Goal: Task Accomplishment & Management: Manage account settings

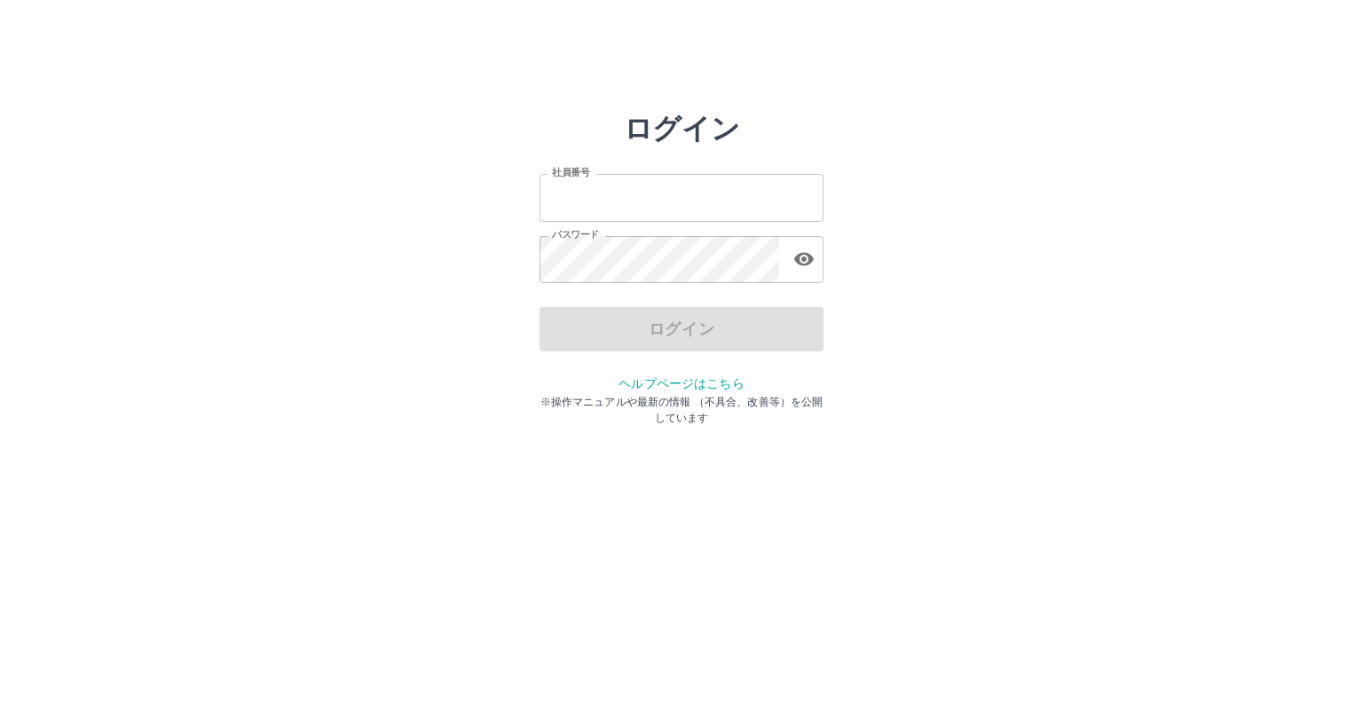
type input "*******"
click at [745, 332] on div "ログイン" at bounding box center [681, 329] width 284 height 44
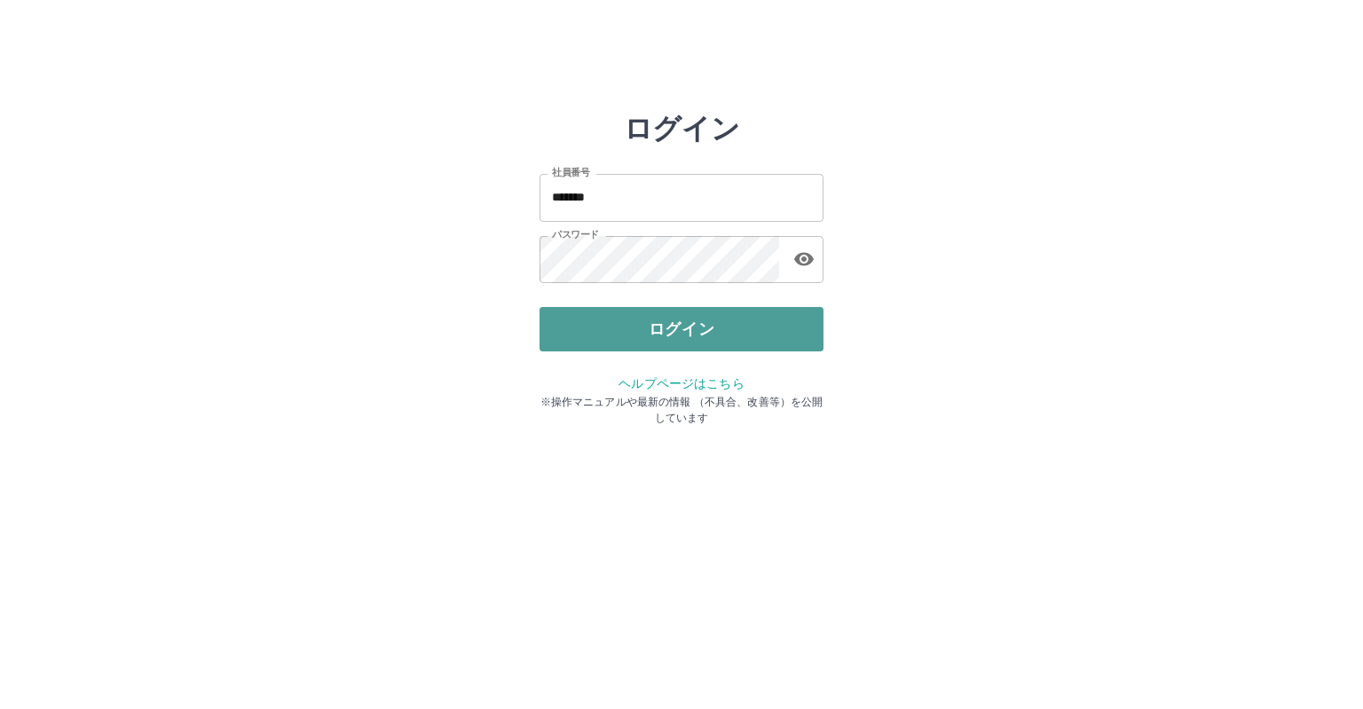
click at [683, 326] on button "ログイン" at bounding box center [681, 329] width 284 height 44
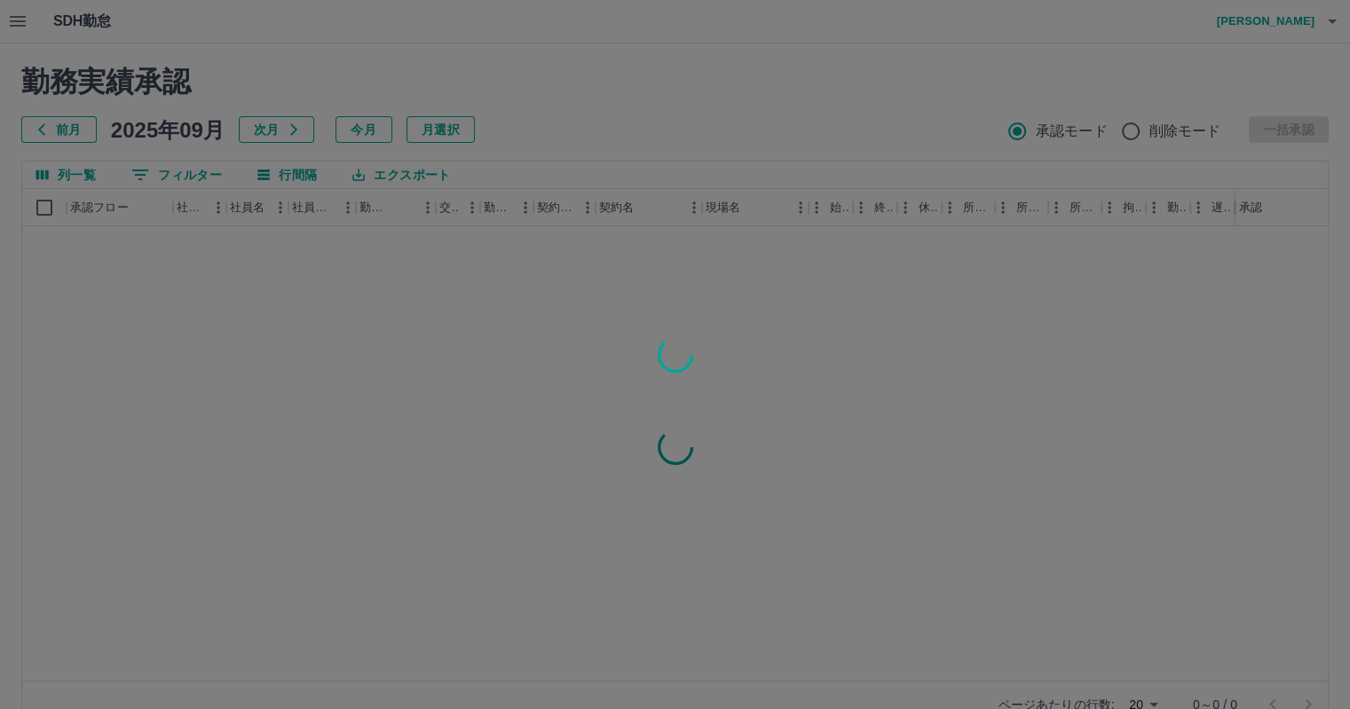
click at [571, 105] on div at bounding box center [675, 354] width 1350 height 709
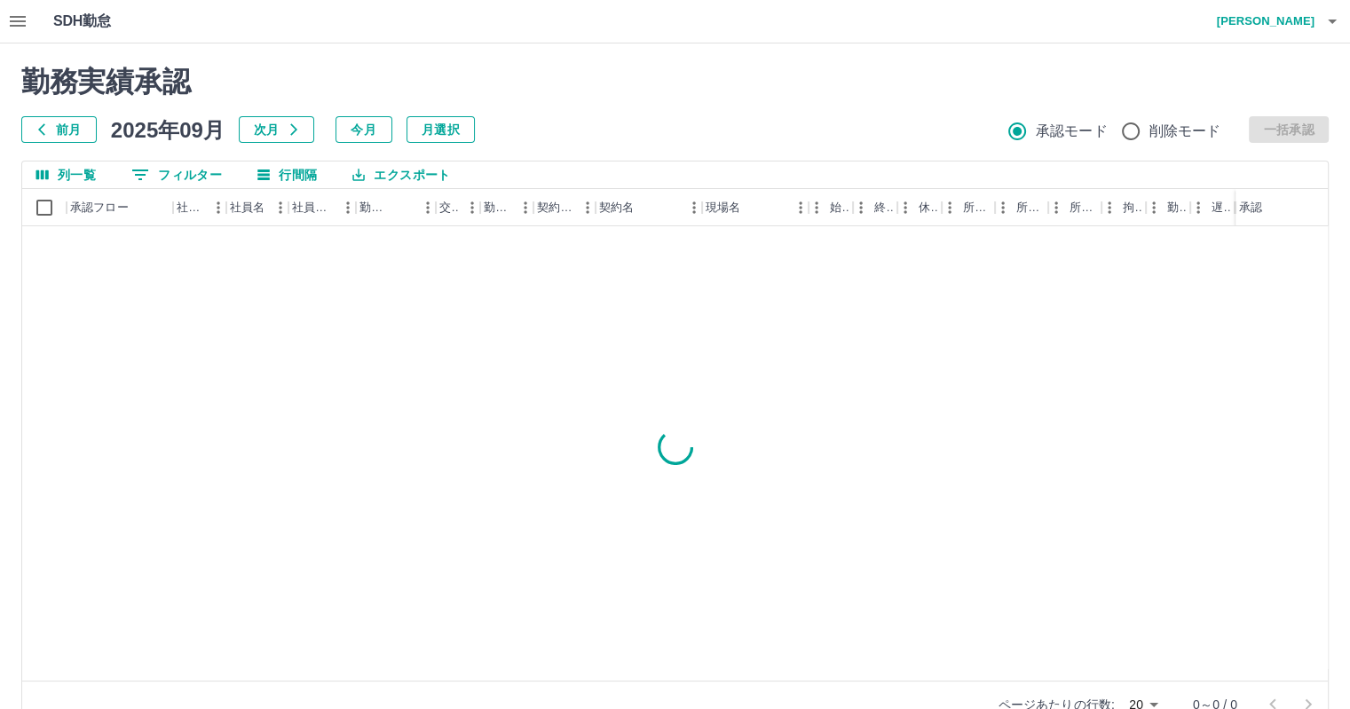
click at [20, 24] on icon "button" at bounding box center [17, 21] width 21 height 21
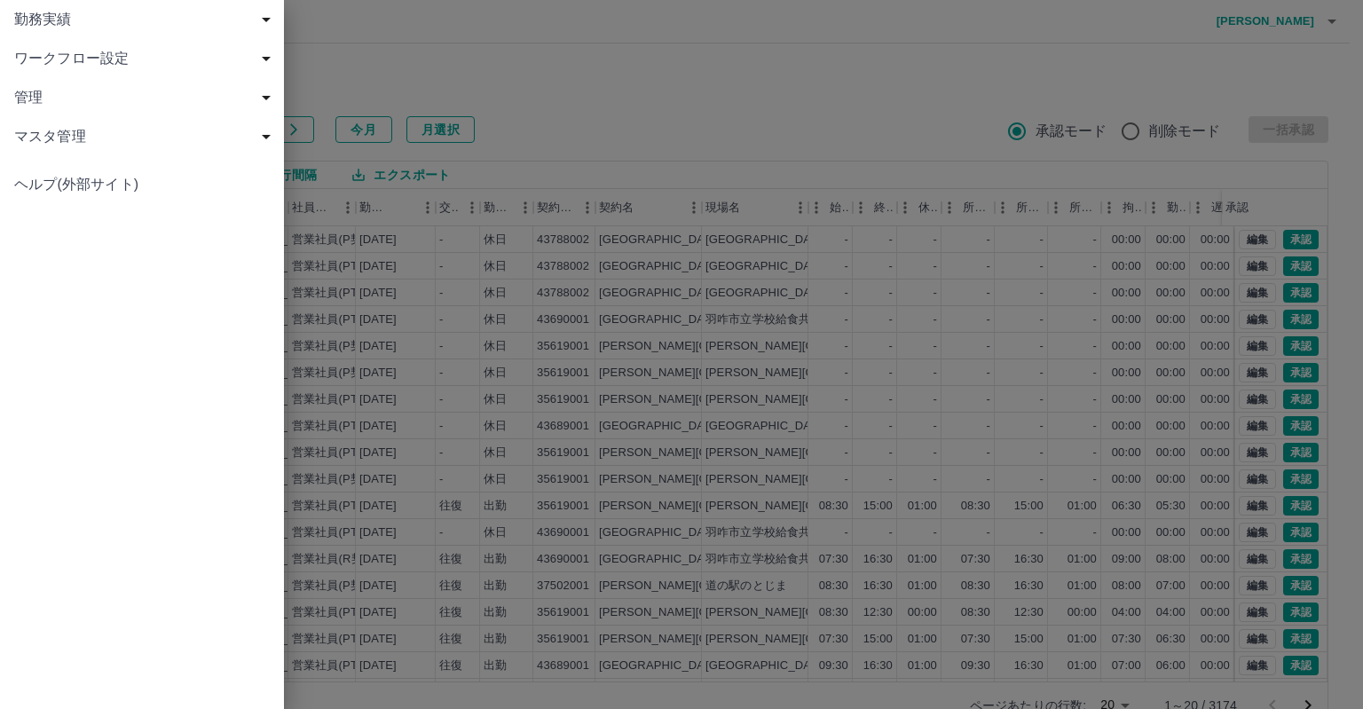
click at [475, 44] on div at bounding box center [681, 354] width 1363 height 709
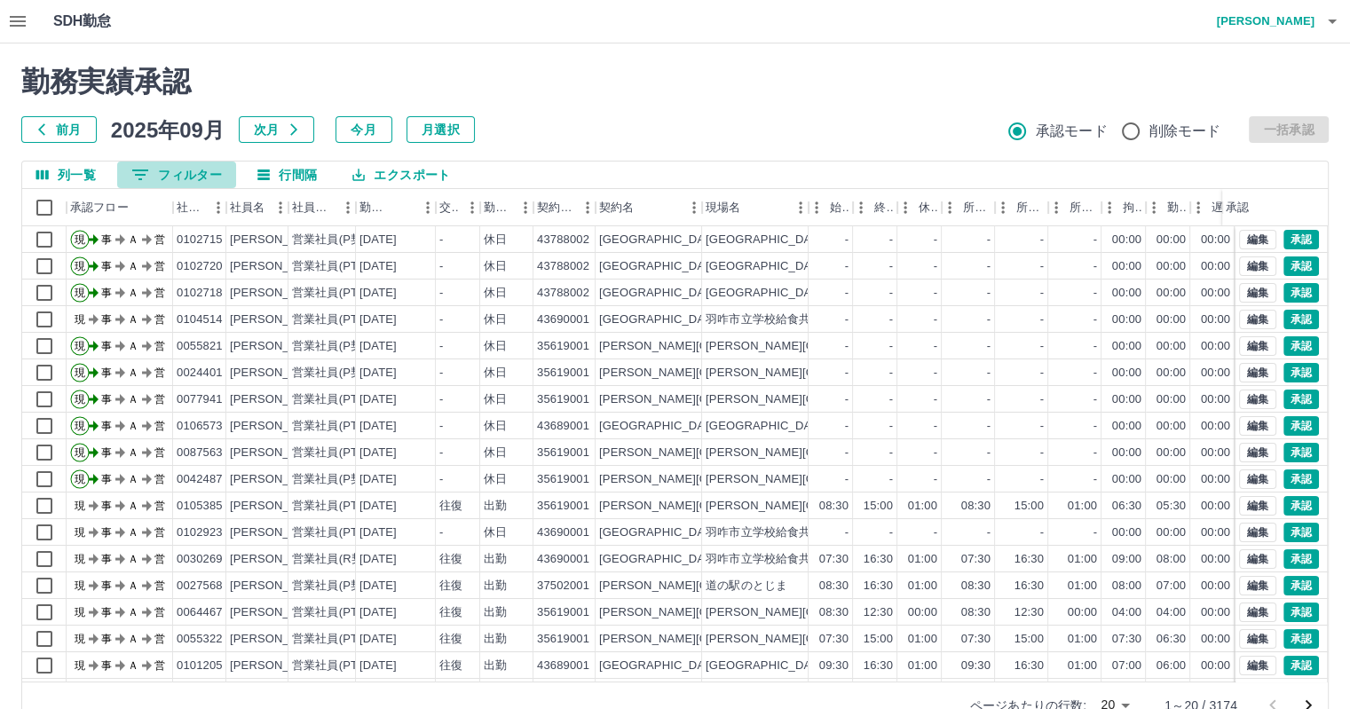
click at [191, 166] on button "0 フィルター" at bounding box center [176, 174] width 119 height 27
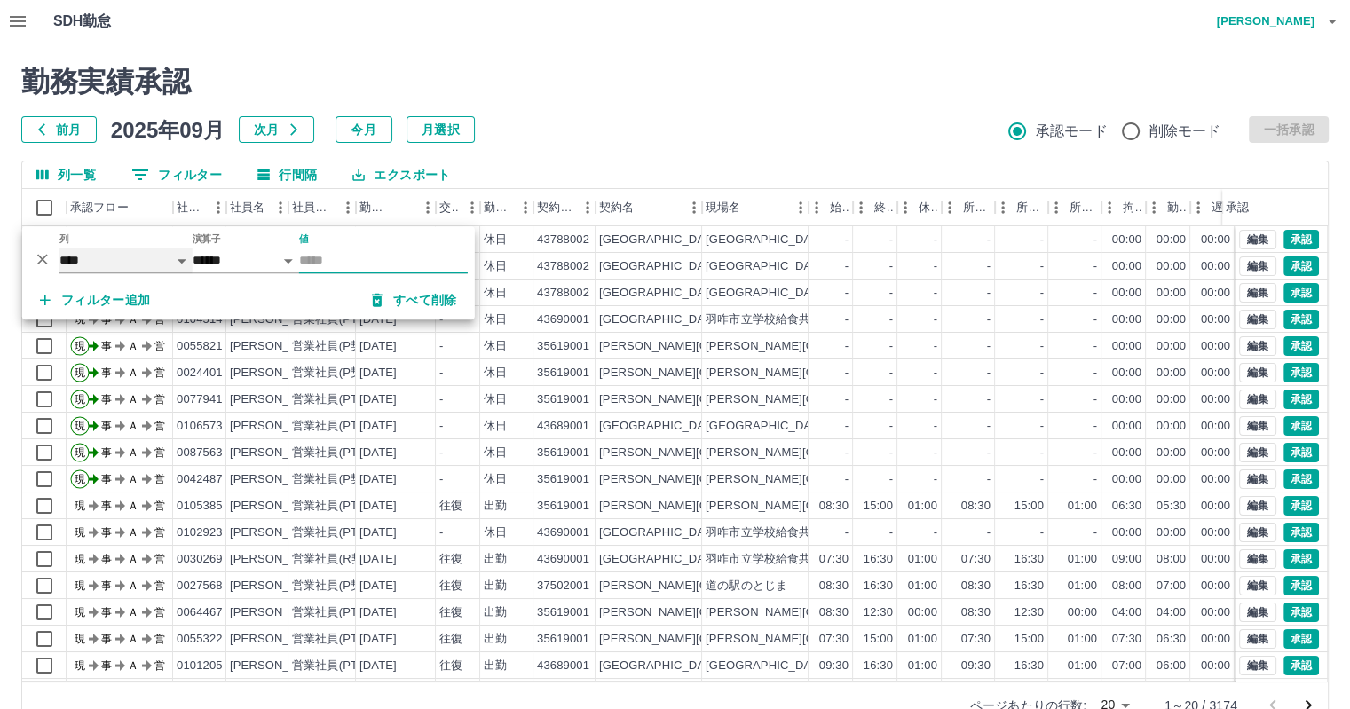
click at [178, 260] on select "**** *** **** *** *** **** ***** *** *** ** ** ** **** **** **** ** ** *** ****…" at bounding box center [125, 261] width 133 height 26
click at [59, 248] on select "**** *** **** *** *** **** ***** *** *** ** ** ** **** **** **** ** ** *** ****…" at bounding box center [125, 261] width 133 height 26
select select "**********"
select select "*****"
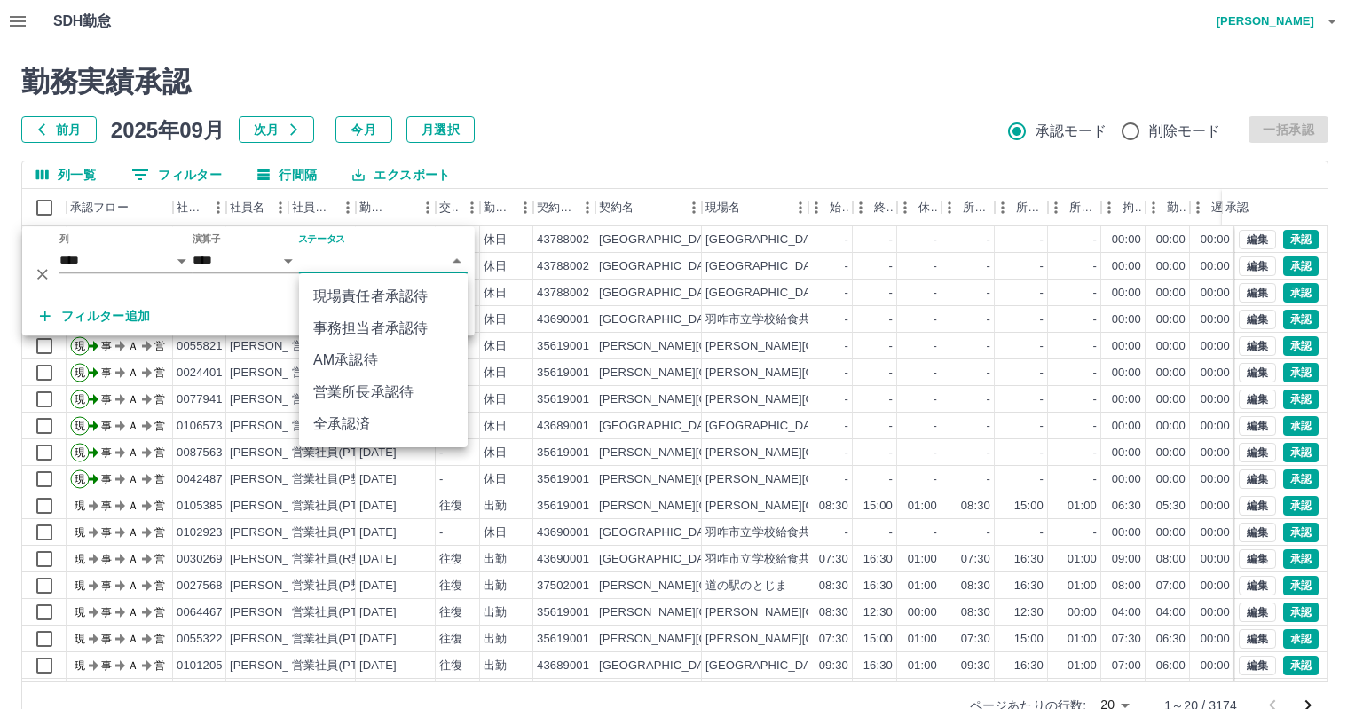
click at [458, 259] on body "SDH勤怠 [PERSON_NAME] 勤務実績承認 前月 [DATE] 次月 今月 月選択 承認モード 削除モード 一括承認 列一覧 0 フィルター 行間隔…" at bounding box center [681, 375] width 1363 height 750
click at [363, 292] on li "現場責任者承認待" at bounding box center [383, 296] width 169 height 32
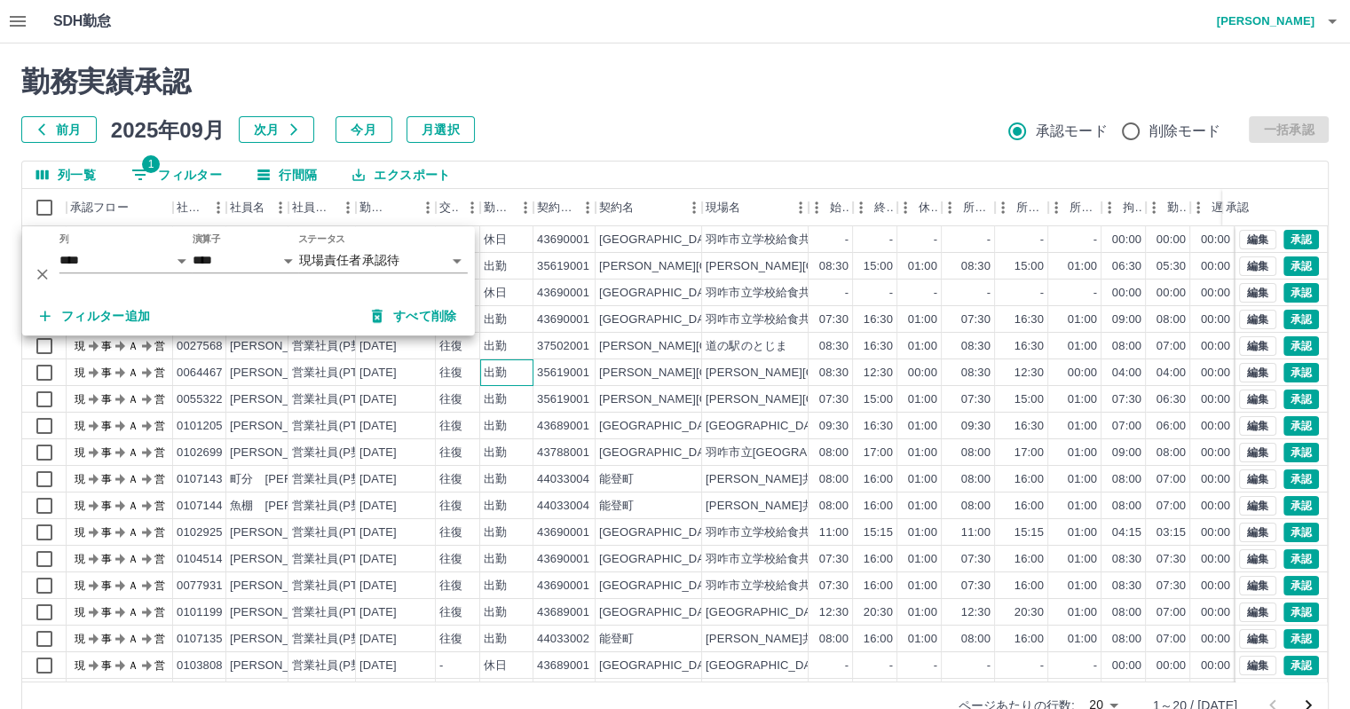
click at [512, 376] on div "出勤" at bounding box center [506, 372] width 53 height 27
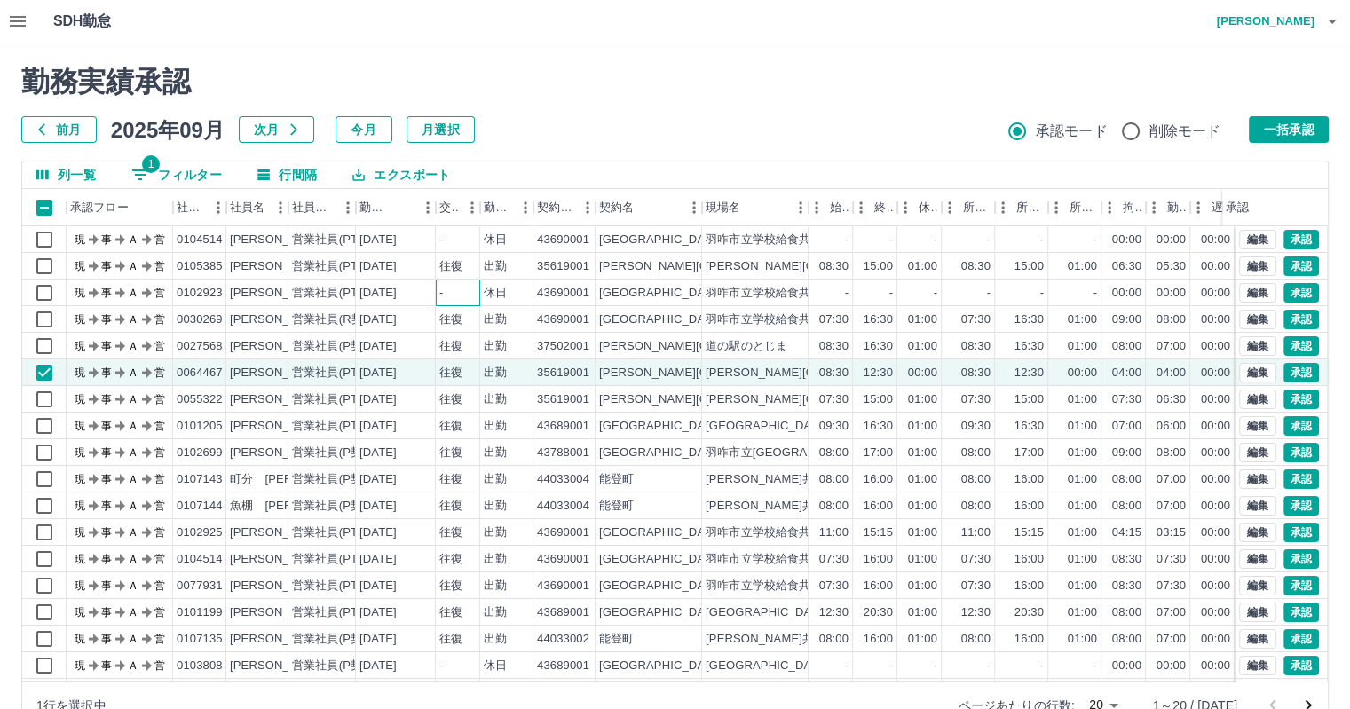
click at [445, 286] on div "-" at bounding box center [458, 292] width 44 height 27
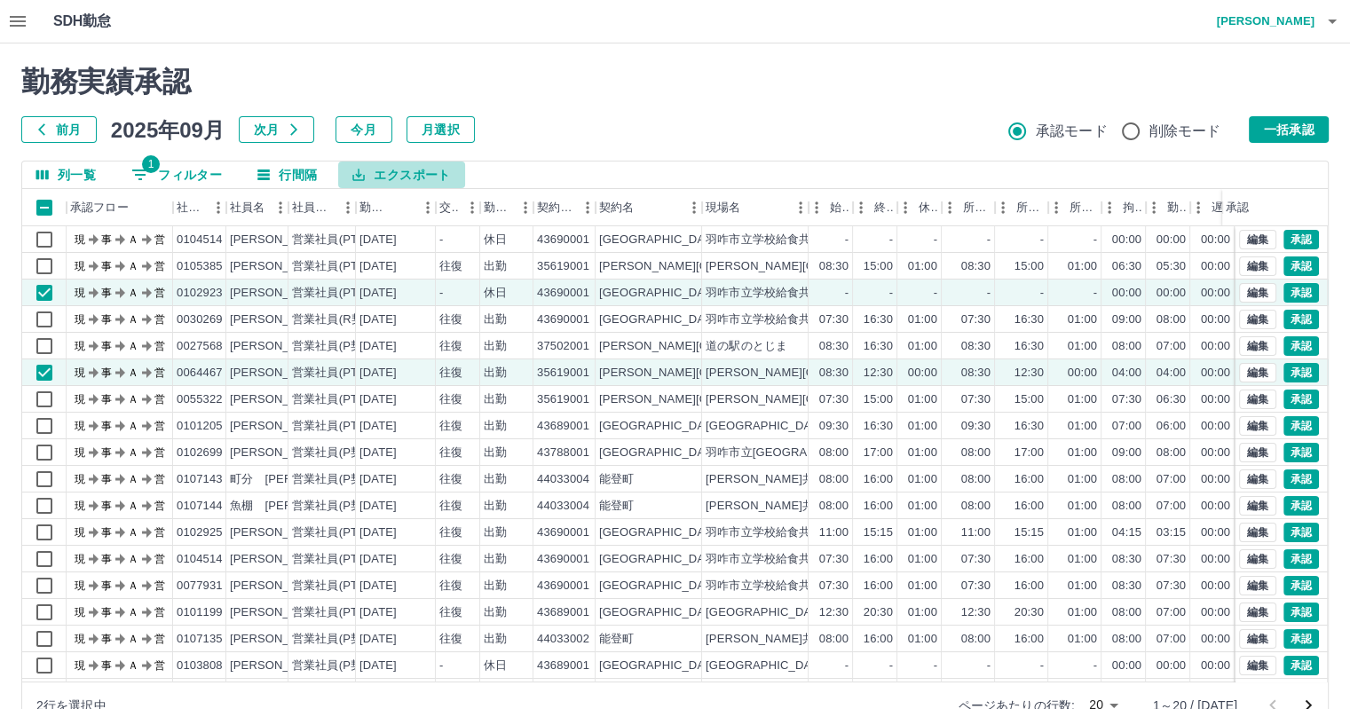
click at [397, 170] on button "エクスポート" at bounding box center [401, 174] width 126 height 27
click at [599, 141] on div "前月 2025年09月 次月 今月 月選択 承認モード 削除モード 一括承認" at bounding box center [674, 129] width 1307 height 27
click at [182, 168] on button "1 フィルター" at bounding box center [176, 174] width 119 height 27
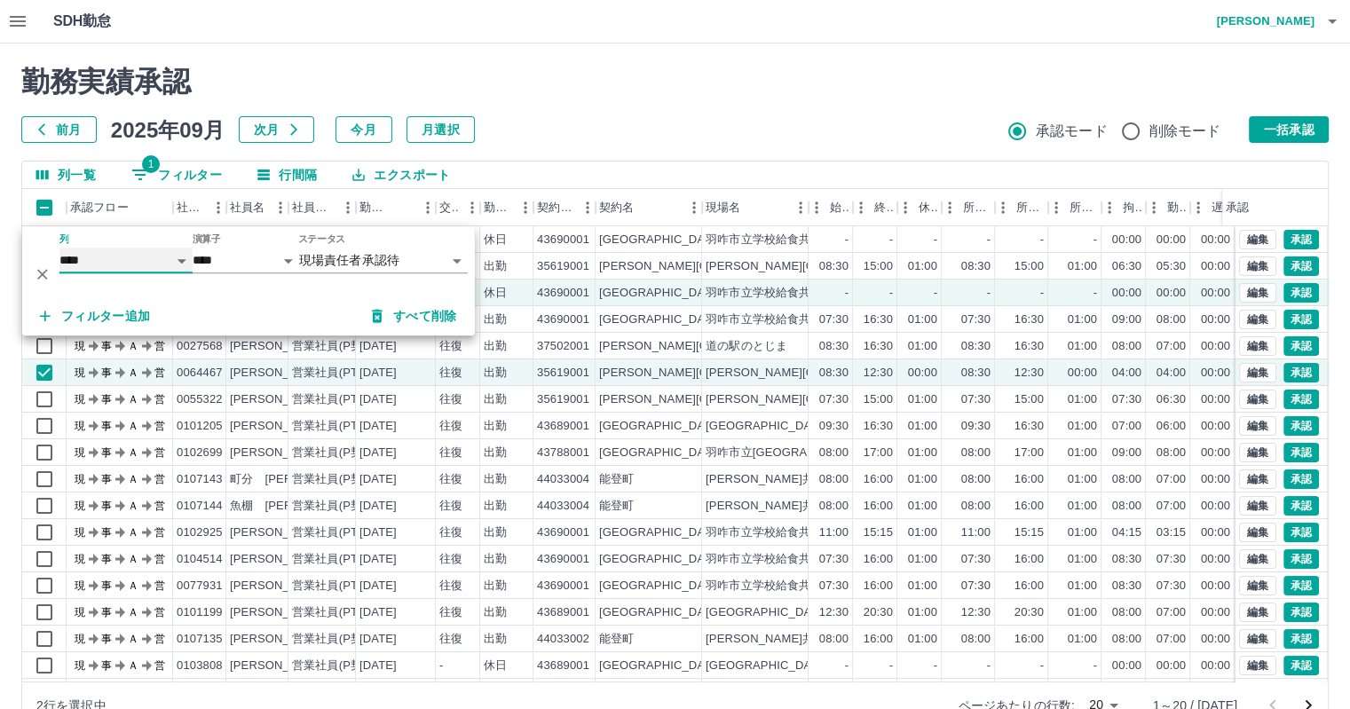
click at [181, 259] on select "**** *** **** *** *** **** ***** *** *** ** ** ** **** **** **** ** ** *** ****…" at bounding box center [125, 261] width 133 height 26
click at [59, 248] on select "**** *** **** *** *** **** ***** *** *** ** ** ** **** **** **** ** ** *** ****…" at bounding box center [125, 261] width 133 height 26
select select "**********"
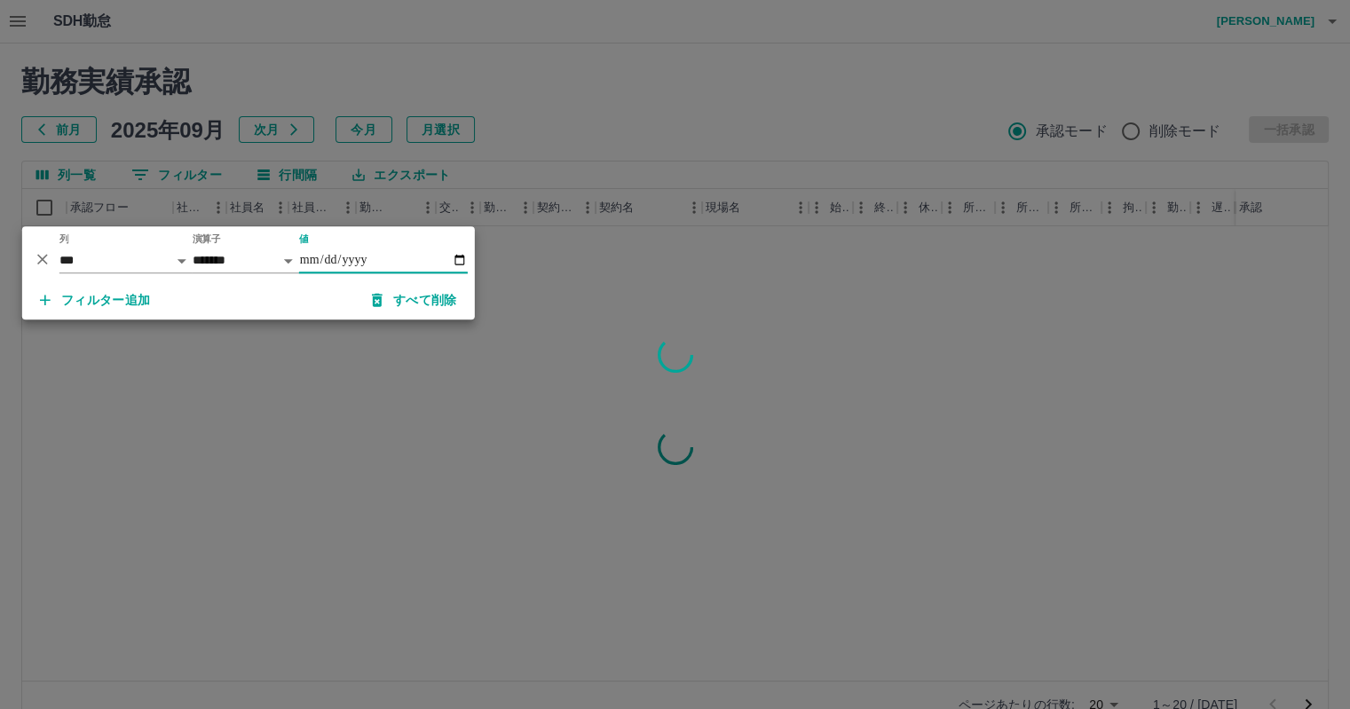
click at [459, 258] on input "値" at bounding box center [383, 261] width 169 height 26
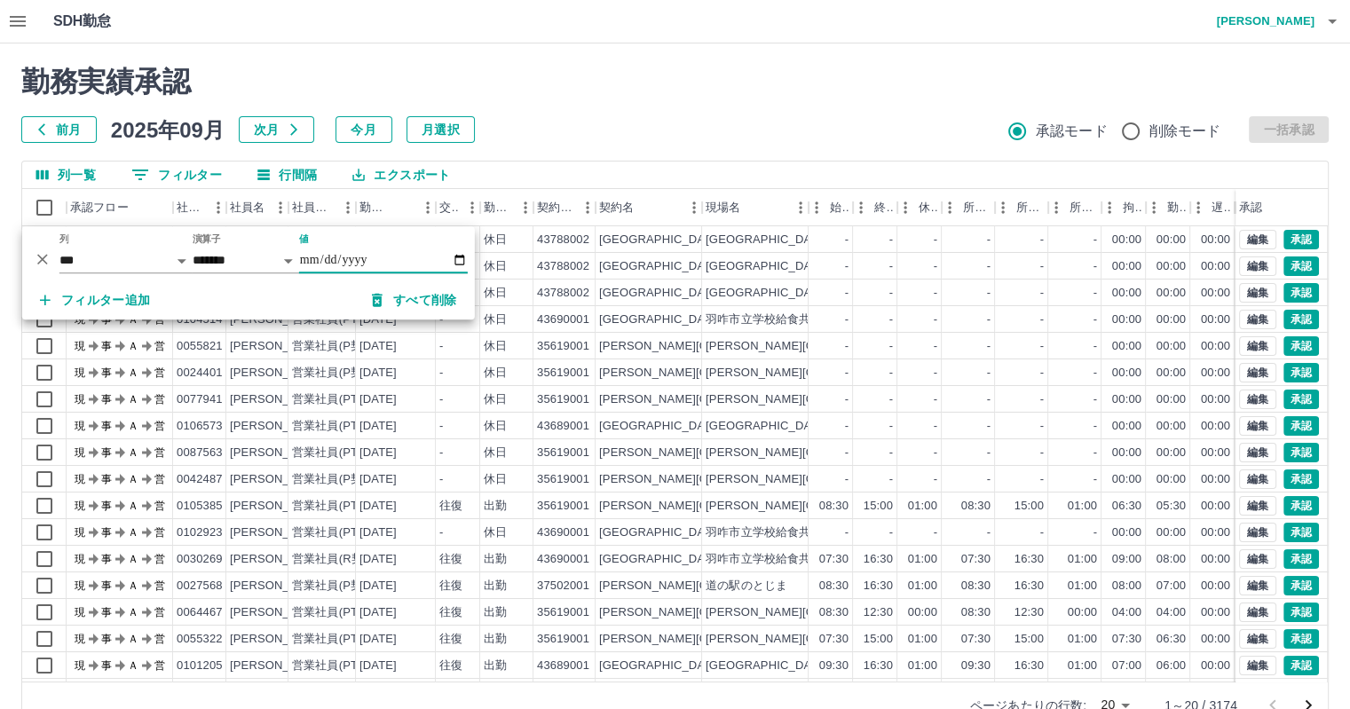
type input "**********"
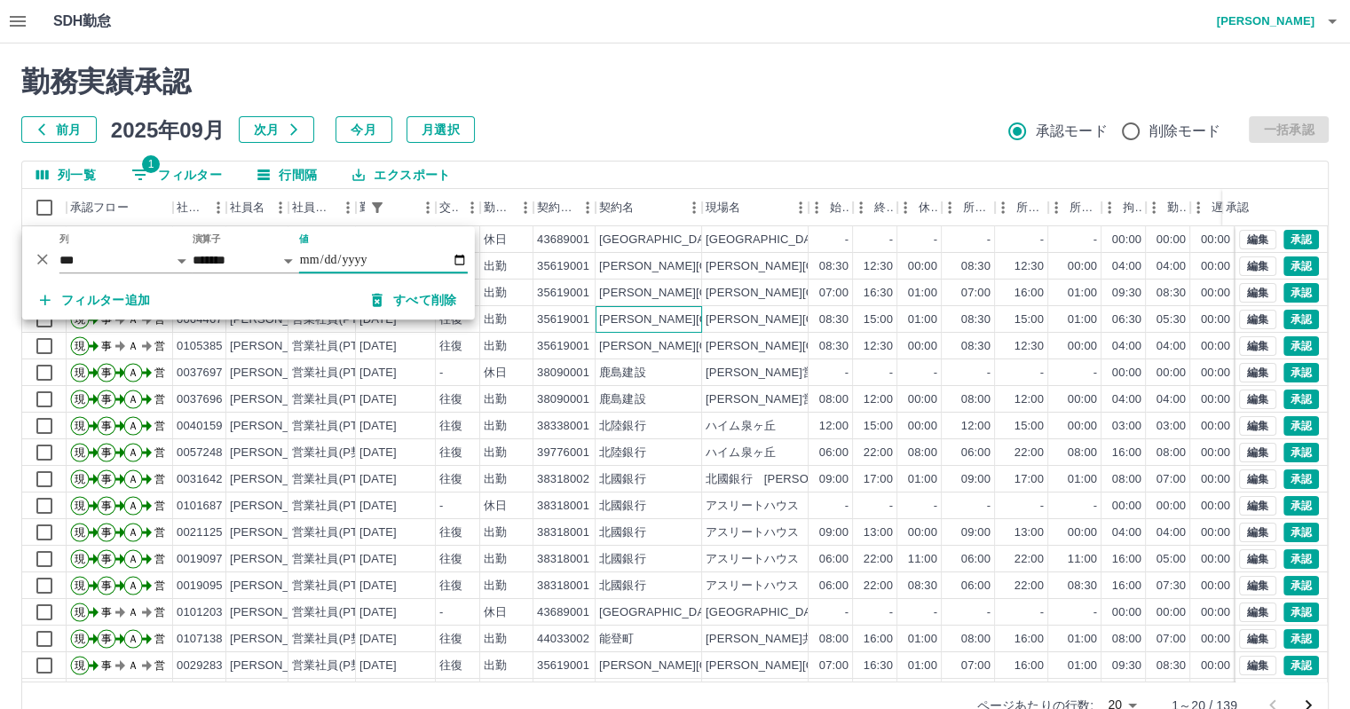
click at [651, 326] on div "[PERSON_NAME][GEOGRAPHIC_DATA]" at bounding box center [648, 319] width 106 height 27
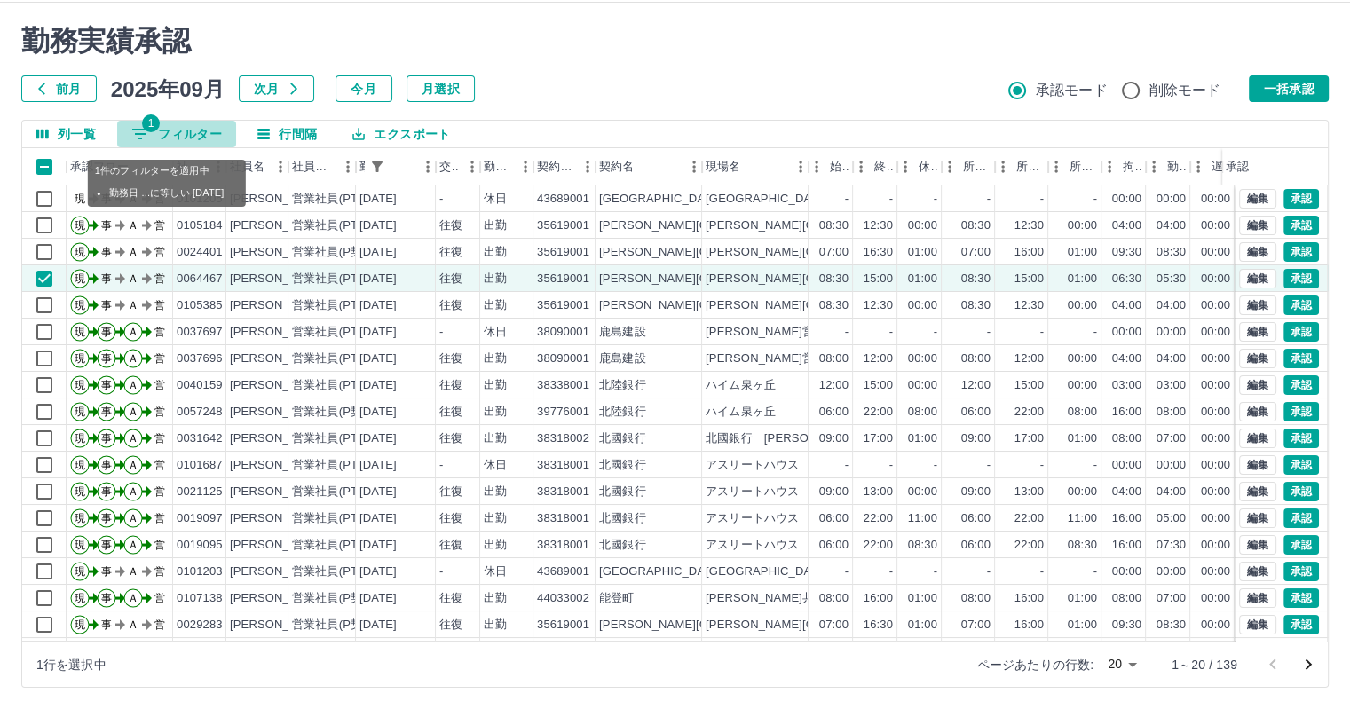
click at [200, 130] on button "1 フィルター" at bounding box center [176, 134] width 119 height 27
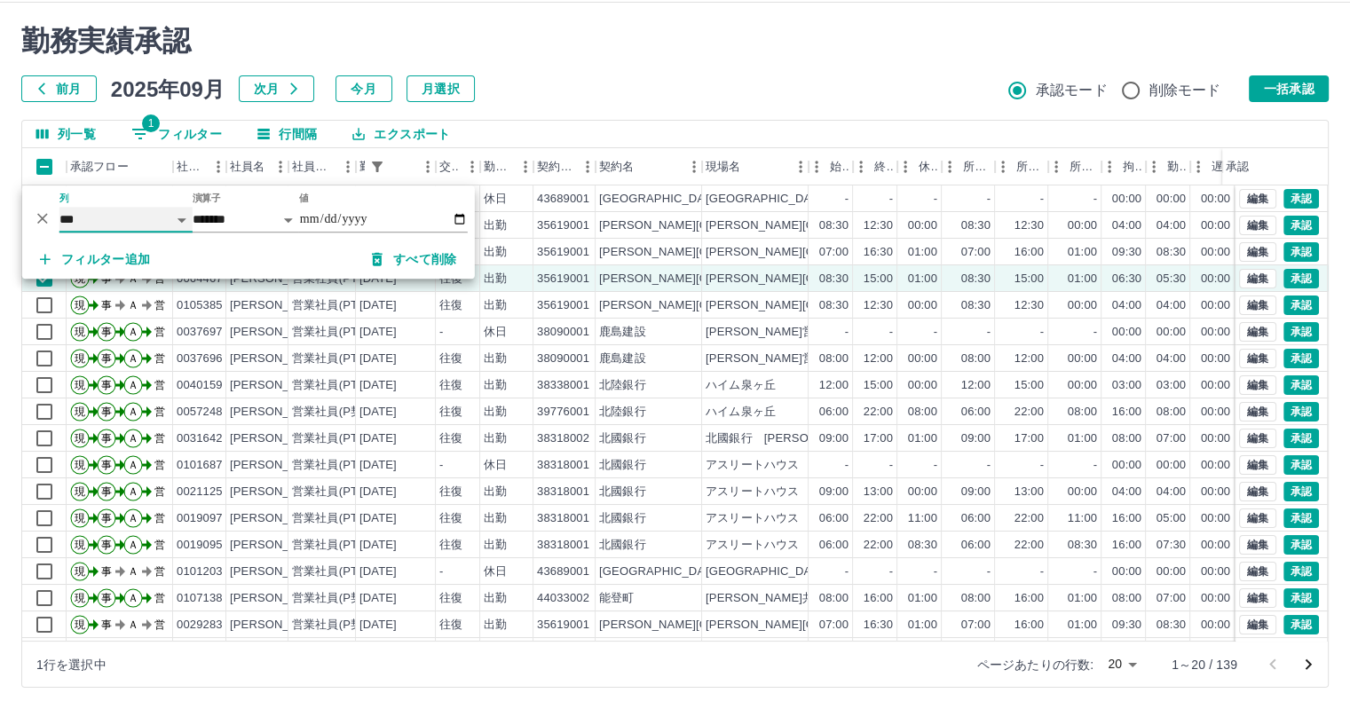
click at [185, 217] on select "**** *** **** *** *** **** ***** *** *** ** ** ** **** **** **** ** ** *** ****…" at bounding box center [125, 220] width 133 height 26
click at [59, 207] on select "**** *** **** *** *** **** ***** *** *** ** ** ** **** **** **** ** ** *** ****…" at bounding box center [125, 220] width 133 height 26
select select "**********"
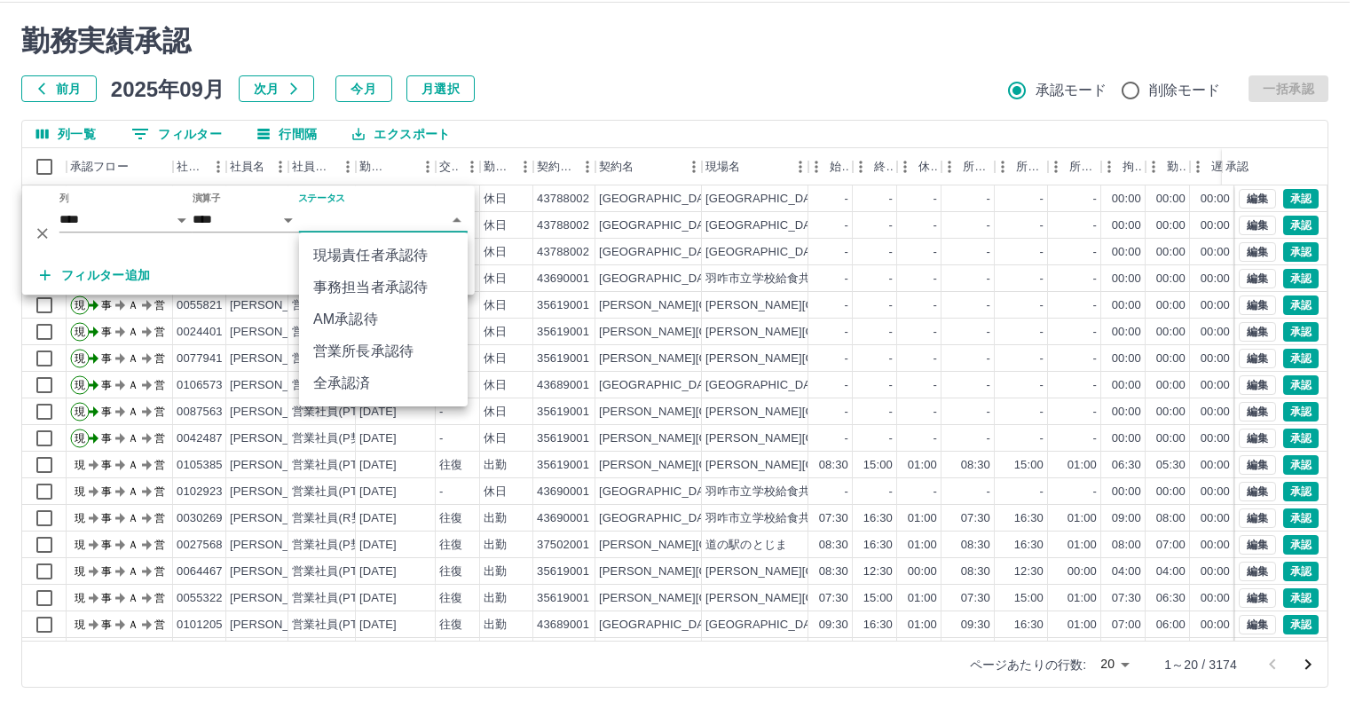
click at [455, 217] on body "SDH勤怠 [PERSON_NAME] 勤務実績承認 前月 [DATE] 次月 今月 月選択 承認モード 削除モード 一括承認 列一覧 0 フィルター 行間隔…" at bounding box center [681, 334] width 1363 height 750
click at [383, 249] on li "現場責任者承認待" at bounding box center [383, 256] width 169 height 32
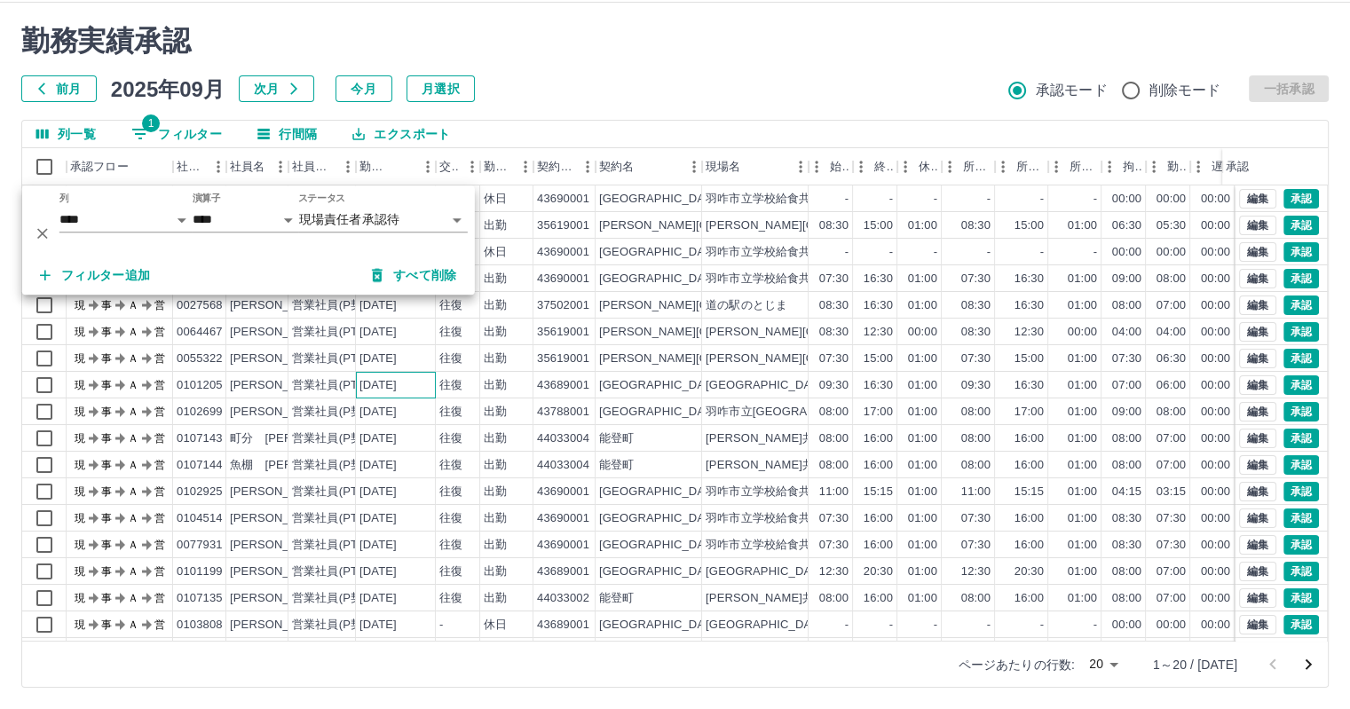
click at [410, 393] on div "[DATE]" at bounding box center [396, 385] width 80 height 27
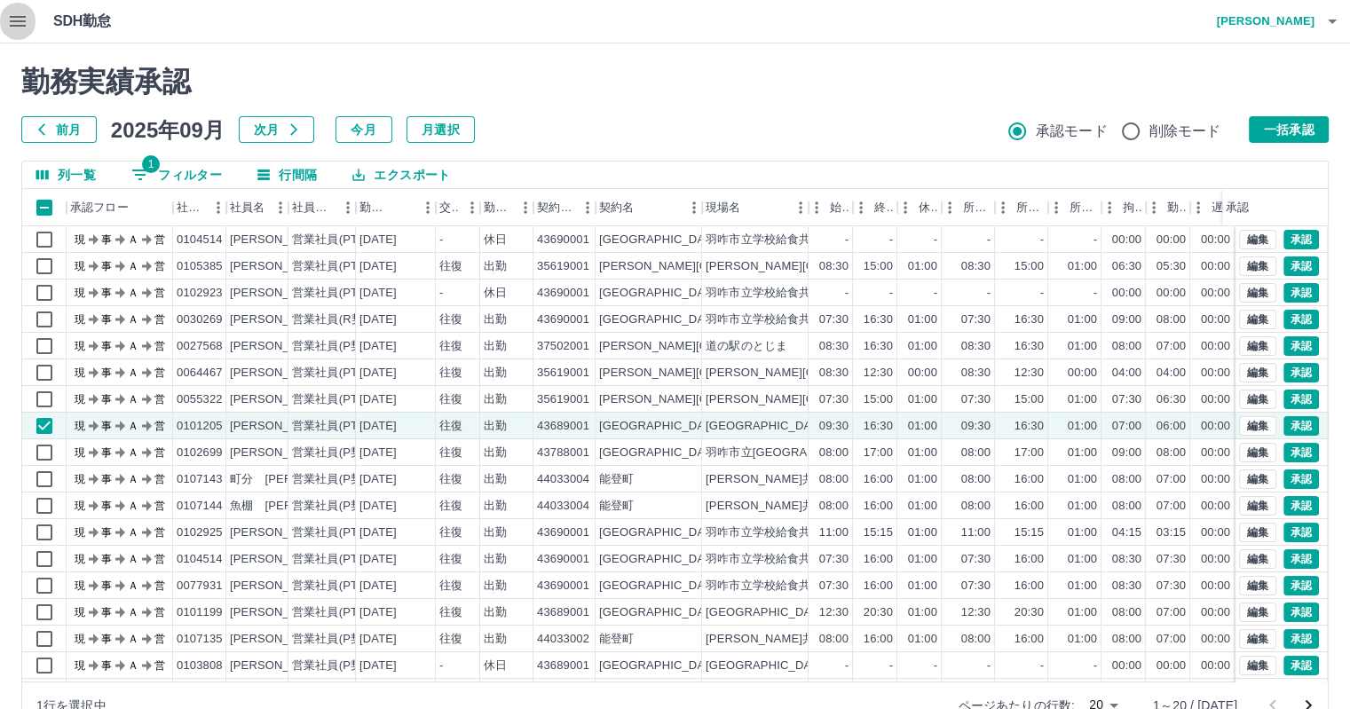
click at [20, 16] on icon "button" at bounding box center [18, 21] width 16 height 11
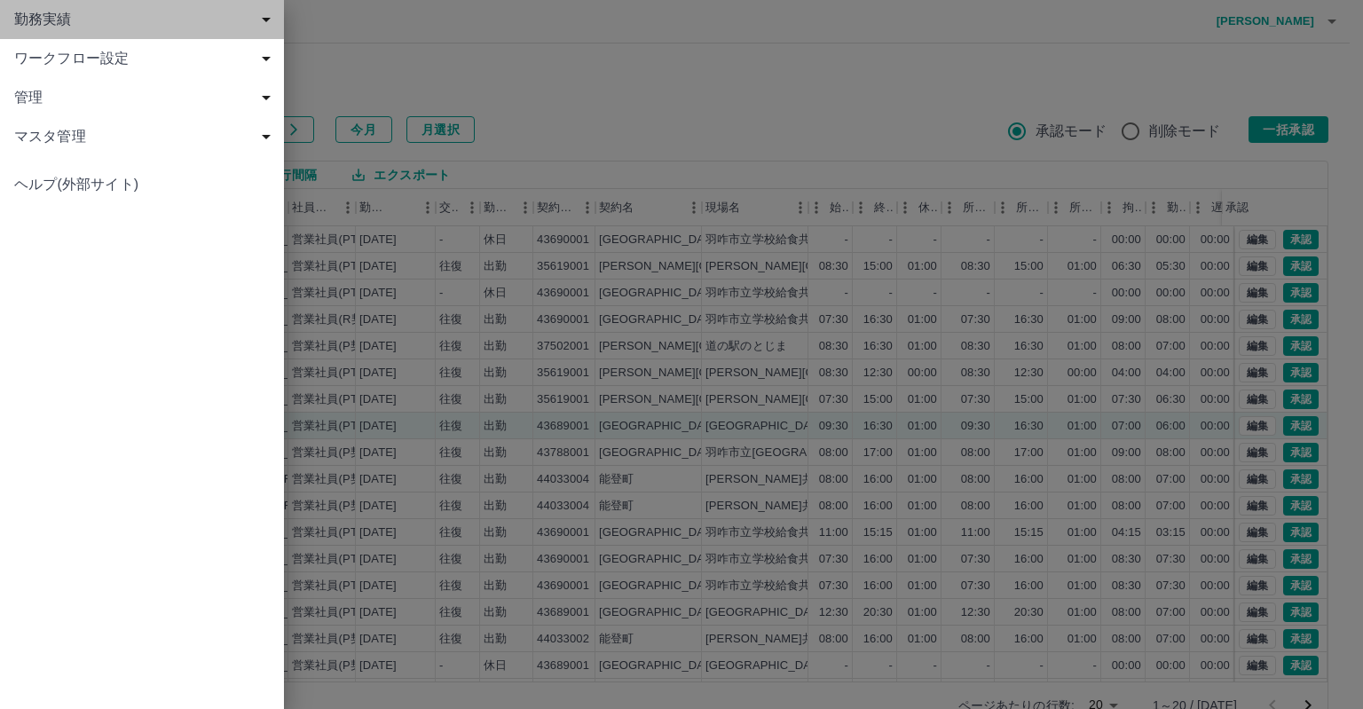
click at [90, 19] on span "勤務実績" at bounding box center [145, 19] width 263 height 21
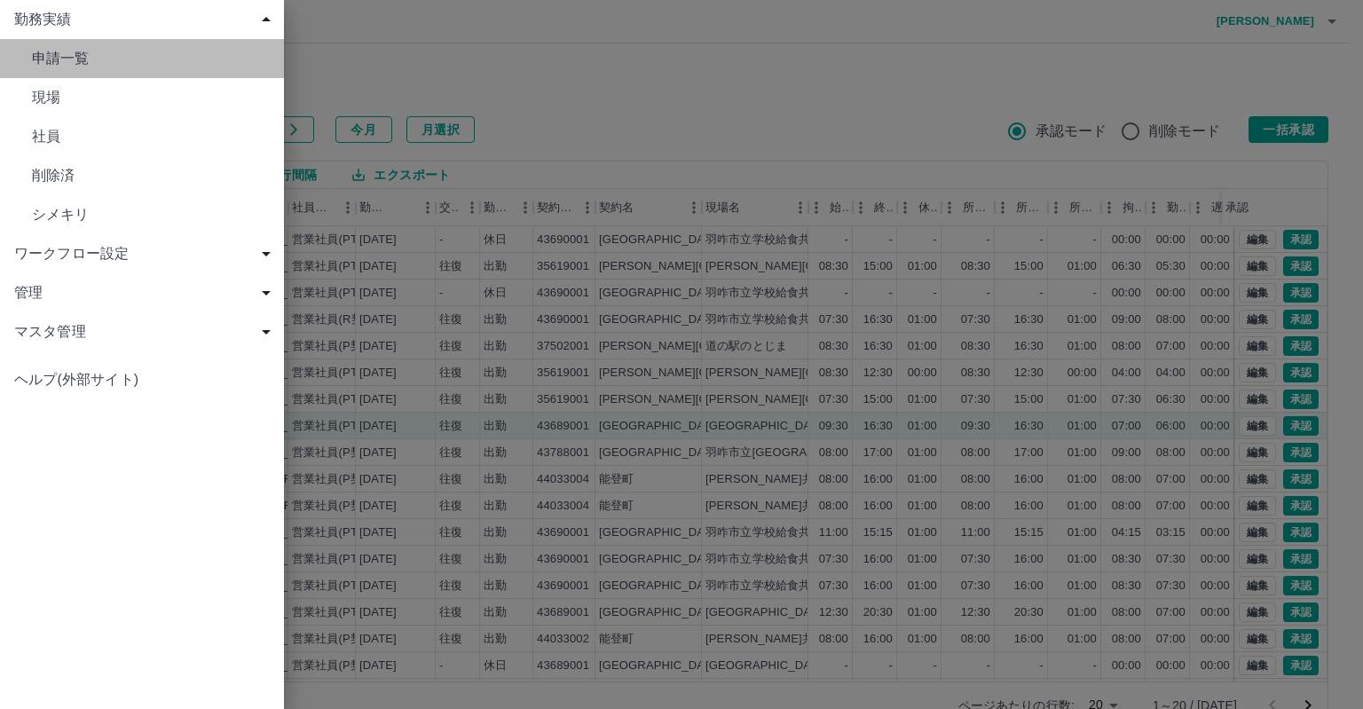
click at [90, 55] on span "申請一覧" at bounding box center [151, 58] width 238 height 21
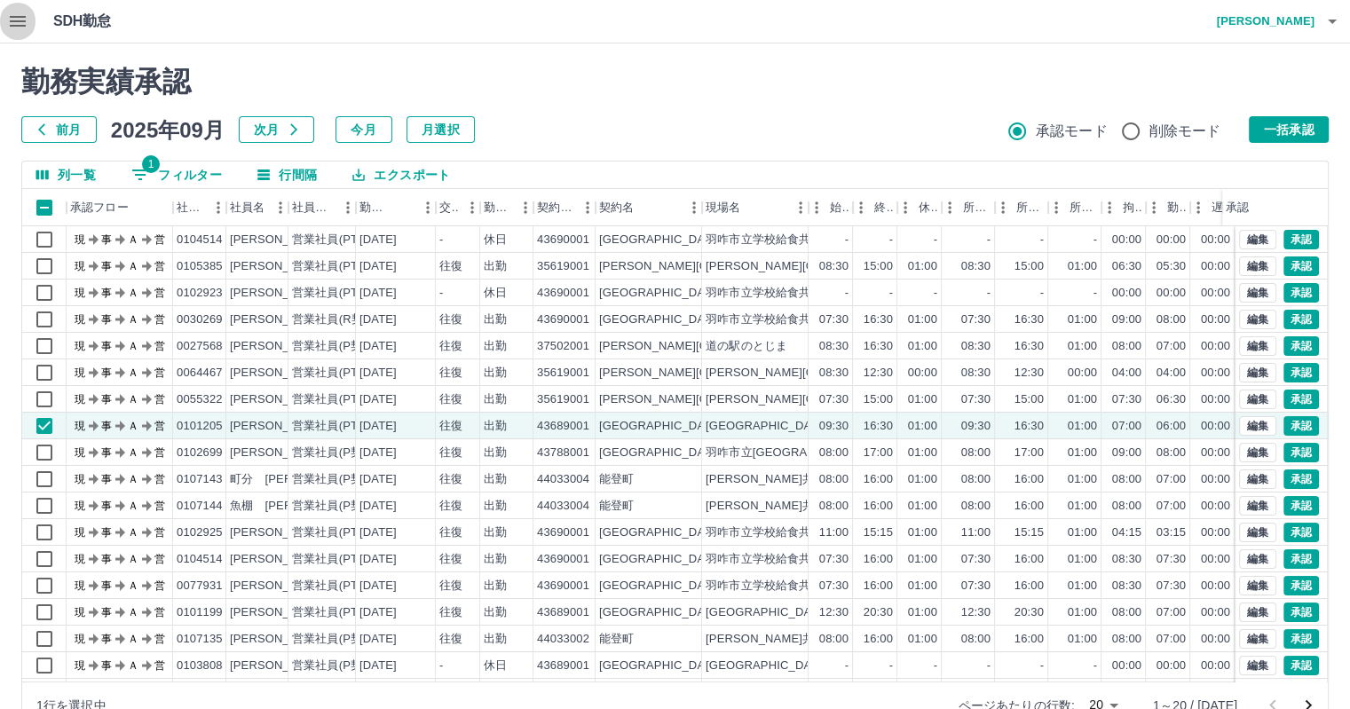
click at [16, 20] on icon "button" at bounding box center [18, 21] width 16 height 11
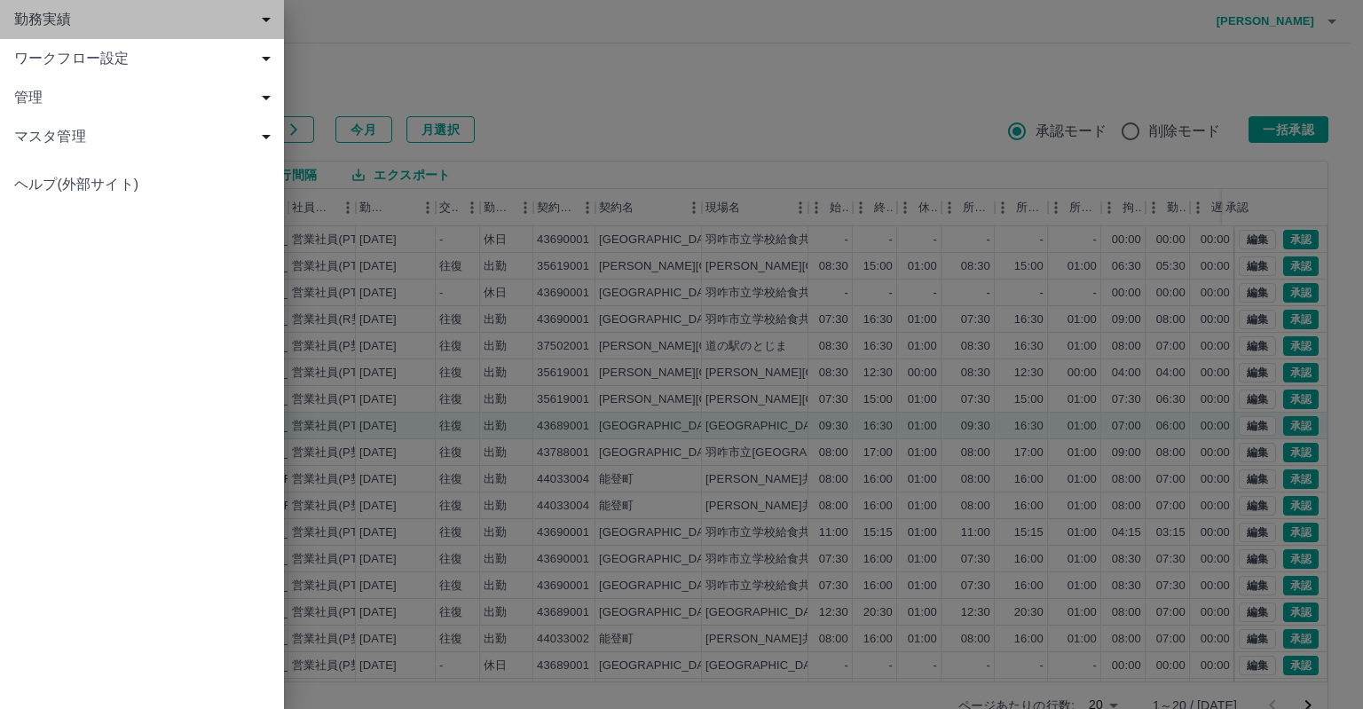
click at [69, 22] on span "勤務実績" at bounding box center [145, 19] width 263 height 21
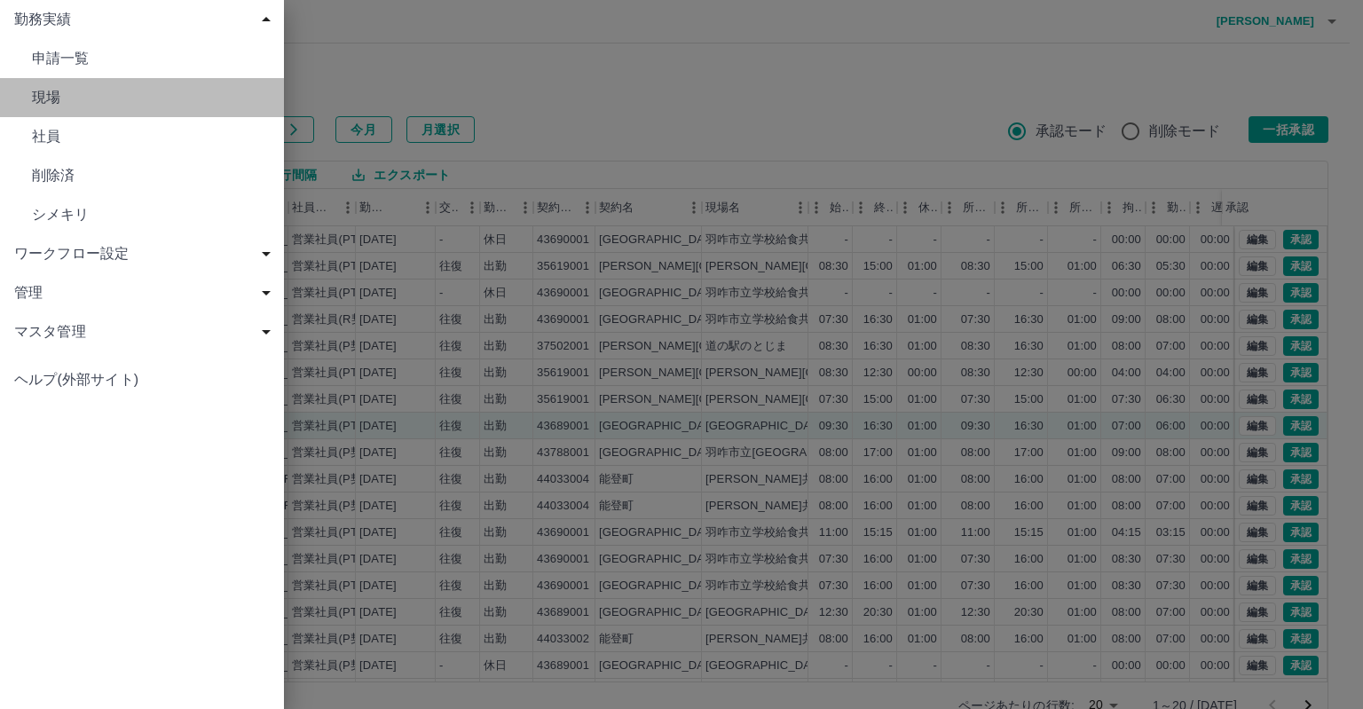
click at [55, 91] on span "現場" at bounding box center [151, 97] width 238 height 21
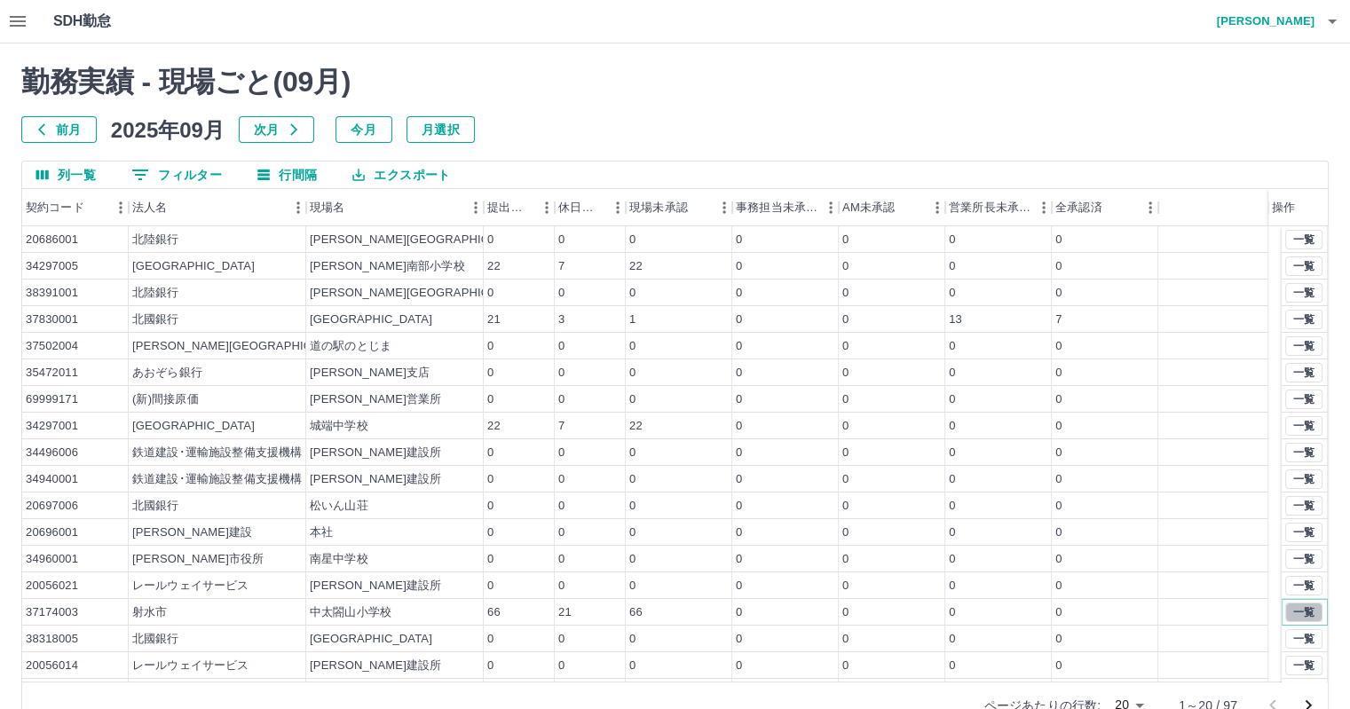
click at [1293, 607] on button "一覧" at bounding box center [1303, 612] width 37 height 20
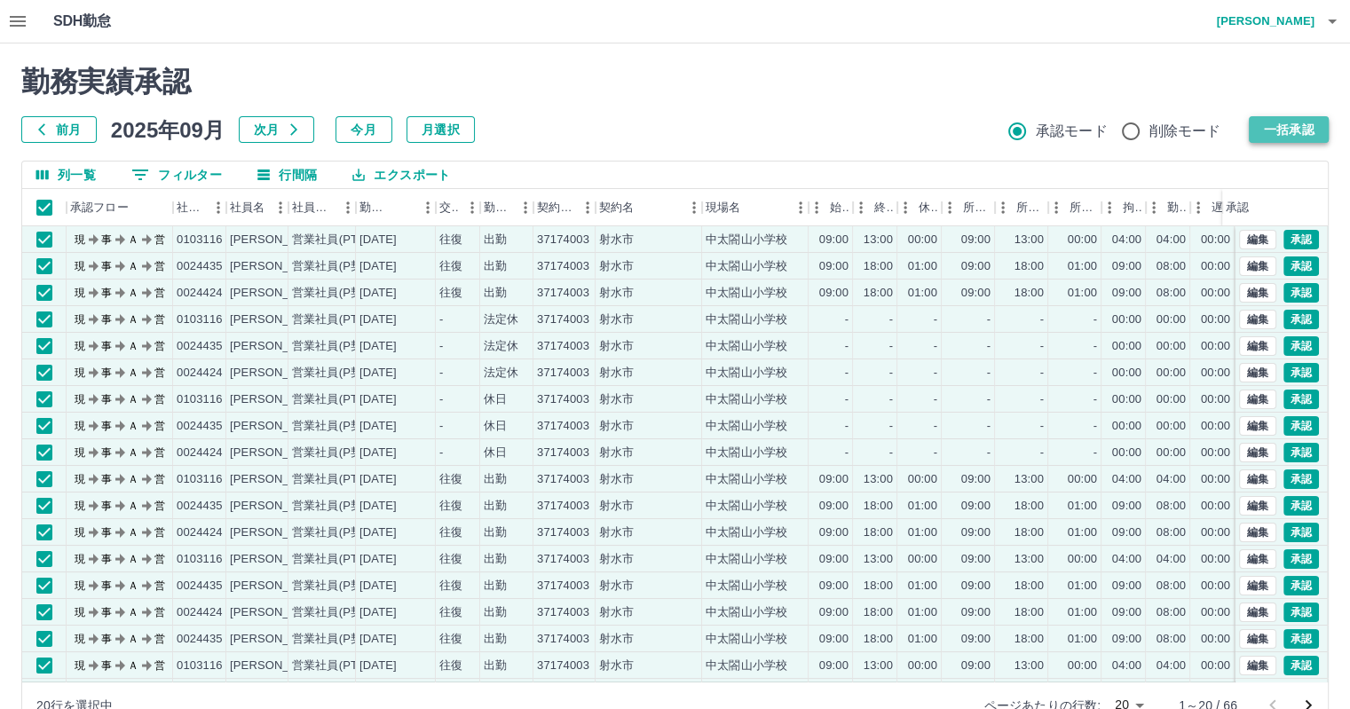
click at [1290, 126] on button "一括承認" at bounding box center [1288, 129] width 80 height 27
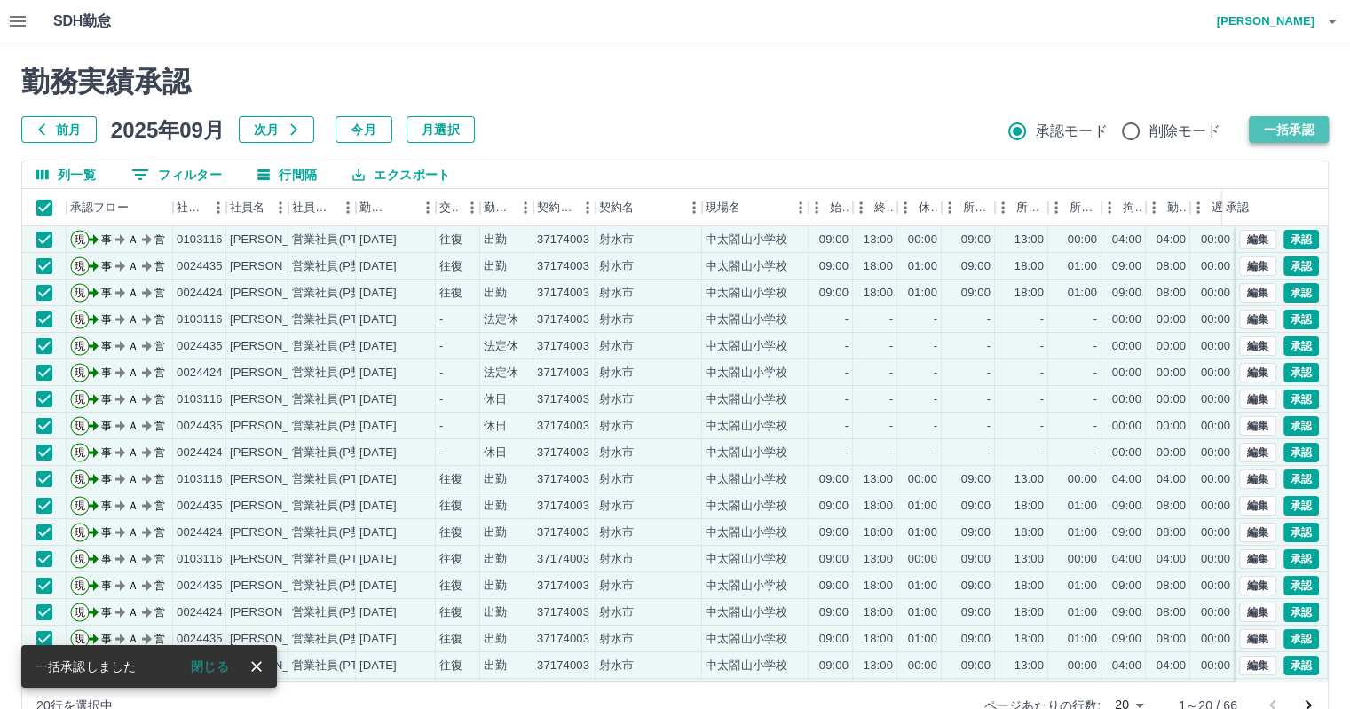
click at [1292, 124] on button "一括承認" at bounding box center [1288, 129] width 80 height 27
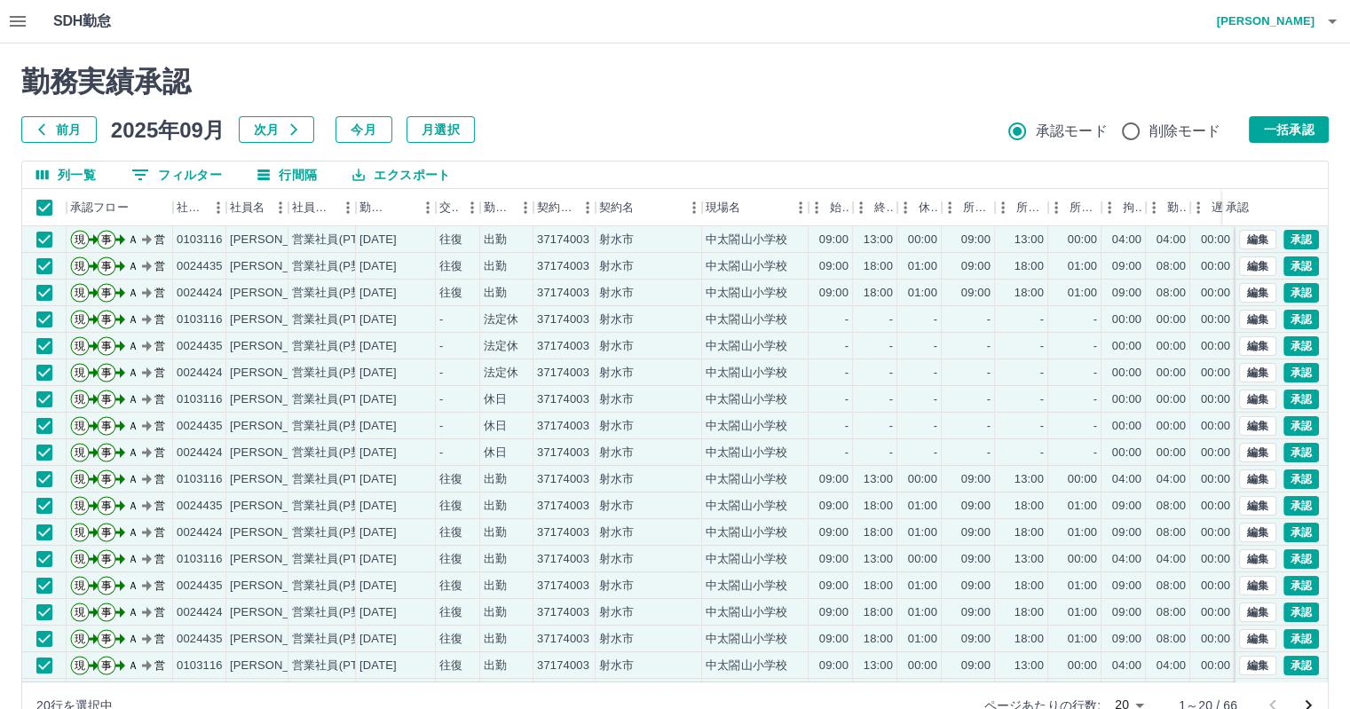
click at [1294, 130] on button "一括承認" at bounding box center [1288, 129] width 80 height 27
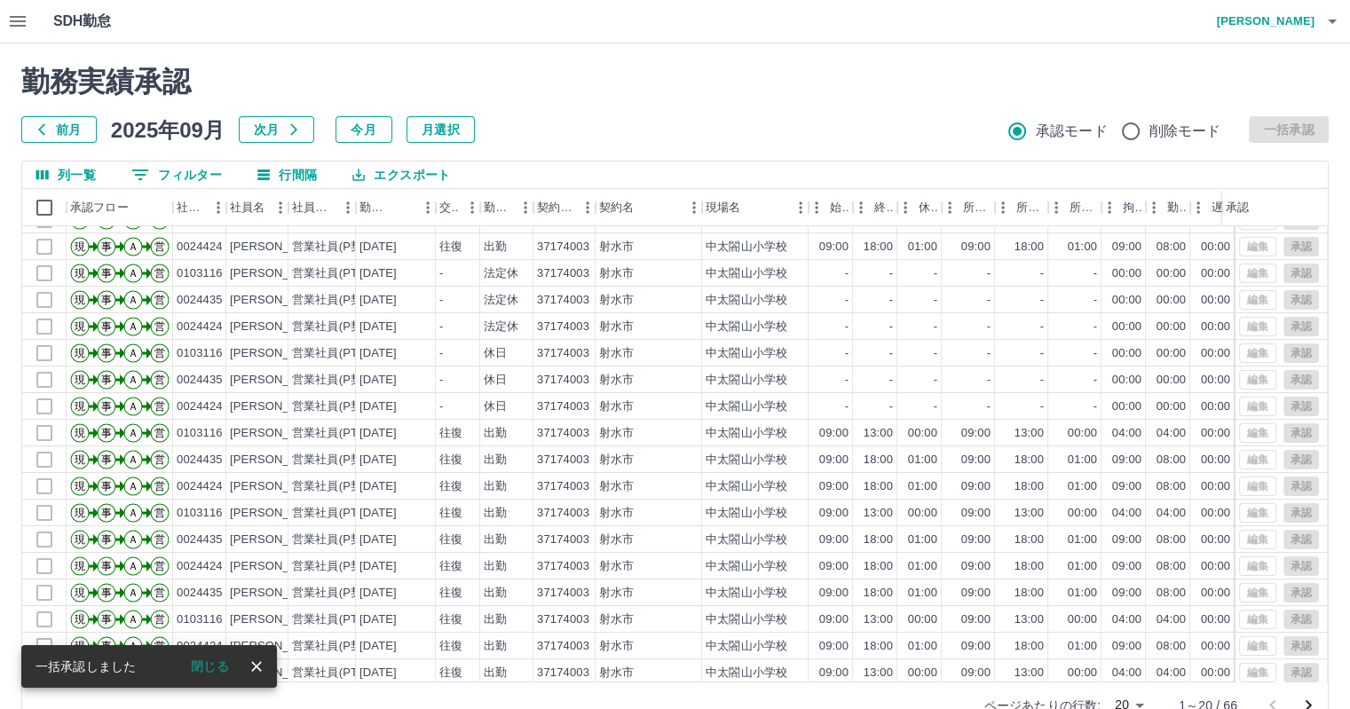
scroll to position [90, 0]
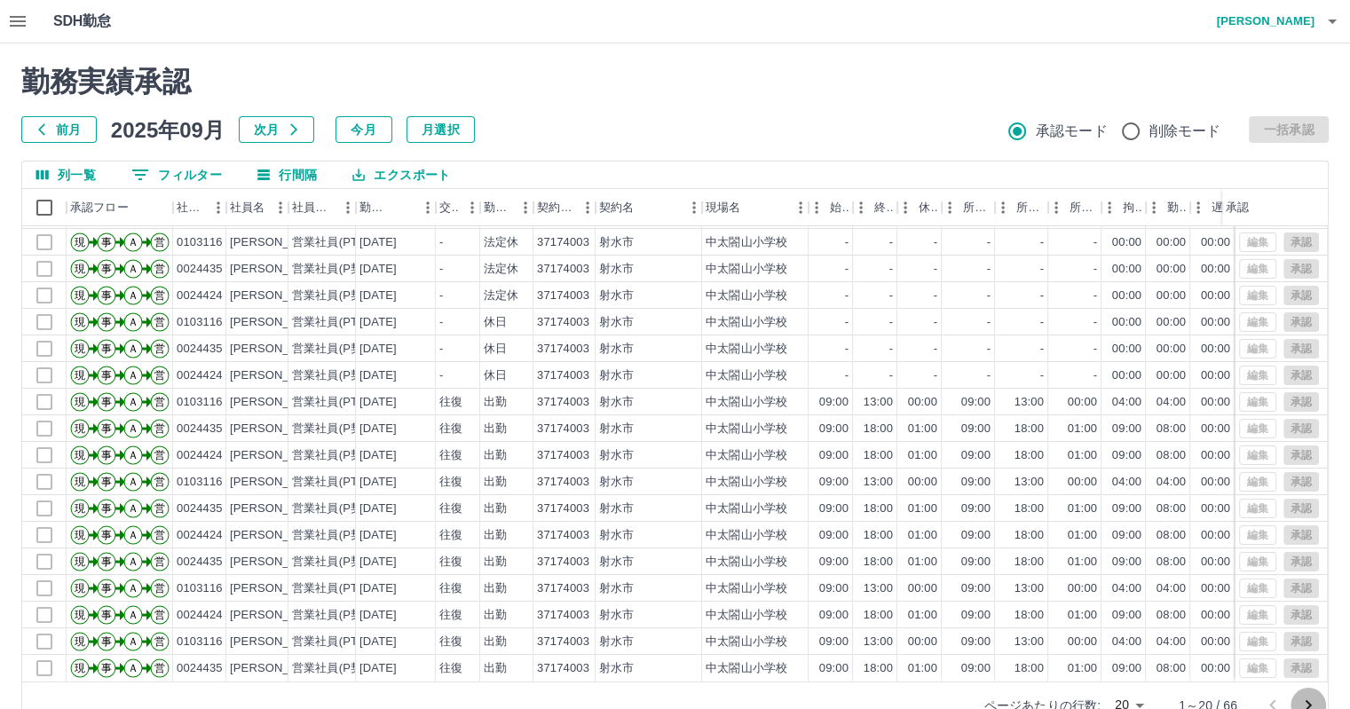
click at [1308, 698] on icon "次のページへ" at bounding box center [1307, 705] width 21 height 21
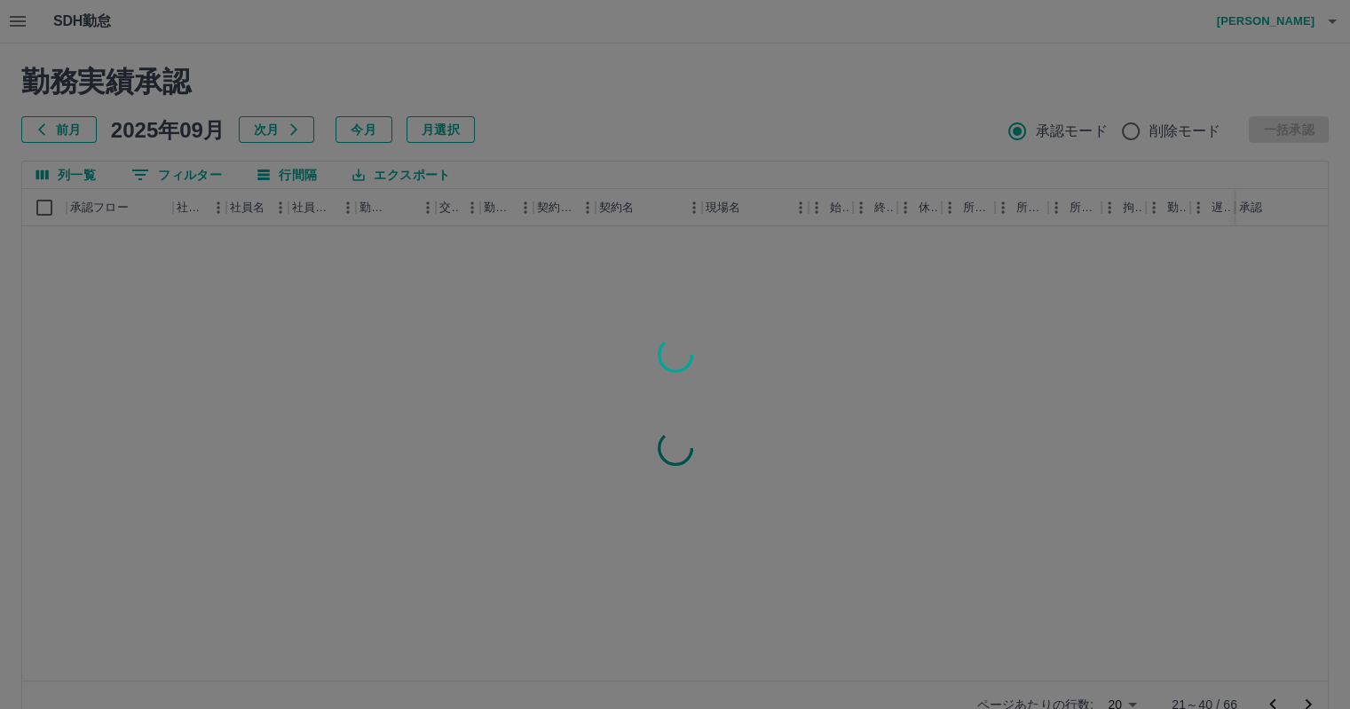
scroll to position [0, 0]
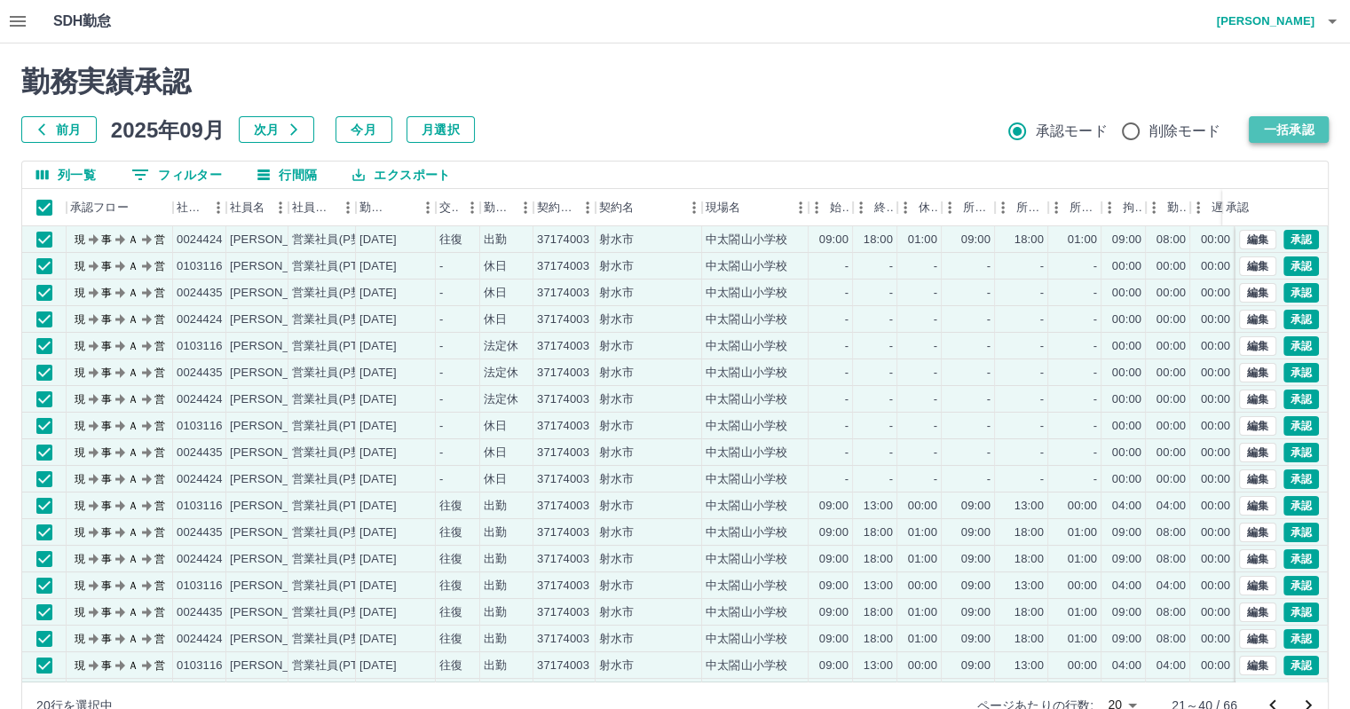
click at [1313, 125] on button "一括承認" at bounding box center [1288, 129] width 80 height 27
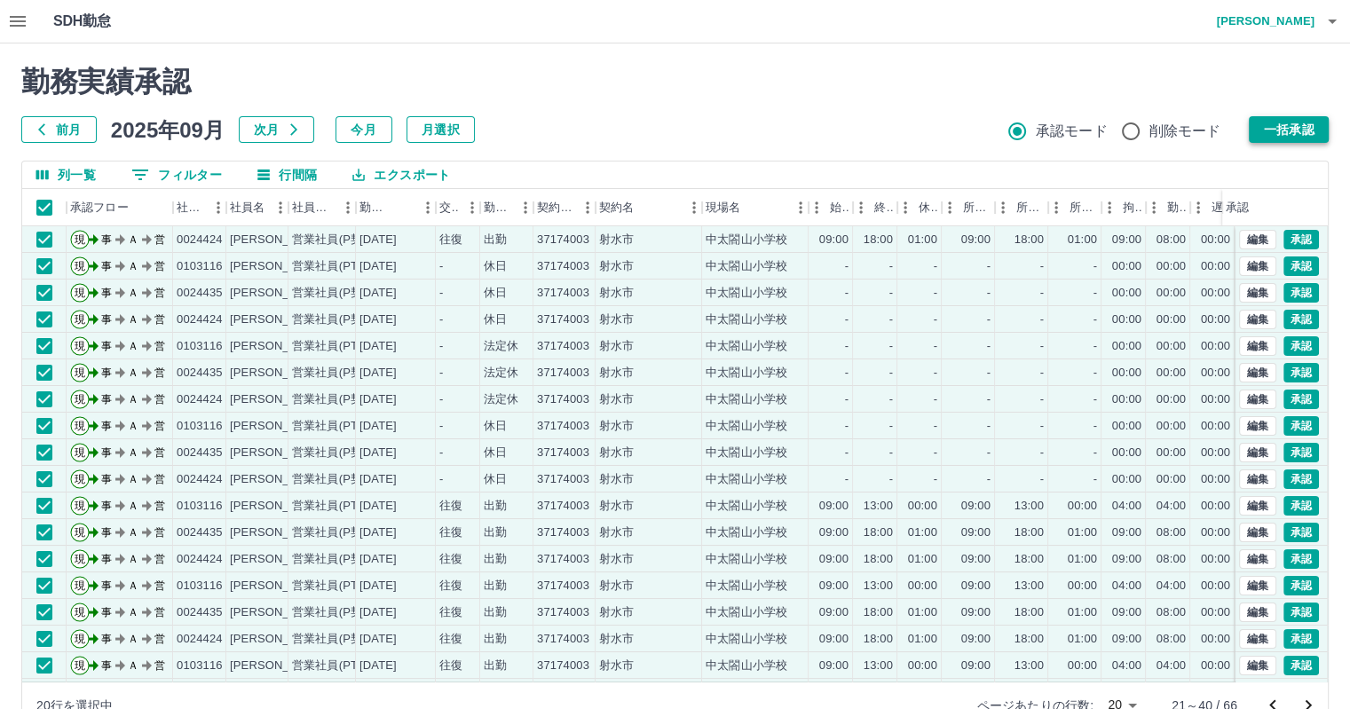
click at [1288, 128] on button "一括承認" at bounding box center [1288, 129] width 80 height 27
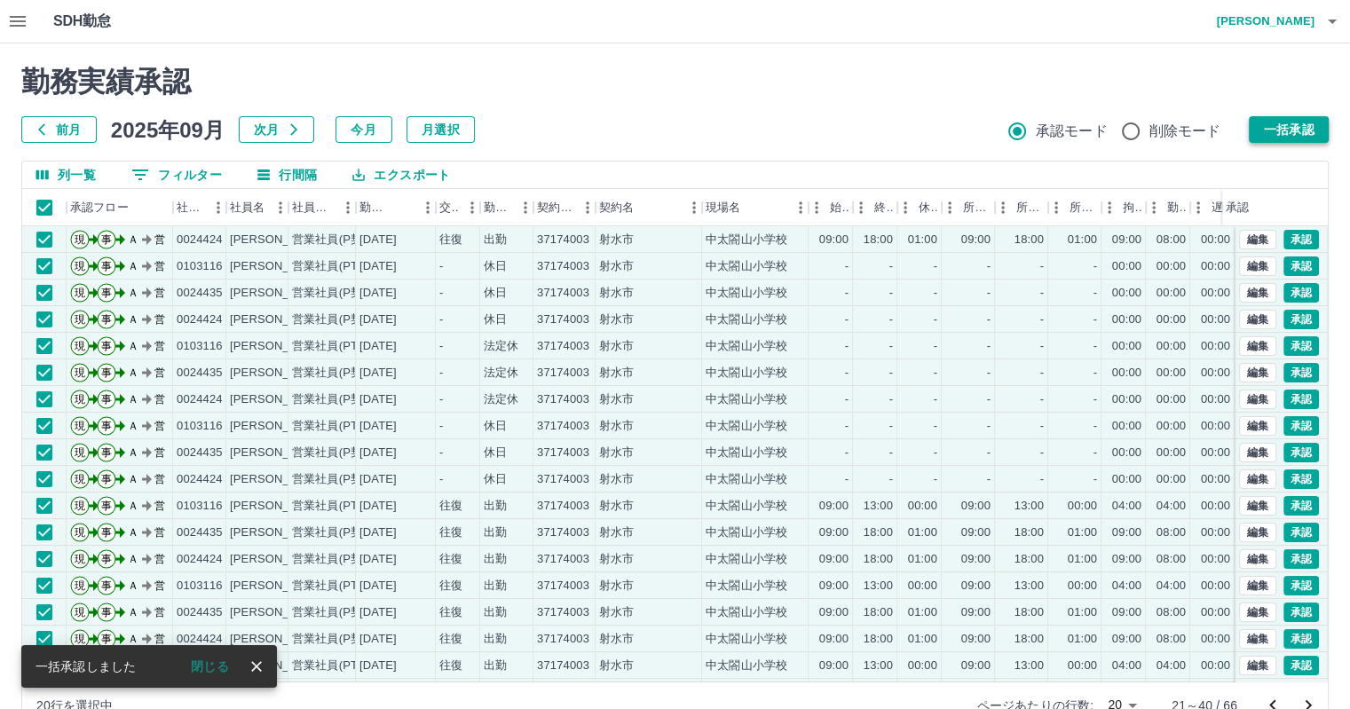
click at [1288, 128] on button "一括承認" at bounding box center [1288, 129] width 80 height 27
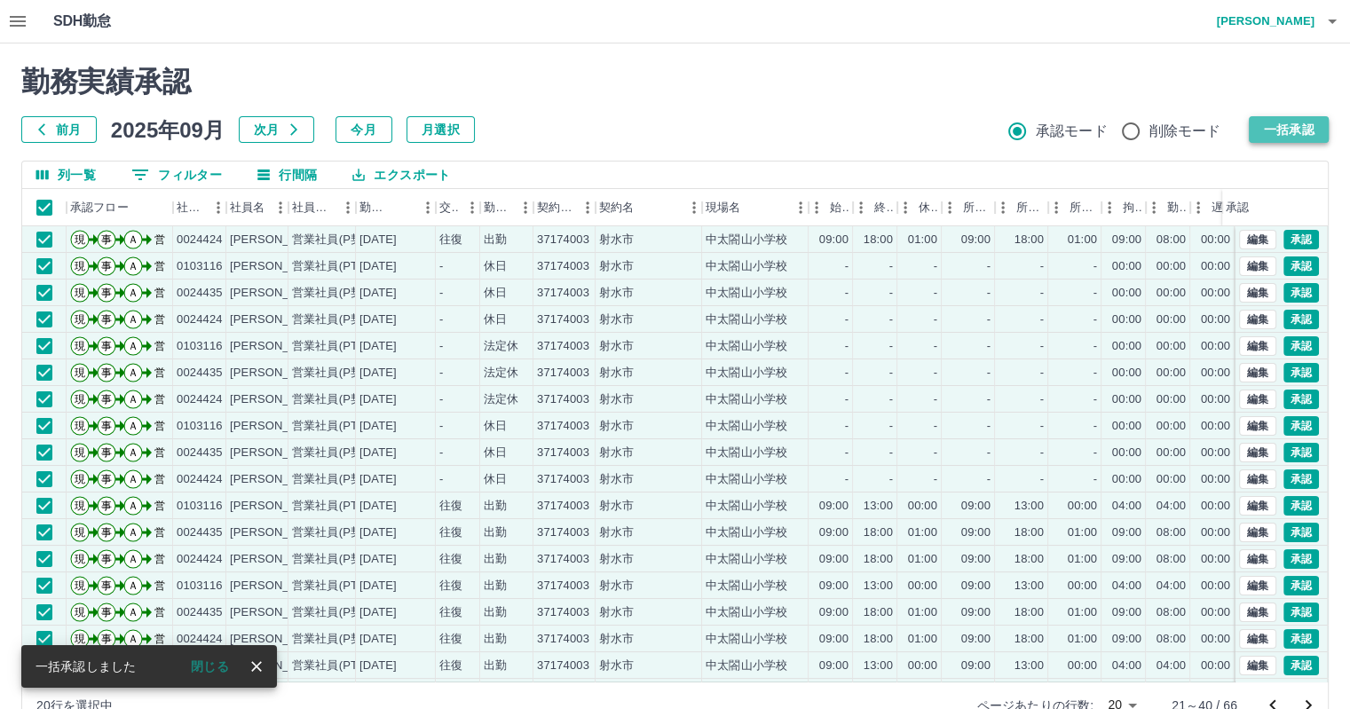
click at [1295, 124] on button "一括承認" at bounding box center [1288, 129] width 80 height 27
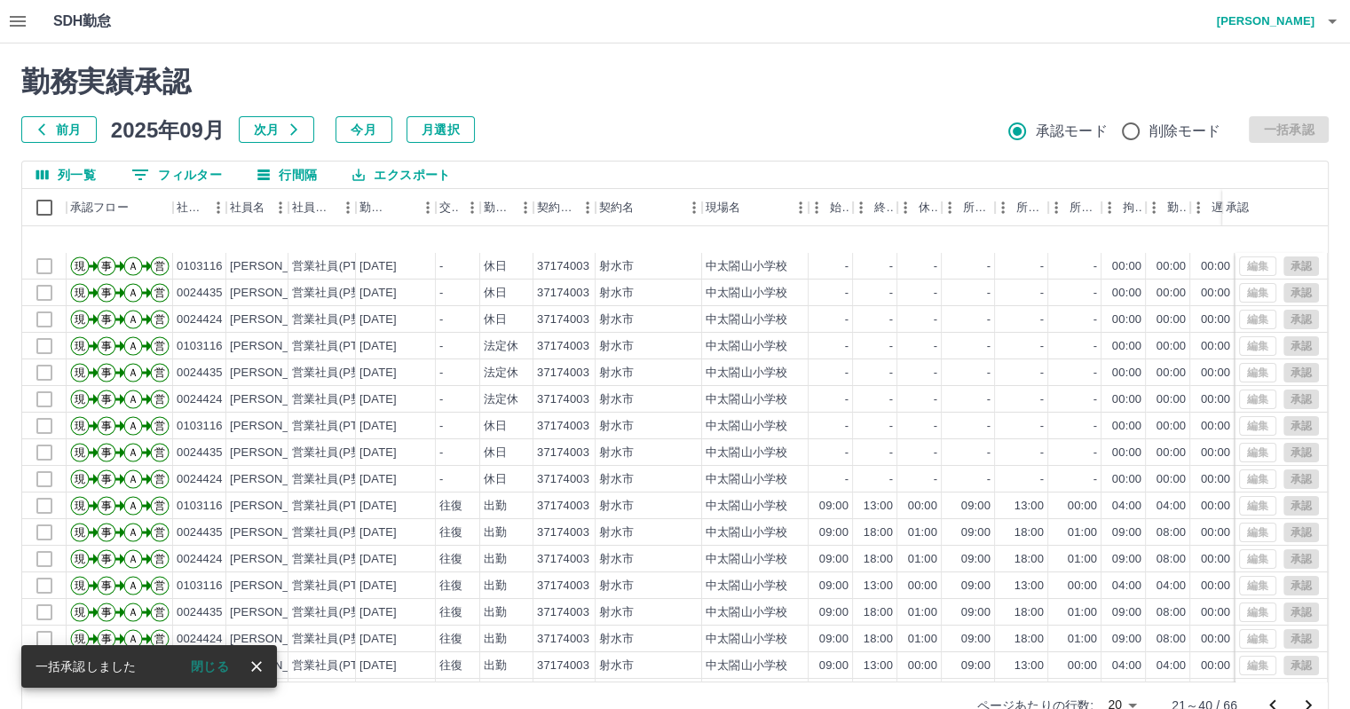
scroll to position [90, 0]
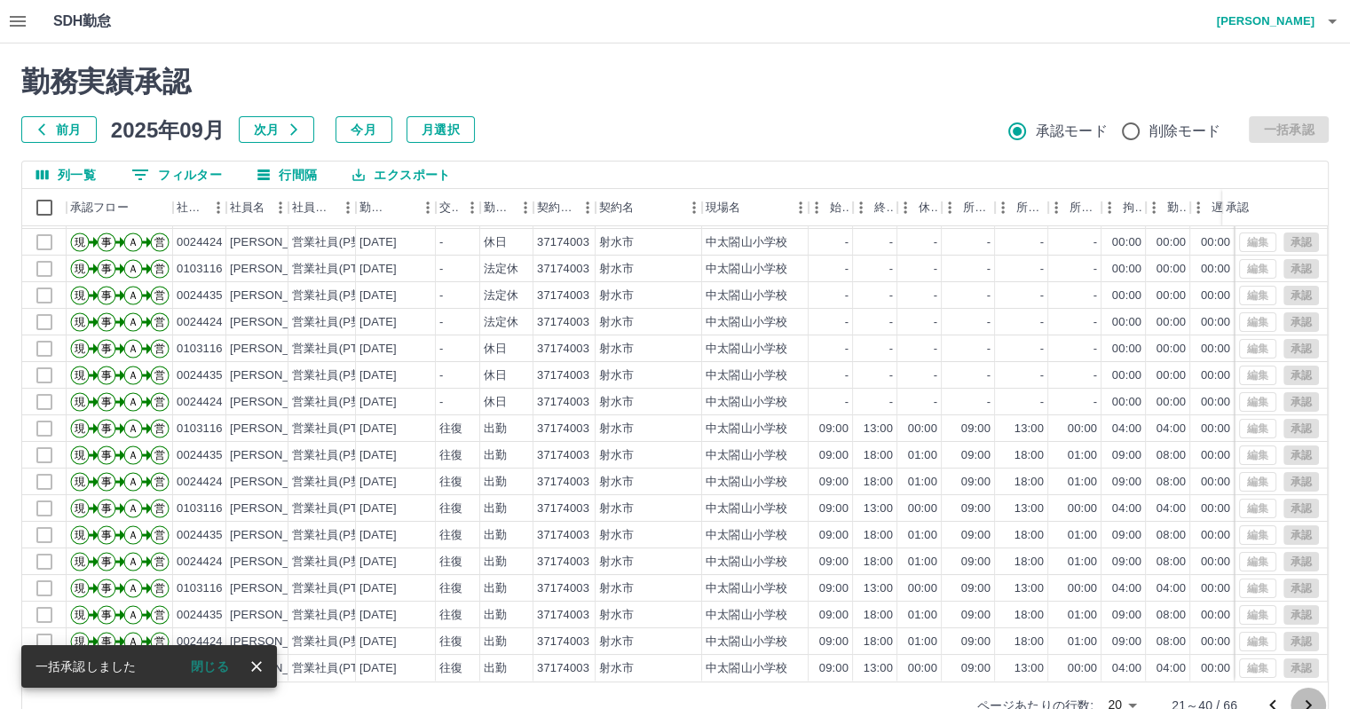
click at [1302, 702] on icon "次のページへ" at bounding box center [1307, 705] width 21 height 21
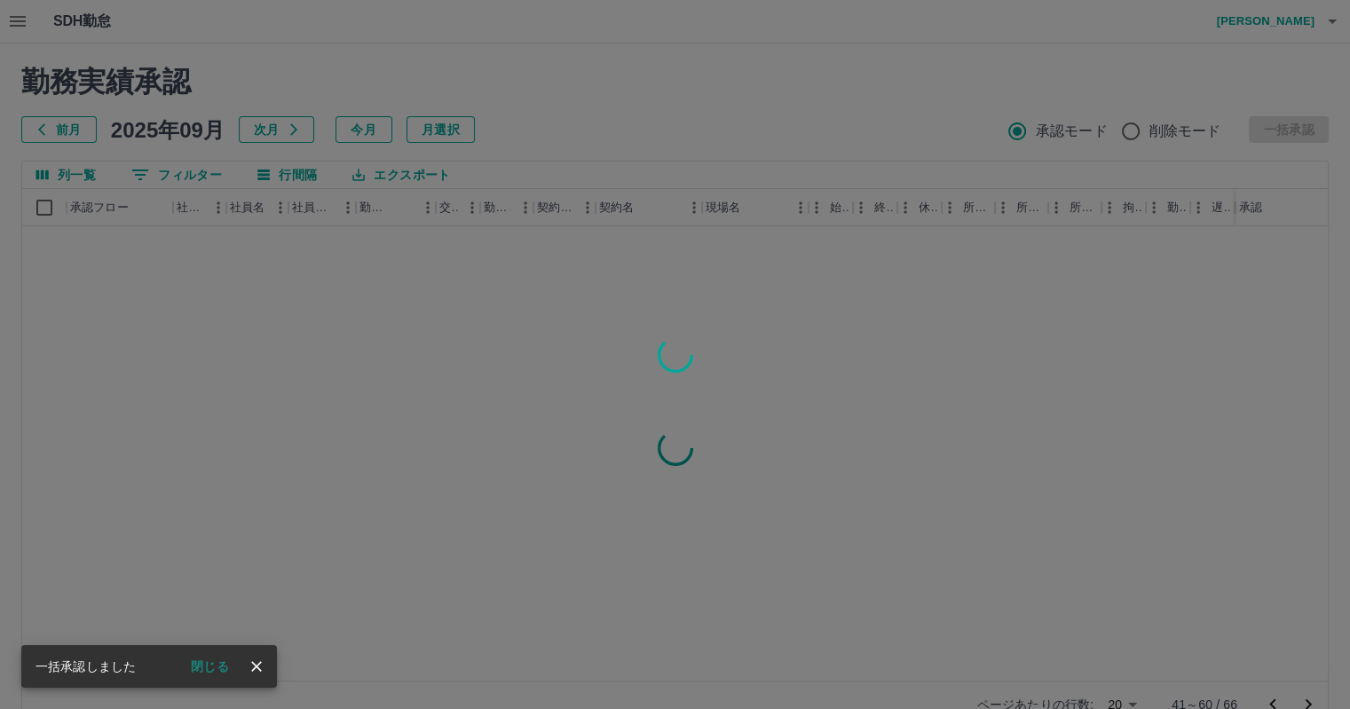
scroll to position [0, 0]
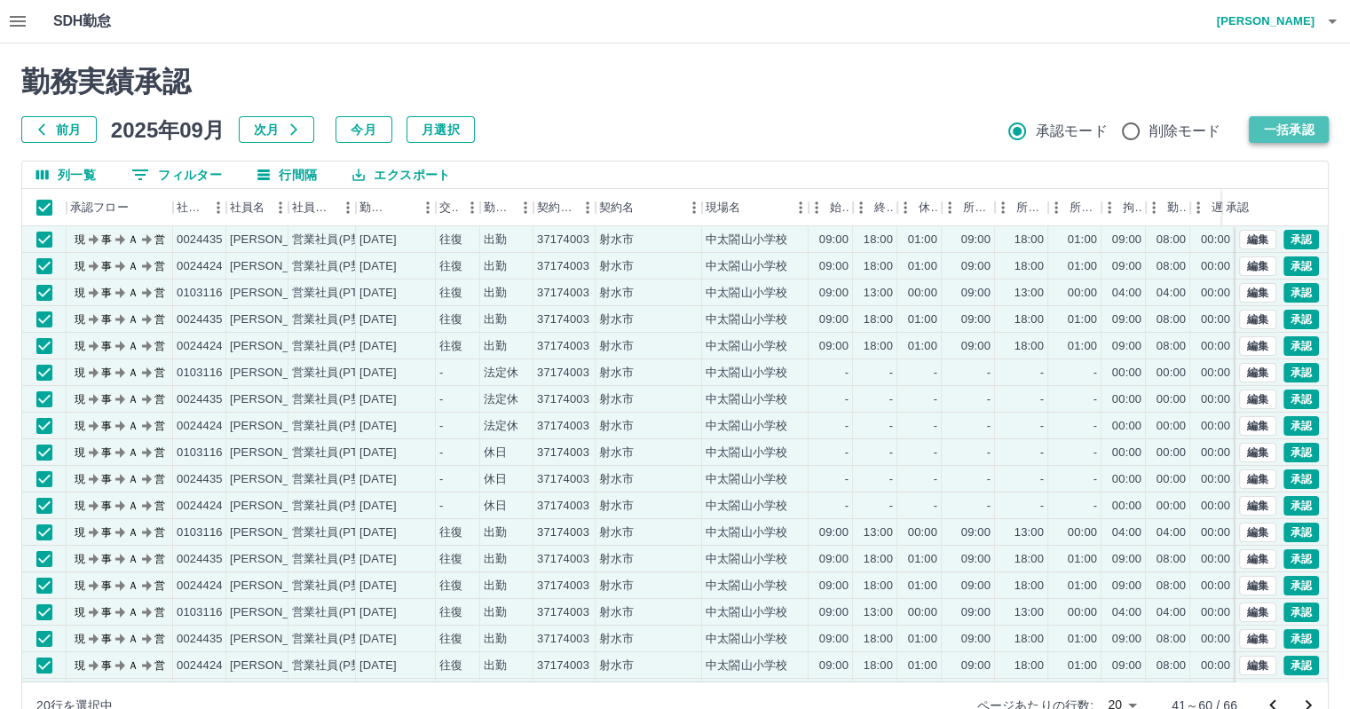
click at [1284, 132] on button "一括承認" at bounding box center [1288, 129] width 80 height 27
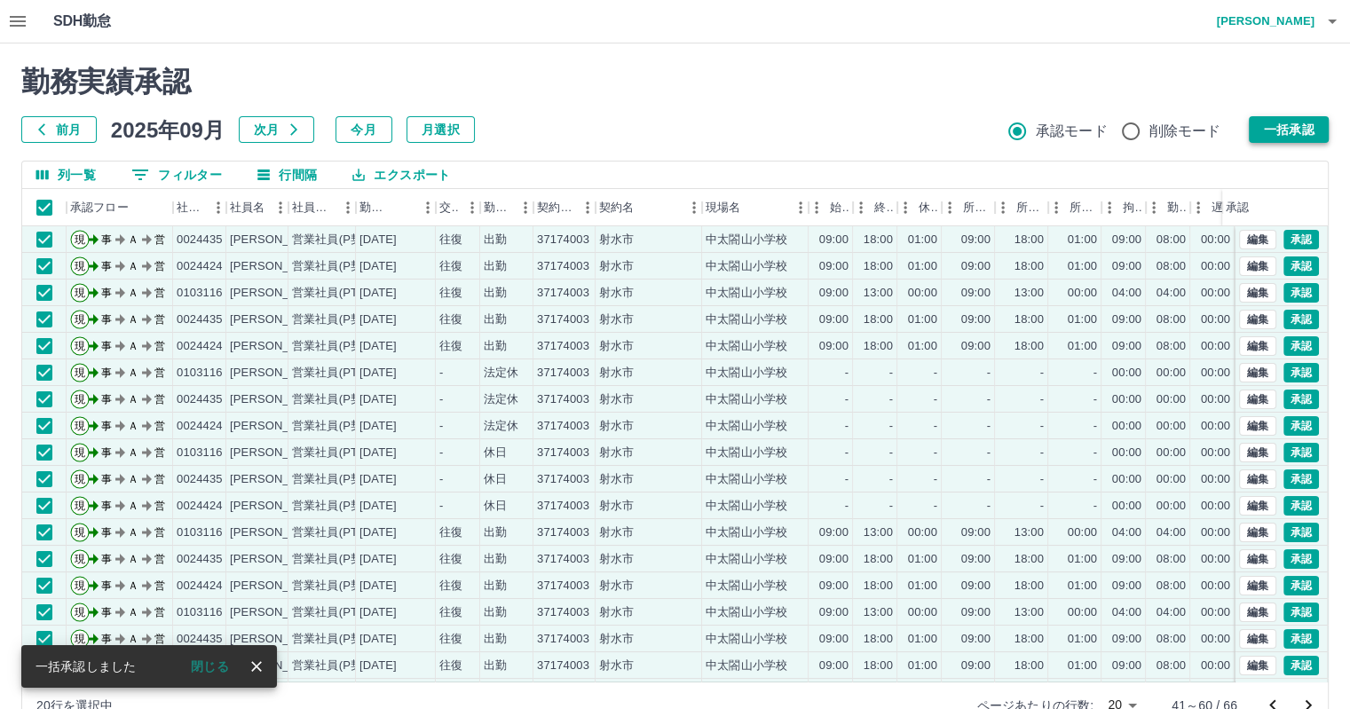
click at [1302, 133] on button "一括承認" at bounding box center [1288, 129] width 80 height 27
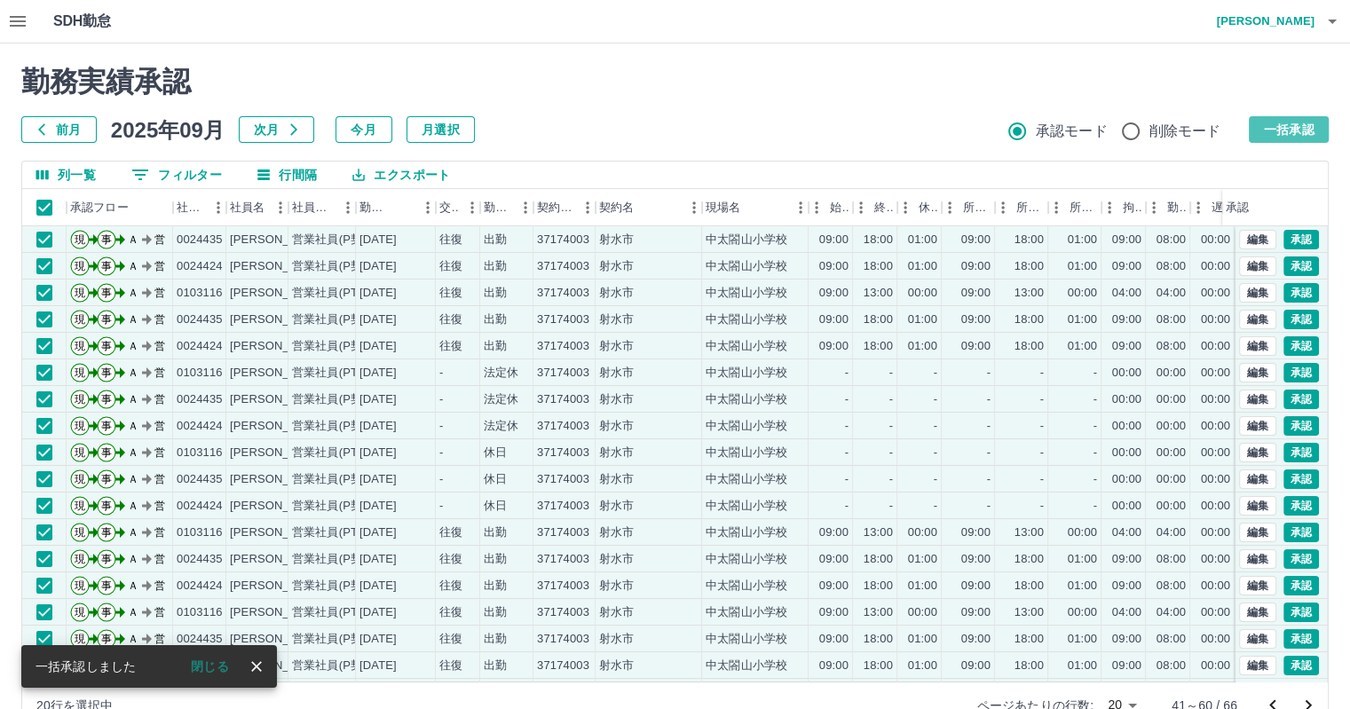
click at [1293, 134] on button "一括承認" at bounding box center [1288, 129] width 80 height 27
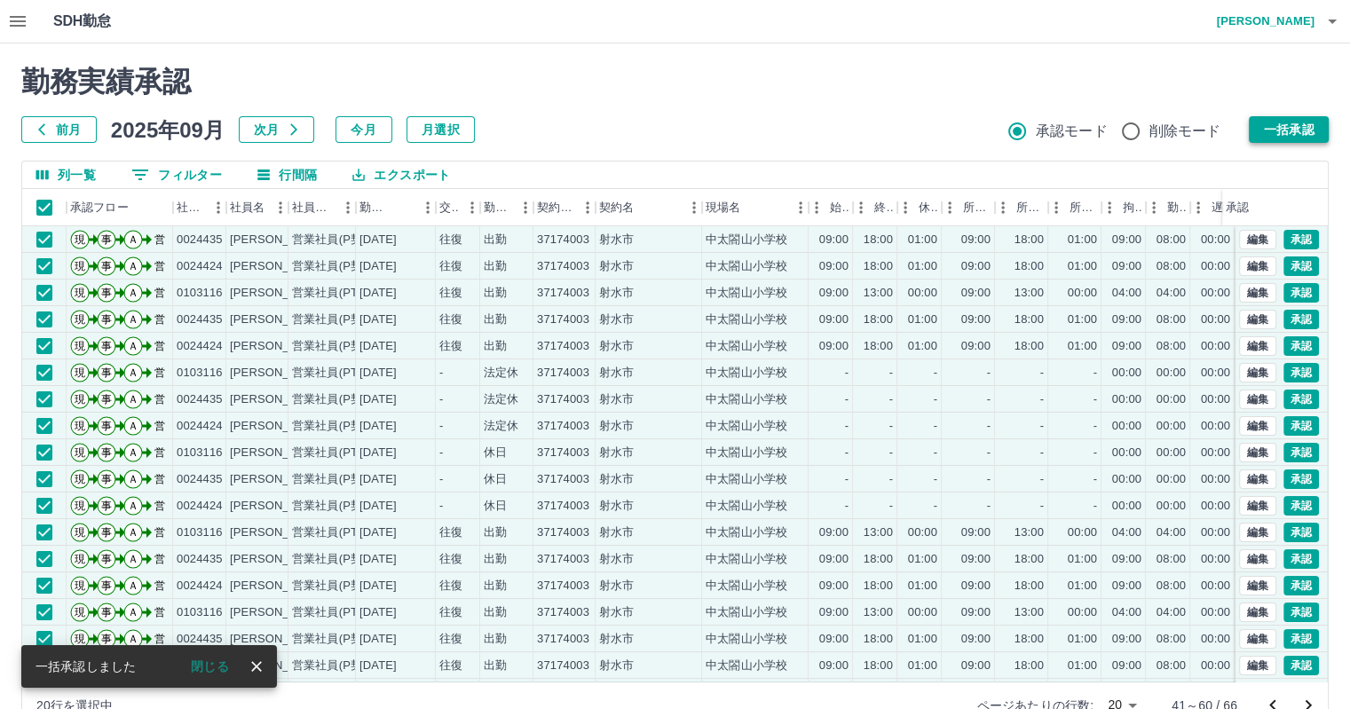
click at [1288, 138] on button "一括承認" at bounding box center [1288, 129] width 80 height 27
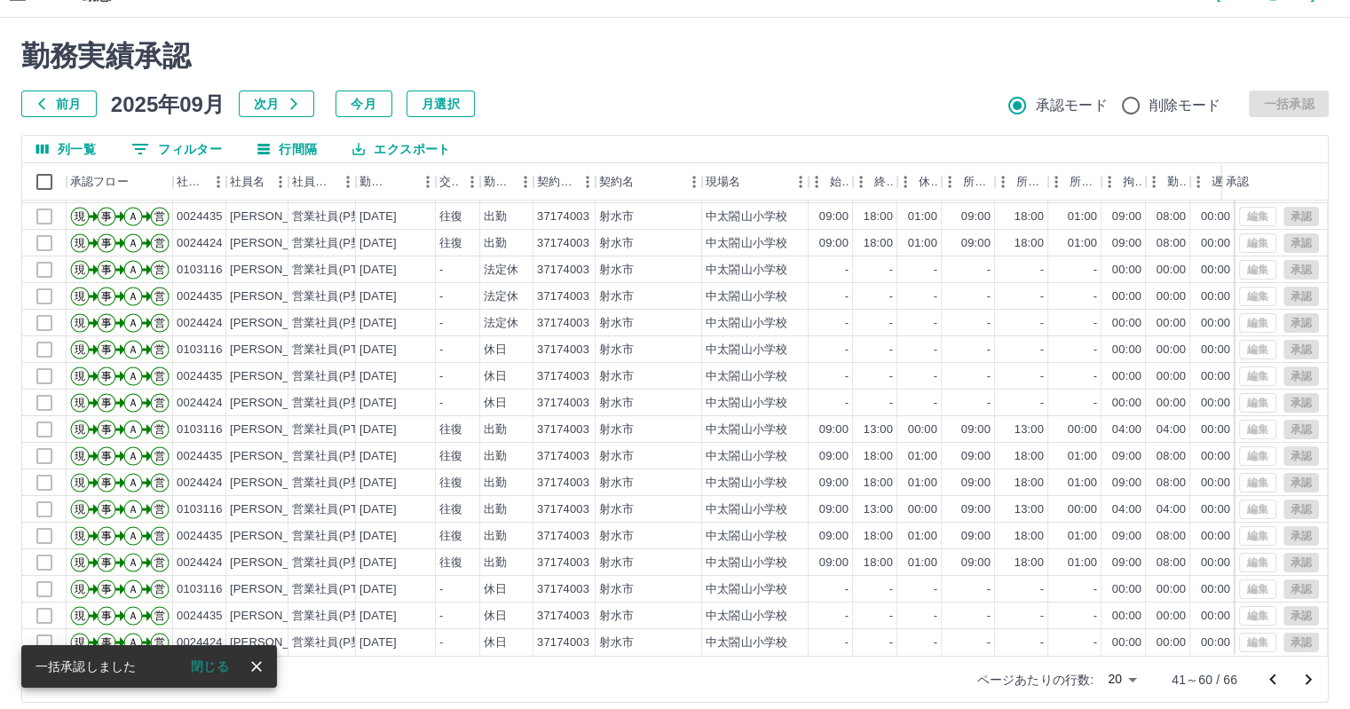
scroll to position [41, 0]
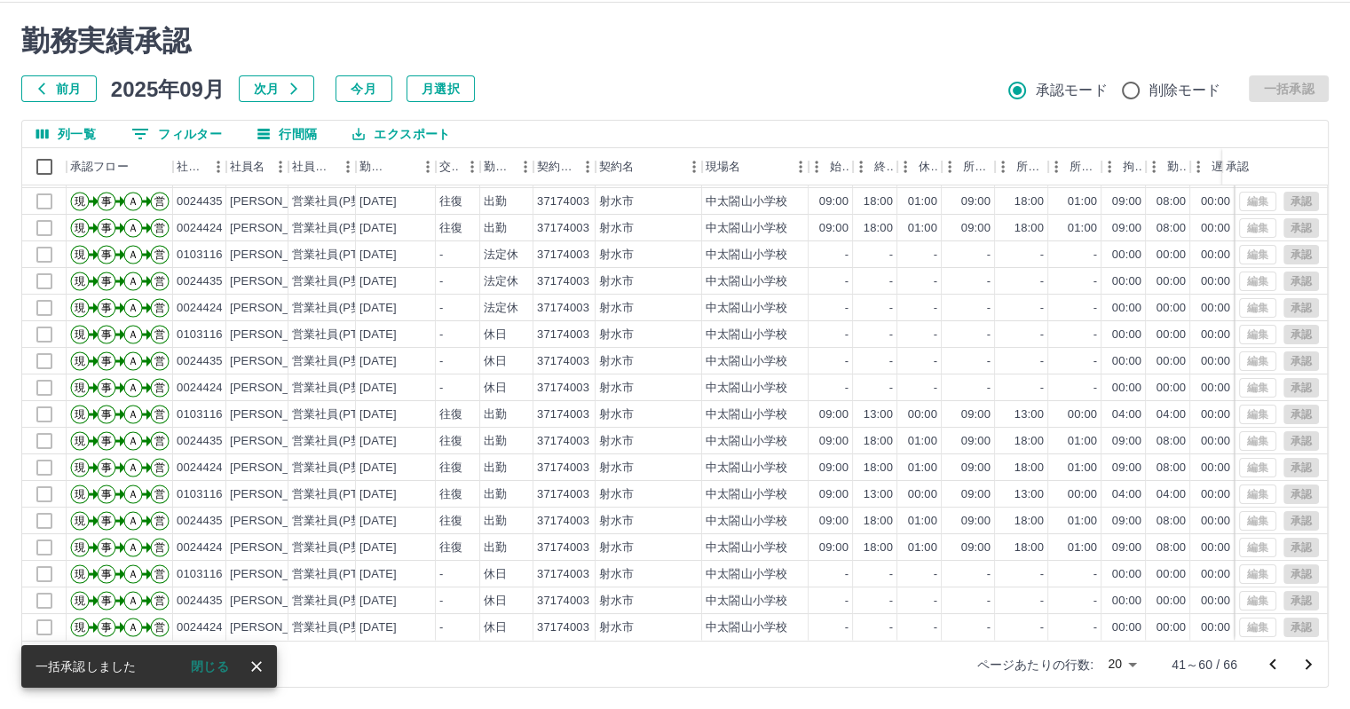
click at [1301, 662] on icon "次のページへ" at bounding box center [1307, 664] width 21 height 21
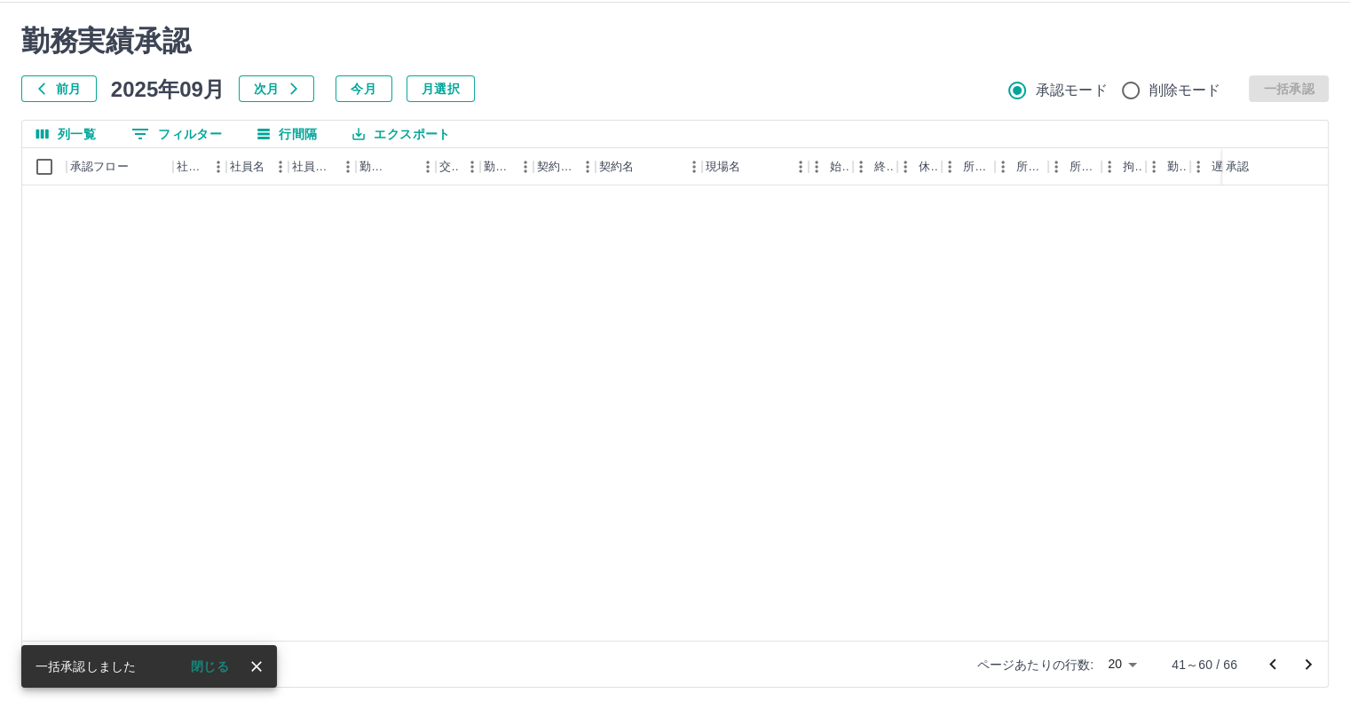
scroll to position [0, 0]
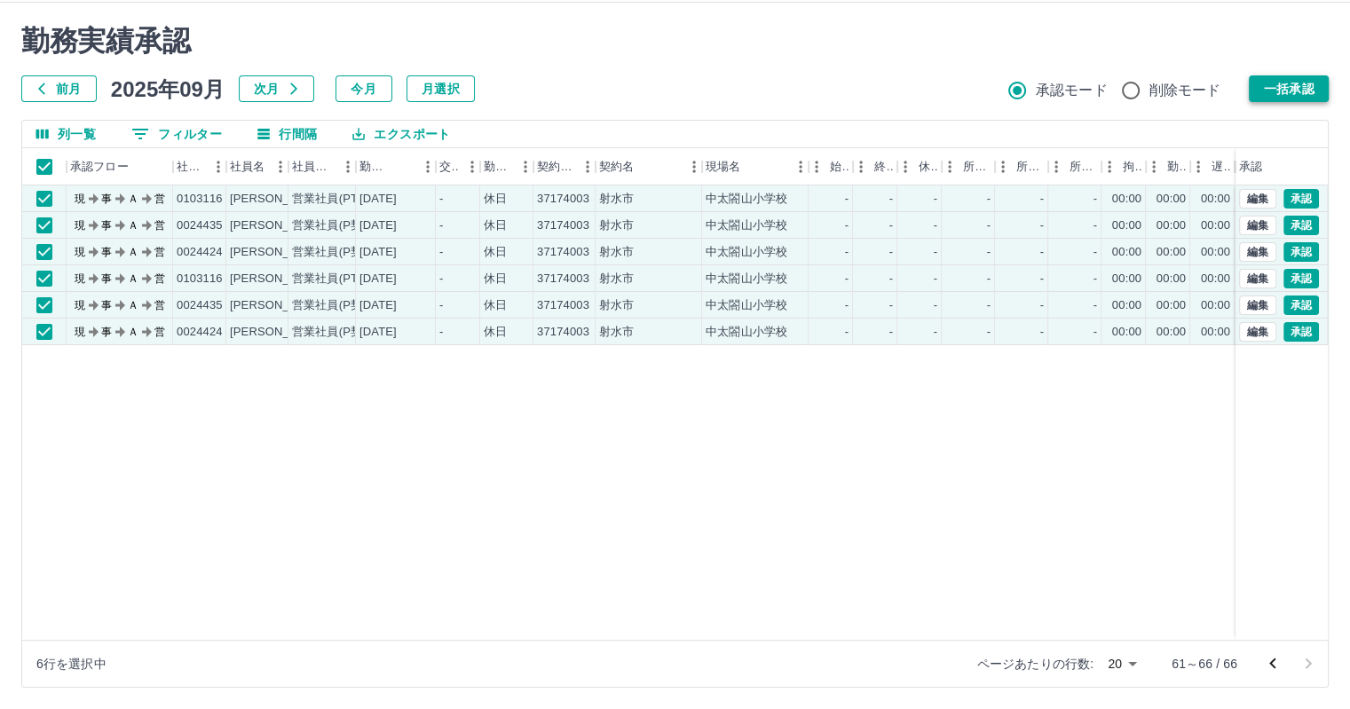
click at [1299, 88] on button "一括承認" at bounding box center [1288, 88] width 80 height 27
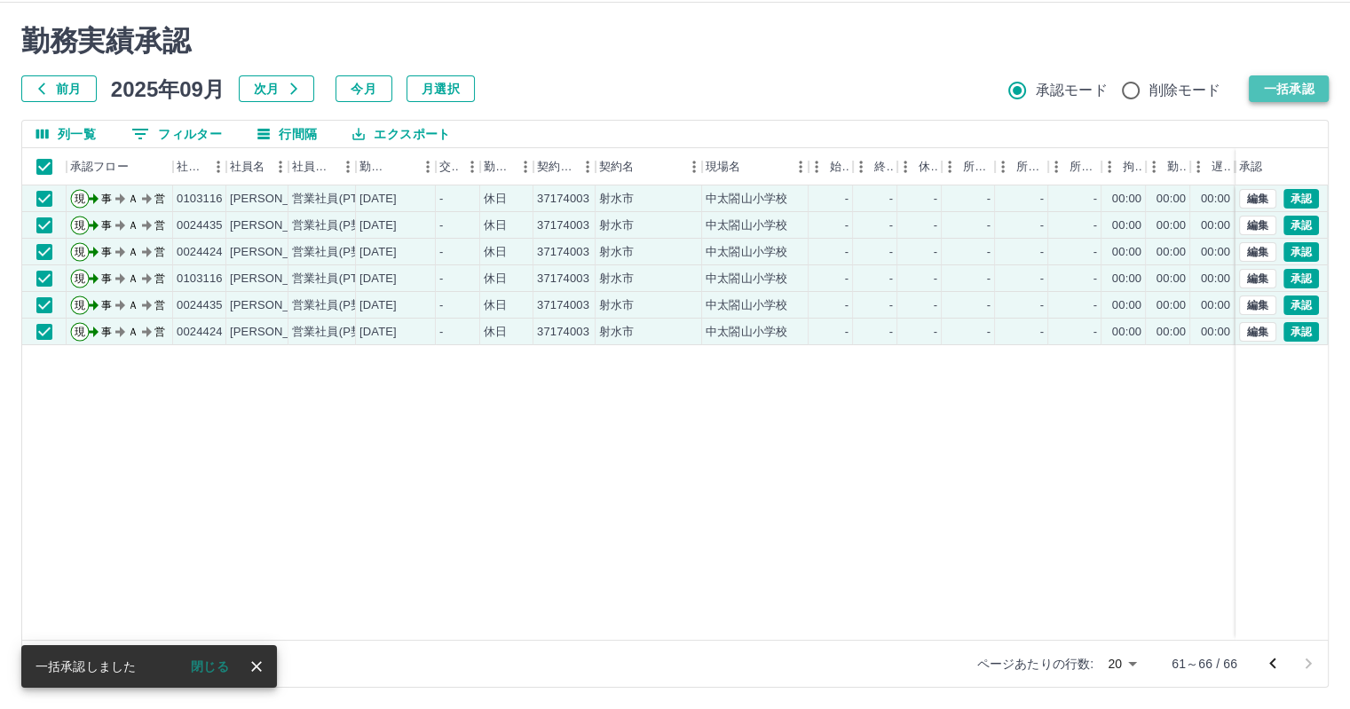
click at [1299, 88] on button "一括承認" at bounding box center [1288, 88] width 80 height 27
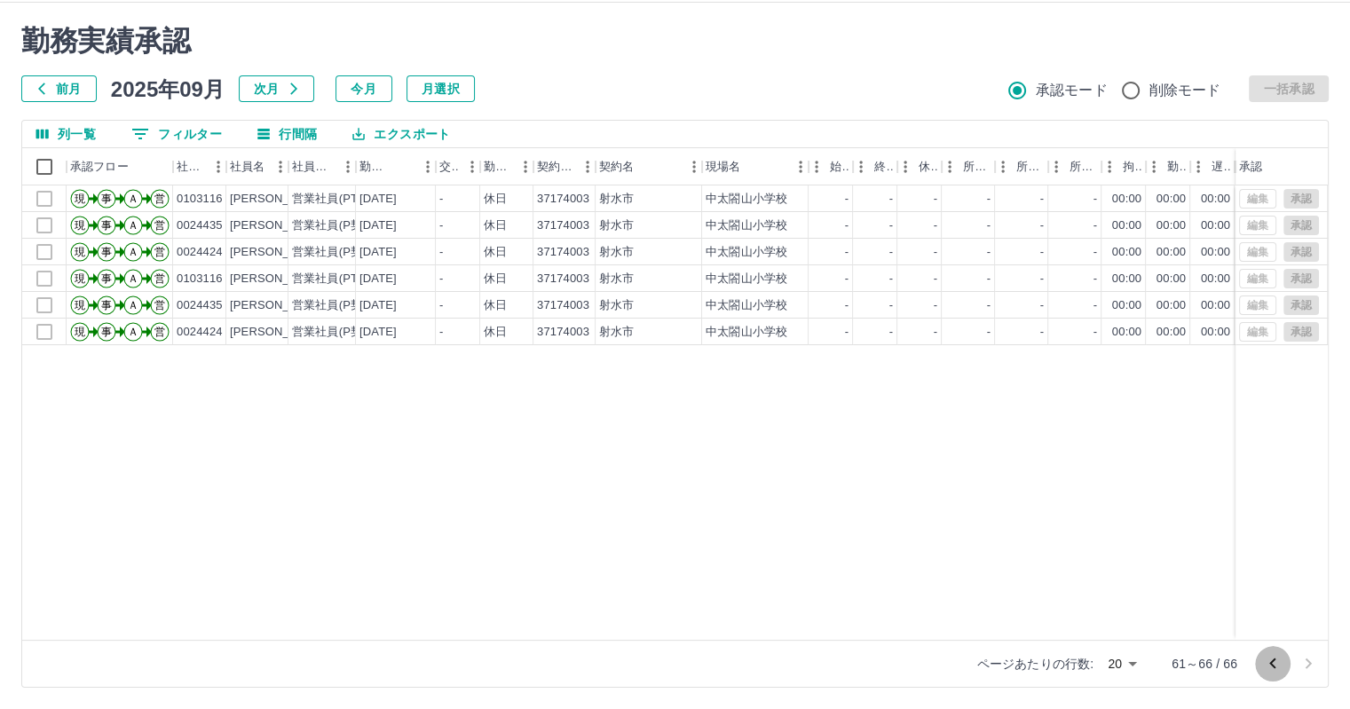
click at [1271, 659] on icon "前のページへ" at bounding box center [1272, 663] width 21 height 21
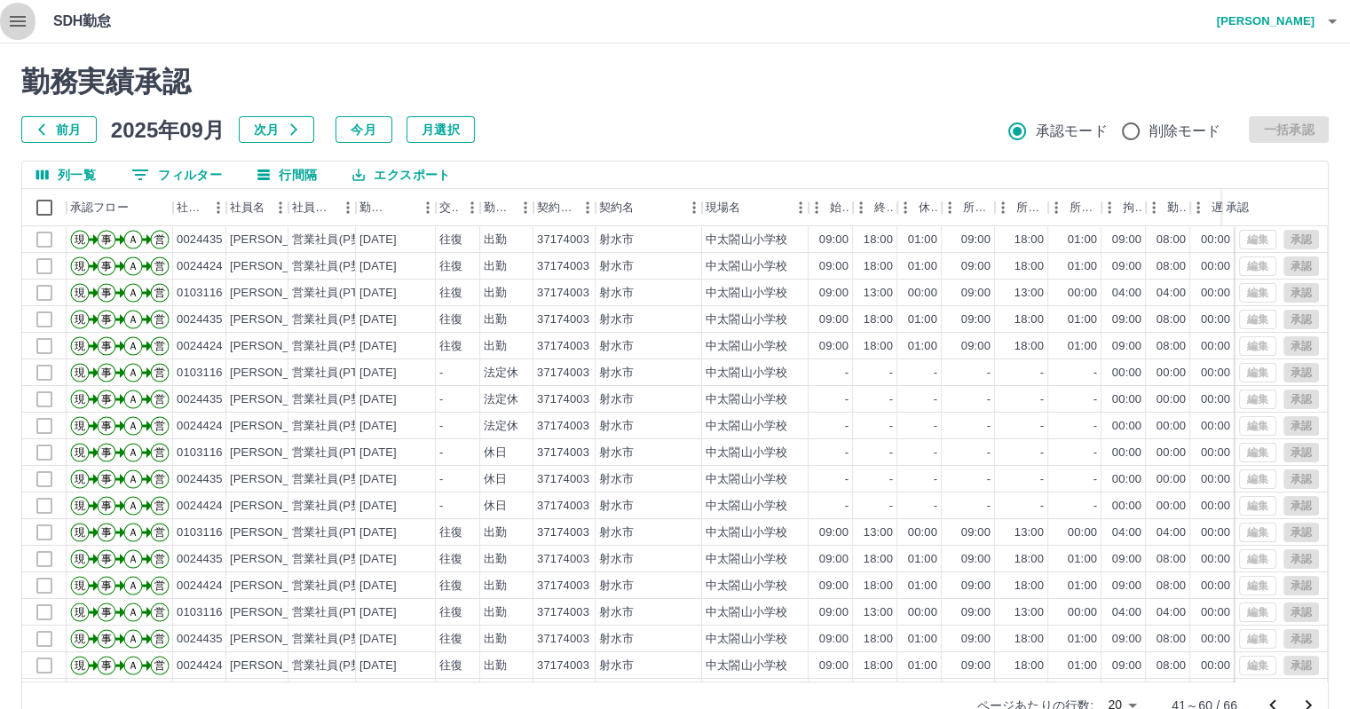
click at [14, 18] on icon "button" at bounding box center [17, 21] width 21 height 21
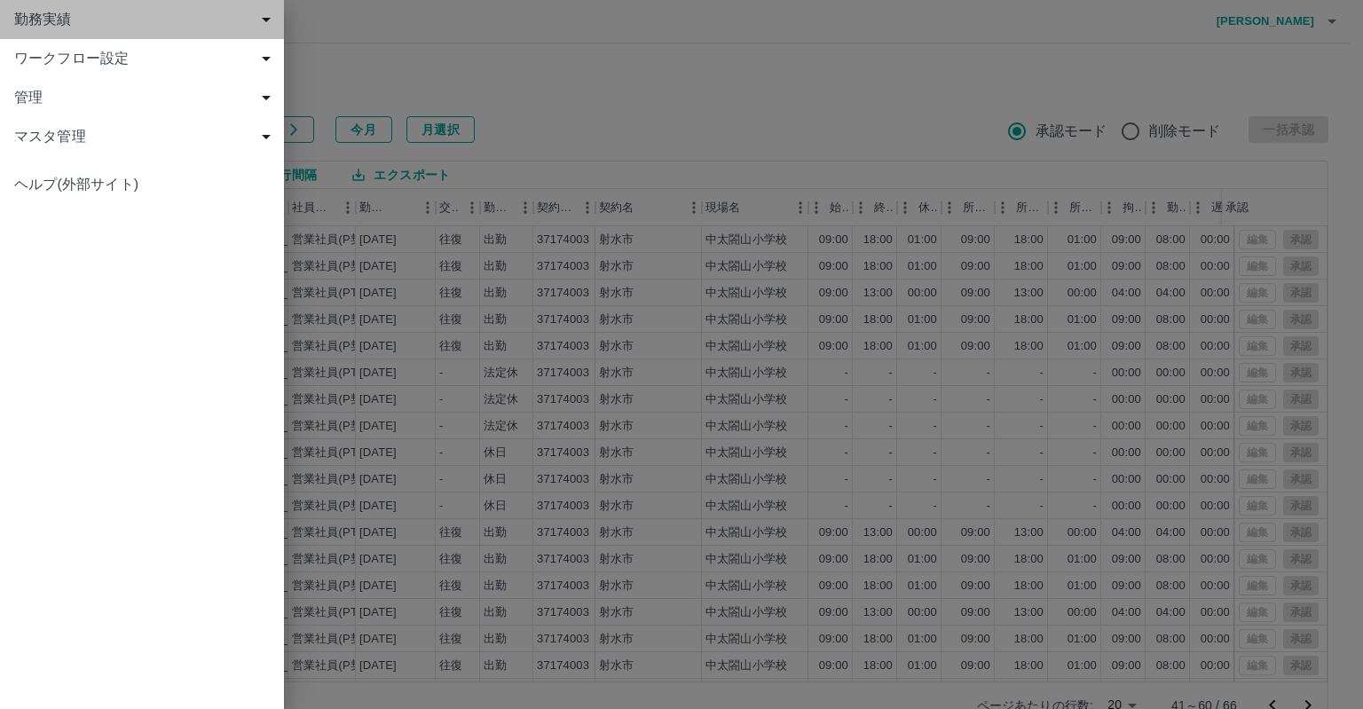
click at [50, 24] on span "勤務実績" at bounding box center [145, 19] width 263 height 21
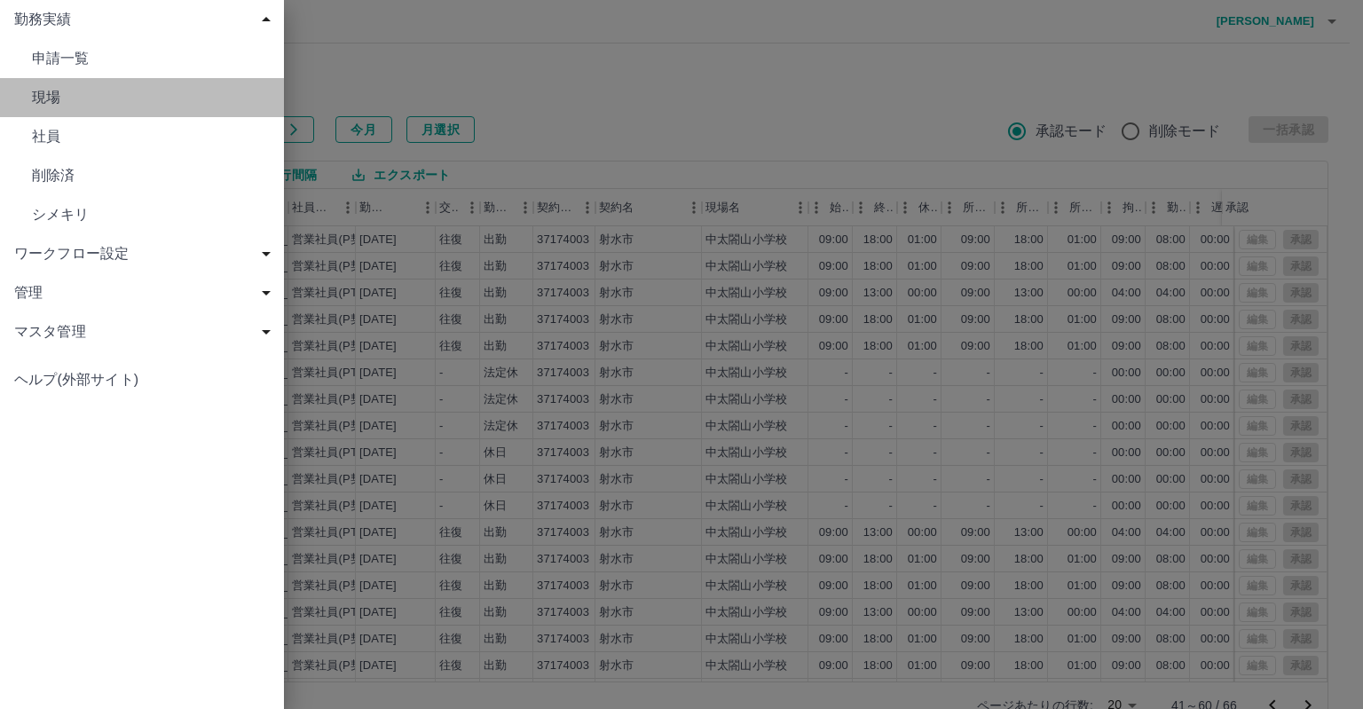
click at [51, 95] on span "現場" at bounding box center [151, 97] width 238 height 21
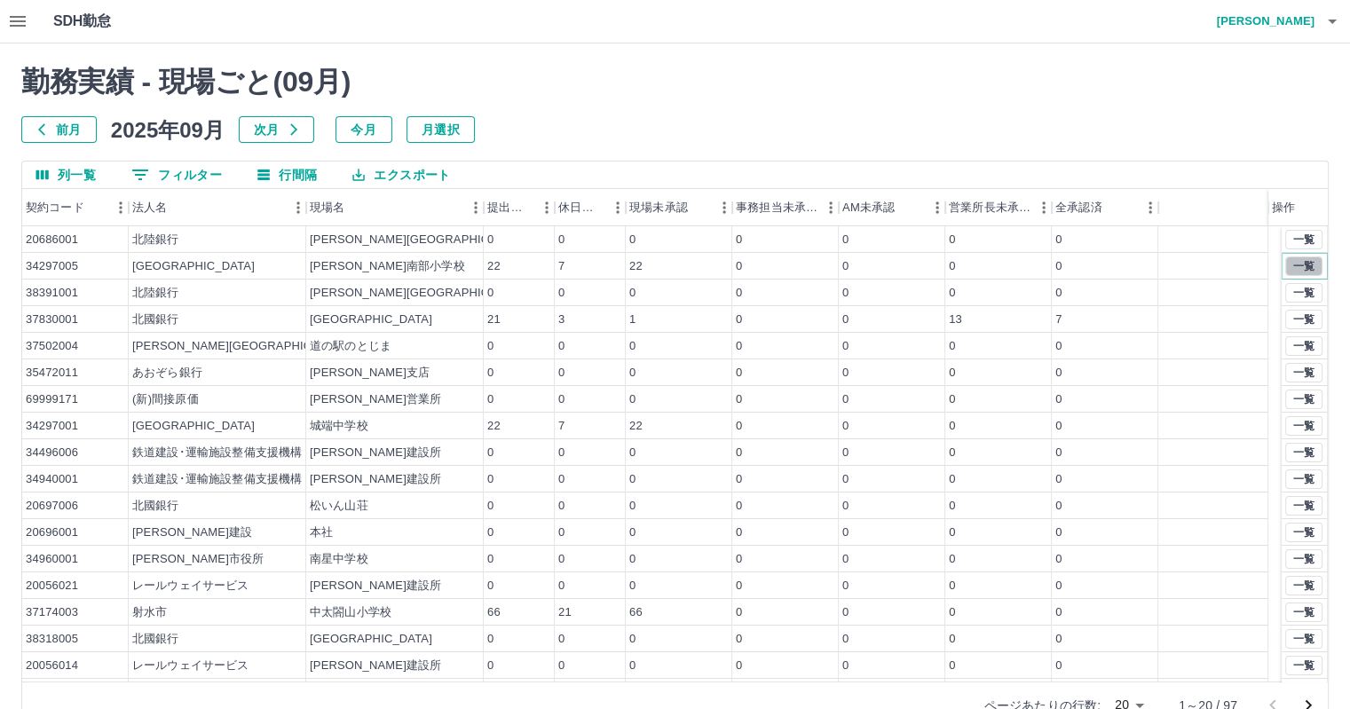
click at [1294, 262] on button "一覧" at bounding box center [1303, 266] width 37 height 20
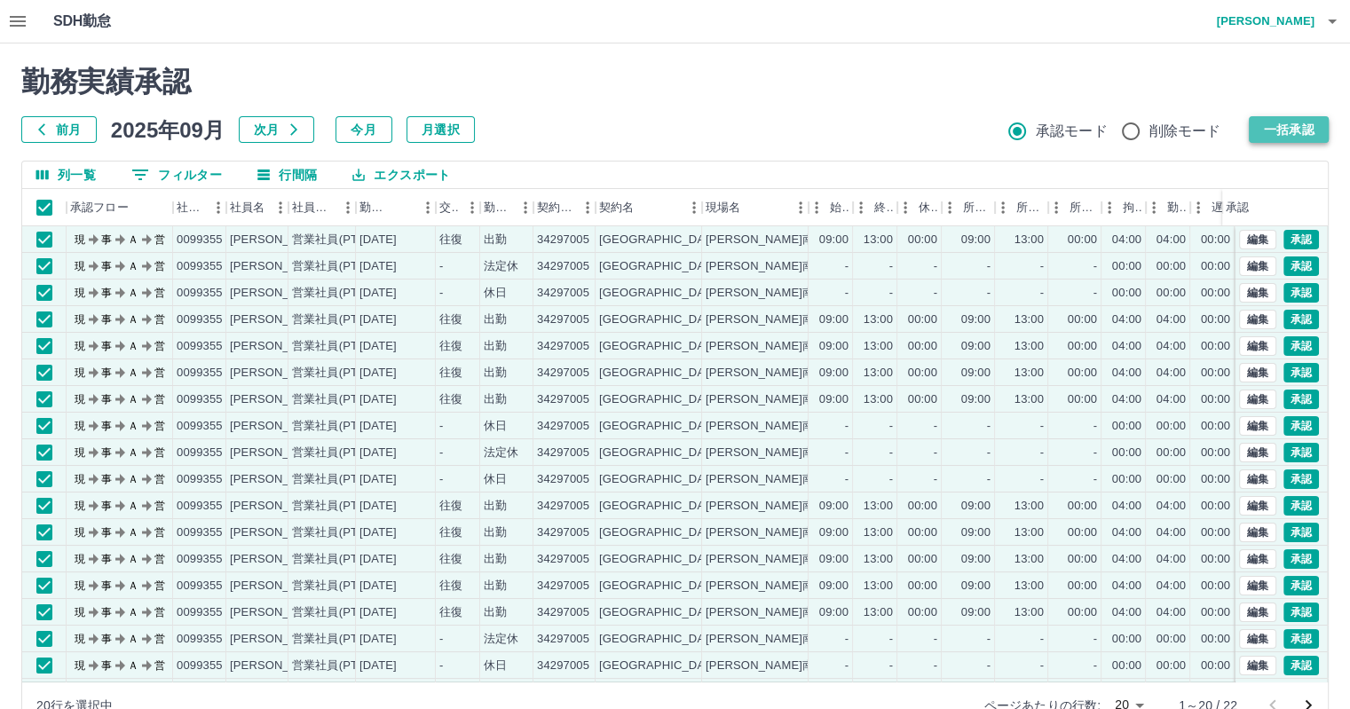
click at [1287, 124] on button "一括承認" at bounding box center [1288, 129] width 80 height 27
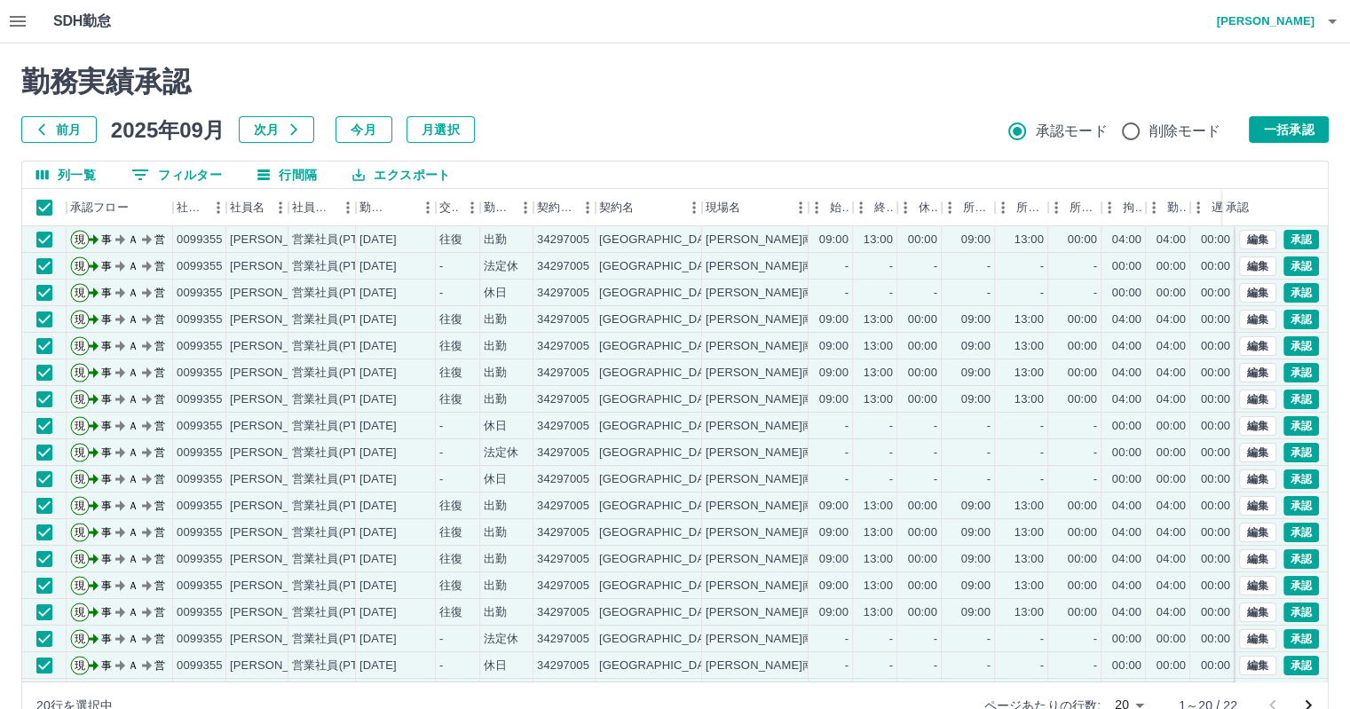
click at [1285, 141] on button "一括承認" at bounding box center [1288, 129] width 80 height 27
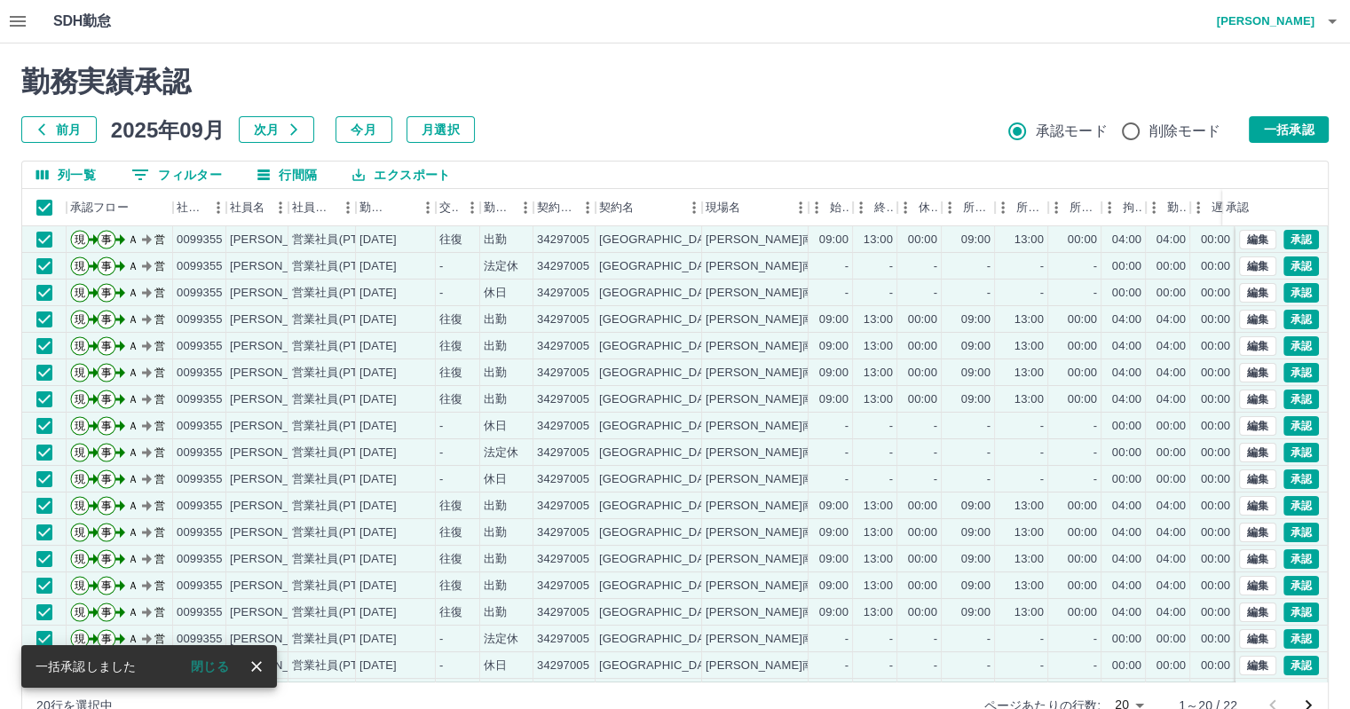
click at [1287, 127] on button "一括承認" at bounding box center [1288, 129] width 80 height 27
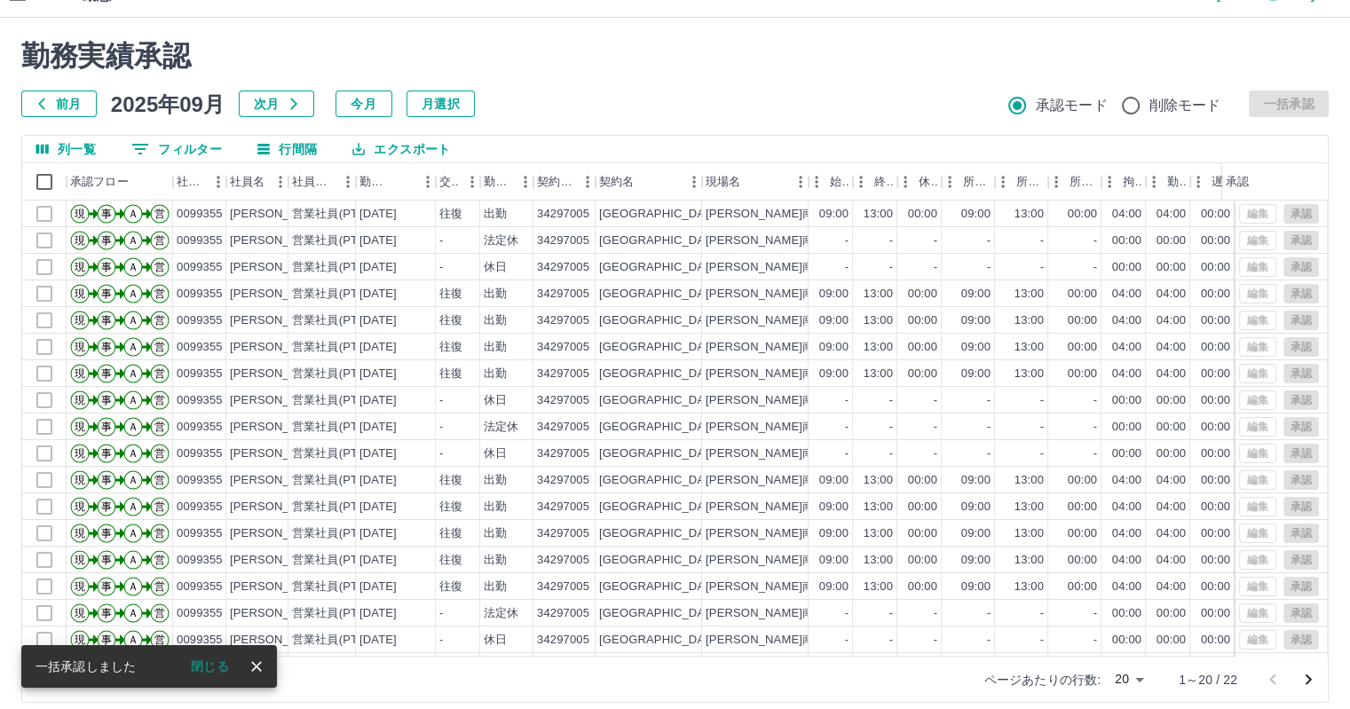
scroll to position [41, 0]
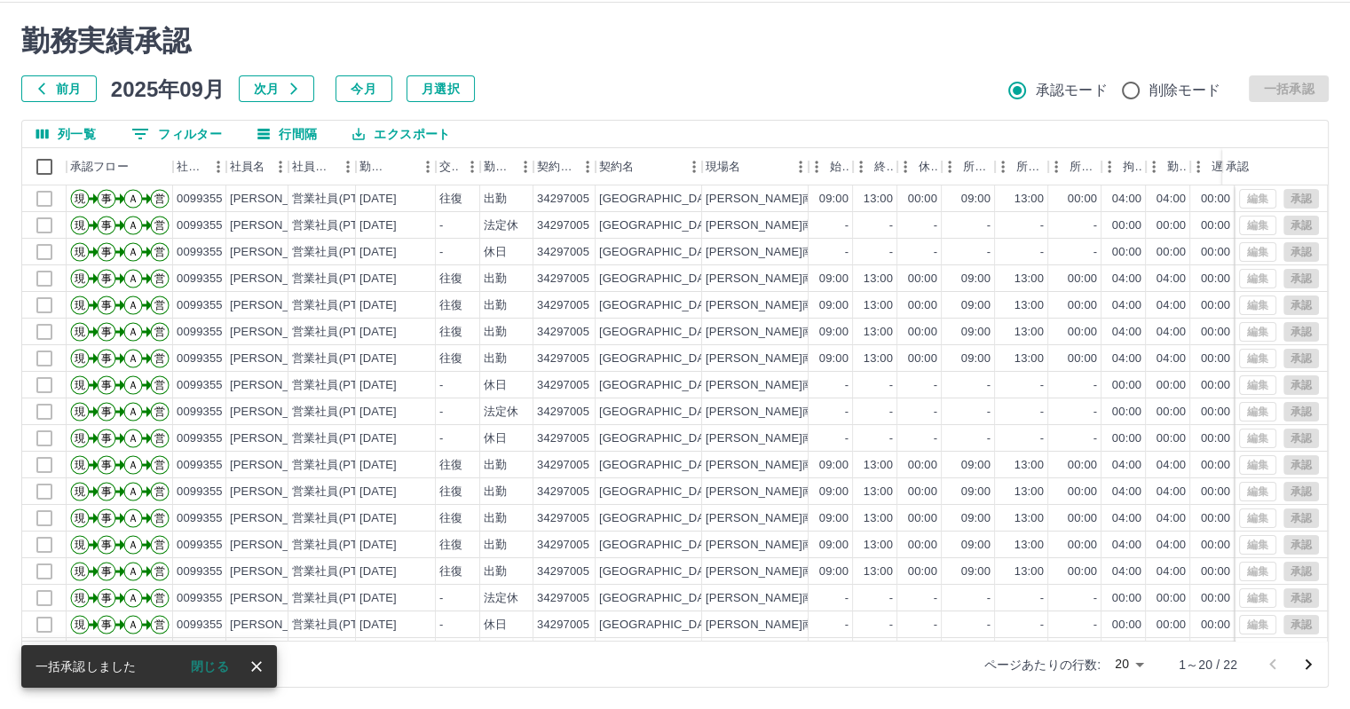
click at [1306, 665] on icon "次のページへ" at bounding box center [1307, 664] width 21 height 21
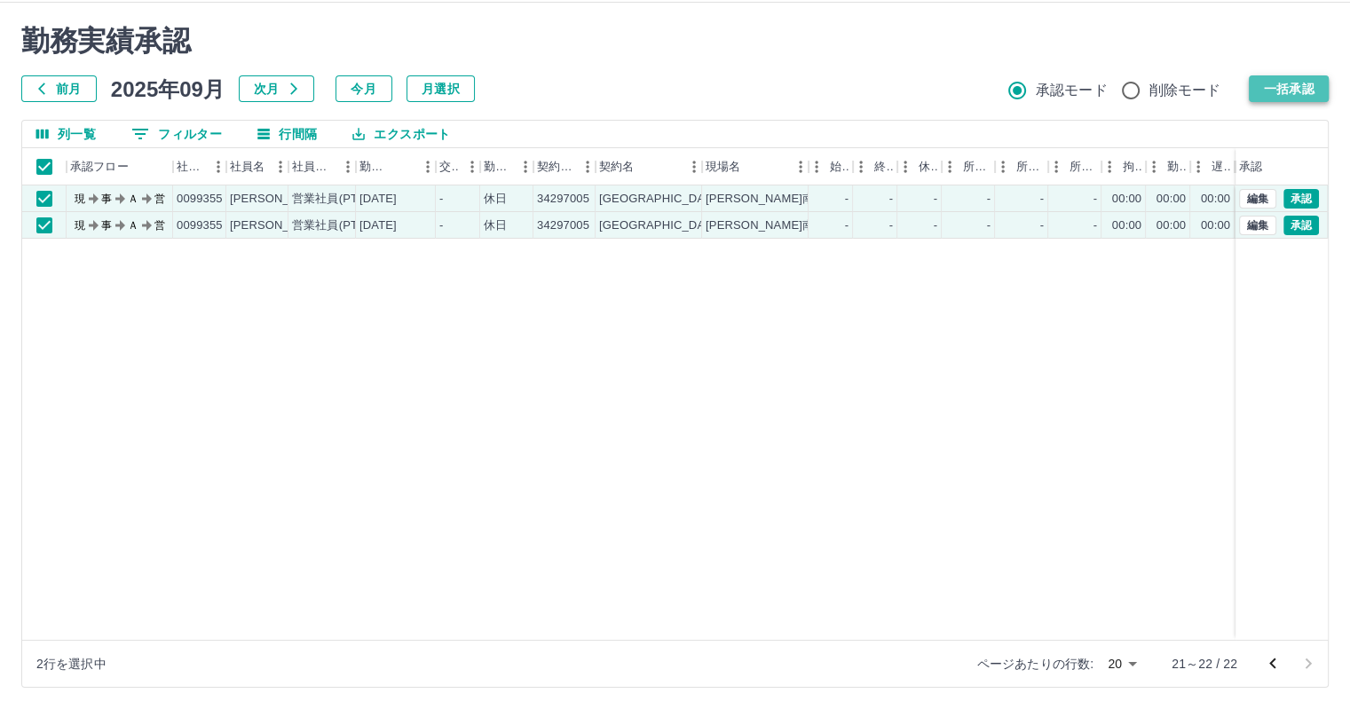
click at [1282, 77] on button "一括承認" at bounding box center [1288, 88] width 80 height 27
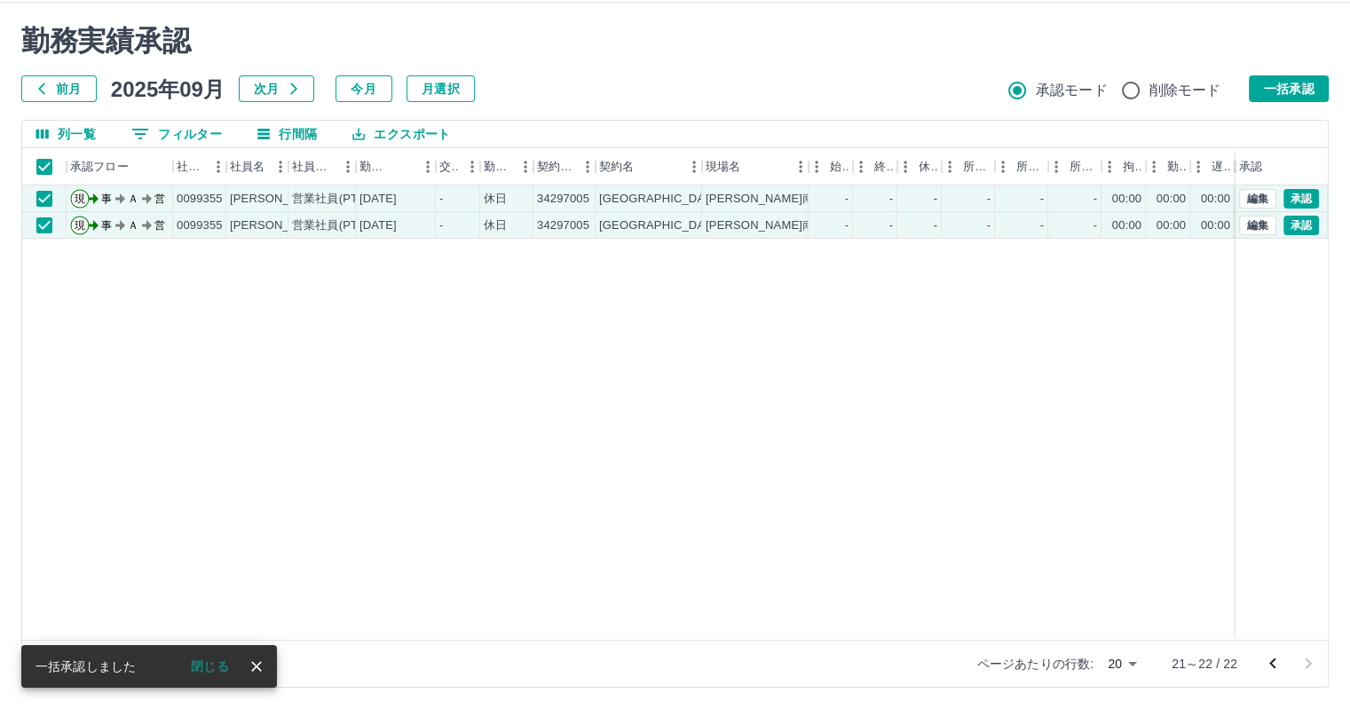
click at [1269, 657] on icon "前のページへ" at bounding box center [1272, 663] width 21 height 21
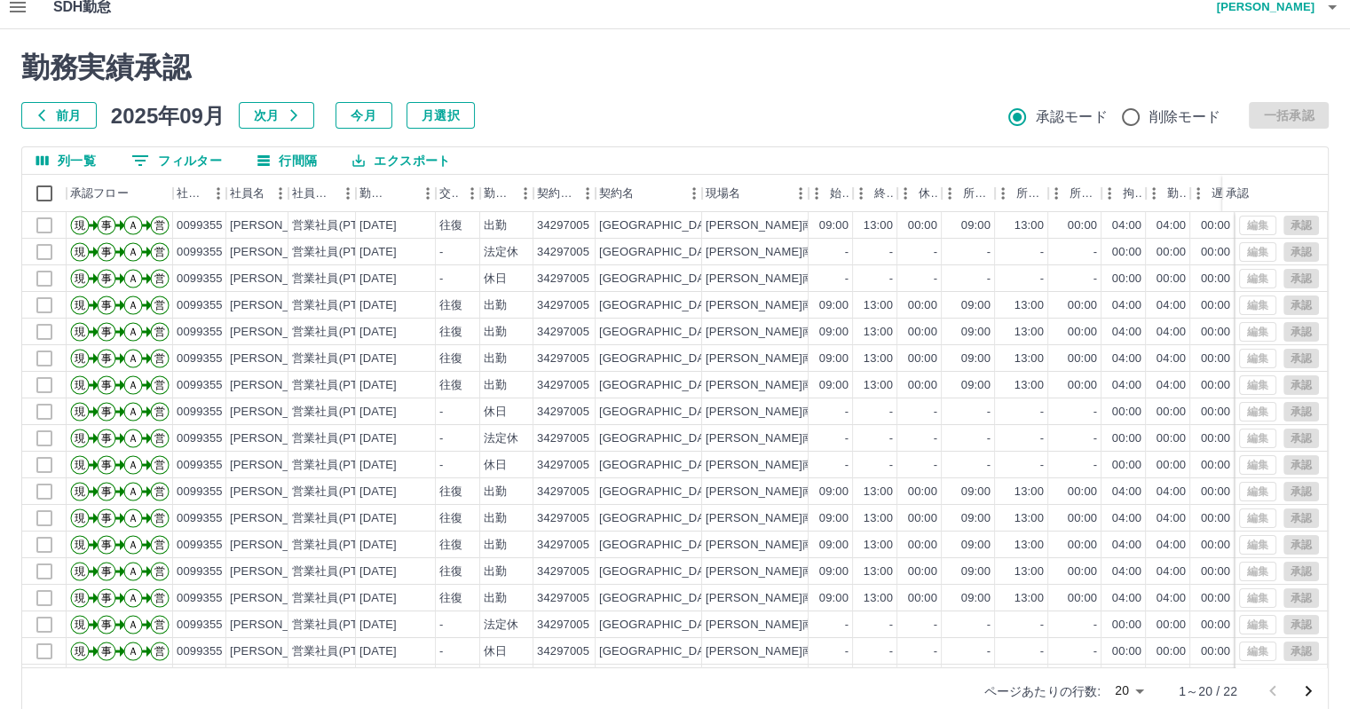
scroll to position [0, 0]
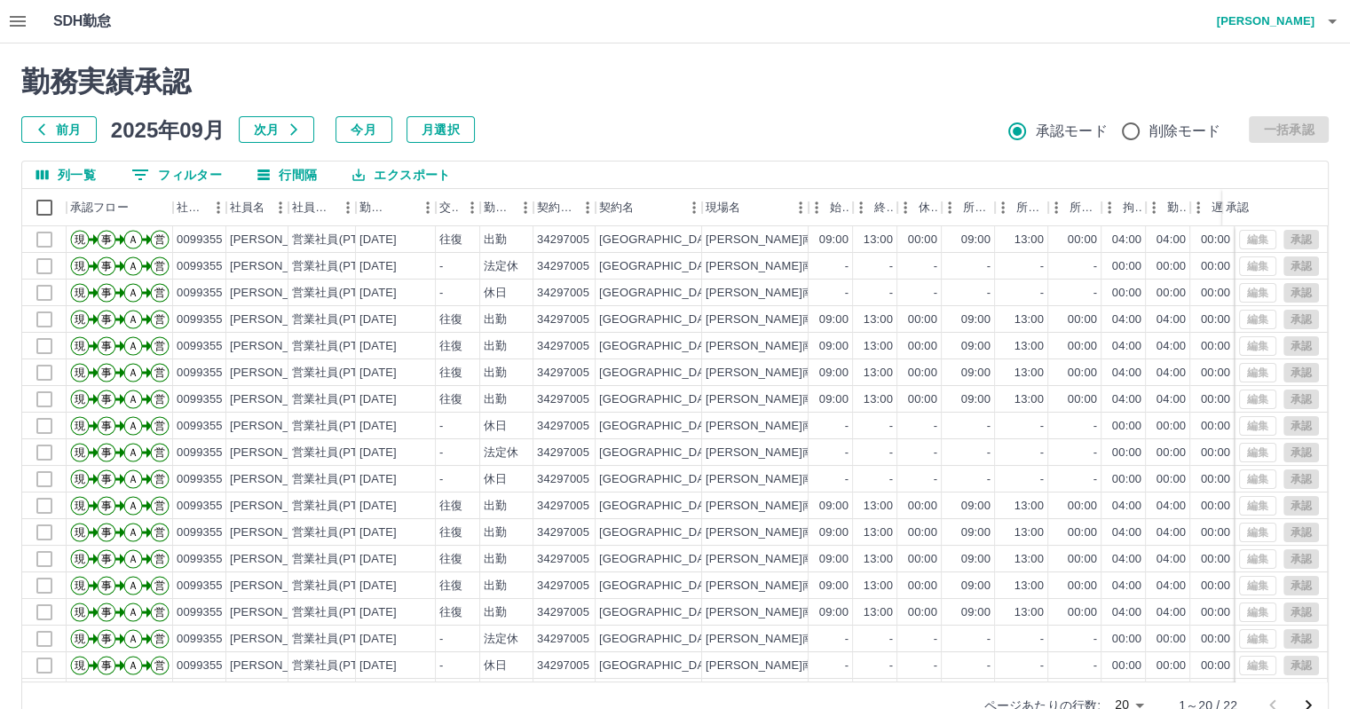
click at [18, 22] on icon "button" at bounding box center [17, 21] width 21 height 21
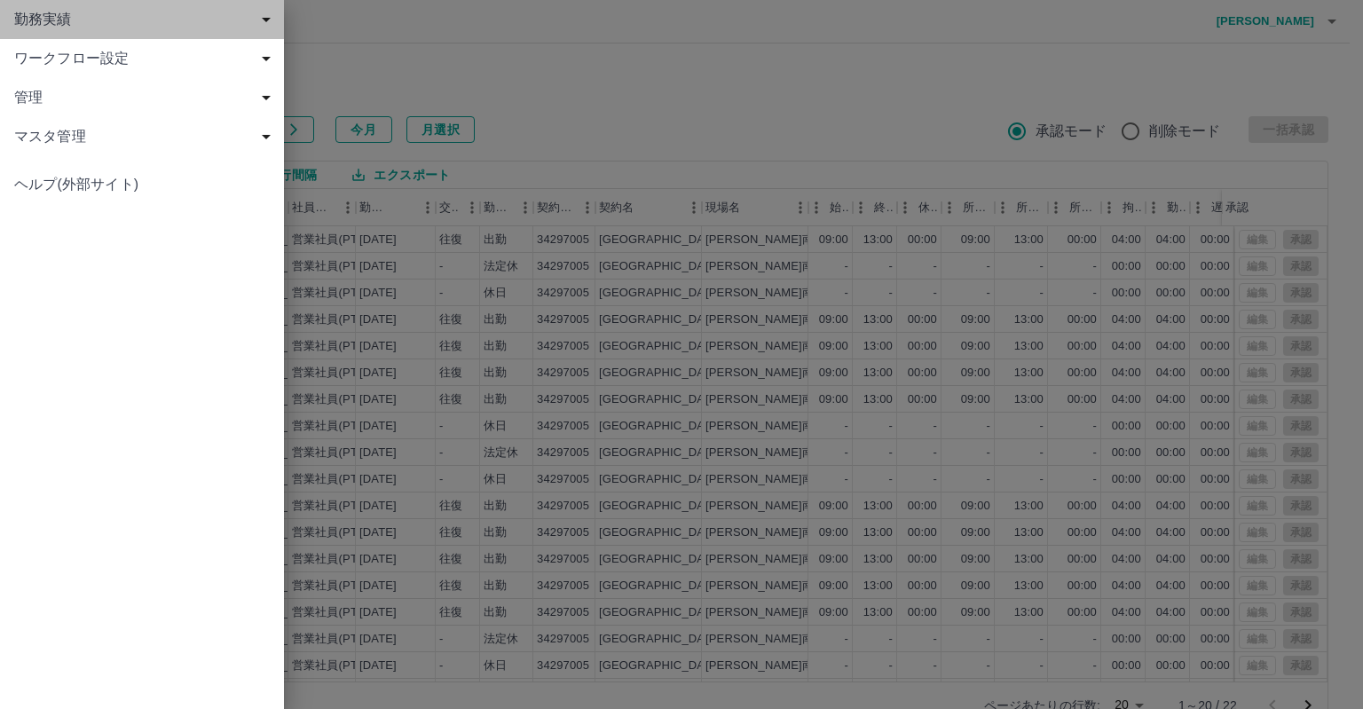
click at [57, 20] on span "勤務実績" at bounding box center [145, 19] width 263 height 21
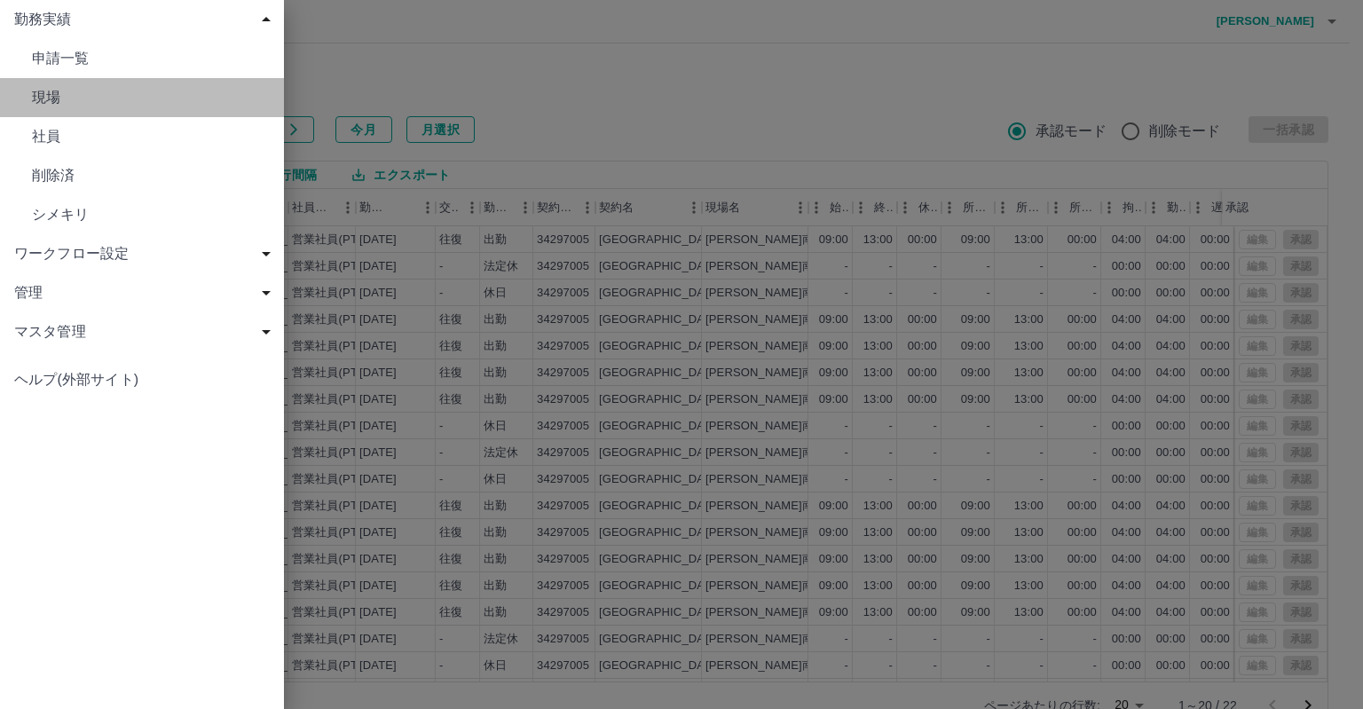
click at [61, 99] on span "現場" at bounding box center [151, 97] width 238 height 21
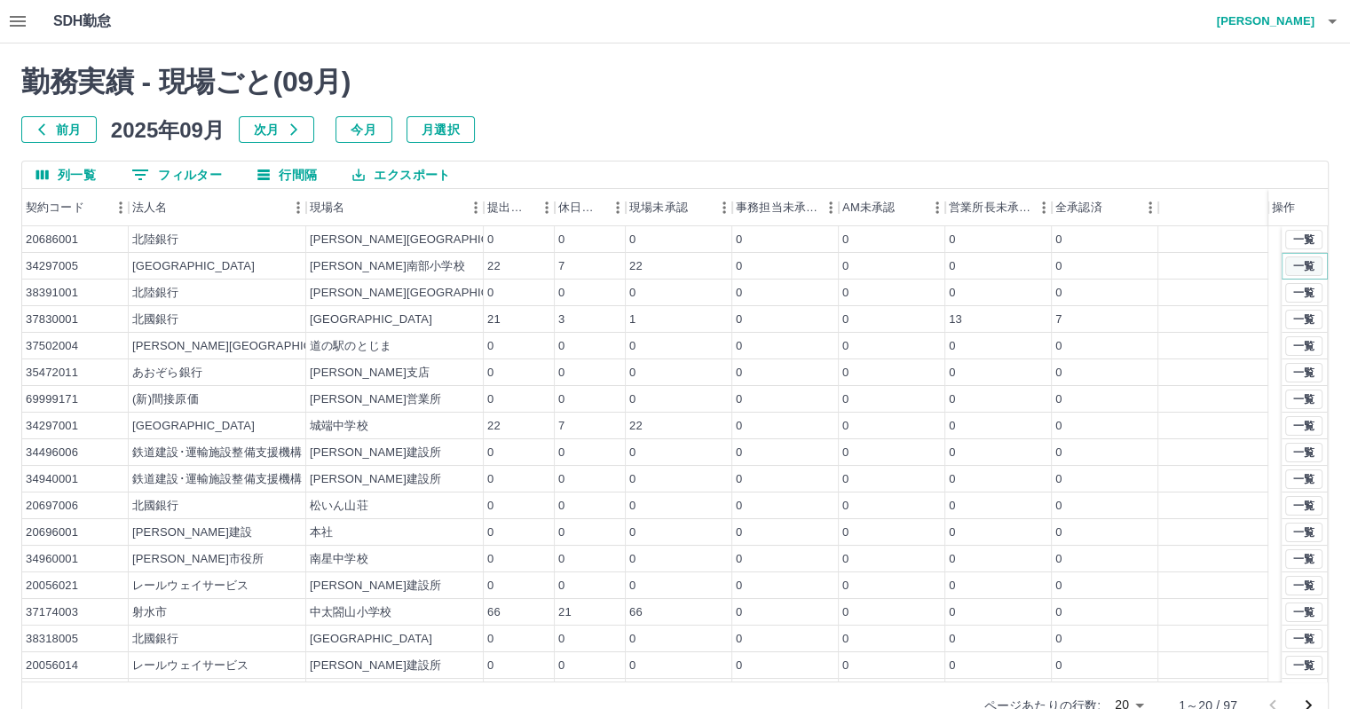
click at [1290, 258] on button "一覧" at bounding box center [1303, 266] width 37 height 20
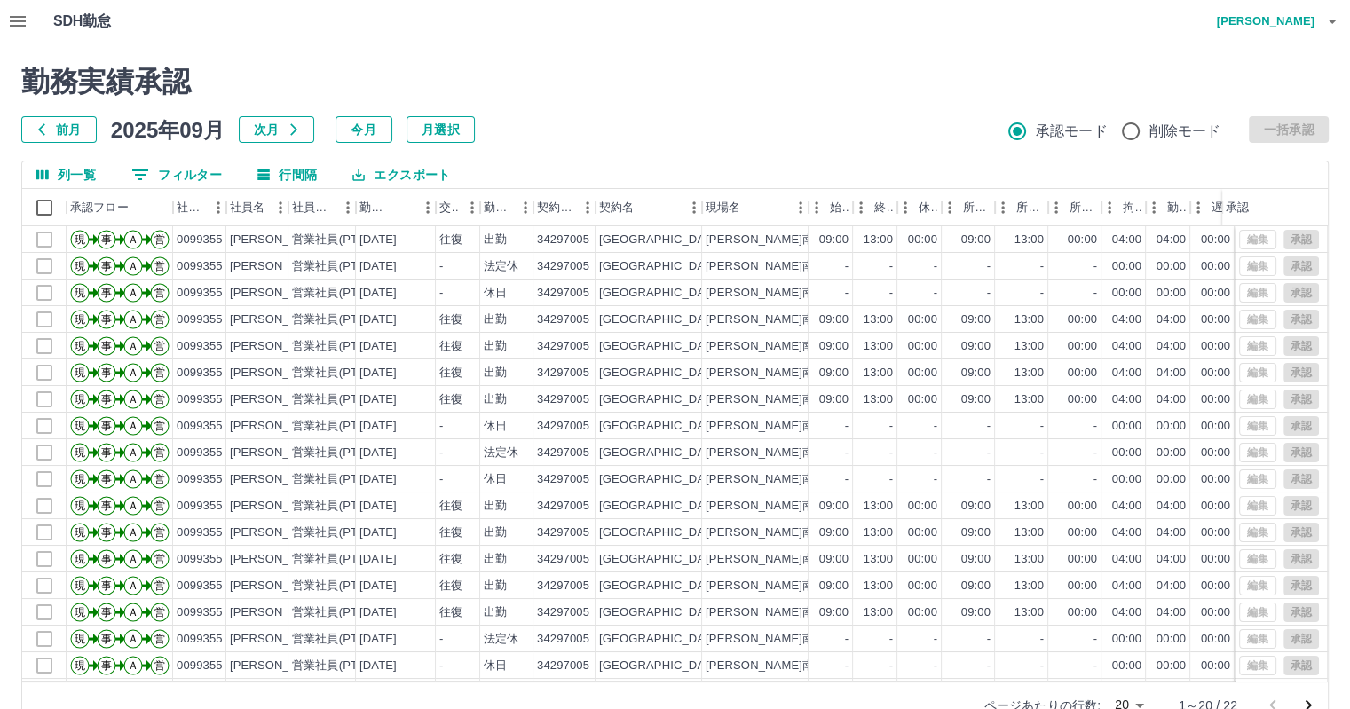
click at [22, 20] on icon "button" at bounding box center [18, 21] width 16 height 11
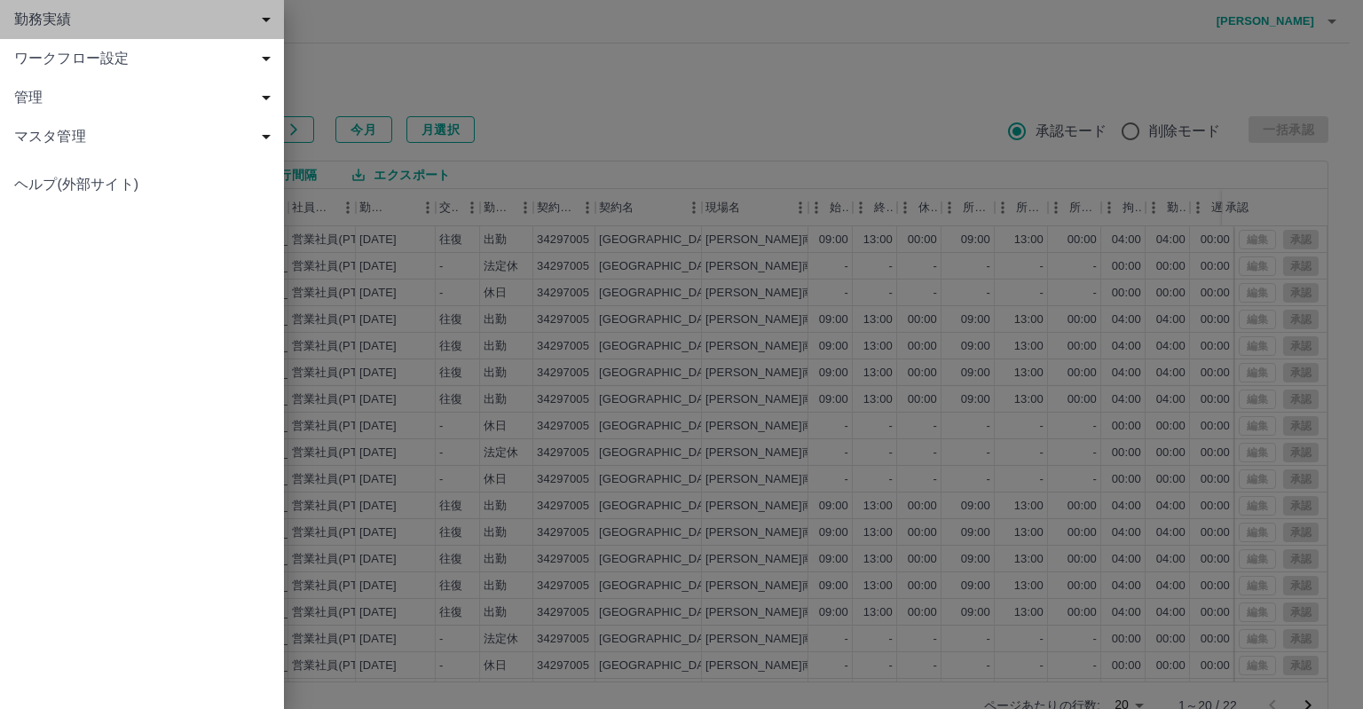
click at [40, 26] on span "勤務実績" at bounding box center [145, 19] width 263 height 21
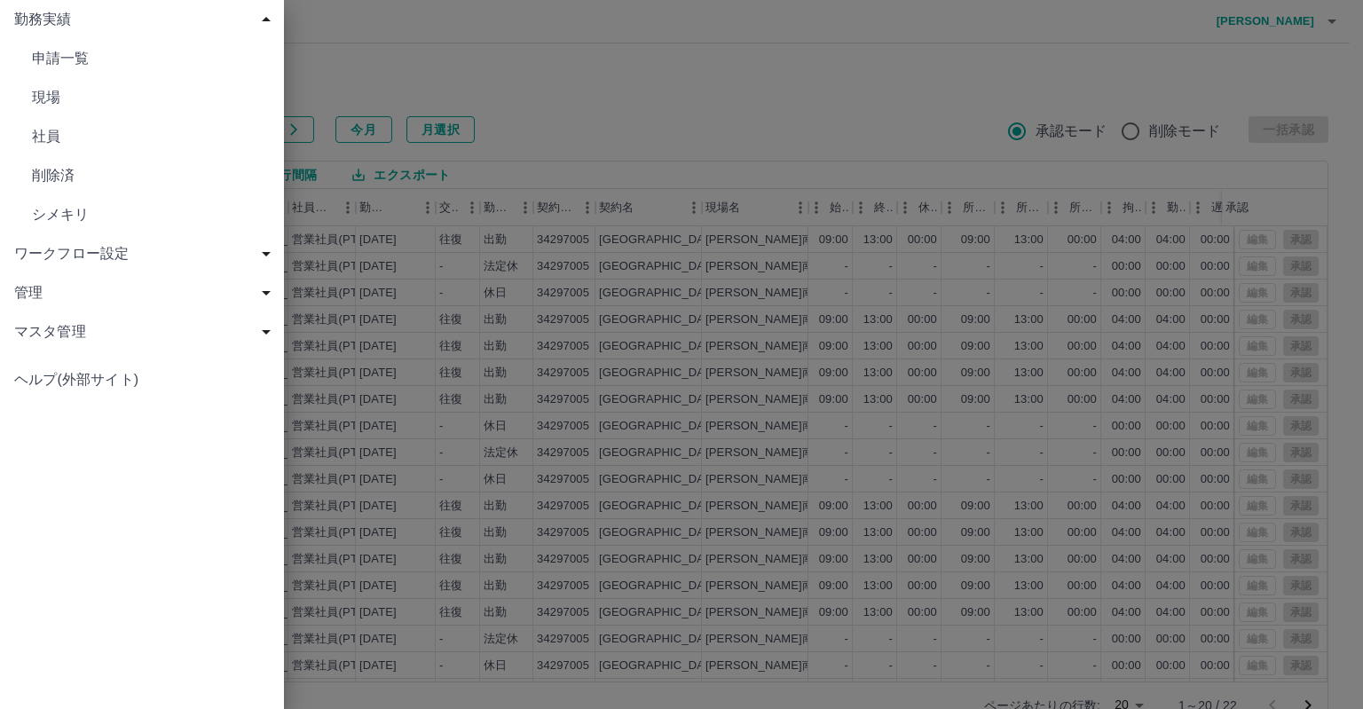
click at [60, 99] on span "現場" at bounding box center [151, 97] width 238 height 21
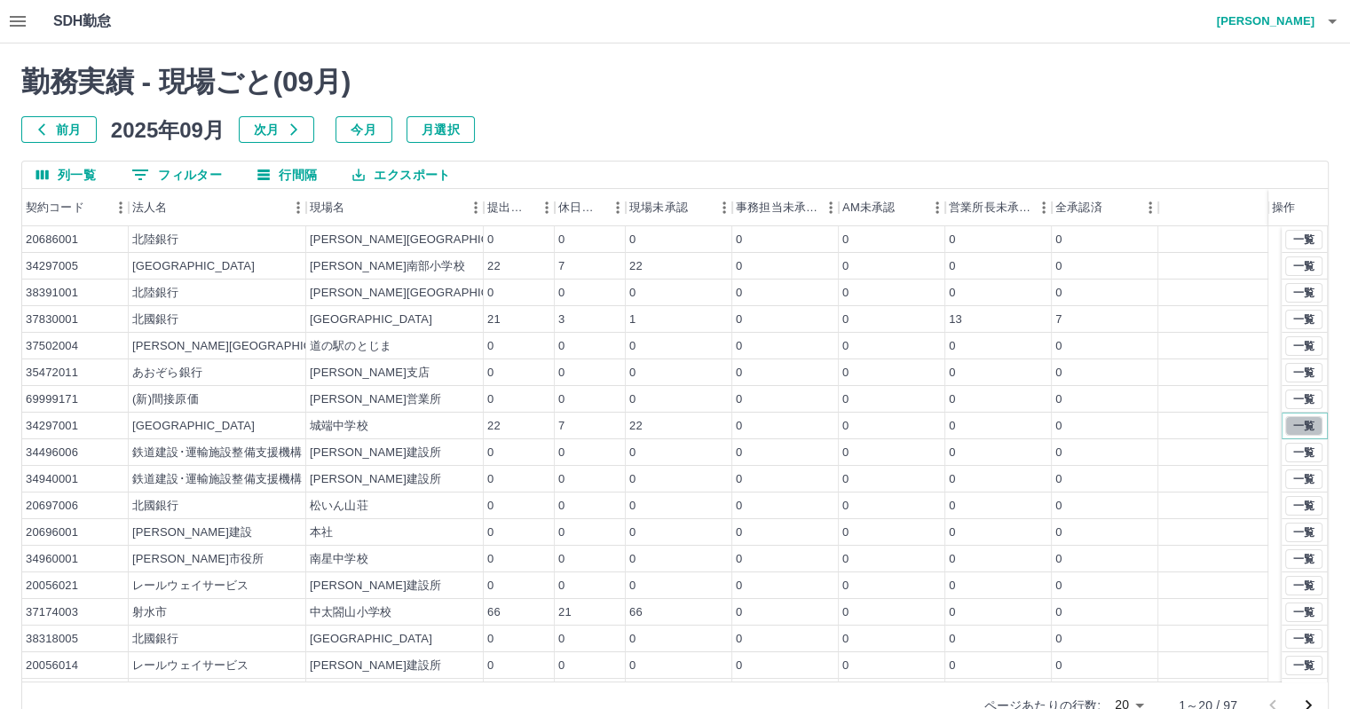
click at [1295, 420] on button "一覧" at bounding box center [1303, 426] width 37 height 20
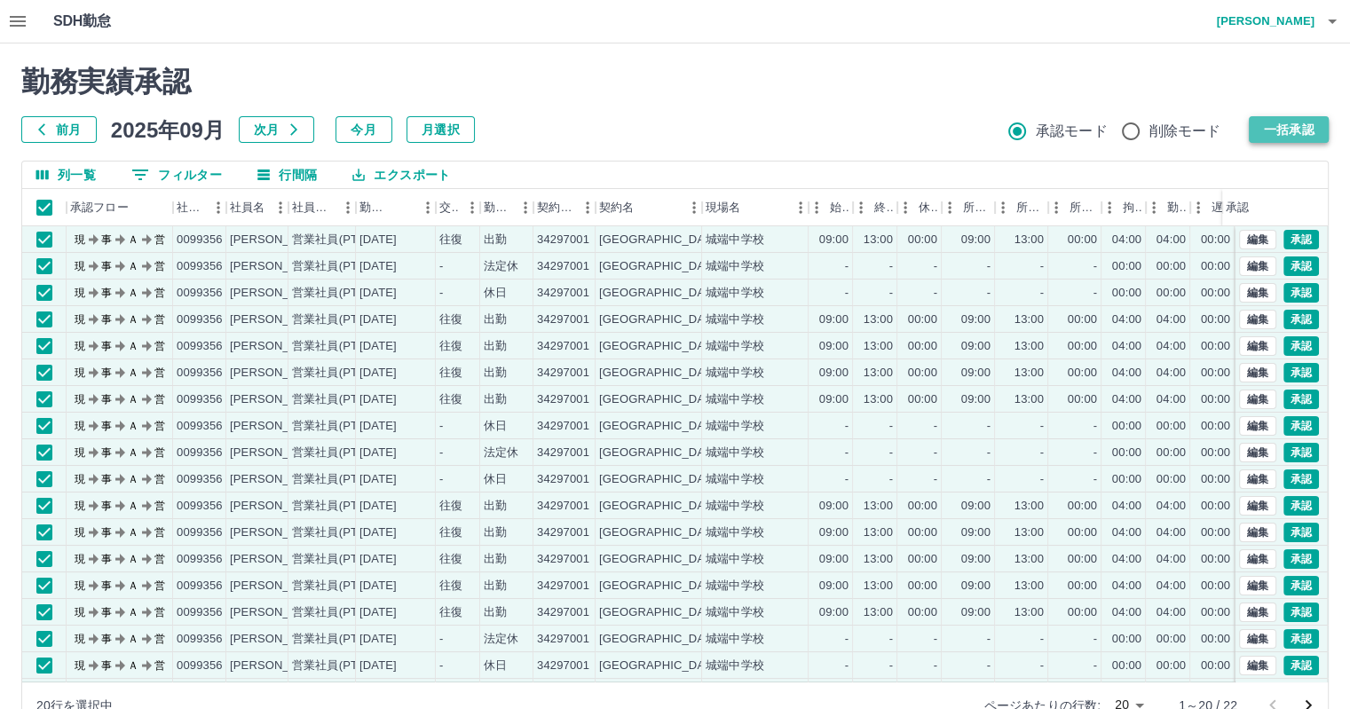
click at [1299, 129] on button "一括承認" at bounding box center [1288, 129] width 80 height 27
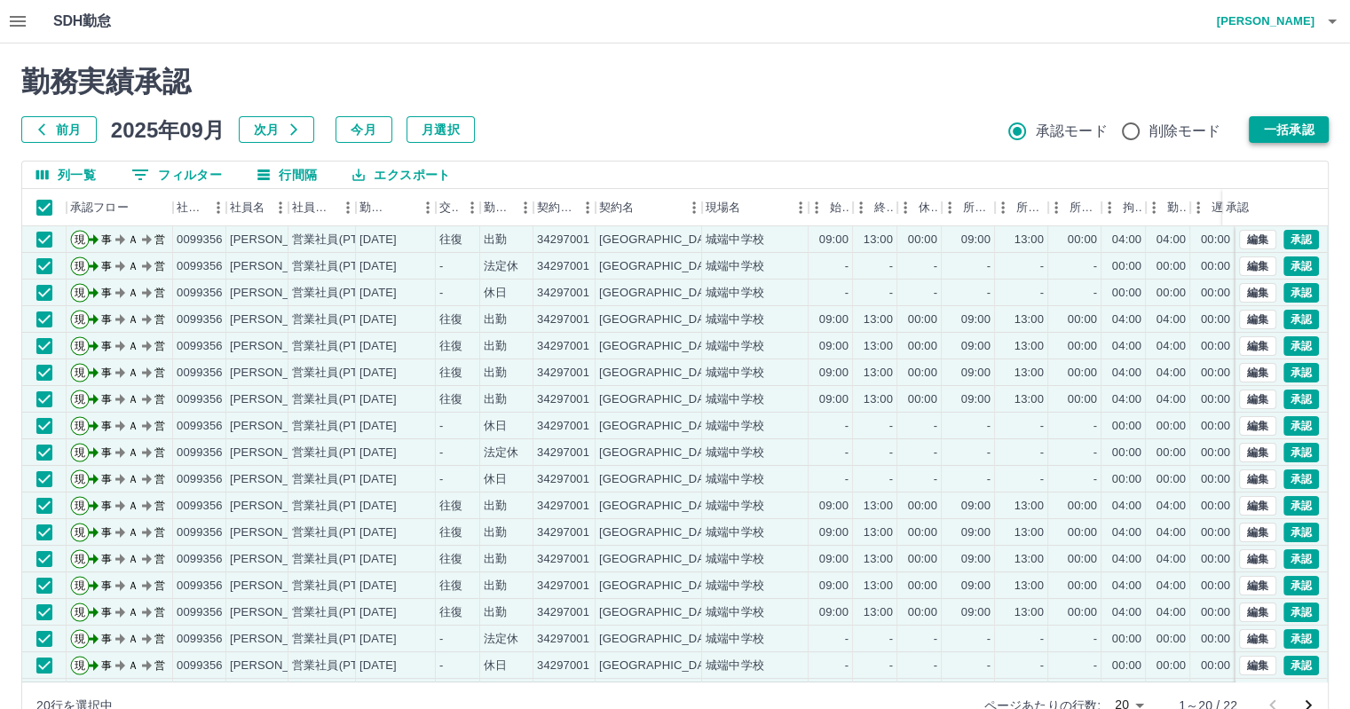
click at [1293, 130] on button "一括承認" at bounding box center [1288, 129] width 80 height 27
click at [1285, 118] on button "一括承認" at bounding box center [1288, 129] width 80 height 27
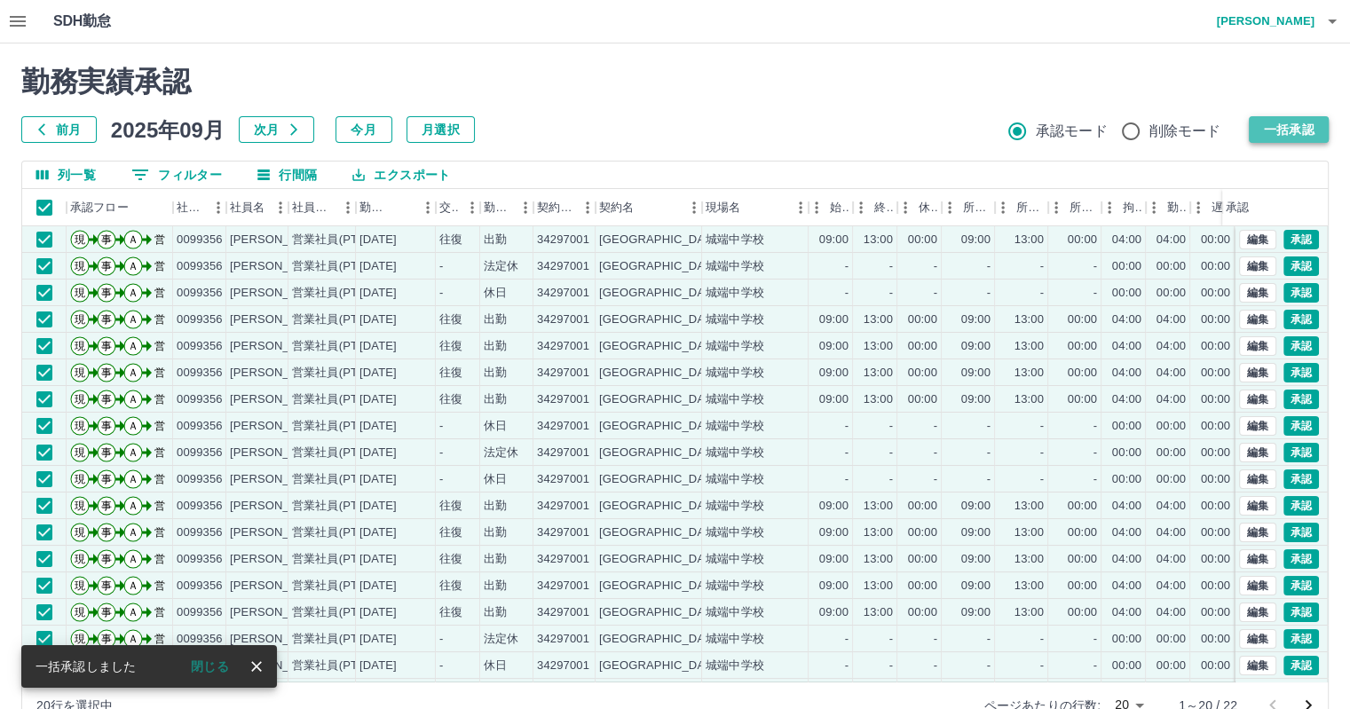
click at [1292, 134] on button "一括承認" at bounding box center [1288, 129] width 80 height 27
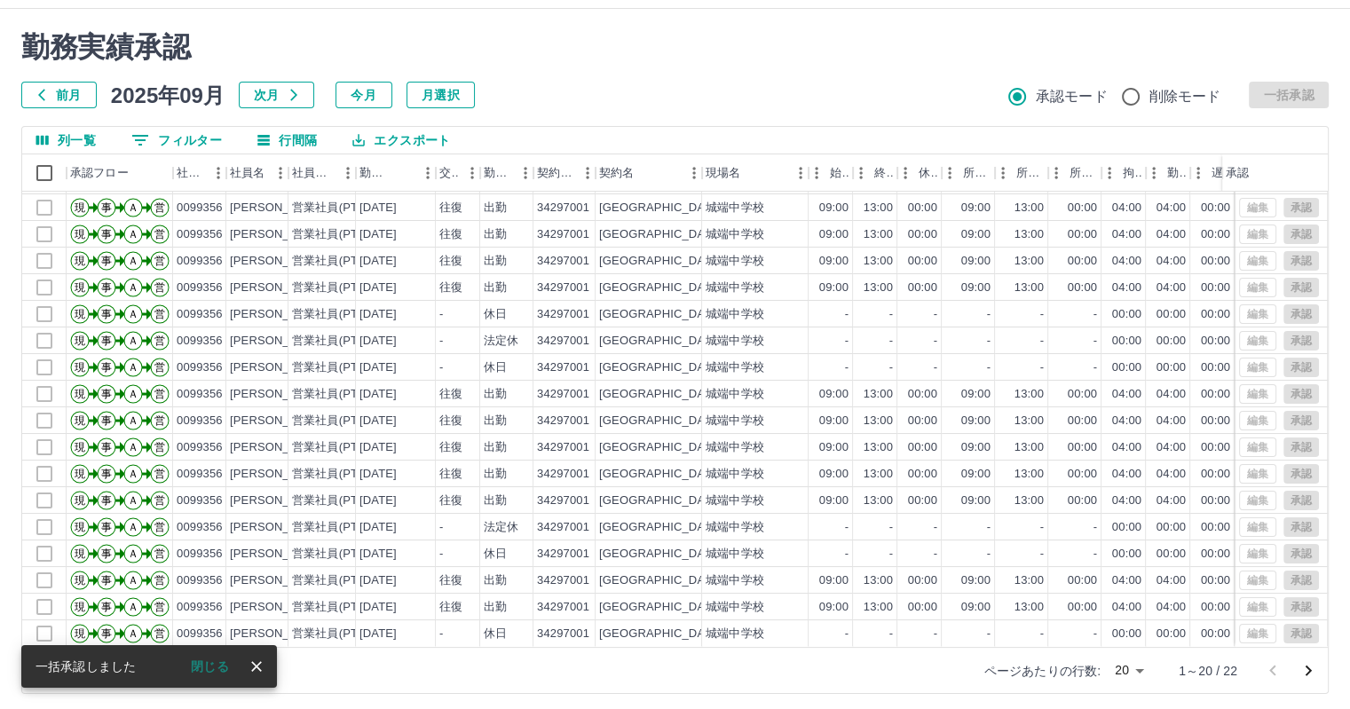
scroll to position [41, 0]
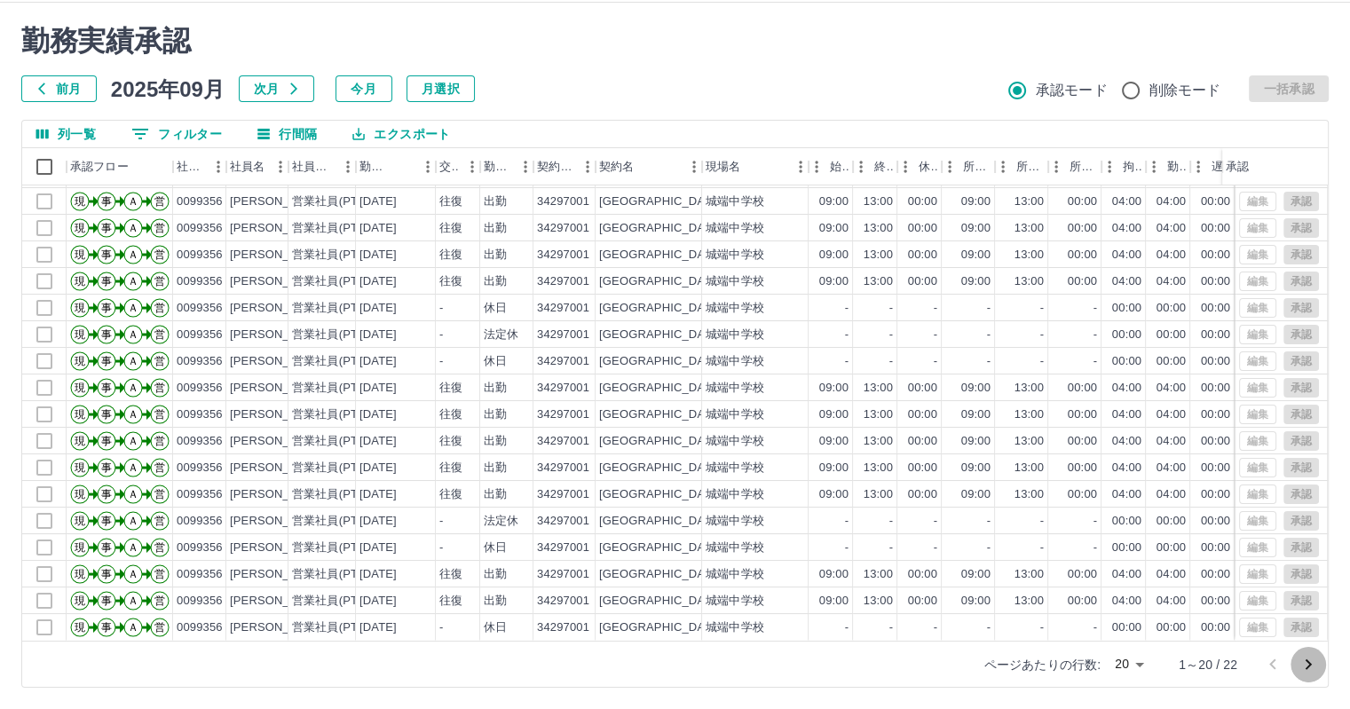
click at [1308, 659] on icon "次のページへ" at bounding box center [1307, 664] width 21 height 21
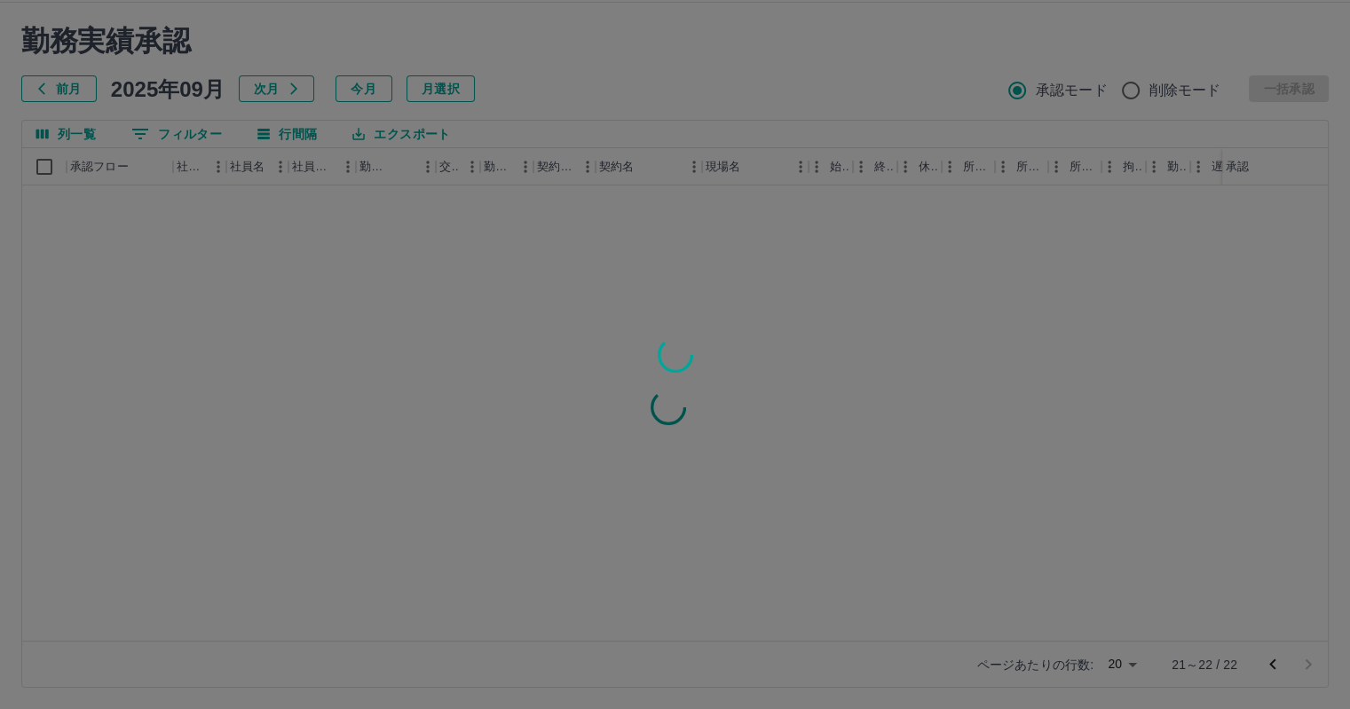
scroll to position [0, 0]
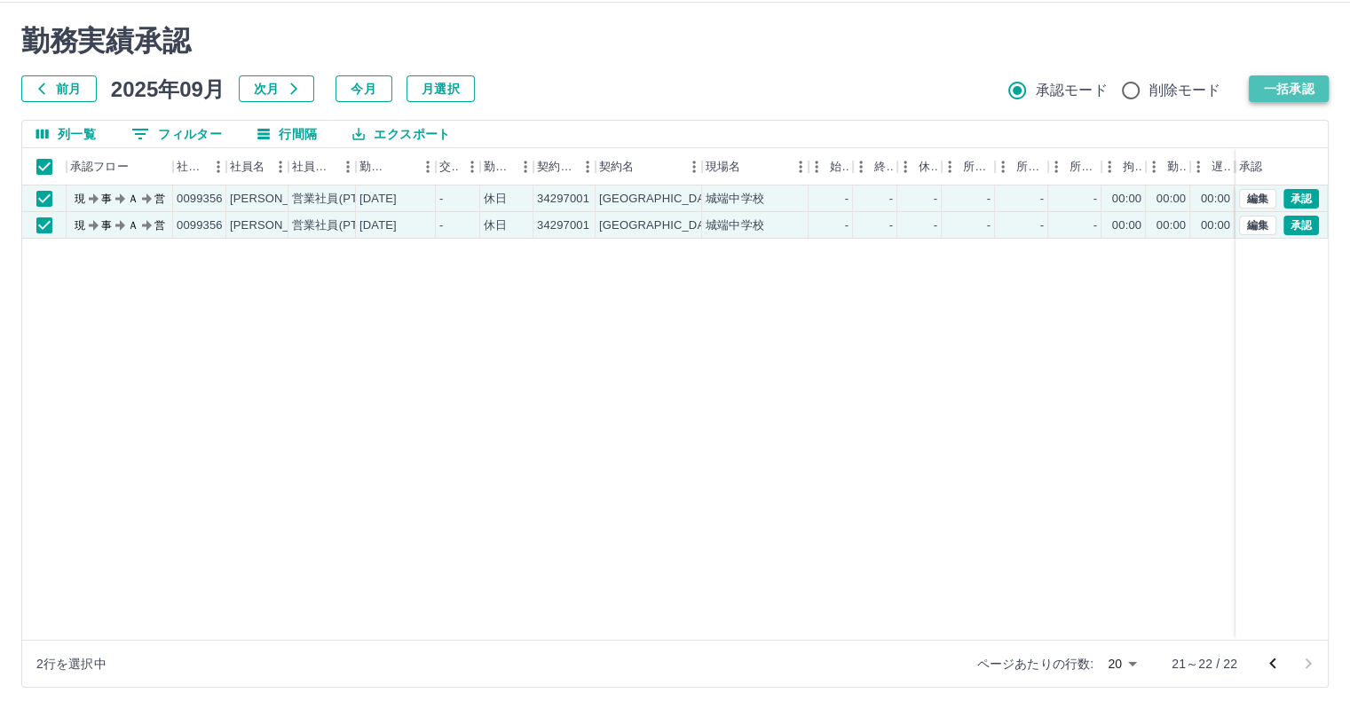
click at [1303, 85] on button "一括承認" at bounding box center [1288, 88] width 80 height 27
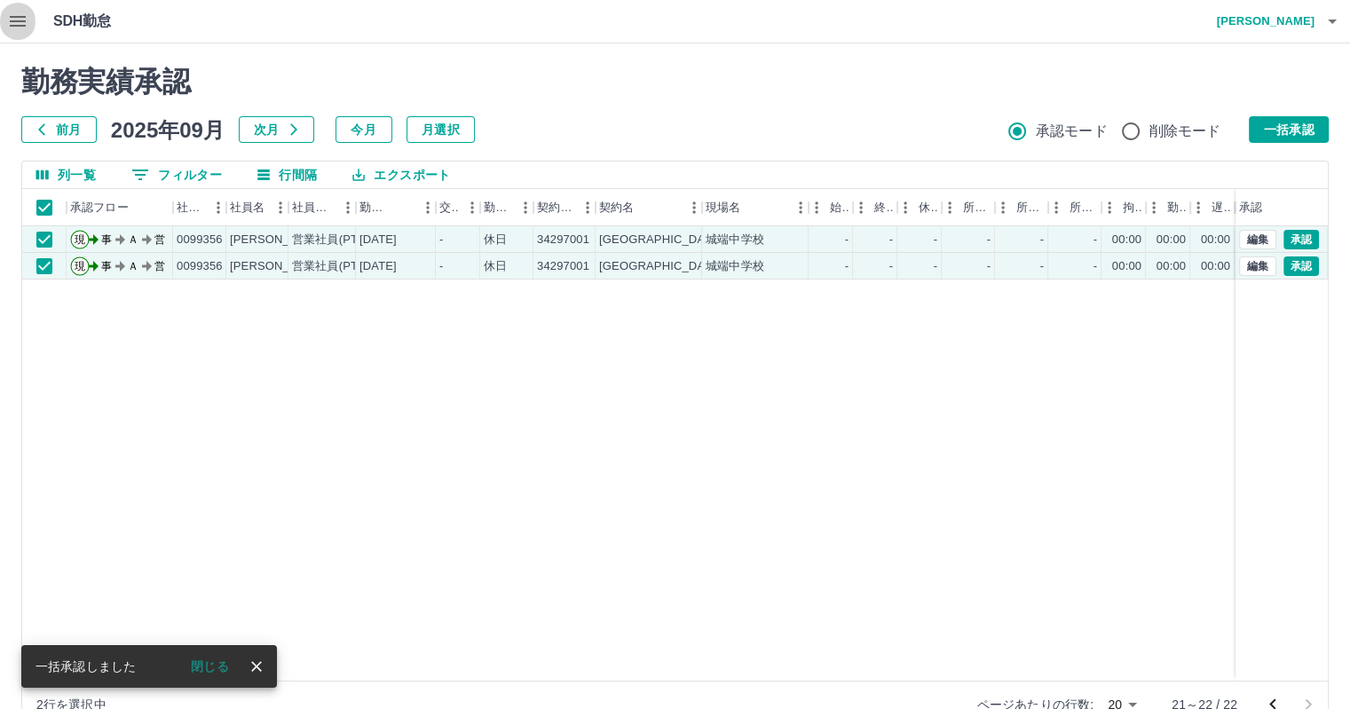
click at [14, 19] on icon "button" at bounding box center [17, 21] width 21 height 21
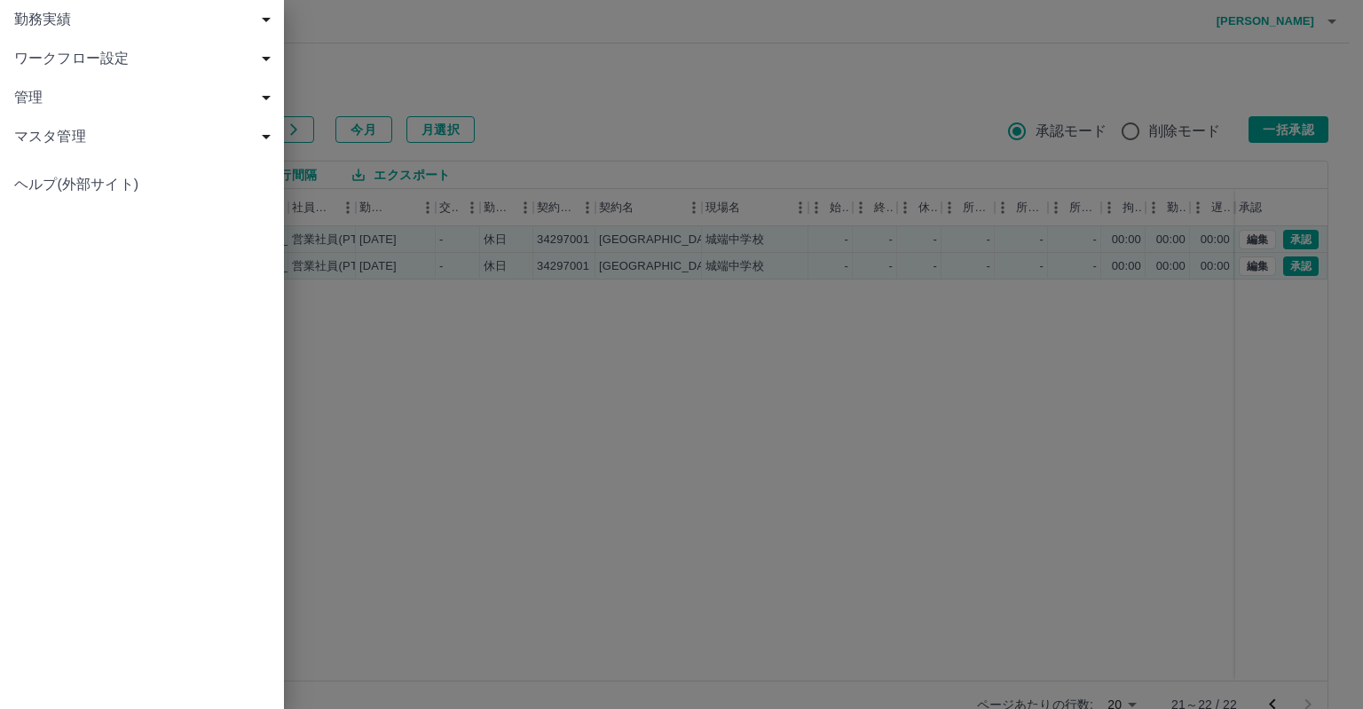
click at [56, 14] on span "勤務実績" at bounding box center [145, 19] width 263 height 21
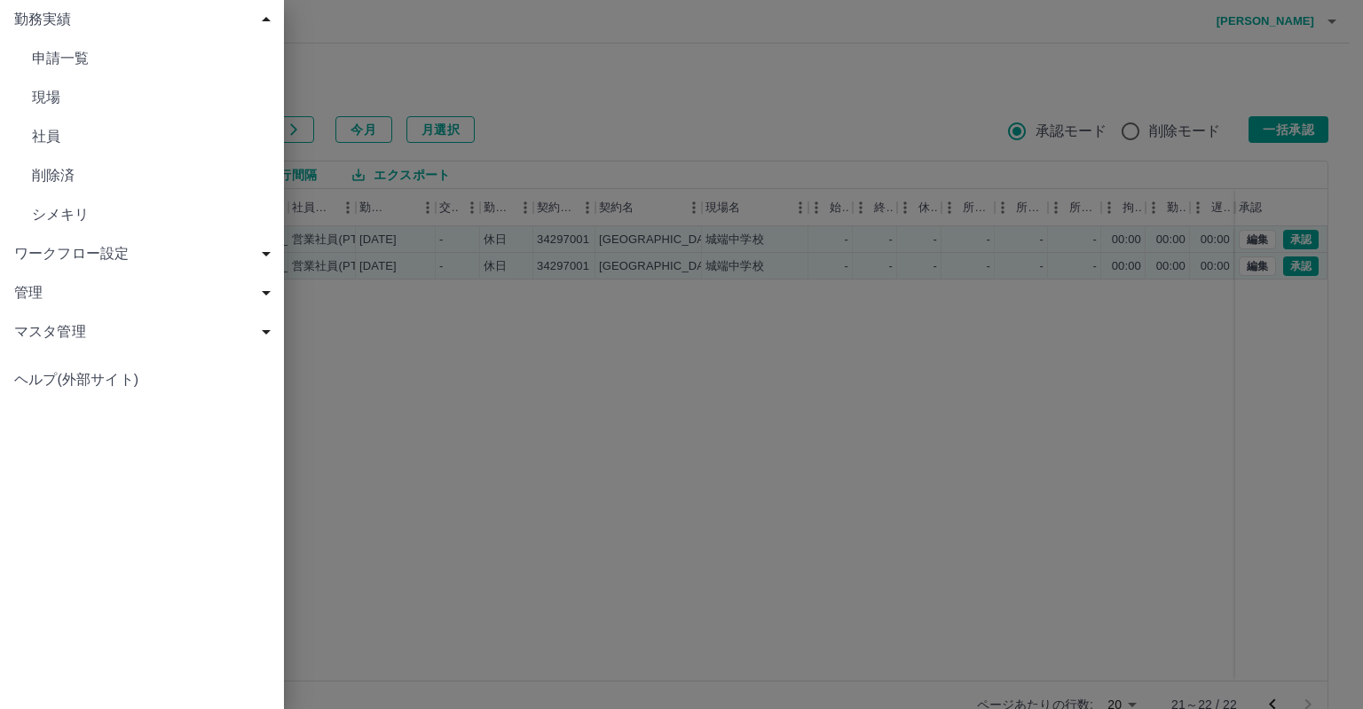
click at [39, 92] on span "現場" at bounding box center [151, 97] width 238 height 21
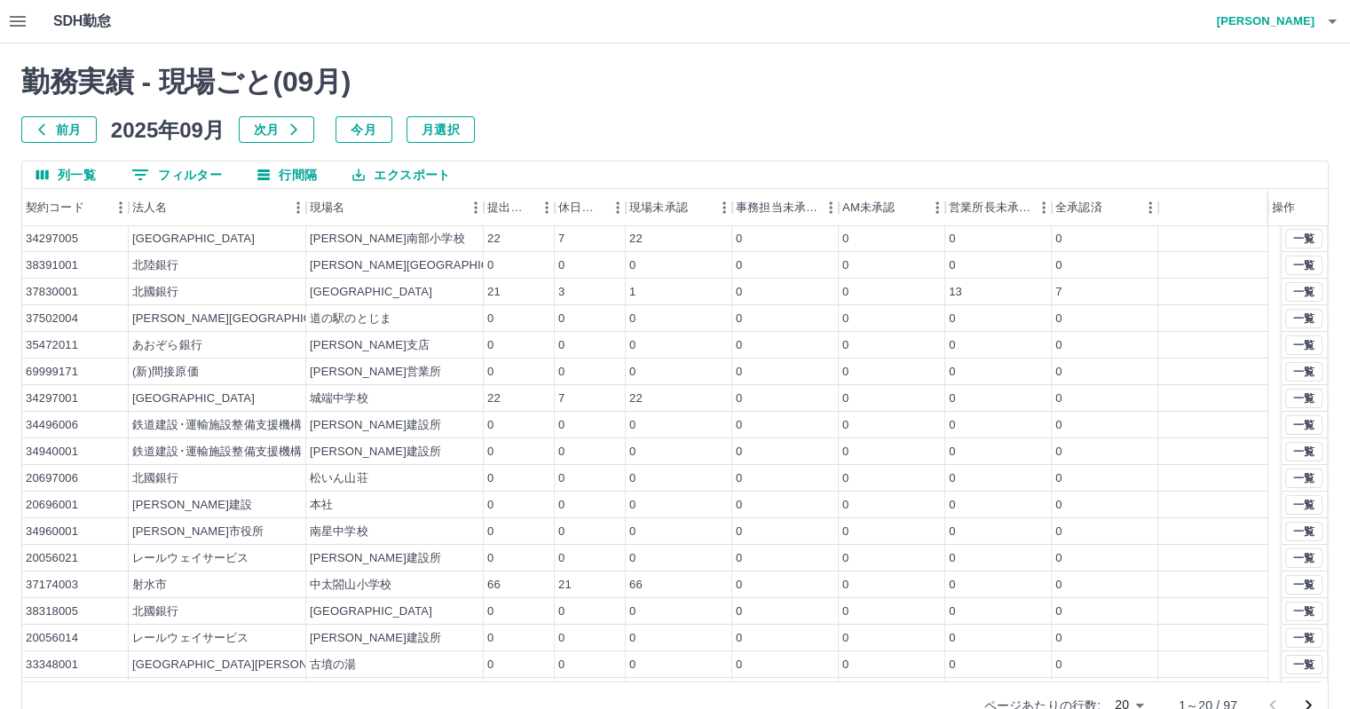
scroll to position [76, 0]
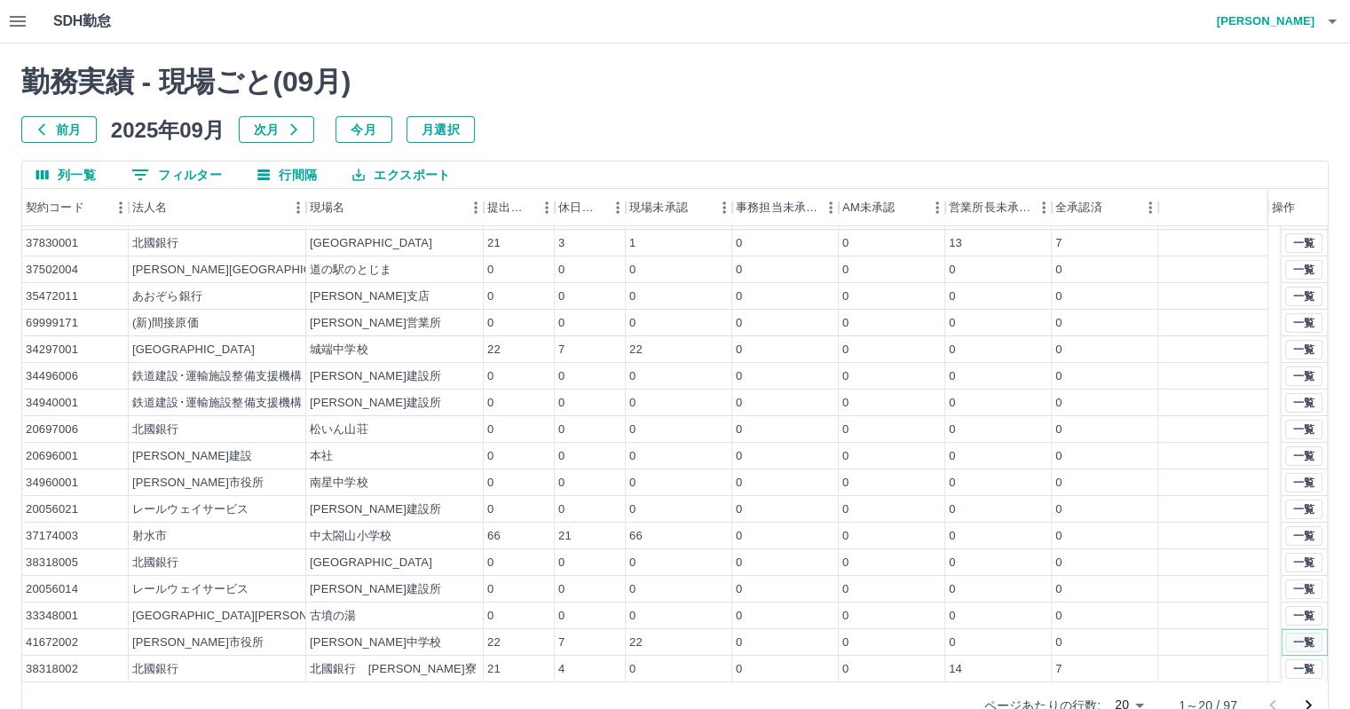
click at [1295, 637] on button "一覧" at bounding box center [1303, 643] width 37 height 20
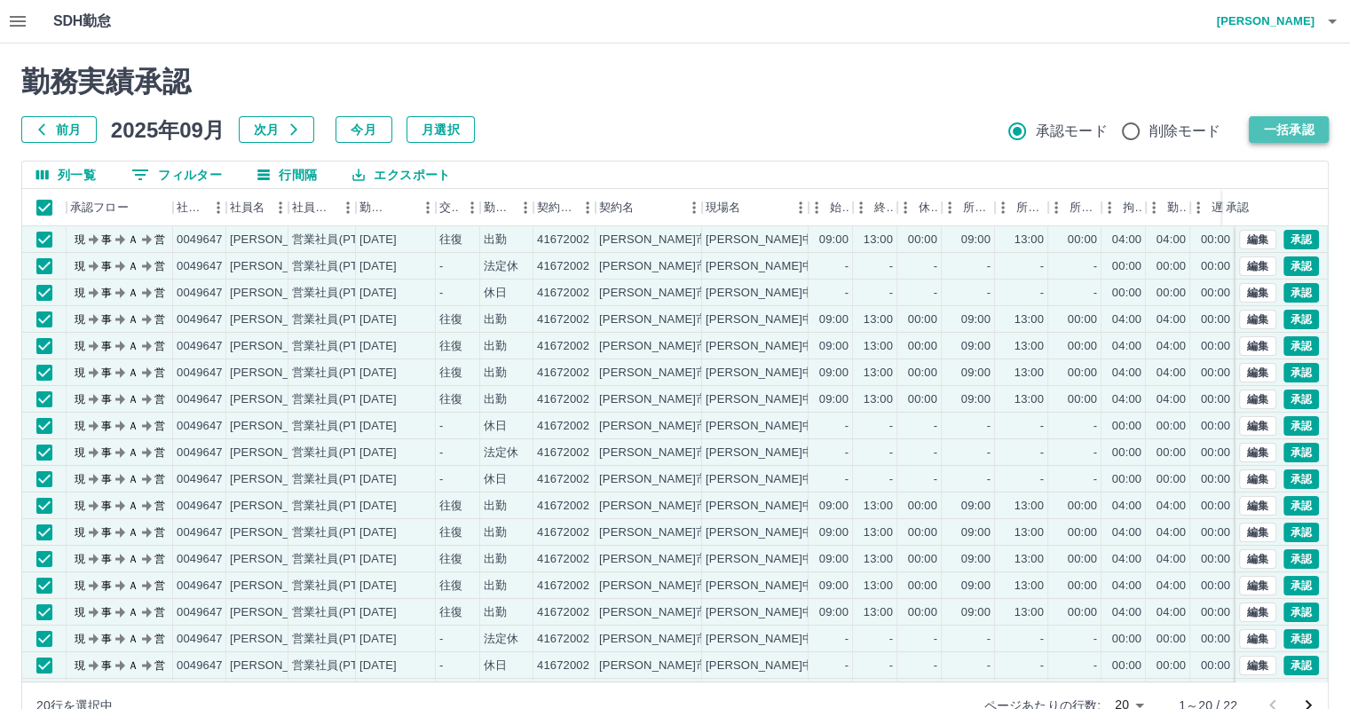
click at [1296, 122] on button "一括承認" at bounding box center [1288, 129] width 80 height 27
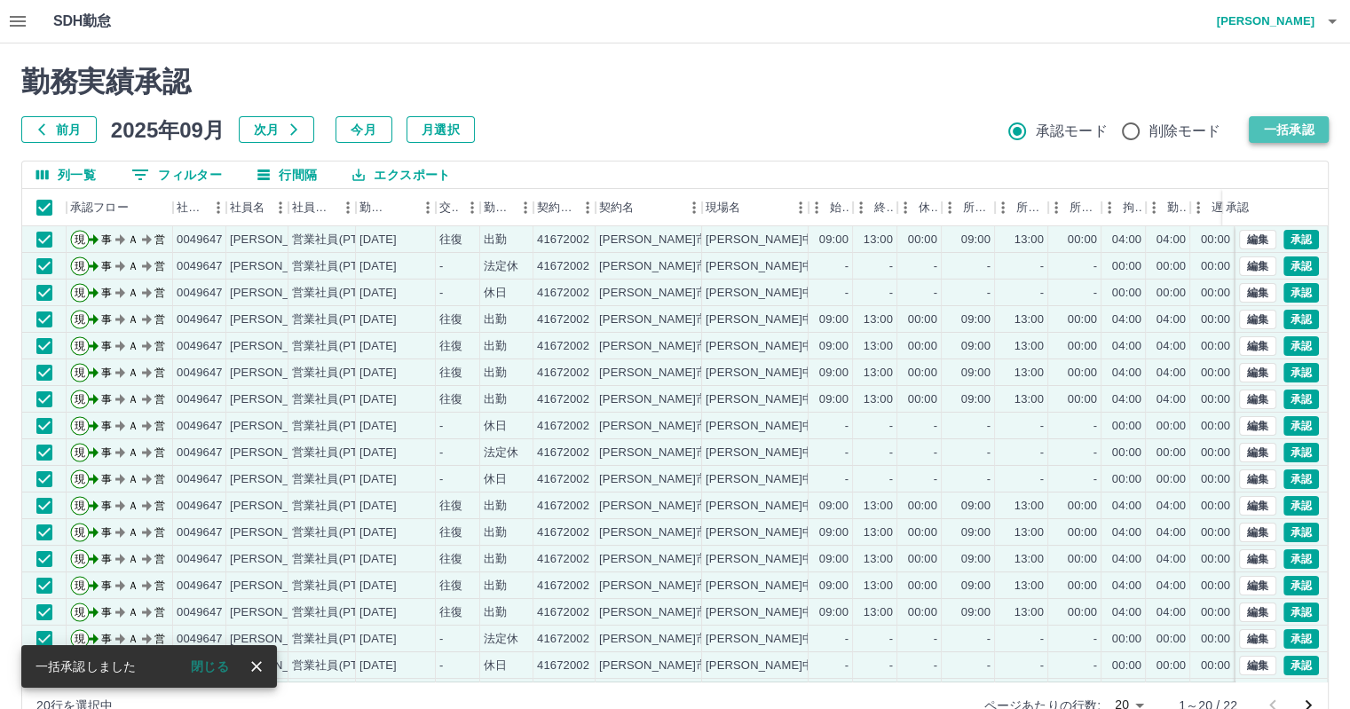
click at [1295, 125] on button "一括承認" at bounding box center [1288, 129] width 80 height 27
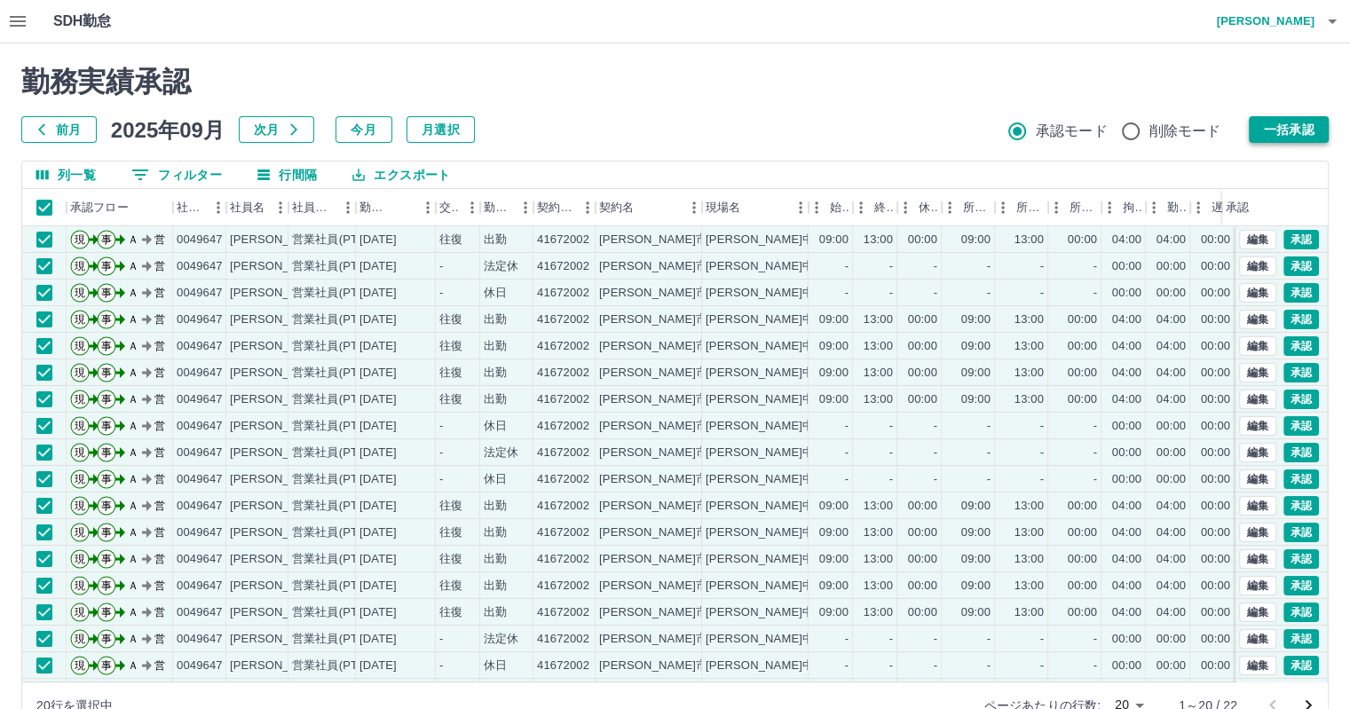
click at [1295, 125] on button "一括承認" at bounding box center [1288, 129] width 80 height 27
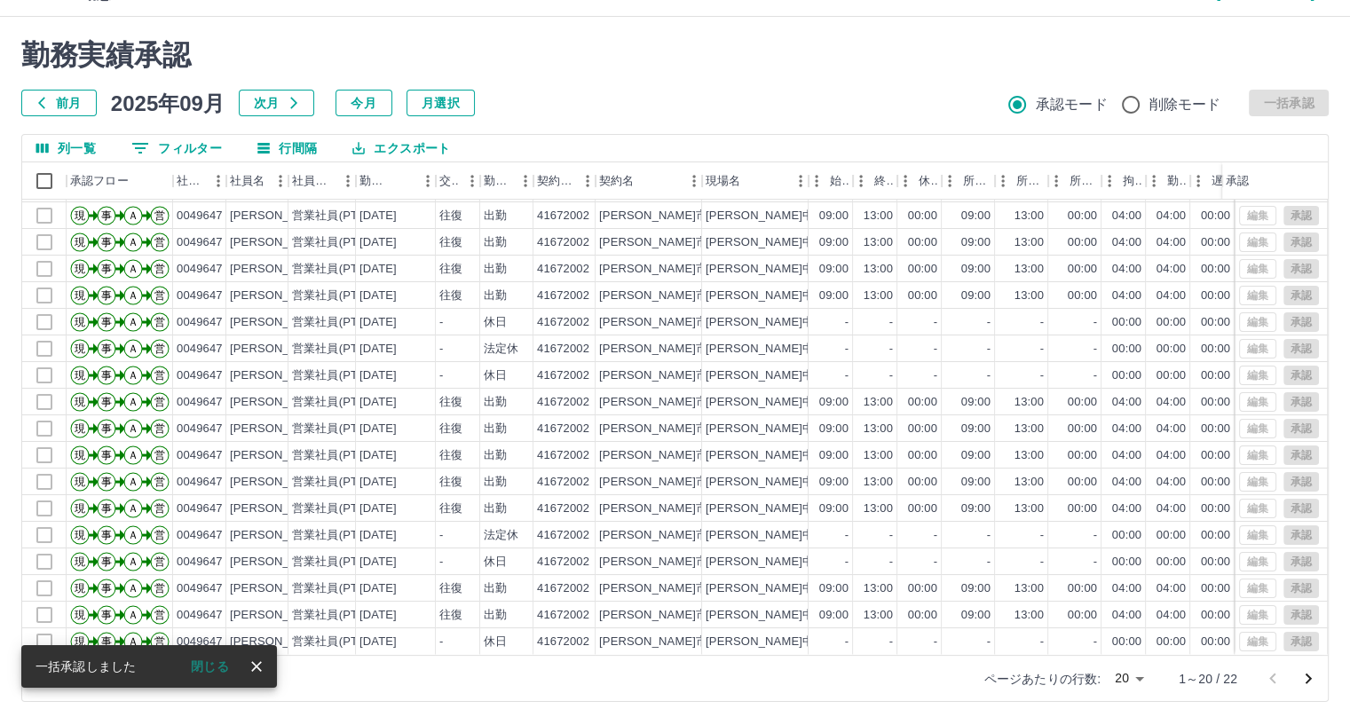
scroll to position [41, 0]
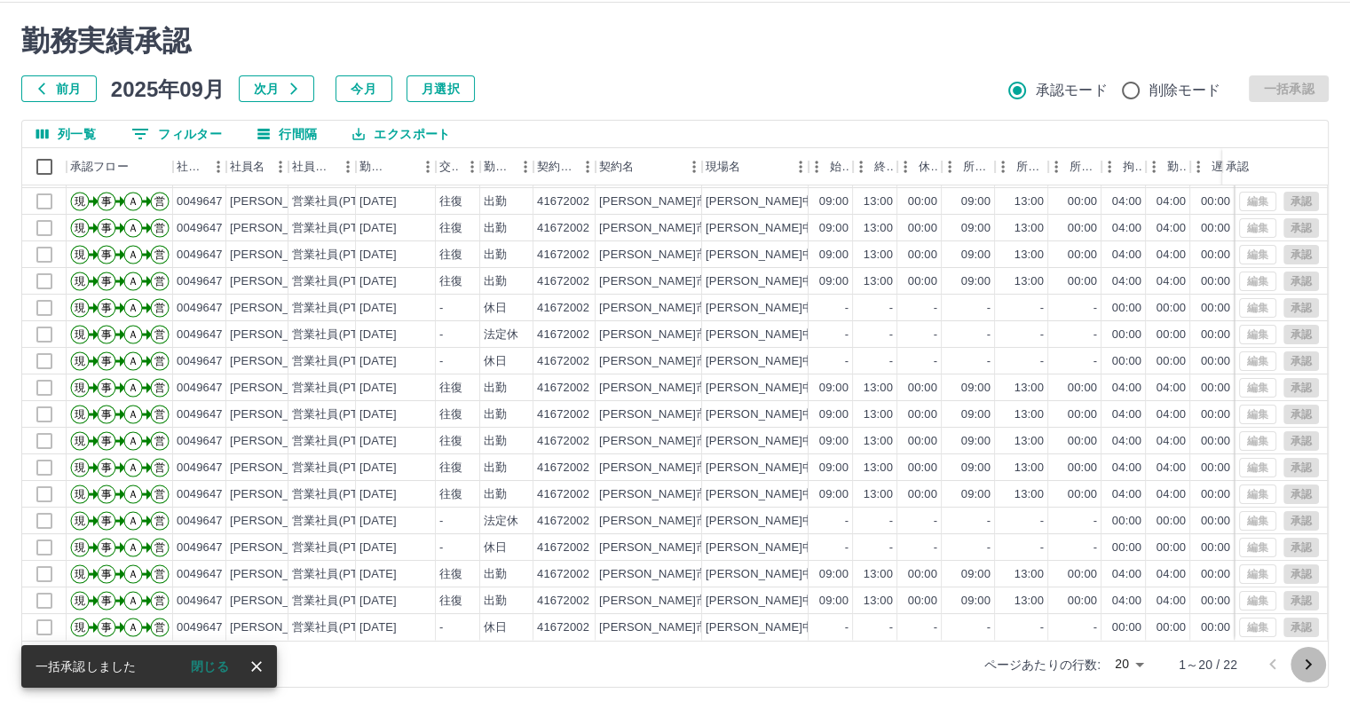
click at [1305, 663] on icon "次のページへ" at bounding box center [1307, 664] width 21 height 21
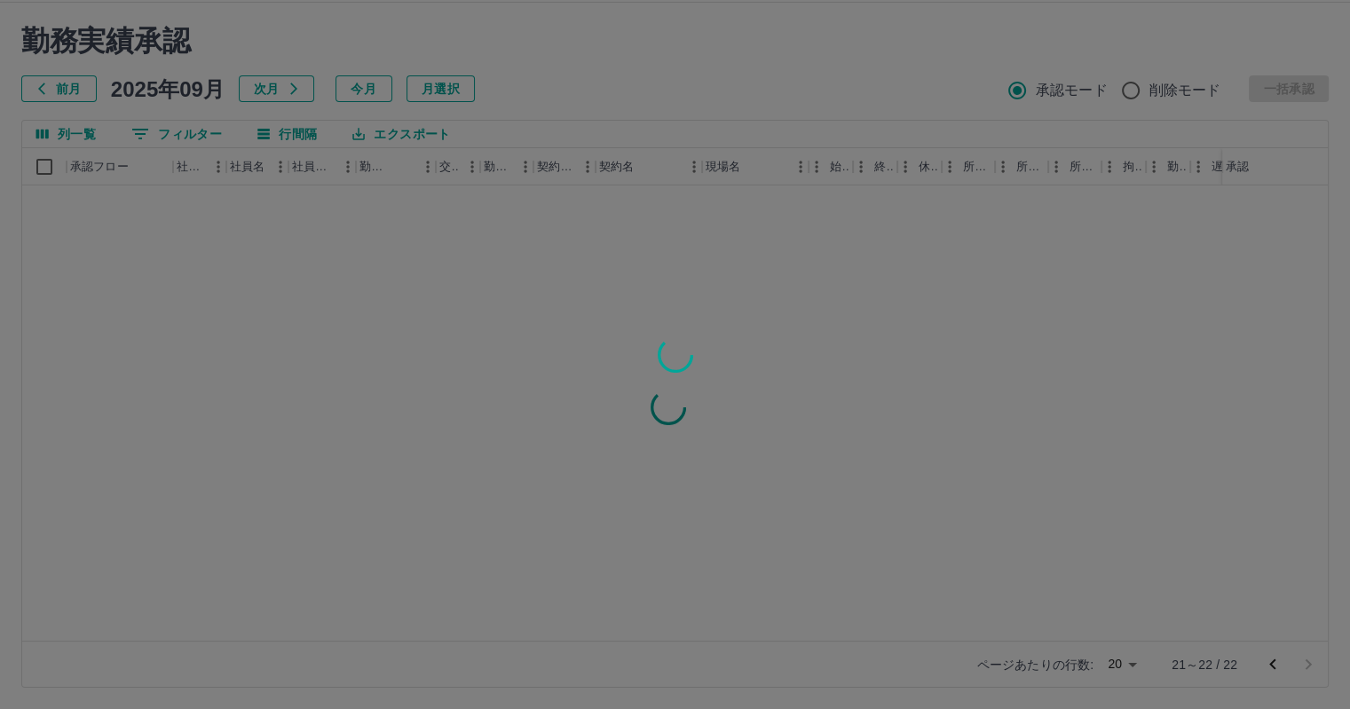
scroll to position [0, 0]
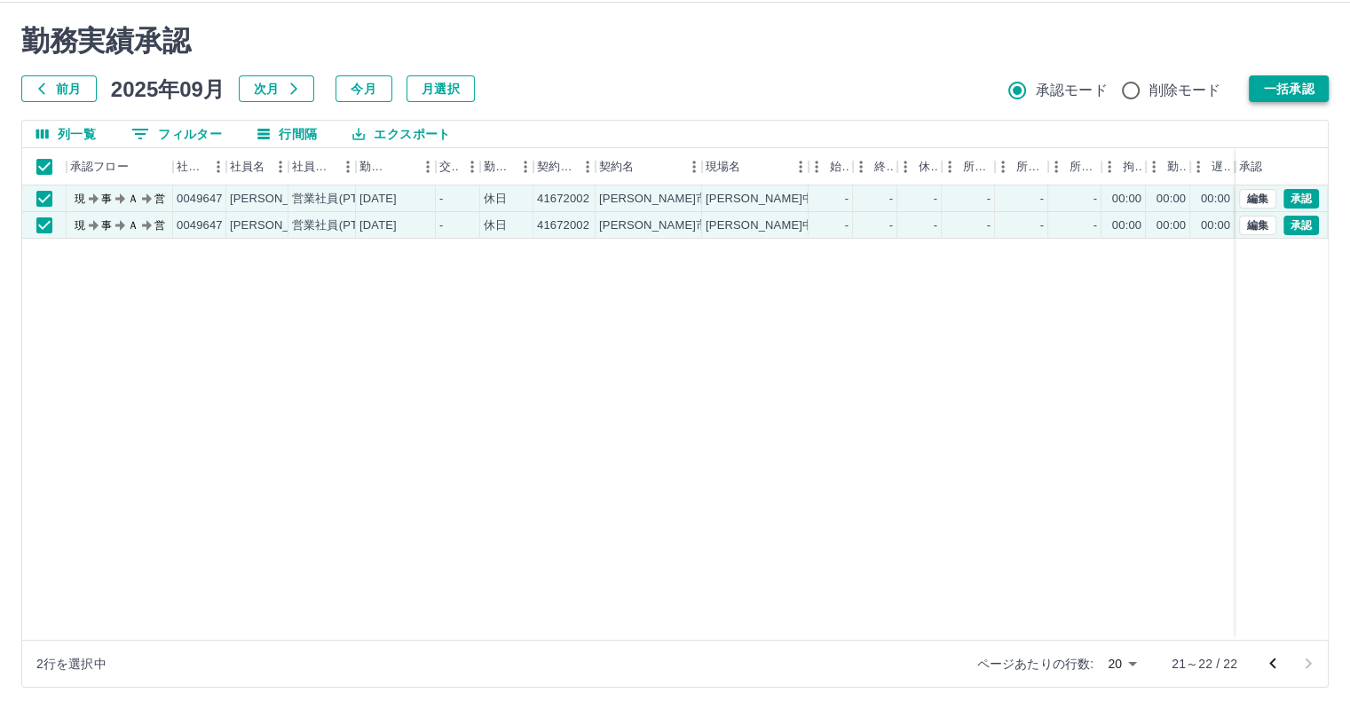
click at [1288, 86] on button "一括承認" at bounding box center [1288, 88] width 80 height 27
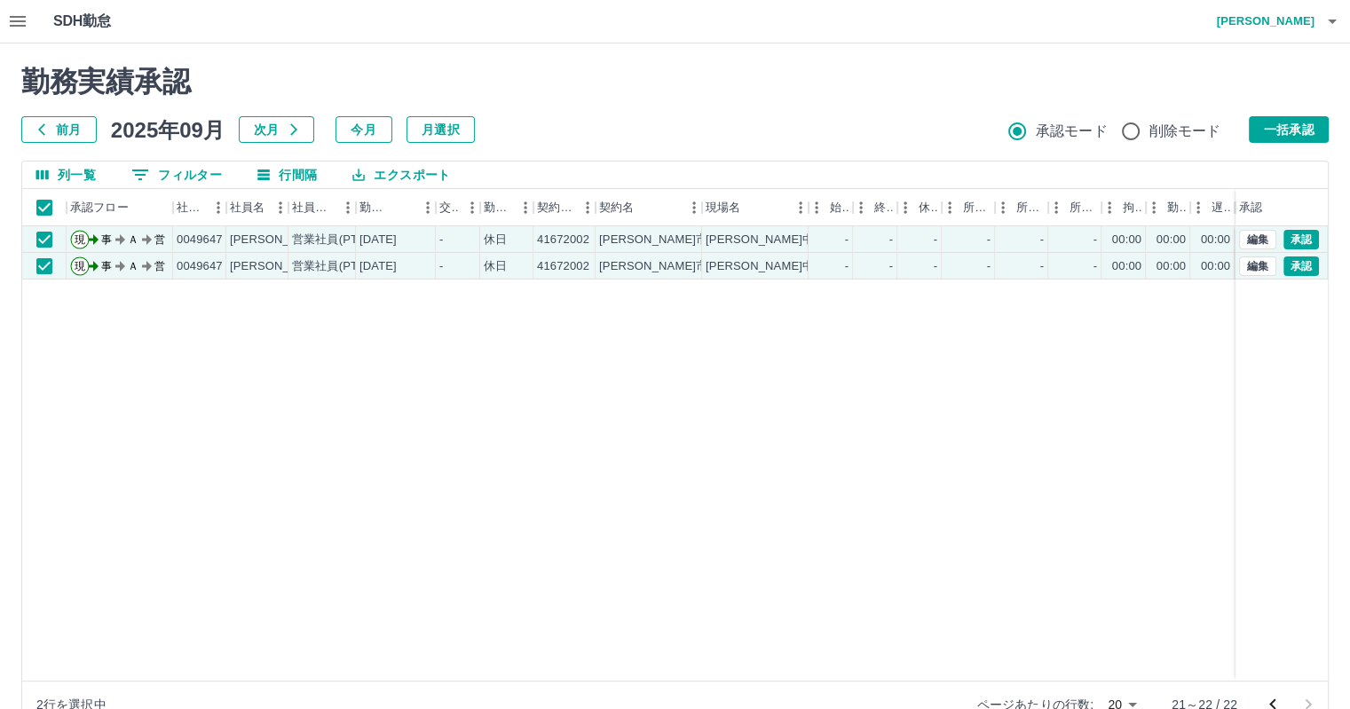
click at [14, 24] on icon "button" at bounding box center [17, 21] width 21 height 21
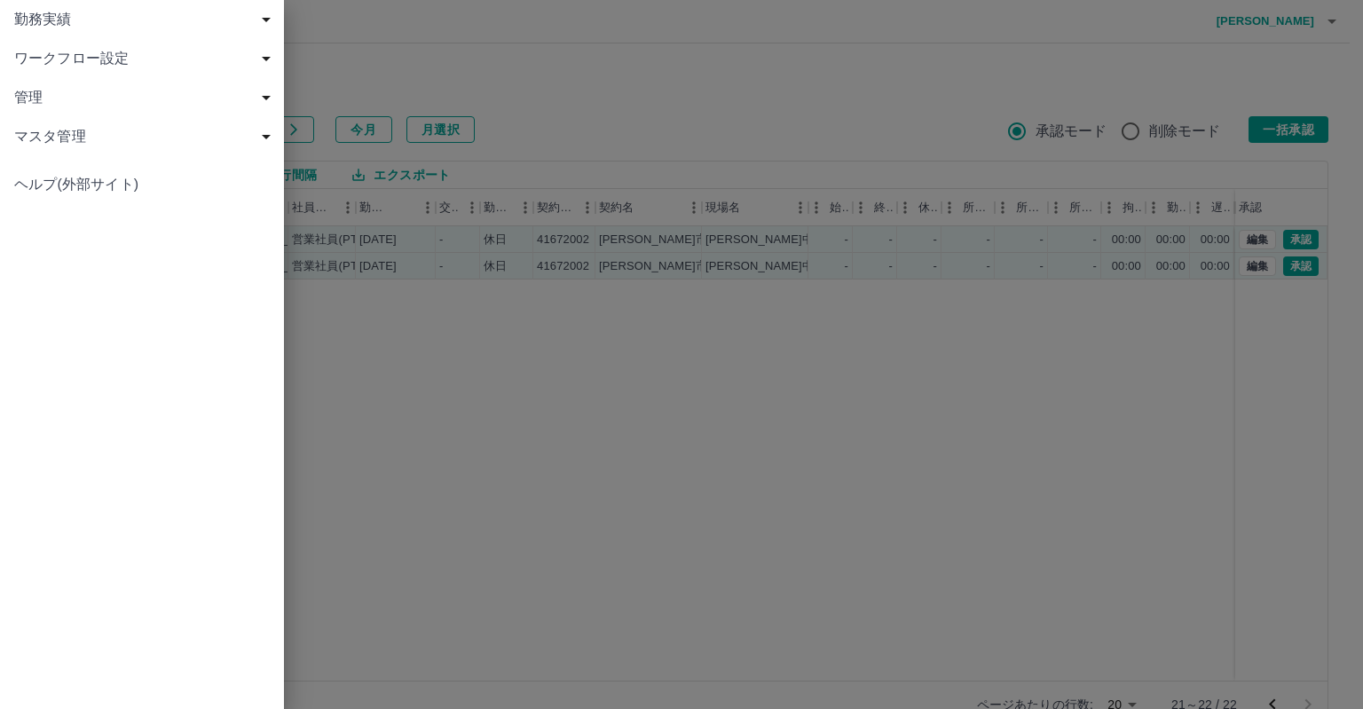
click at [43, 17] on span "勤務実績" at bounding box center [145, 19] width 263 height 21
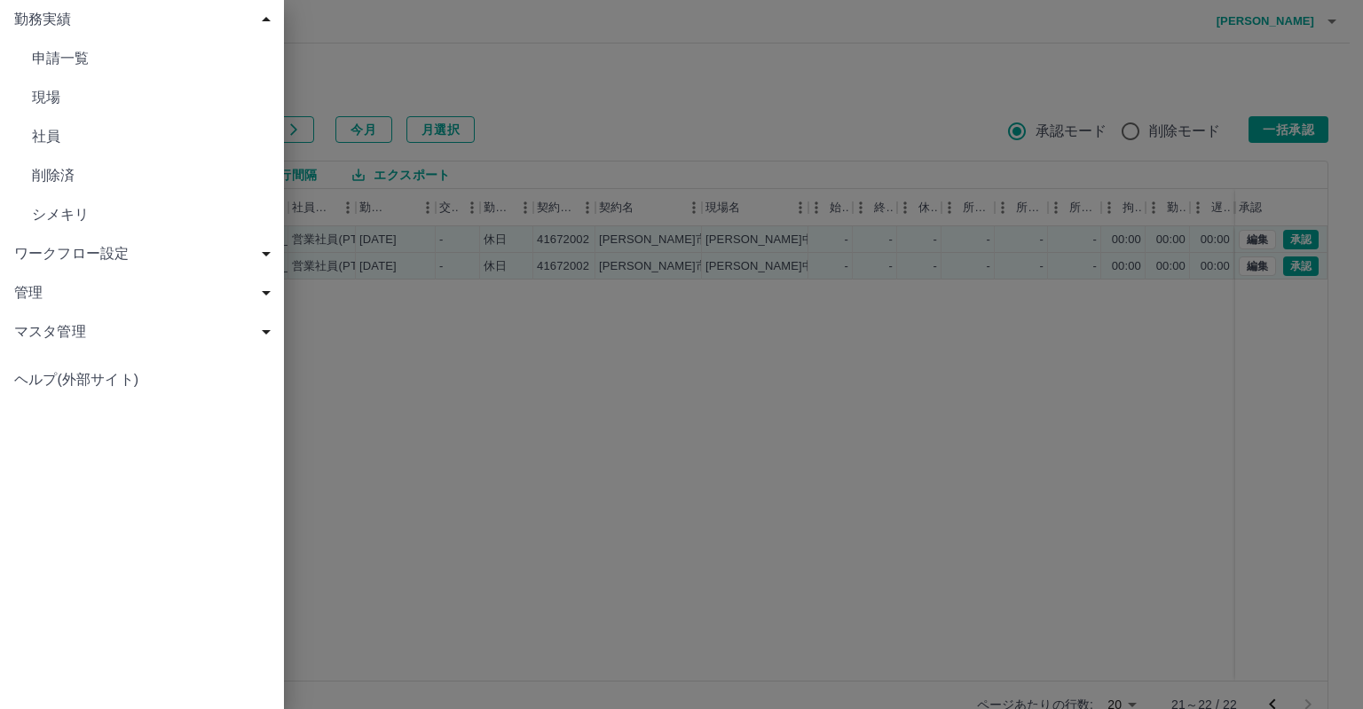
click at [50, 94] on span "現場" at bounding box center [151, 97] width 238 height 21
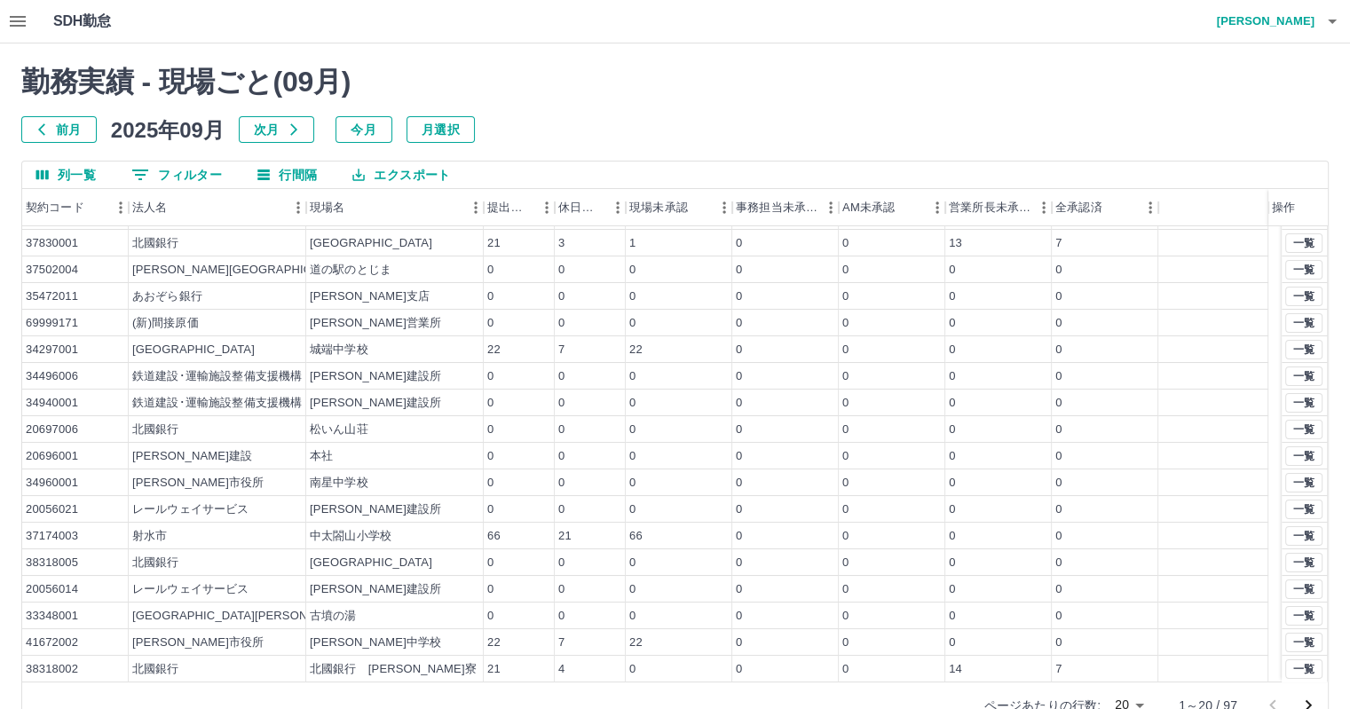
scroll to position [41, 0]
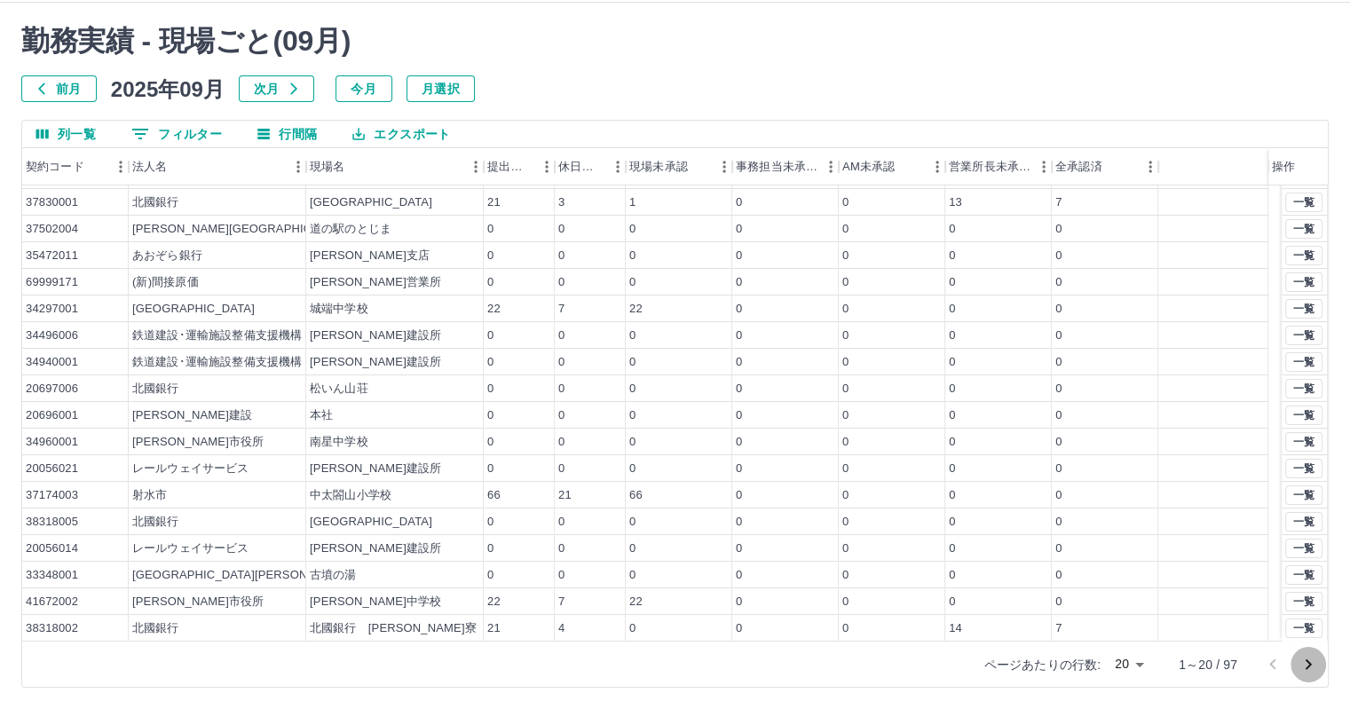
click at [1294, 665] on button "次のページへ" at bounding box center [1307, 664] width 35 height 35
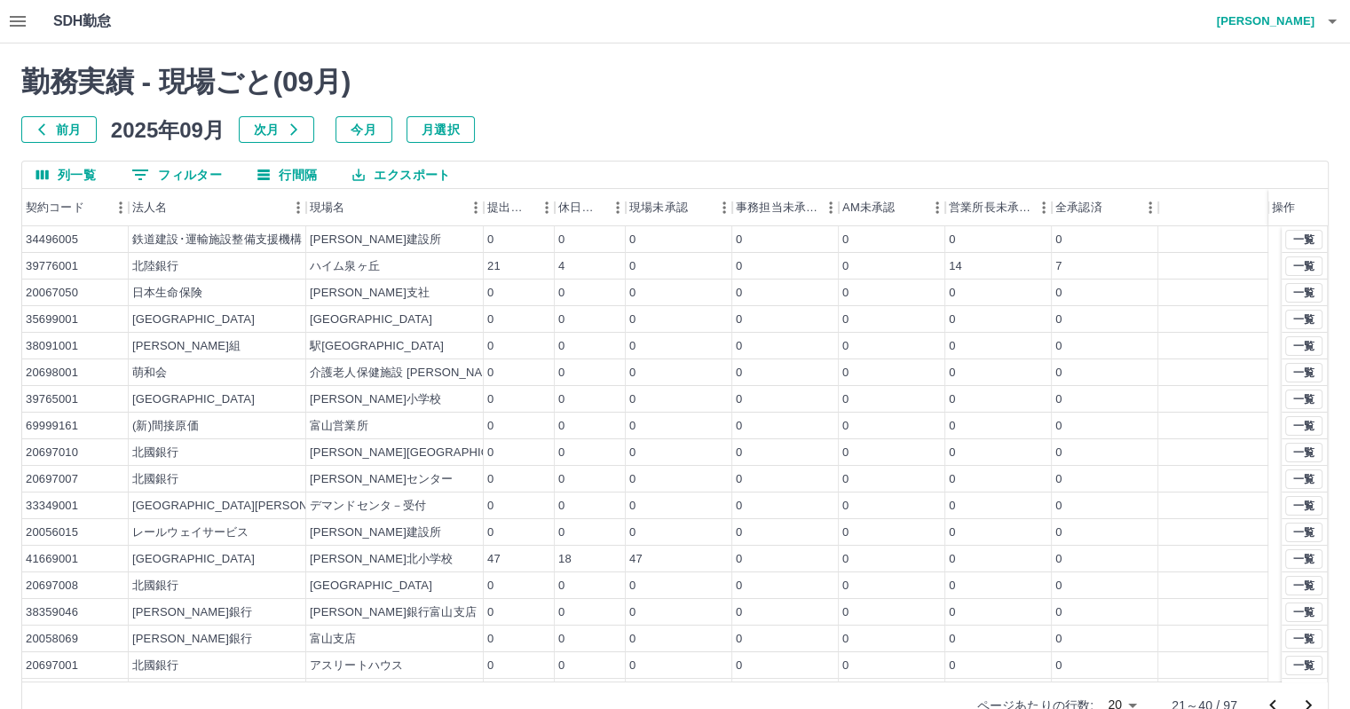
scroll to position [0, 0]
click at [1295, 554] on button "一覧" at bounding box center [1303, 559] width 37 height 20
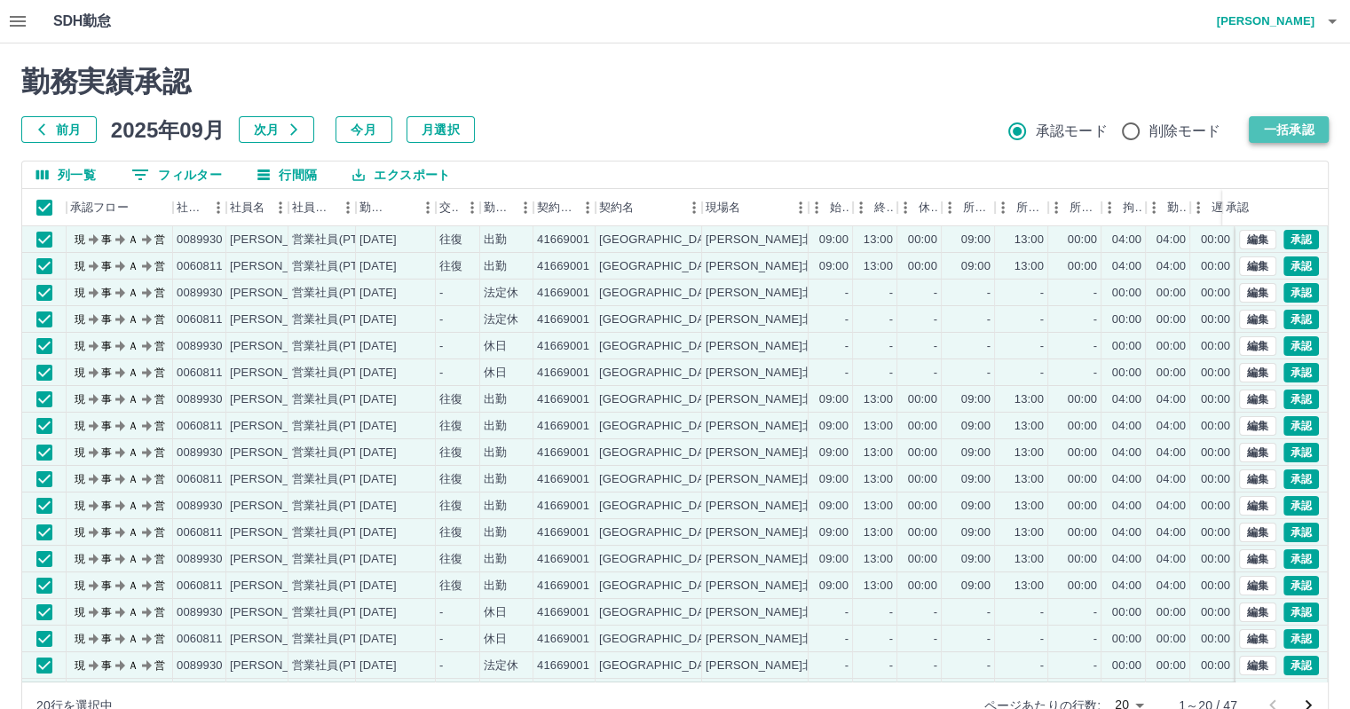
click at [1285, 127] on button "一括承認" at bounding box center [1288, 129] width 80 height 27
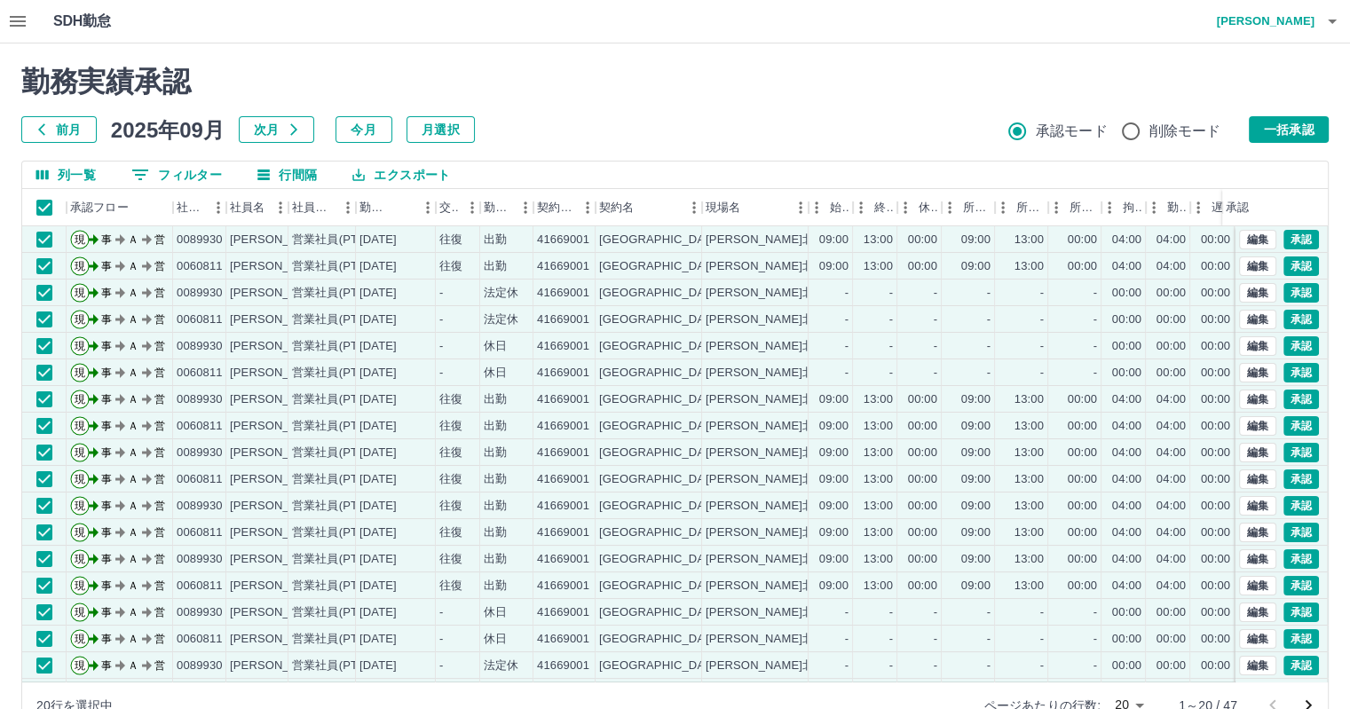
click at [1281, 130] on button "一括承認" at bounding box center [1288, 129] width 80 height 27
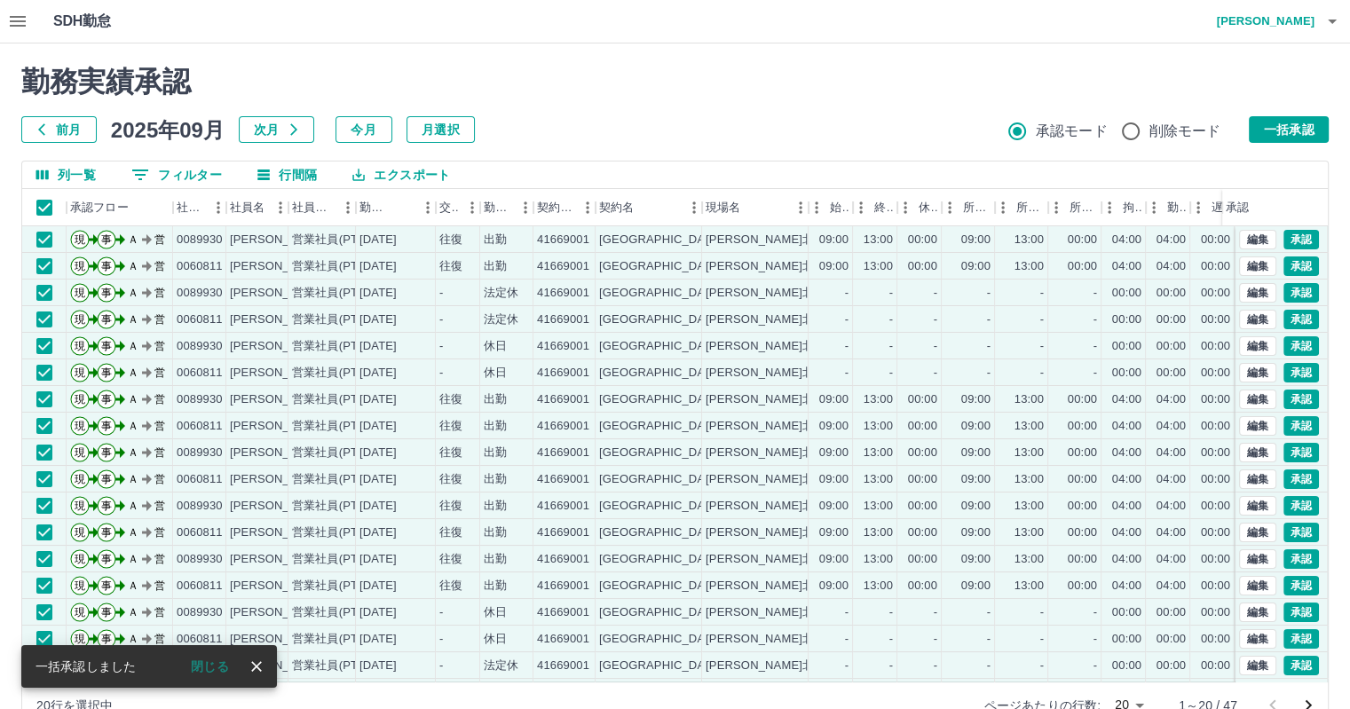
click at [1281, 130] on button "一括承認" at bounding box center [1288, 129] width 80 height 27
click at [1293, 128] on div "勤務実績承認 前月 2025年09月 次月 今月 月選択 承認モード 削除モード 一括承認" at bounding box center [674, 104] width 1307 height 78
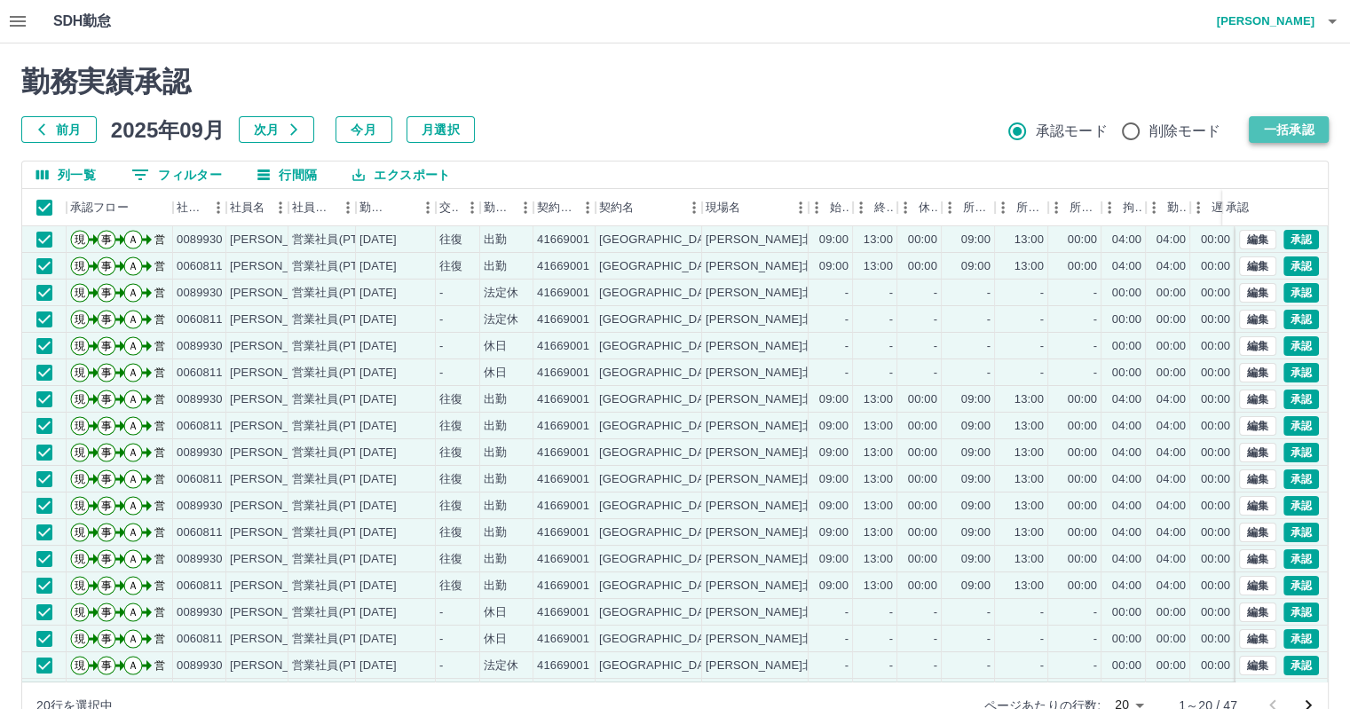
click at [1292, 122] on button "一括承認" at bounding box center [1288, 129] width 80 height 27
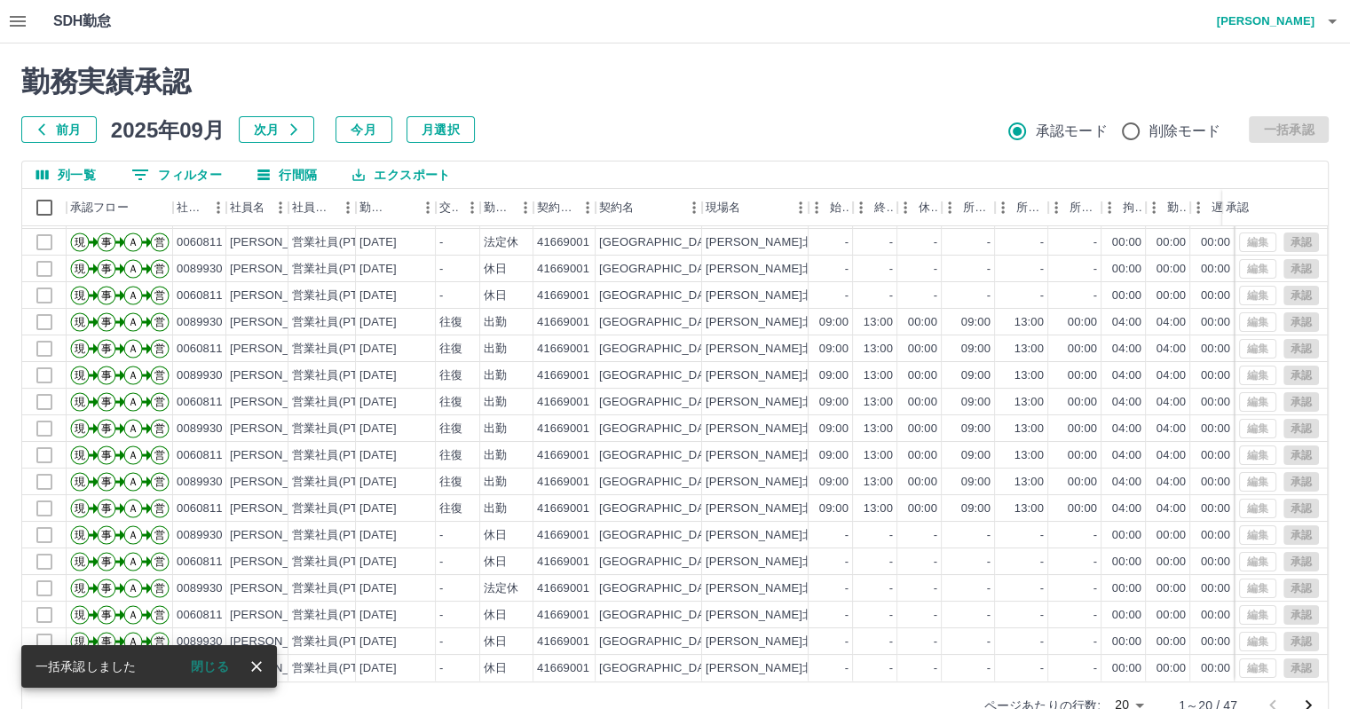
scroll to position [41, 0]
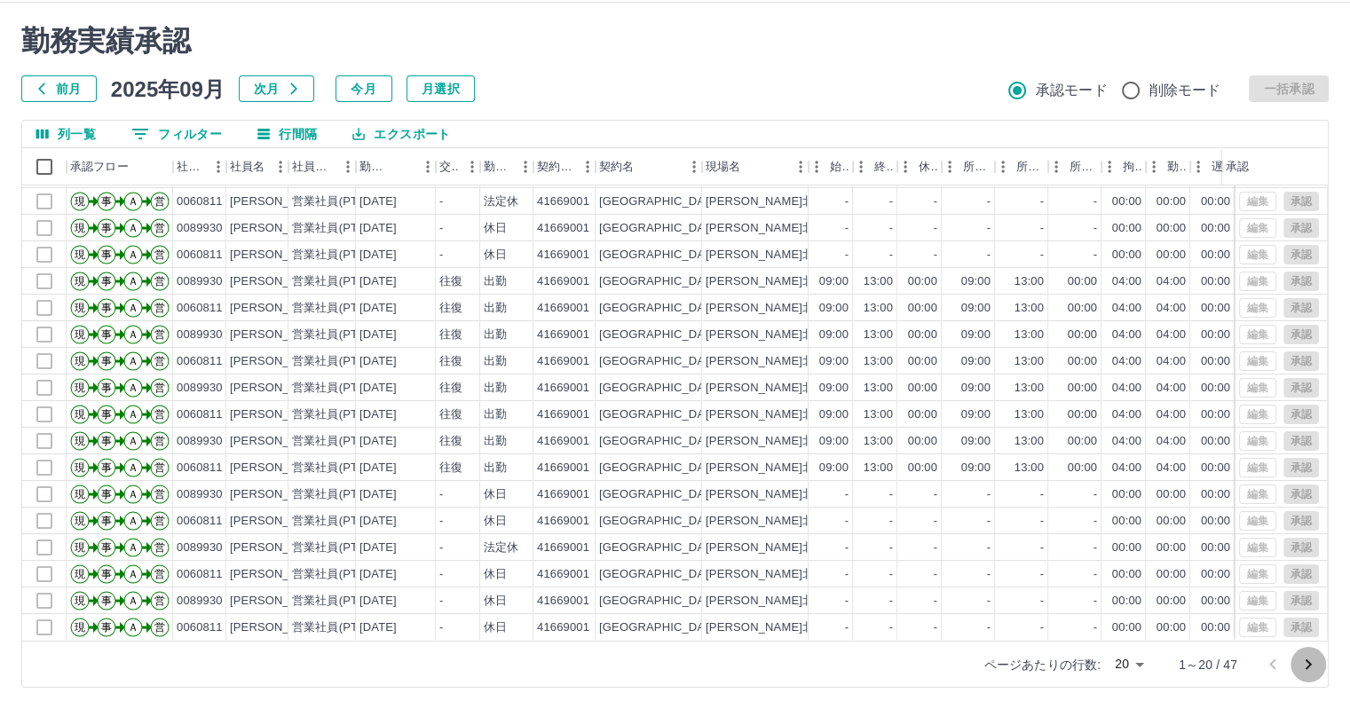
click at [1302, 664] on icon "次のページへ" at bounding box center [1307, 664] width 21 height 21
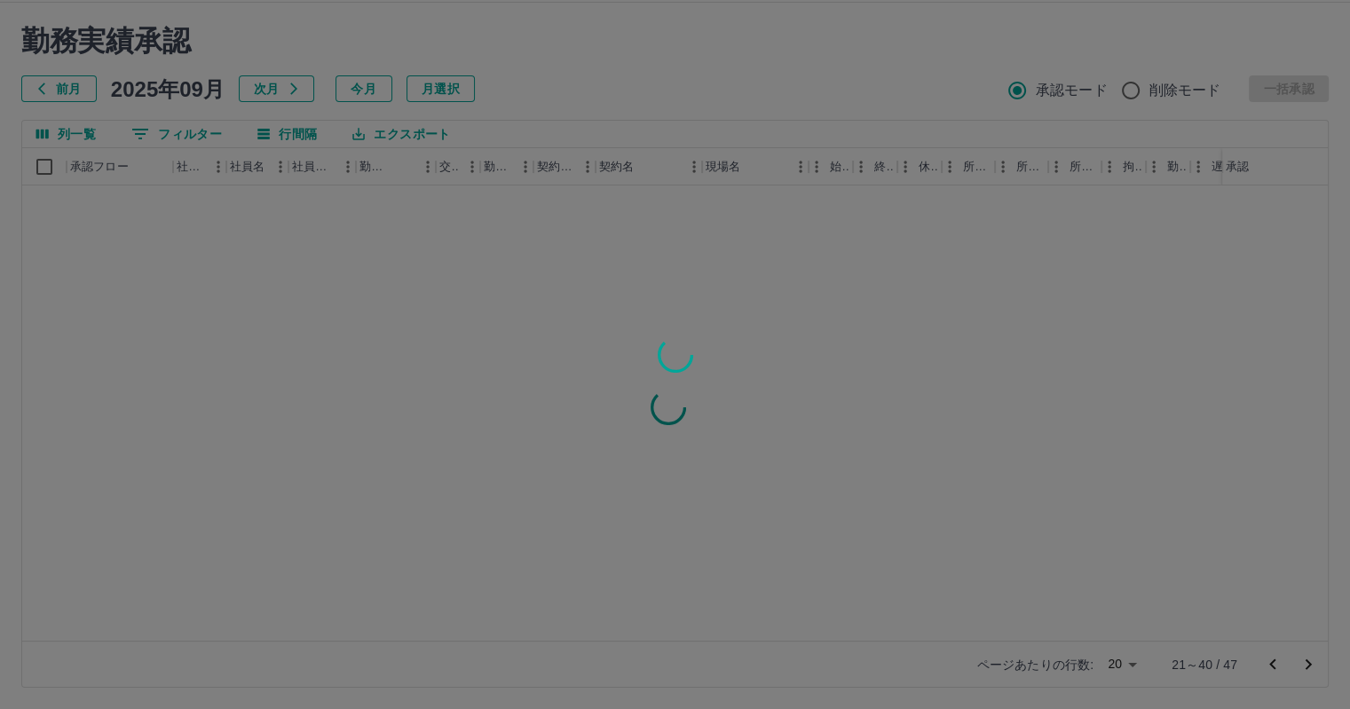
scroll to position [0, 0]
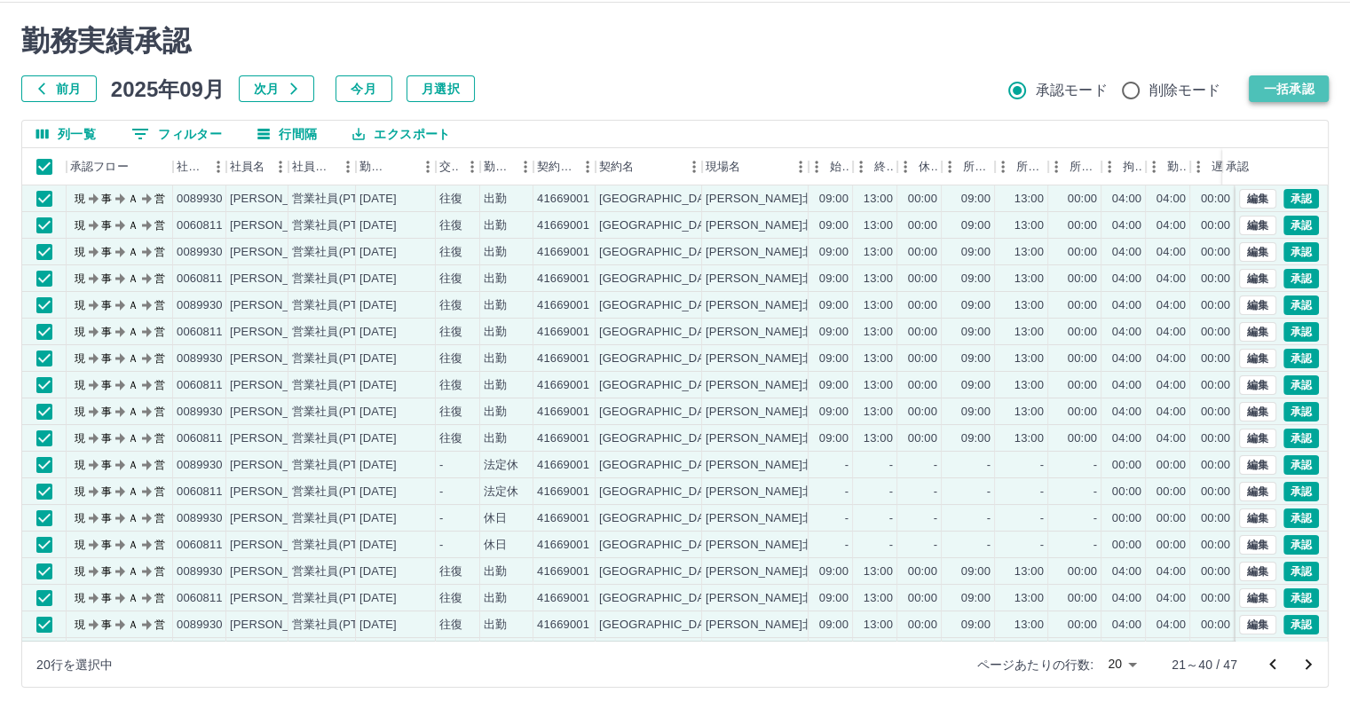
click at [1301, 85] on button "一括承認" at bounding box center [1288, 88] width 80 height 27
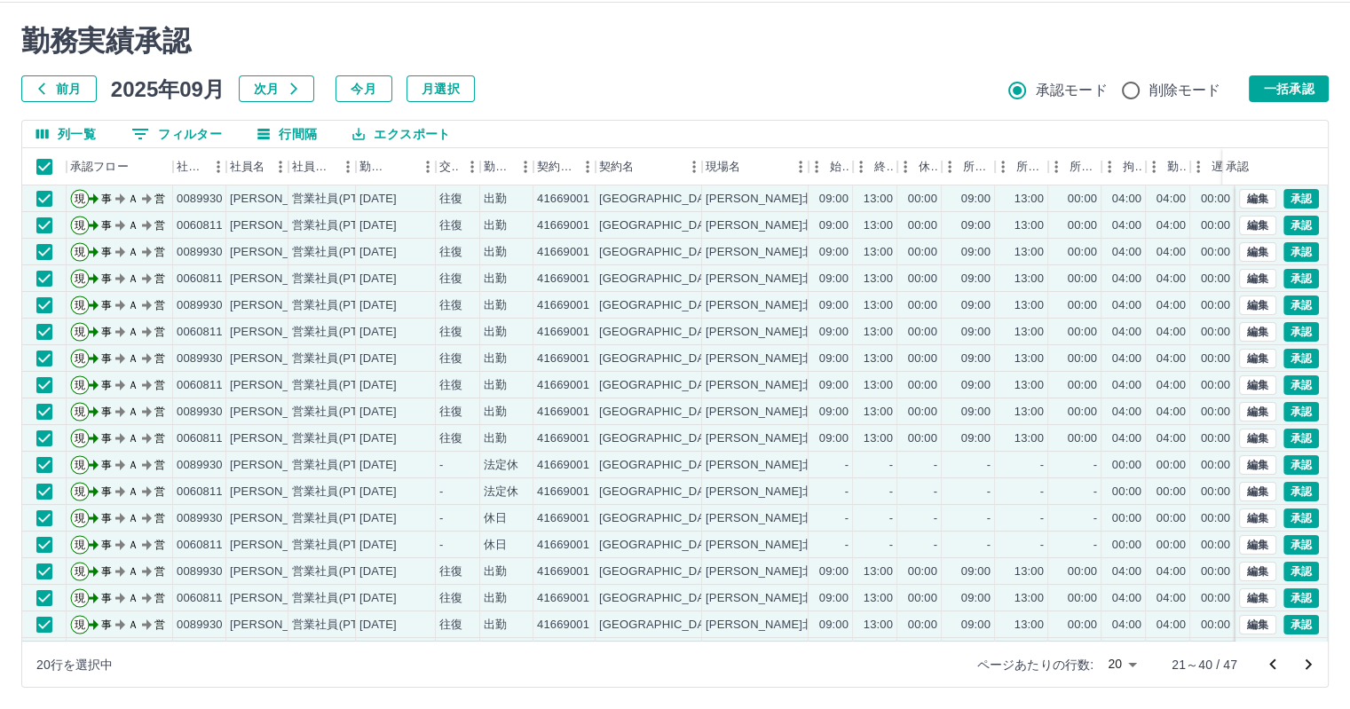
click at [1296, 92] on button "一括承認" at bounding box center [1288, 88] width 80 height 27
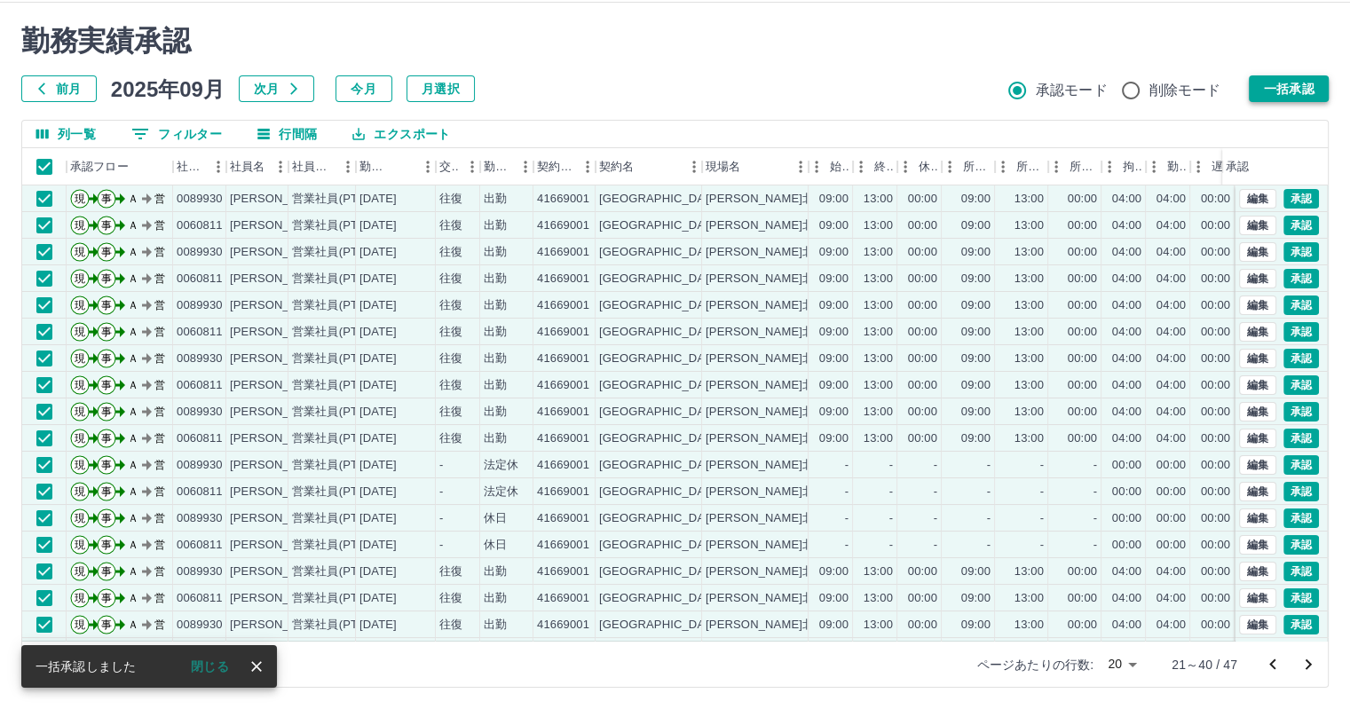
click at [1266, 83] on button "一括承認" at bounding box center [1288, 88] width 80 height 27
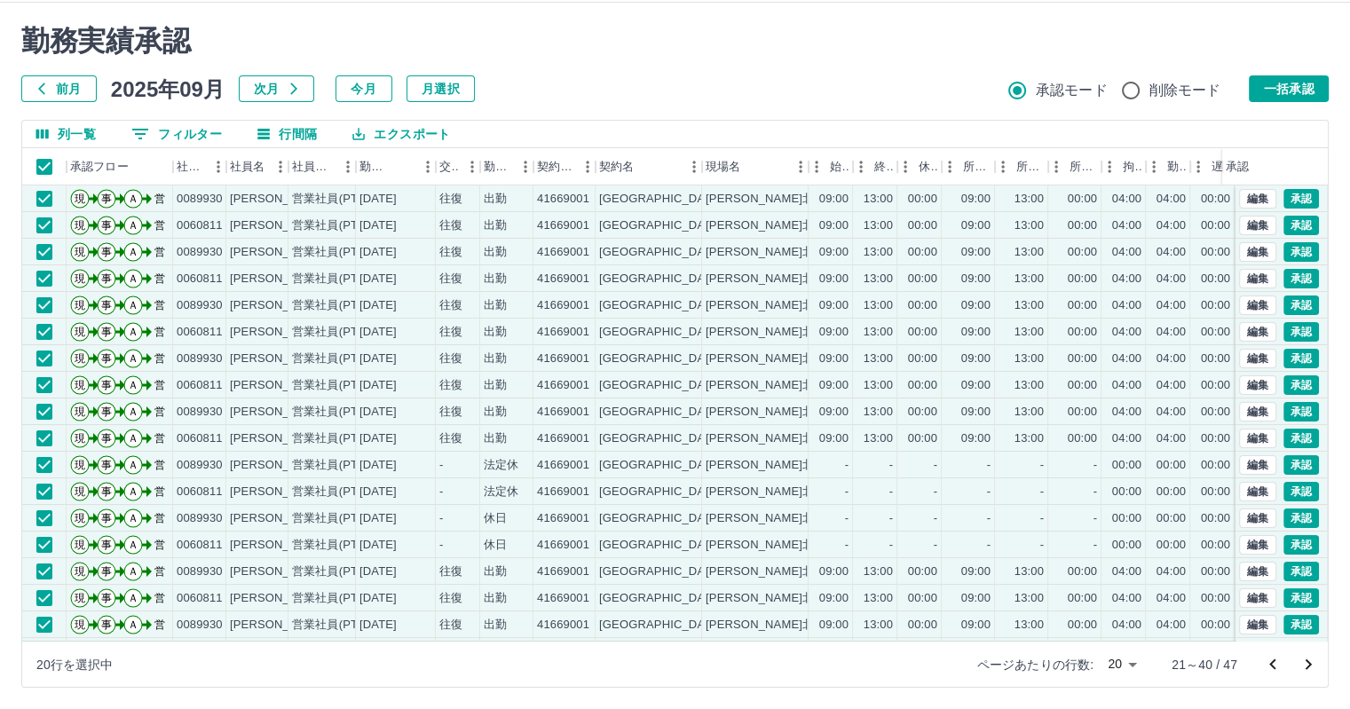
click at [1282, 86] on button "一括承認" at bounding box center [1288, 88] width 80 height 27
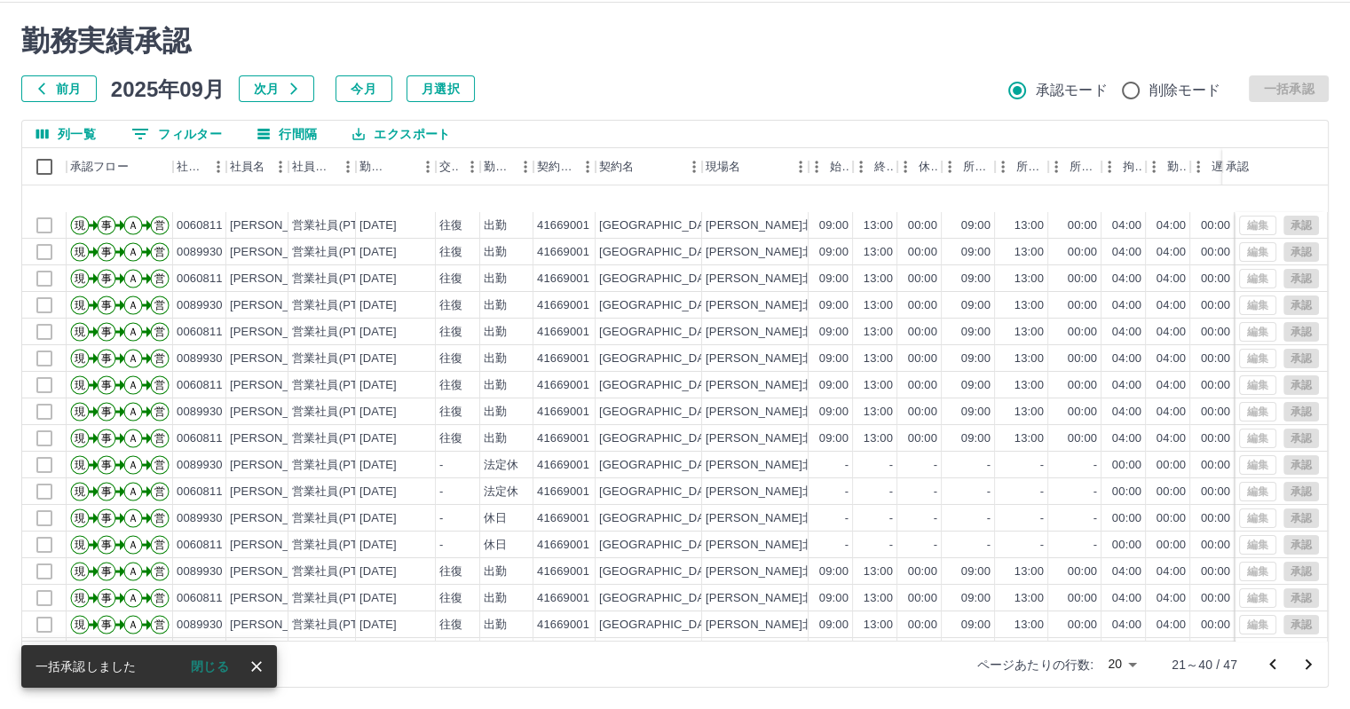
scroll to position [90, 0]
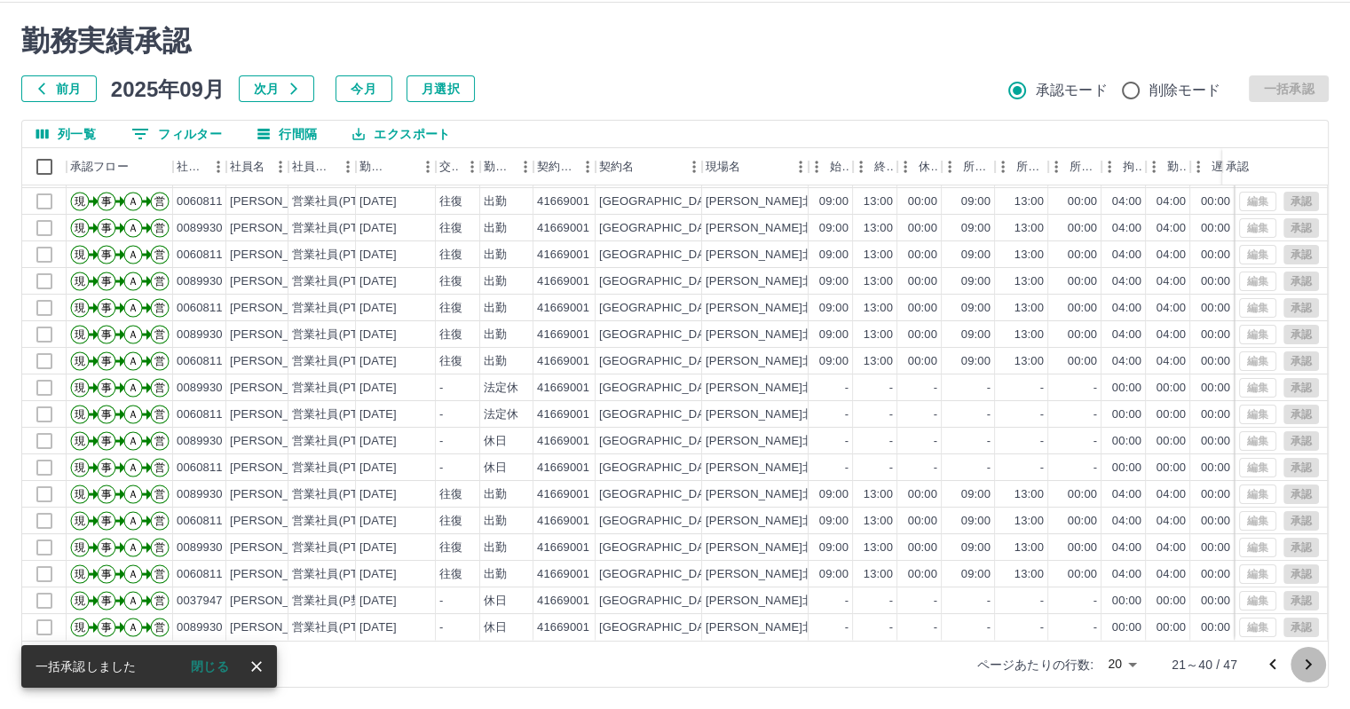
click at [1310, 661] on icon "次のページへ" at bounding box center [1307, 664] width 21 height 21
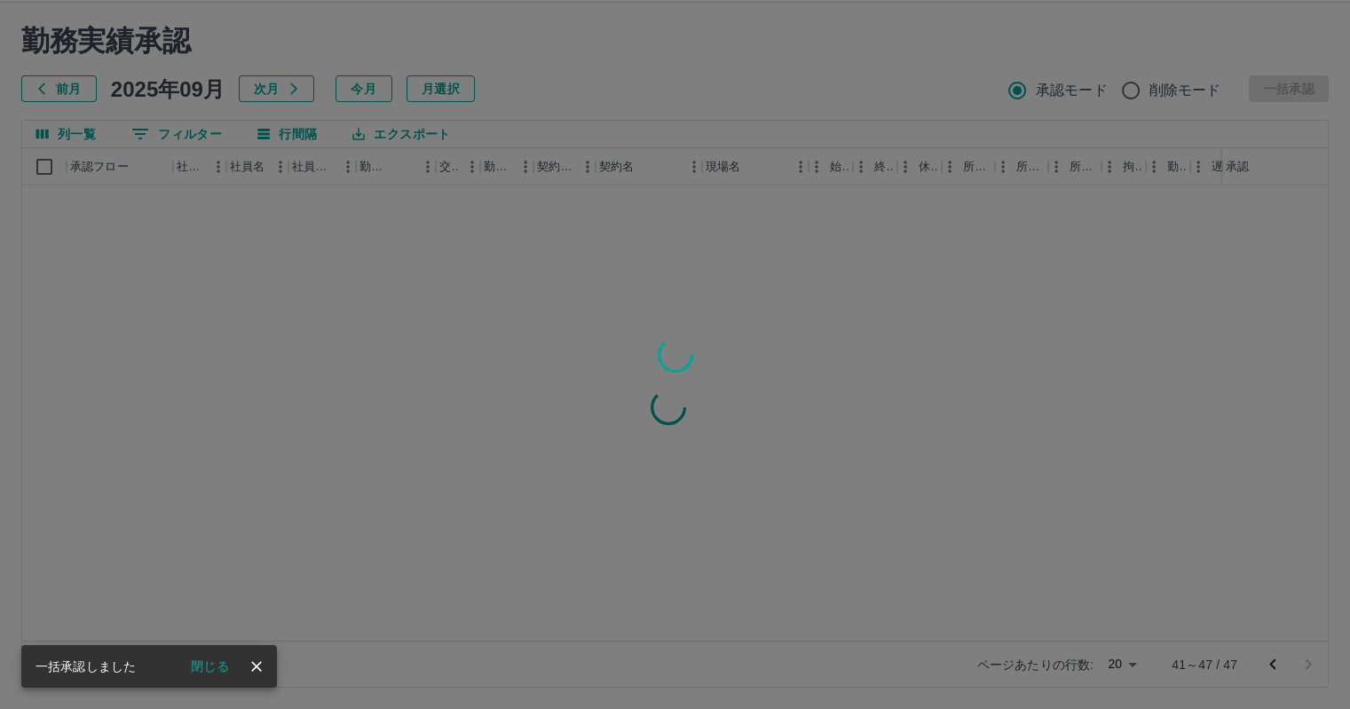
scroll to position [0, 0]
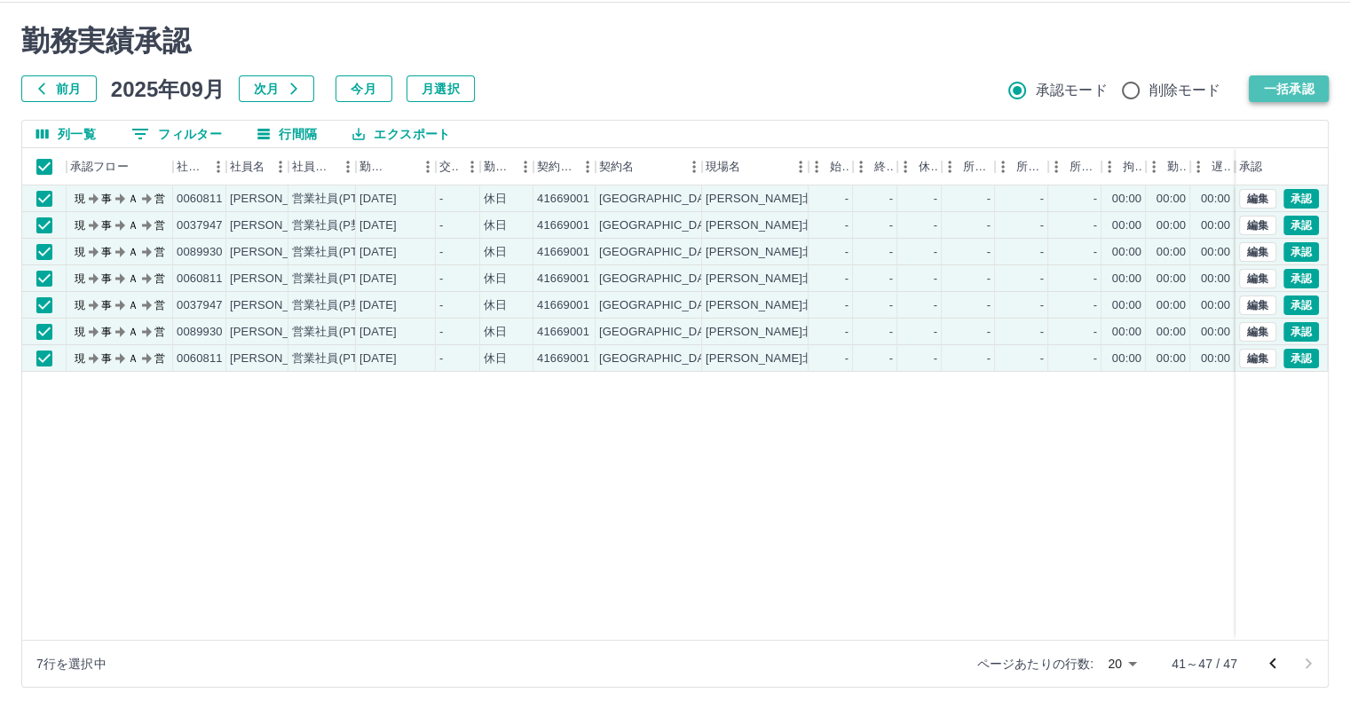
click at [1287, 79] on button "一括承認" at bounding box center [1288, 88] width 80 height 27
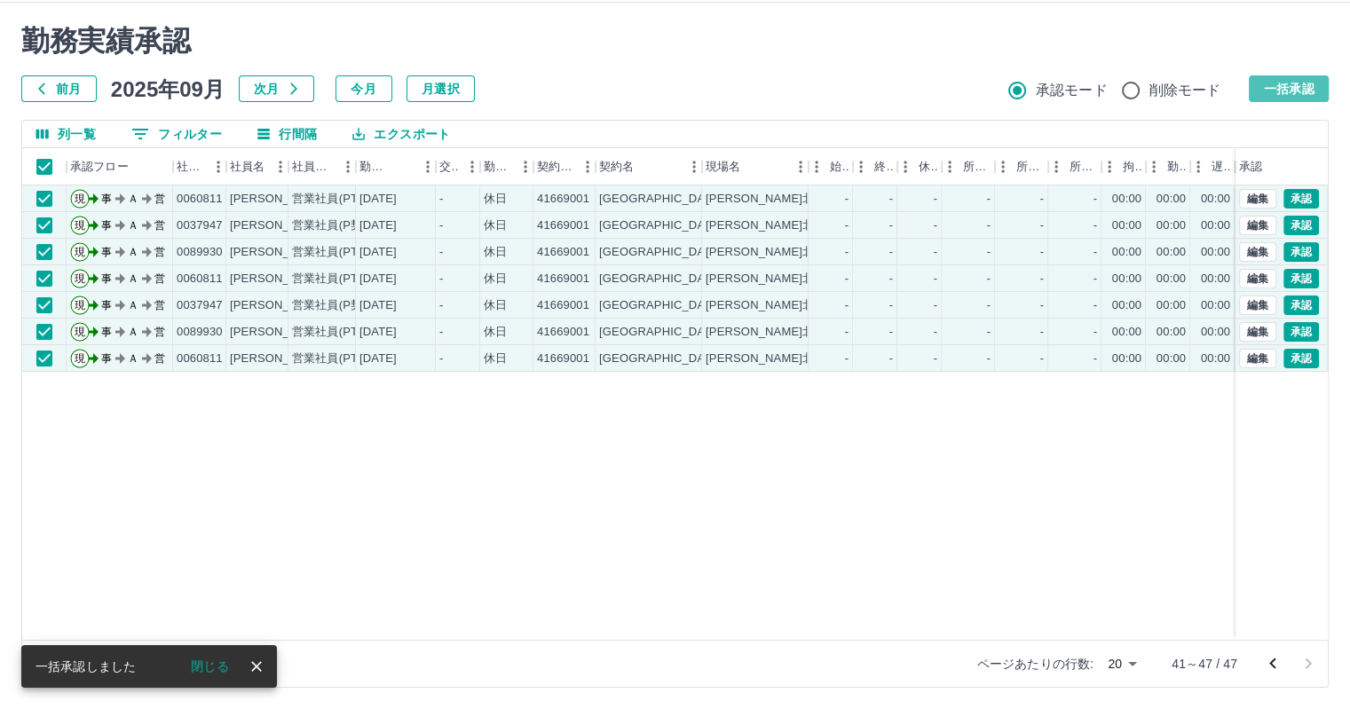
click at [1298, 88] on button "一括承認" at bounding box center [1288, 88] width 80 height 27
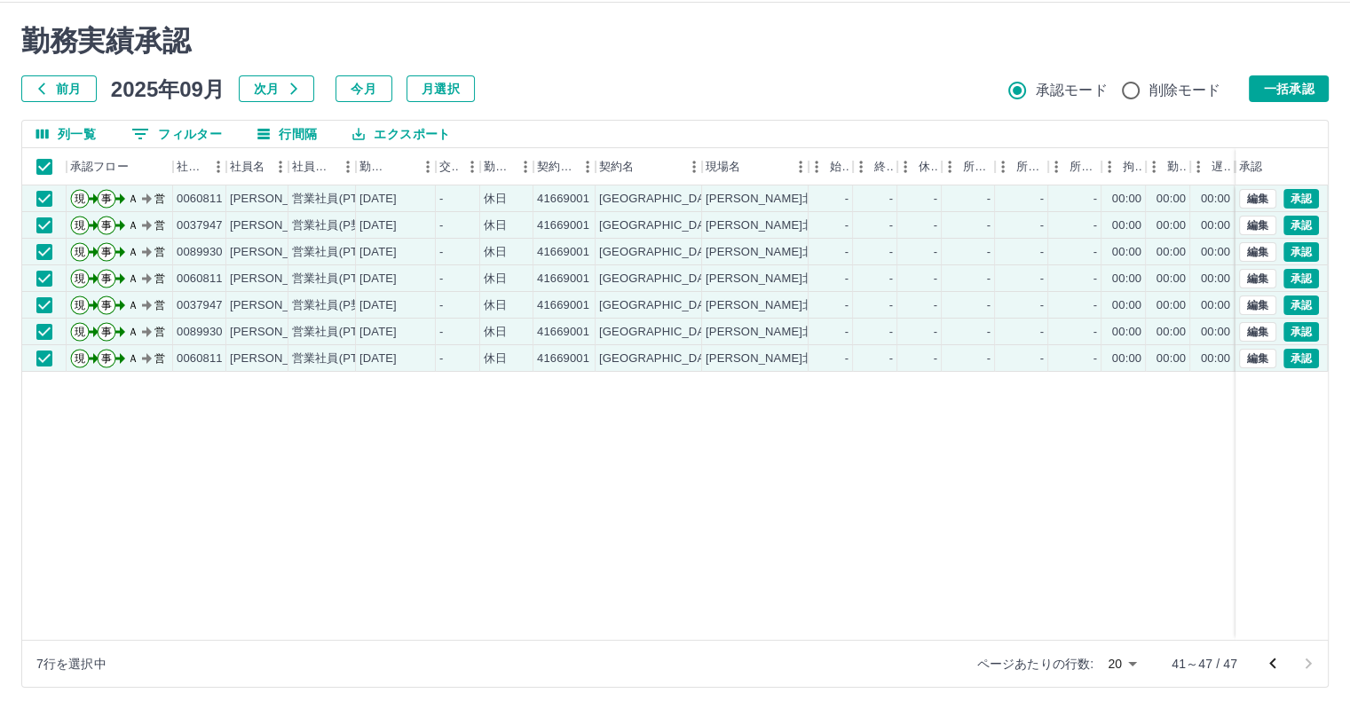
click at [1298, 88] on button "一括承認" at bounding box center [1288, 88] width 80 height 27
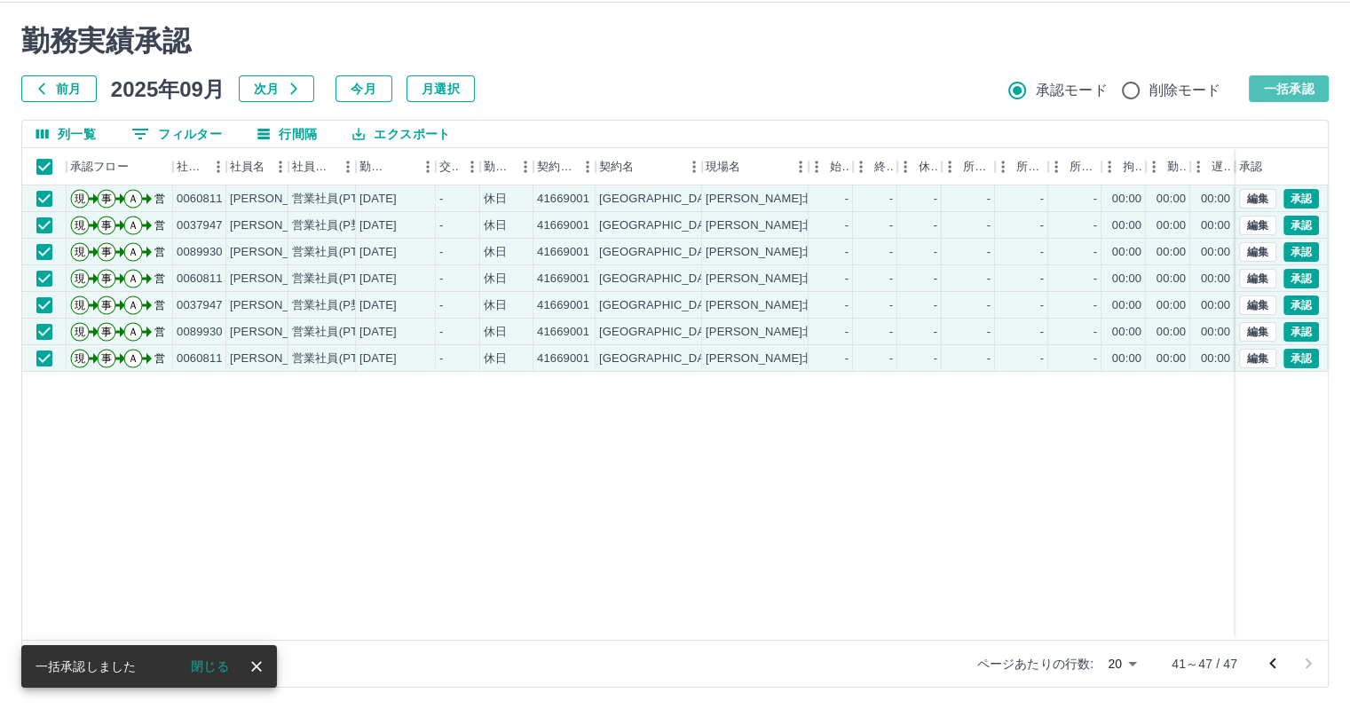
click at [1290, 95] on button "一括承認" at bounding box center [1288, 88] width 80 height 27
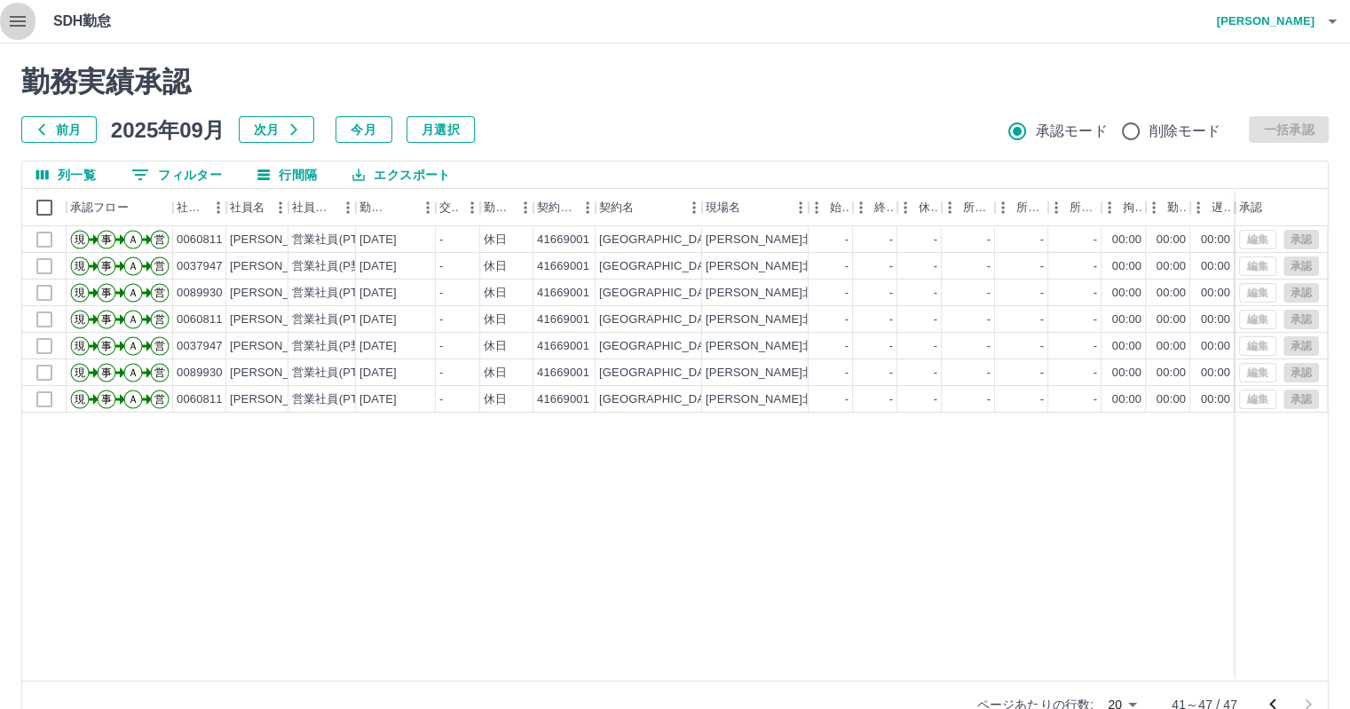
click at [19, 18] on icon "button" at bounding box center [17, 21] width 21 height 21
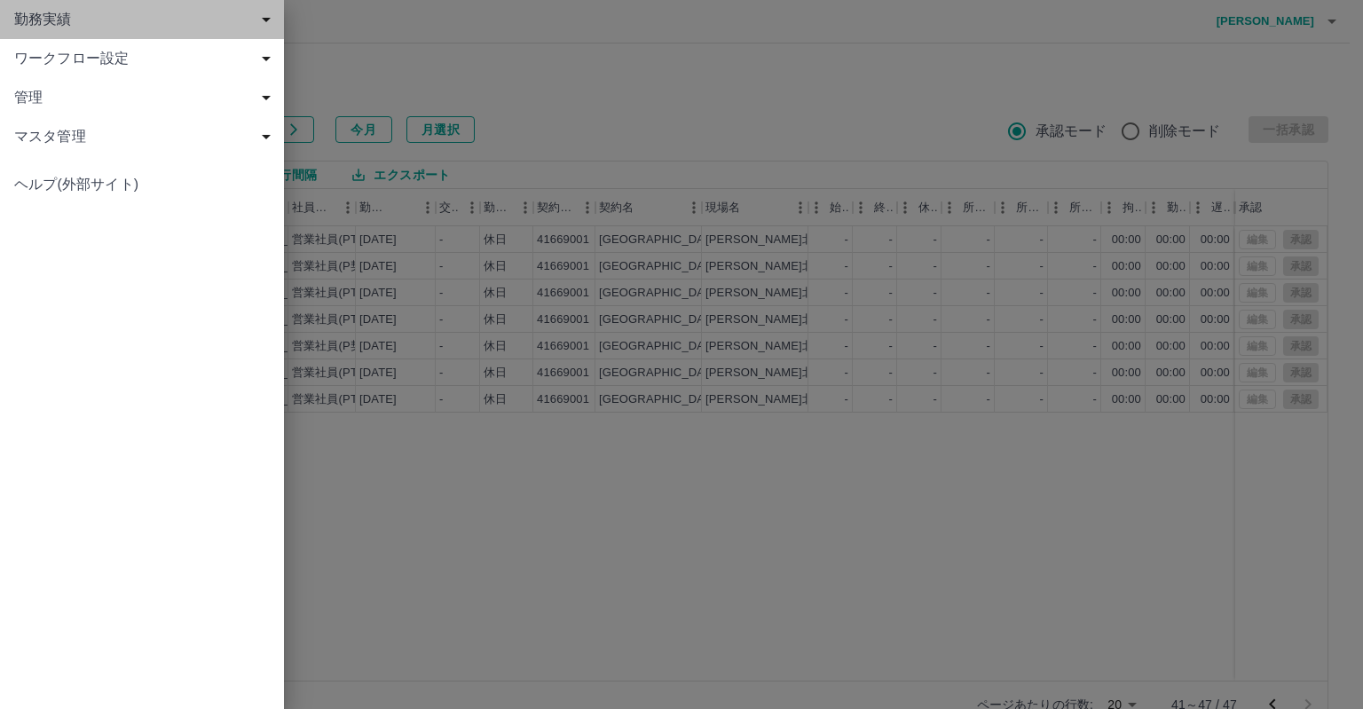
click at [46, 22] on span "勤務実績" at bounding box center [145, 19] width 263 height 21
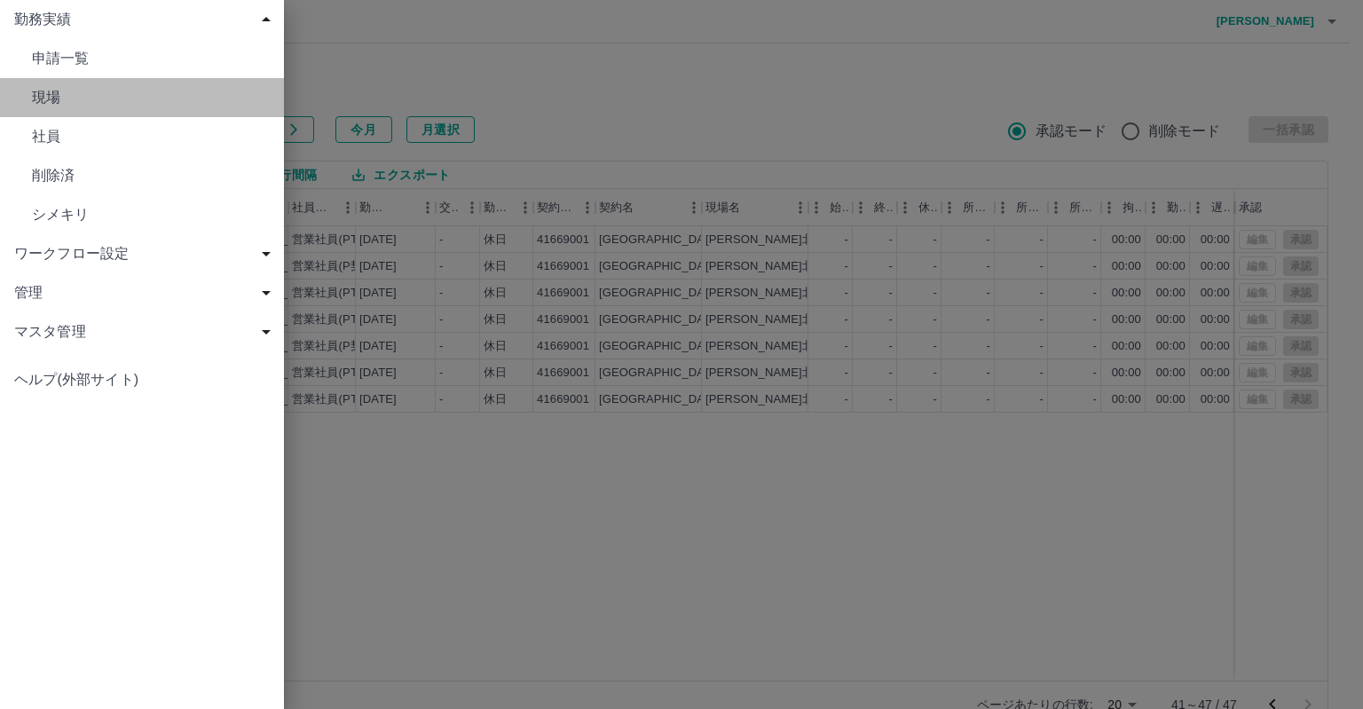
click at [46, 98] on span "現場" at bounding box center [151, 97] width 238 height 21
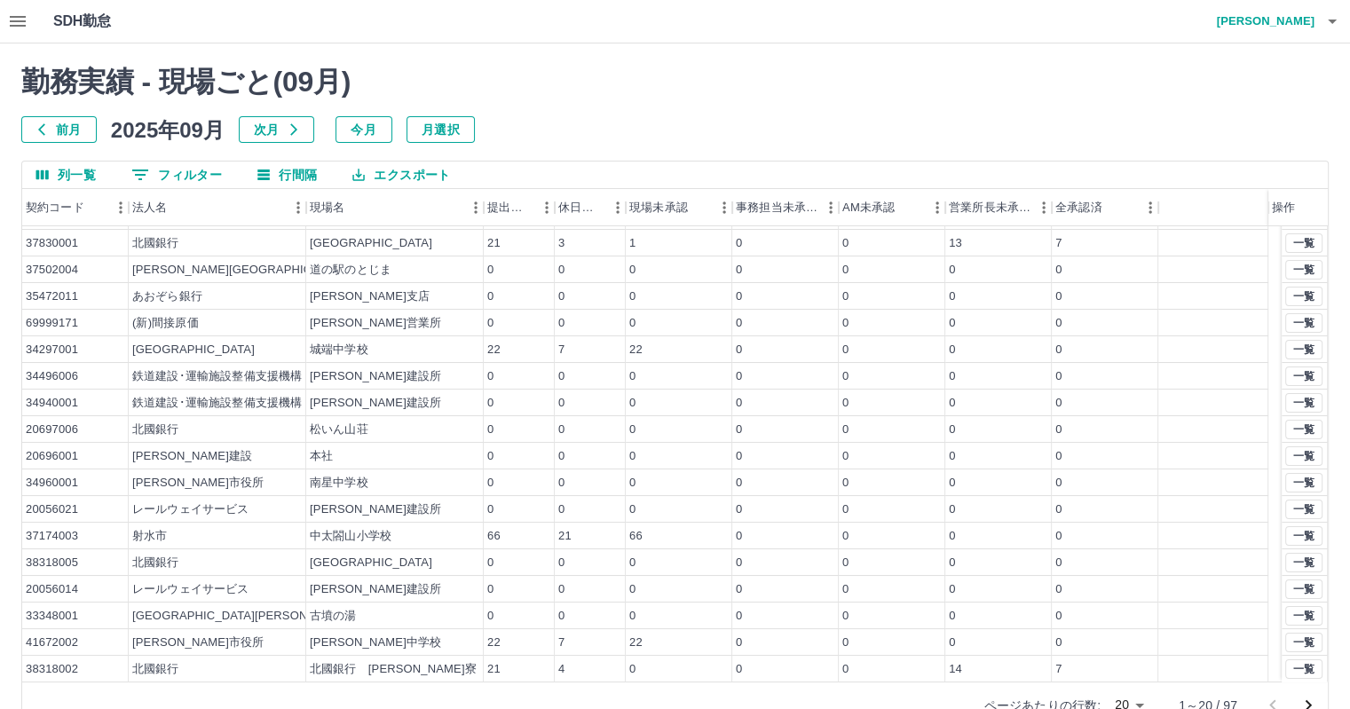
scroll to position [41, 0]
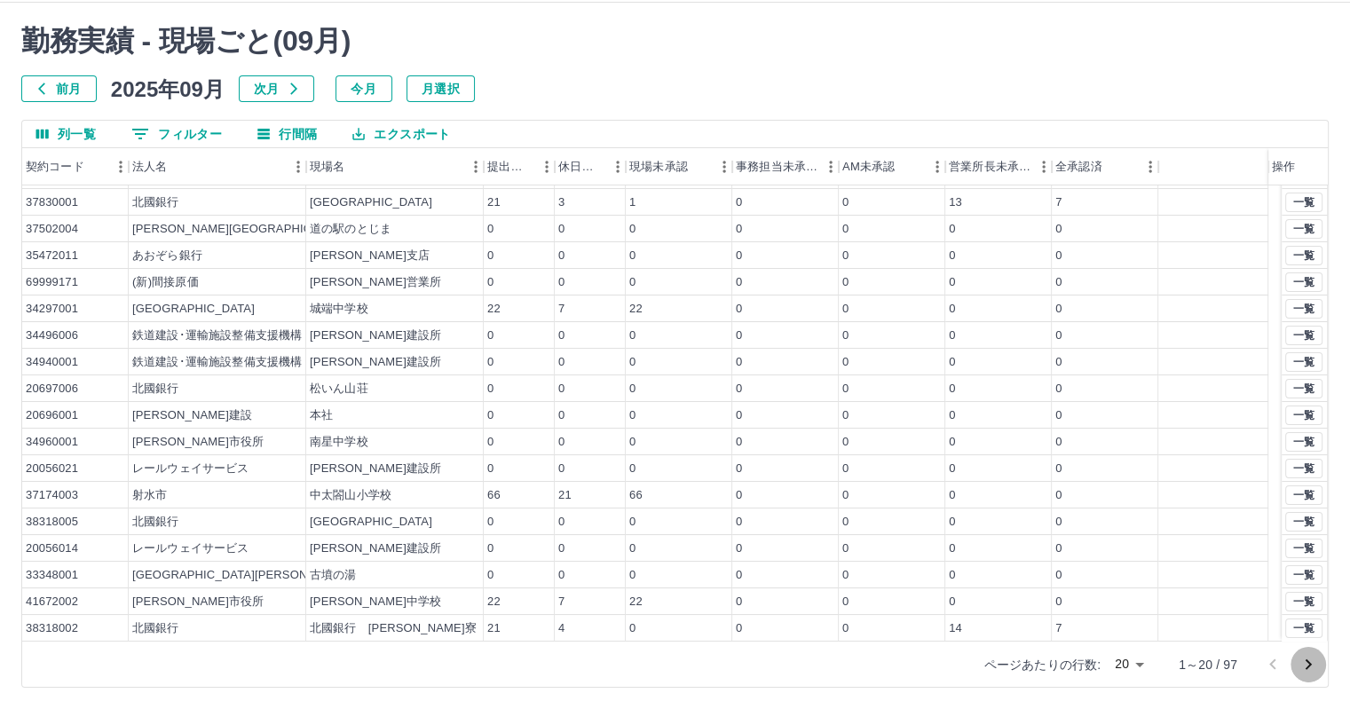
click at [1308, 665] on icon "次のページへ" at bounding box center [1308, 664] width 6 height 11
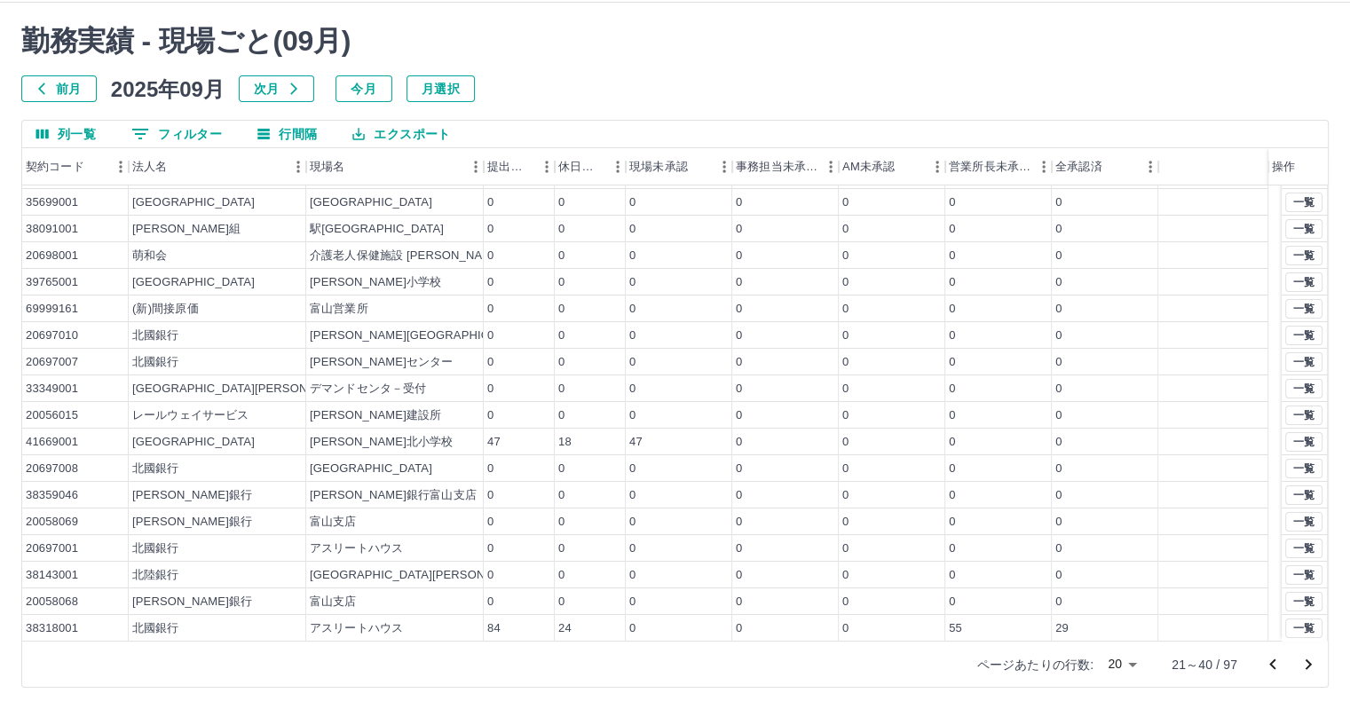
scroll to position [0, 0]
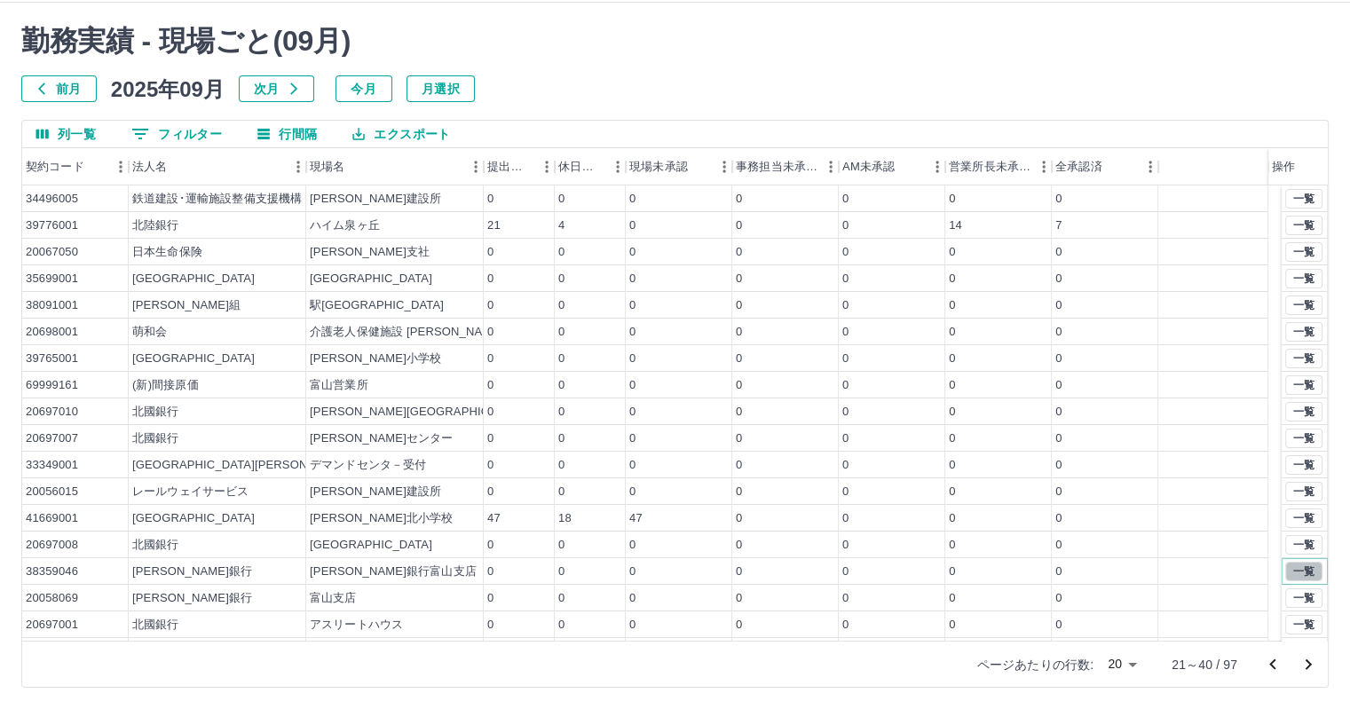
click at [1292, 570] on button "一覧" at bounding box center [1303, 572] width 37 height 20
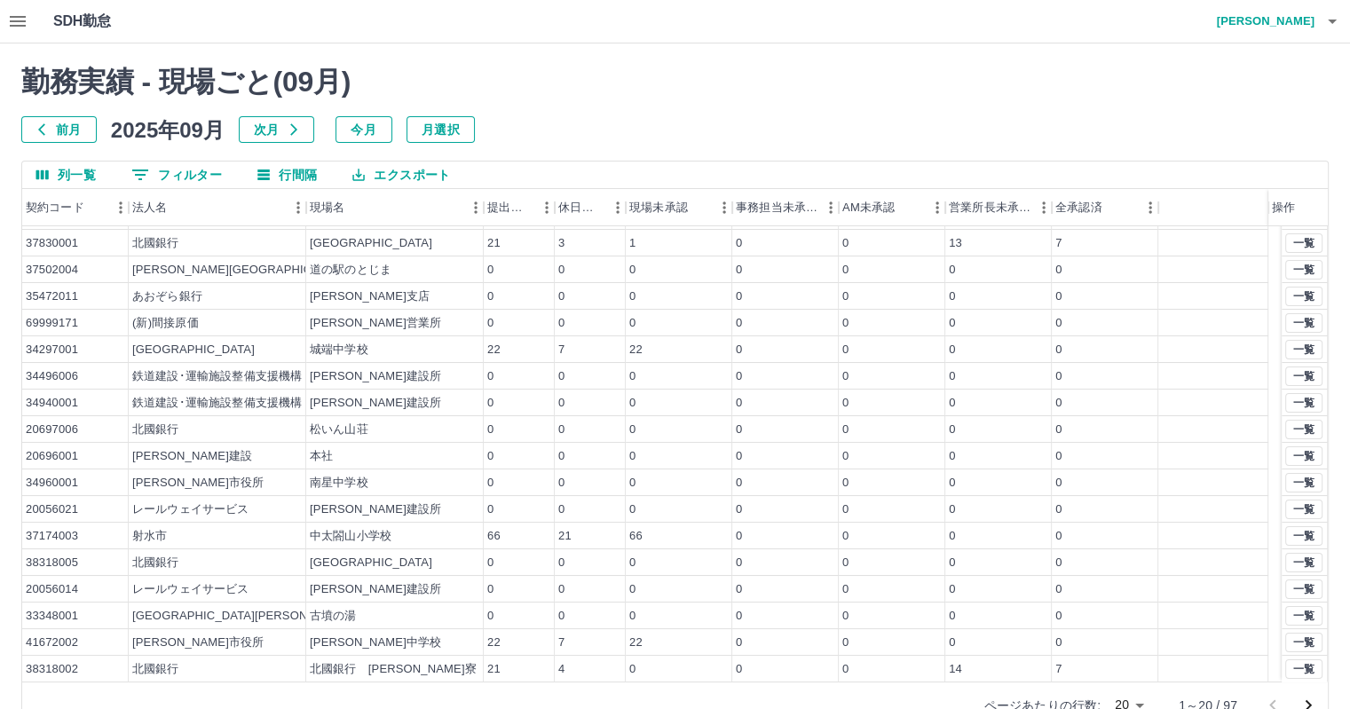
scroll to position [41, 0]
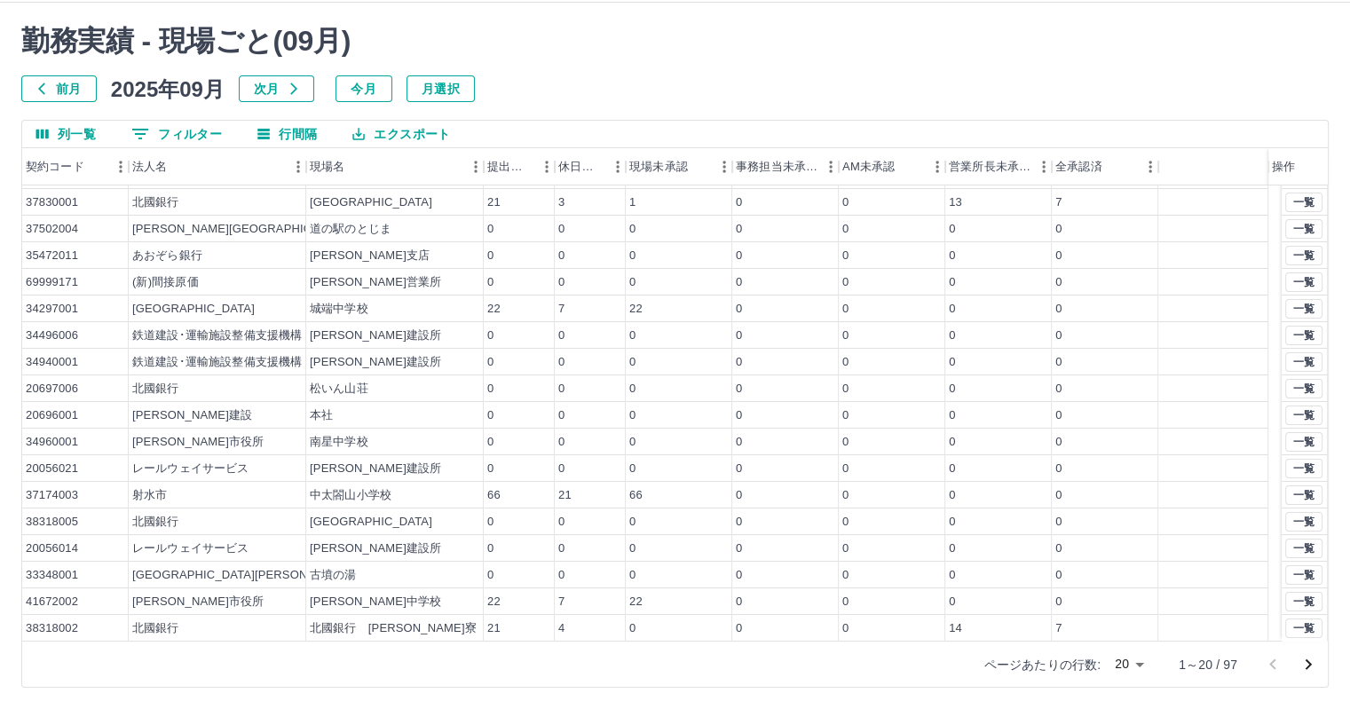
click at [1309, 664] on icon "次のページへ" at bounding box center [1308, 664] width 6 height 11
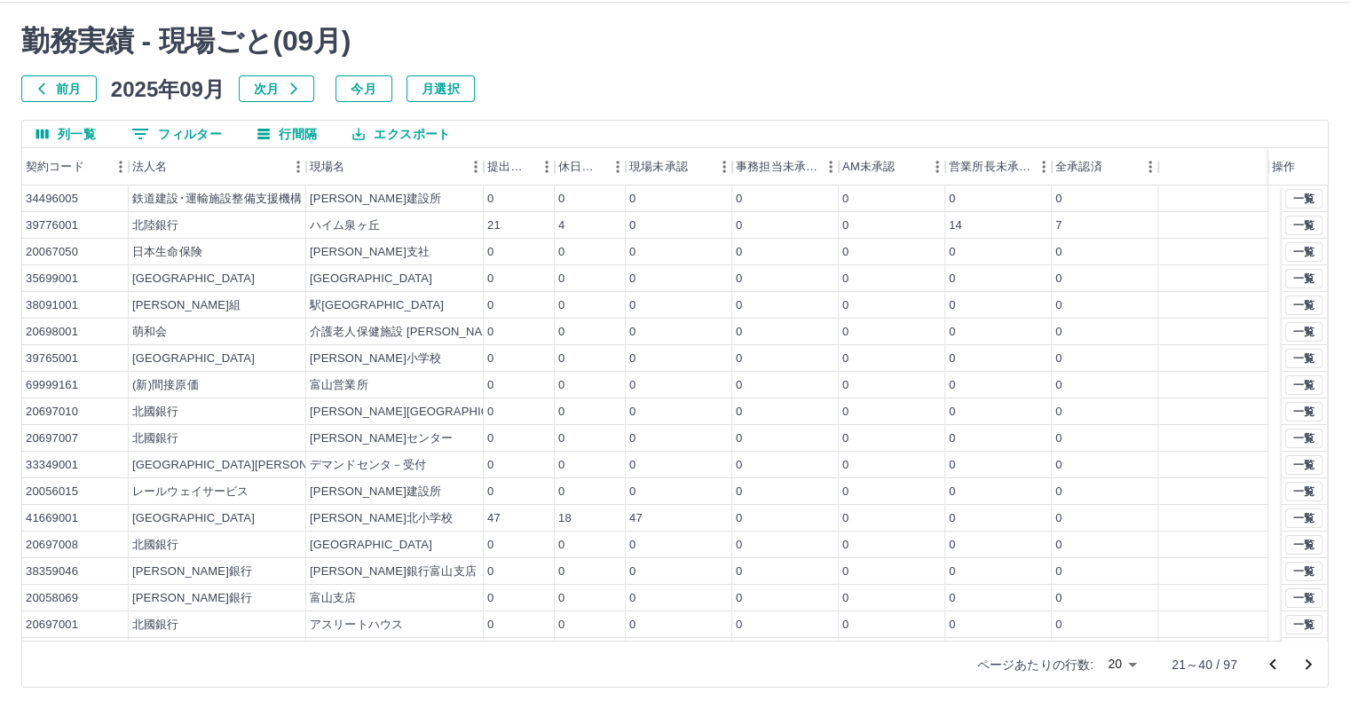
scroll to position [76, 0]
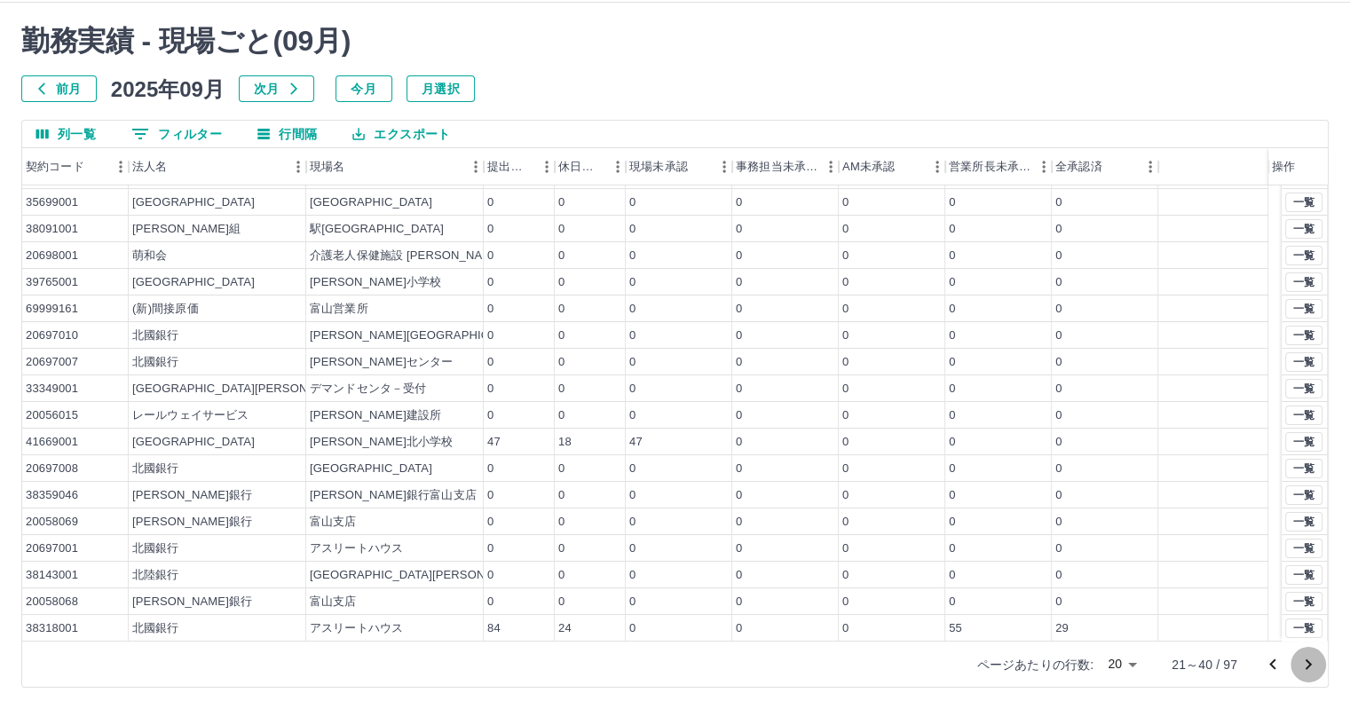
click at [1310, 662] on icon "次のページへ" at bounding box center [1308, 664] width 6 height 11
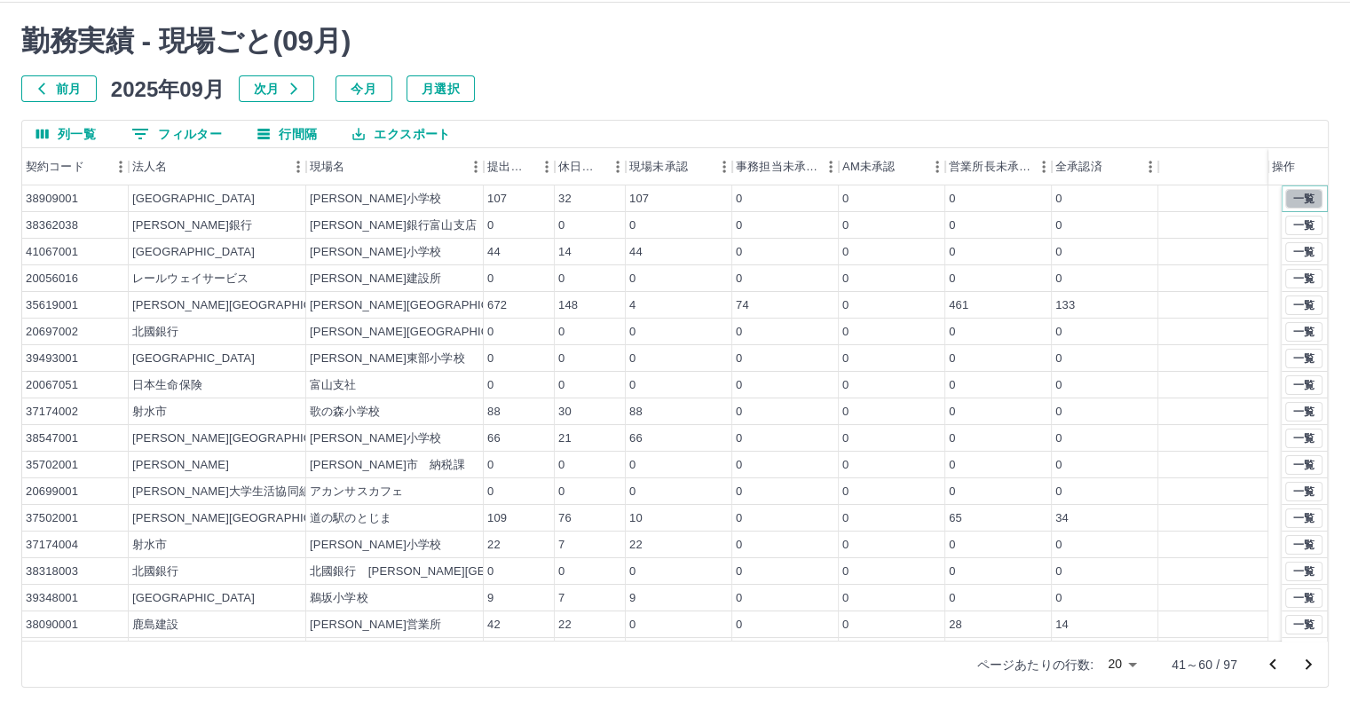
click at [1292, 198] on button "一覧" at bounding box center [1303, 199] width 37 height 20
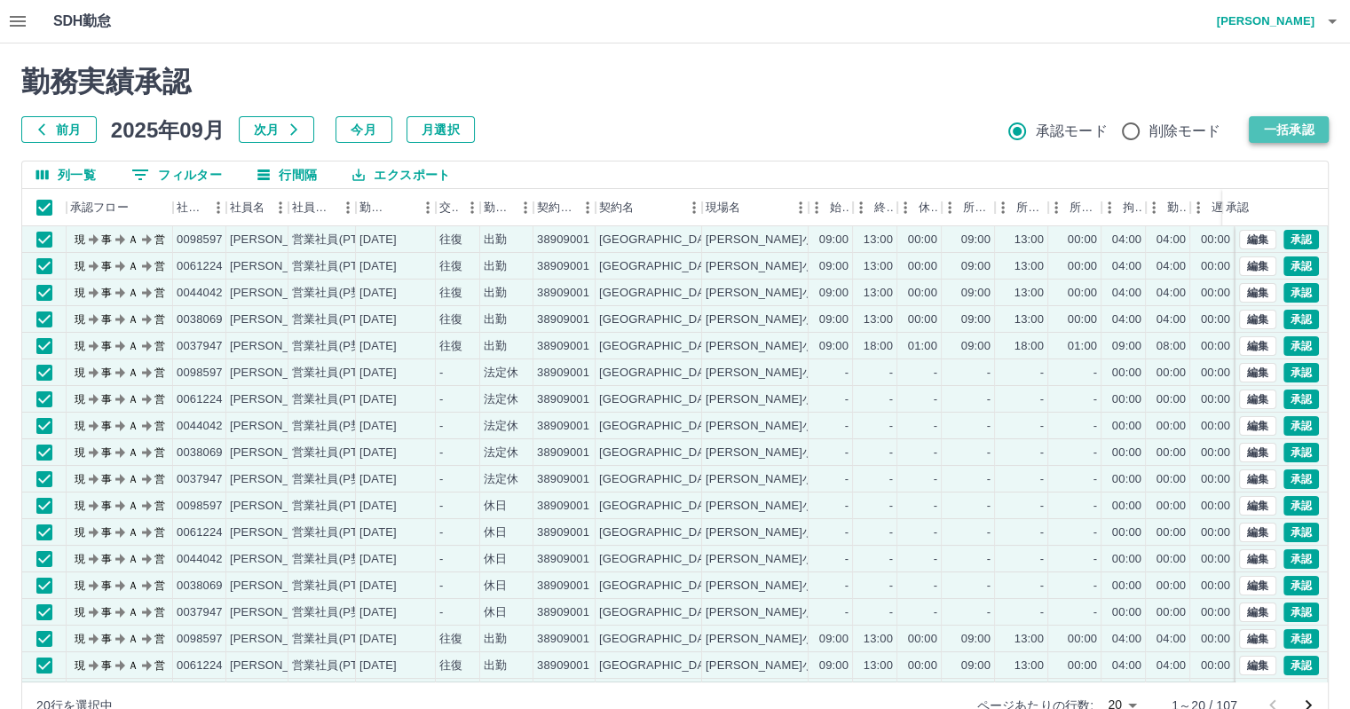
click at [1295, 130] on button "一括承認" at bounding box center [1288, 129] width 80 height 27
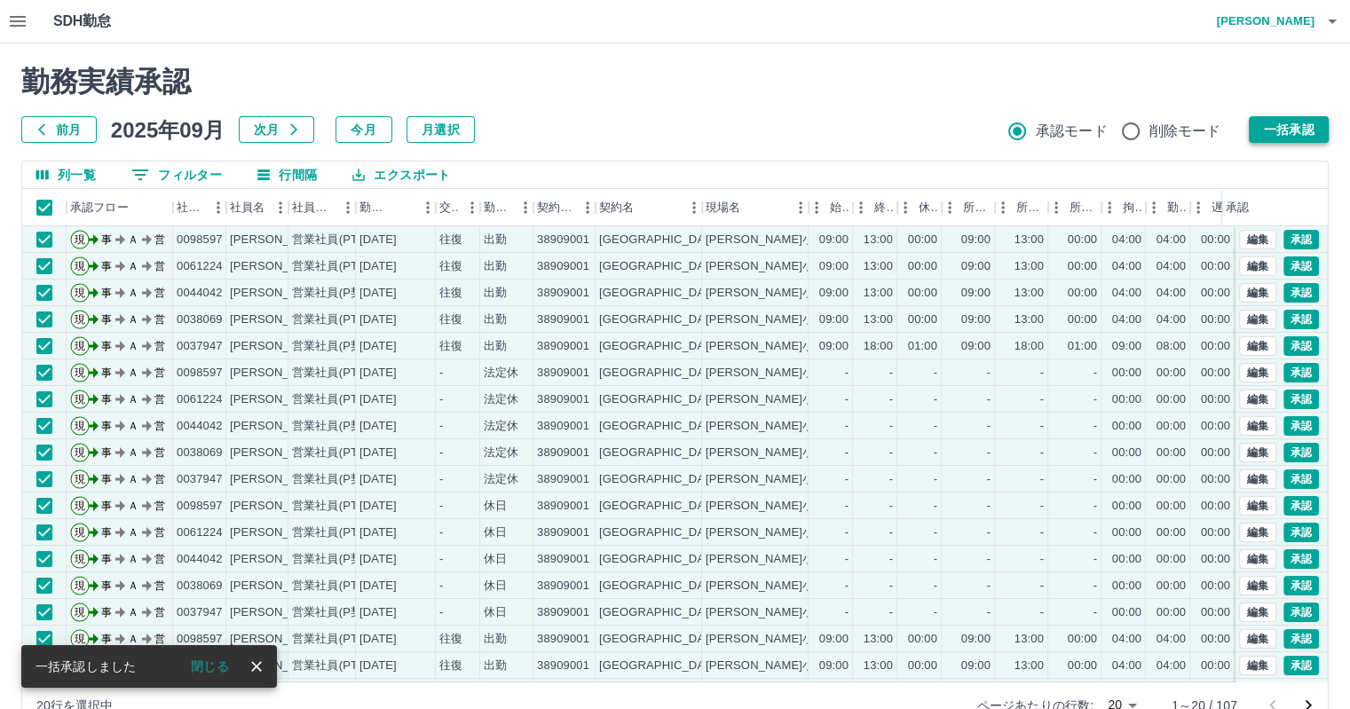
click at [1295, 131] on button "一括承認" at bounding box center [1288, 129] width 80 height 27
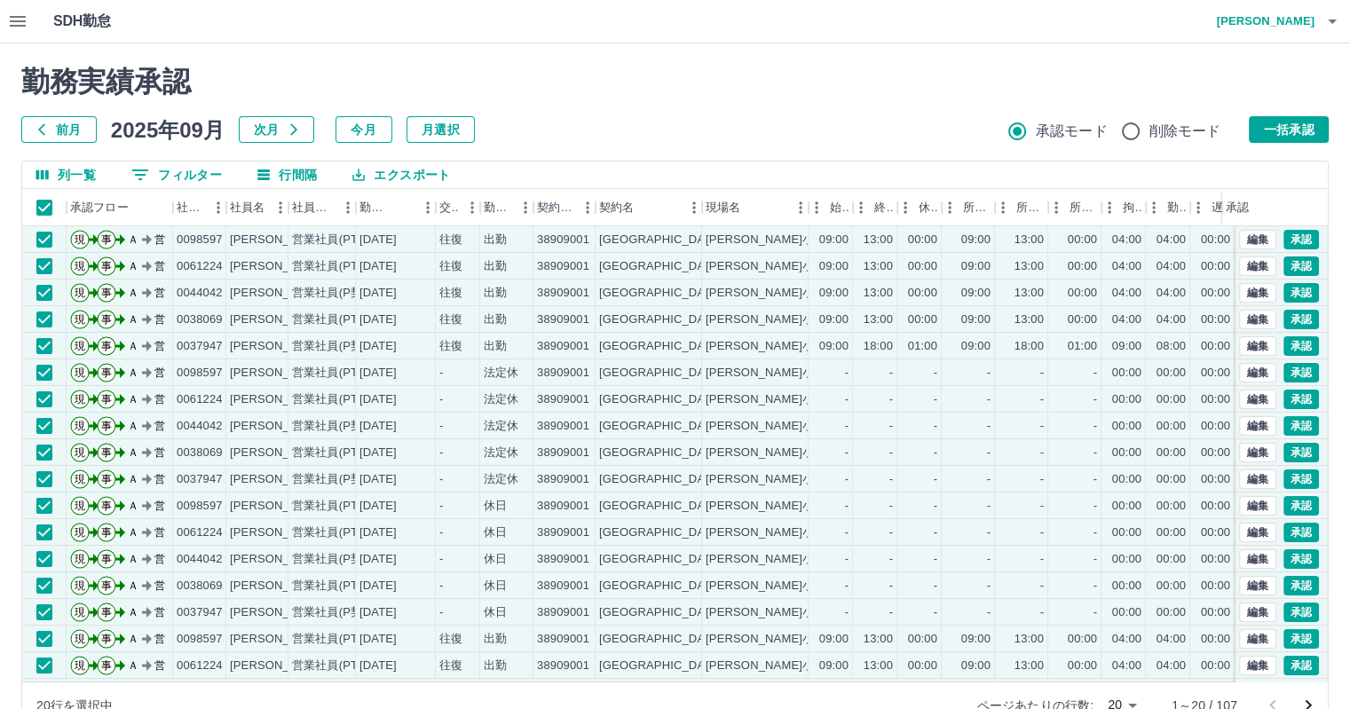
click at [1289, 130] on button "一括承認" at bounding box center [1288, 129] width 80 height 27
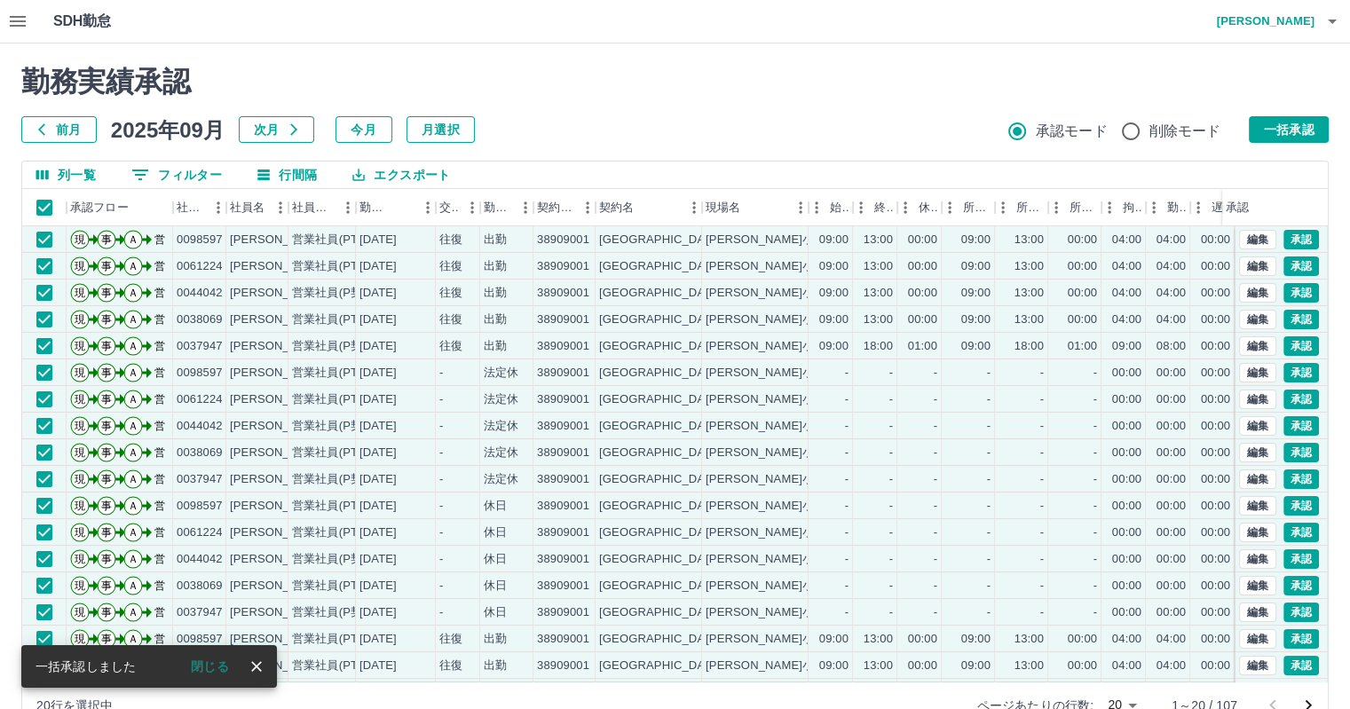
click at [1289, 130] on button "一括承認" at bounding box center [1288, 129] width 80 height 27
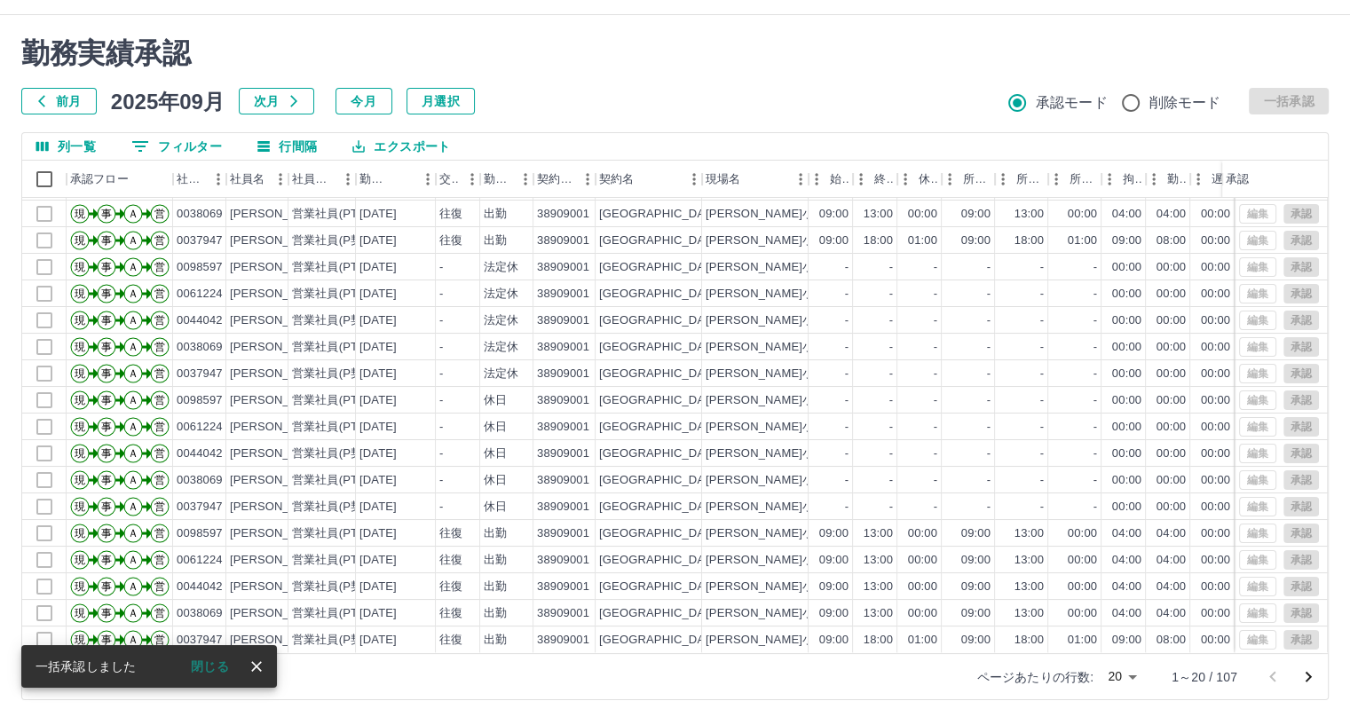
scroll to position [41, 0]
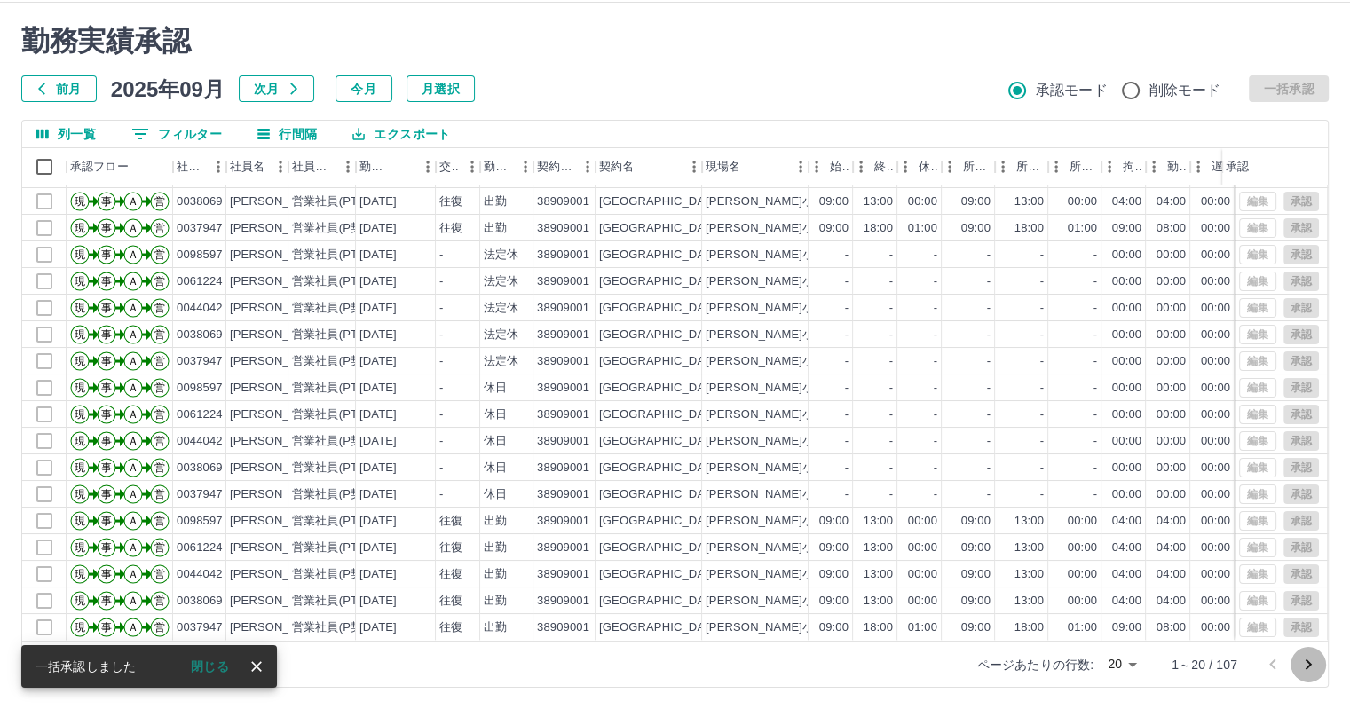
click at [1303, 665] on icon "次のページへ" at bounding box center [1307, 664] width 21 height 21
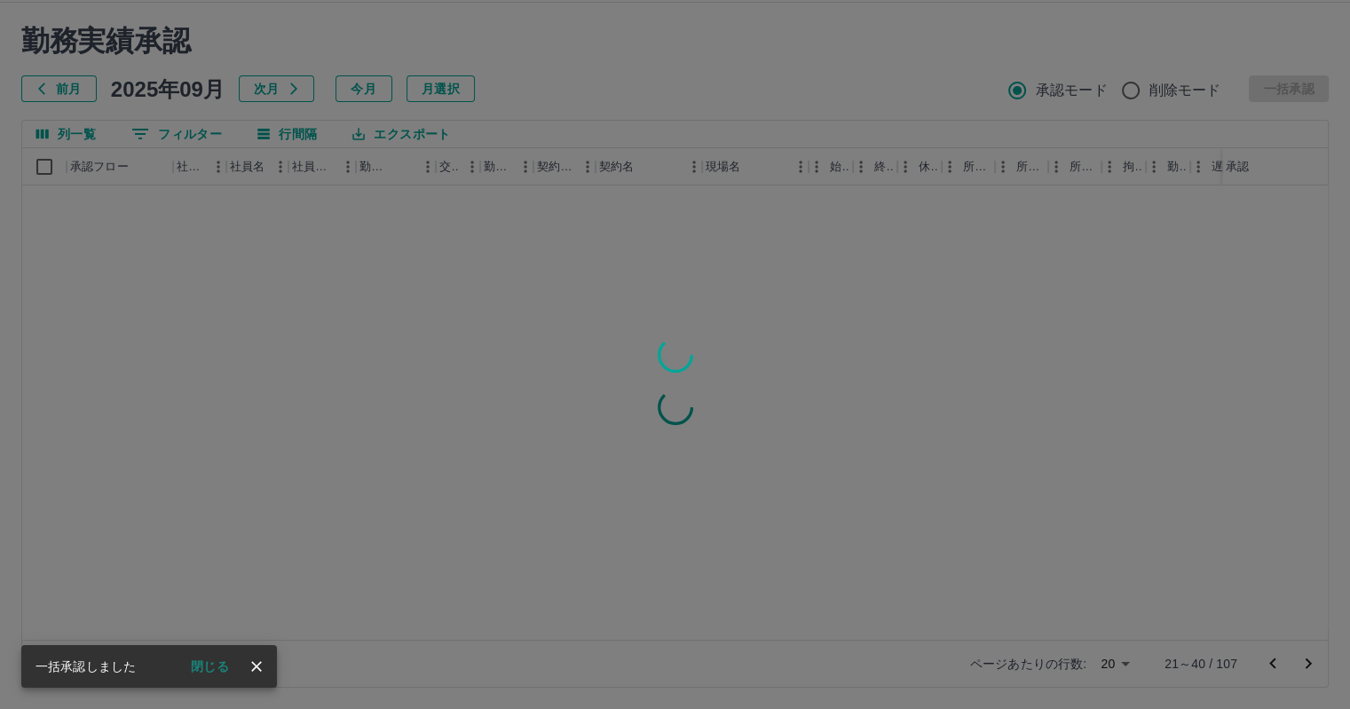
scroll to position [0, 0]
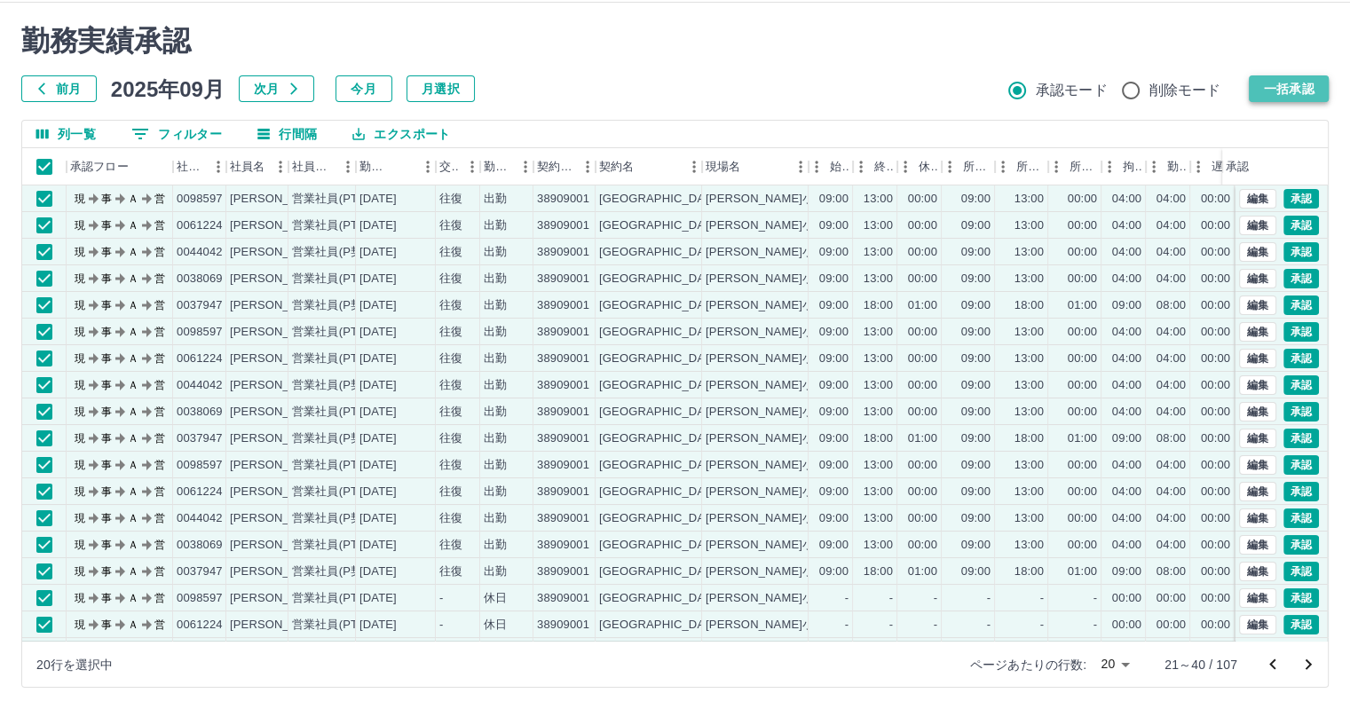
click at [1275, 88] on button "一括承認" at bounding box center [1288, 88] width 80 height 27
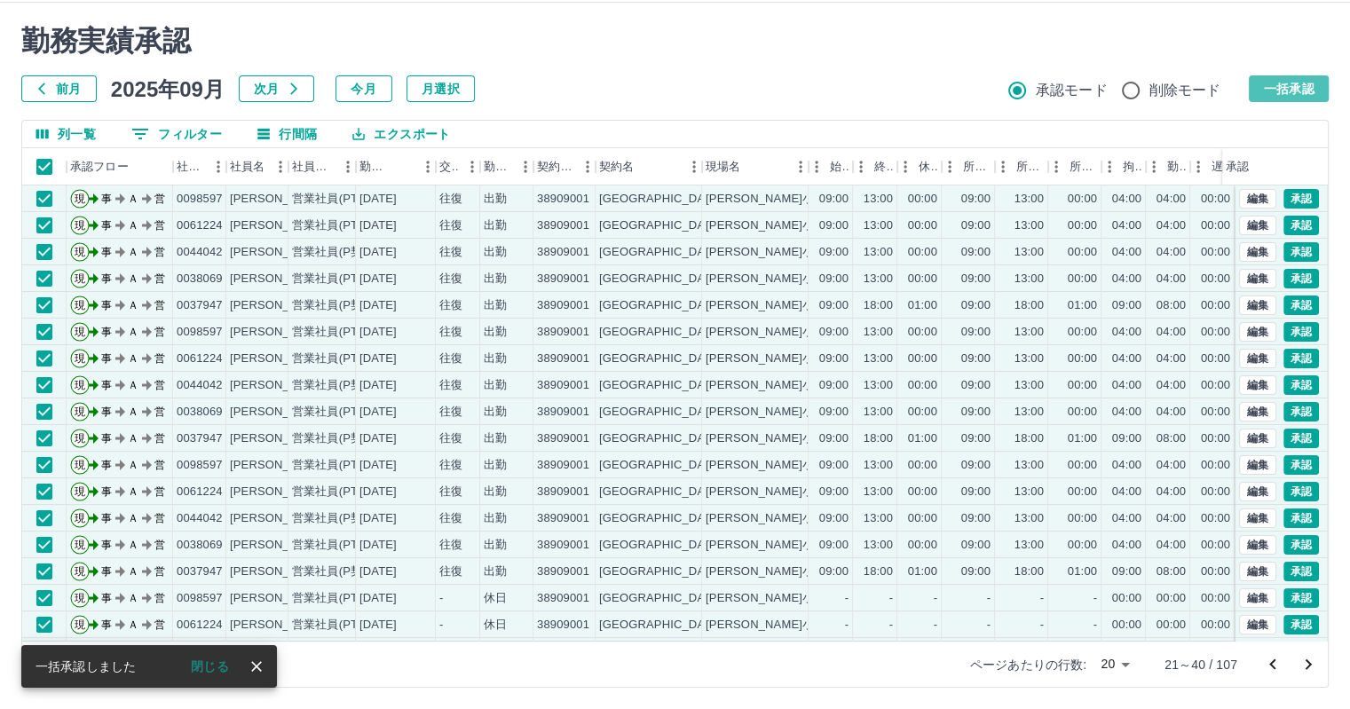
click at [1285, 89] on button "一括承認" at bounding box center [1288, 88] width 80 height 27
click at [1306, 88] on button "一括承認" at bounding box center [1288, 88] width 80 height 27
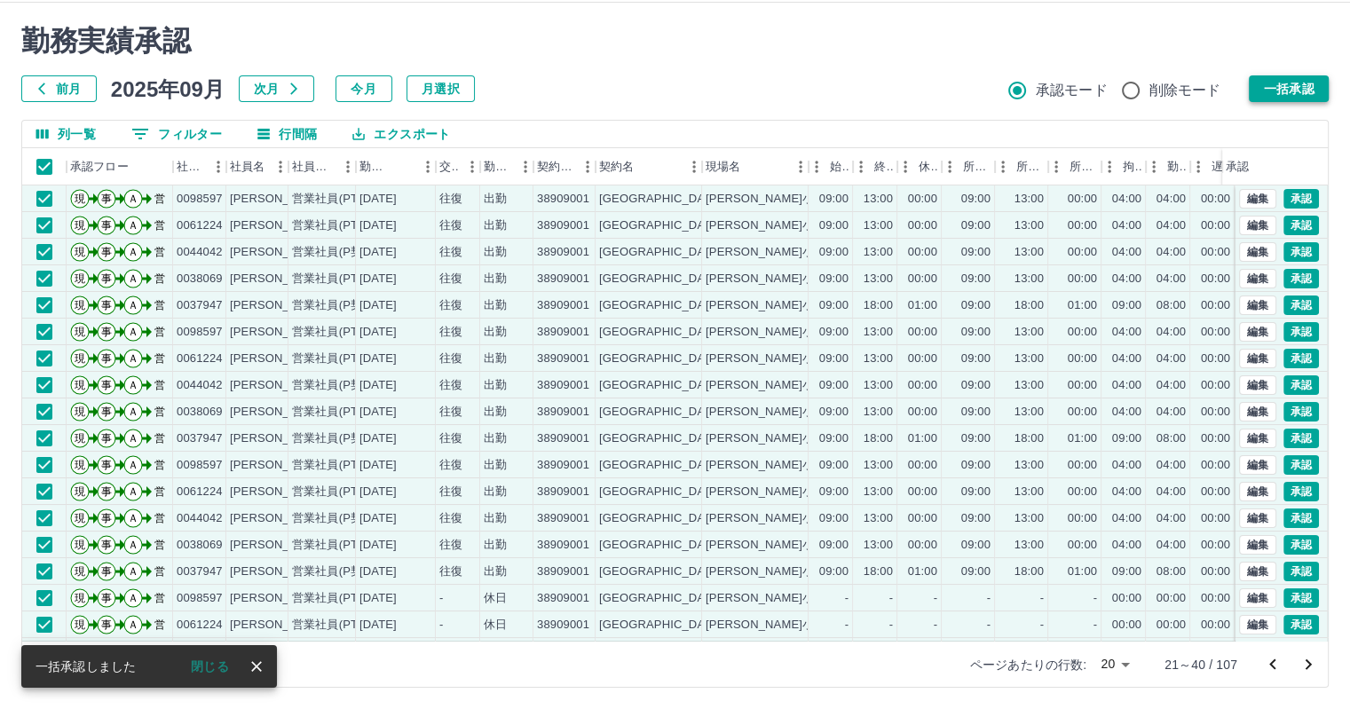
click at [1306, 88] on button "一括承認" at bounding box center [1288, 88] width 80 height 27
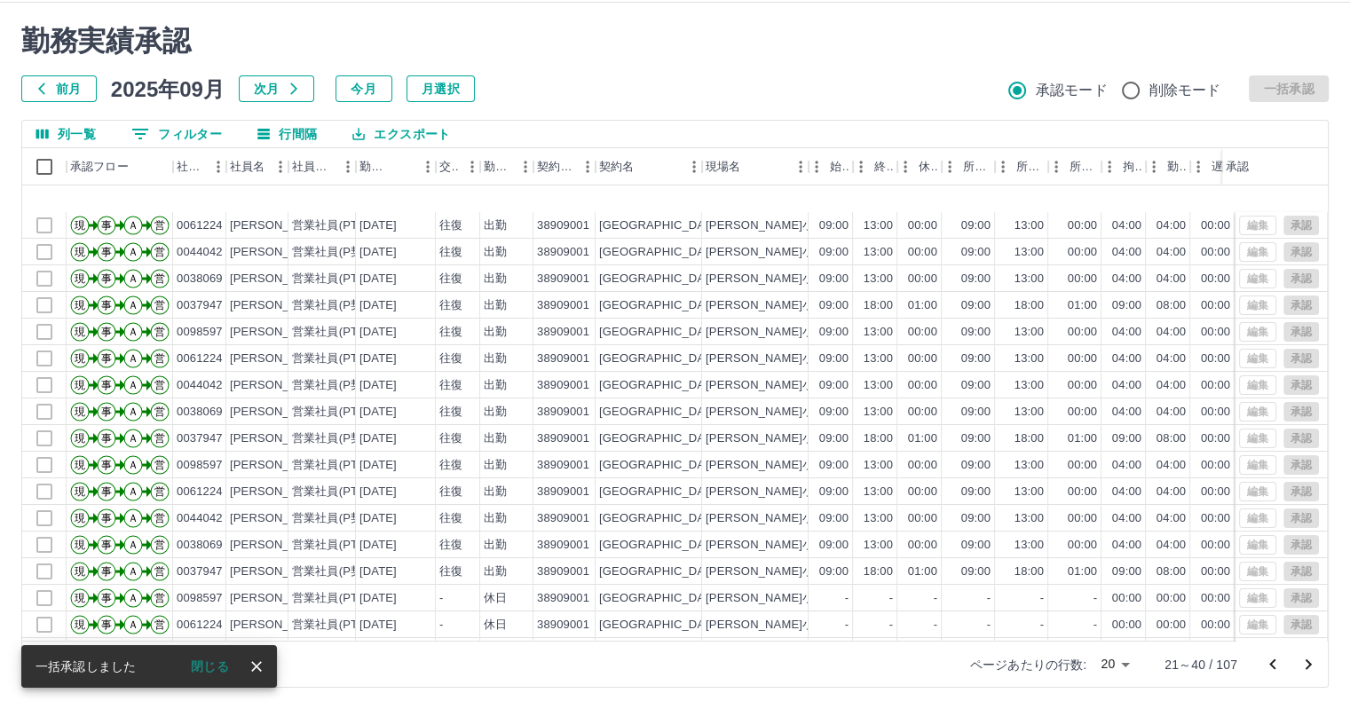
scroll to position [90, 0]
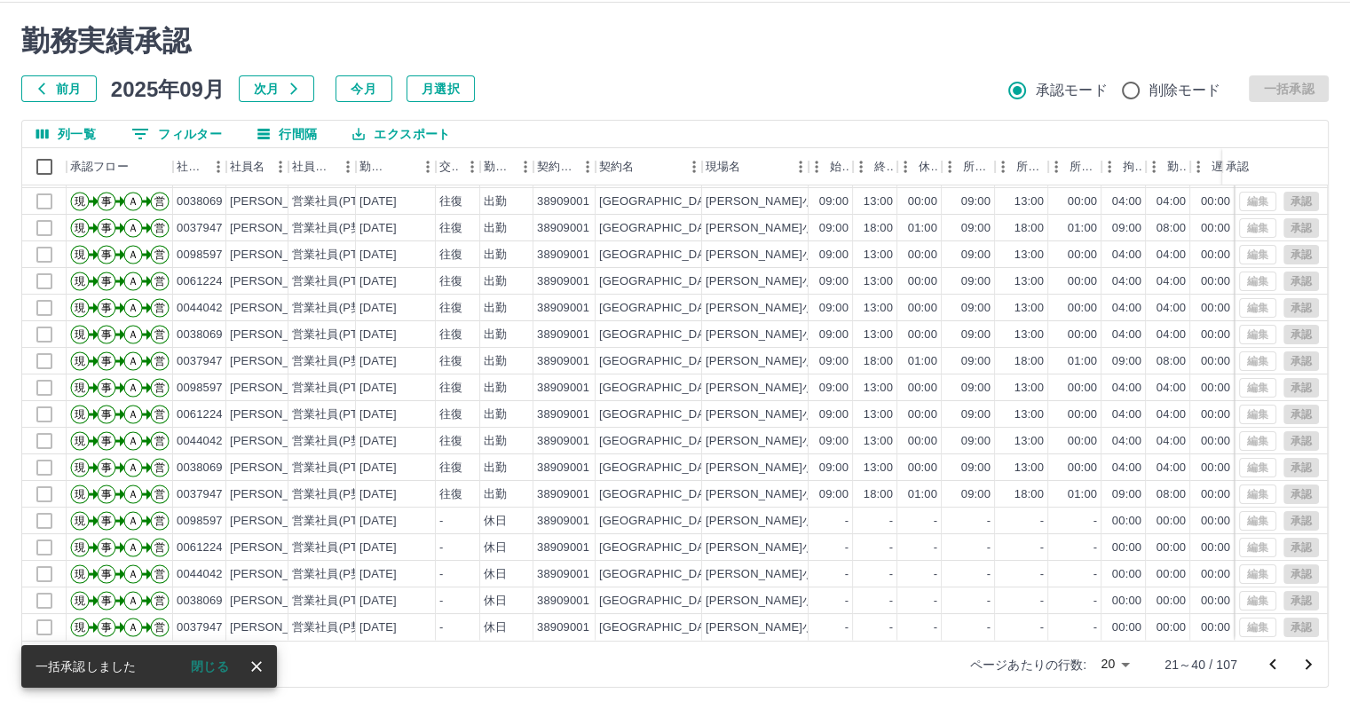
click at [1305, 657] on icon "次のページへ" at bounding box center [1307, 664] width 21 height 21
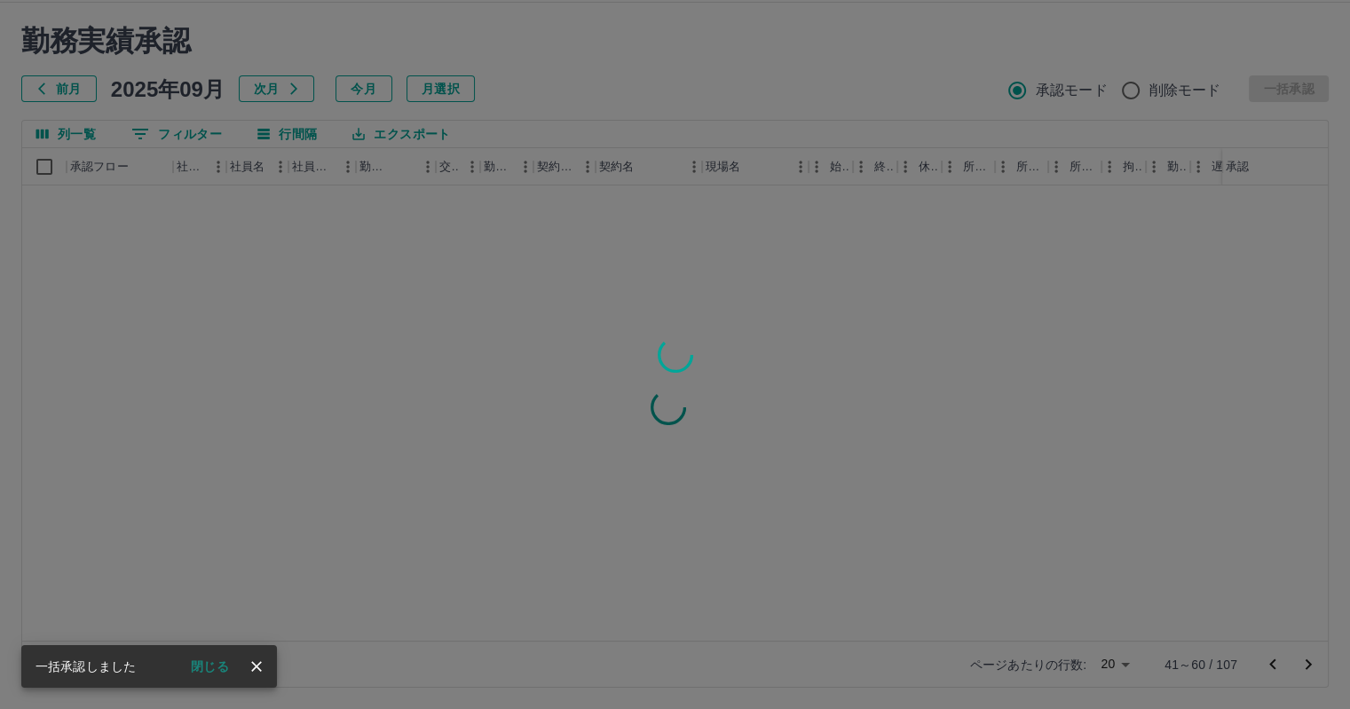
scroll to position [0, 0]
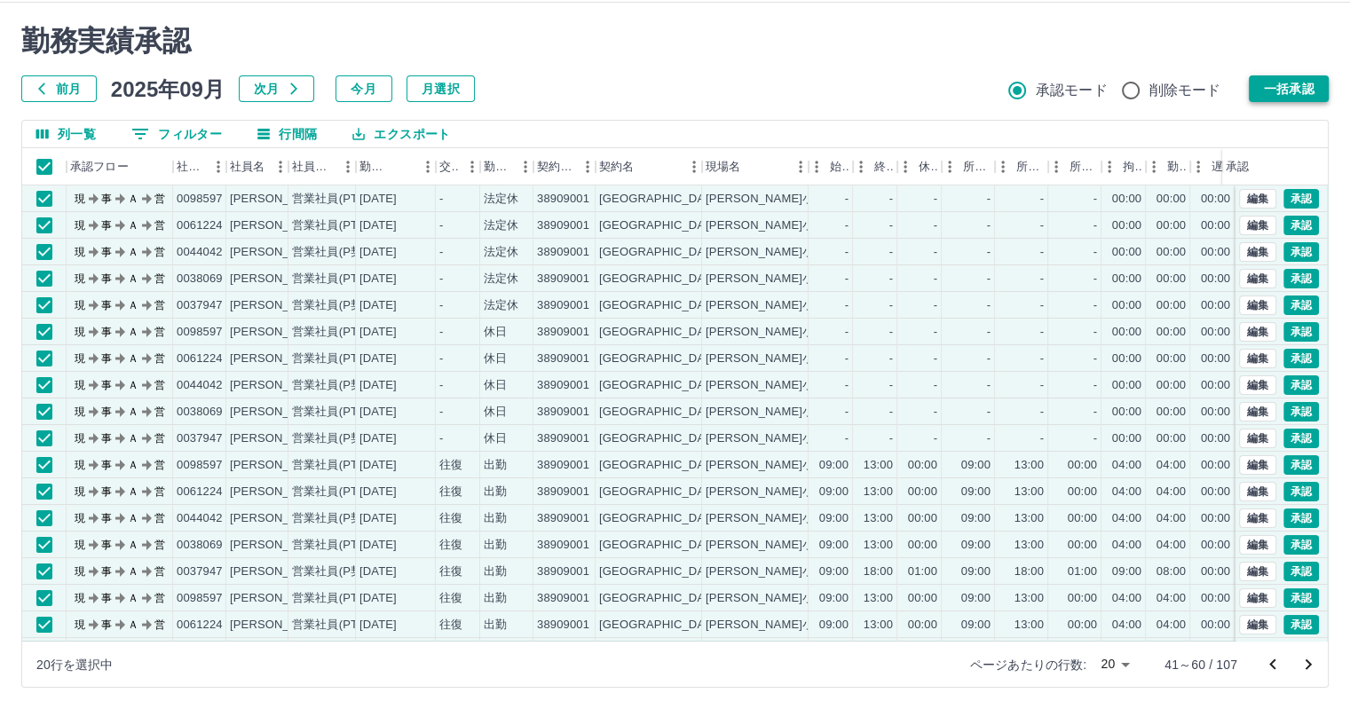
click at [1299, 83] on button "一括承認" at bounding box center [1288, 88] width 80 height 27
click at [1299, 86] on button "一括承認" at bounding box center [1288, 88] width 80 height 27
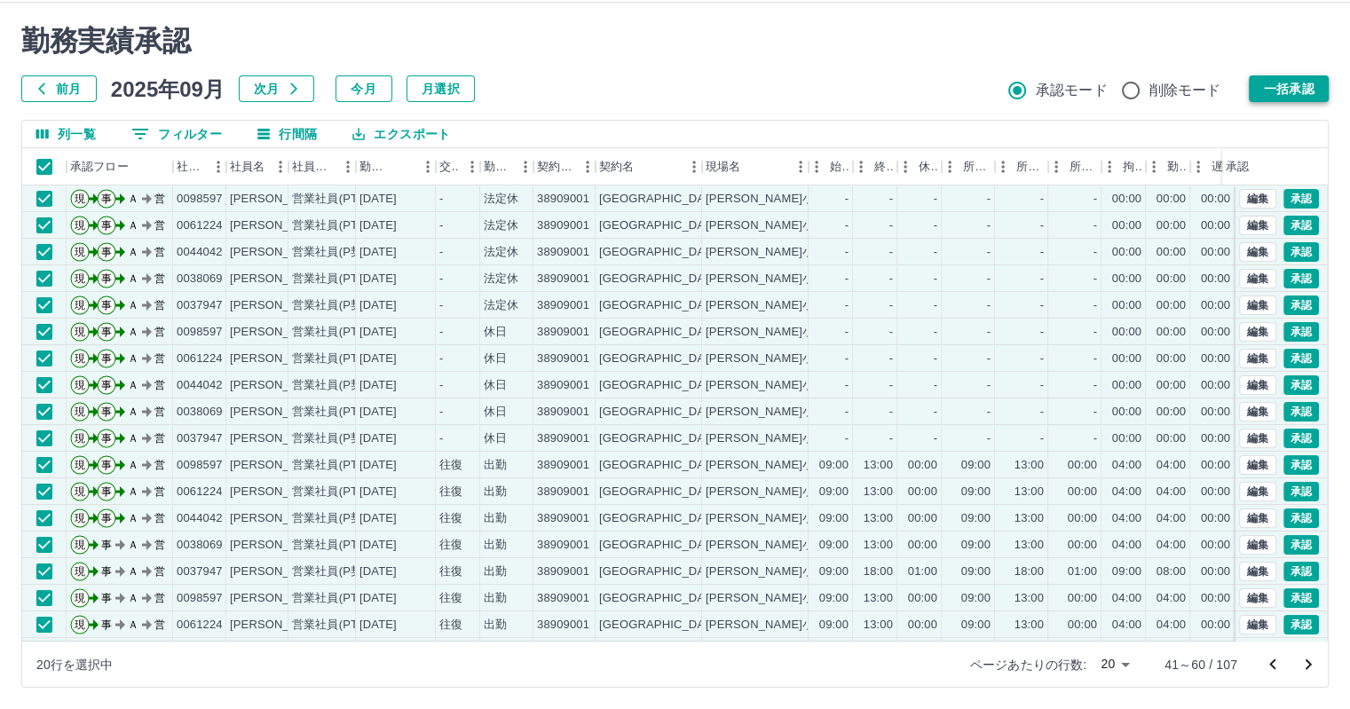
click at [1302, 86] on button "一括承認" at bounding box center [1288, 88] width 80 height 27
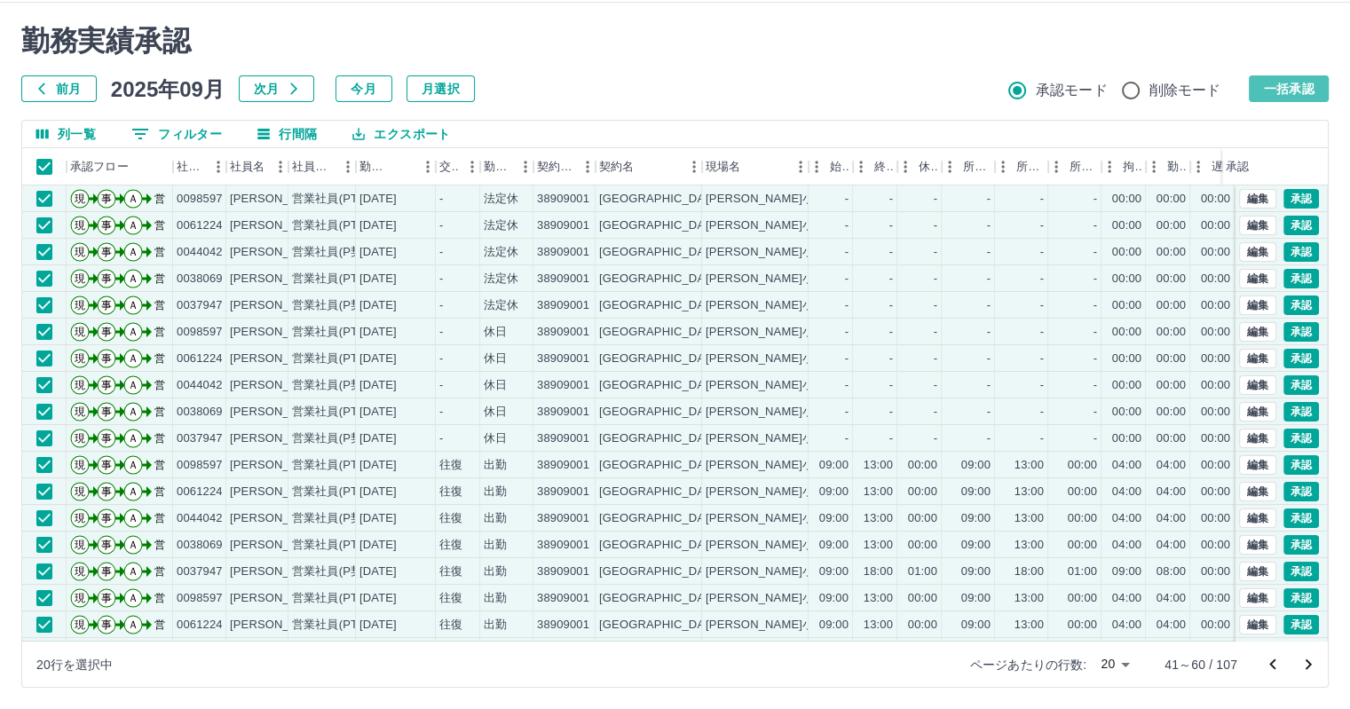
click at [1290, 88] on button "一括承認" at bounding box center [1288, 88] width 80 height 27
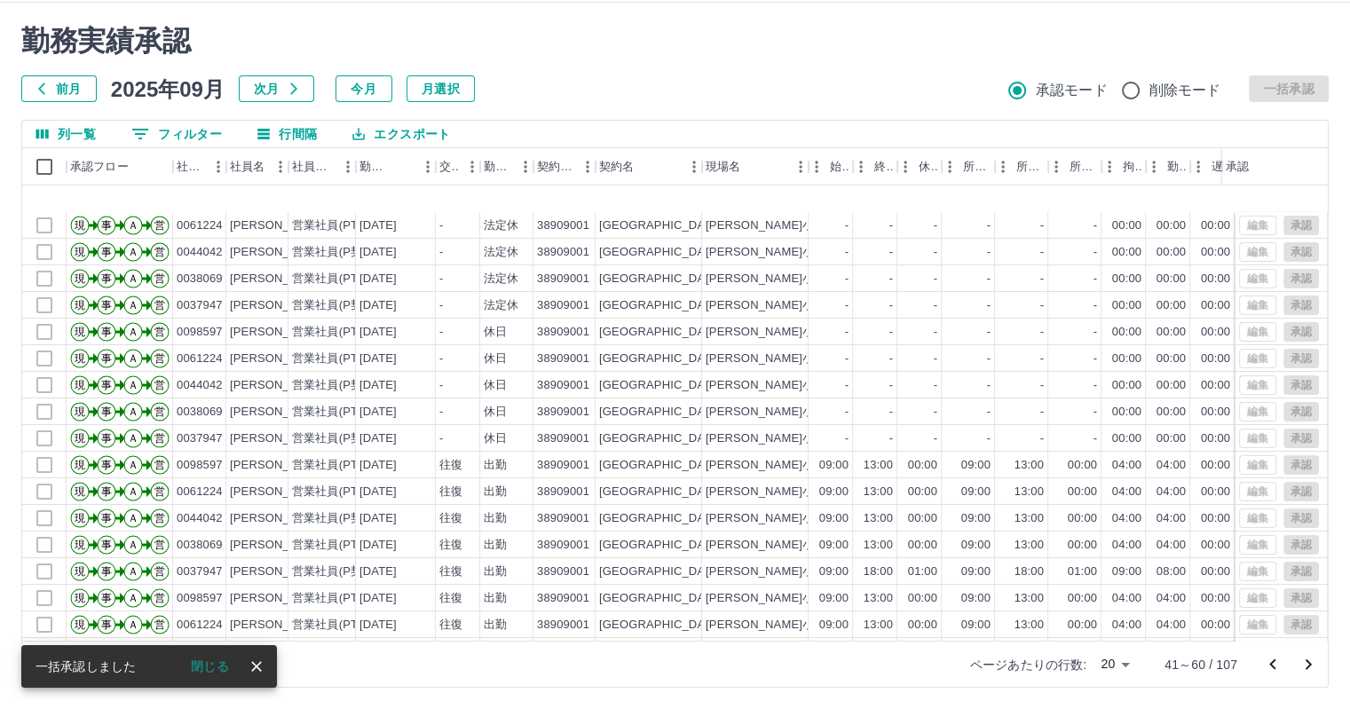
scroll to position [90, 0]
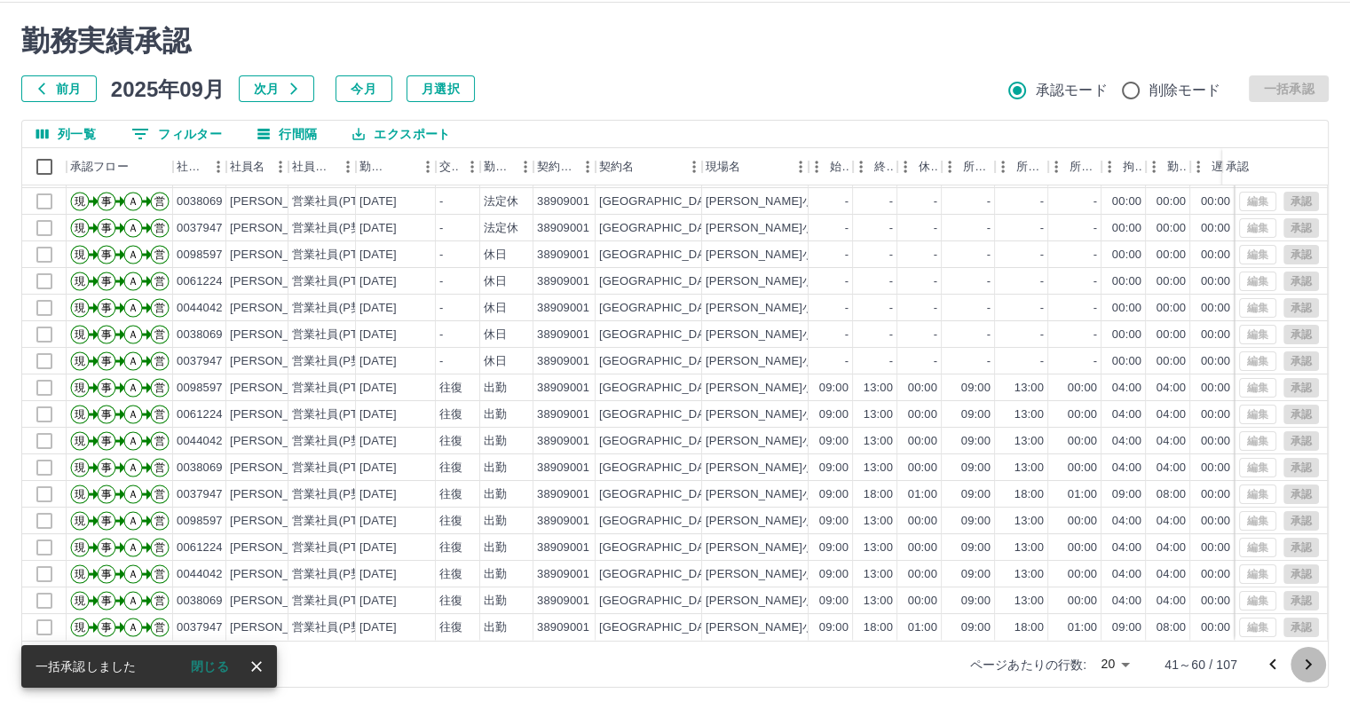
click at [1309, 661] on icon "次のページへ" at bounding box center [1308, 664] width 6 height 11
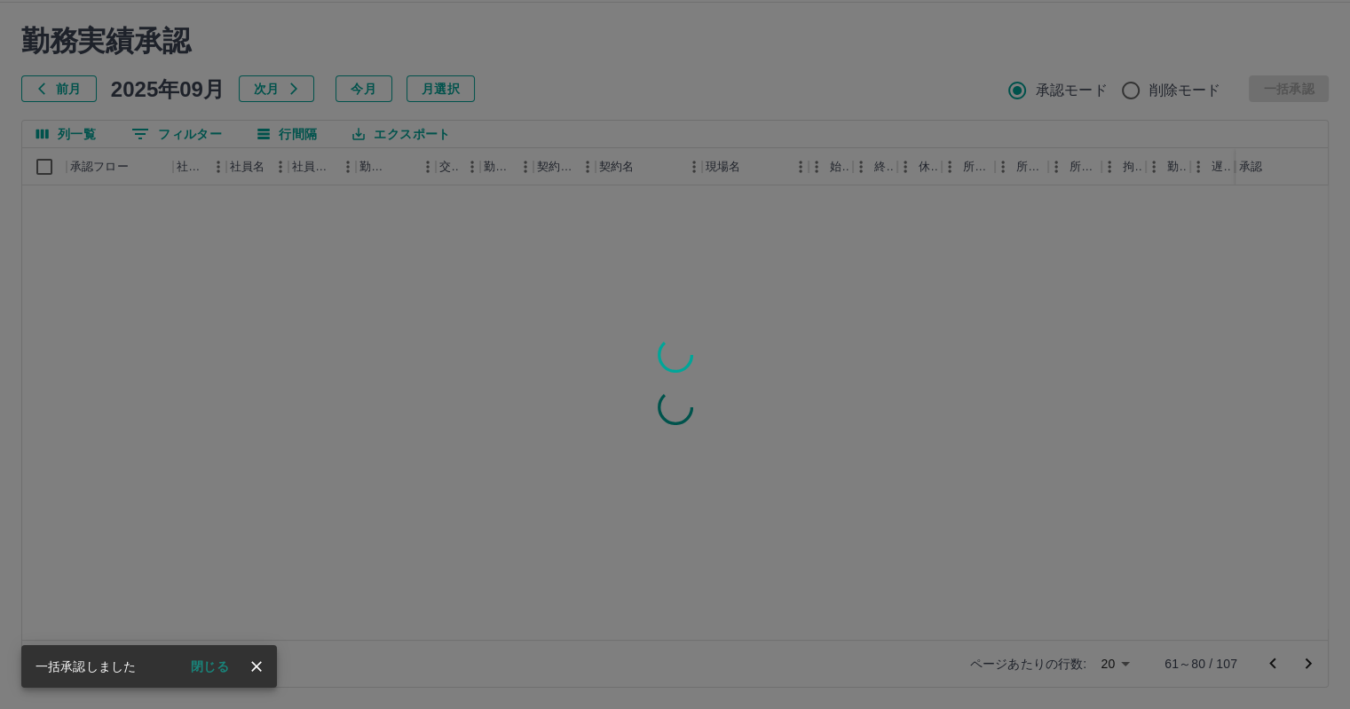
scroll to position [0, 0]
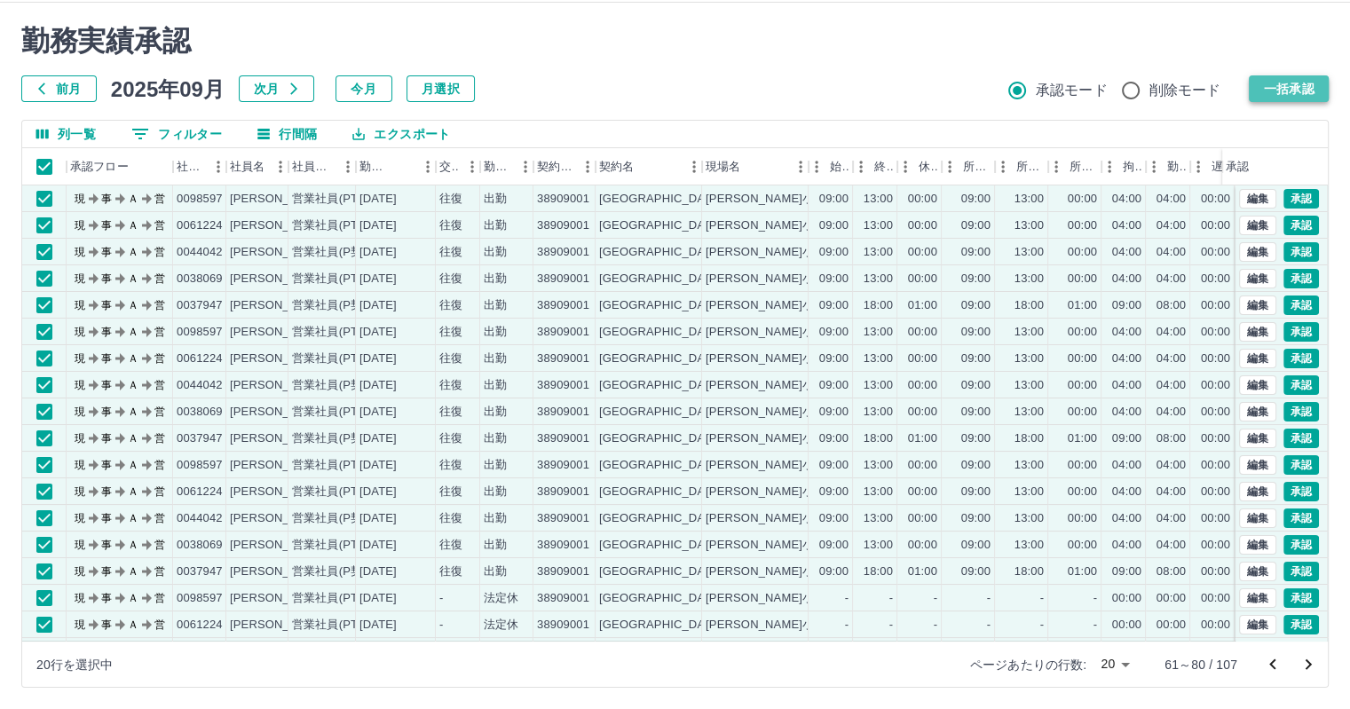
click at [1264, 87] on button "一括承認" at bounding box center [1288, 88] width 80 height 27
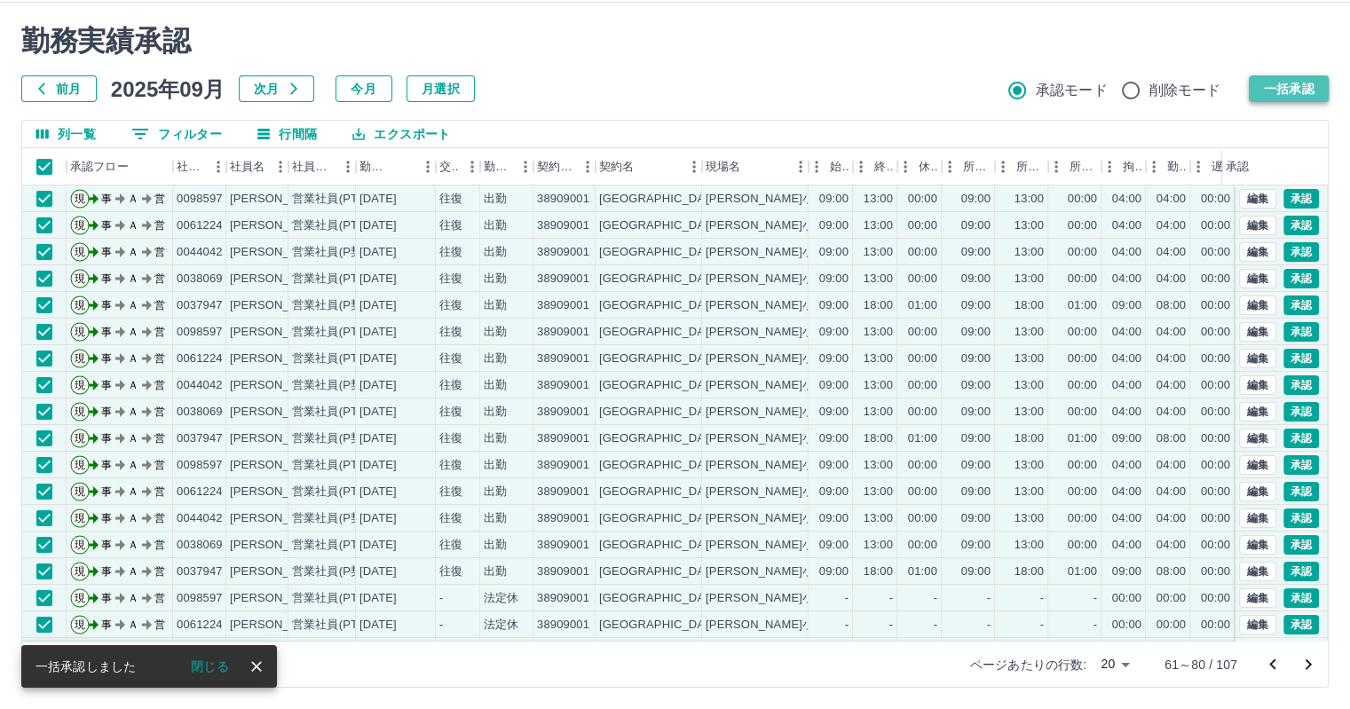
click at [1278, 83] on button "一括承認" at bounding box center [1288, 88] width 80 height 27
click at [1280, 83] on button "一括承認" at bounding box center [1288, 88] width 80 height 27
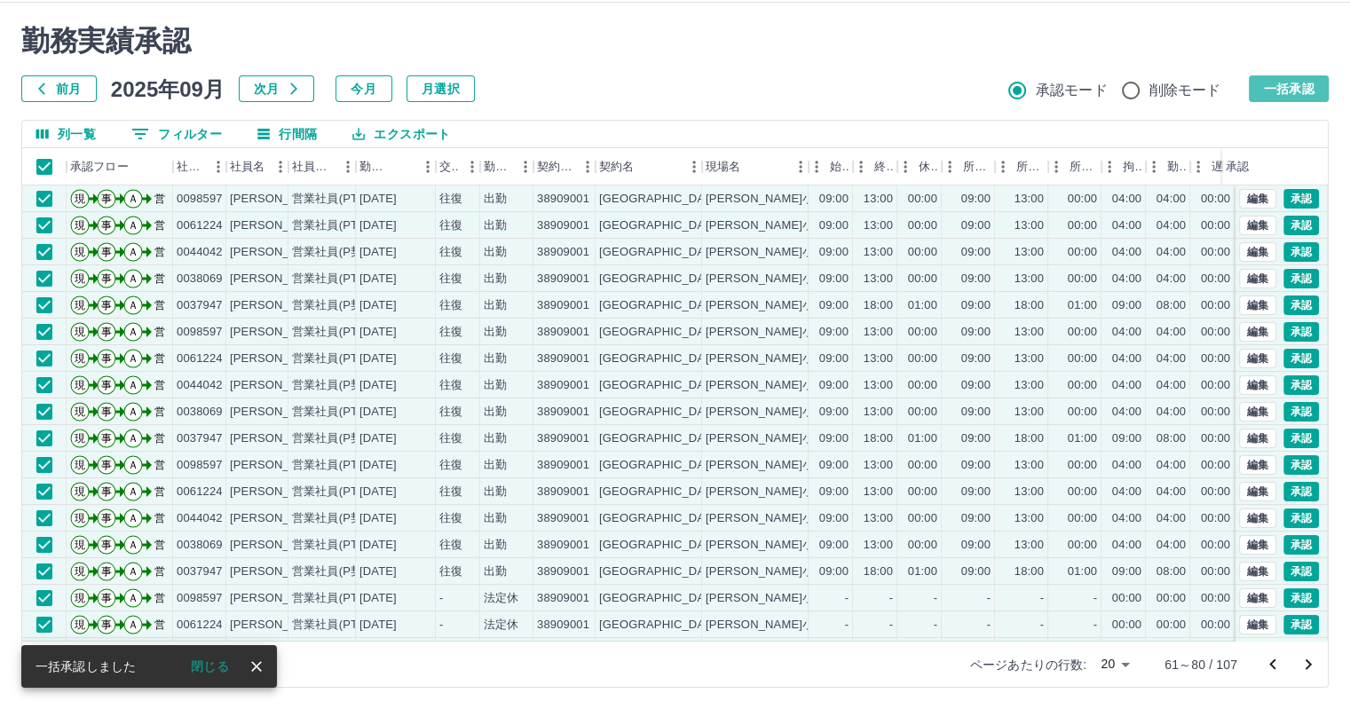
click at [1296, 85] on button "一括承認" at bounding box center [1288, 88] width 80 height 27
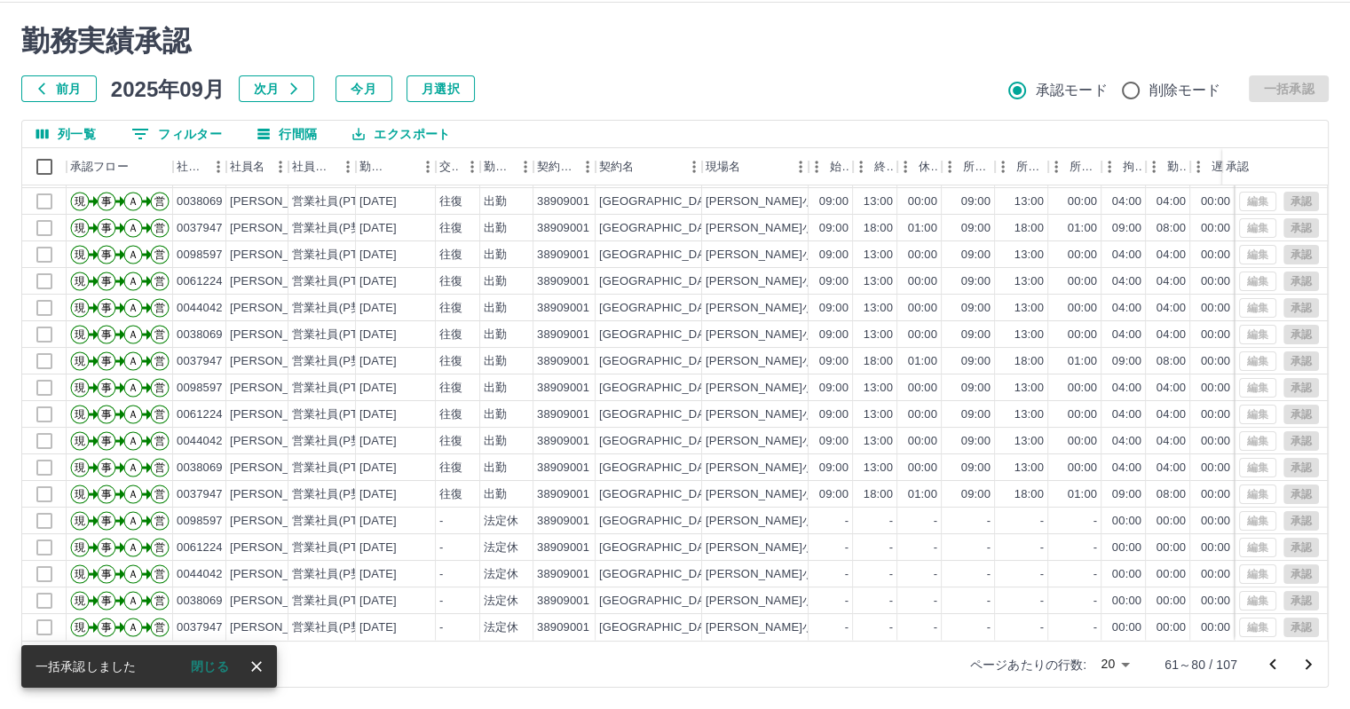
scroll to position [90, 0]
click at [1304, 663] on icon "次のページへ" at bounding box center [1307, 664] width 21 height 21
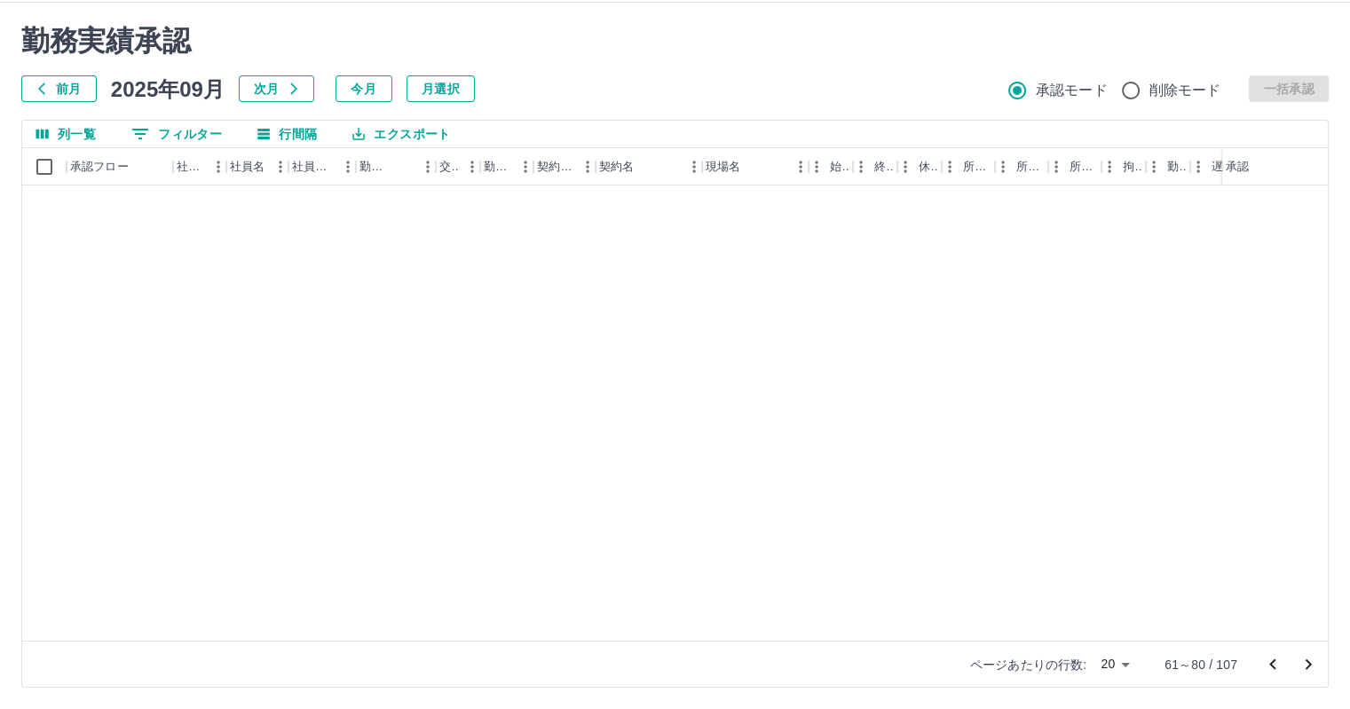
scroll to position [0, 0]
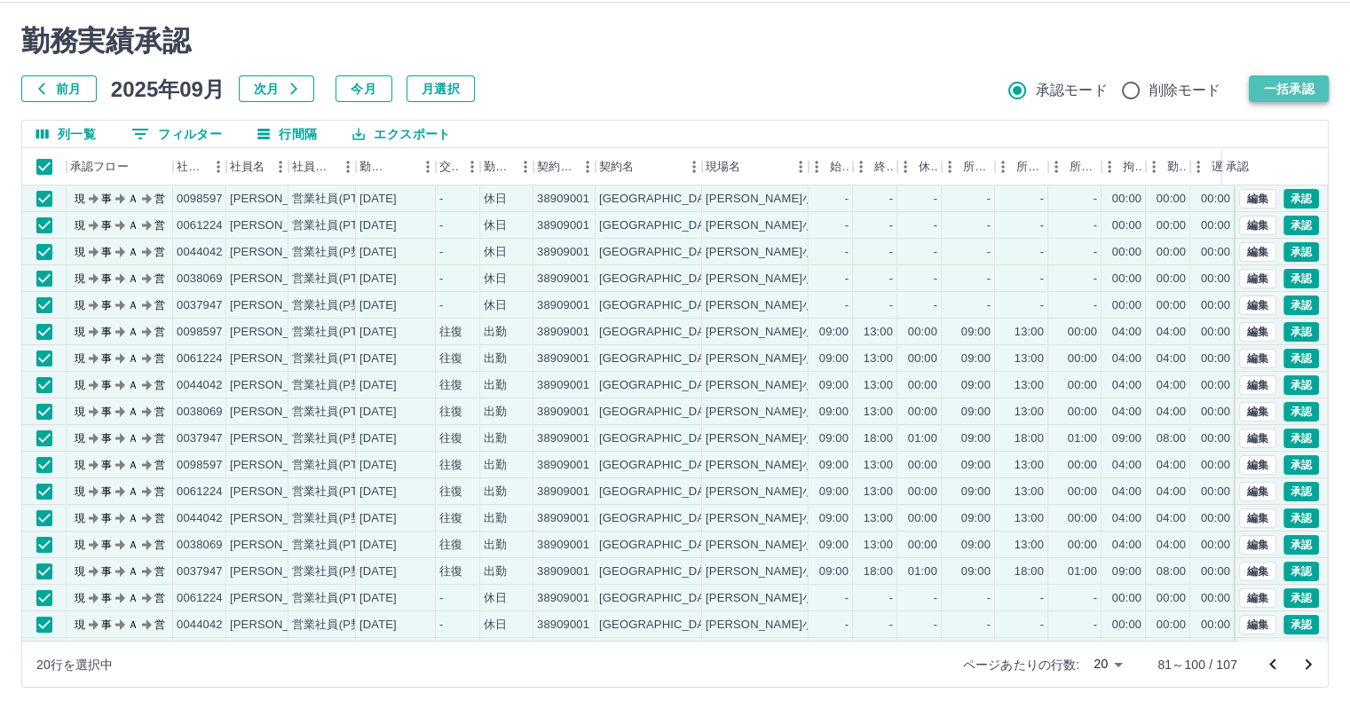
click at [1301, 84] on button "一括承認" at bounding box center [1288, 88] width 80 height 27
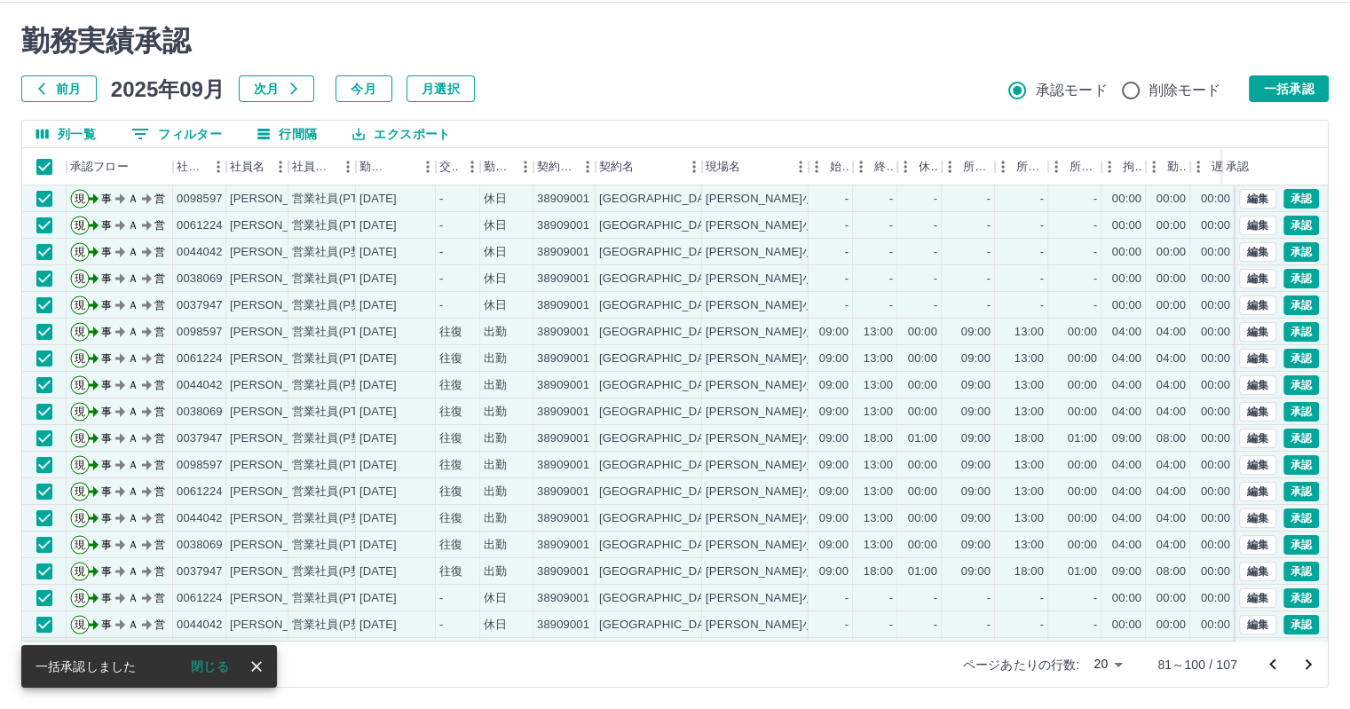
click at [1280, 91] on button "一括承認" at bounding box center [1288, 88] width 80 height 27
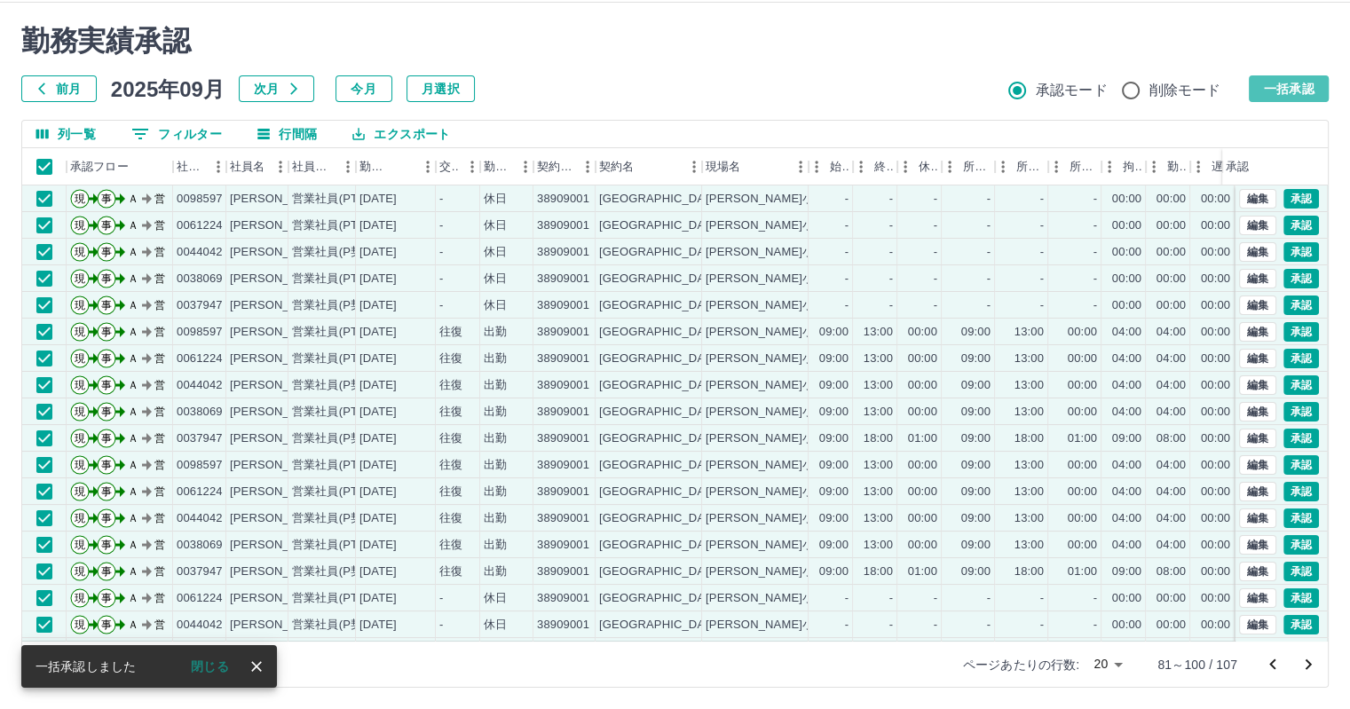
click at [1280, 91] on button "一括承認" at bounding box center [1288, 88] width 80 height 27
click at [1298, 86] on button "一括承認" at bounding box center [1288, 88] width 80 height 27
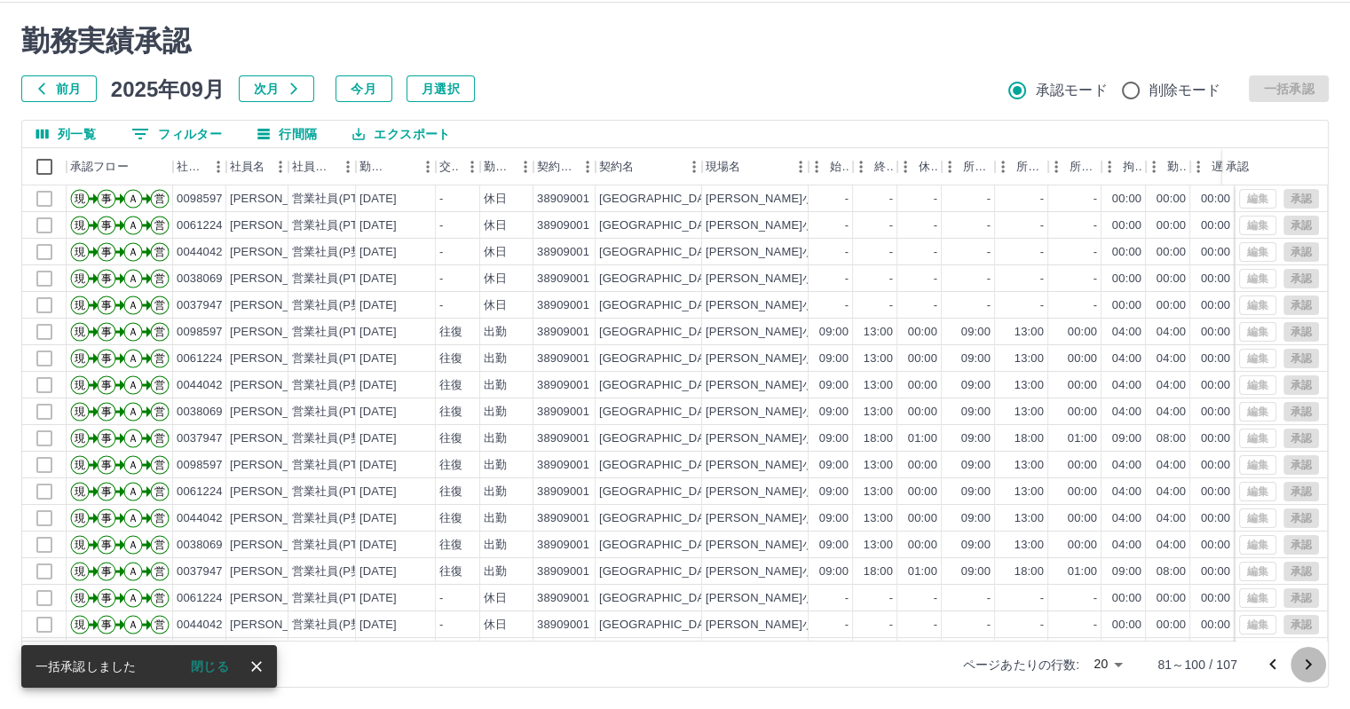
click at [1310, 664] on icon "次のページへ" at bounding box center [1308, 664] width 6 height 11
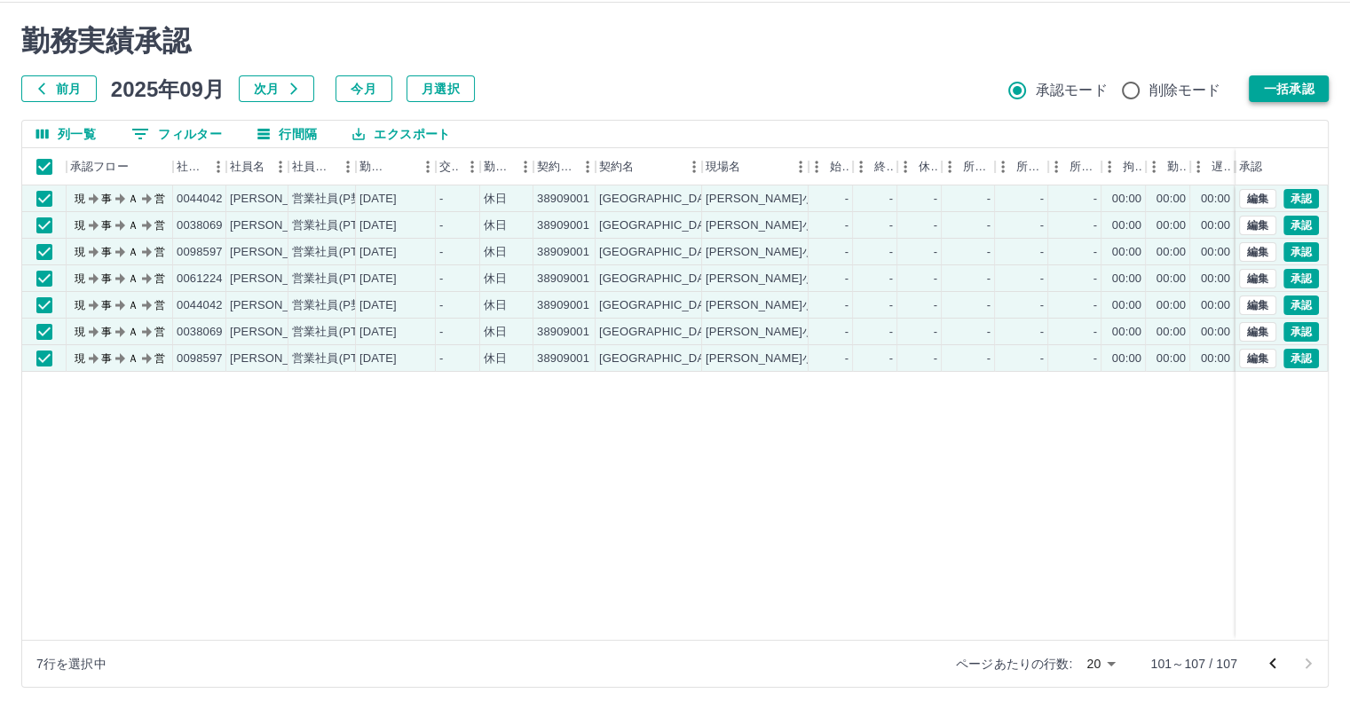
click at [1284, 91] on button "一括承認" at bounding box center [1288, 88] width 80 height 27
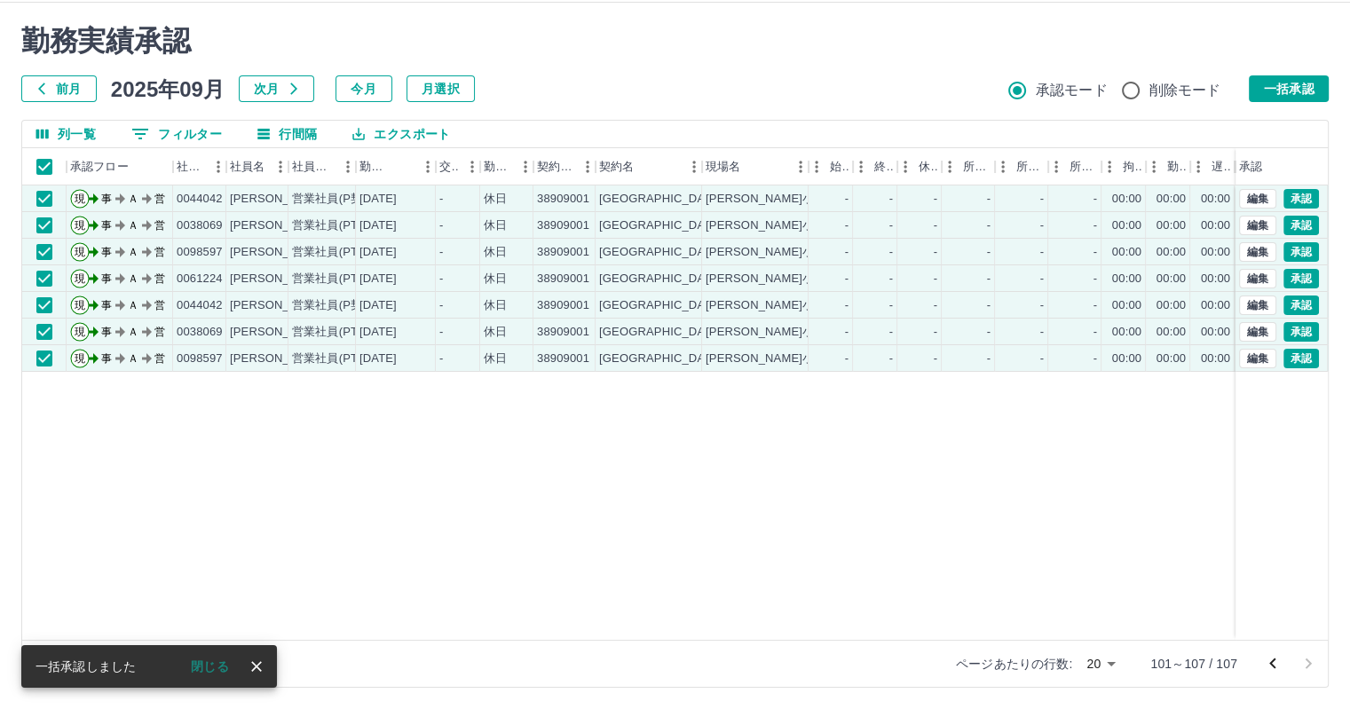
click at [1295, 92] on button "一括承認" at bounding box center [1288, 88] width 80 height 27
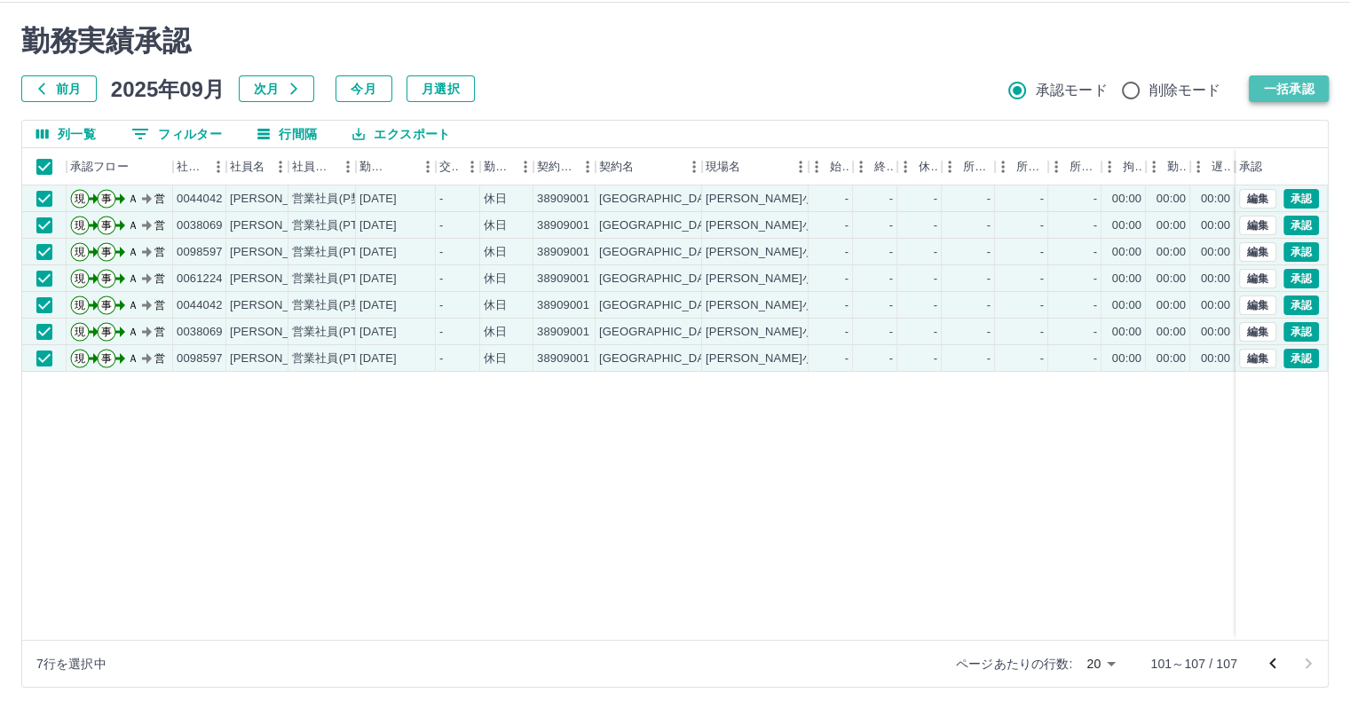
click at [1291, 85] on button "一括承認" at bounding box center [1288, 88] width 80 height 27
click at [1280, 90] on button "一括承認" at bounding box center [1288, 88] width 80 height 27
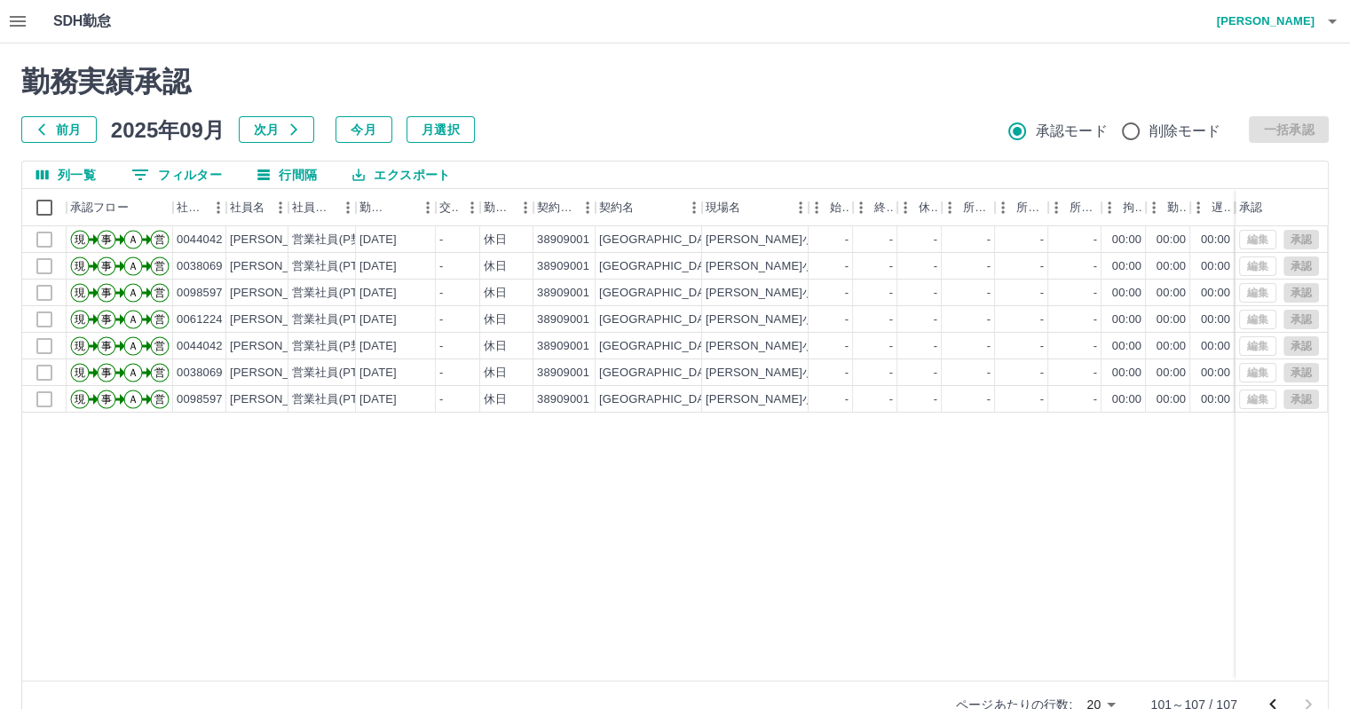
click at [20, 20] on icon "button" at bounding box center [17, 21] width 21 height 21
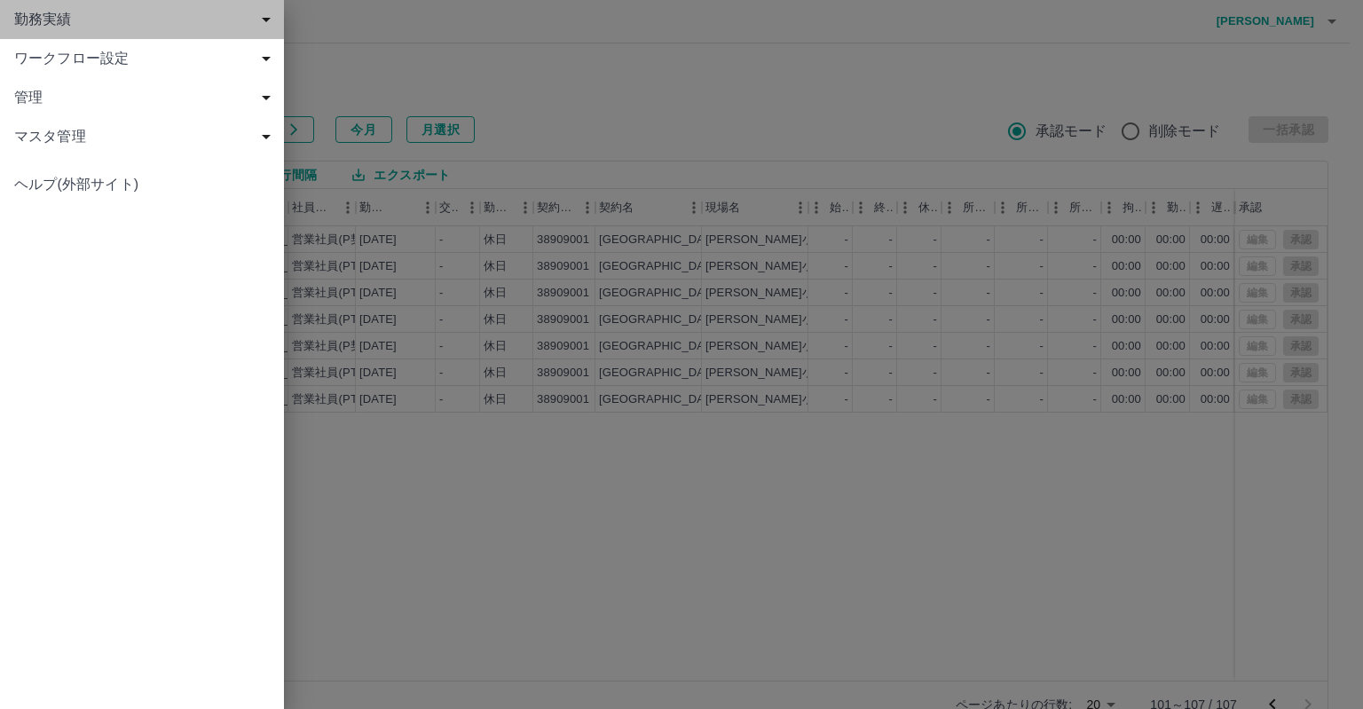
click at [53, 22] on span "勤務実績" at bounding box center [145, 19] width 263 height 21
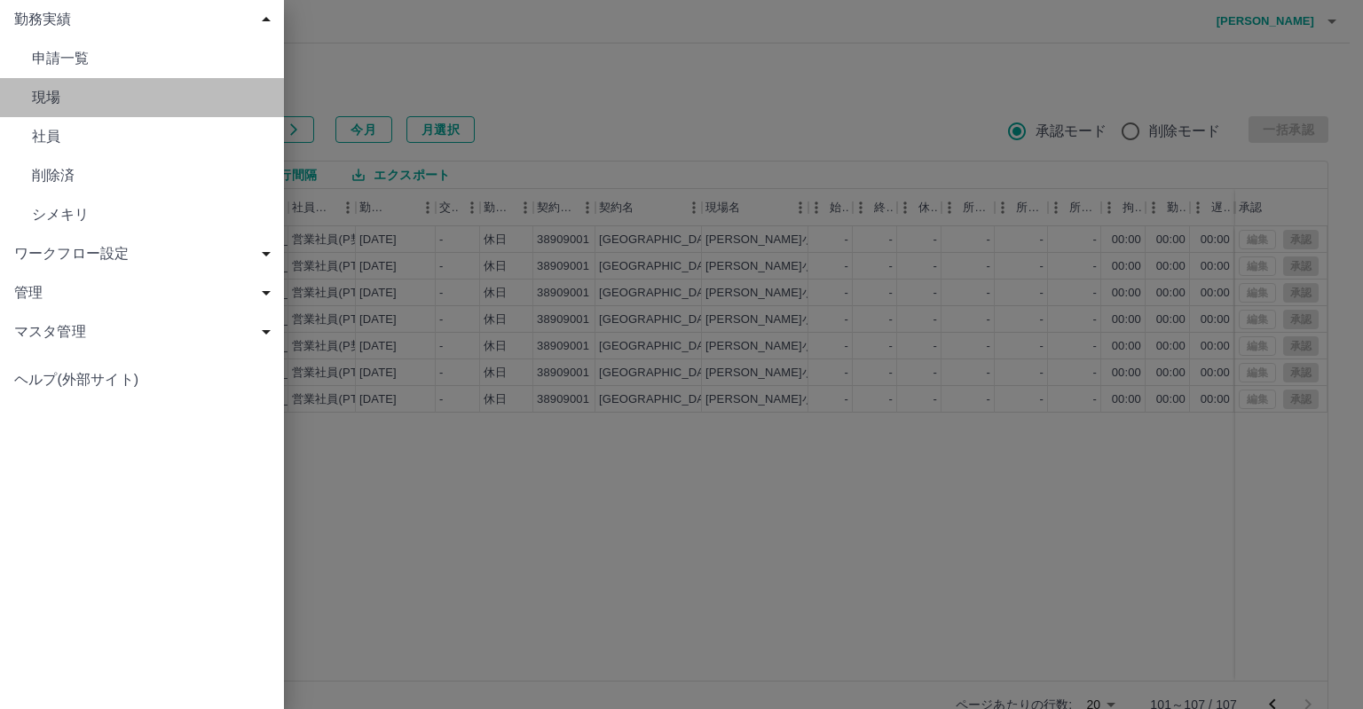
click at [43, 97] on span "現場" at bounding box center [151, 97] width 238 height 21
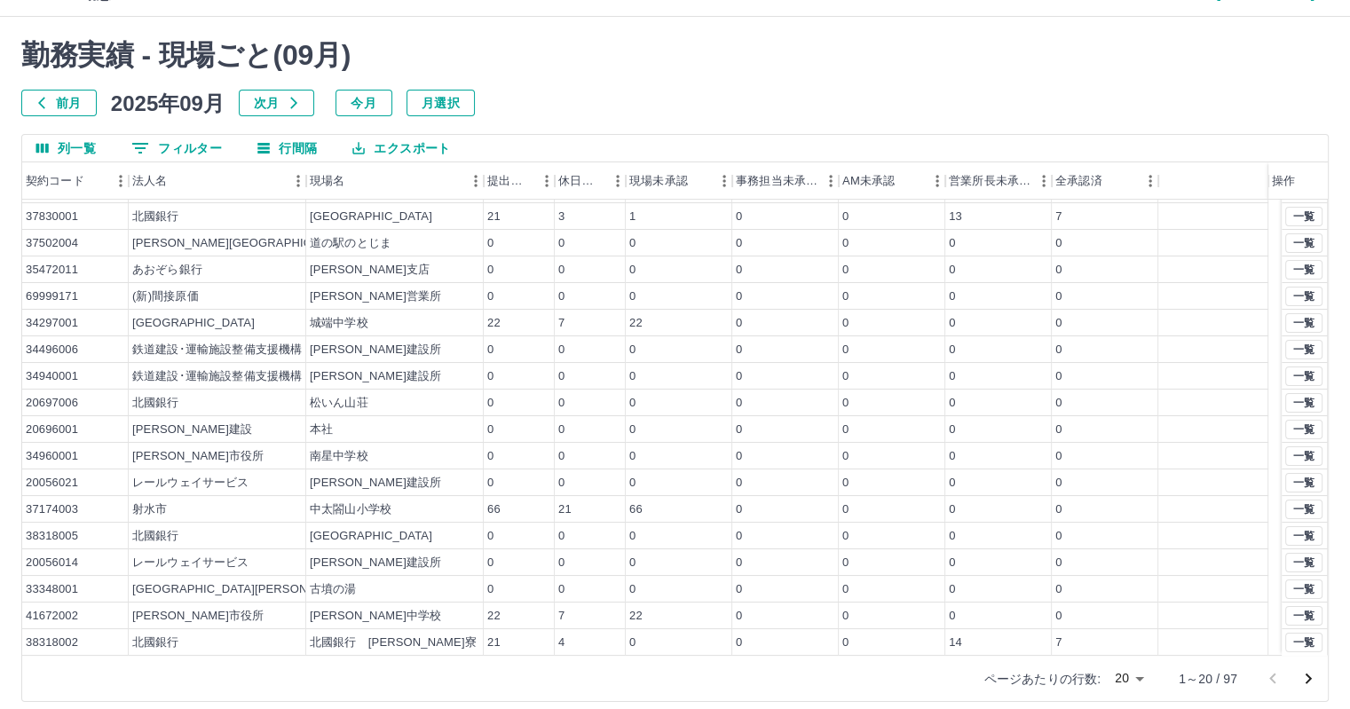
scroll to position [41, 0]
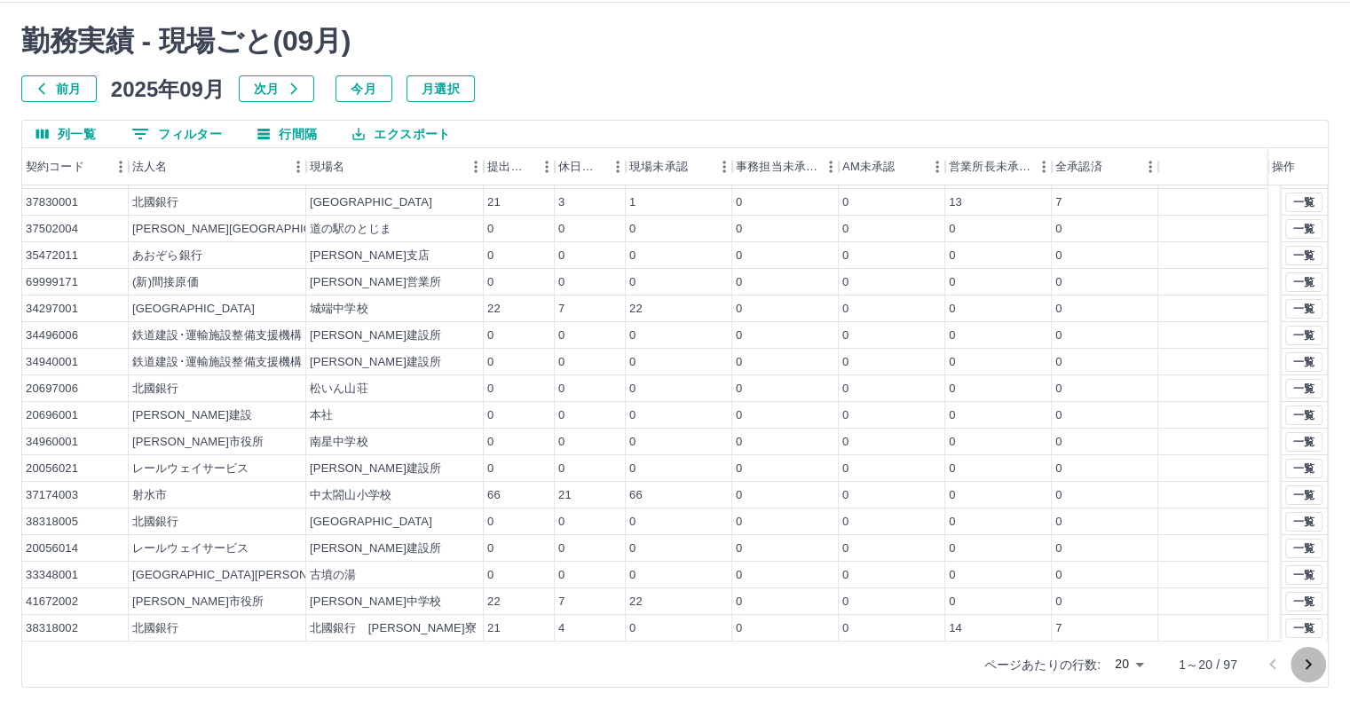
click at [1302, 656] on icon "次のページへ" at bounding box center [1307, 664] width 21 height 21
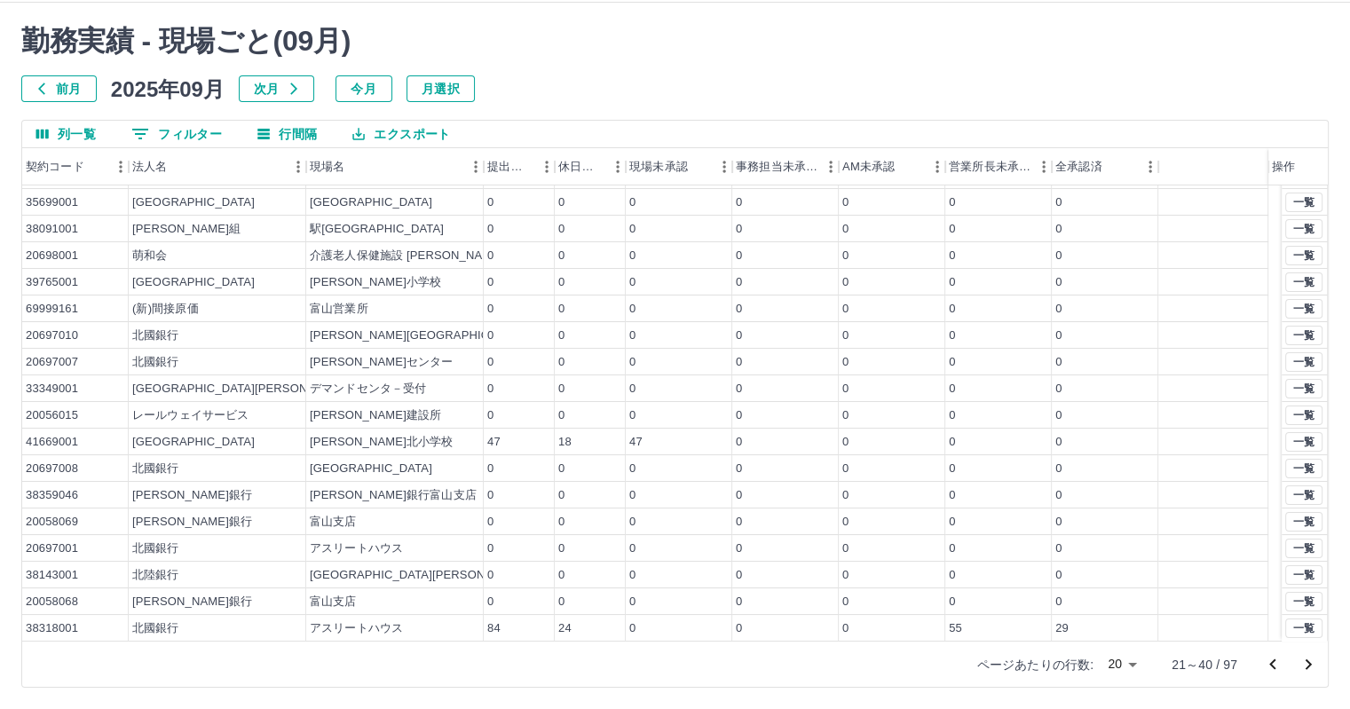
scroll to position [0, 0]
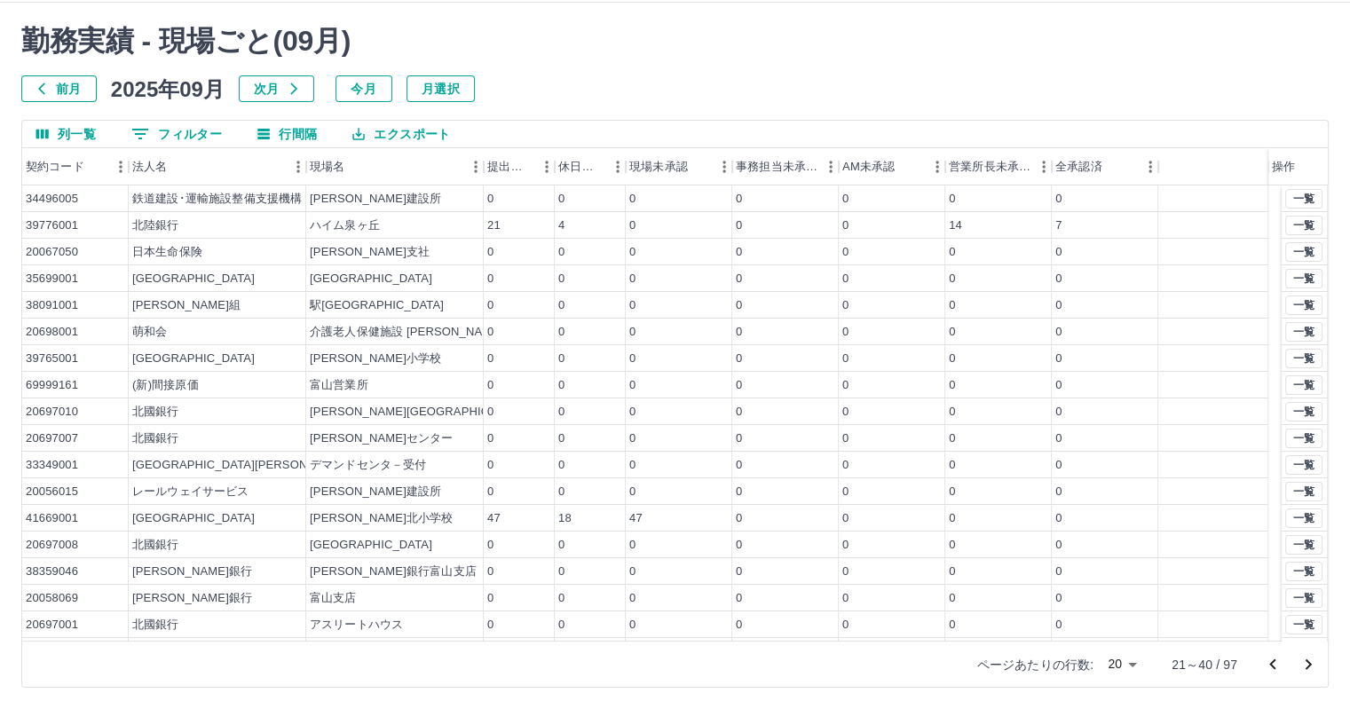
click at [1307, 661] on icon "次のページへ" at bounding box center [1308, 664] width 6 height 11
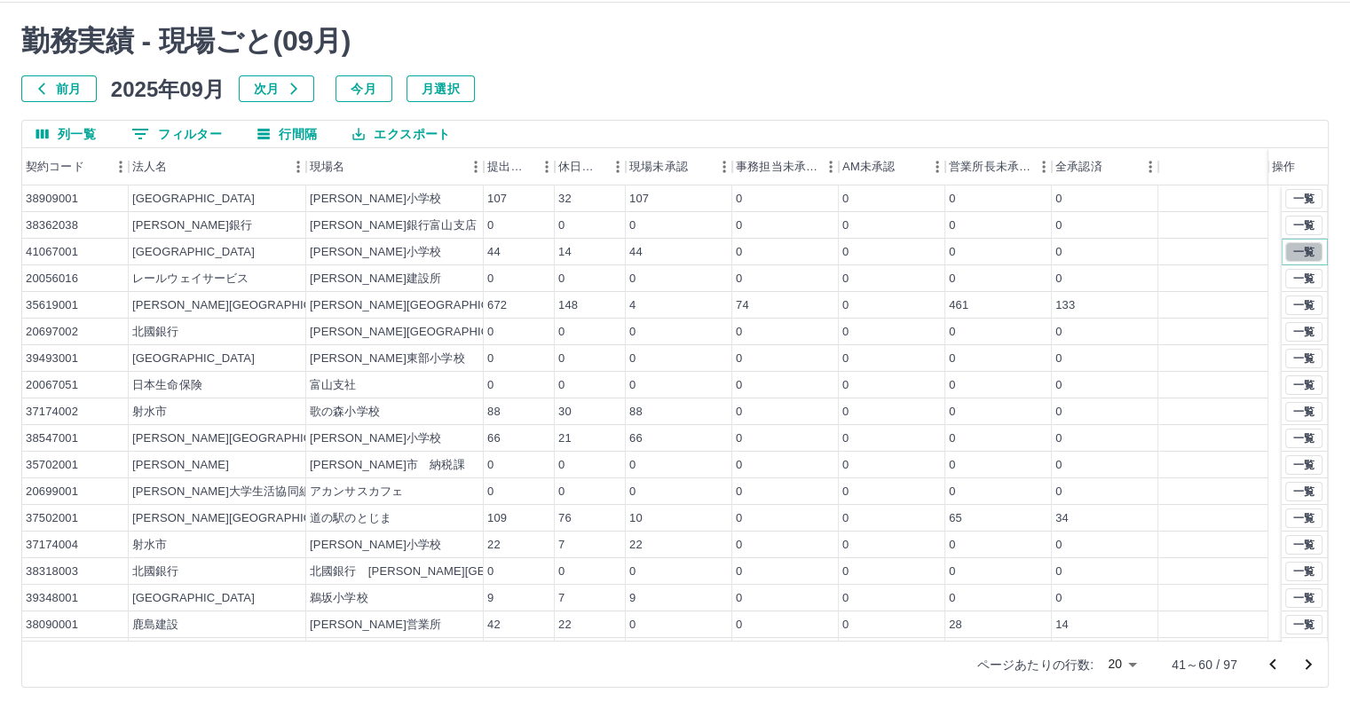
click at [1292, 251] on button "一覧" at bounding box center [1303, 252] width 37 height 20
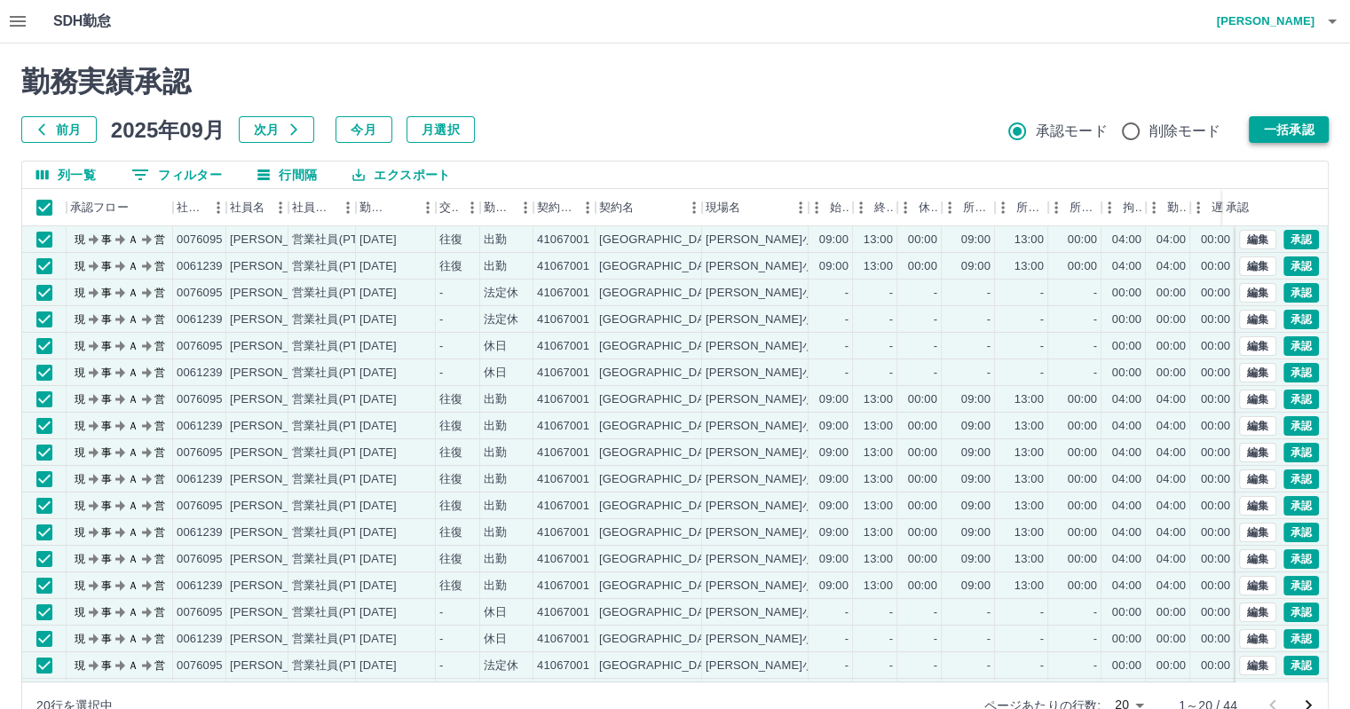
click at [1295, 128] on button "一括承認" at bounding box center [1288, 129] width 80 height 27
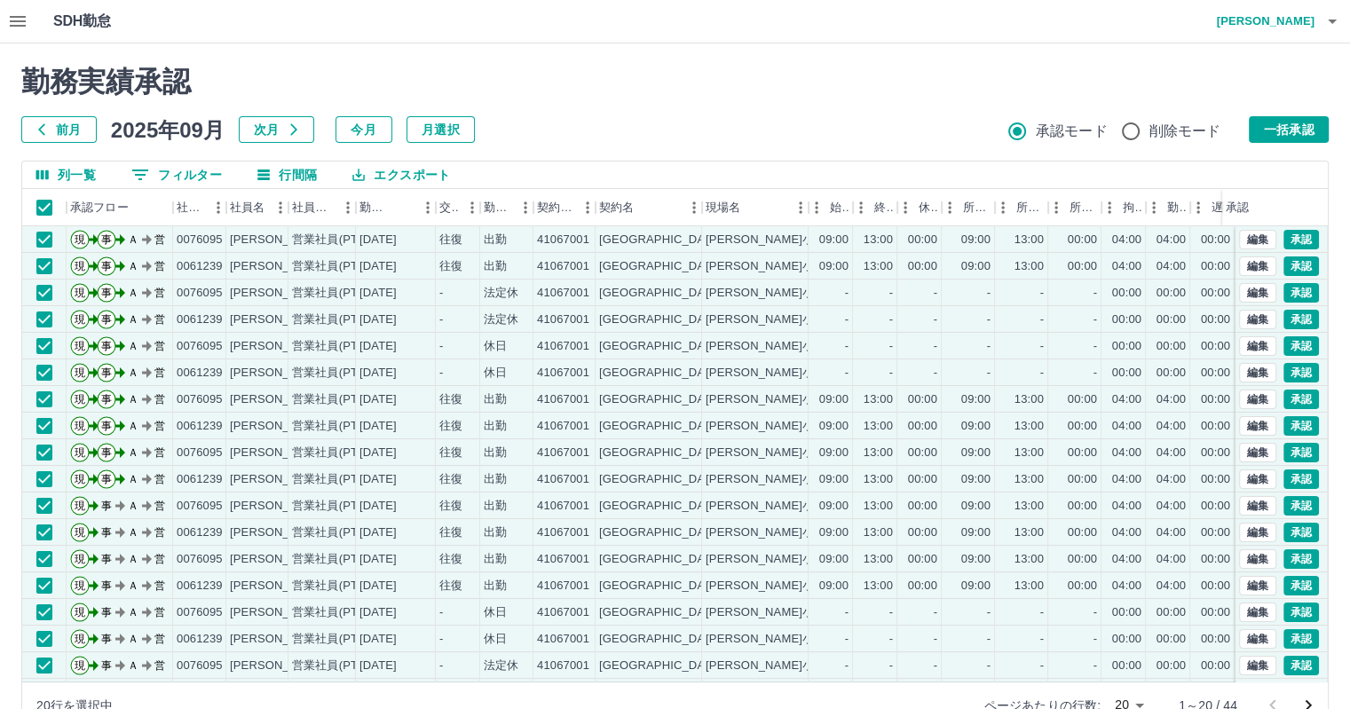
click at [1274, 128] on button "一括承認" at bounding box center [1288, 129] width 80 height 27
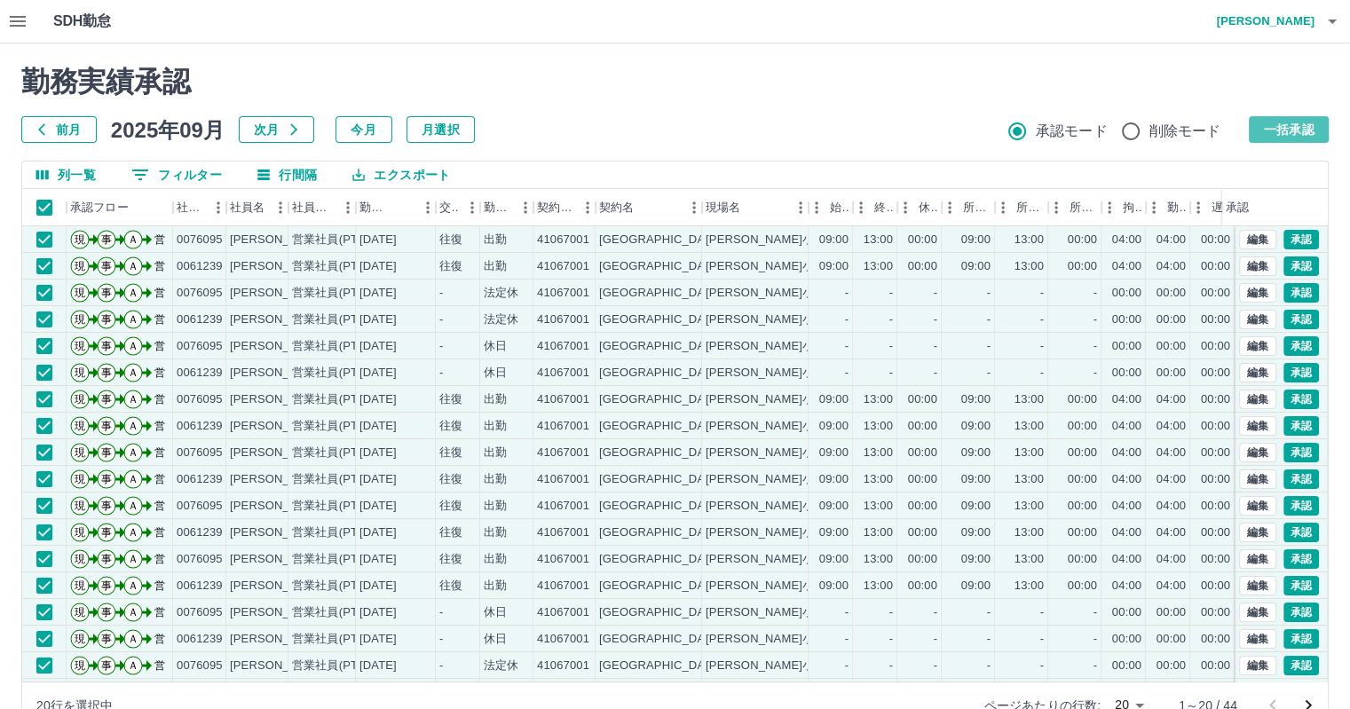
click at [1278, 127] on button "一括承認" at bounding box center [1288, 129] width 80 height 27
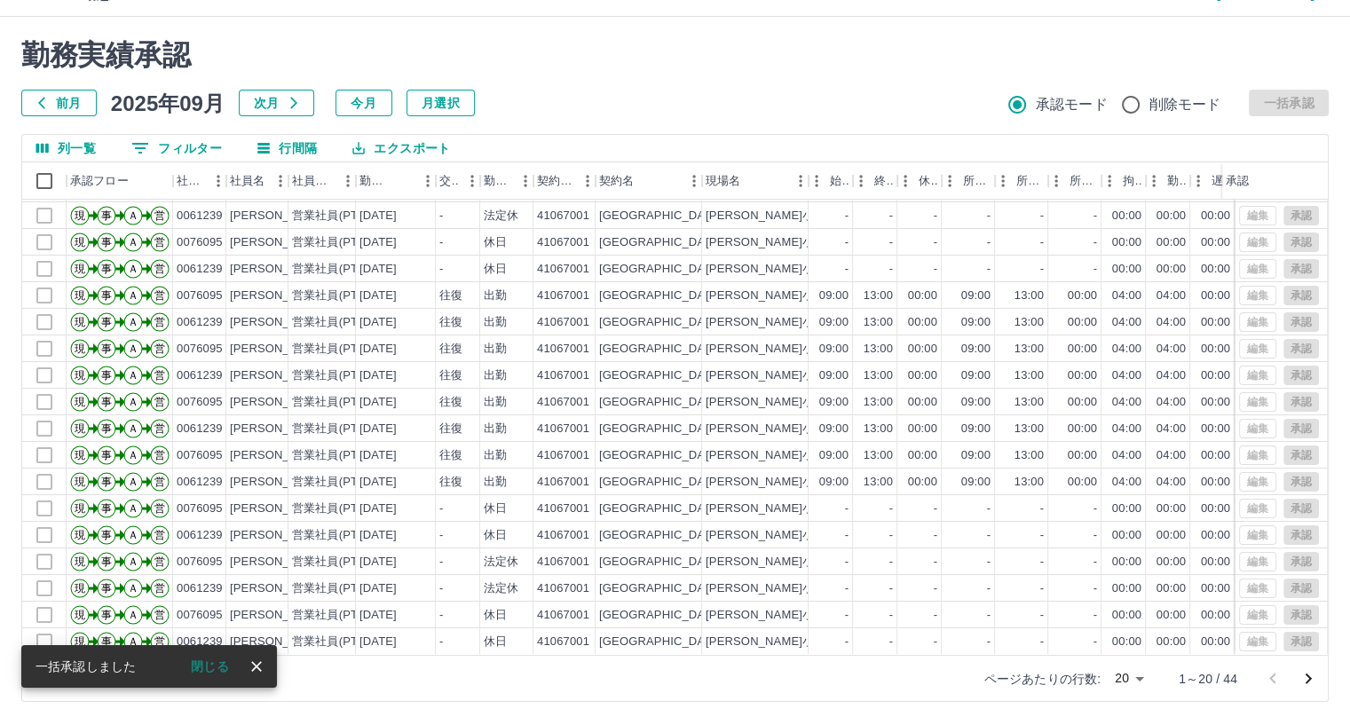
scroll to position [41, 0]
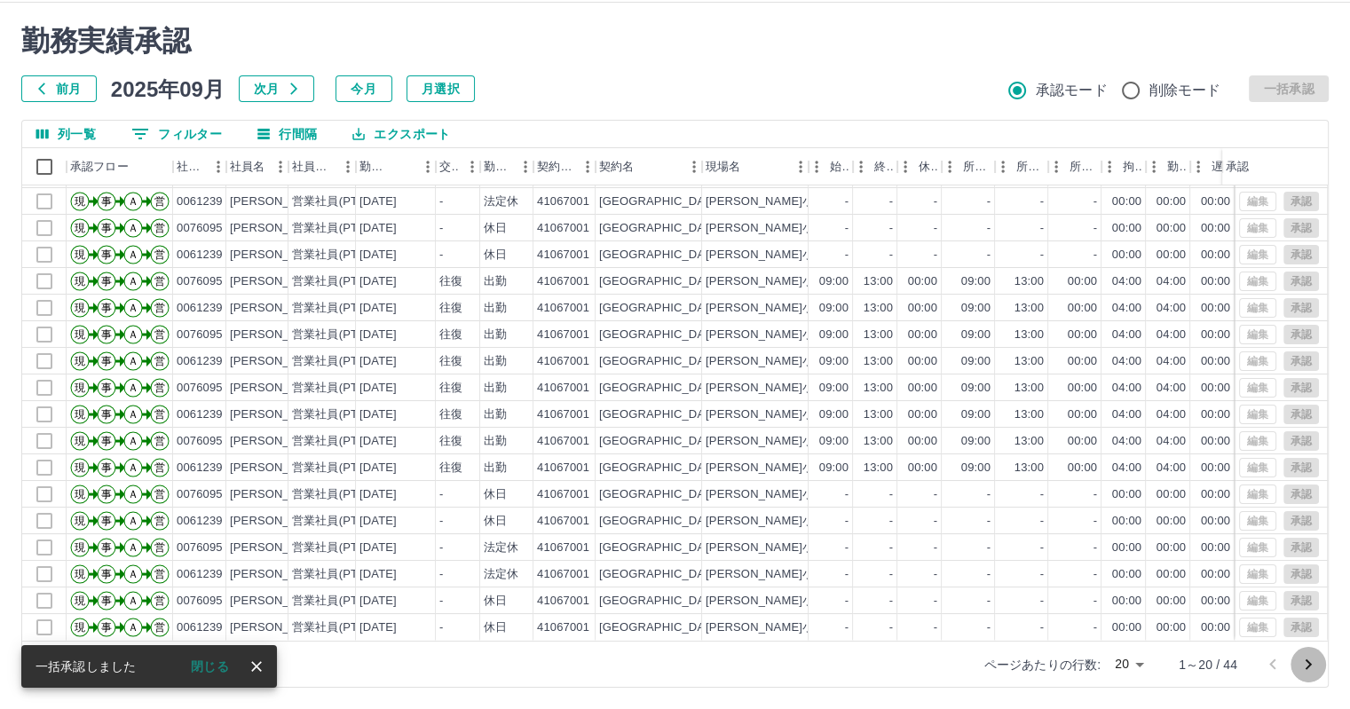
click at [1311, 656] on icon "次のページへ" at bounding box center [1307, 664] width 21 height 21
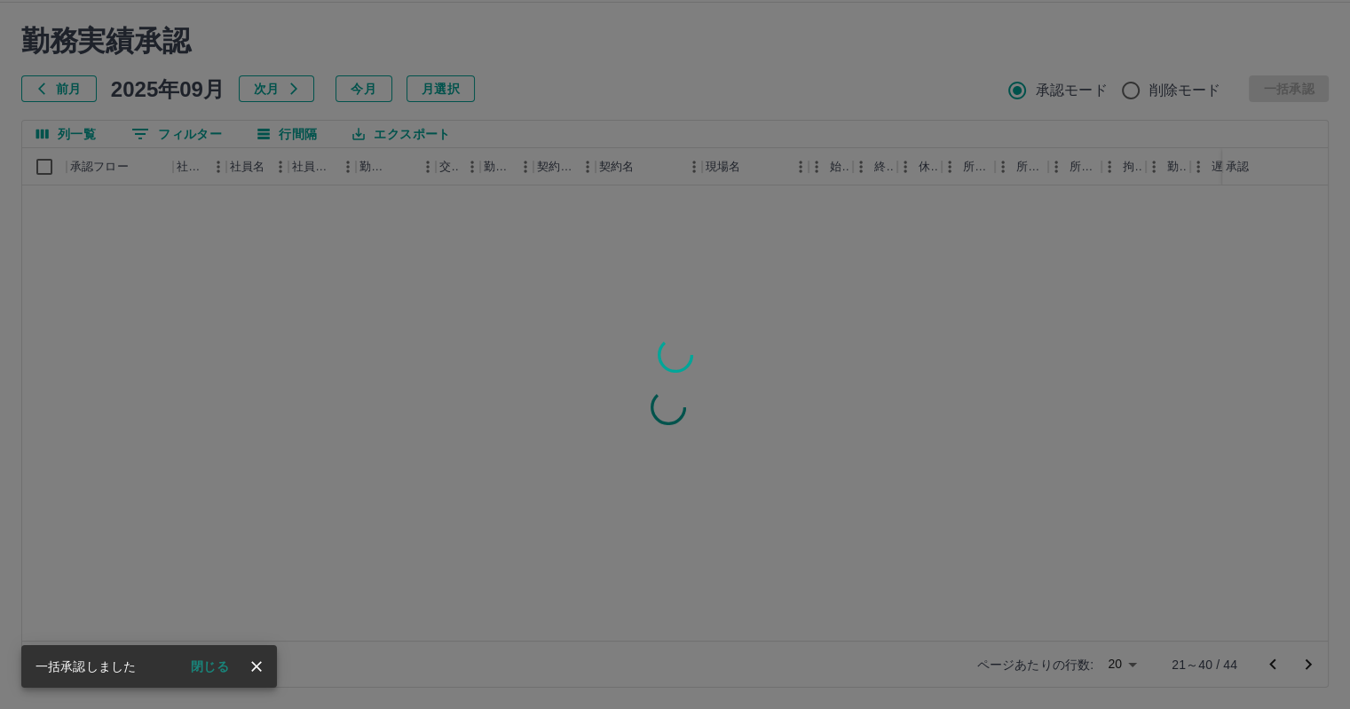
scroll to position [0, 0]
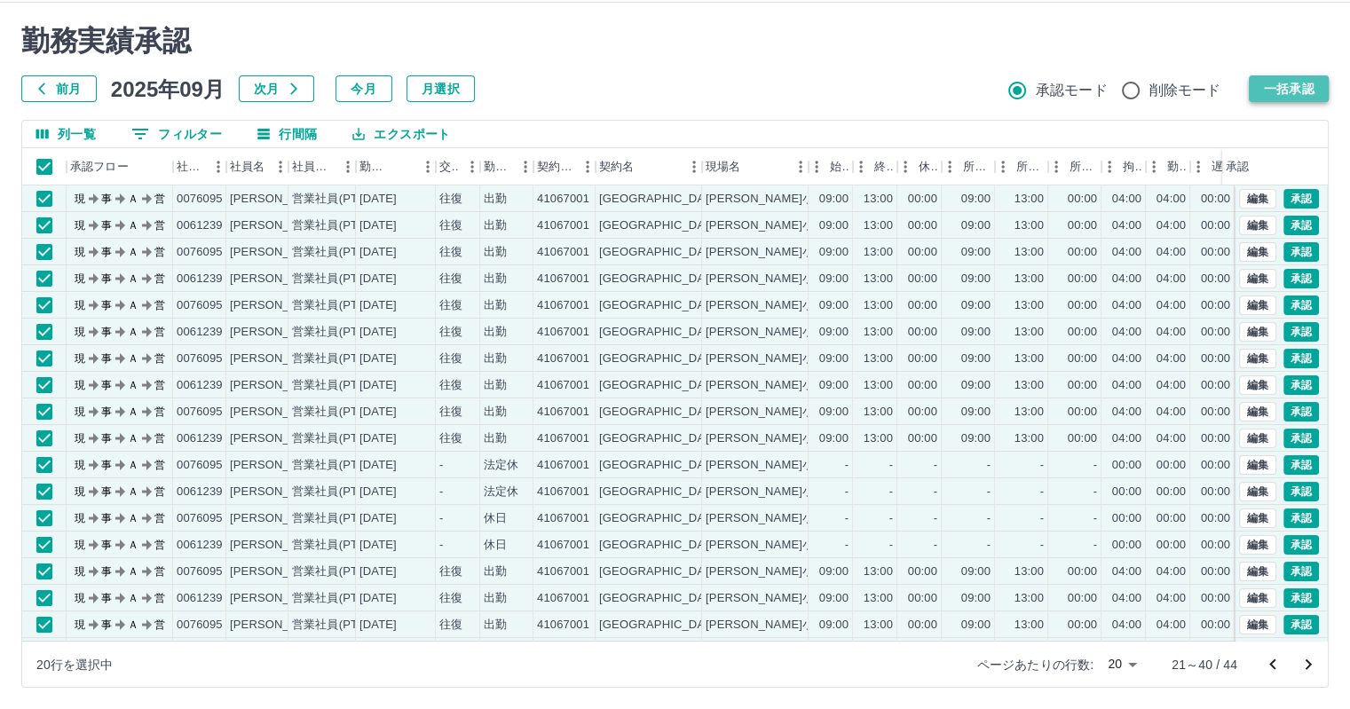
click at [1287, 85] on button "一括承認" at bounding box center [1288, 88] width 80 height 27
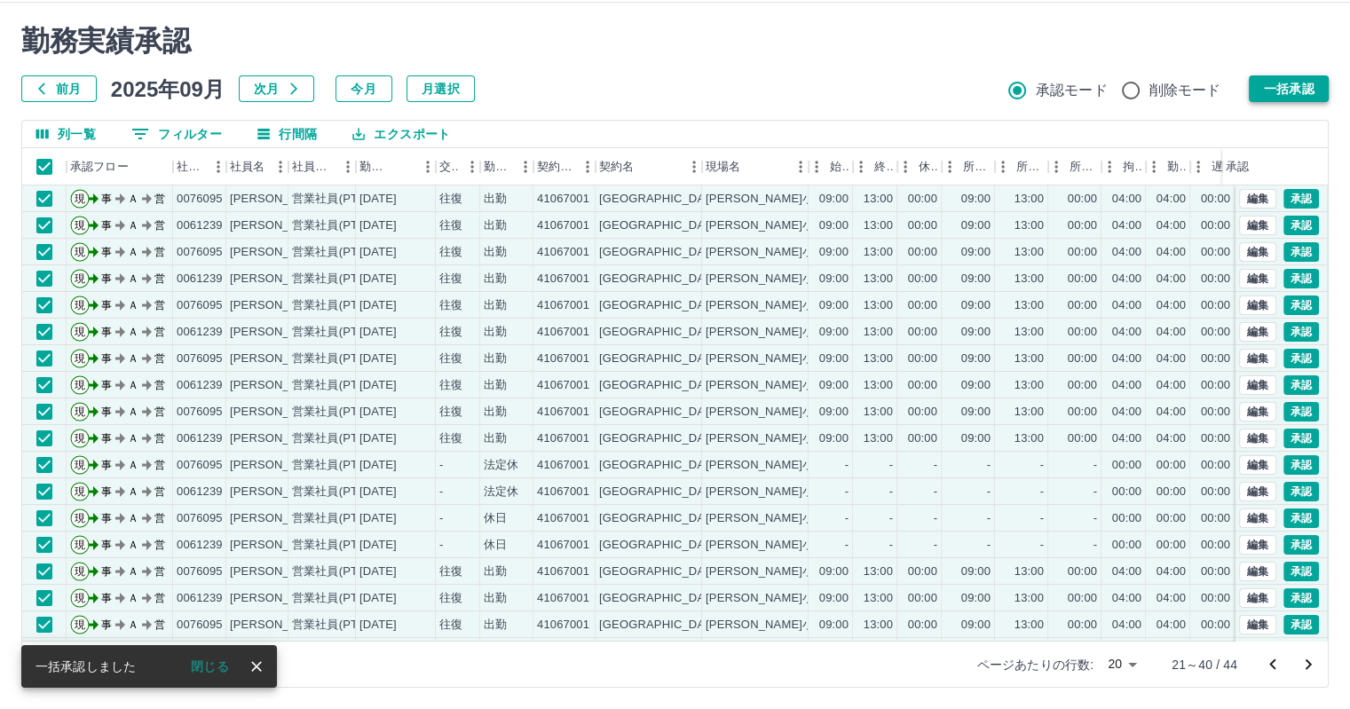
click at [1285, 84] on button "一括承認" at bounding box center [1288, 88] width 80 height 27
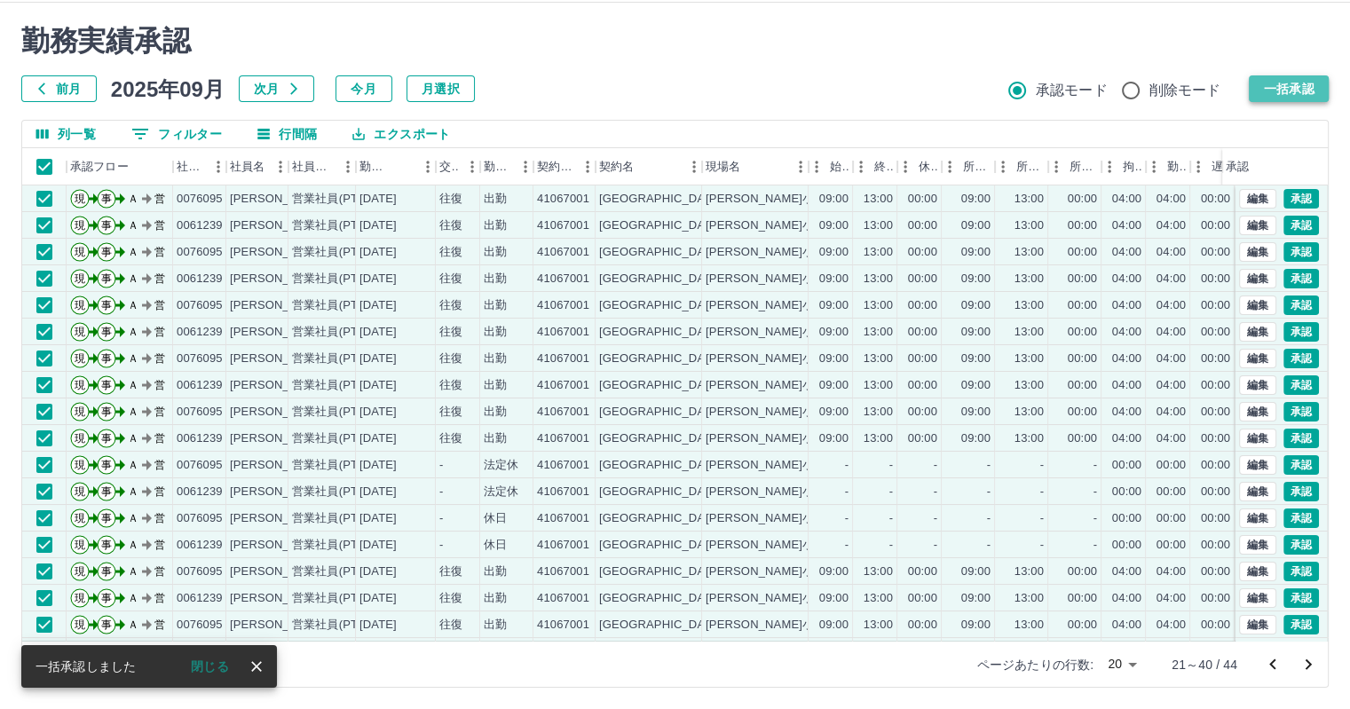
click at [1284, 91] on button "一括承認" at bounding box center [1288, 88] width 80 height 27
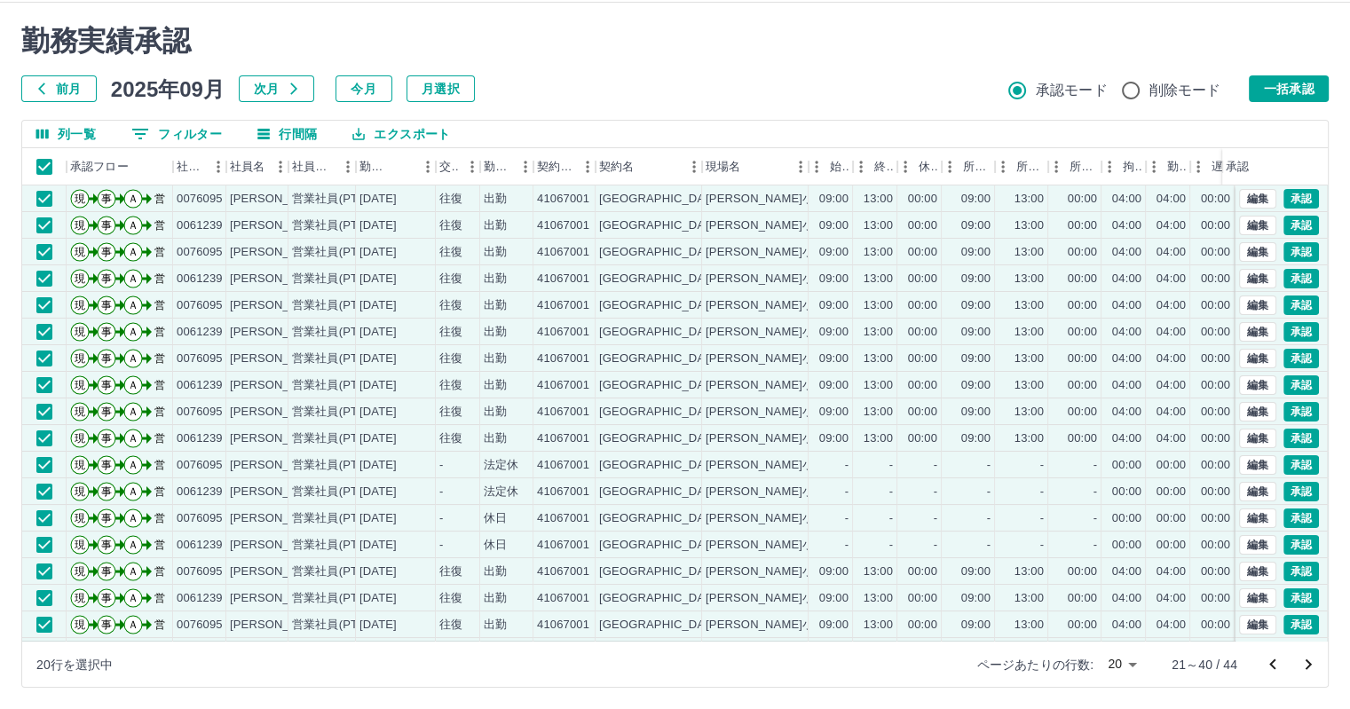
click at [1278, 95] on button "一括承認" at bounding box center [1288, 88] width 80 height 27
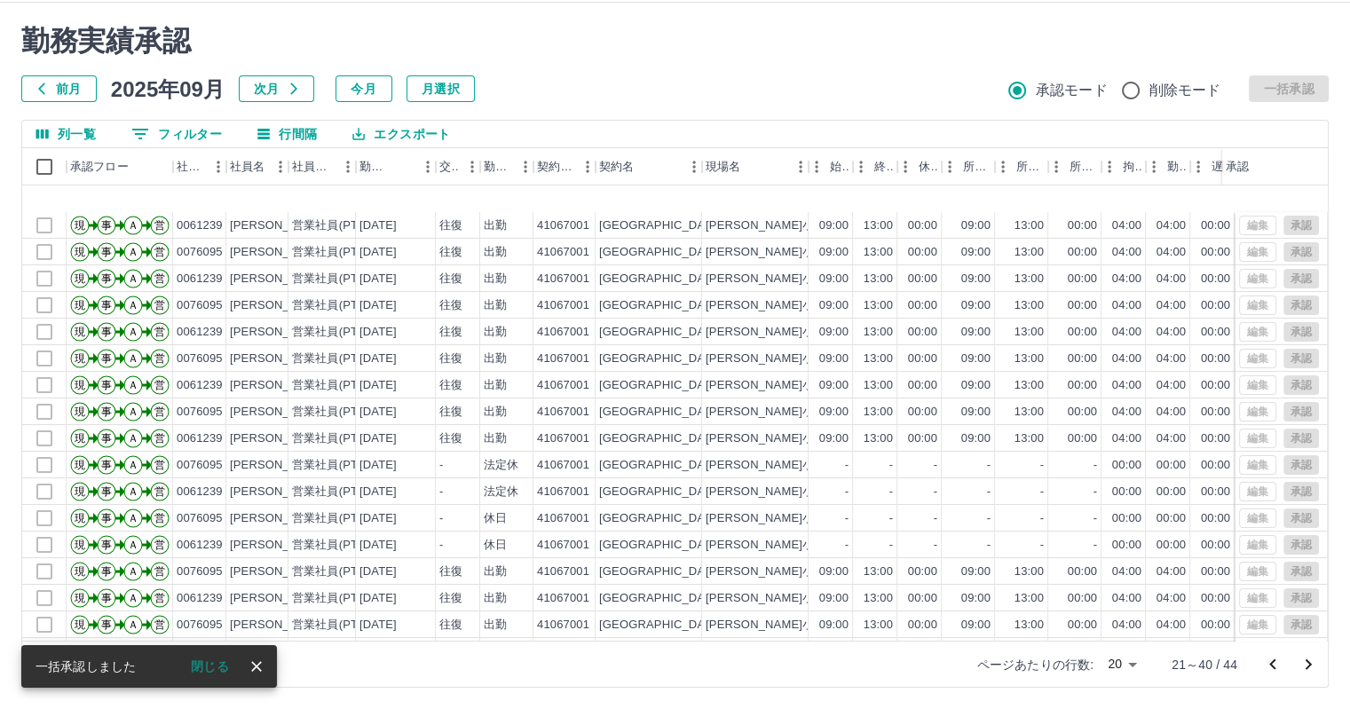
scroll to position [90, 0]
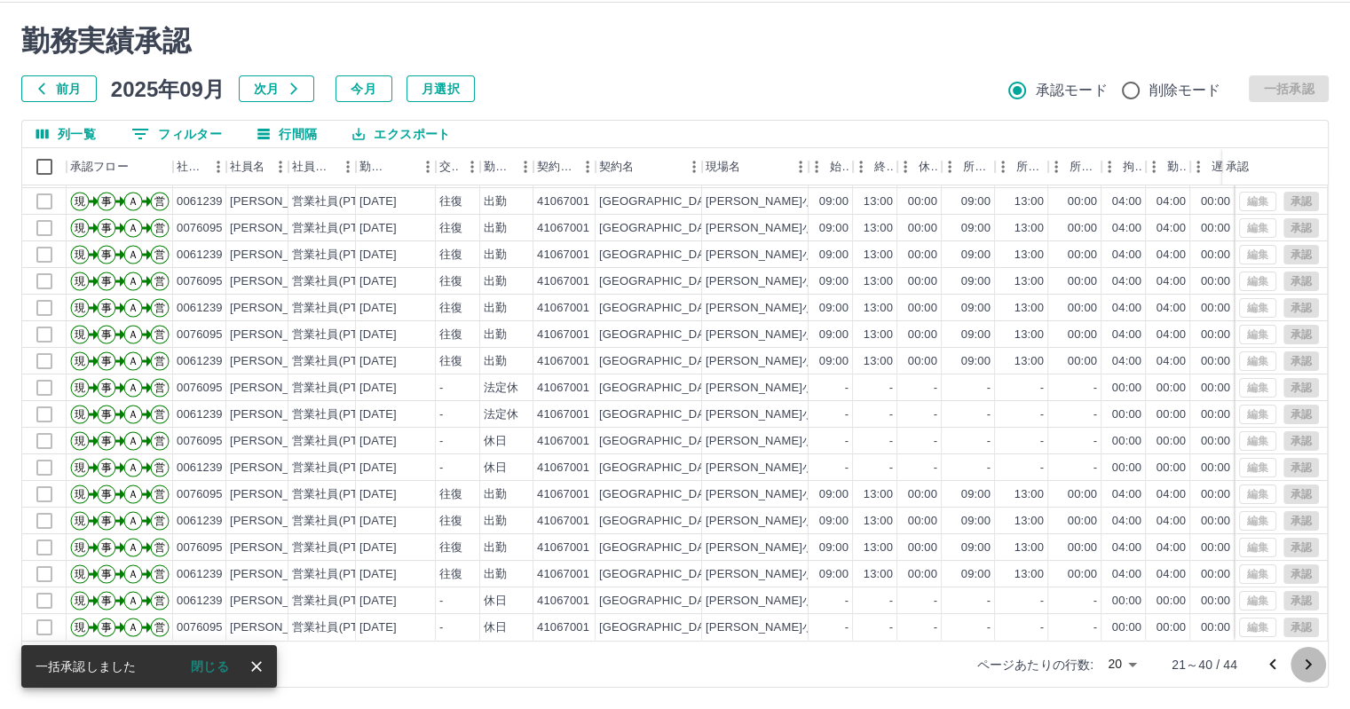
click at [1303, 659] on icon "次のページへ" at bounding box center [1307, 664] width 21 height 21
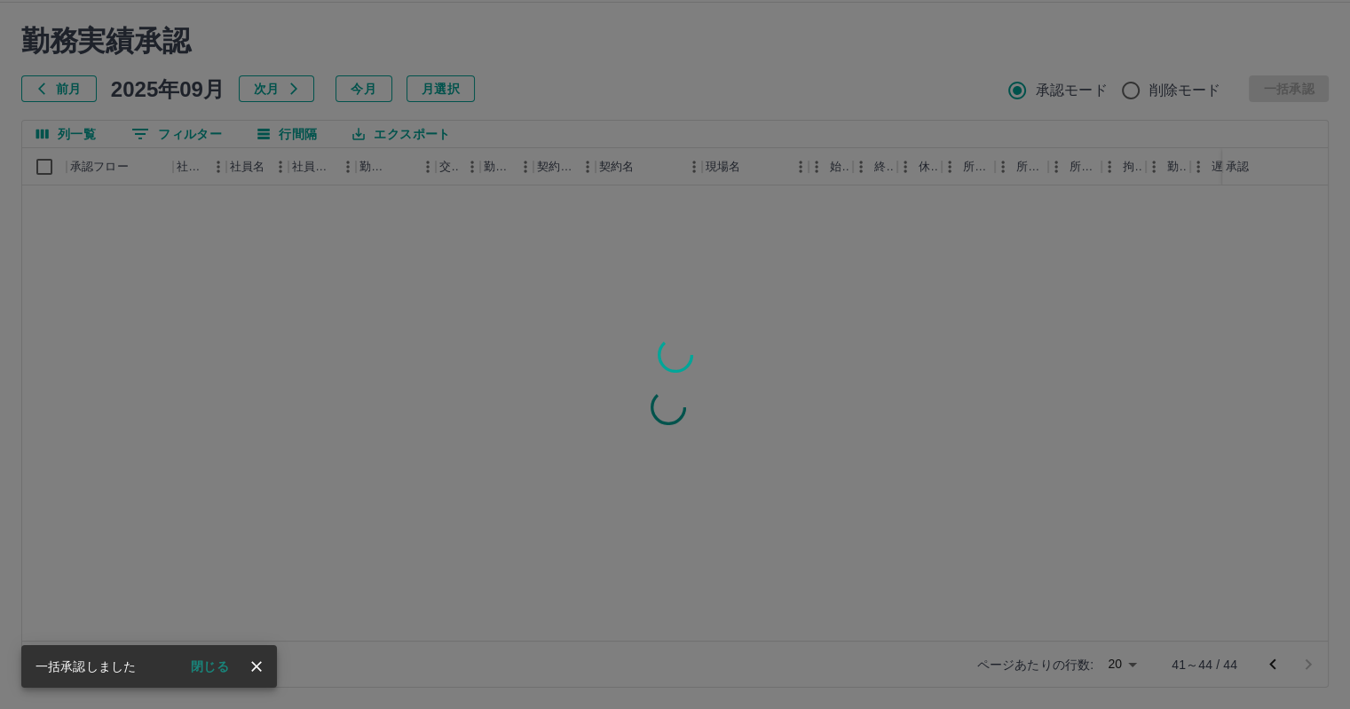
scroll to position [0, 0]
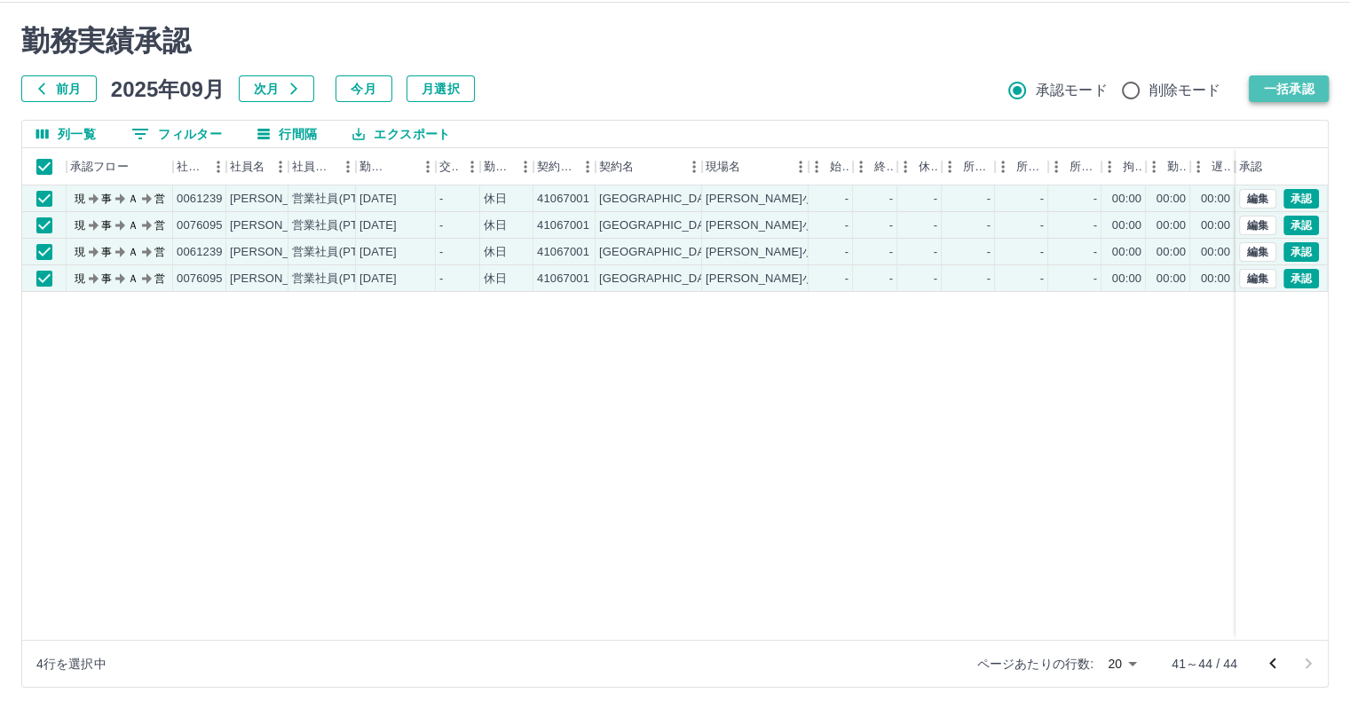
click at [1301, 89] on button "一括承認" at bounding box center [1288, 88] width 80 height 27
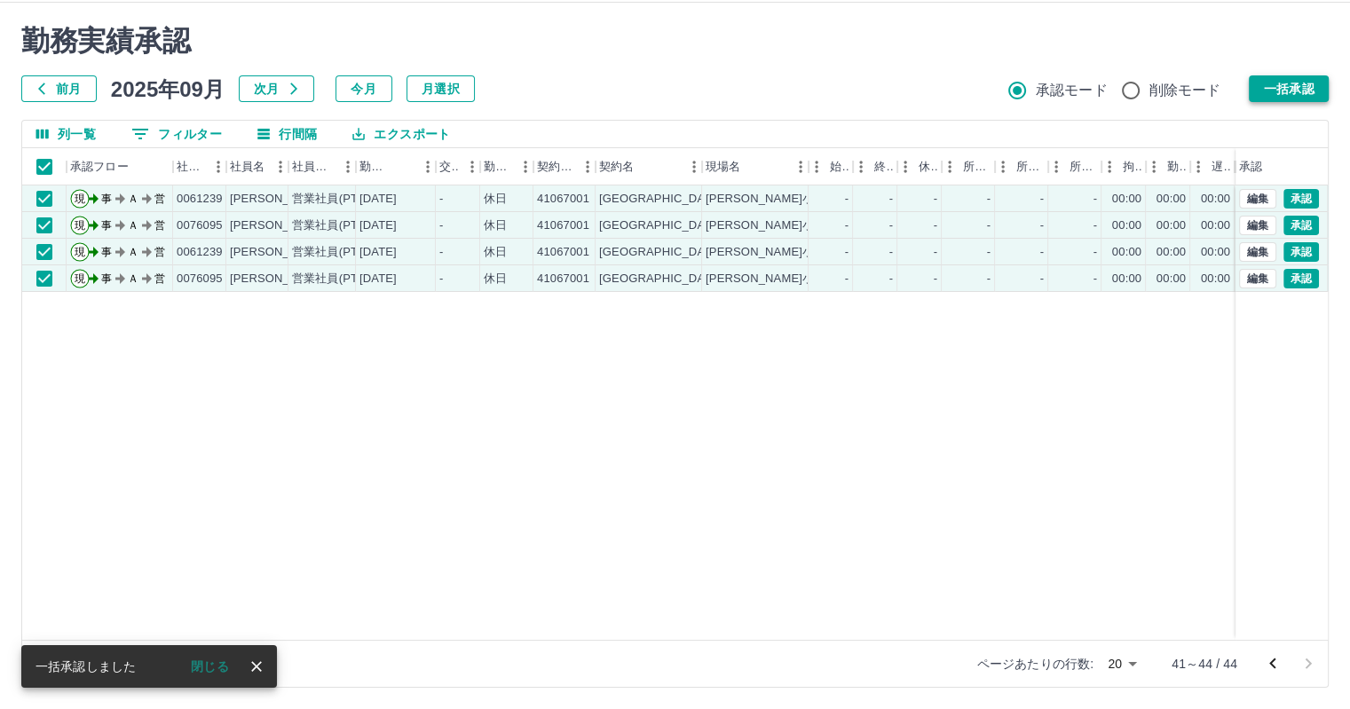
click at [1301, 89] on button "一括承認" at bounding box center [1288, 88] width 80 height 27
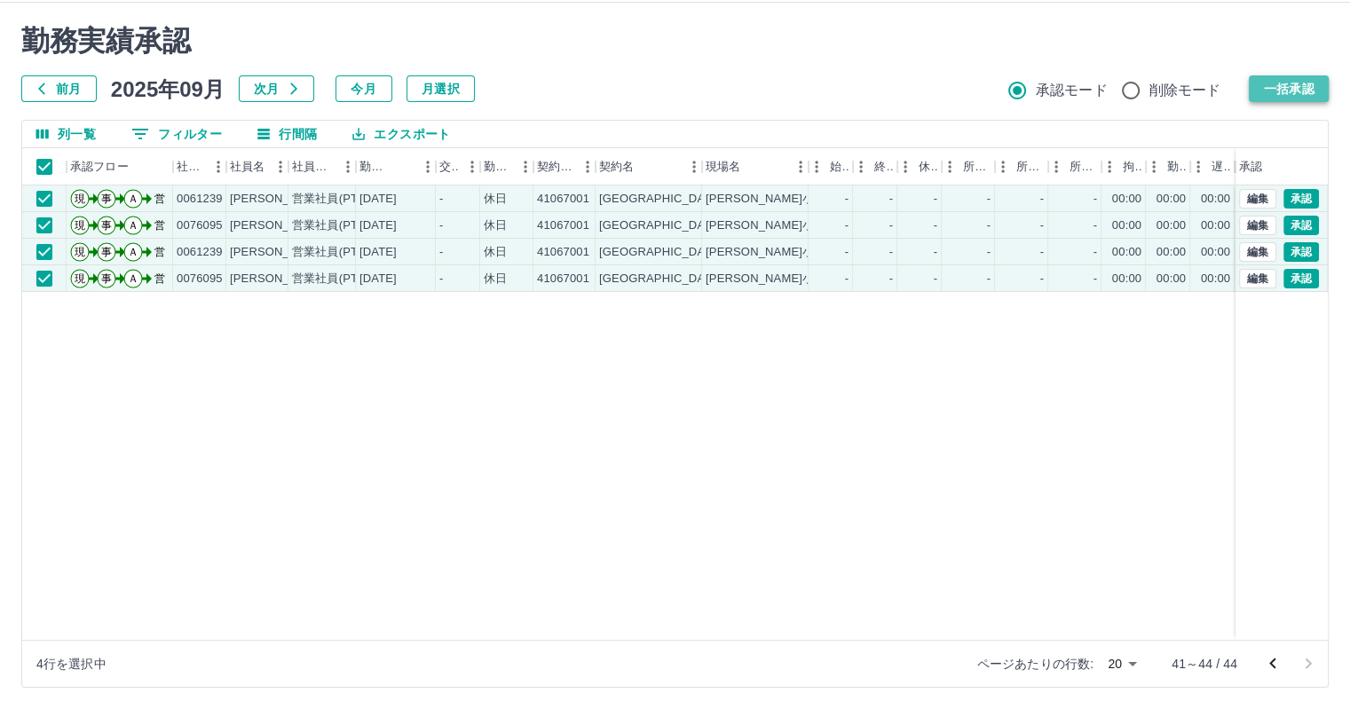
click at [1301, 89] on button "一括承認" at bounding box center [1288, 88] width 80 height 27
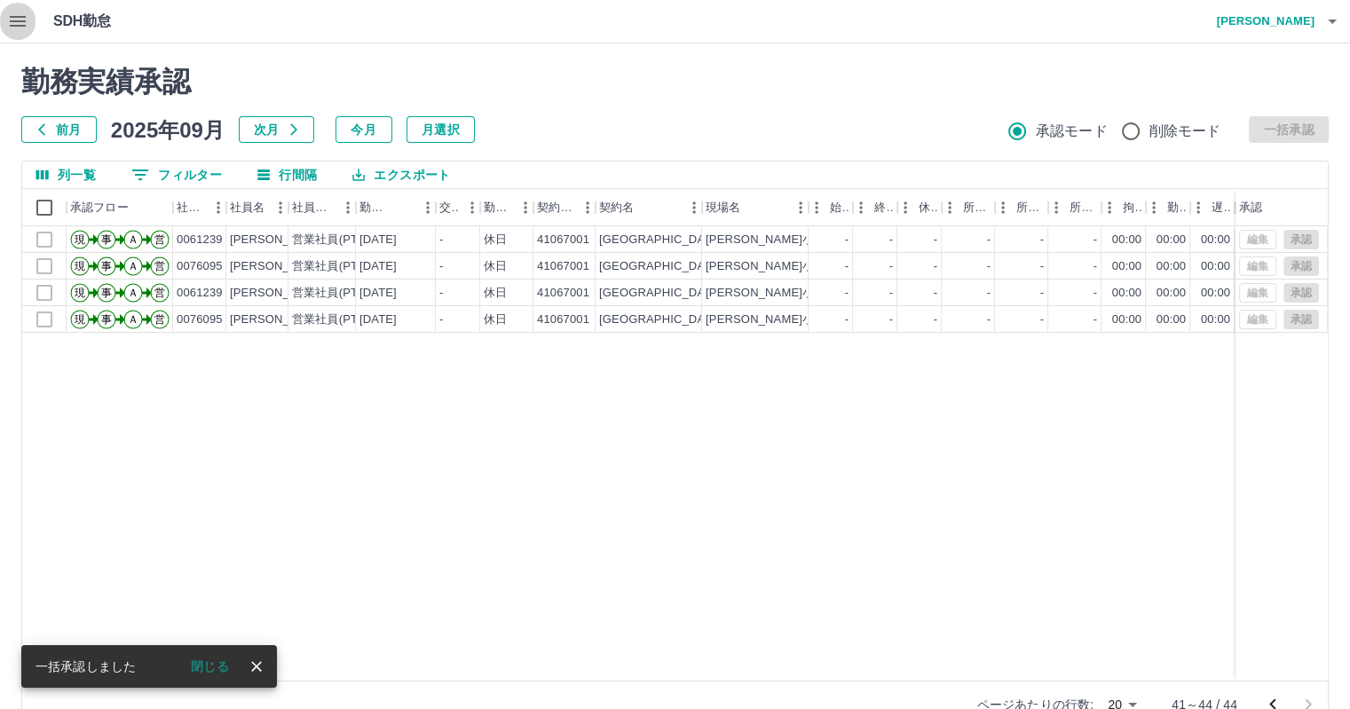
click at [14, 14] on icon "button" at bounding box center [17, 21] width 21 height 21
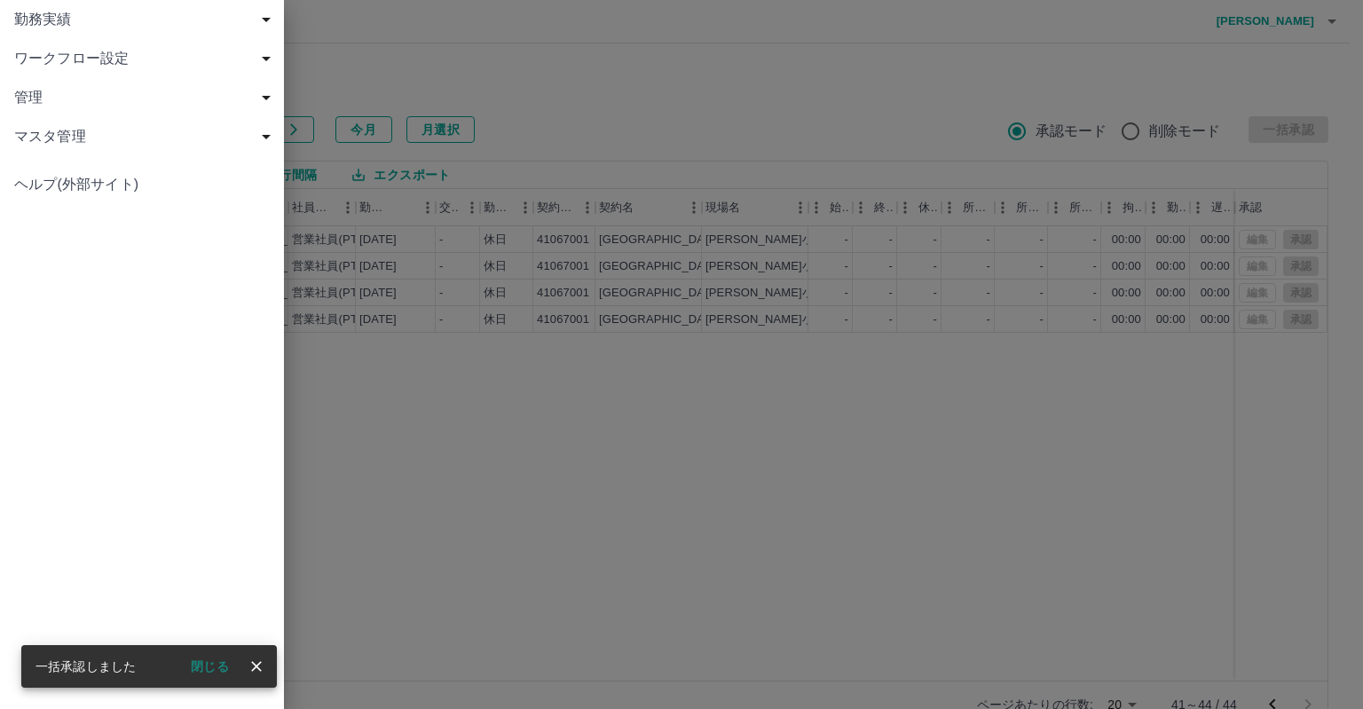
click at [43, 25] on span "勤務実績" at bounding box center [145, 19] width 263 height 21
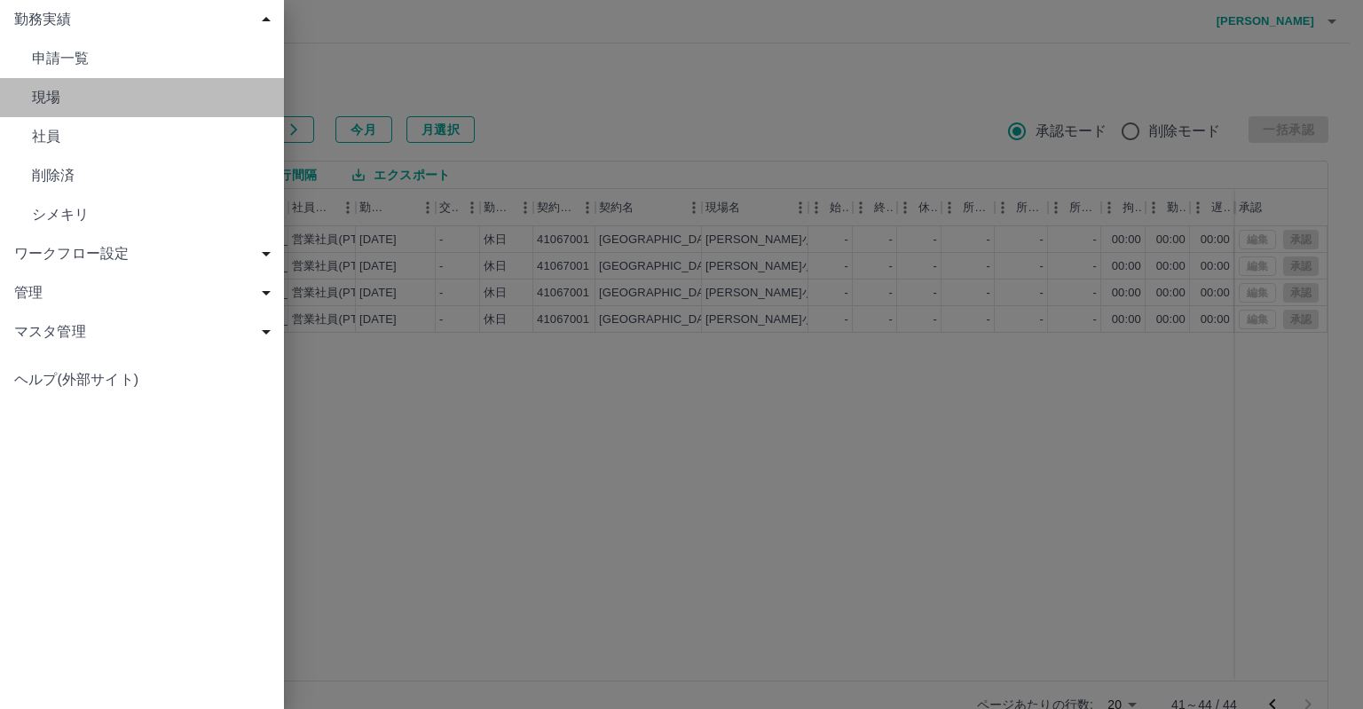
click at [39, 99] on span "現場" at bounding box center [151, 97] width 238 height 21
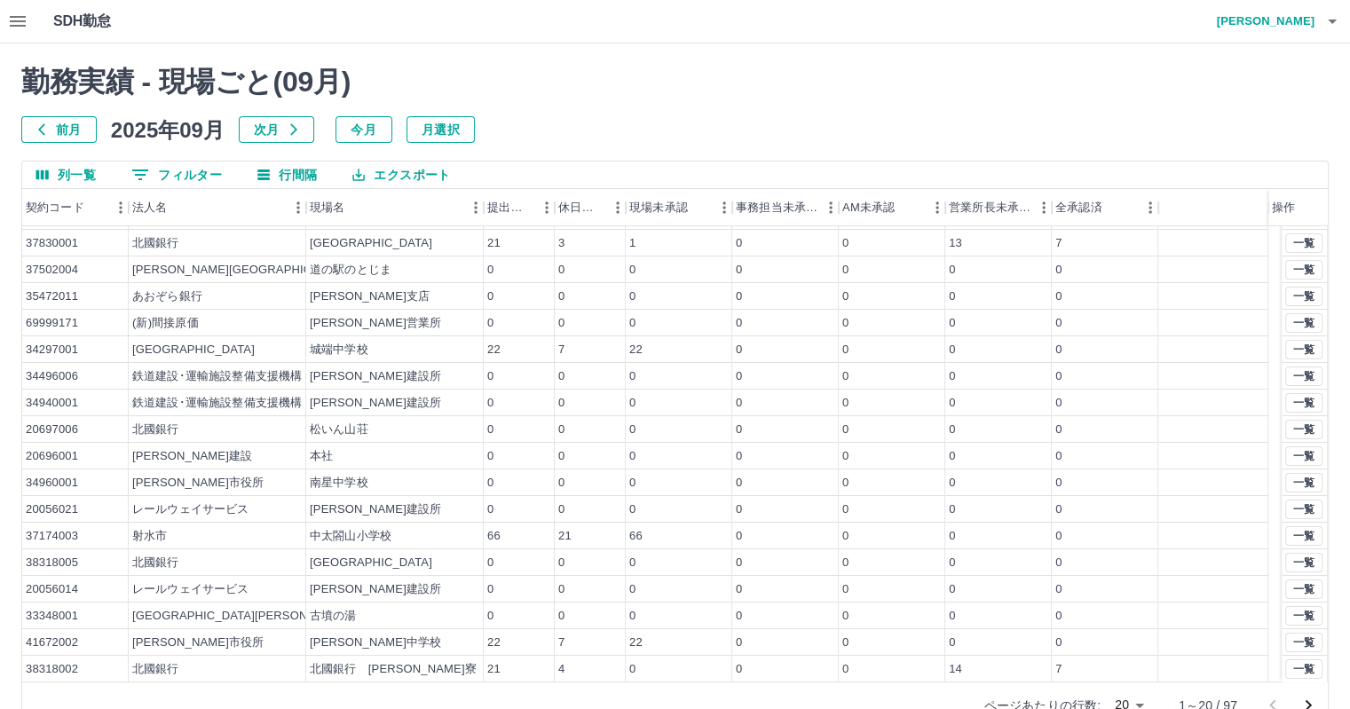
scroll to position [41, 0]
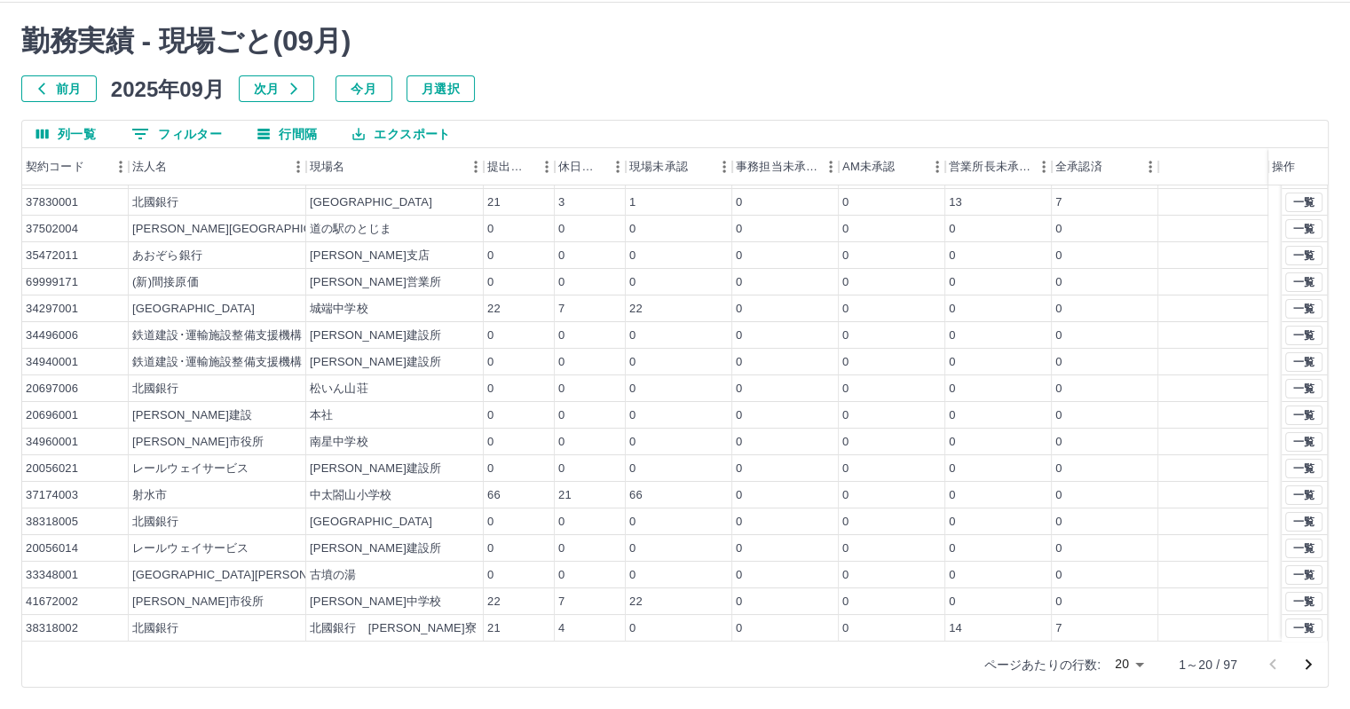
click at [1311, 659] on icon "次のページへ" at bounding box center [1307, 664] width 21 height 21
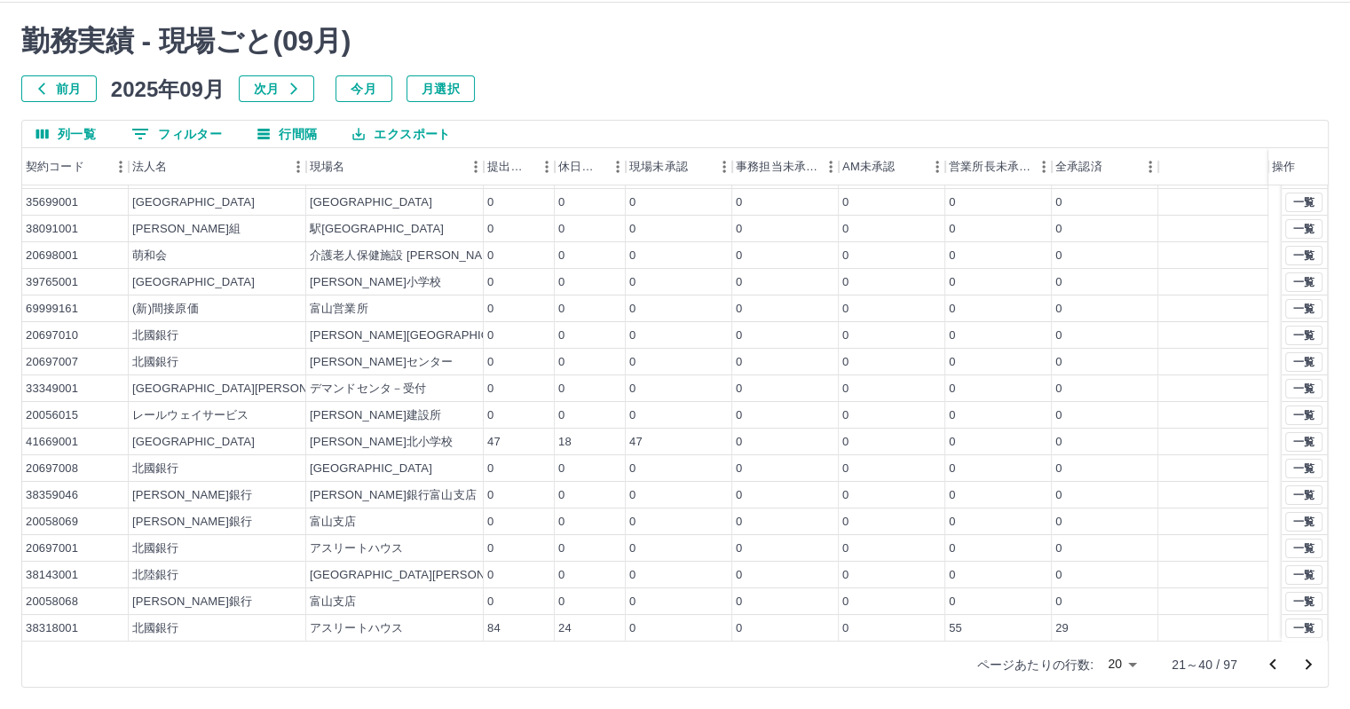
scroll to position [0, 0]
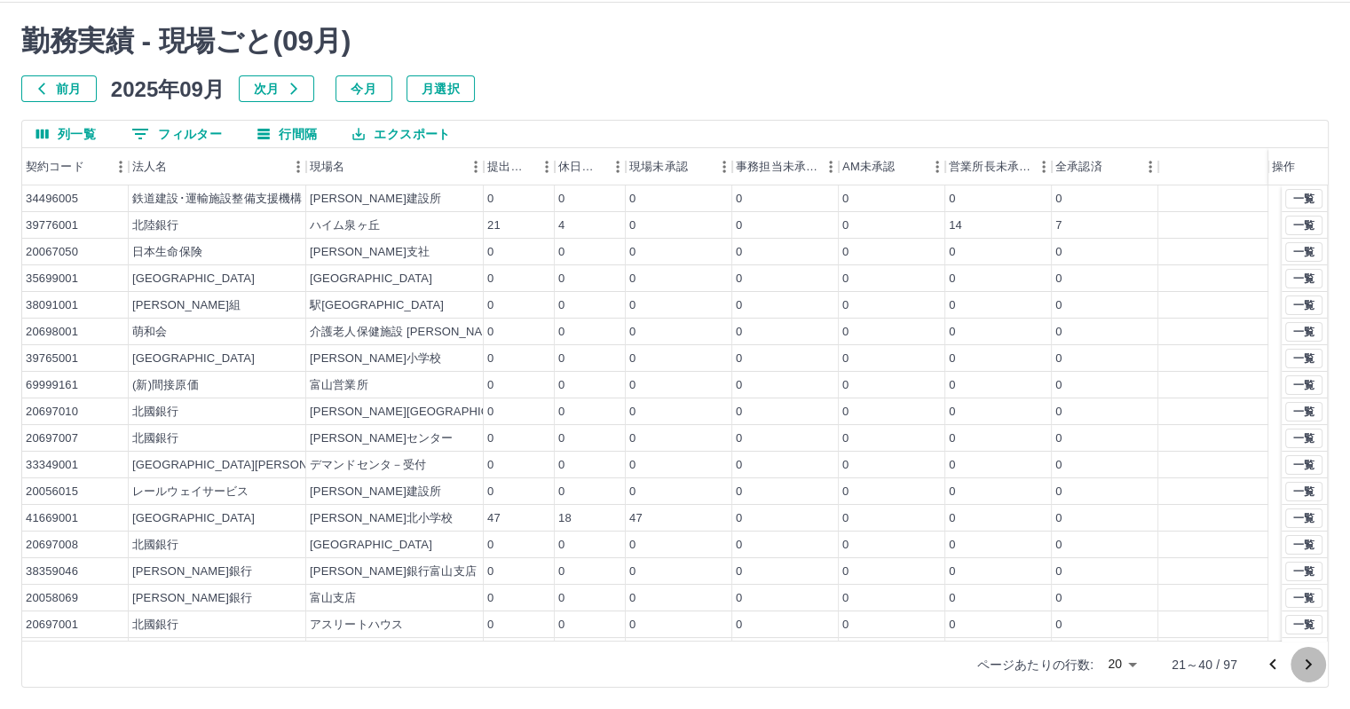
click at [1301, 663] on icon "次のページへ" at bounding box center [1307, 664] width 21 height 21
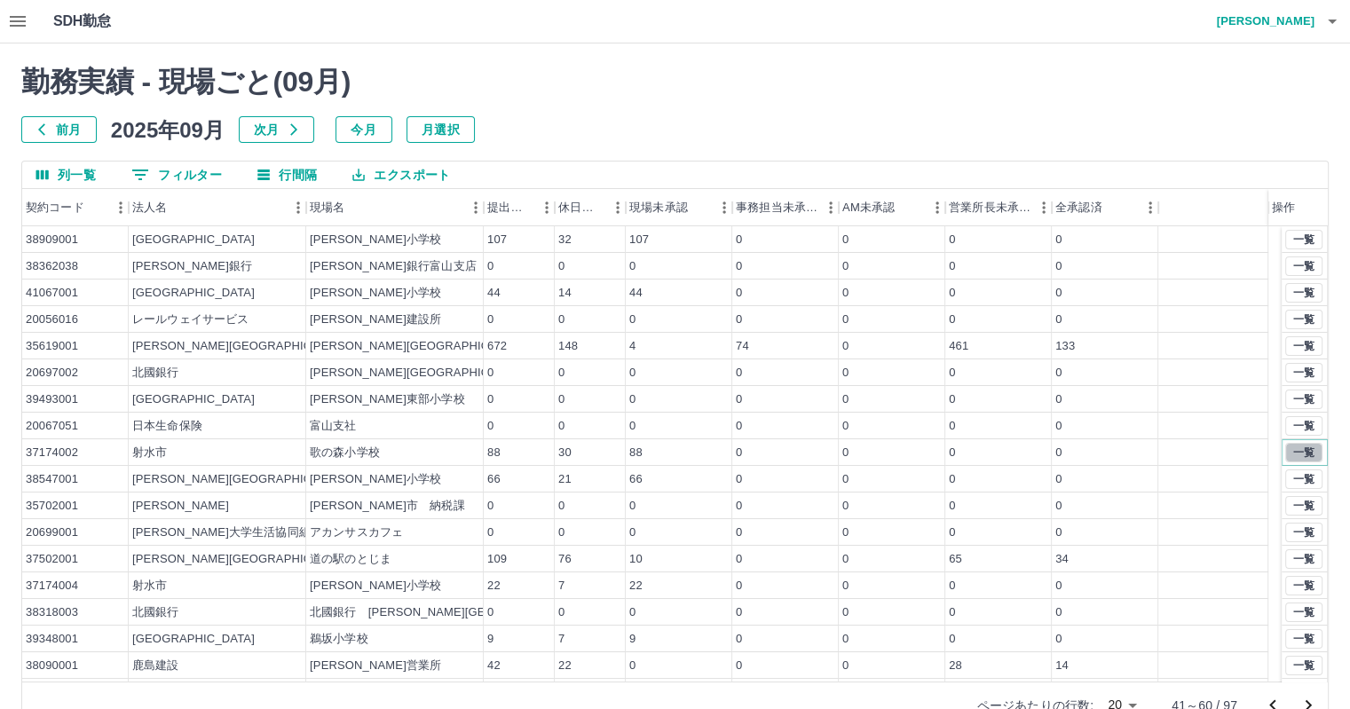
click at [1289, 450] on button "一覧" at bounding box center [1303, 453] width 37 height 20
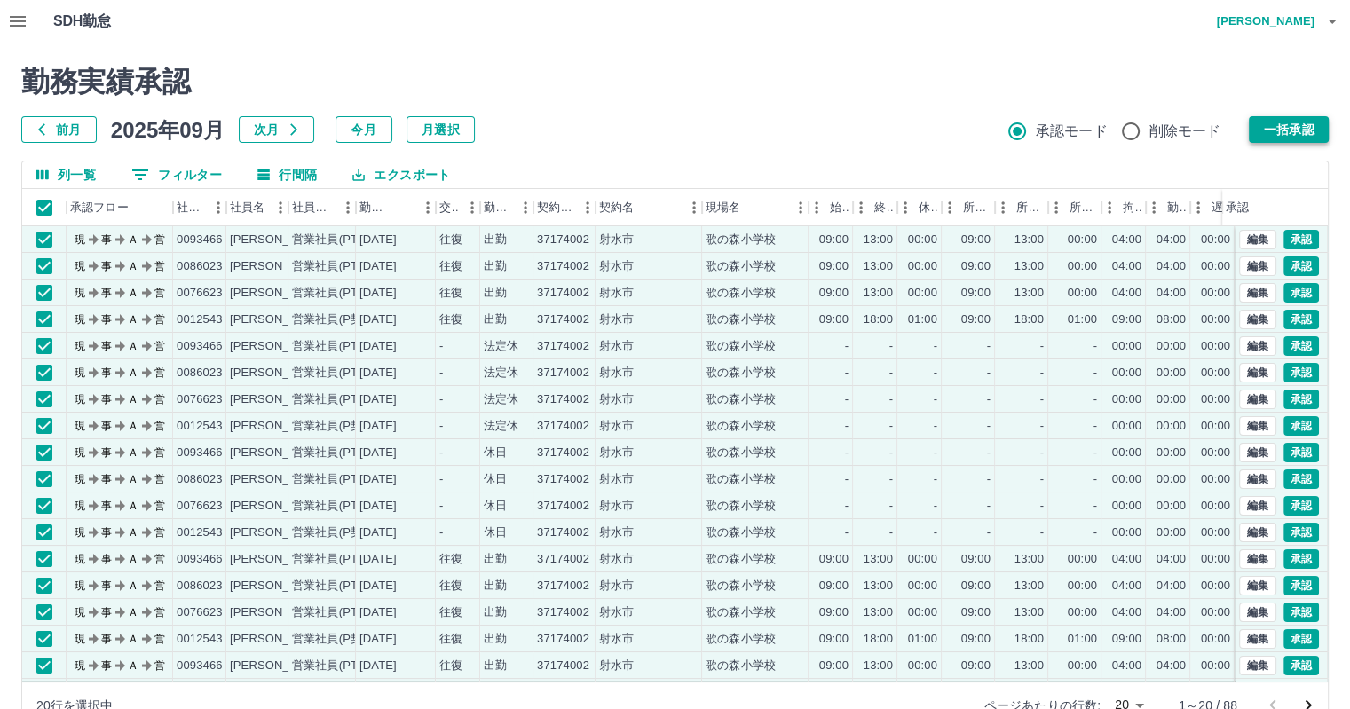
click at [1278, 124] on button "一括承認" at bounding box center [1288, 129] width 80 height 27
click at [1281, 133] on button "一括承認" at bounding box center [1288, 129] width 80 height 27
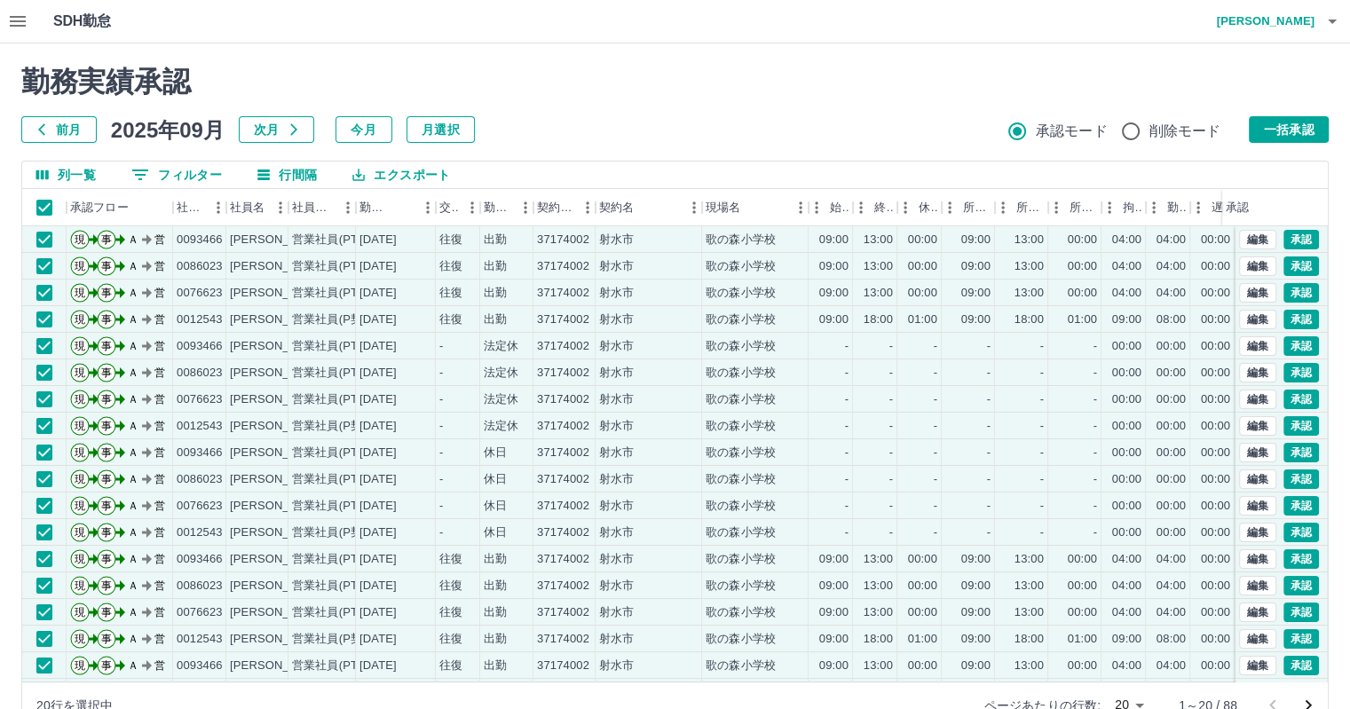
click at [1284, 127] on button "一括承認" at bounding box center [1288, 129] width 80 height 27
click at [1293, 126] on button "一括承認" at bounding box center [1288, 129] width 80 height 27
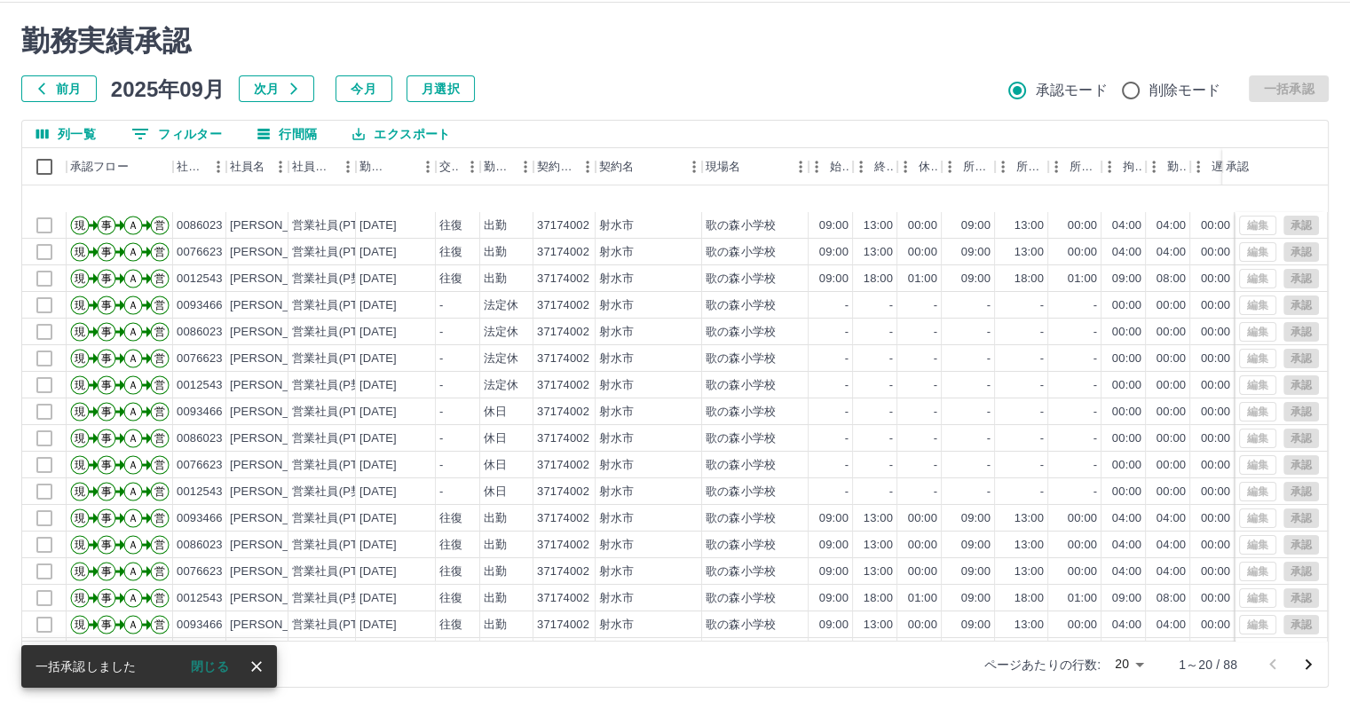
scroll to position [89, 0]
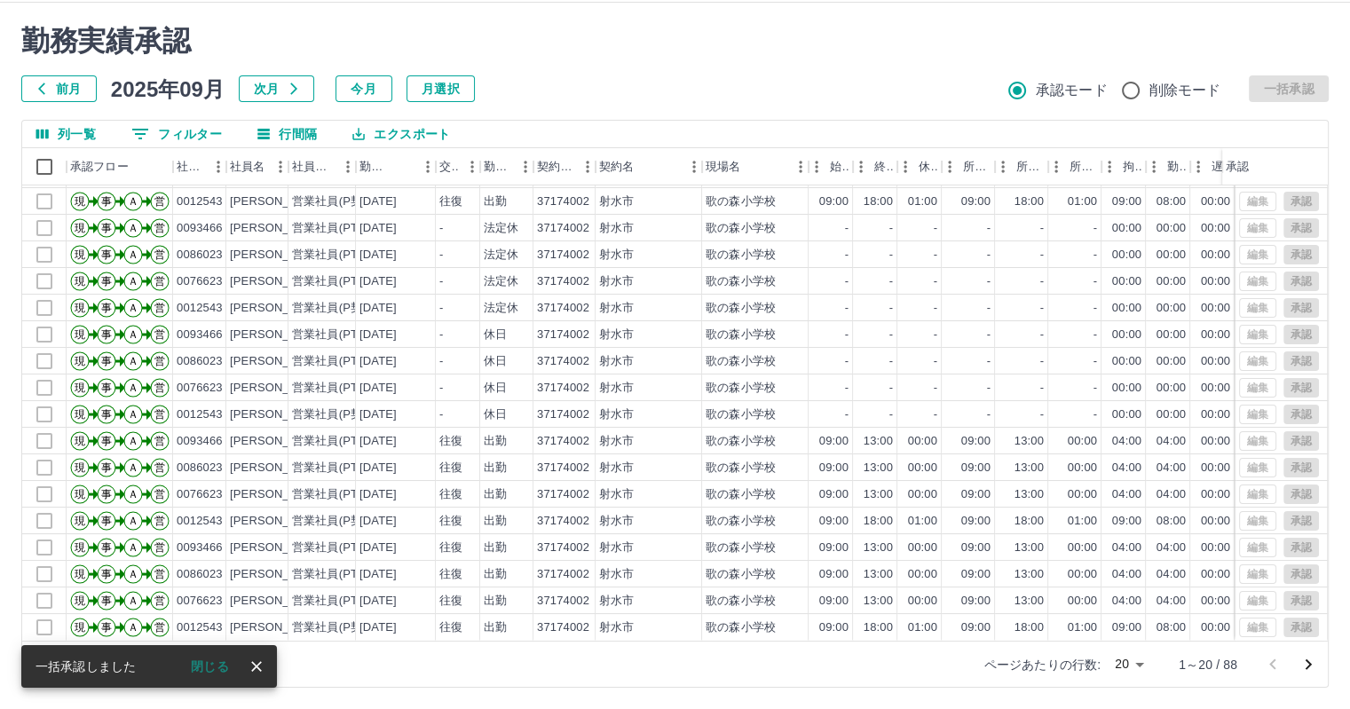
click at [1308, 663] on icon "次のページへ" at bounding box center [1307, 664] width 21 height 21
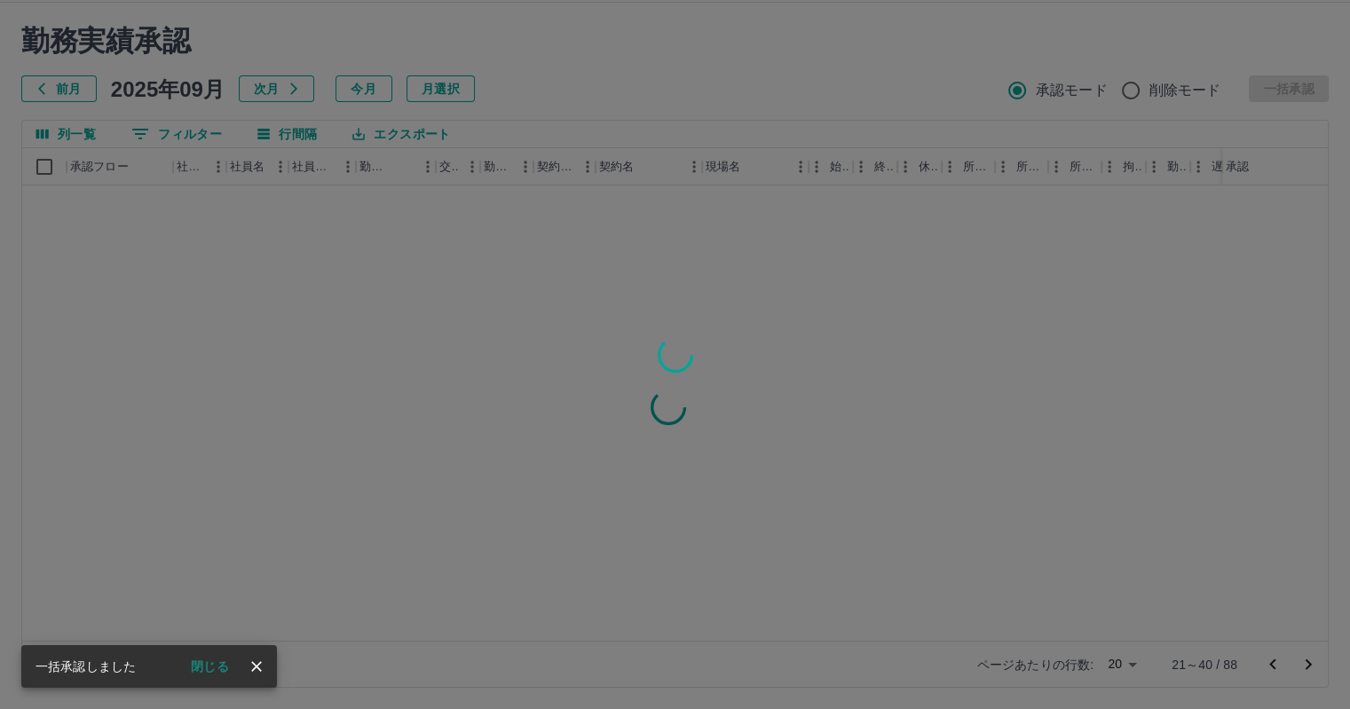
scroll to position [0, 0]
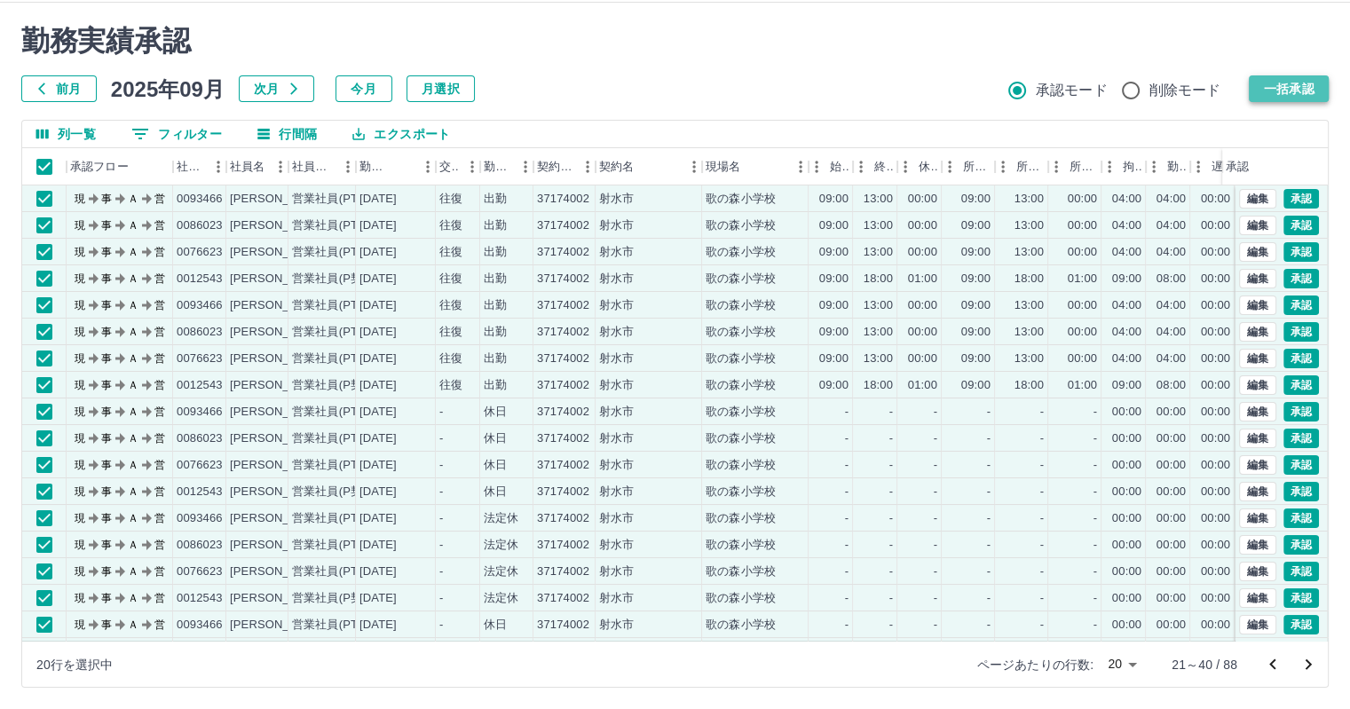
click at [1286, 75] on button "一括承認" at bounding box center [1288, 88] width 80 height 27
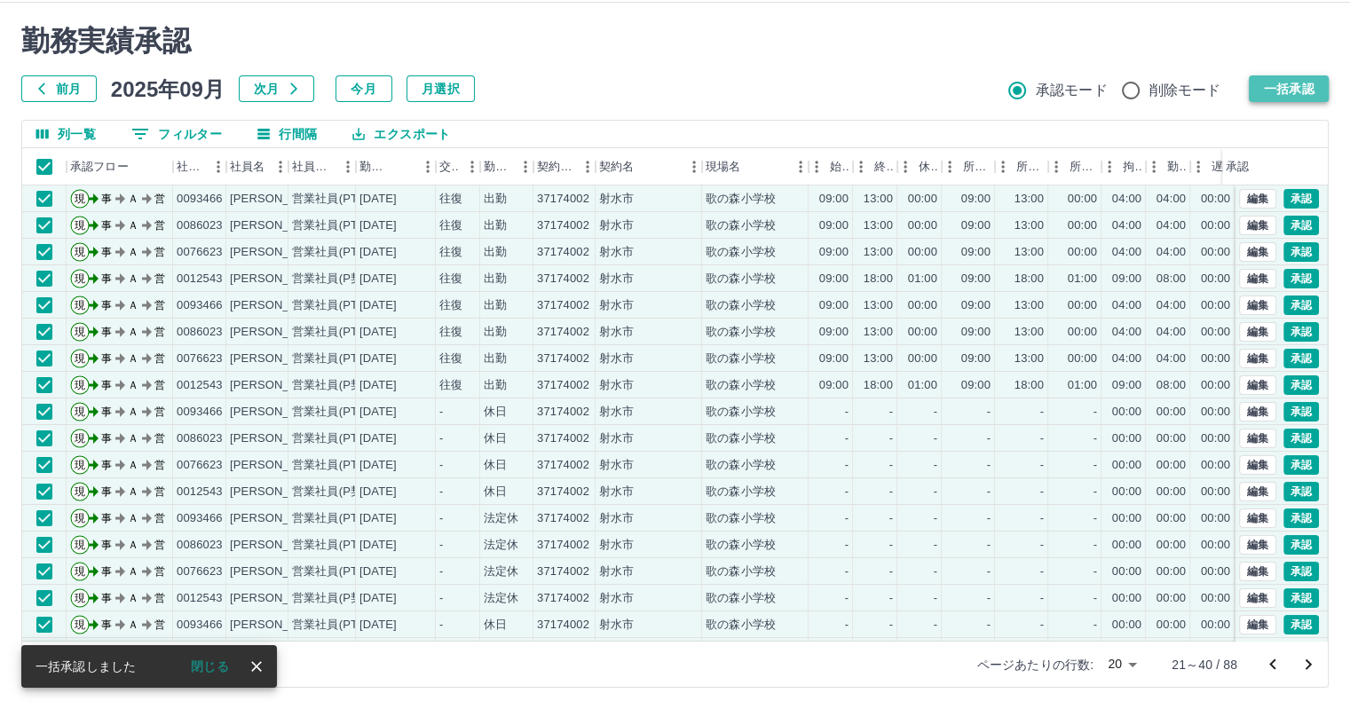
click at [1285, 89] on button "一括承認" at bounding box center [1288, 88] width 80 height 27
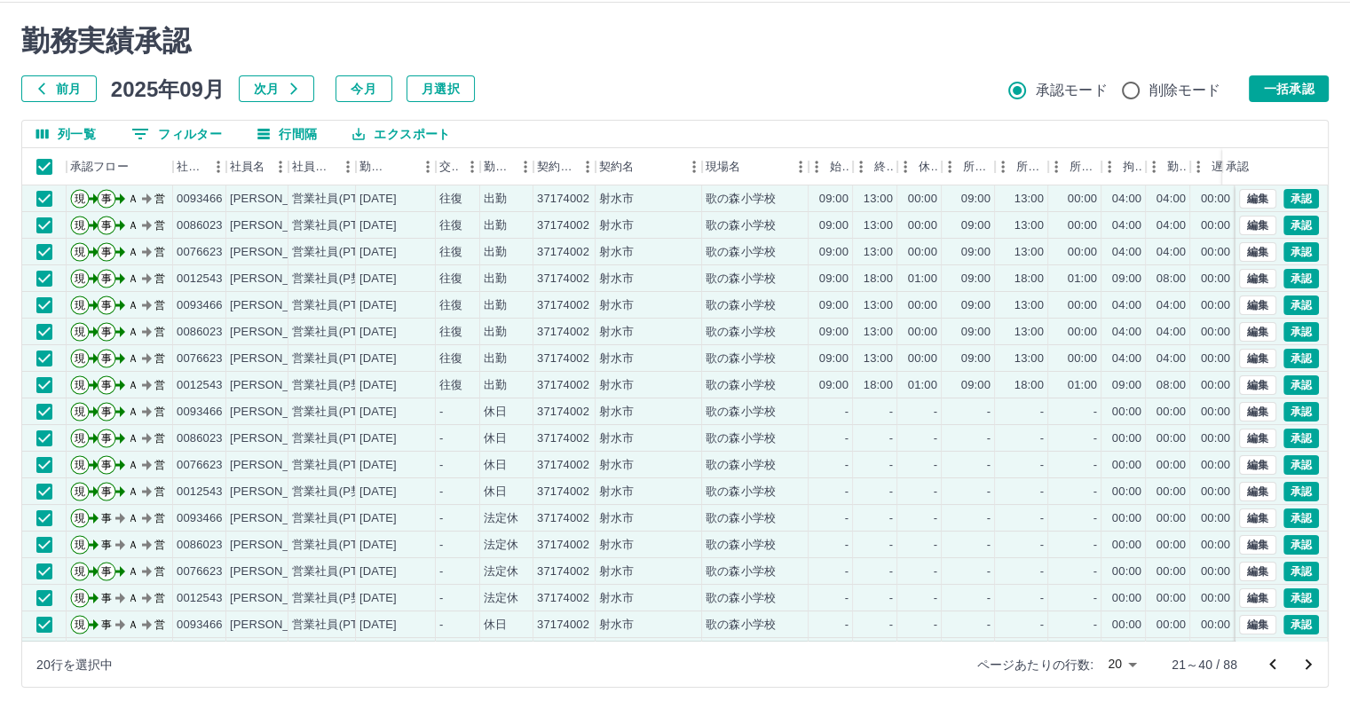
click at [1278, 94] on button "一括承認" at bounding box center [1288, 88] width 80 height 27
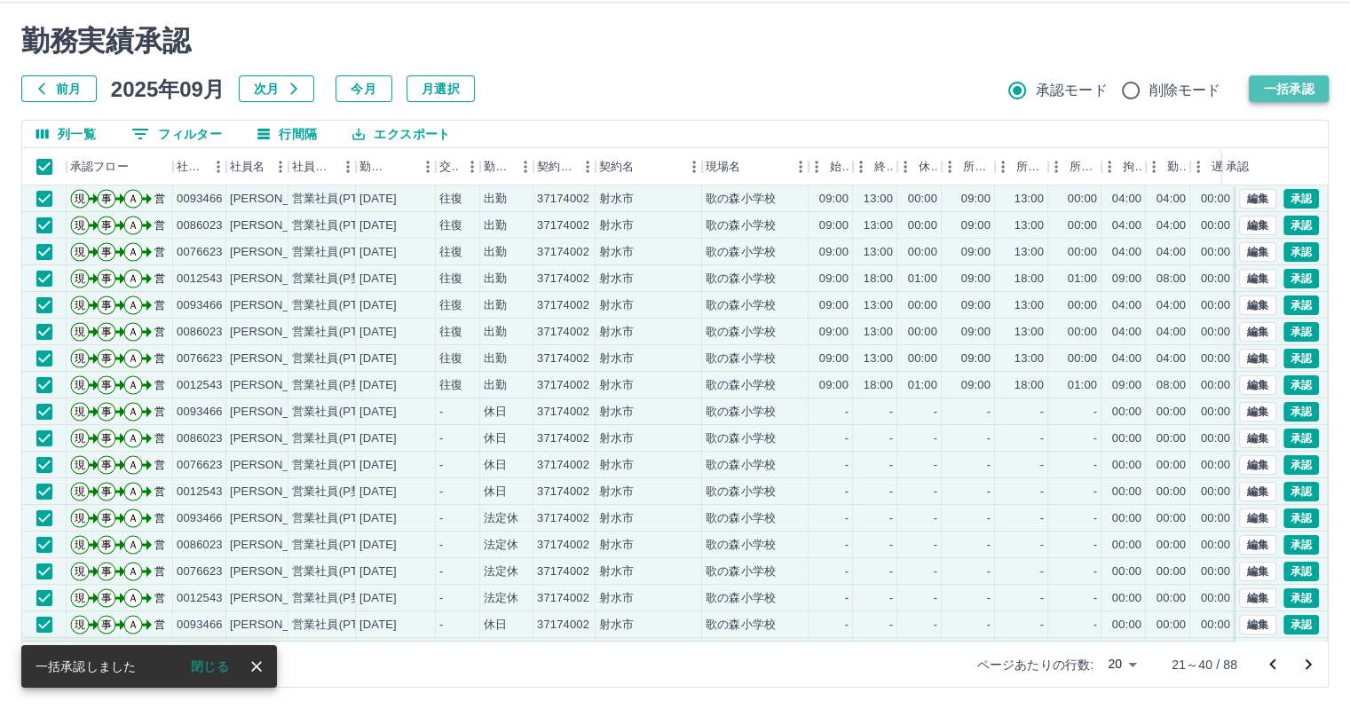
click at [1294, 87] on button "一括承認" at bounding box center [1288, 88] width 80 height 27
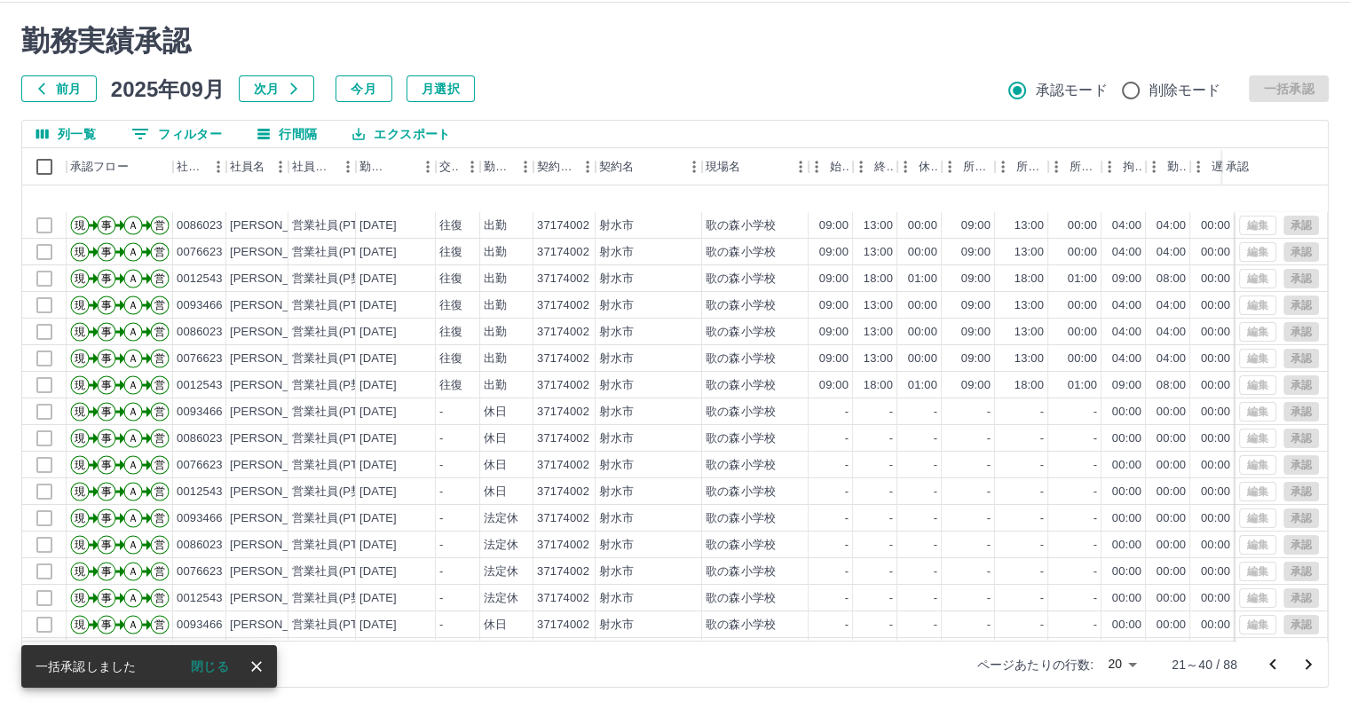
scroll to position [89, 0]
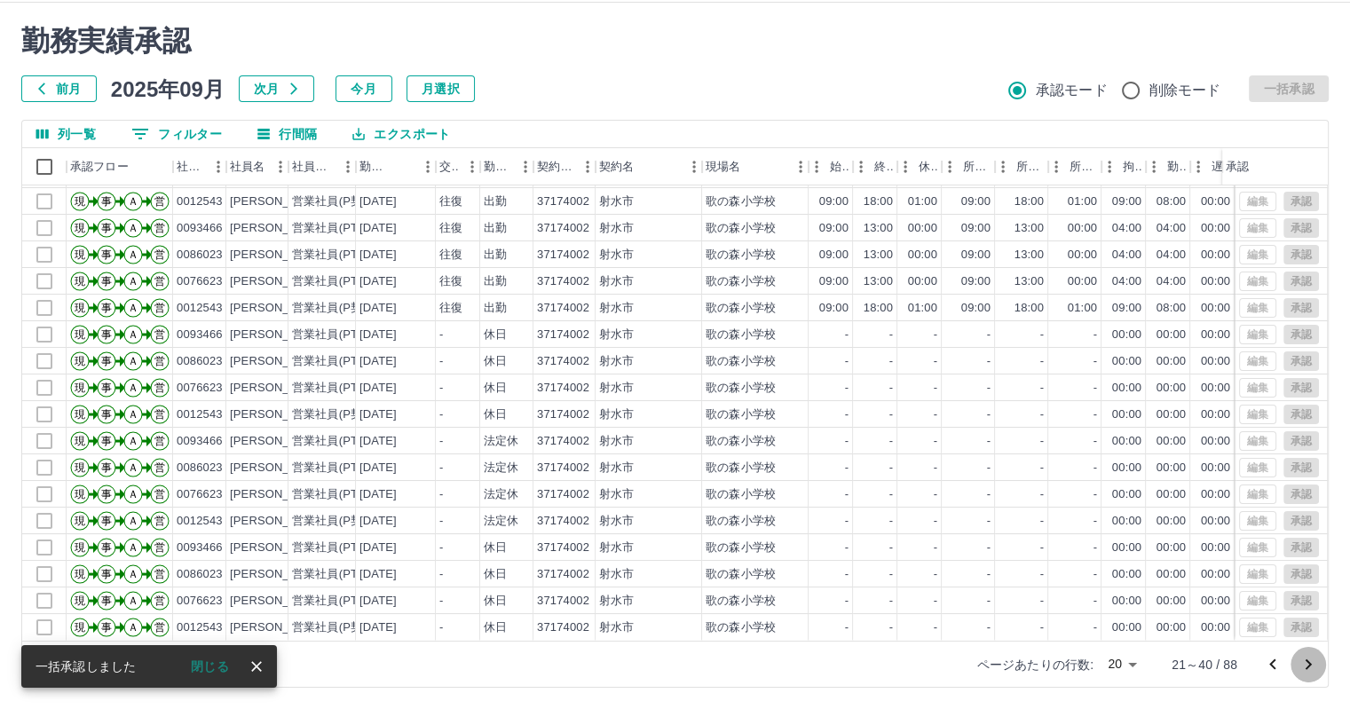
click at [1306, 659] on icon "次のページへ" at bounding box center [1308, 664] width 6 height 11
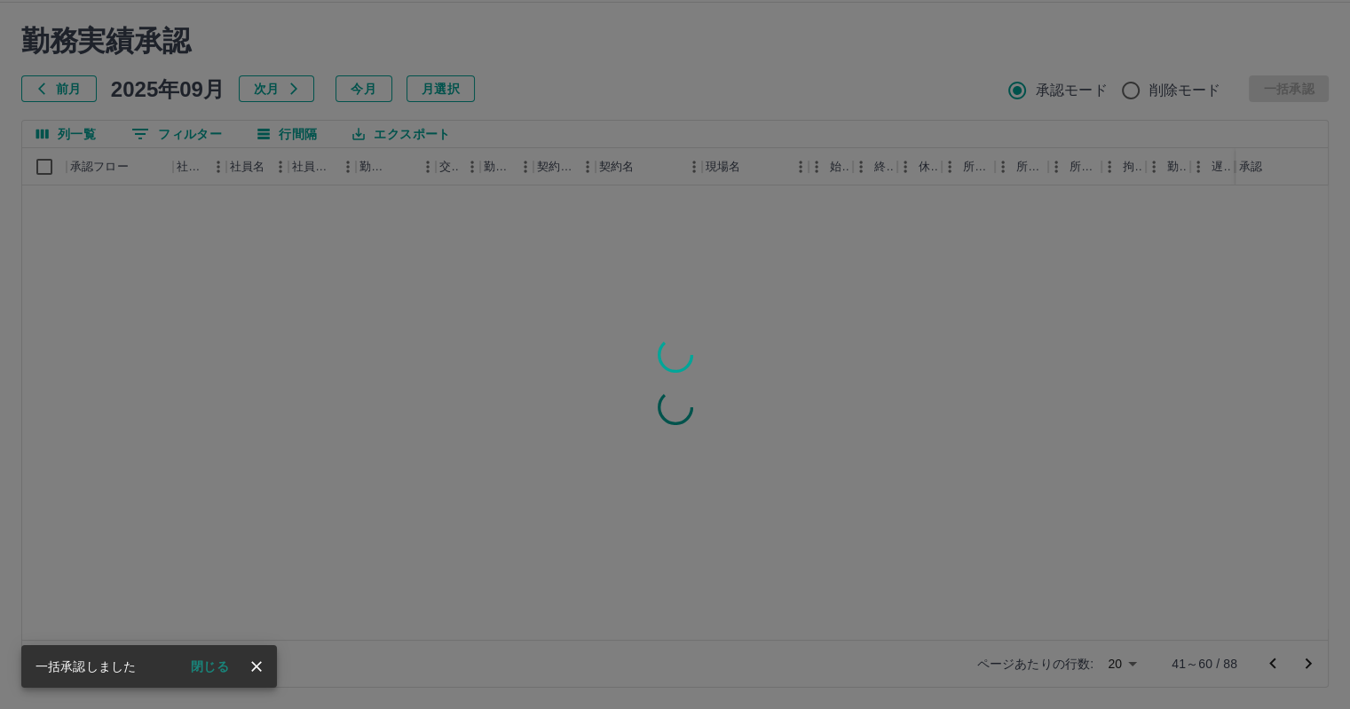
scroll to position [0, 0]
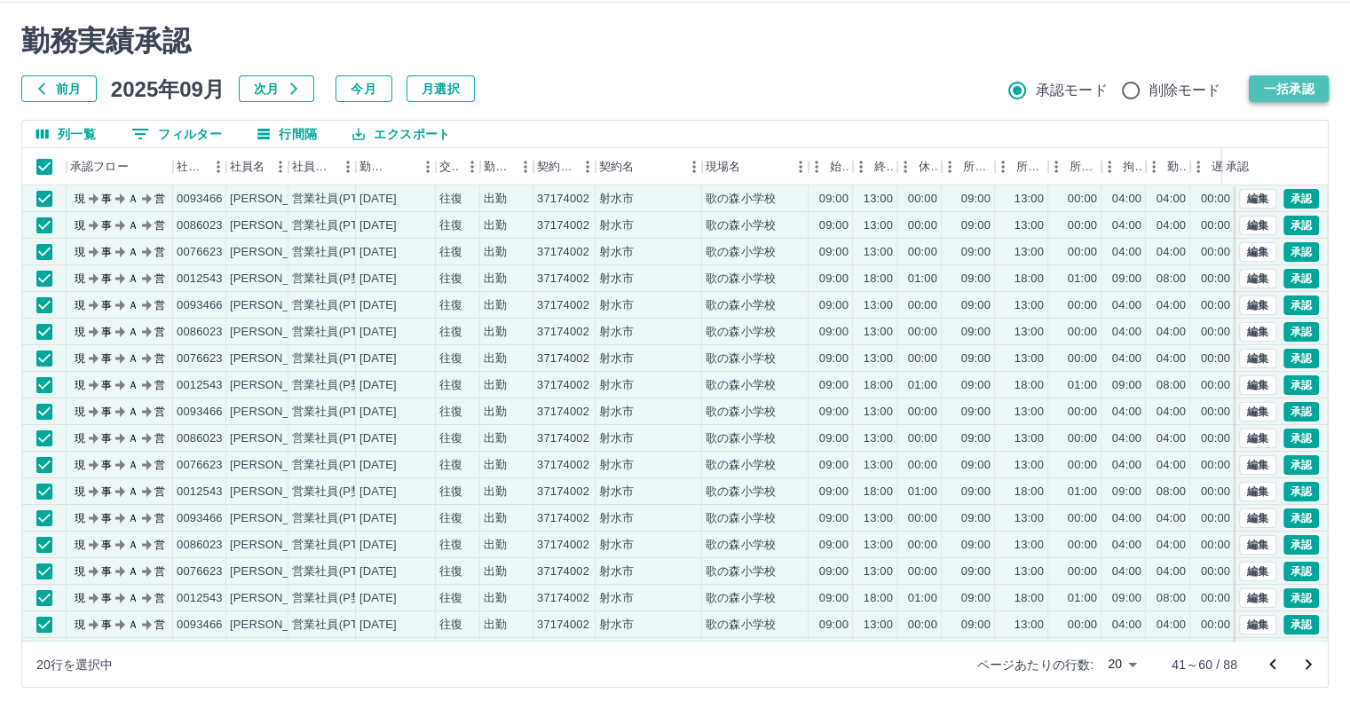
click at [1275, 81] on button "一括承認" at bounding box center [1288, 88] width 80 height 27
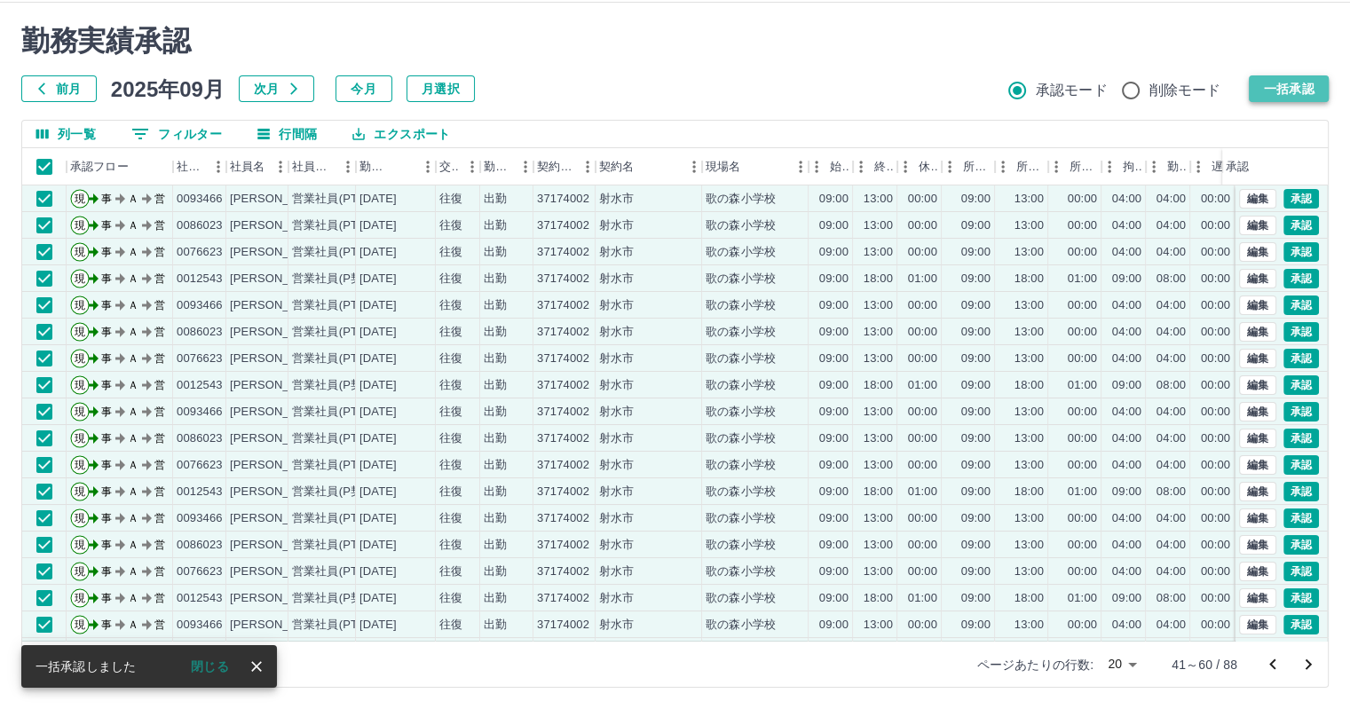
drag, startPoint x: 1263, startPoint y: 86, endPoint x: 1282, endPoint y: 83, distance: 18.8
click at [1271, 84] on button "一括承認" at bounding box center [1288, 88] width 80 height 27
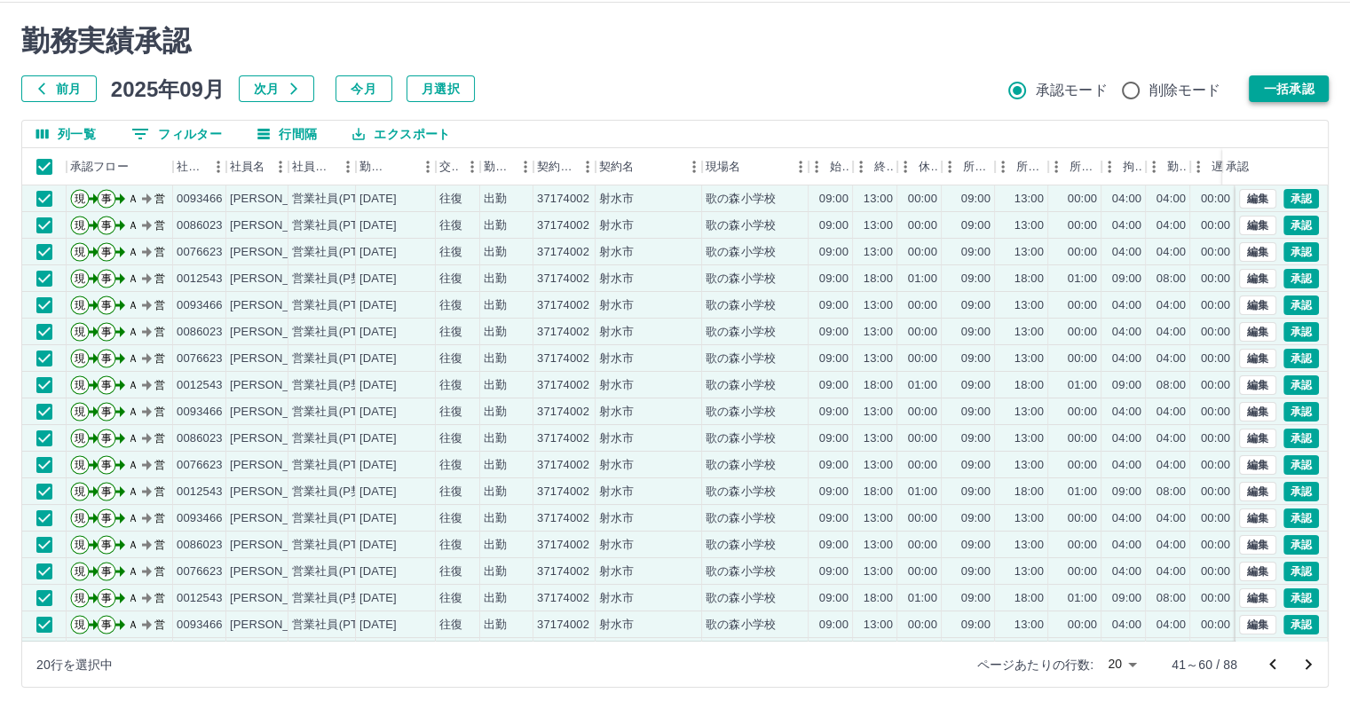
click at [1289, 90] on button "一括承認" at bounding box center [1288, 88] width 80 height 27
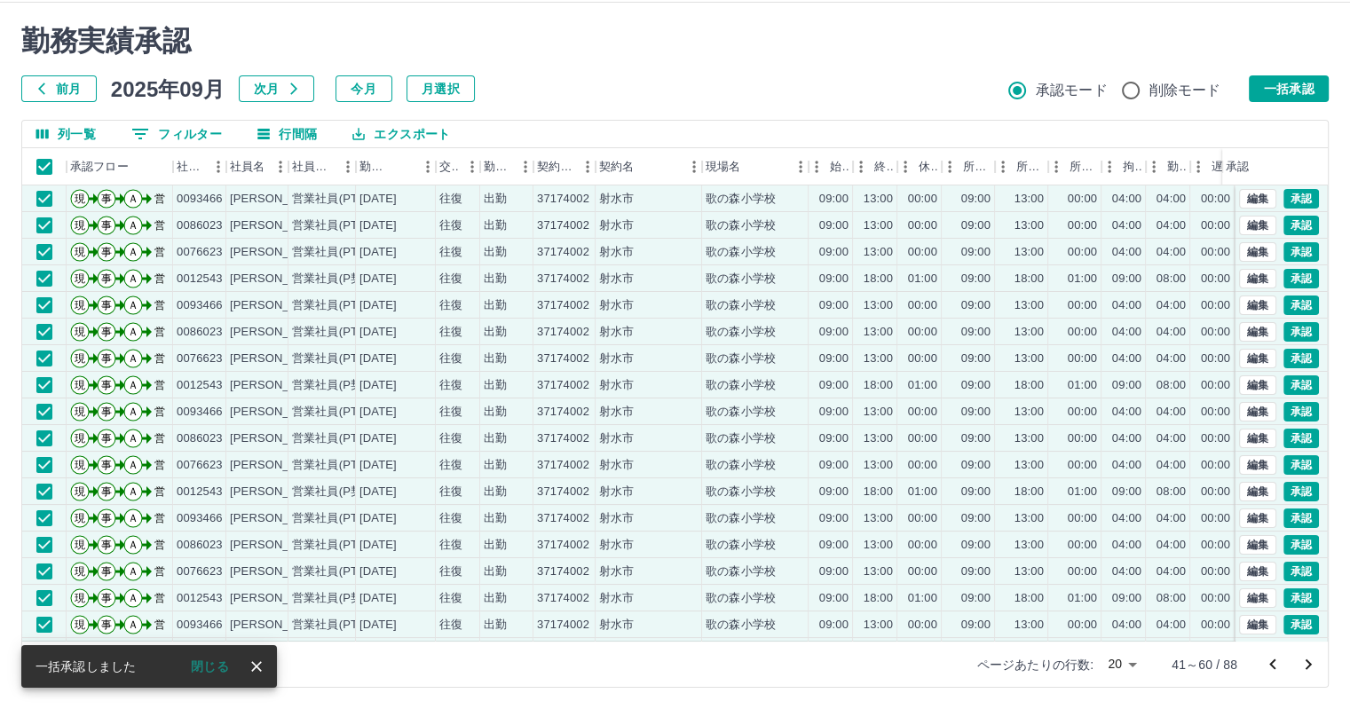
click at [1299, 88] on button "一括承認" at bounding box center [1288, 88] width 80 height 27
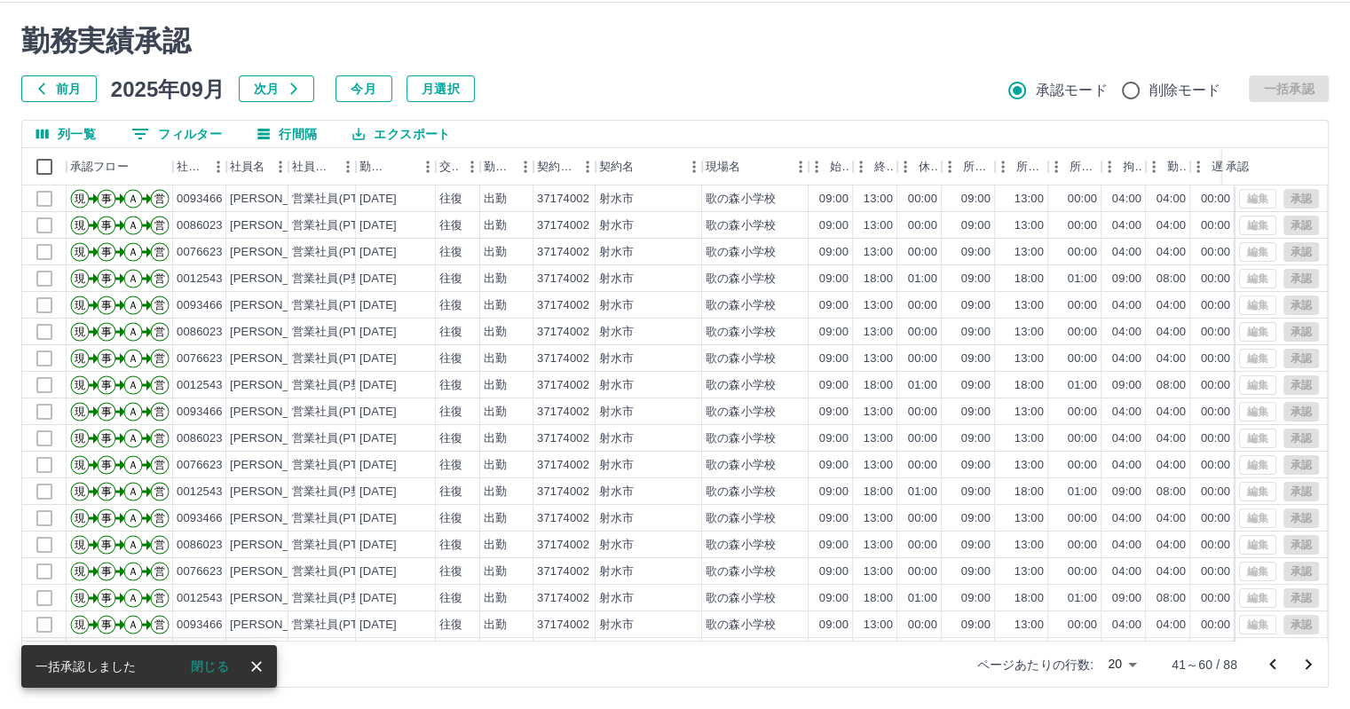
click at [1302, 661] on icon "次のページへ" at bounding box center [1307, 664] width 21 height 21
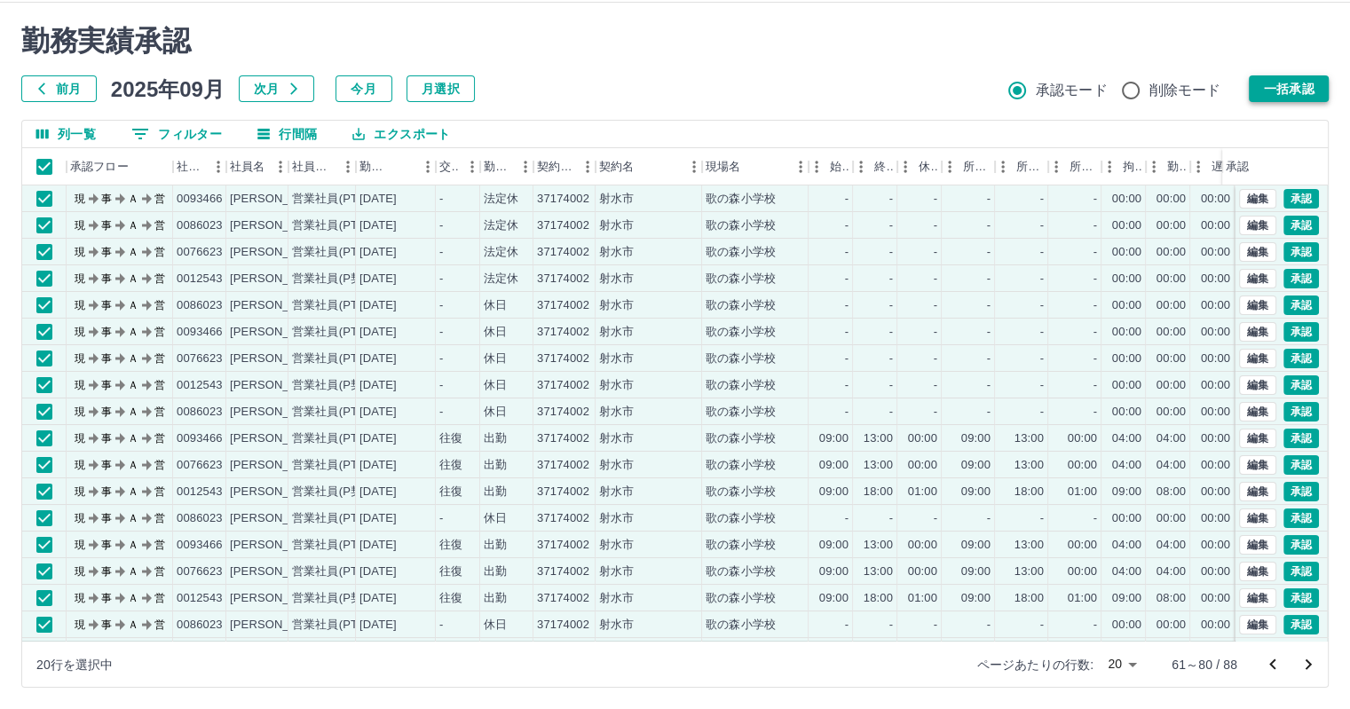
click at [1278, 88] on button "一括承認" at bounding box center [1288, 88] width 80 height 27
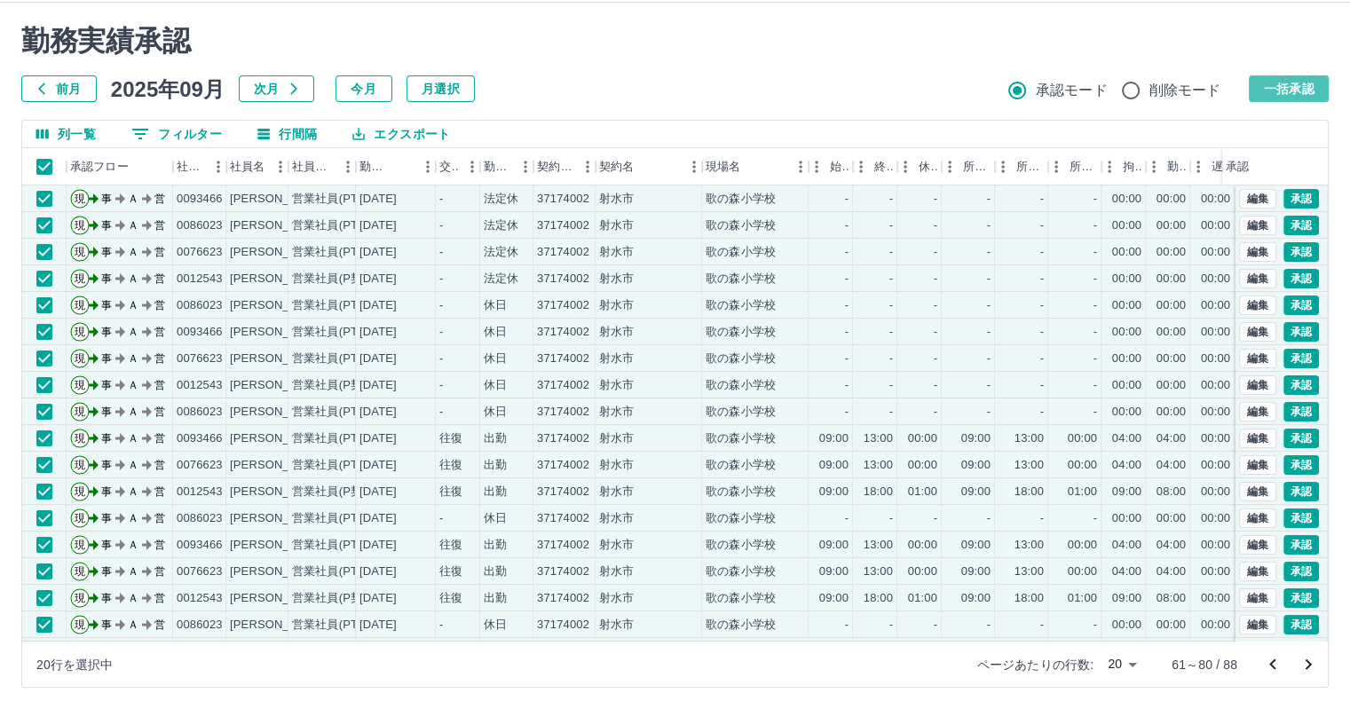
click at [1292, 88] on button "一括承認" at bounding box center [1288, 88] width 80 height 27
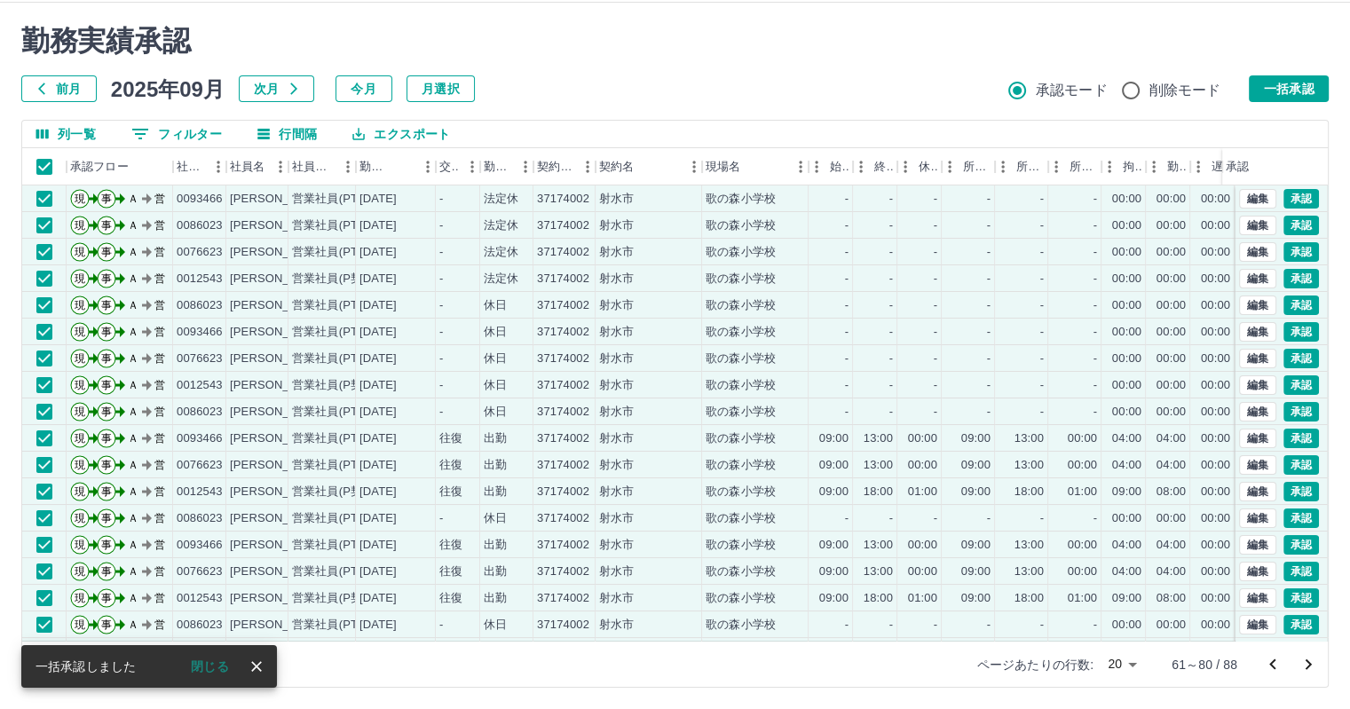
click at [1292, 88] on button "一括承認" at bounding box center [1288, 88] width 80 height 27
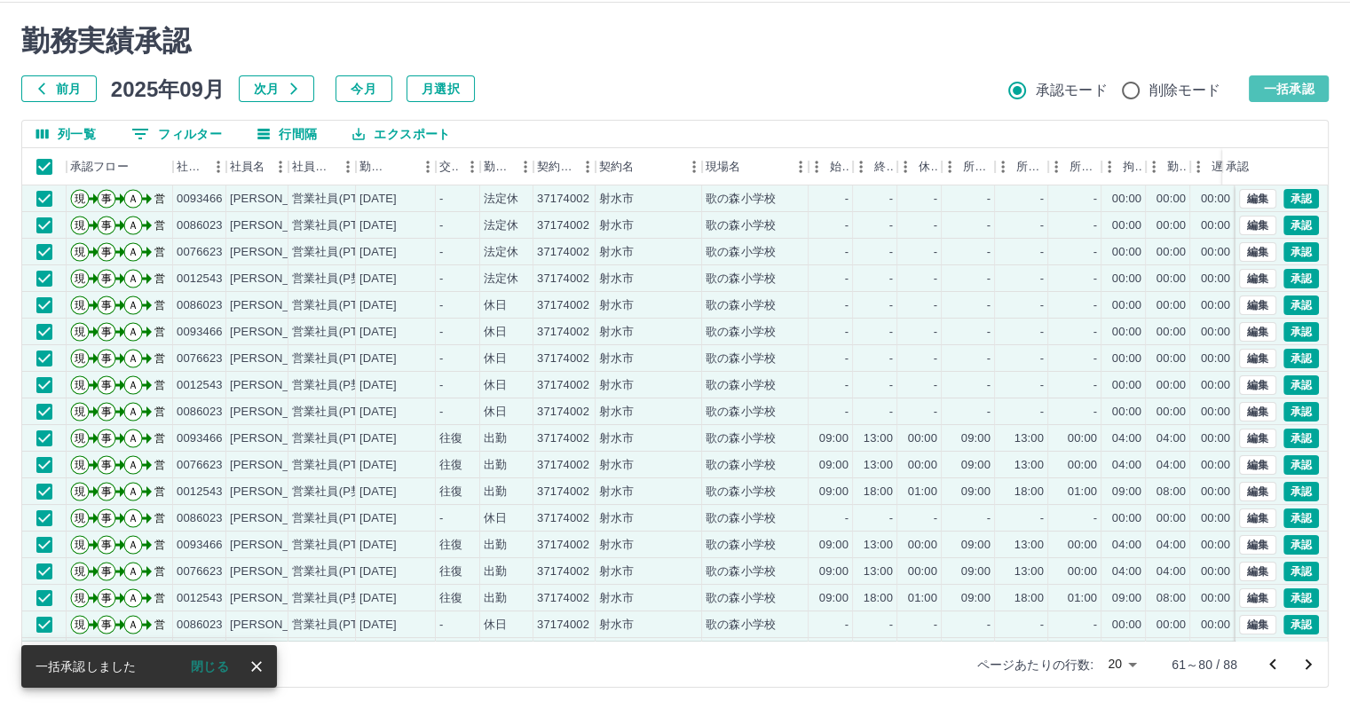
click at [1286, 95] on button "一括承認" at bounding box center [1288, 88] width 80 height 27
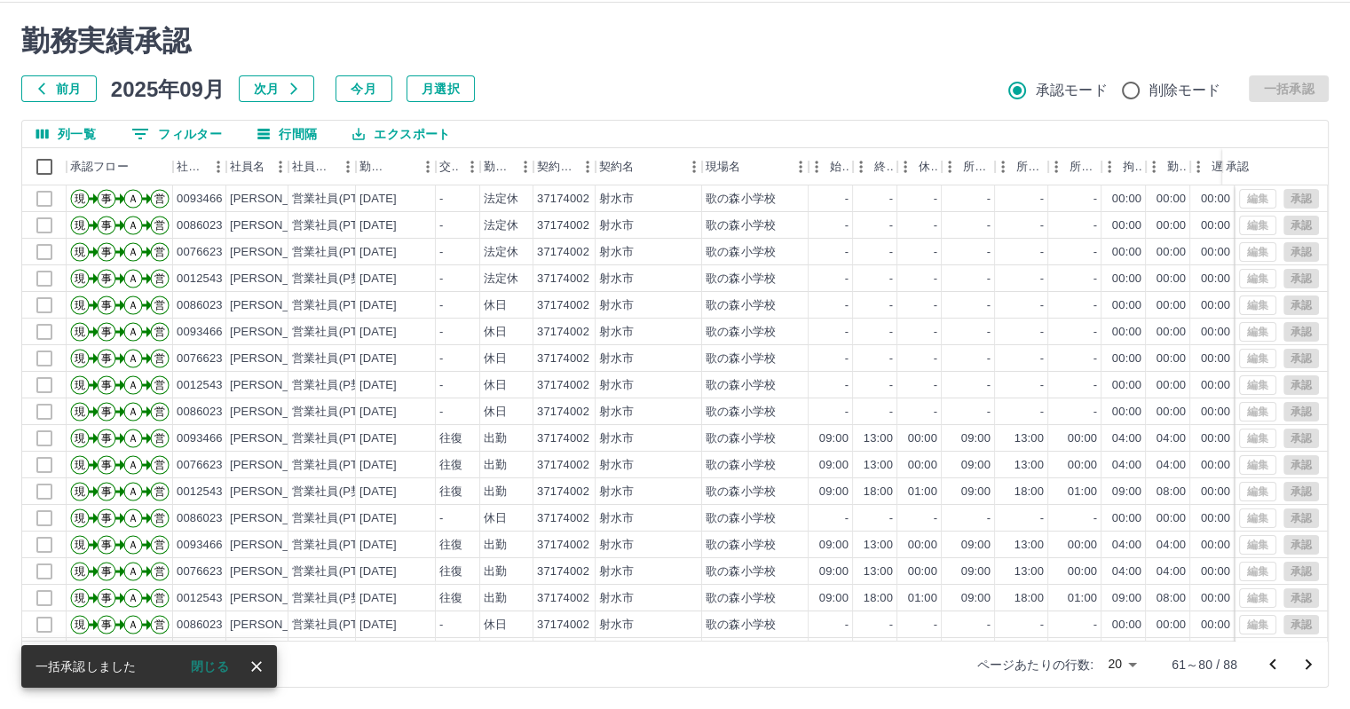
click at [1310, 664] on icon "次のページへ" at bounding box center [1308, 664] width 6 height 11
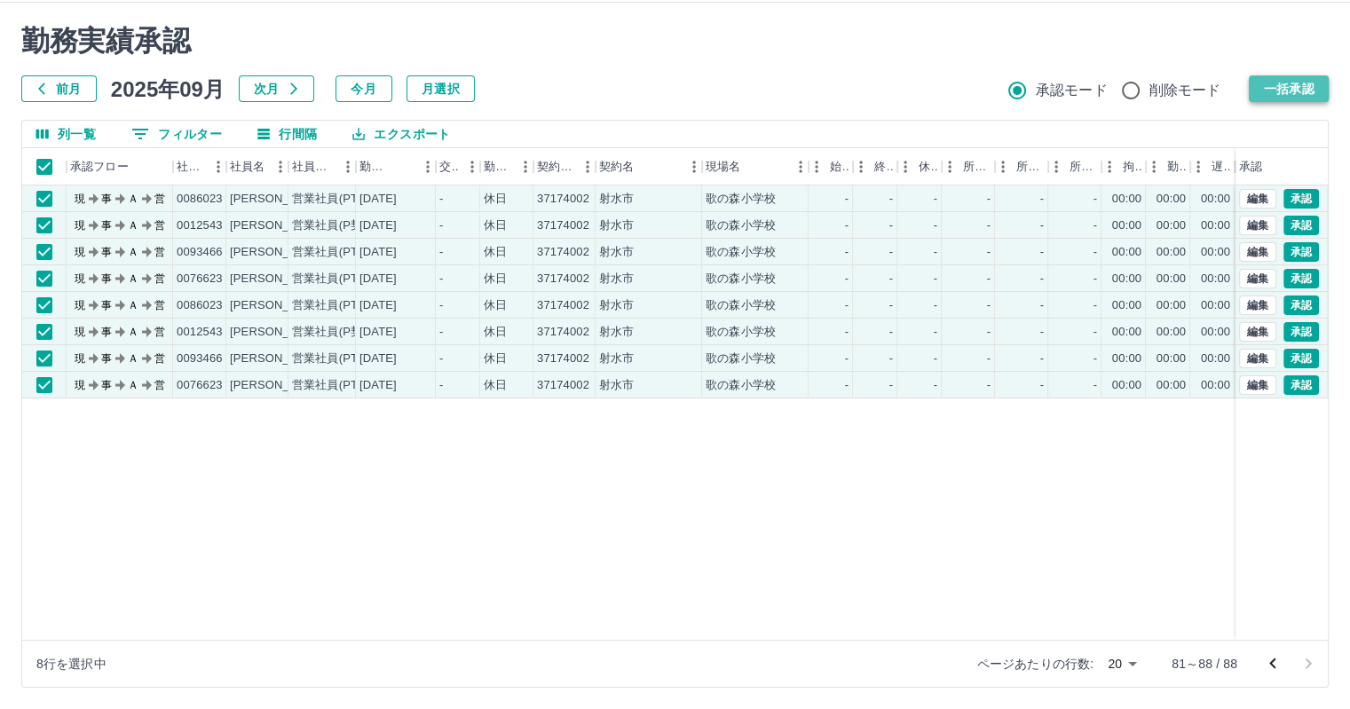
click at [1288, 76] on button "一括承認" at bounding box center [1288, 88] width 80 height 27
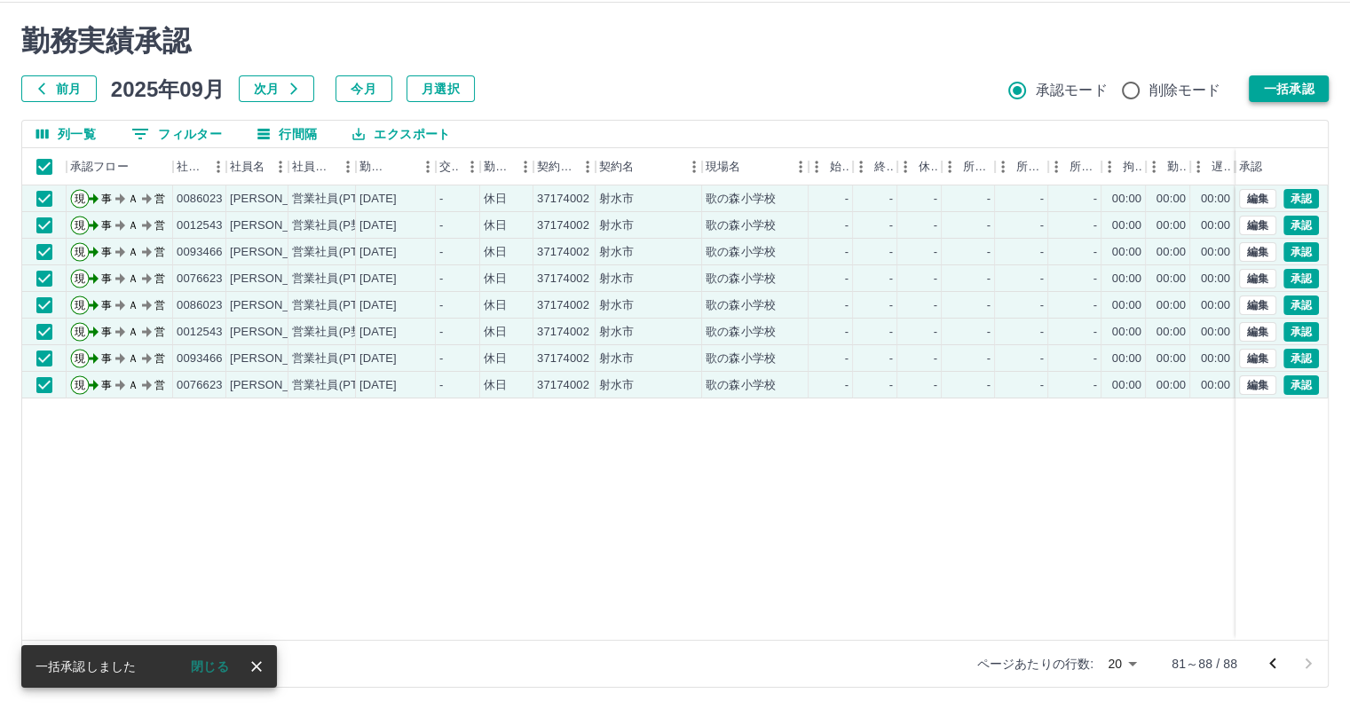
click at [1288, 81] on button "一括承認" at bounding box center [1288, 88] width 80 height 27
click at [1292, 83] on button "一括承認" at bounding box center [1288, 88] width 80 height 27
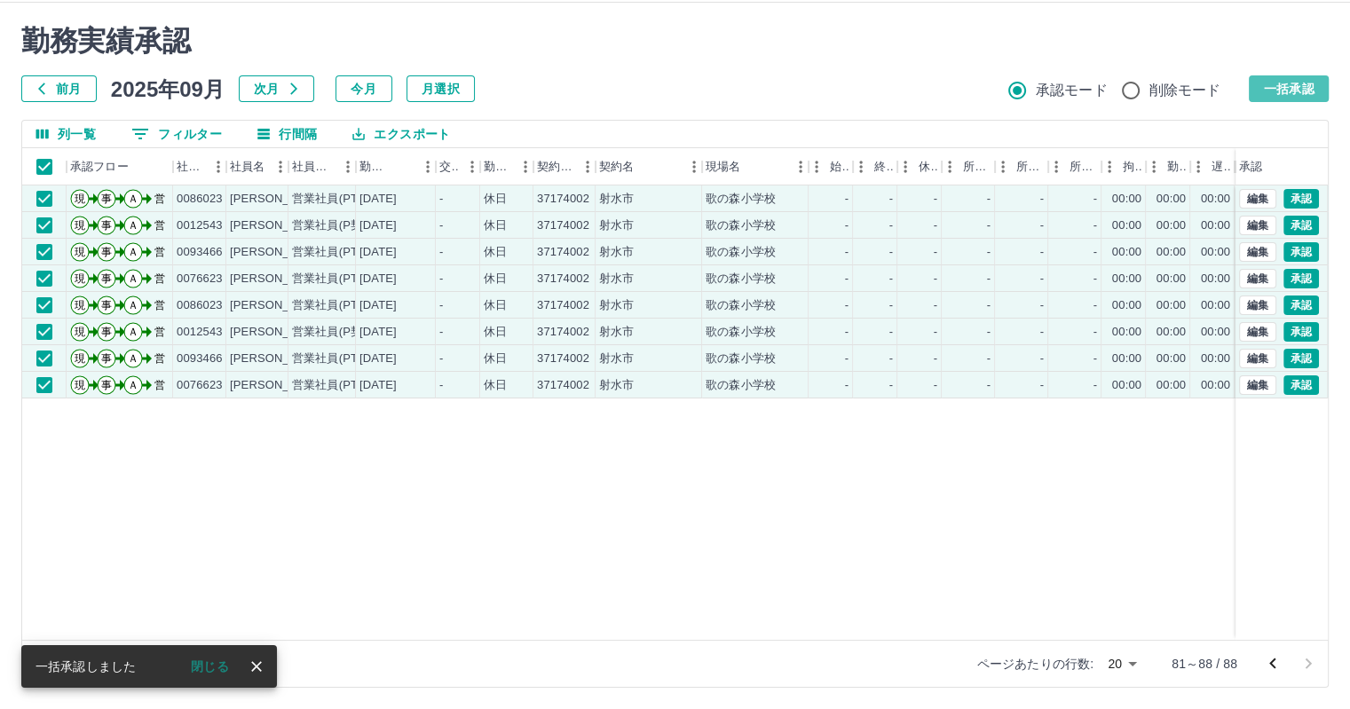
click at [1292, 91] on button "一括承認" at bounding box center [1288, 88] width 80 height 27
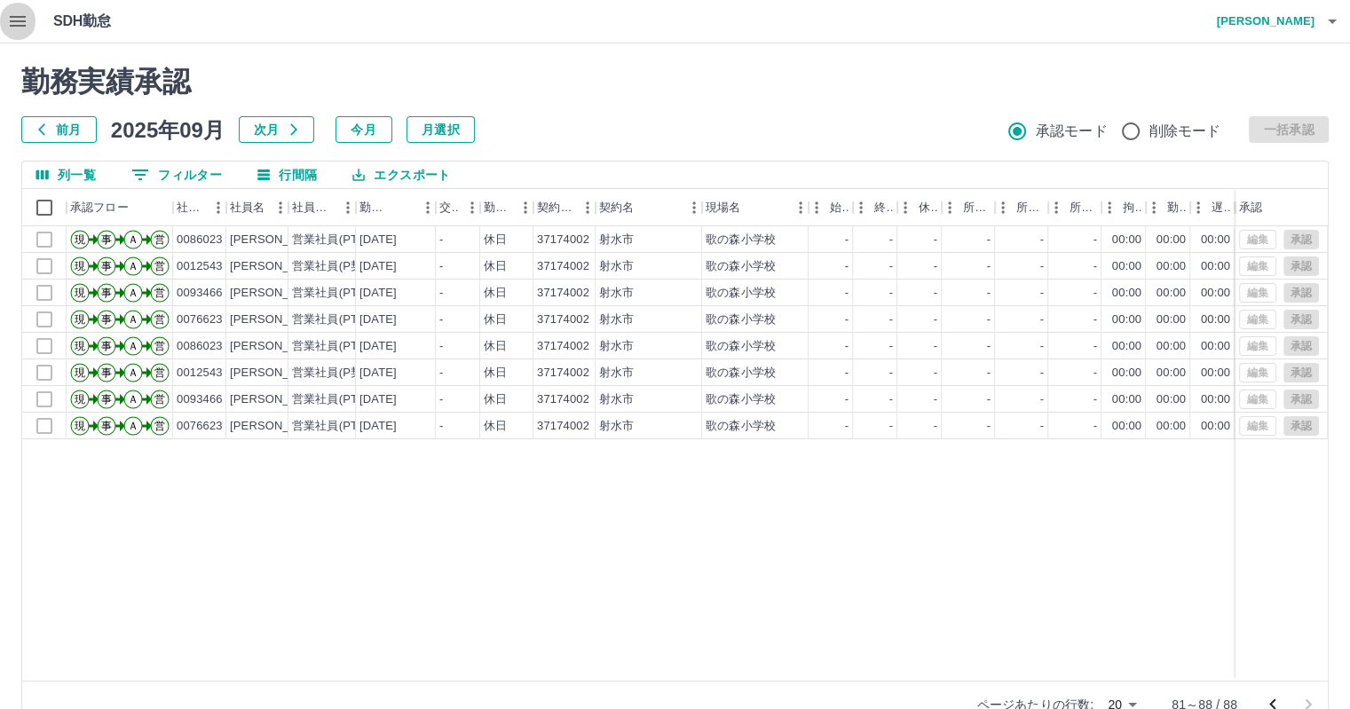
click at [14, 18] on icon "button" at bounding box center [17, 21] width 21 height 21
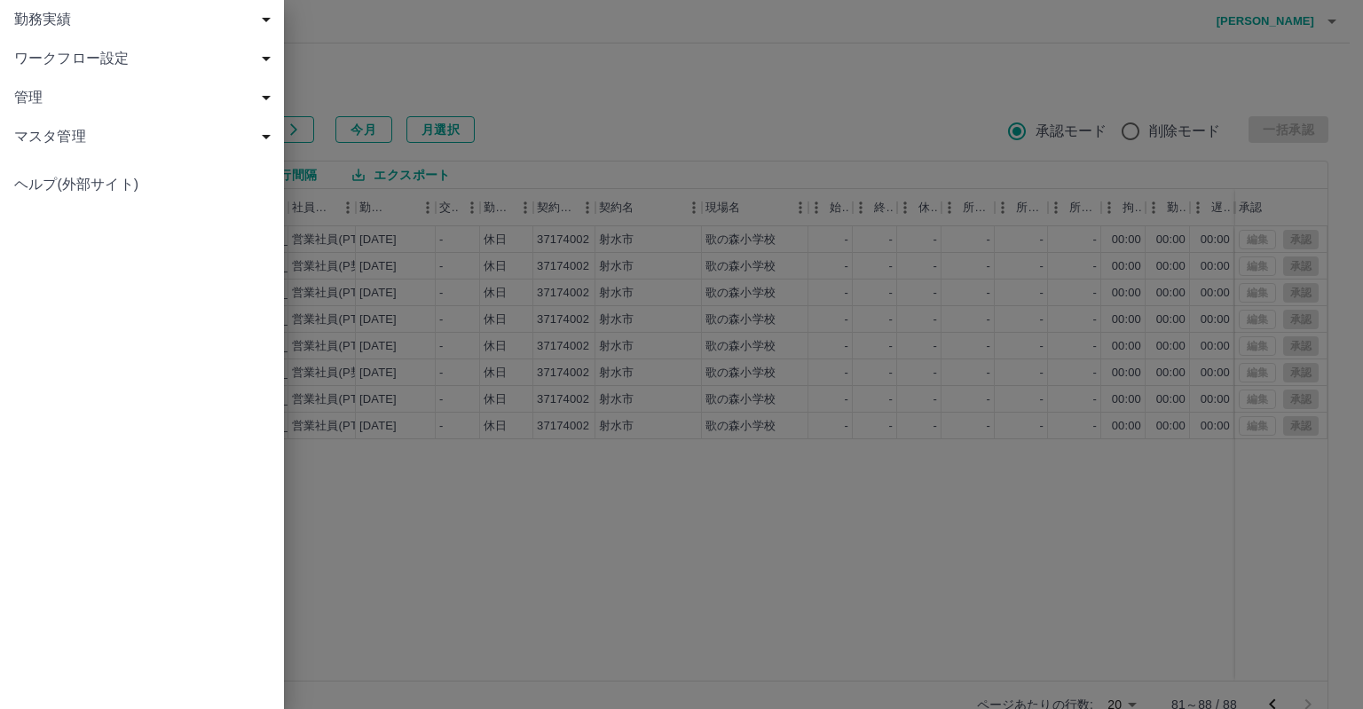
click at [43, 21] on span "勤務実績" at bounding box center [145, 19] width 263 height 21
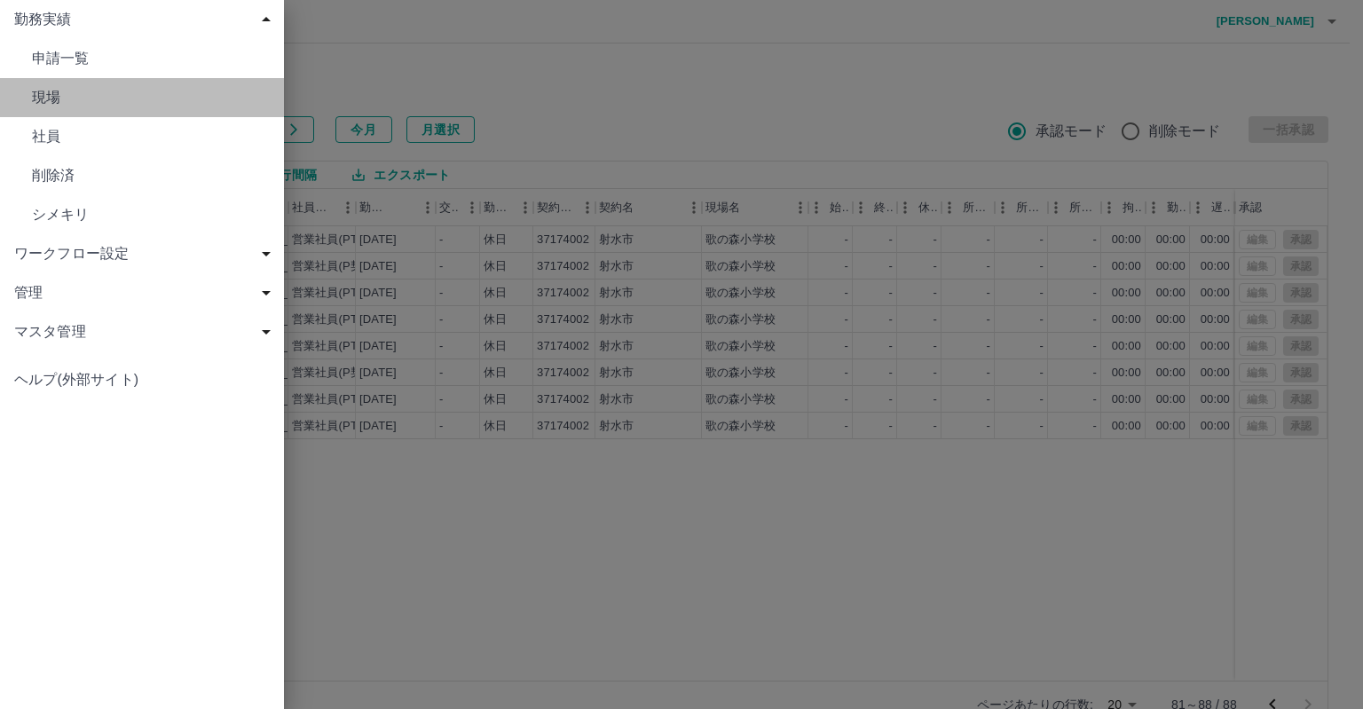
click at [48, 94] on span "現場" at bounding box center [151, 97] width 238 height 21
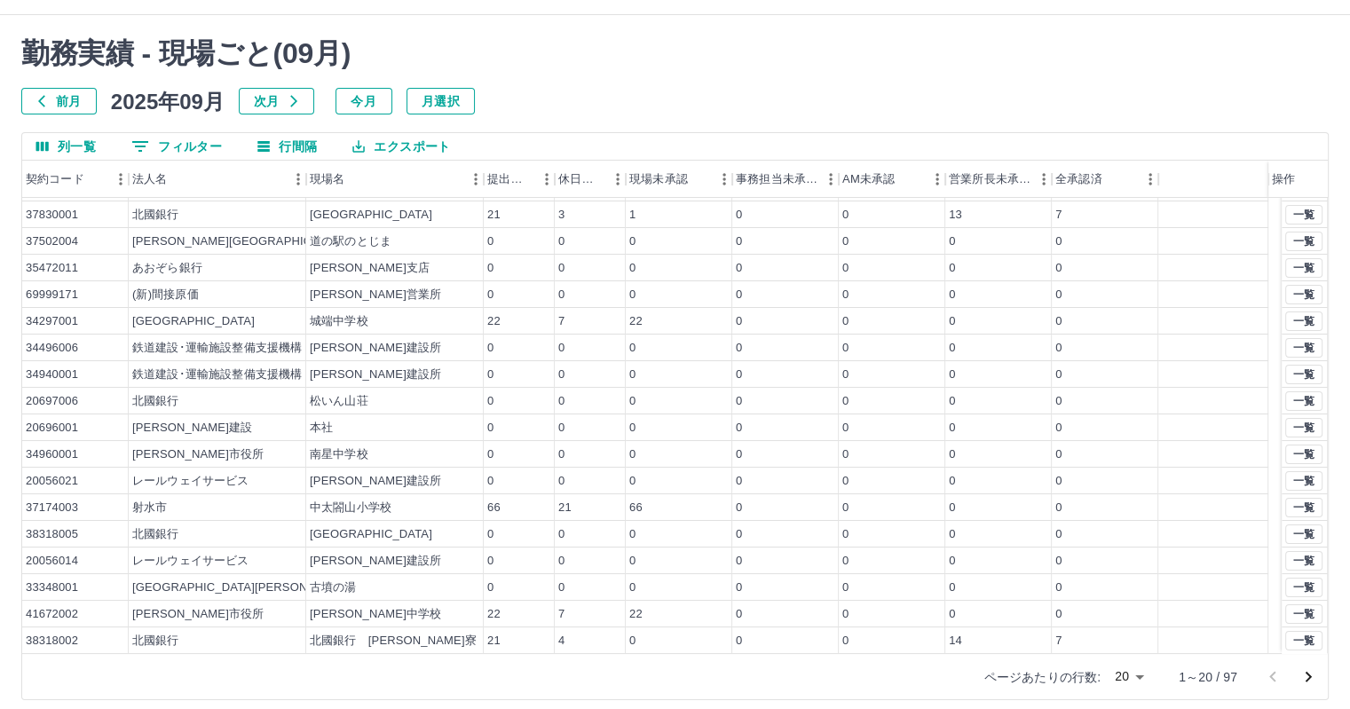
scroll to position [41, 0]
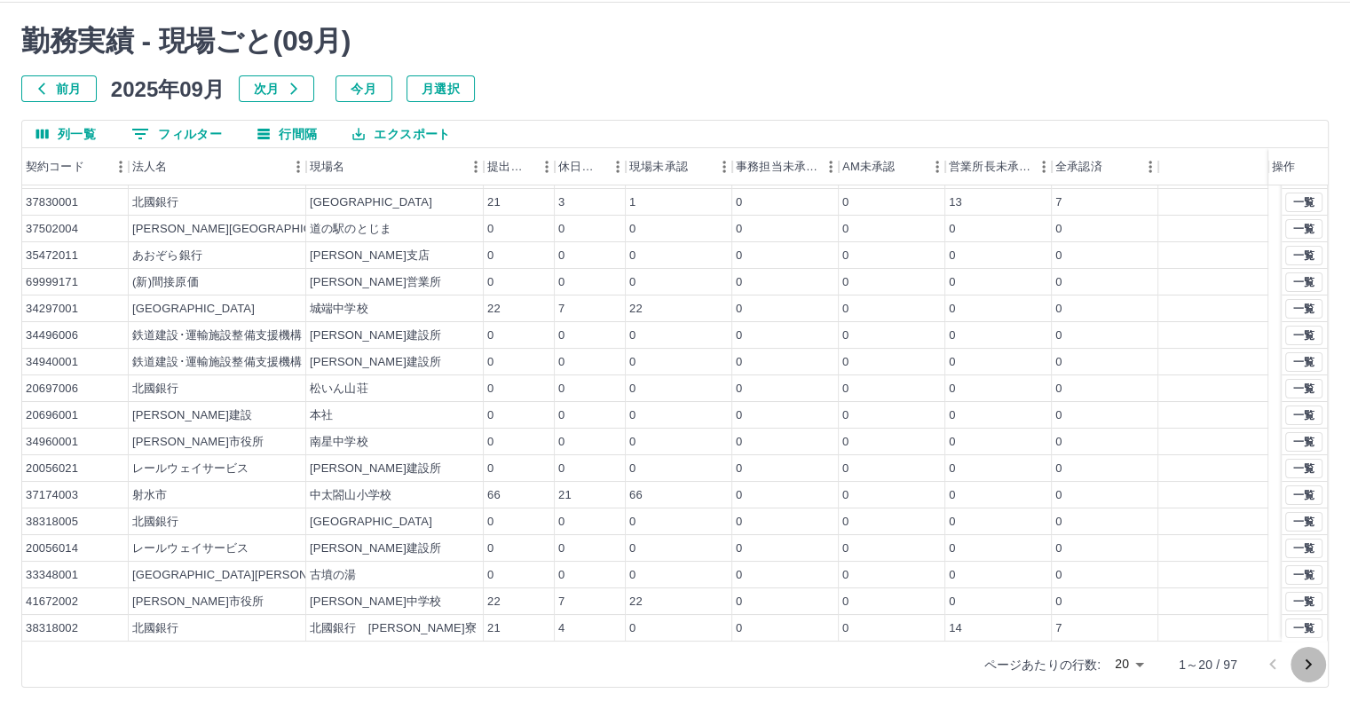
click at [1308, 662] on icon "次のページへ" at bounding box center [1308, 664] width 6 height 11
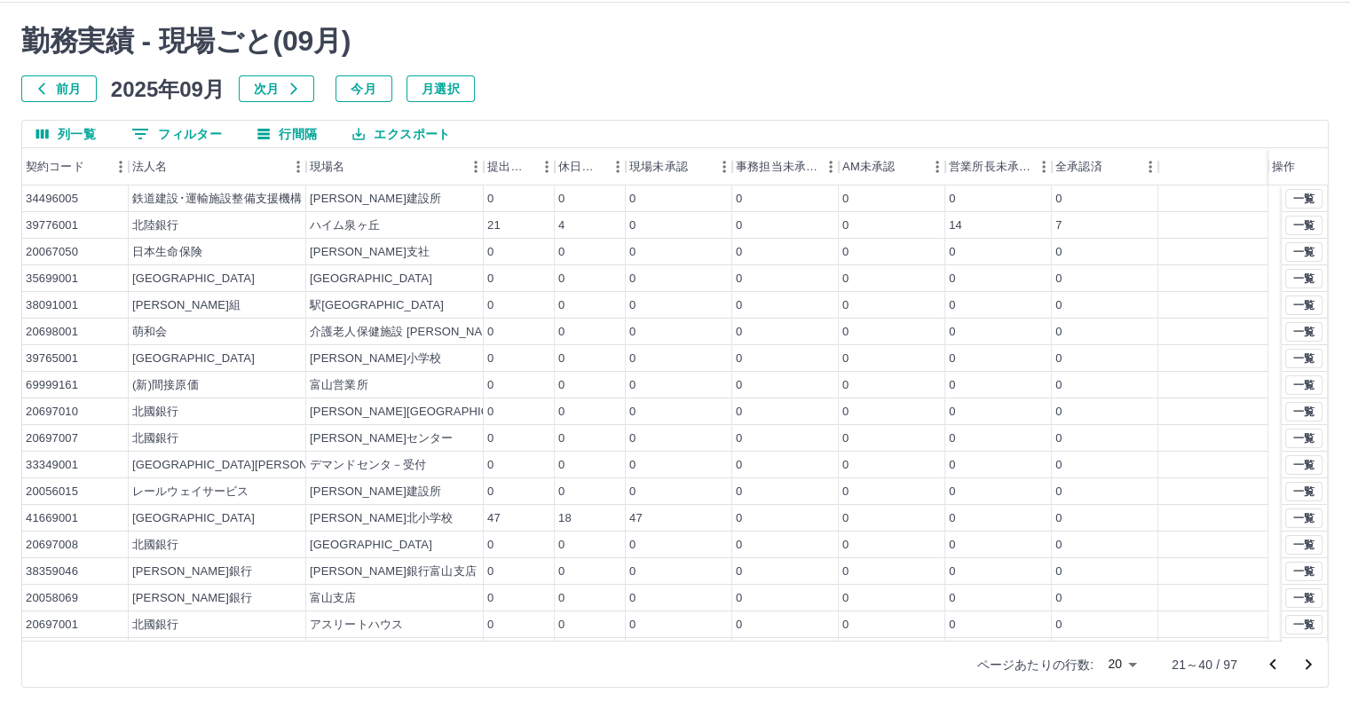
click at [1299, 654] on icon "次のページへ" at bounding box center [1307, 664] width 21 height 21
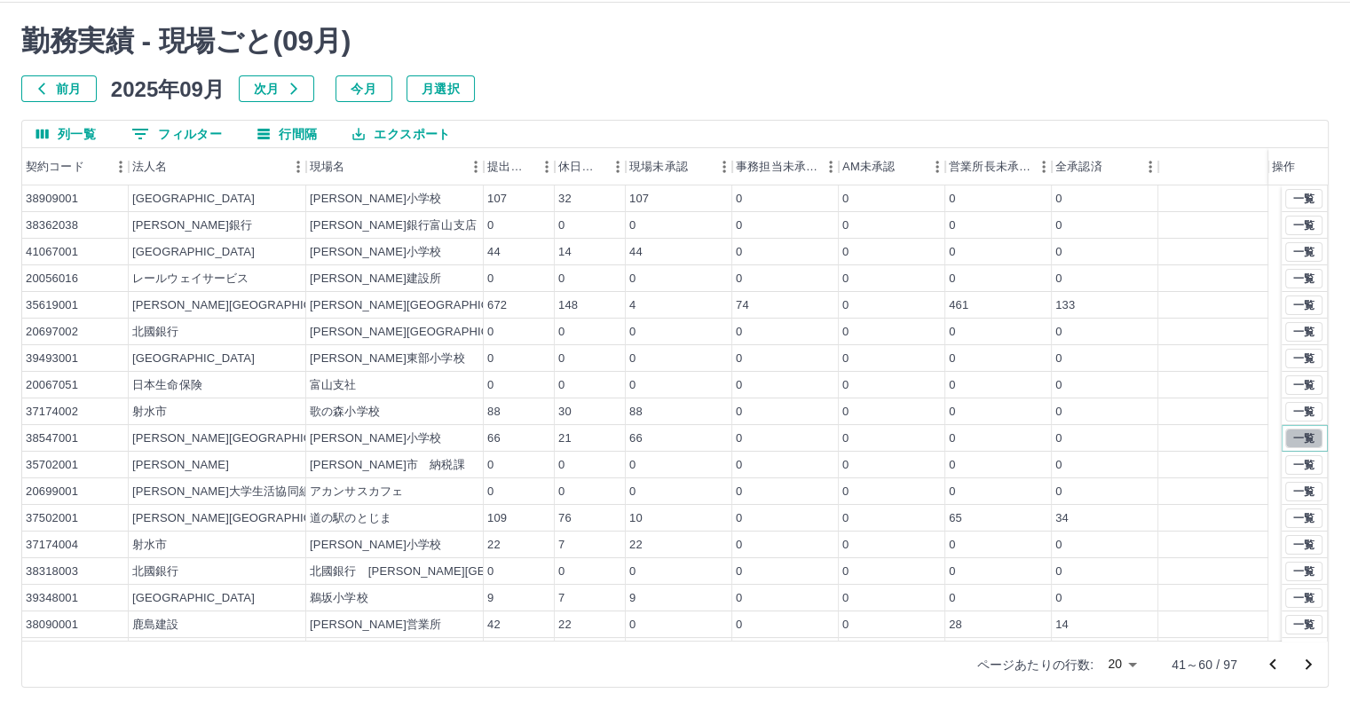
click at [1295, 429] on button "一覧" at bounding box center [1303, 439] width 37 height 20
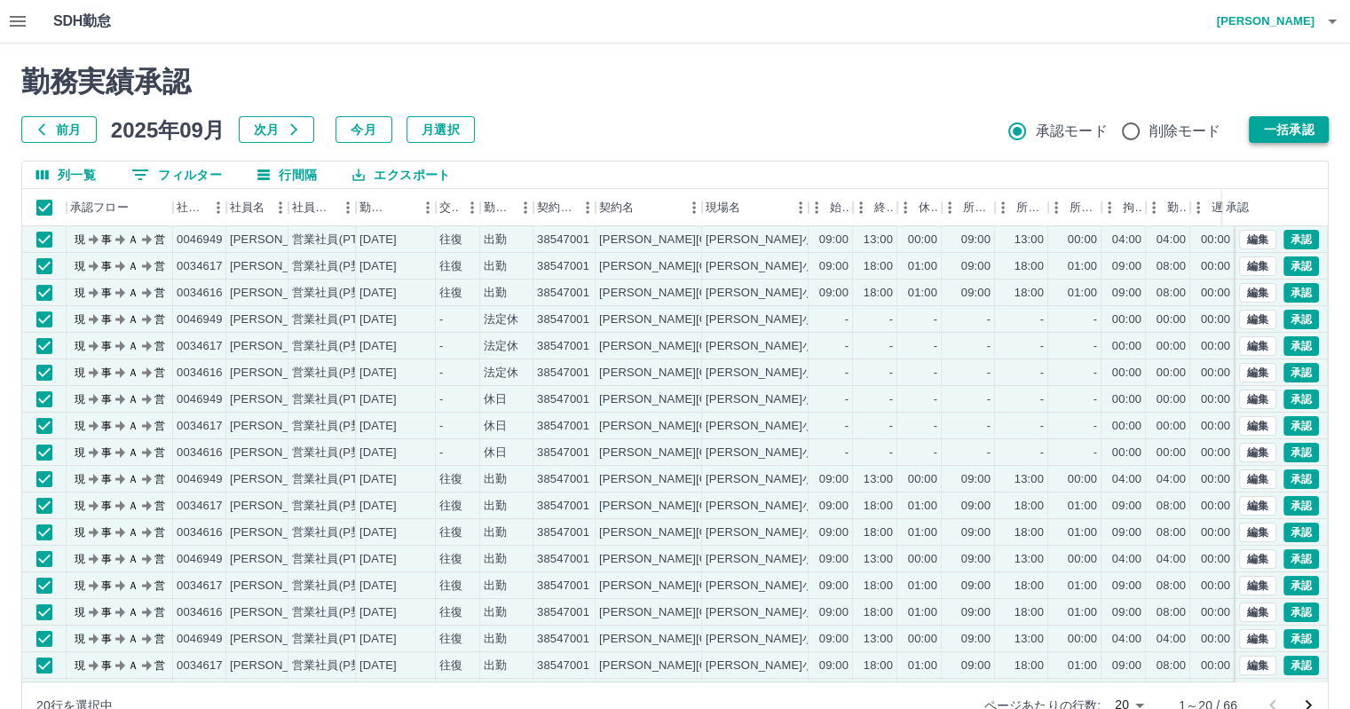
click at [1291, 132] on button "一括承認" at bounding box center [1288, 129] width 80 height 27
click at [1302, 132] on button "一括承認" at bounding box center [1288, 129] width 80 height 27
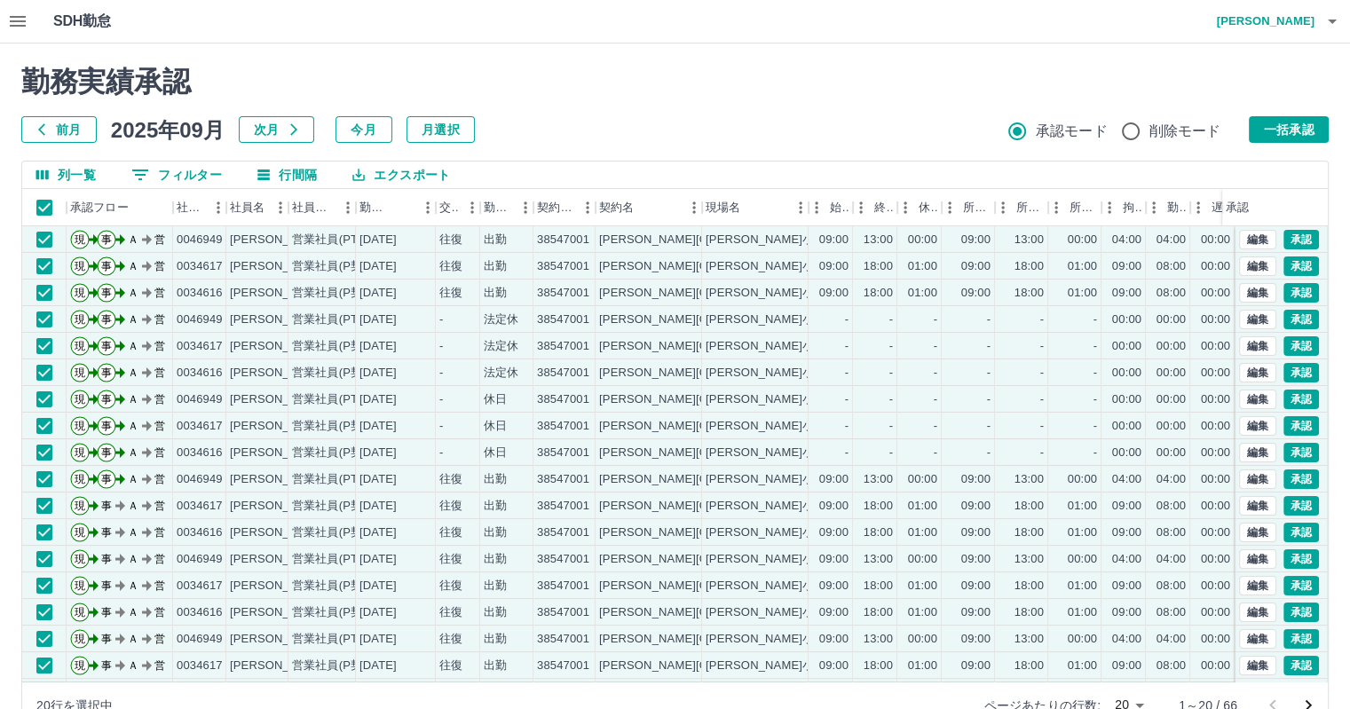
click at [1302, 132] on button "一括承認" at bounding box center [1288, 129] width 80 height 27
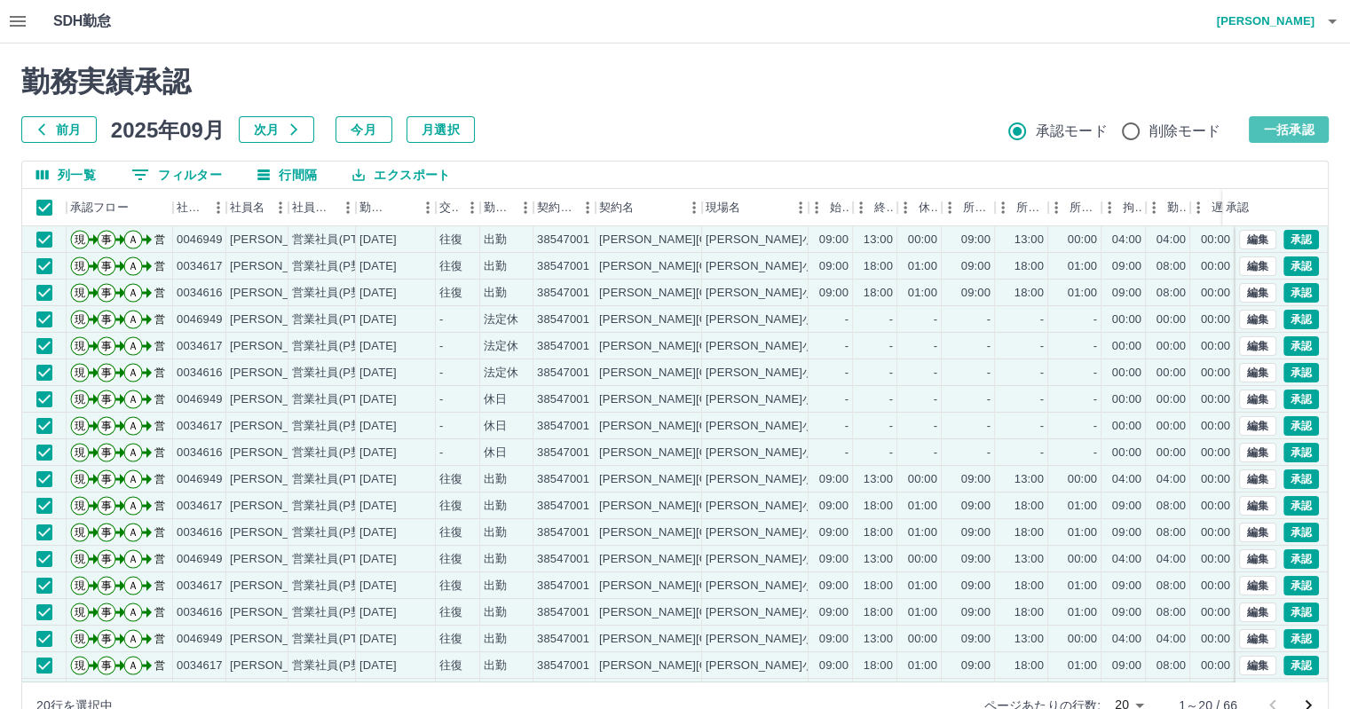
click at [1274, 138] on button "一括承認" at bounding box center [1288, 129] width 80 height 27
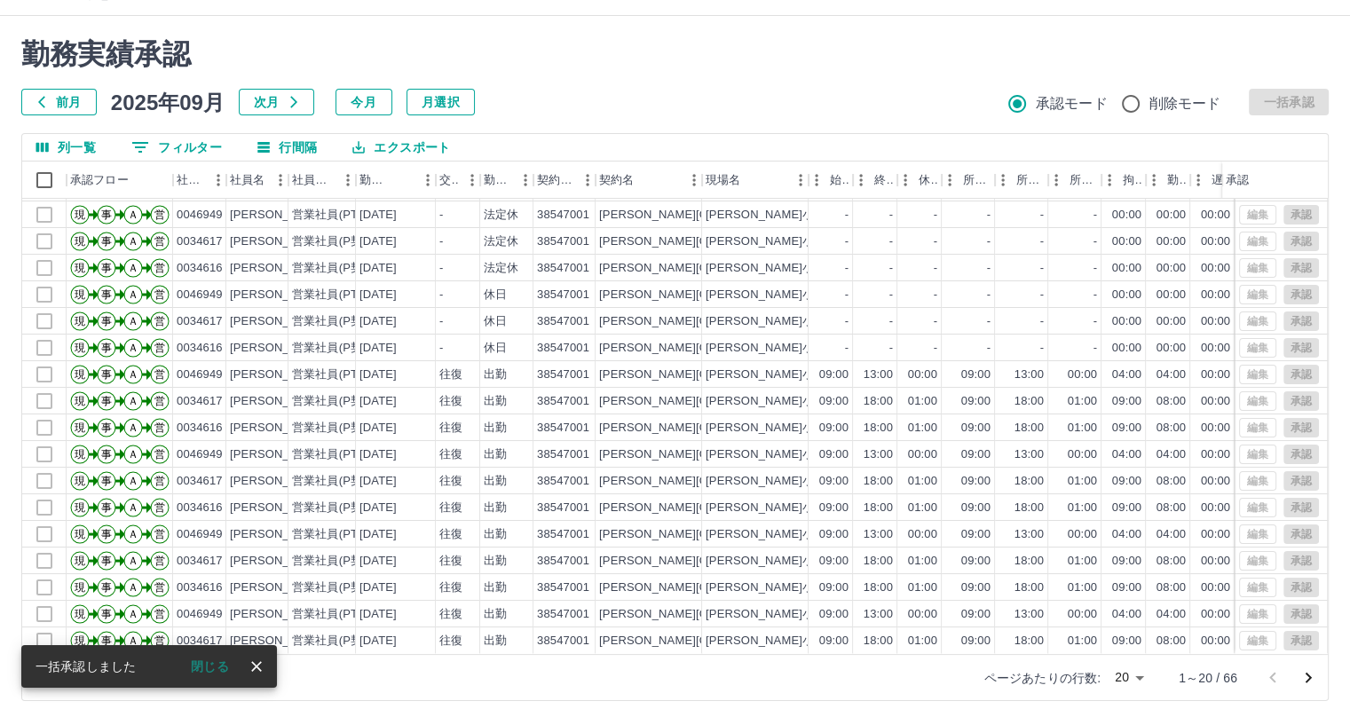
scroll to position [41, 0]
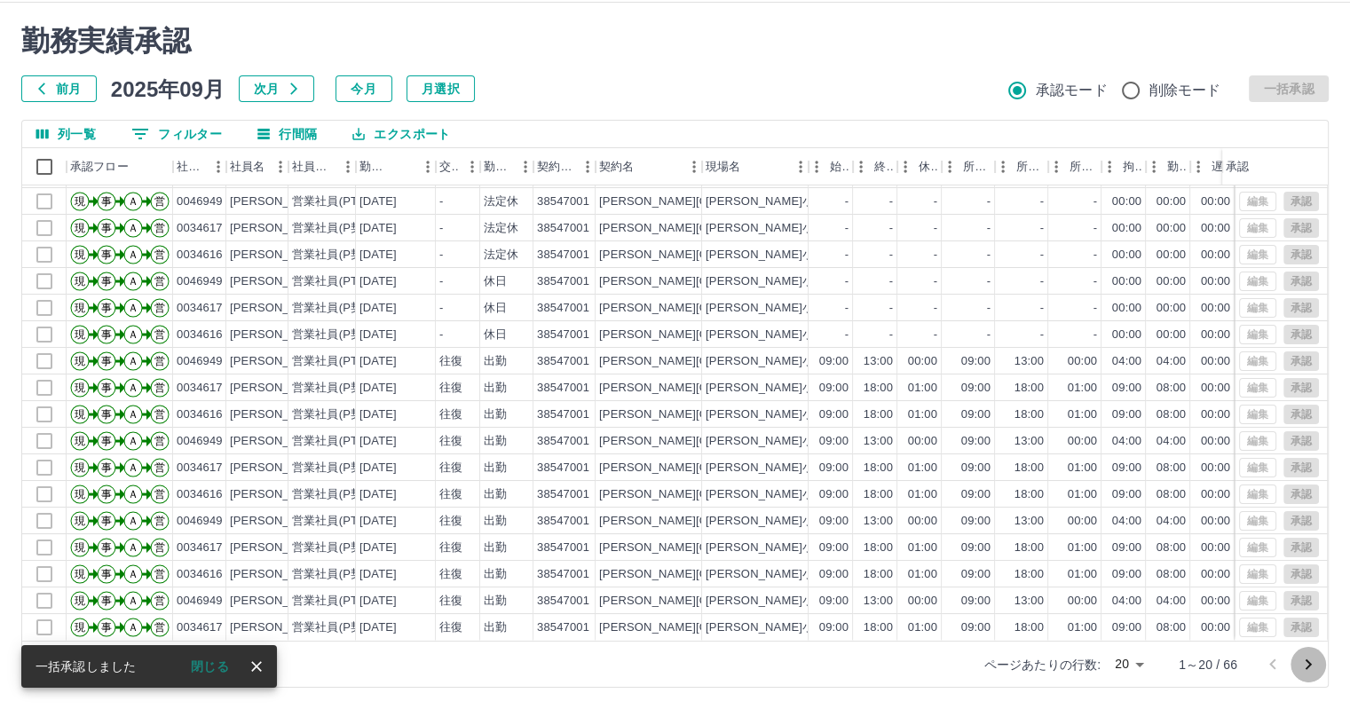
click at [1303, 661] on icon "次のページへ" at bounding box center [1307, 664] width 21 height 21
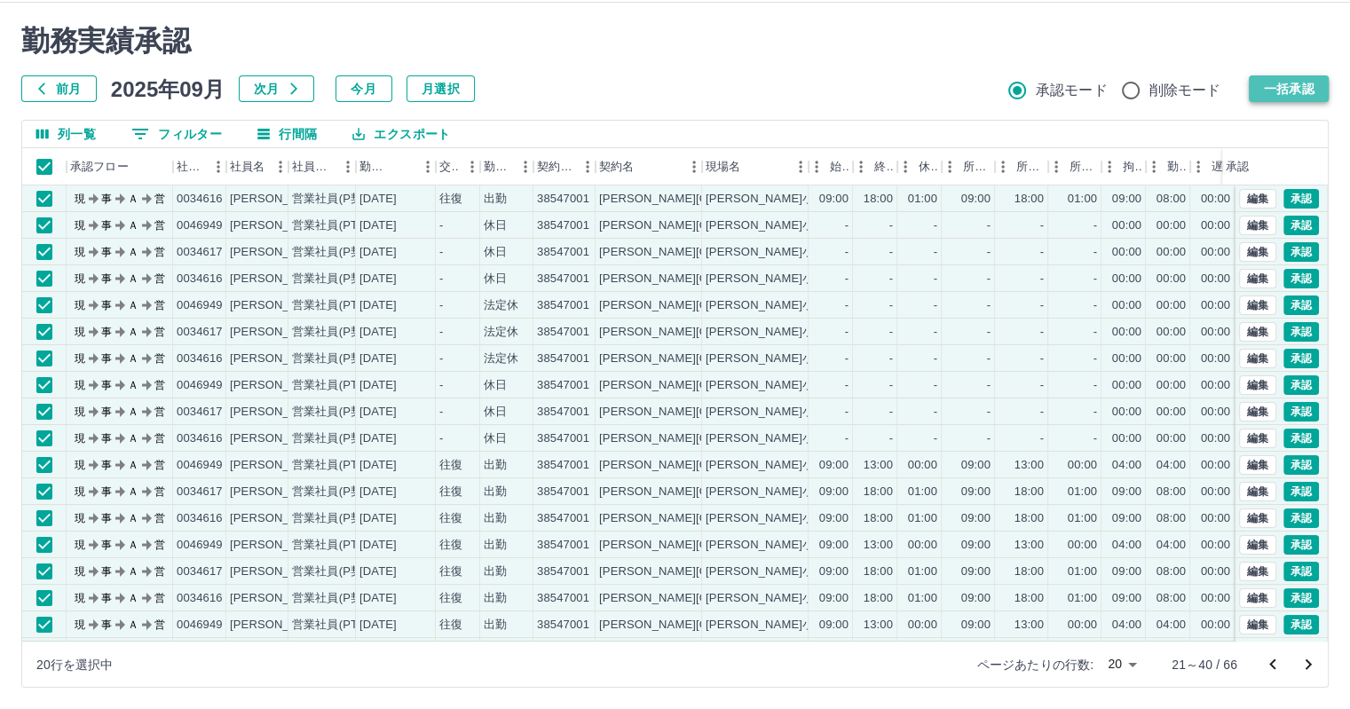
click at [1285, 87] on button "一括承認" at bounding box center [1288, 88] width 80 height 27
click at [1288, 87] on button "一括承認" at bounding box center [1288, 88] width 80 height 27
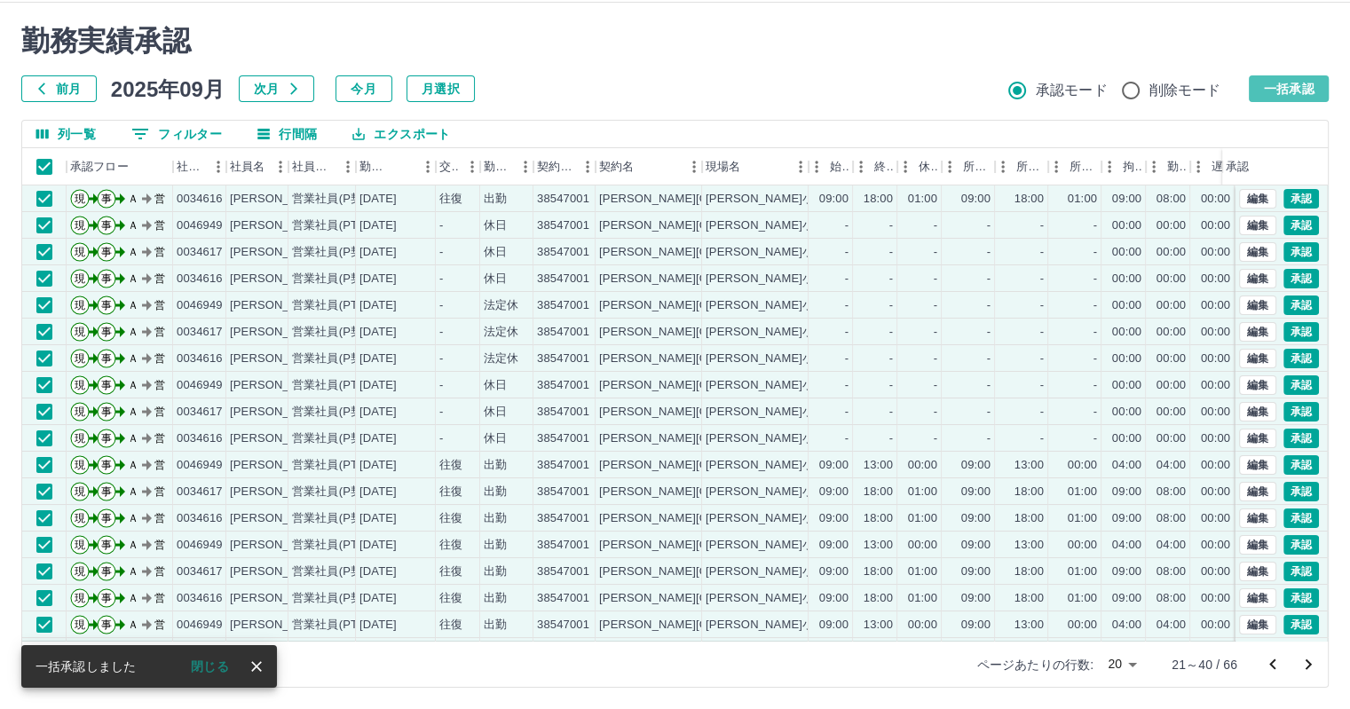
click at [1285, 96] on button "一括承認" at bounding box center [1288, 88] width 80 height 27
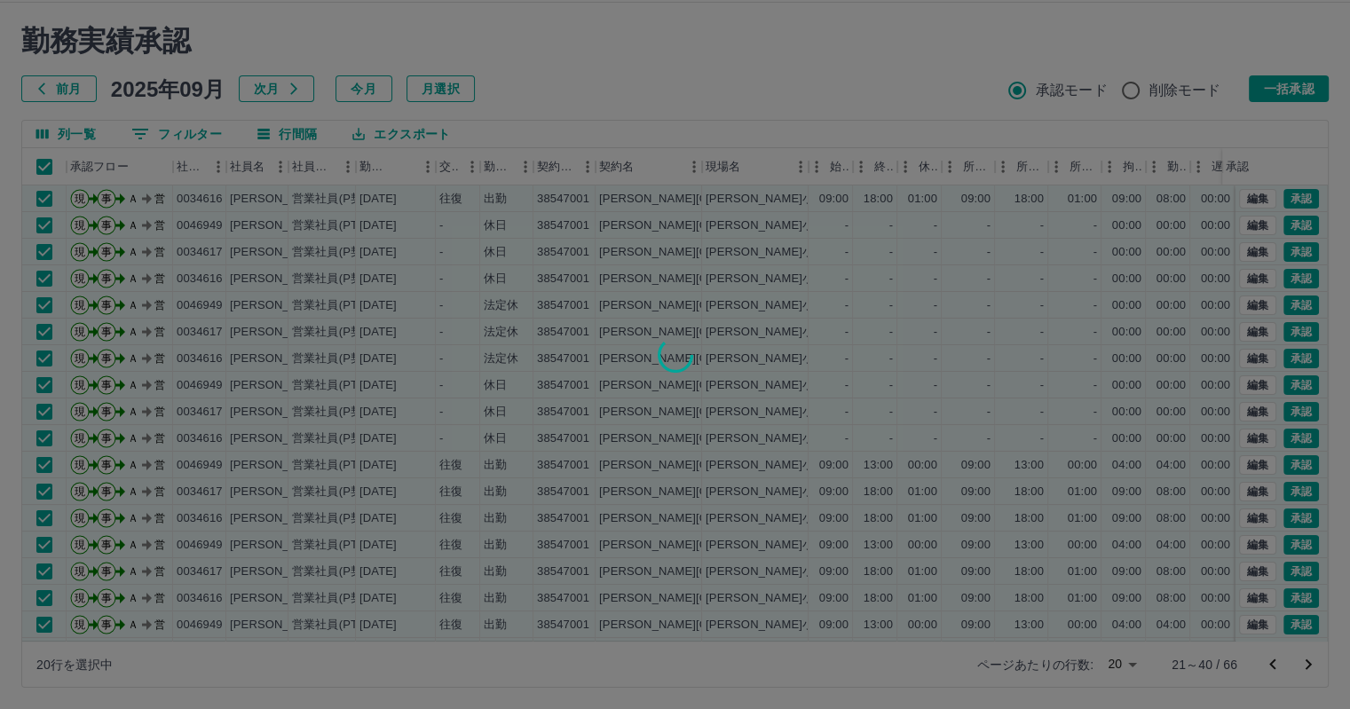
click at [1280, 75] on div at bounding box center [675, 354] width 1350 height 709
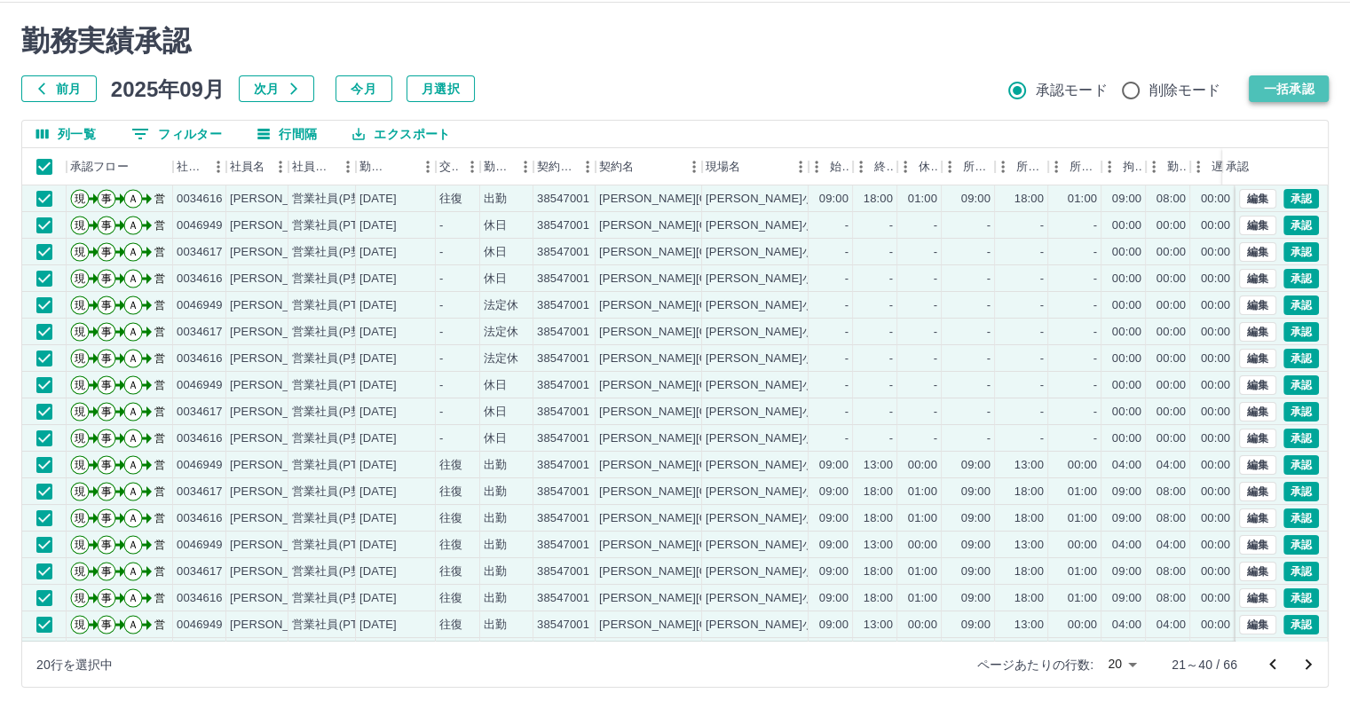
click at [1299, 90] on button "一括承認" at bounding box center [1288, 88] width 80 height 27
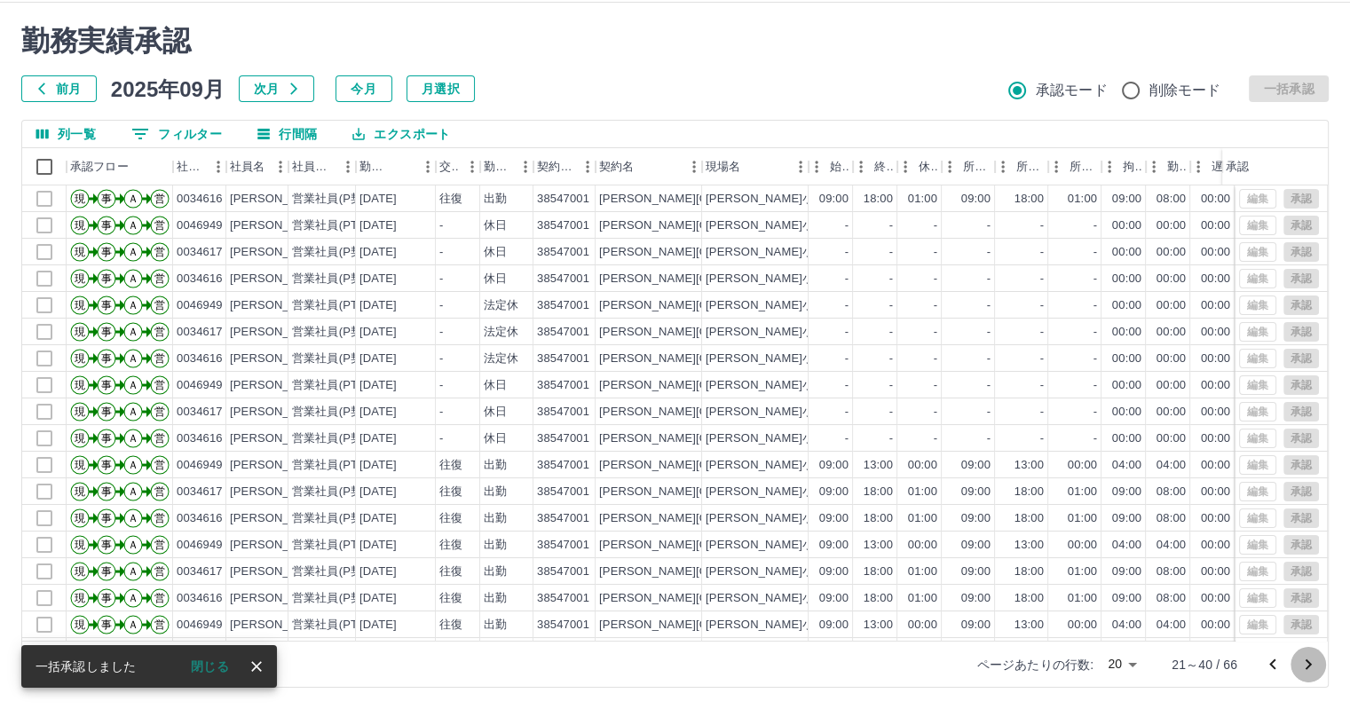
click at [1306, 662] on icon "次のページへ" at bounding box center [1307, 664] width 21 height 21
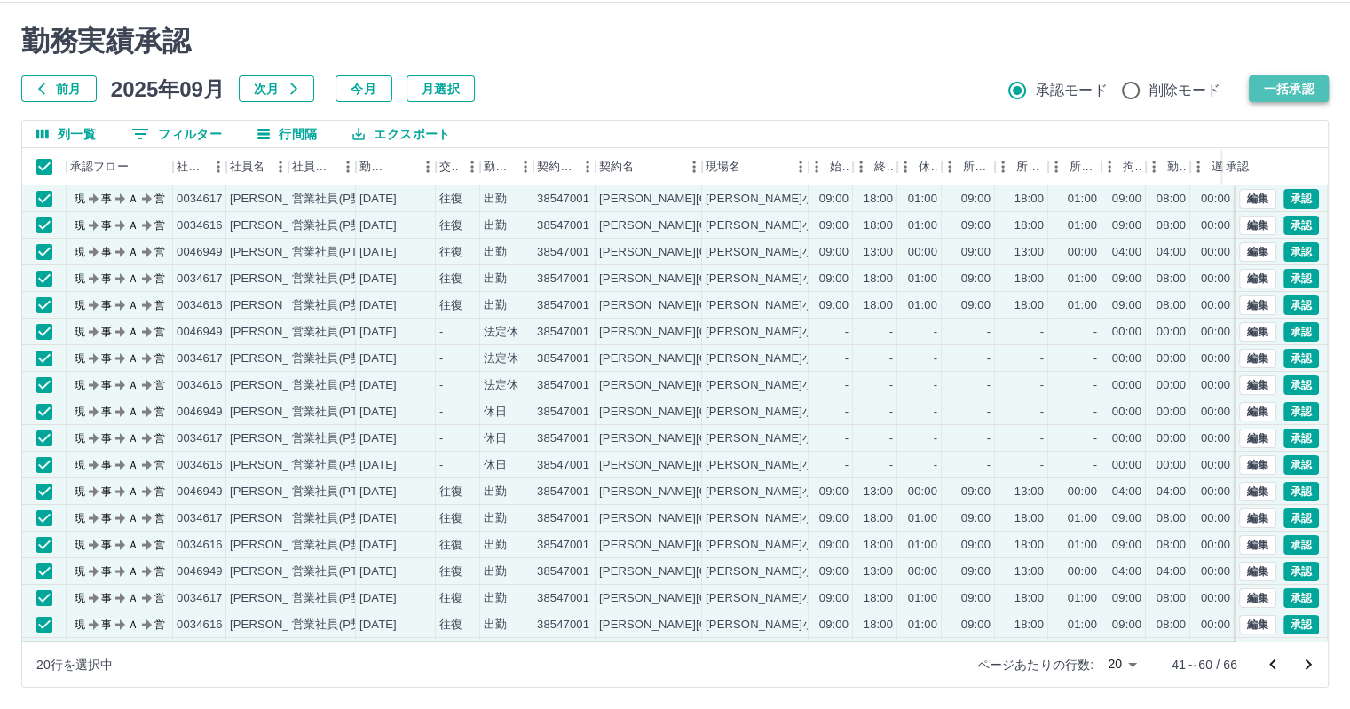
click at [1287, 94] on button "一括承認" at bounding box center [1288, 88] width 80 height 27
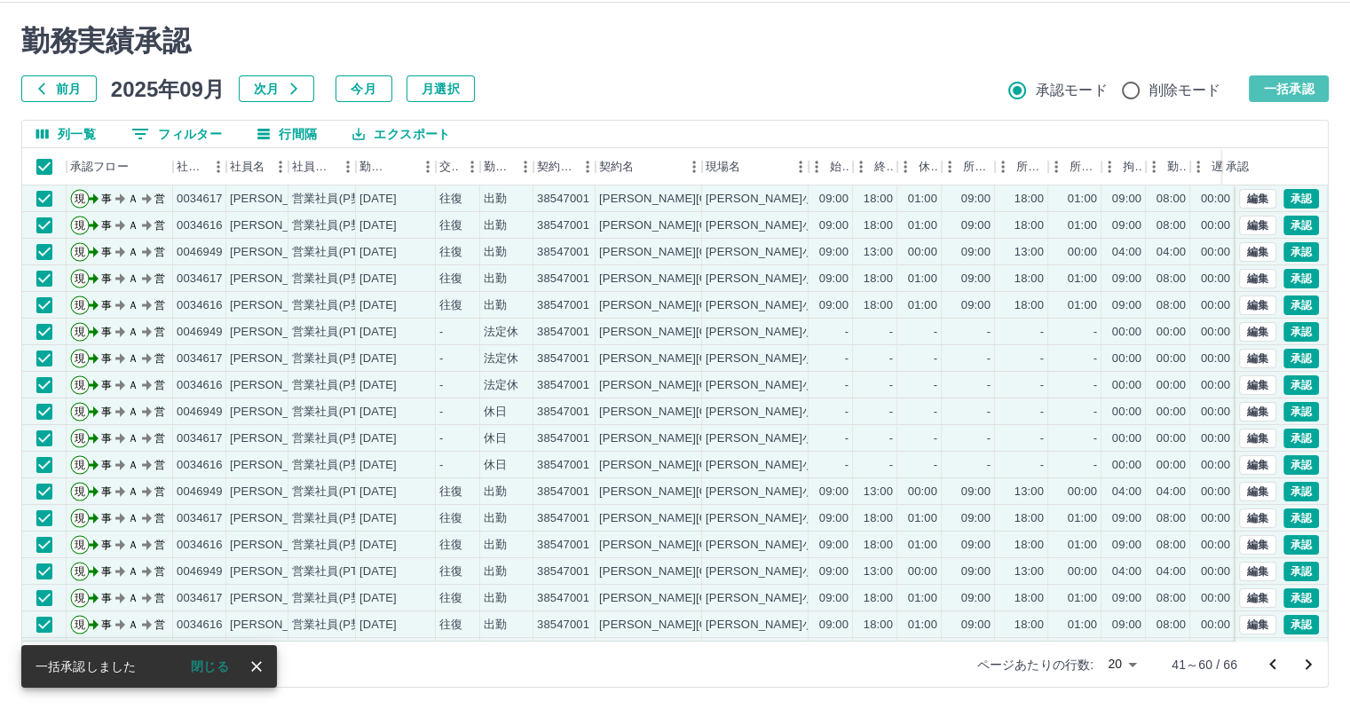
click at [1288, 84] on button "一括承認" at bounding box center [1288, 88] width 80 height 27
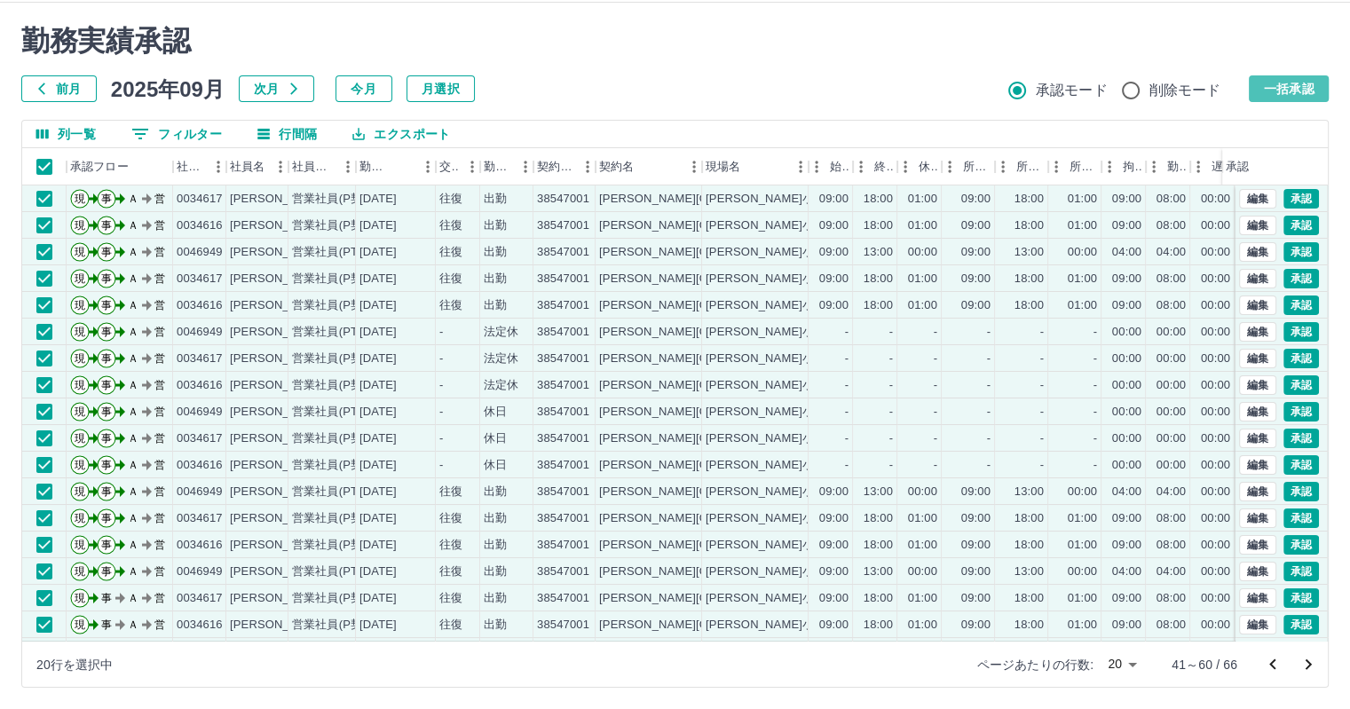
click at [1284, 86] on button "一括承認" at bounding box center [1288, 88] width 80 height 27
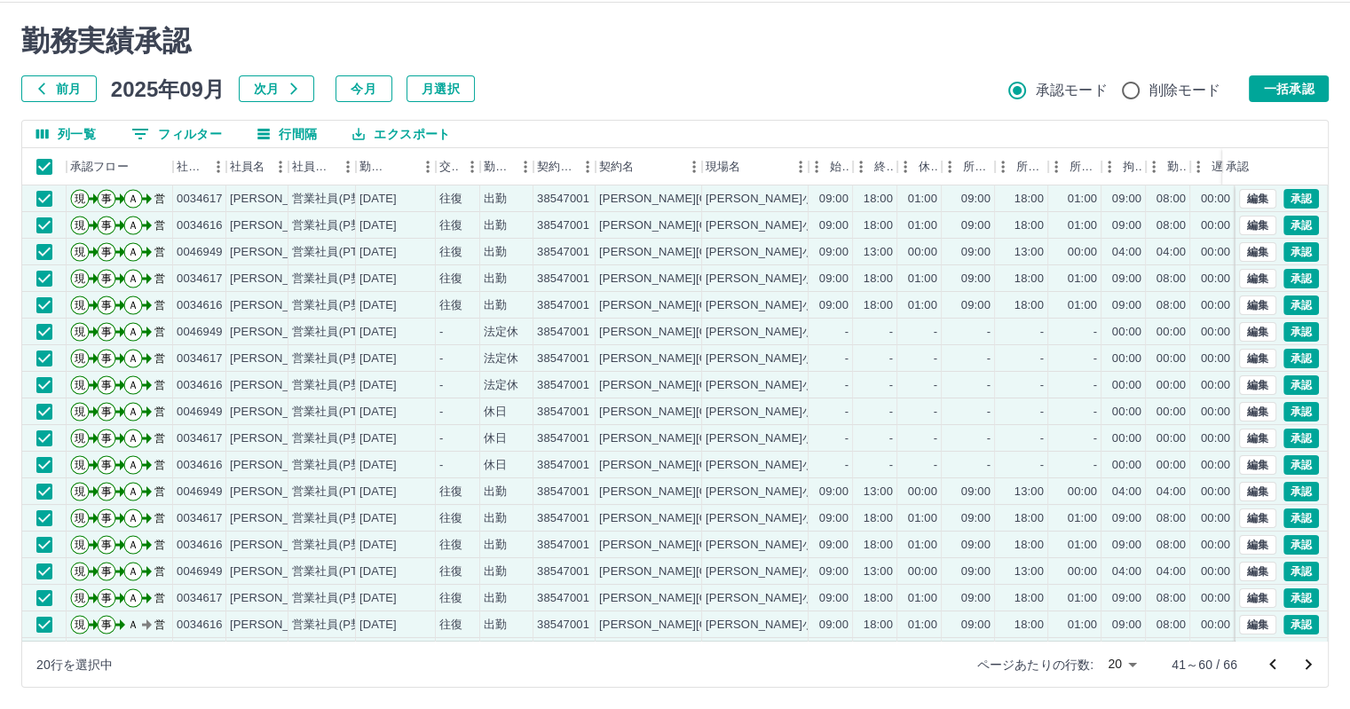
click at [1292, 92] on button "一括承認" at bounding box center [1288, 88] width 80 height 27
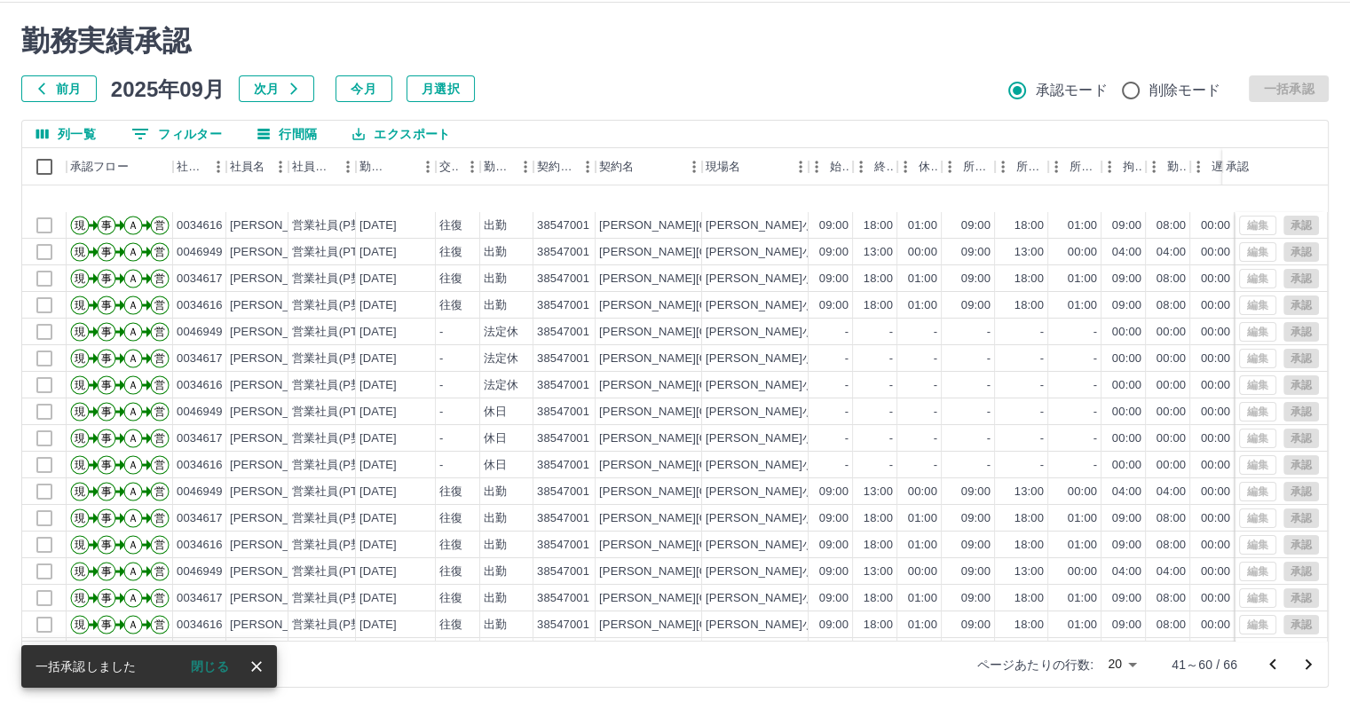
scroll to position [90, 0]
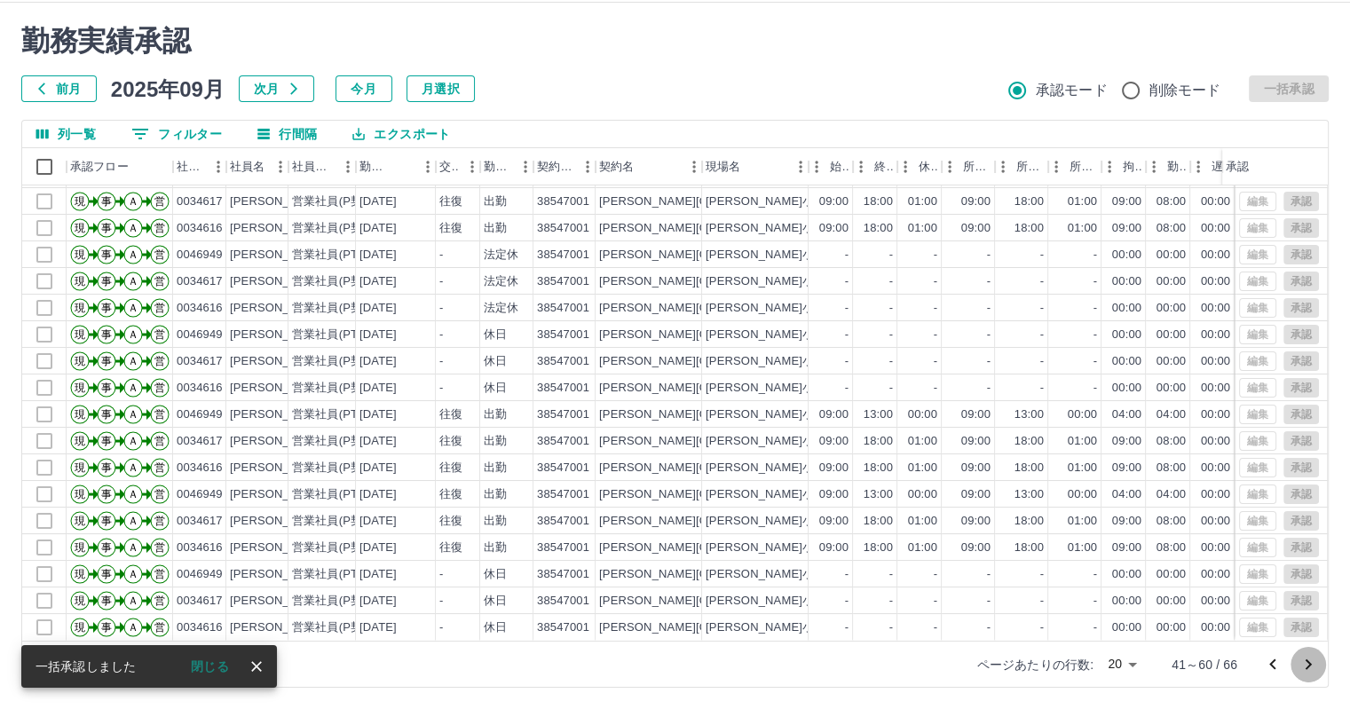
click at [1305, 666] on icon "次のページへ" at bounding box center [1307, 664] width 21 height 21
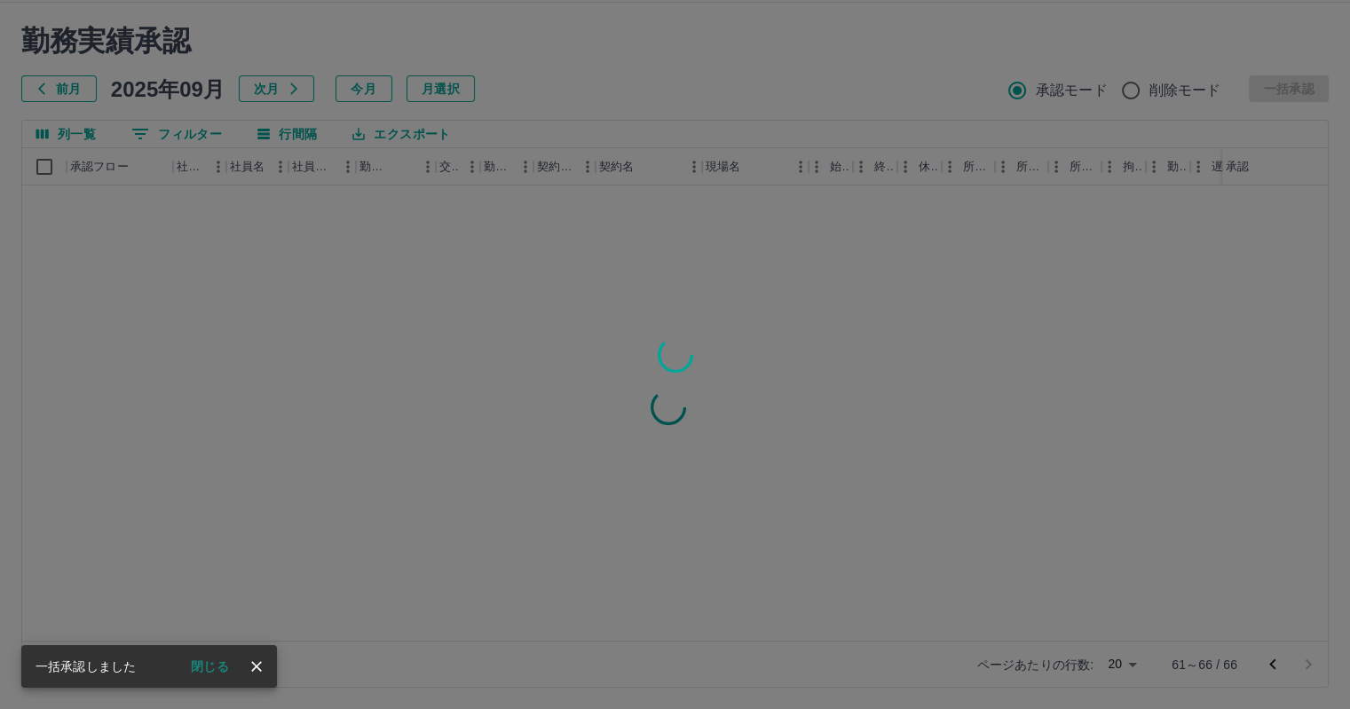
scroll to position [0, 0]
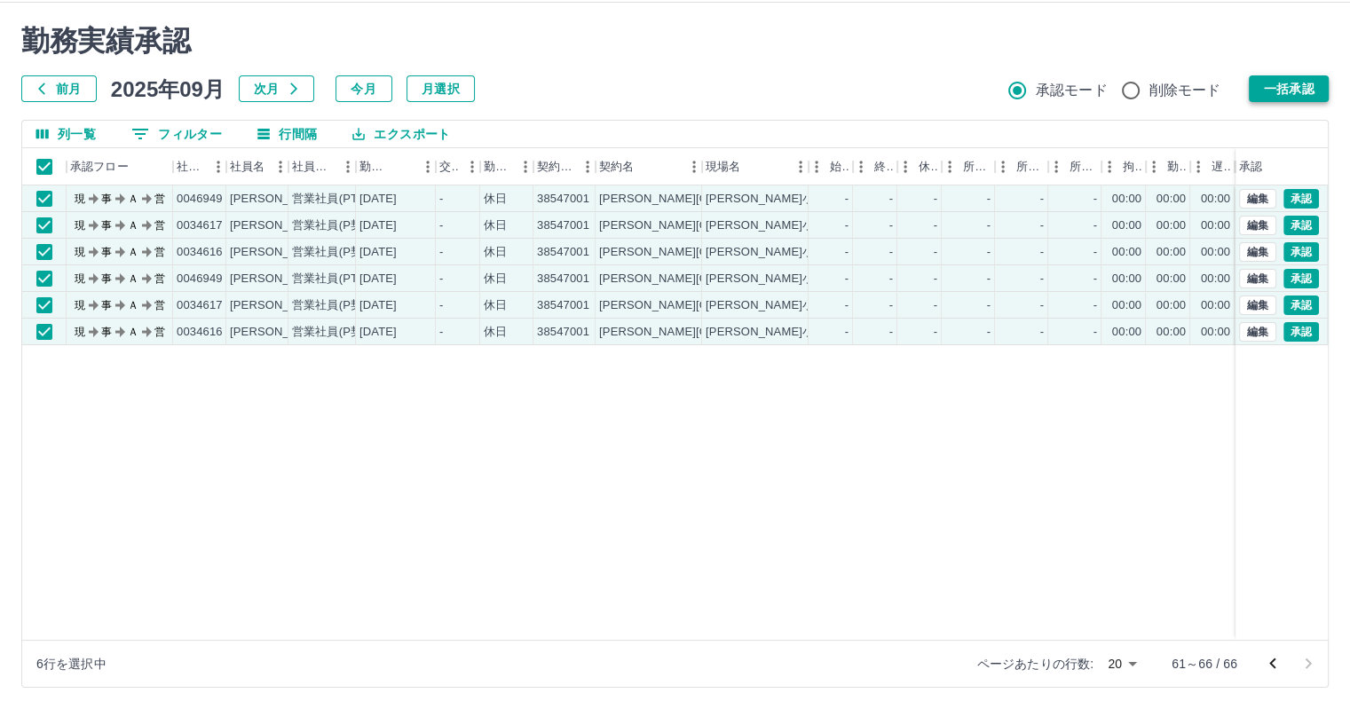
click at [1310, 80] on button "一括承認" at bounding box center [1288, 88] width 80 height 27
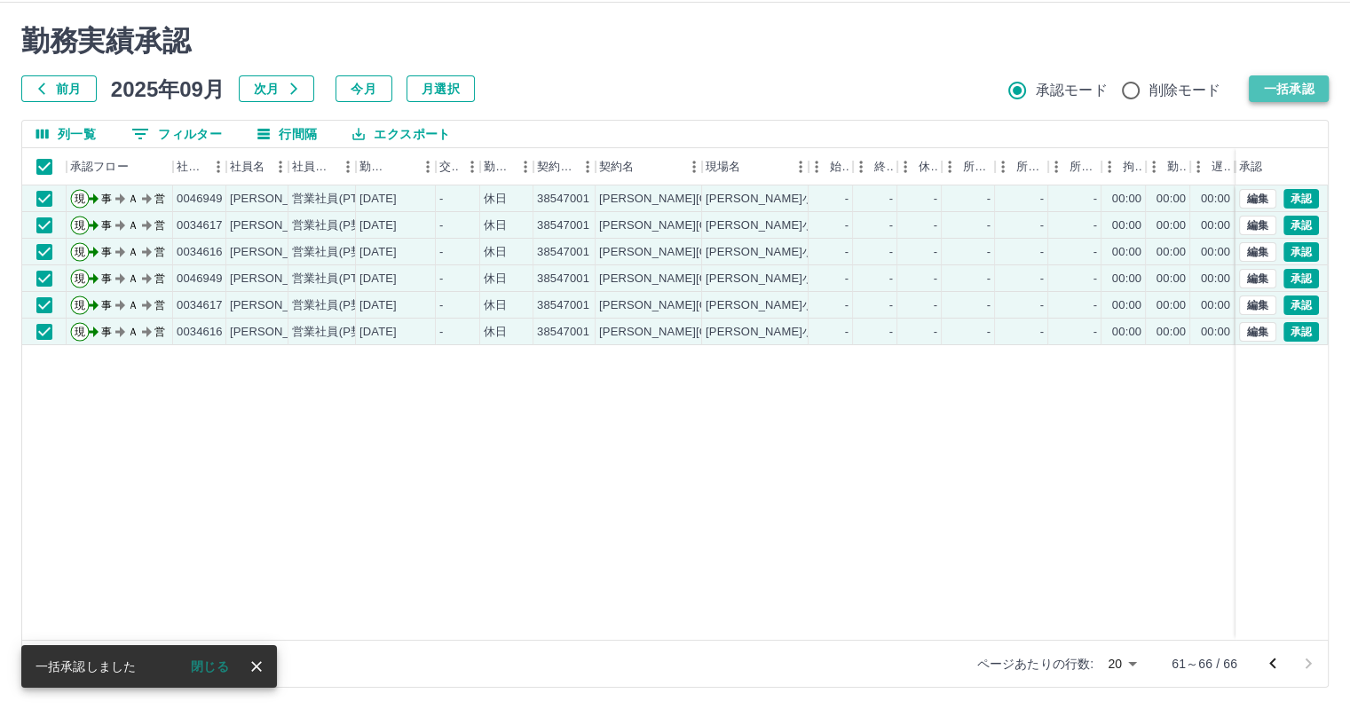
click at [1288, 87] on button "一括承認" at bounding box center [1288, 88] width 80 height 27
click at [1291, 87] on button "一括承認" at bounding box center [1288, 88] width 80 height 27
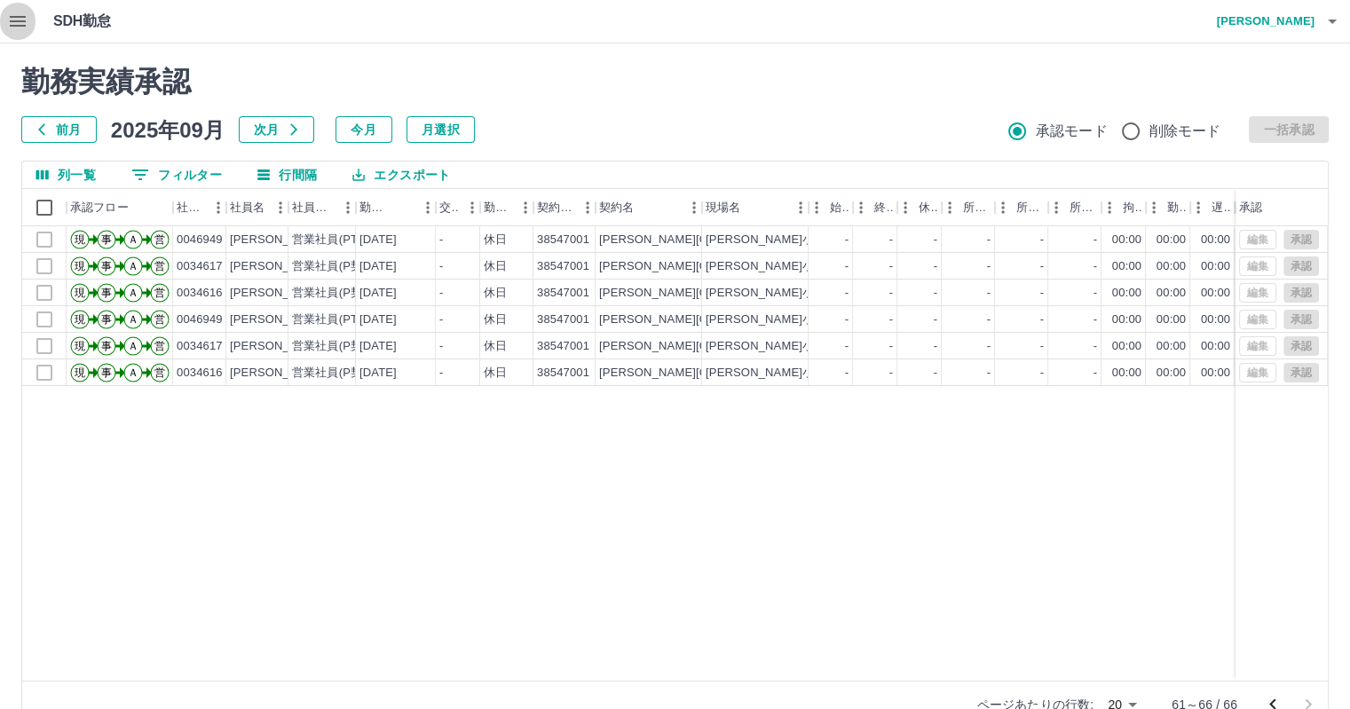
click at [8, 17] on icon "button" at bounding box center [17, 21] width 21 height 21
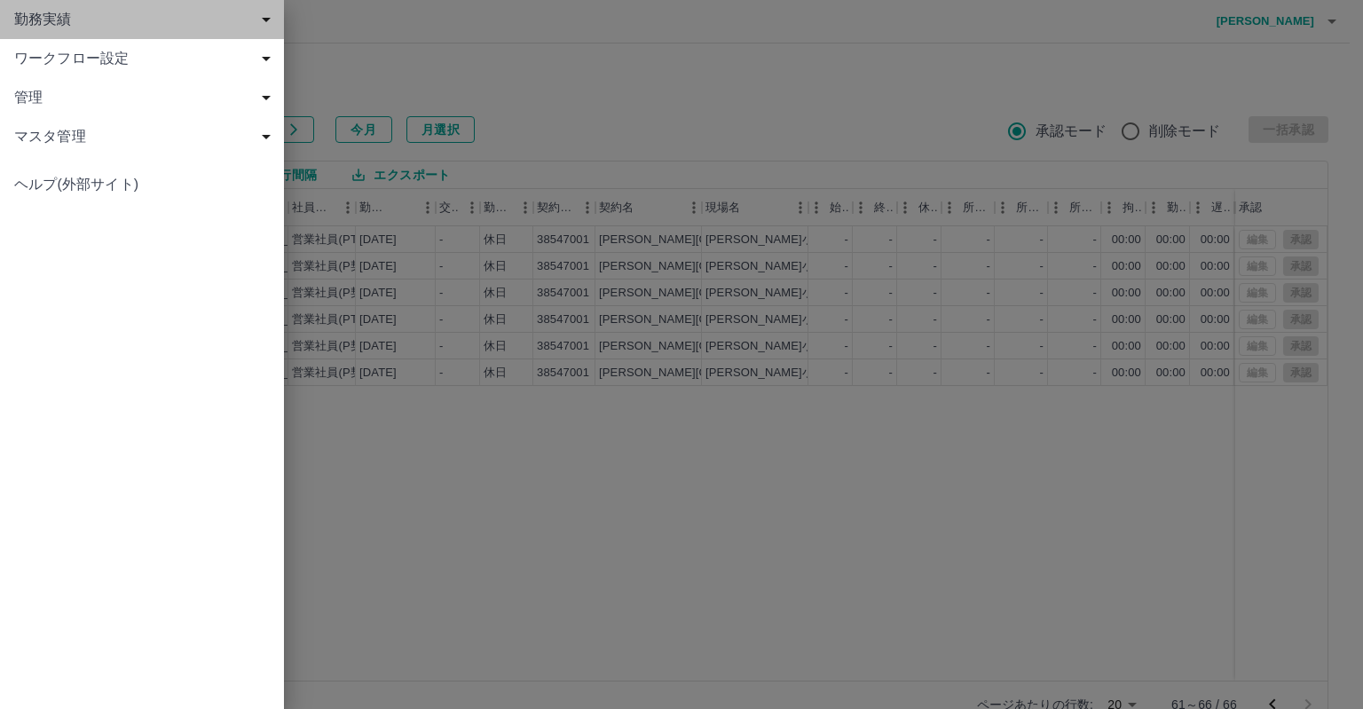
click at [64, 21] on span "勤務実績" at bounding box center [145, 19] width 263 height 21
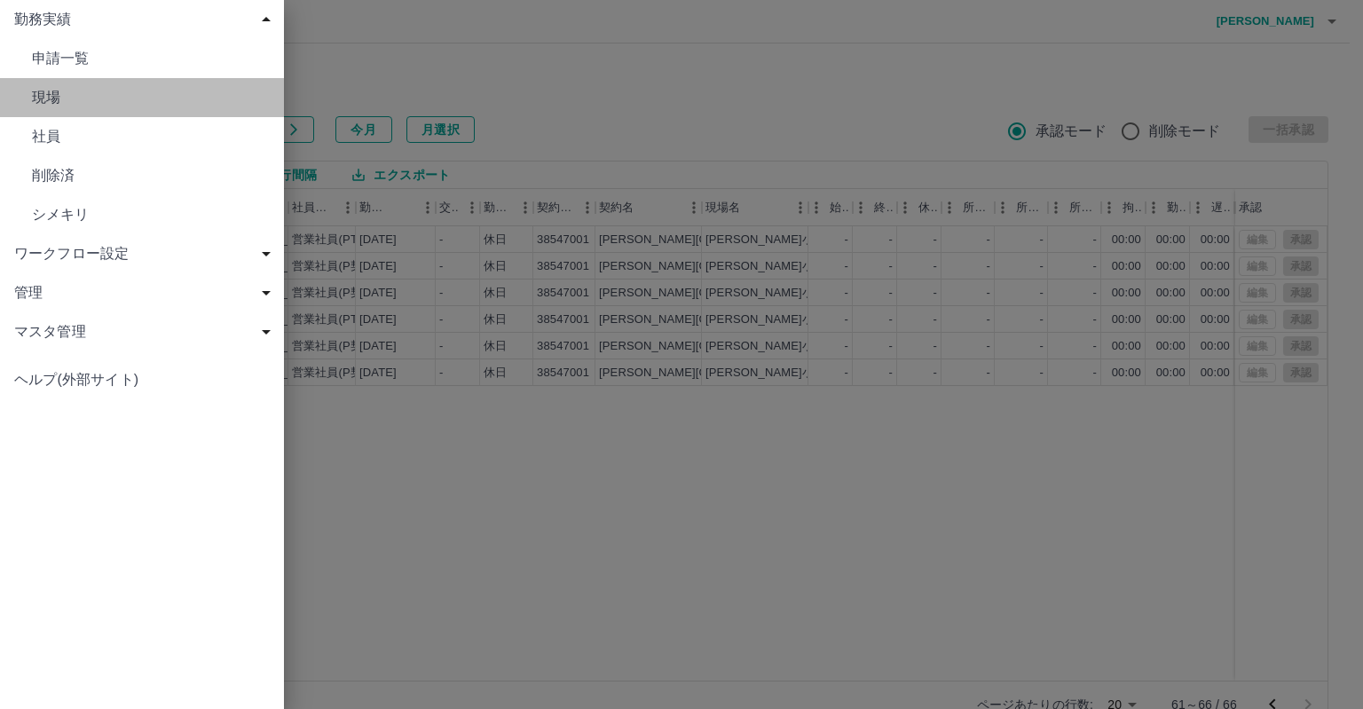
click at [46, 95] on span "現場" at bounding box center [151, 97] width 238 height 21
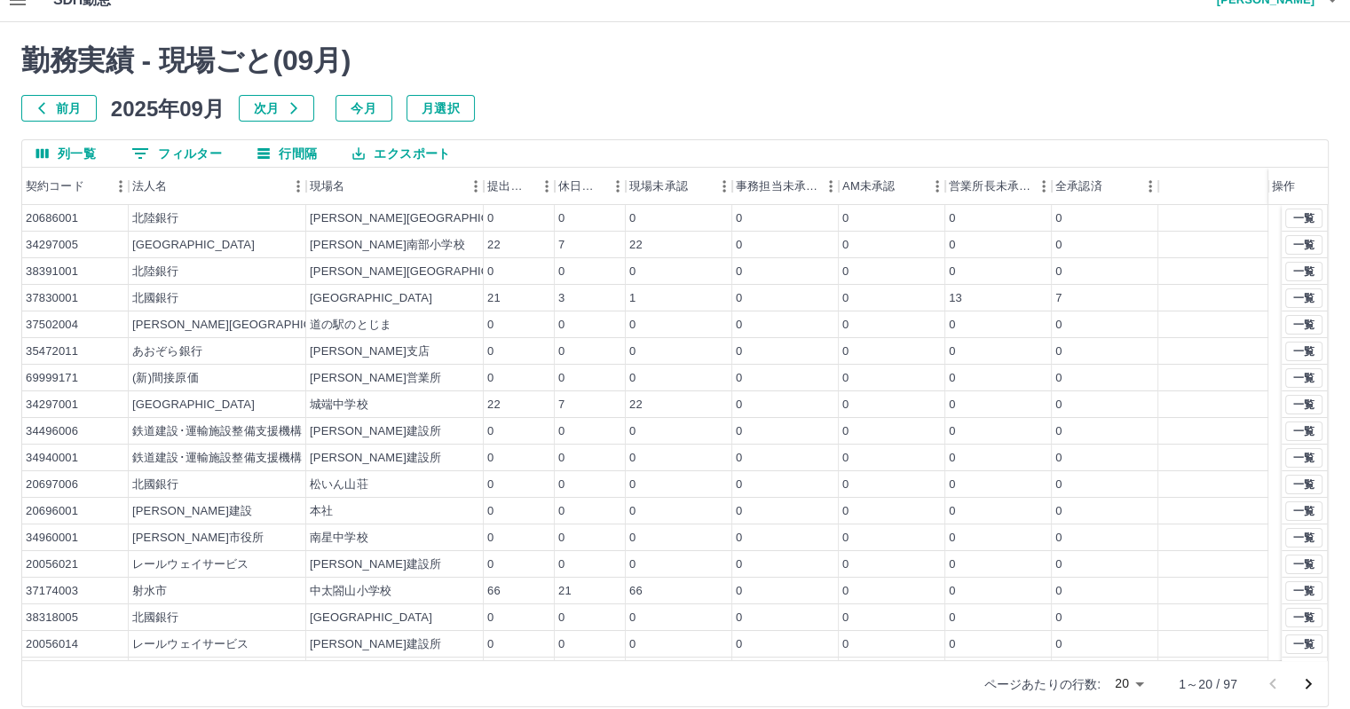
scroll to position [41, 0]
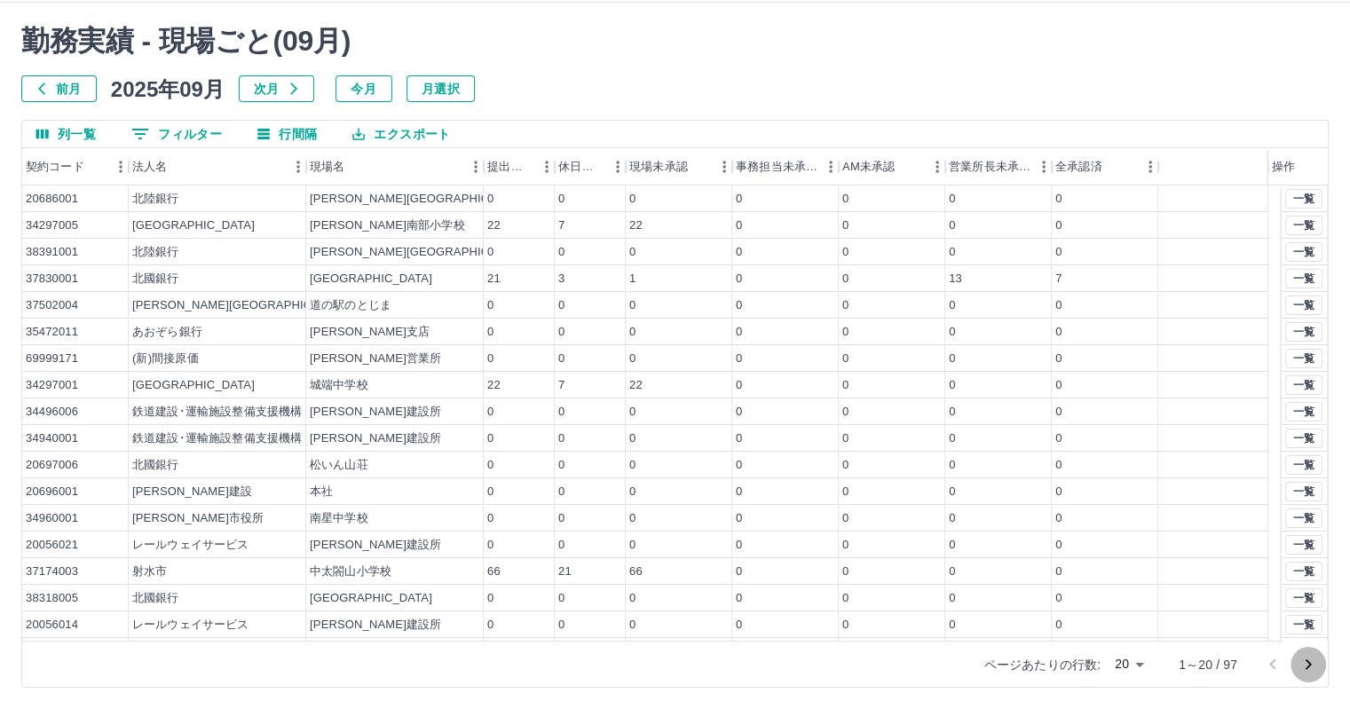
click at [1310, 655] on icon "次のページへ" at bounding box center [1307, 664] width 21 height 21
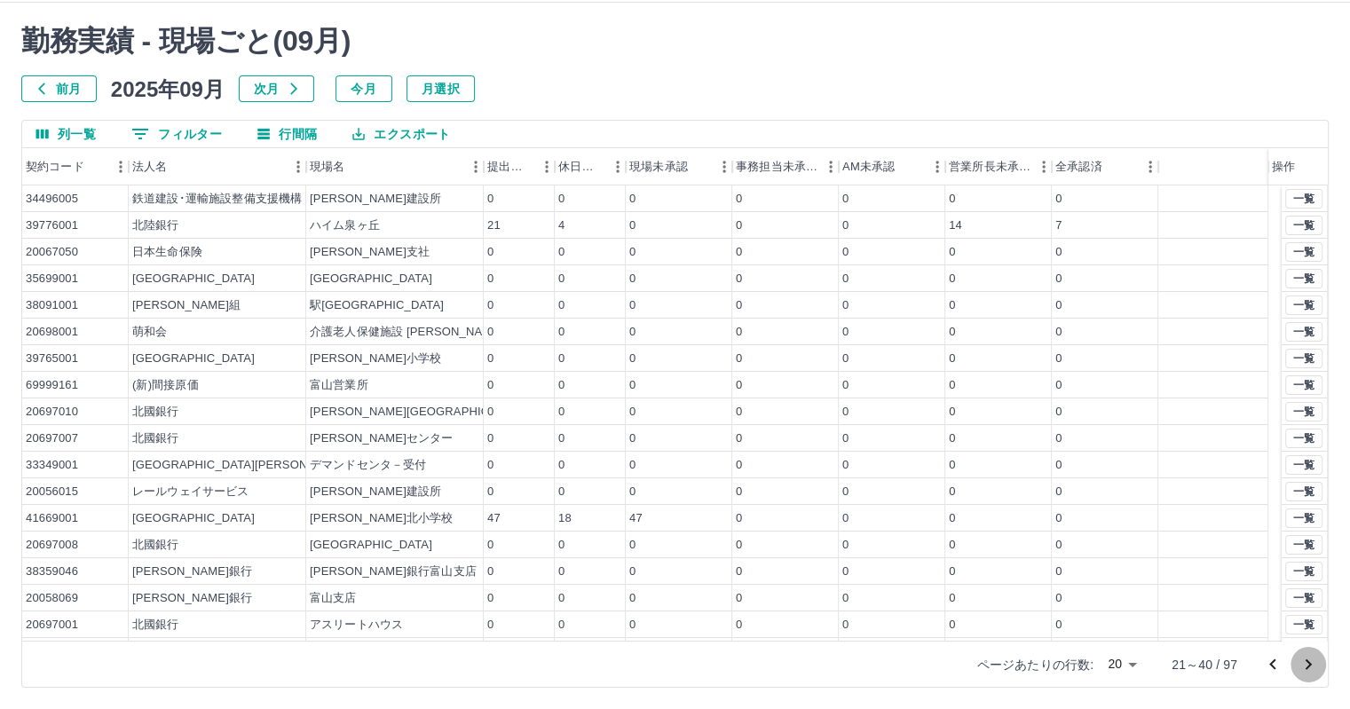
click at [1310, 661] on icon "次のページへ" at bounding box center [1307, 664] width 21 height 21
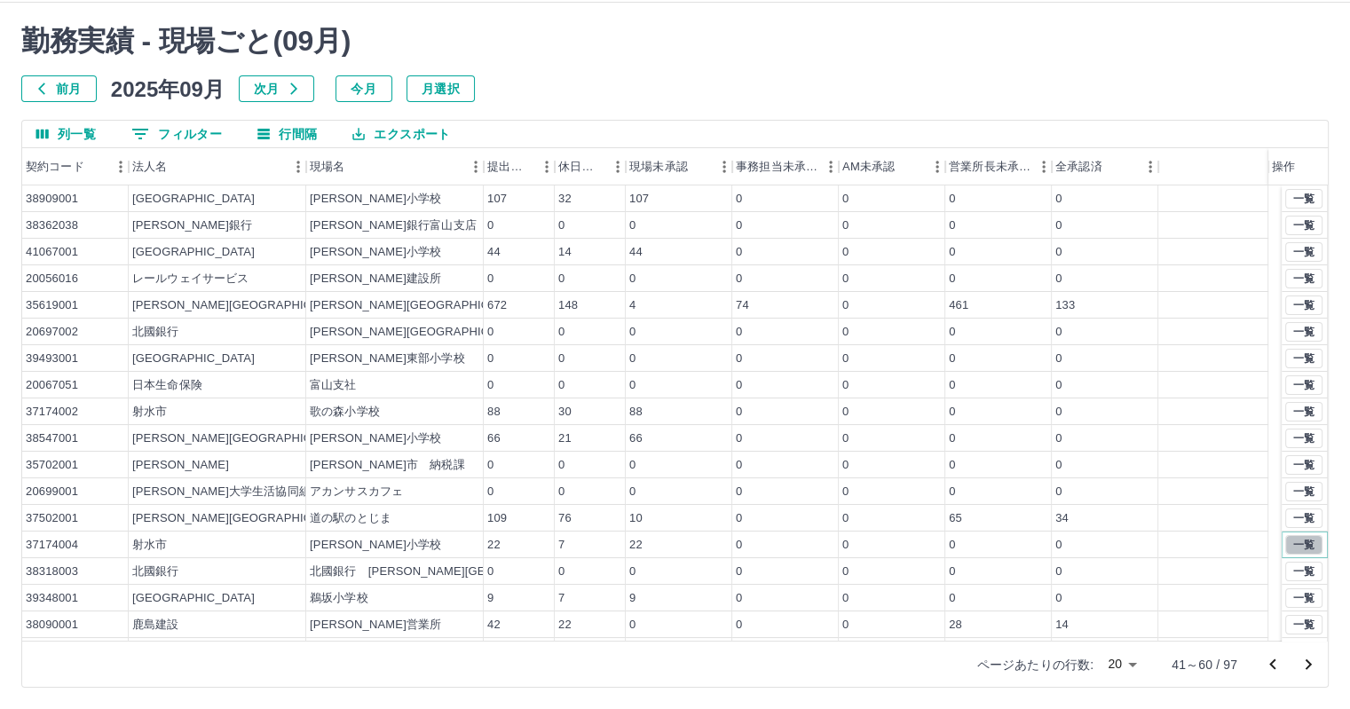
click at [1287, 539] on button "一覧" at bounding box center [1303, 545] width 37 height 20
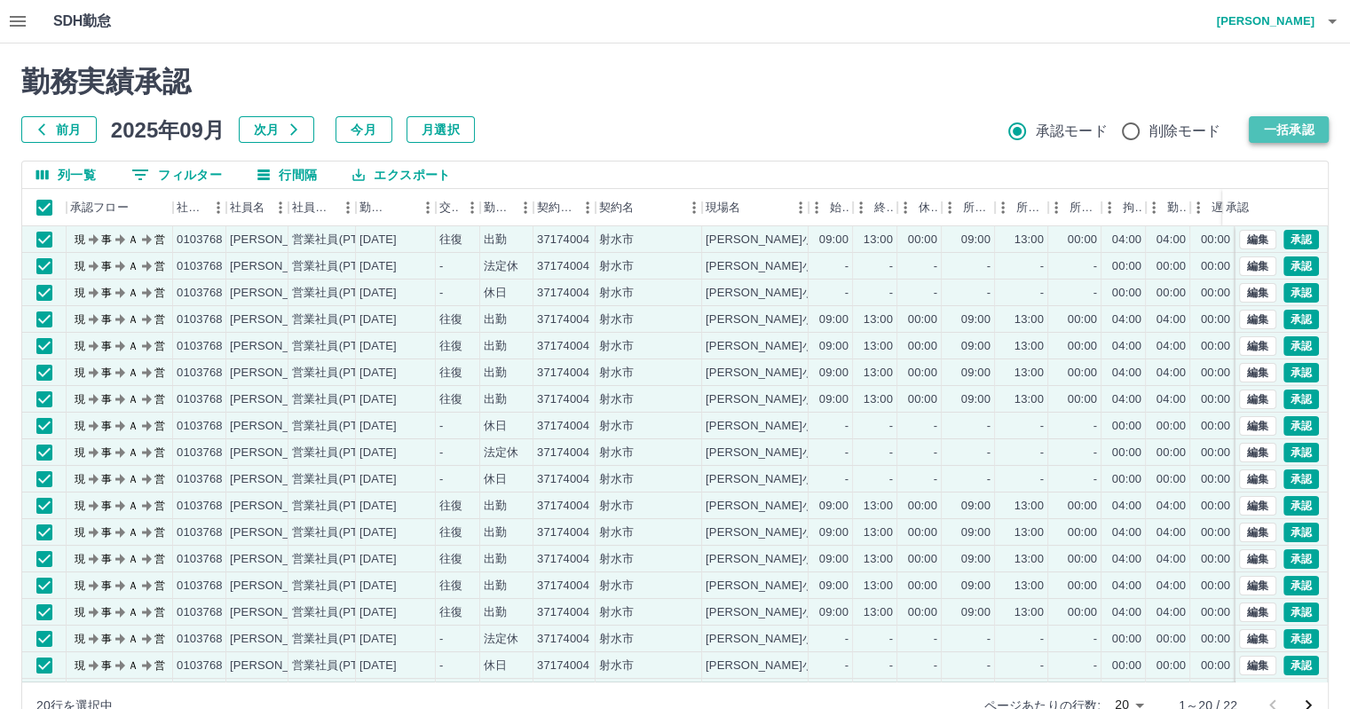
click at [1269, 120] on button "一括承認" at bounding box center [1288, 129] width 80 height 27
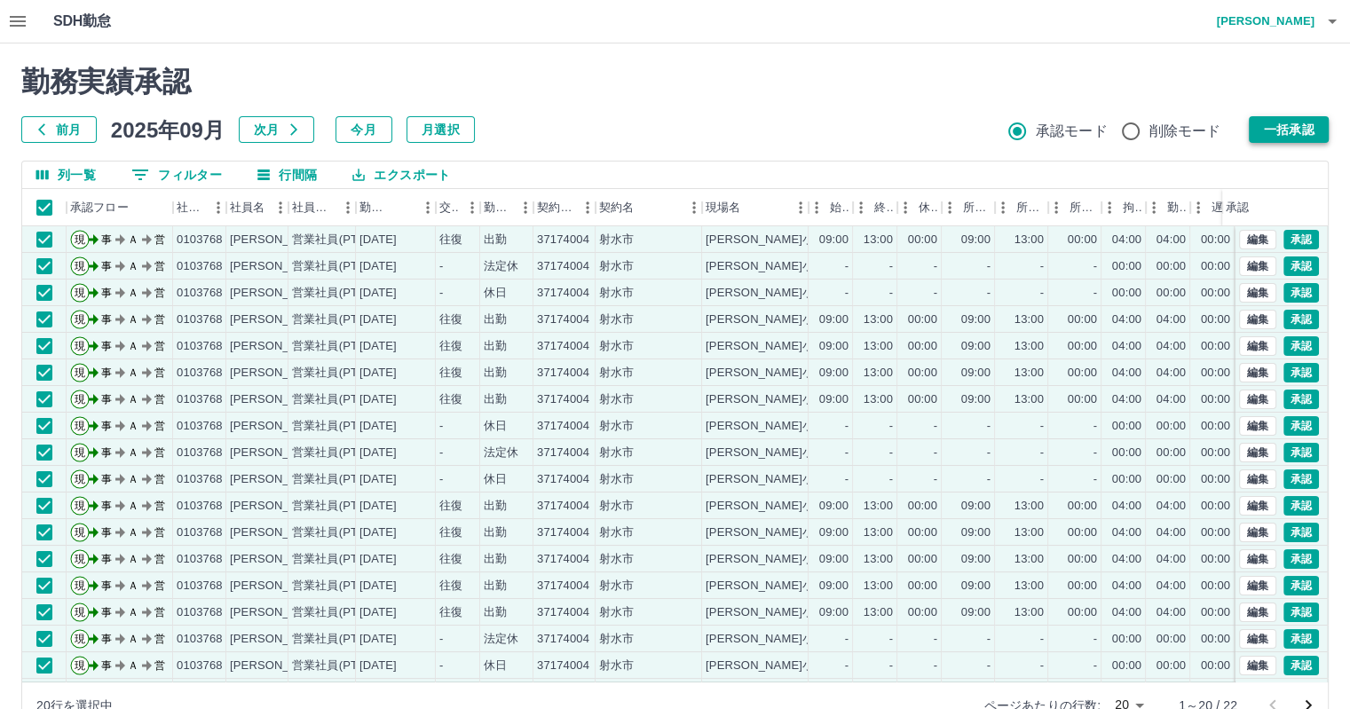
click at [1279, 130] on button "一括承認" at bounding box center [1288, 129] width 80 height 27
click at [1265, 134] on button "一括承認" at bounding box center [1288, 129] width 80 height 27
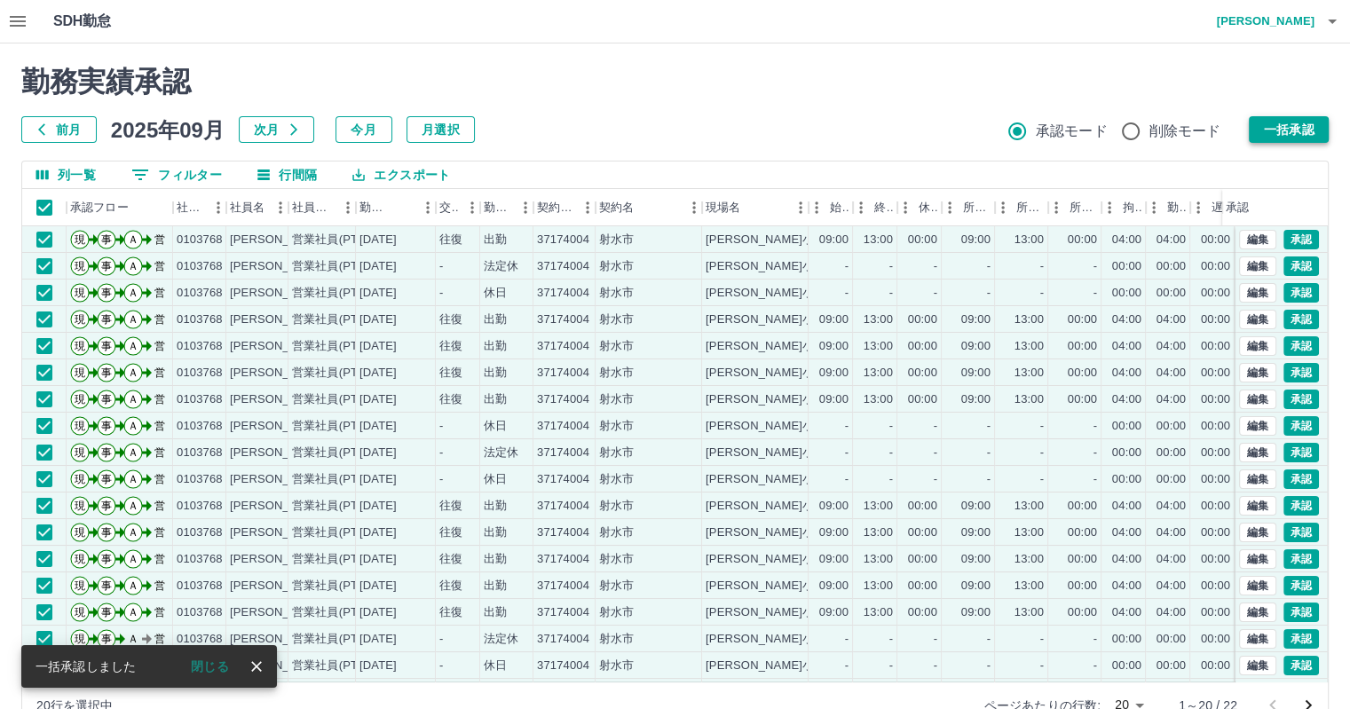
click at [1290, 130] on button "一括承認" at bounding box center [1288, 129] width 80 height 27
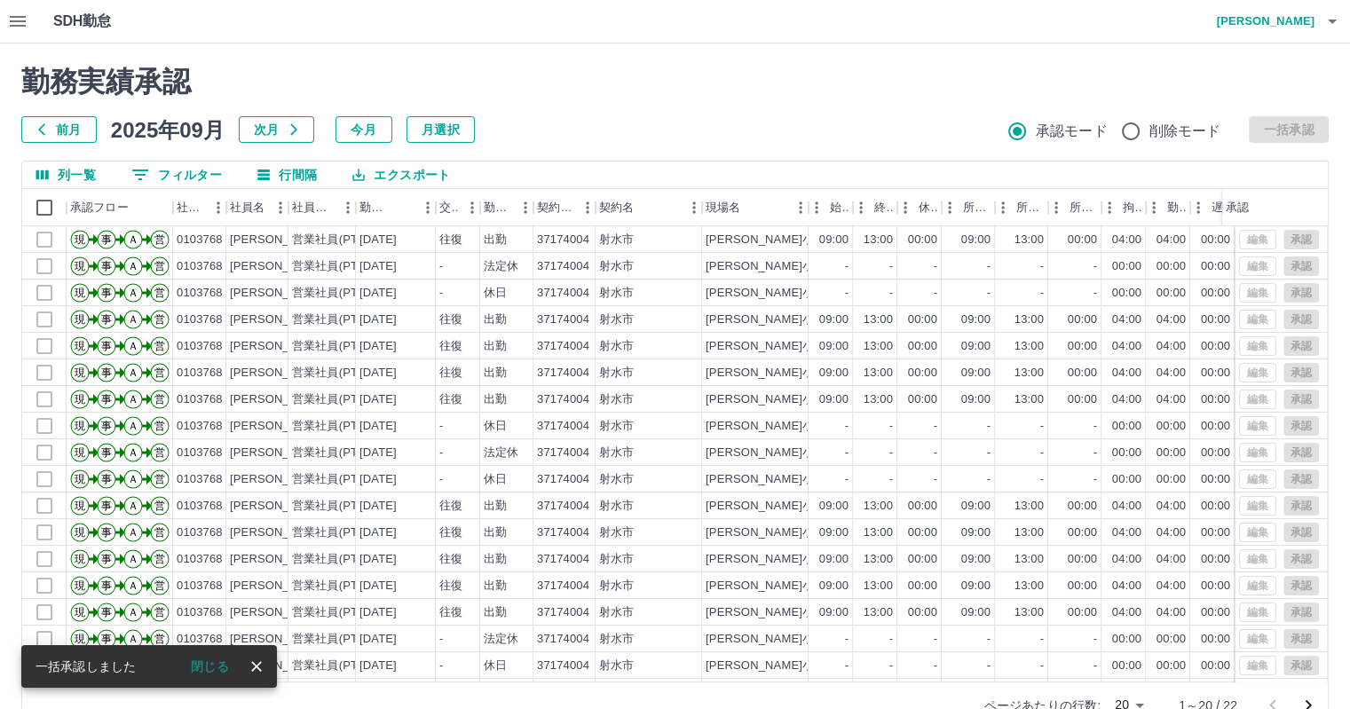
scroll to position [41, 0]
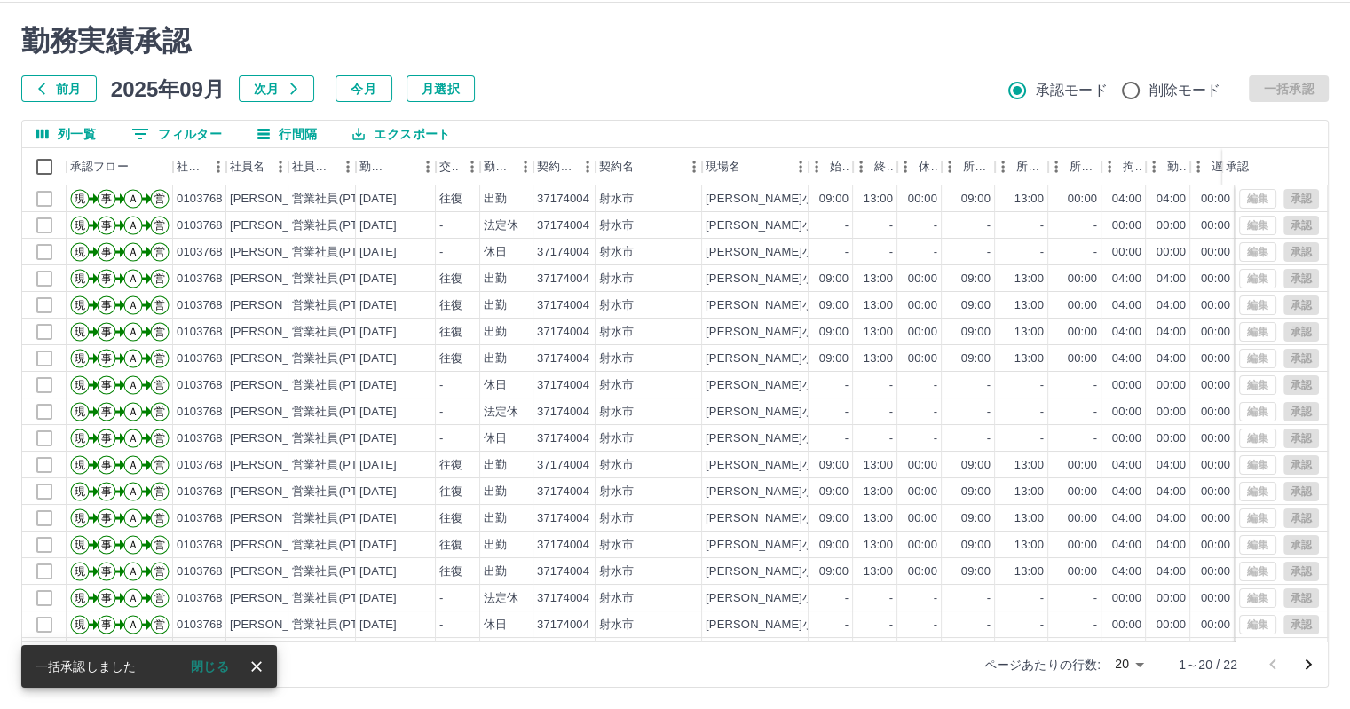
click at [1302, 659] on icon "次のページへ" at bounding box center [1307, 664] width 21 height 21
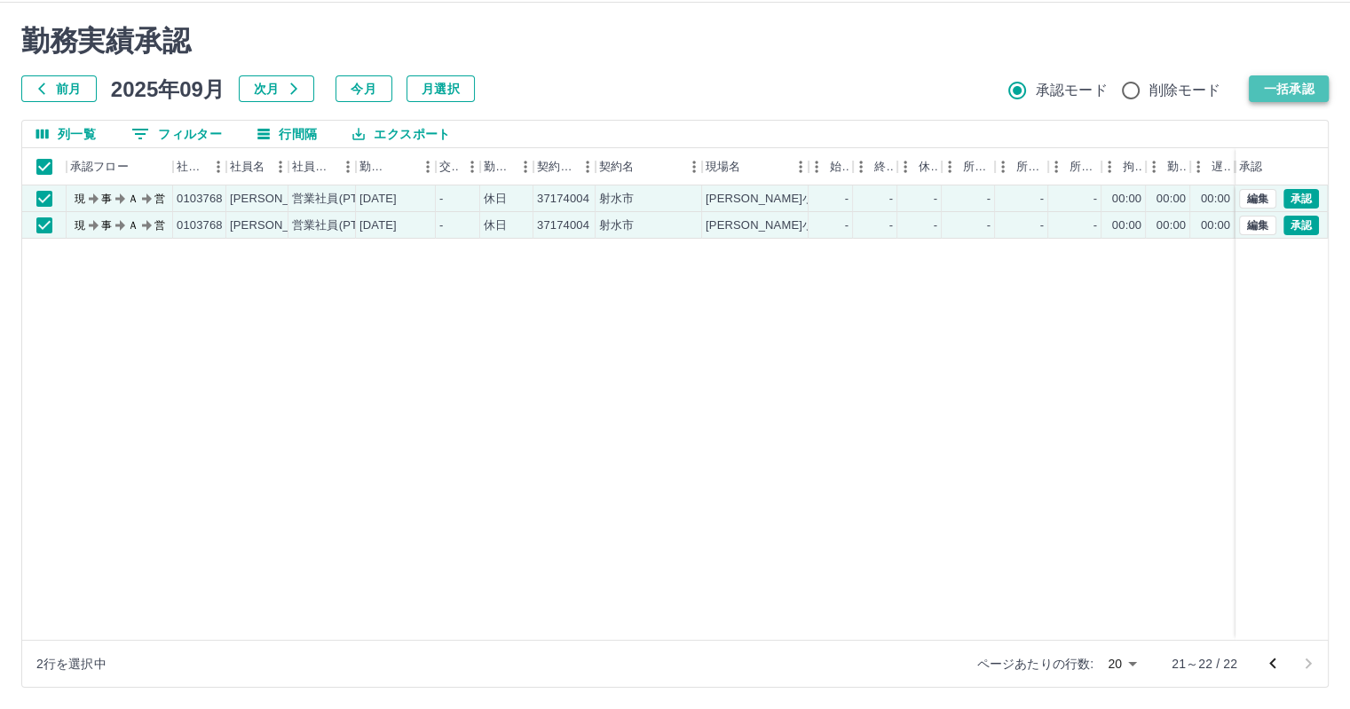
click at [1306, 88] on button "一括承認" at bounding box center [1288, 88] width 80 height 27
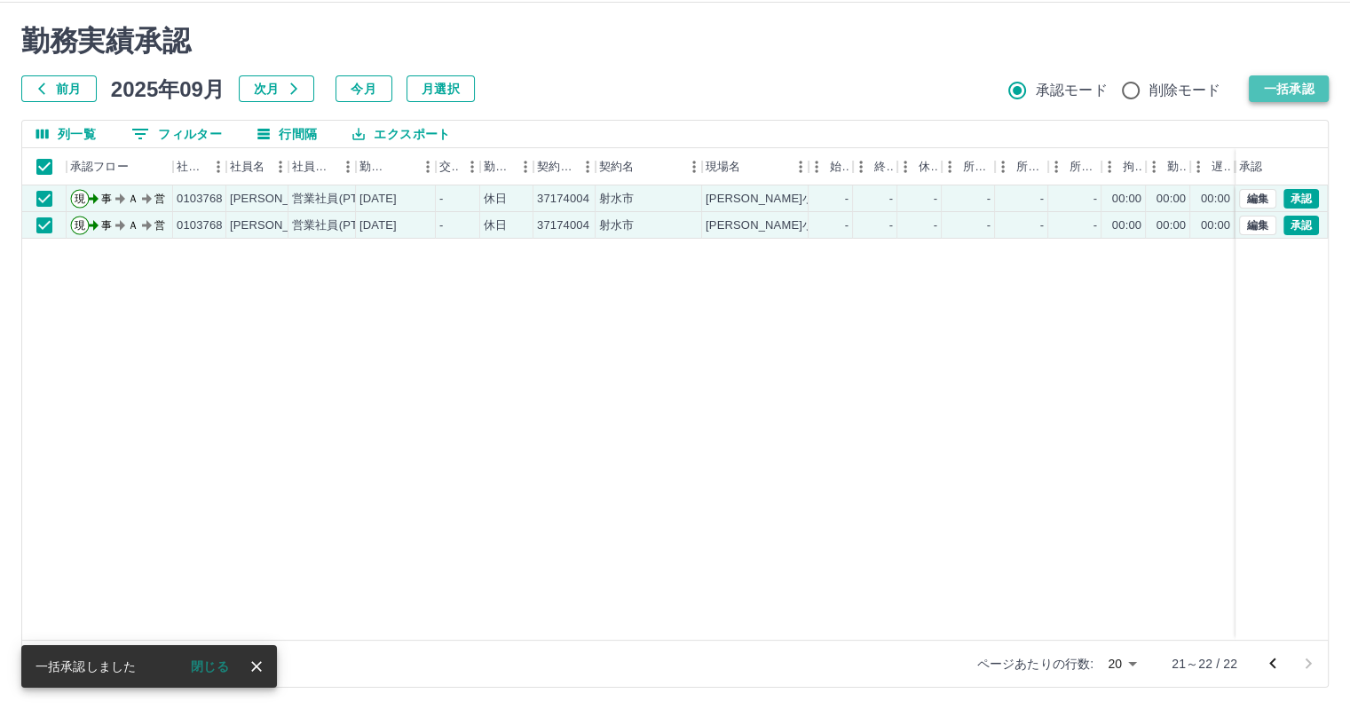
click at [1304, 88] on button "一括承認" at bounding box center [1288, 88] width 80 height 27
click at [1302, 88] on button "一括承認" at bounding box center [1288, 88] width 80 height 27
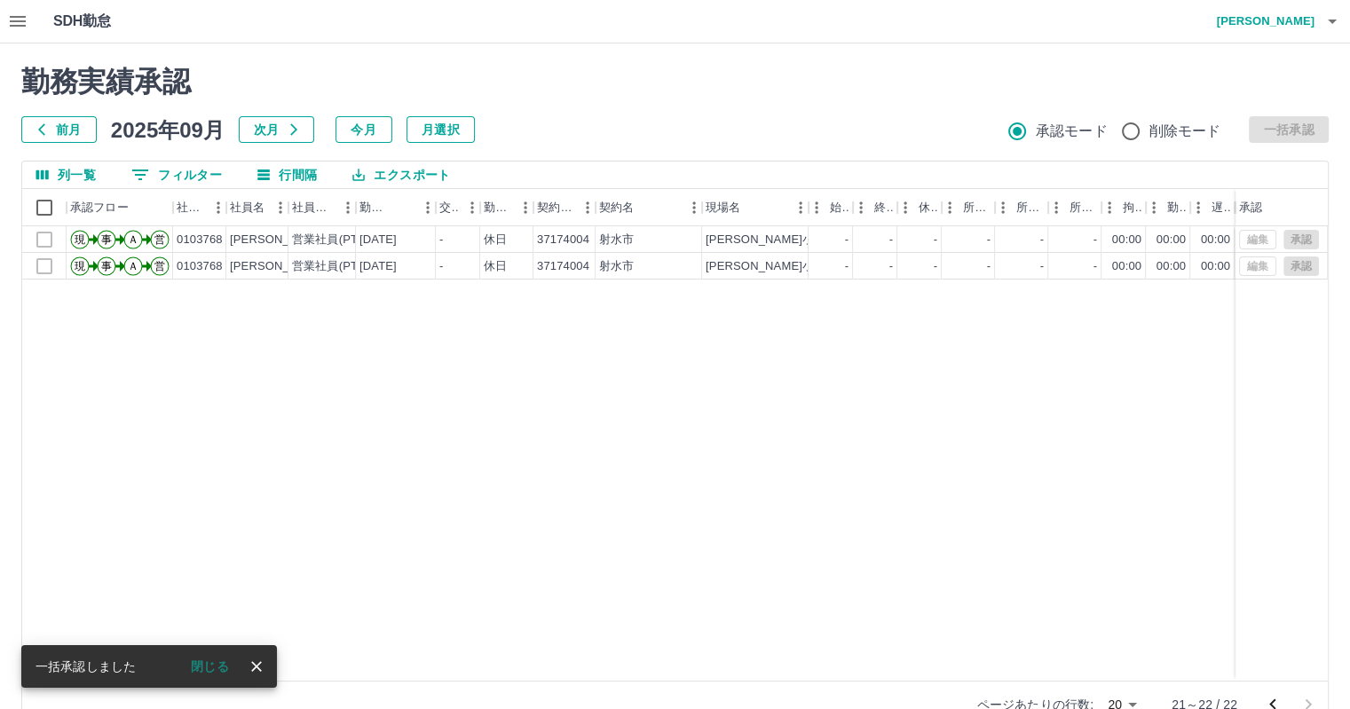
scroll to position [0, 0]
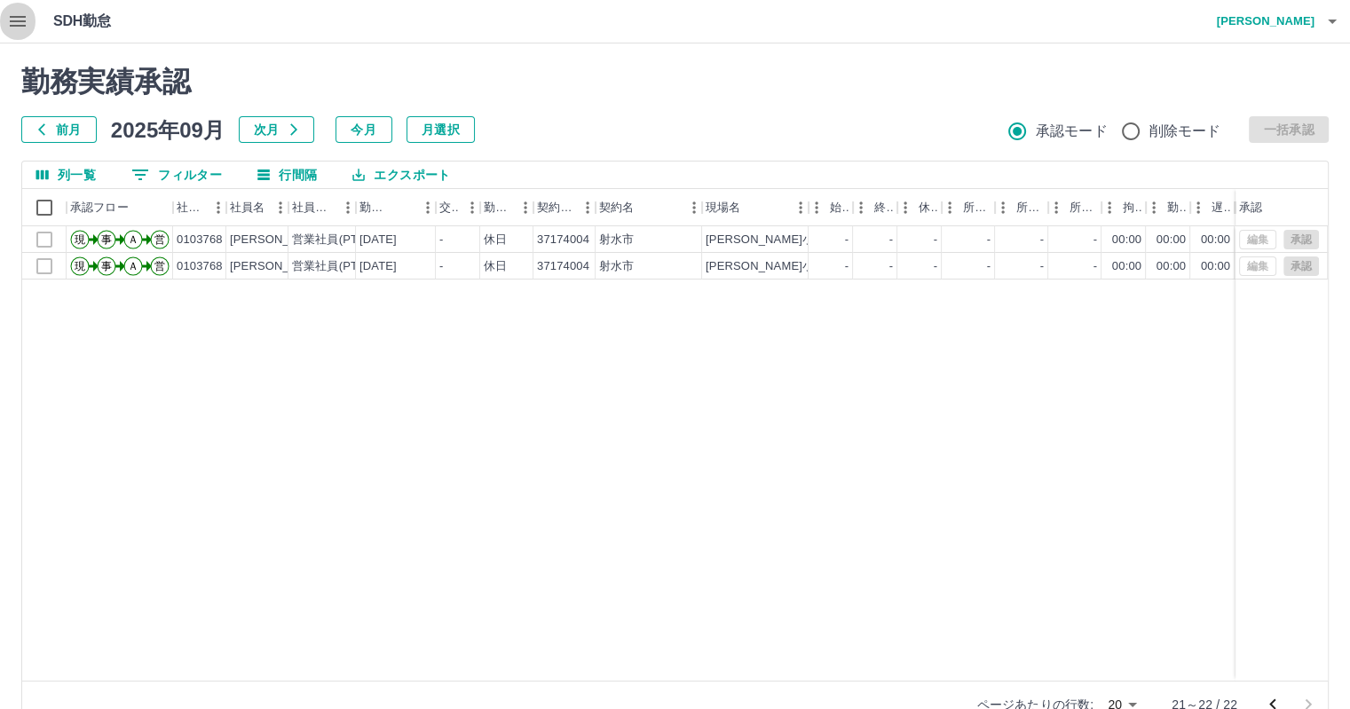
click at [12, 17] on icon "button" at bounding box center [18, 21] width 16 height 11
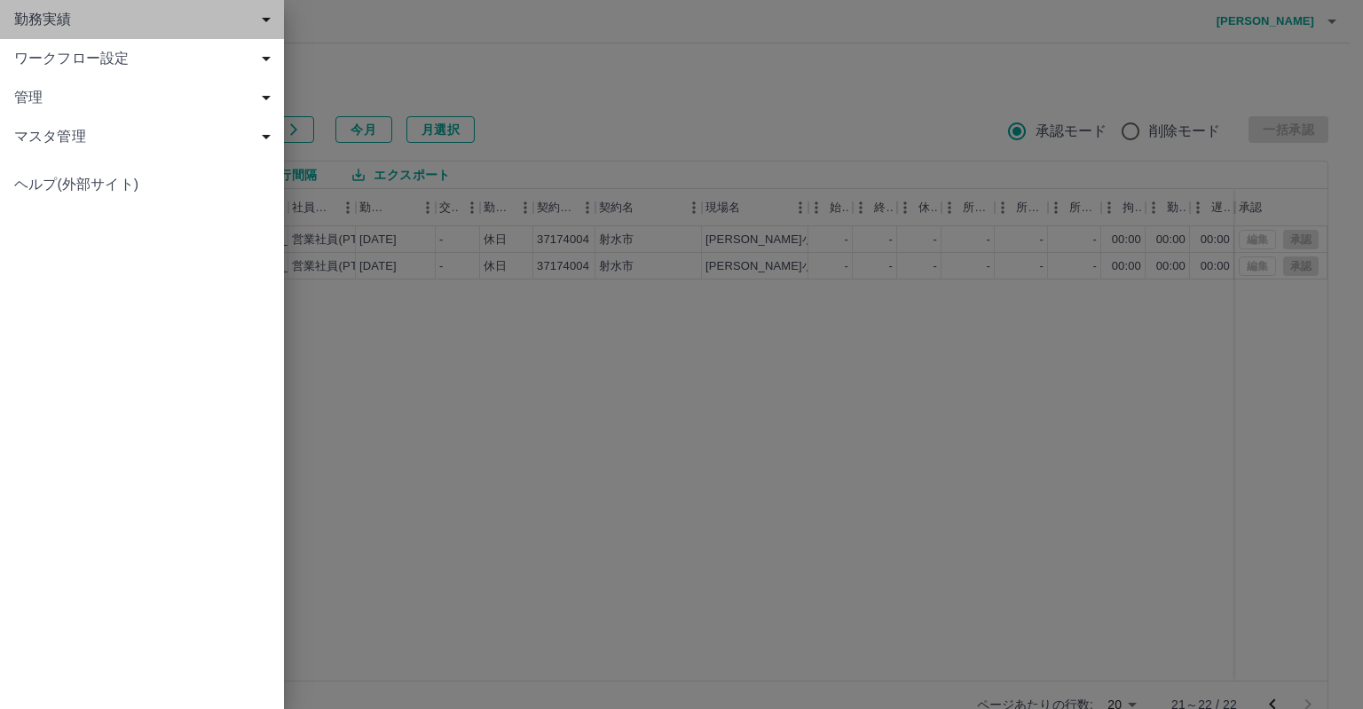
click at [66, 24] on span "勤務実績" at bounding box center [145, 19] width 263 height 21
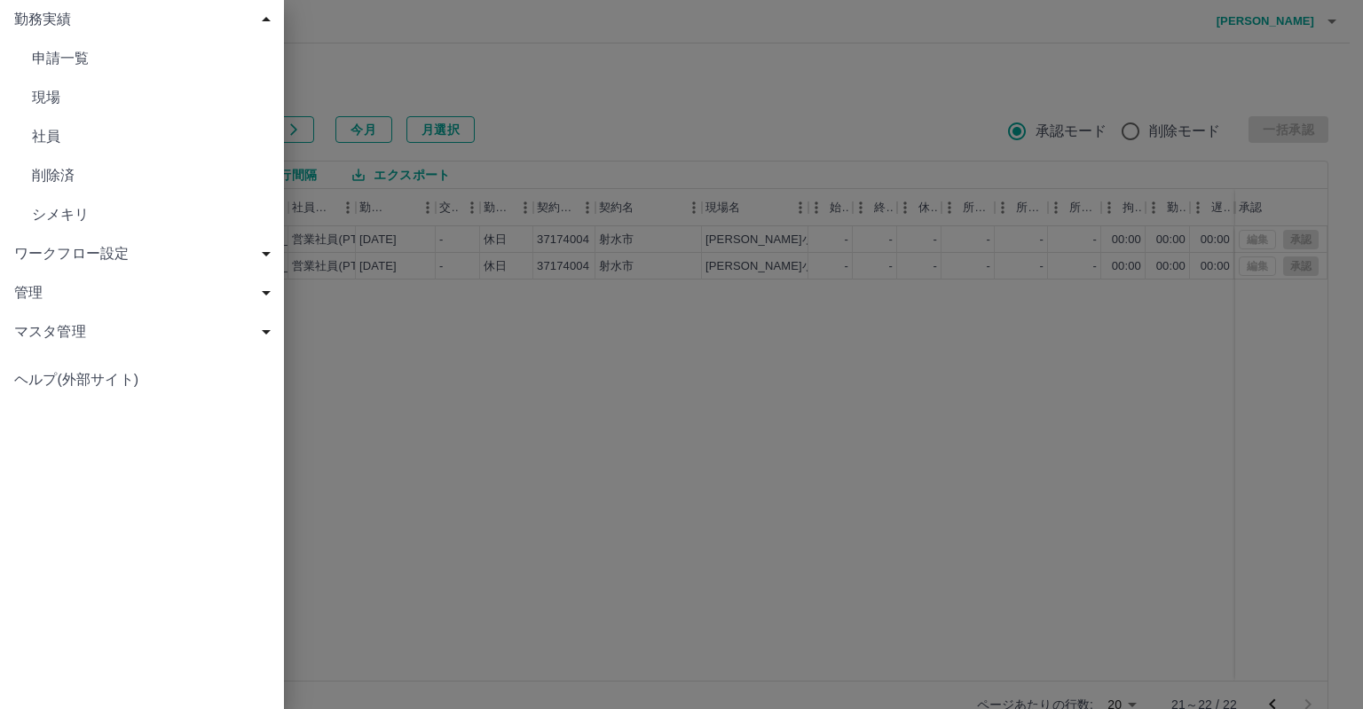
click at [51, 91] on span "現場" at bounding box center [151, 97] width 238 height 21
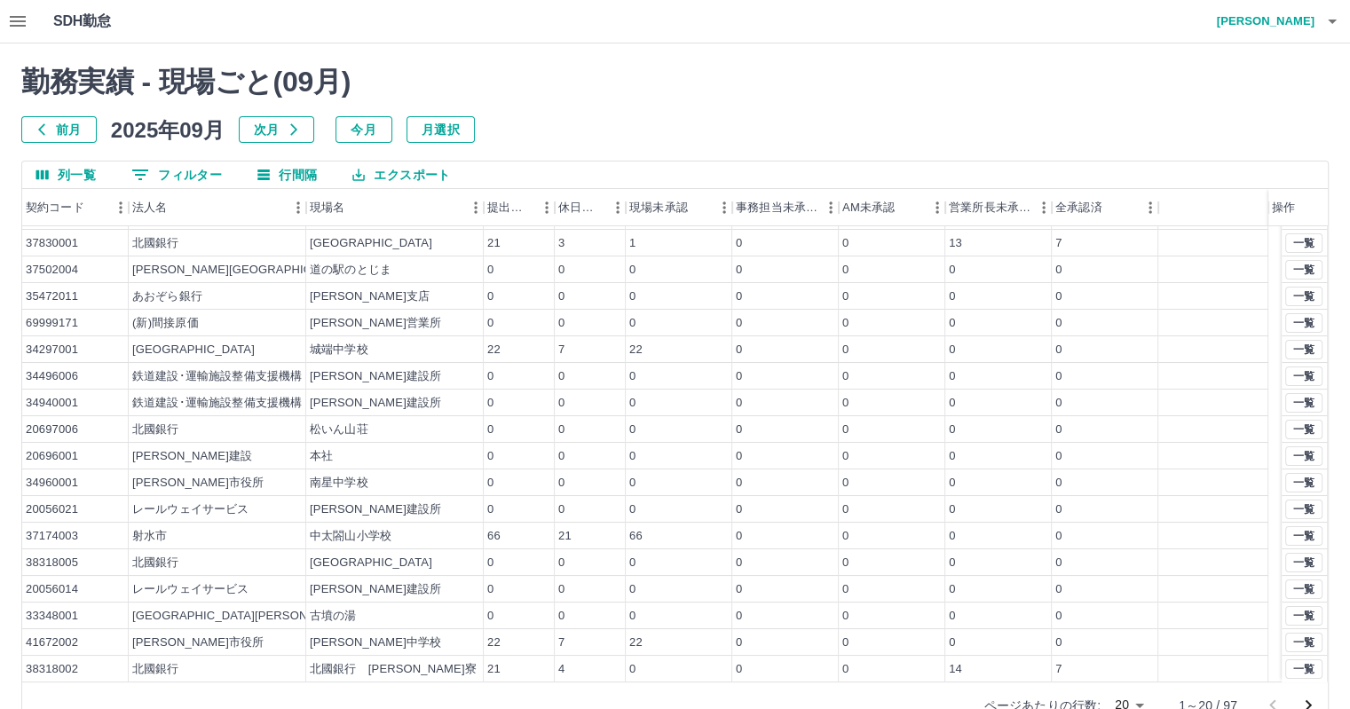
scroll to position [41, 0]
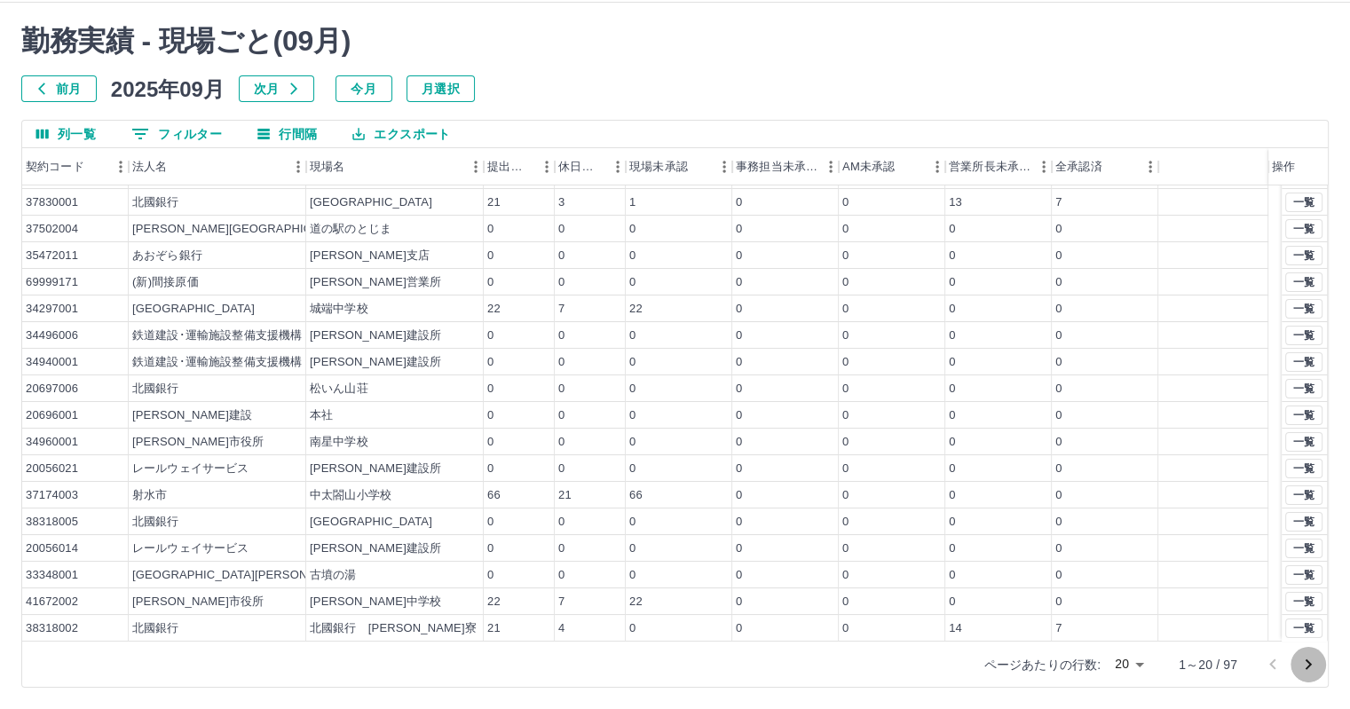
click at [1302, 663] on icon "次のページへ" at bounding box center [1307, 664] width 21 height 21
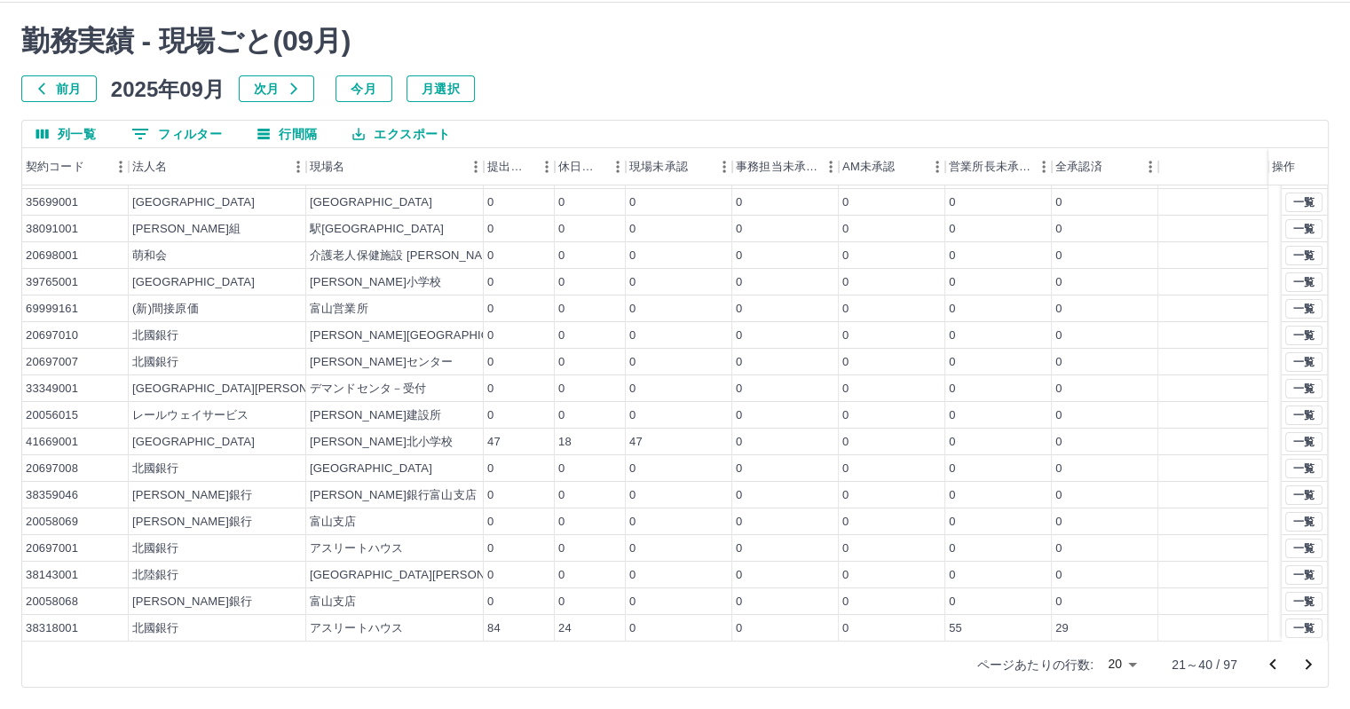
scroll to position [0, 0]
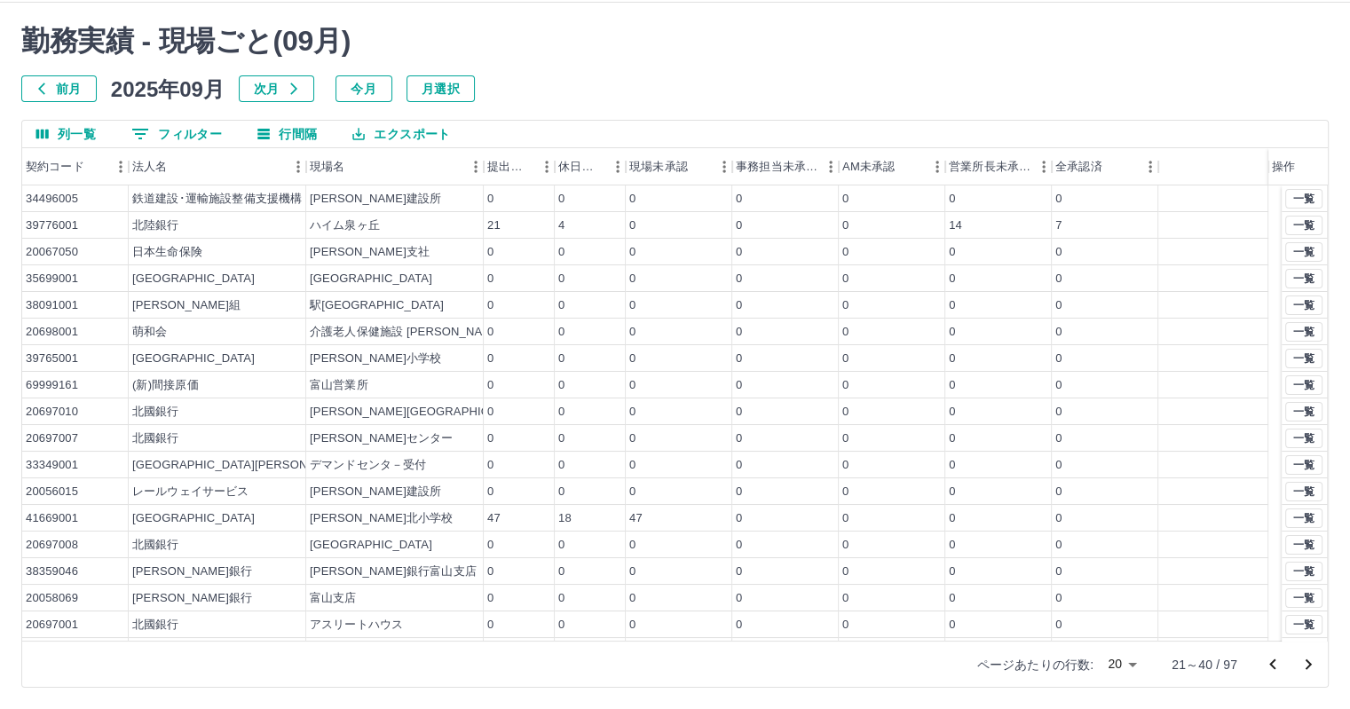
click at [1306, 661] on icon "次のページへ" at bounding box center [1307, 664] width 21 height 21
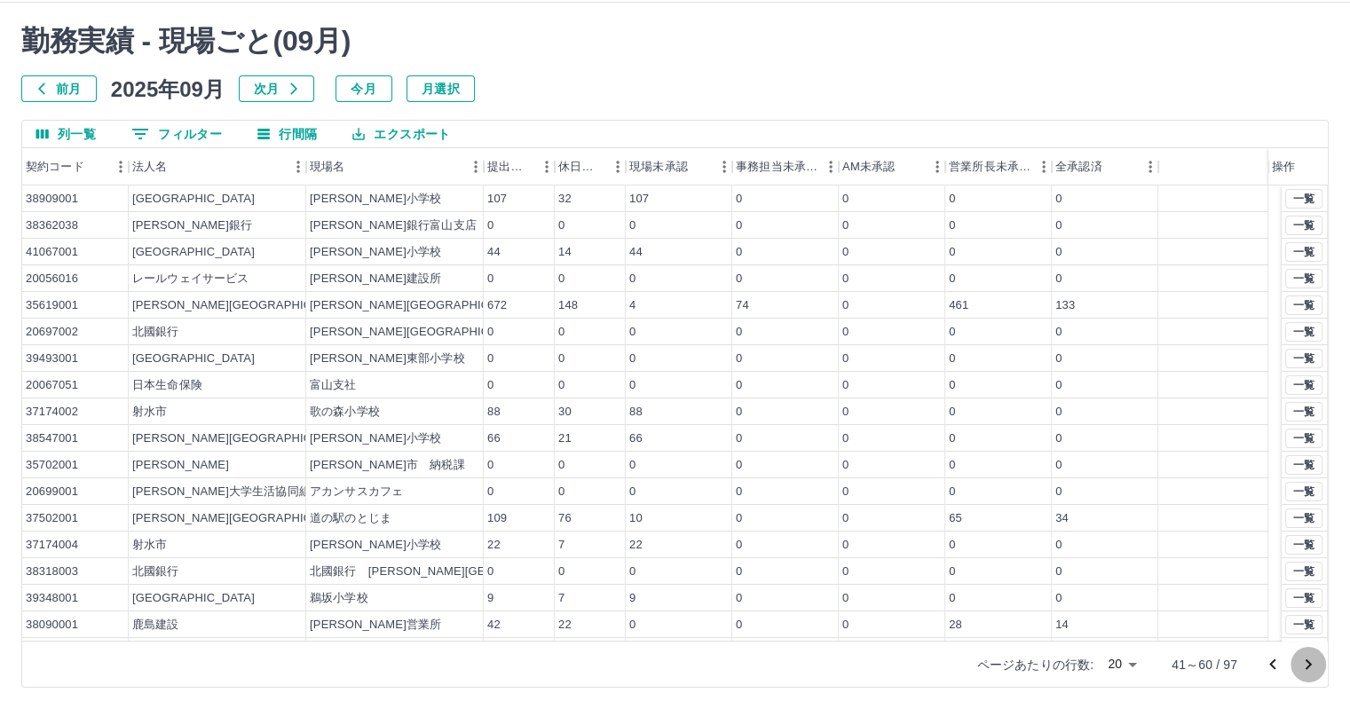
click at [1310, 661] on icon "次のページへ" at bounding box center [1307, 664] width 21 height 21
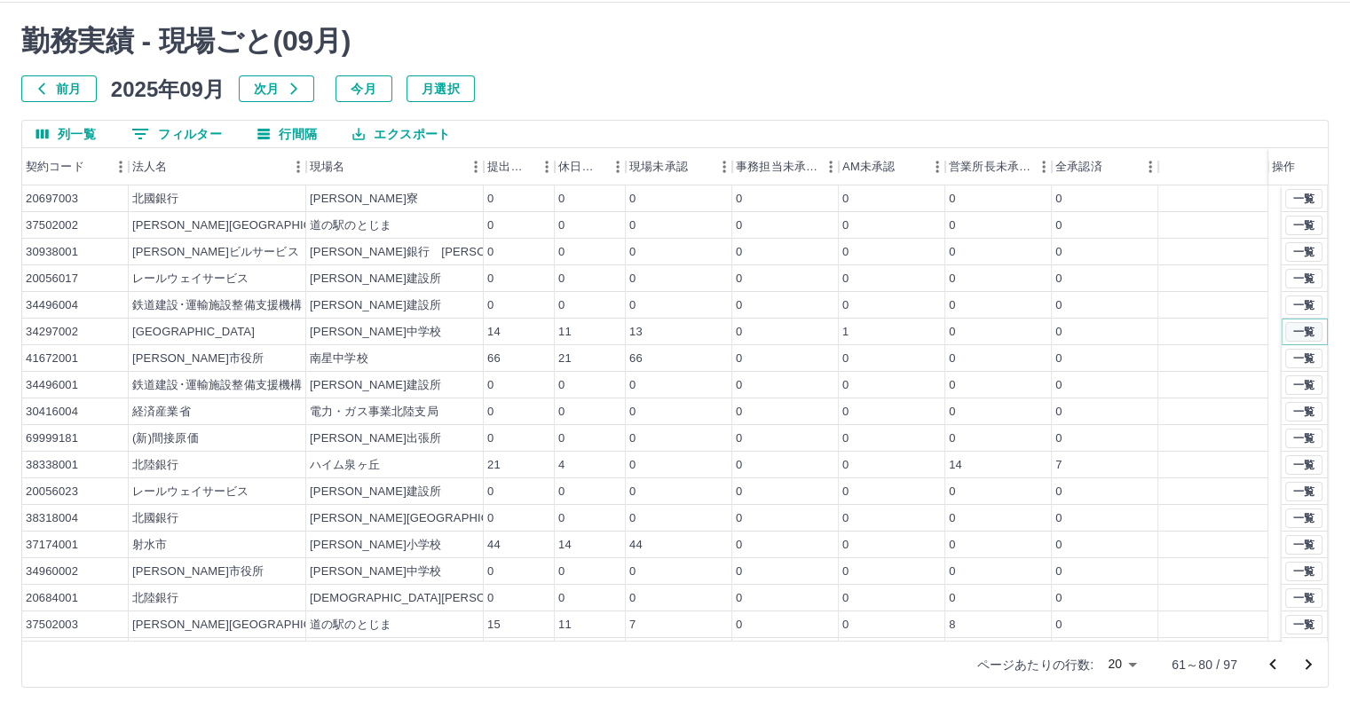
click at [1290, 329] on button "一覧" at bounding box center [1303, 332] width 37 height 20
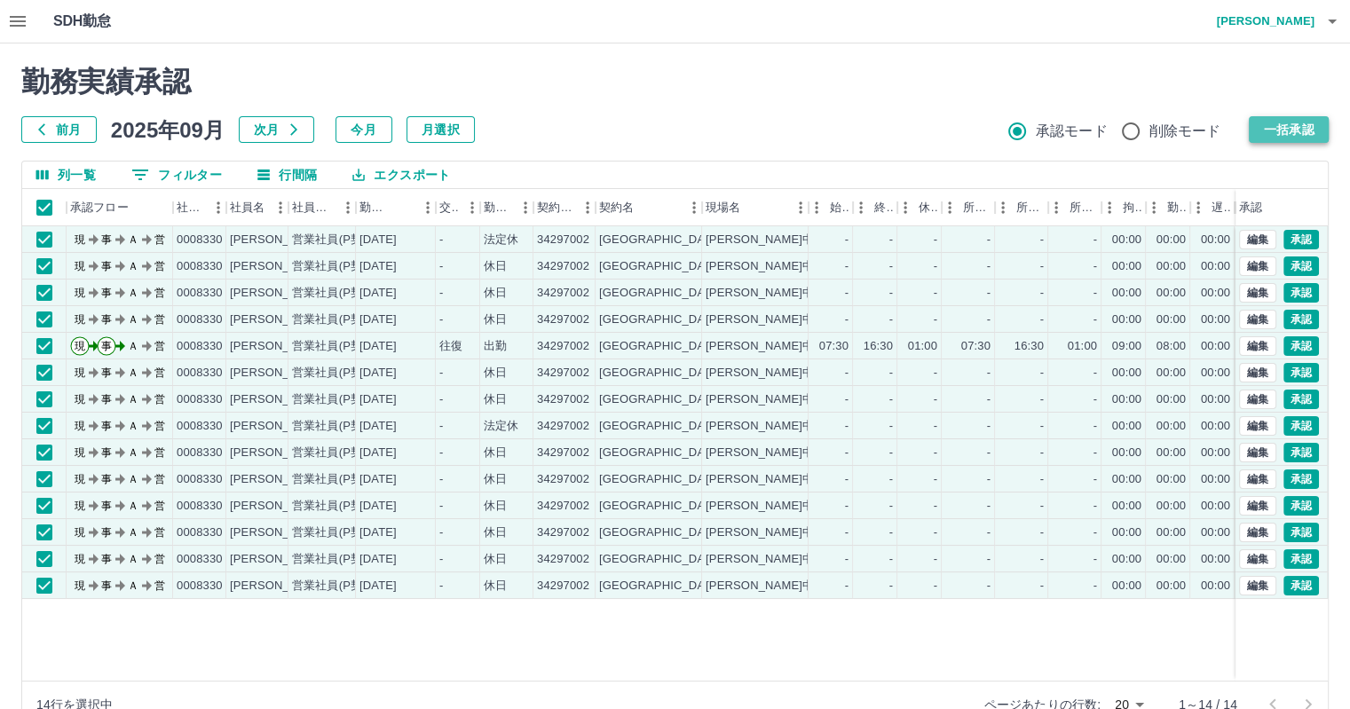
click at [1288, 119] on button "一括承認" at bounding box center [1288, 129] width 80 height 27
click at [1292, 134] on button "一括承認" at bounding box center [1288, 129] width 80 height 27
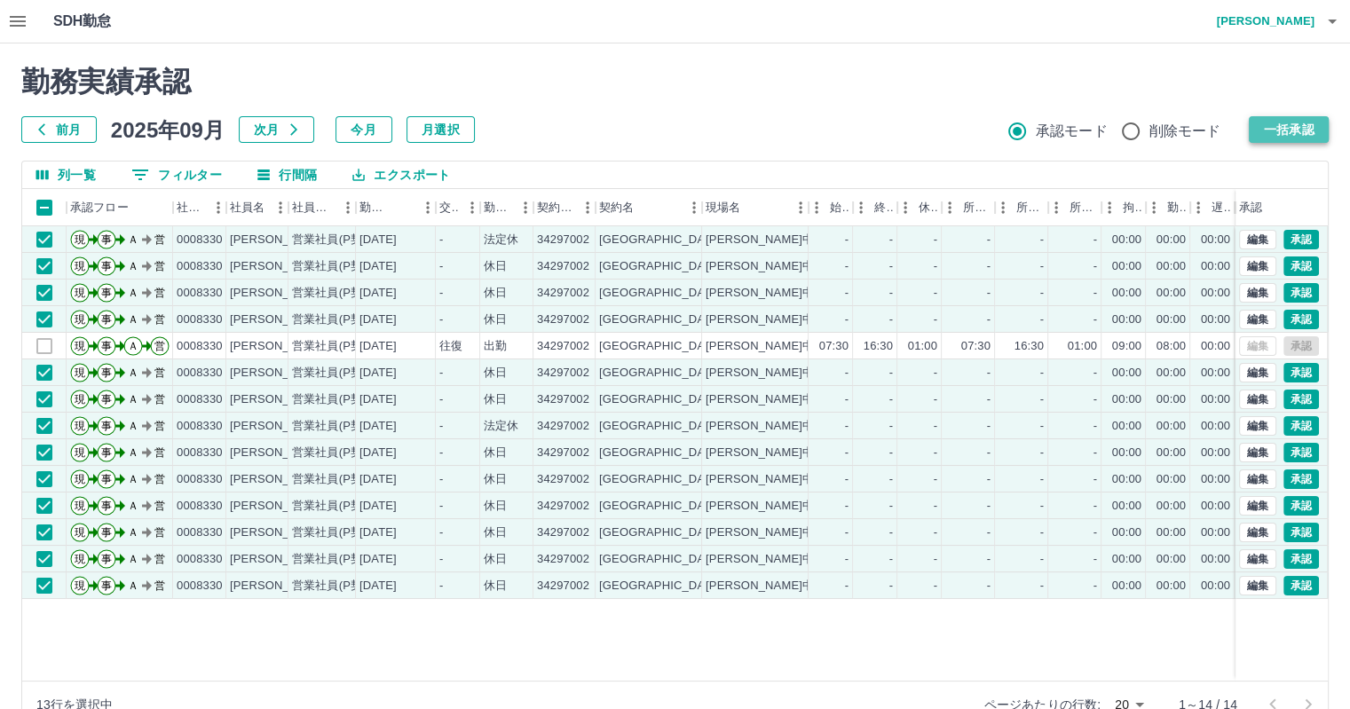
click at [1288, 122] on button "一括承認" at bounding box center [1288, 129] width 80 height 27
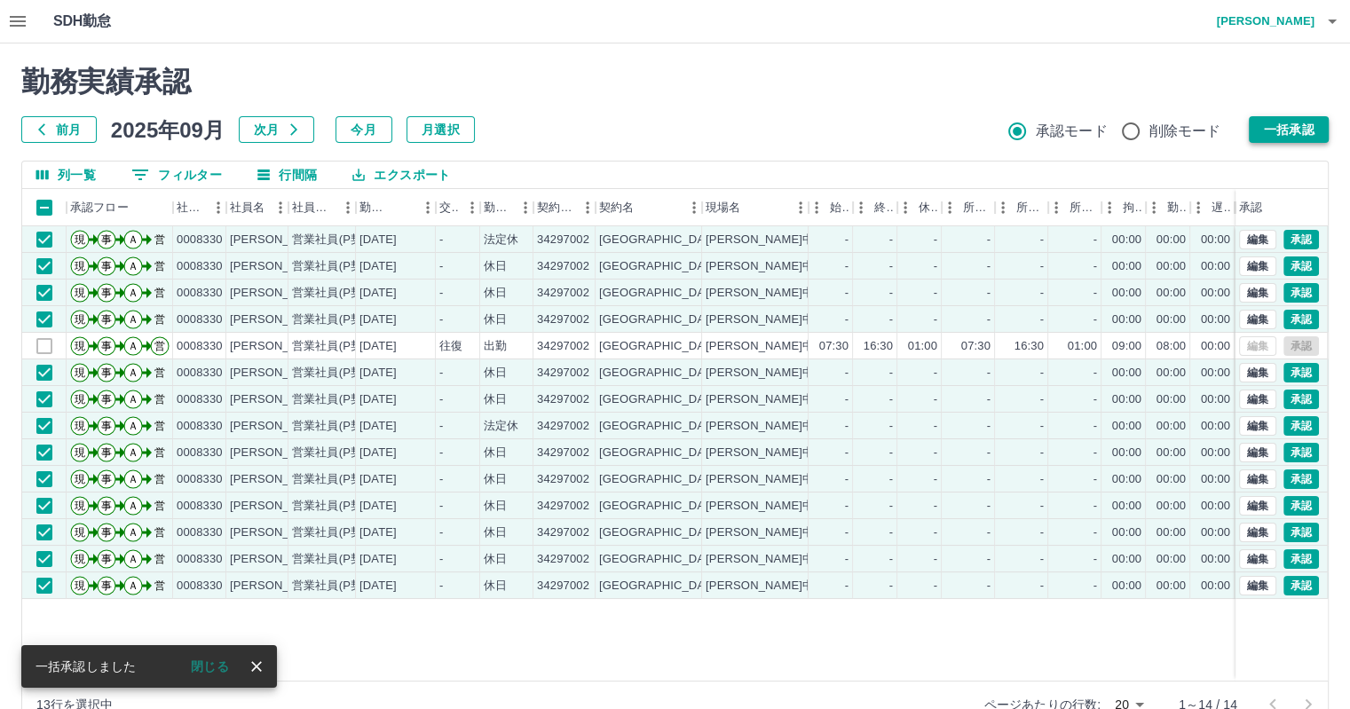
click at [1297, 125] on button "一括承認" at bounding box center [1288, 129] width 80 height 27
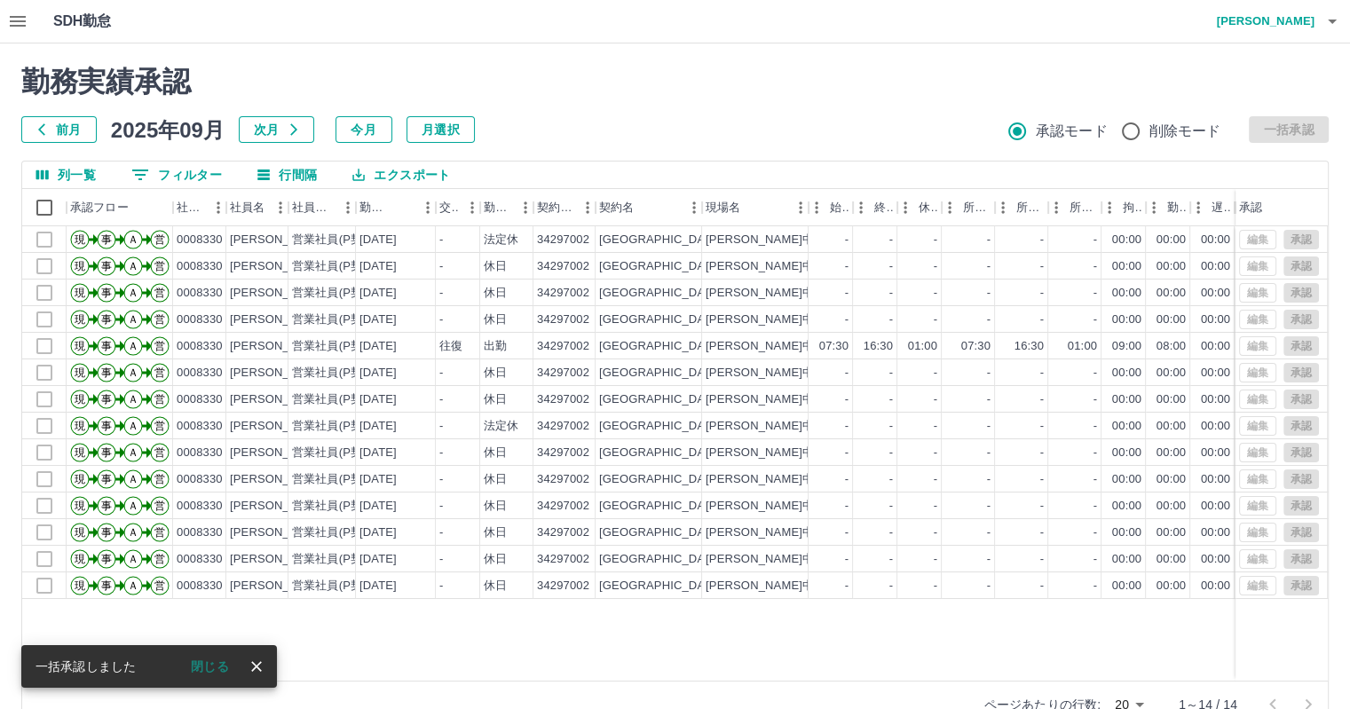
scroll to position [41, 0]
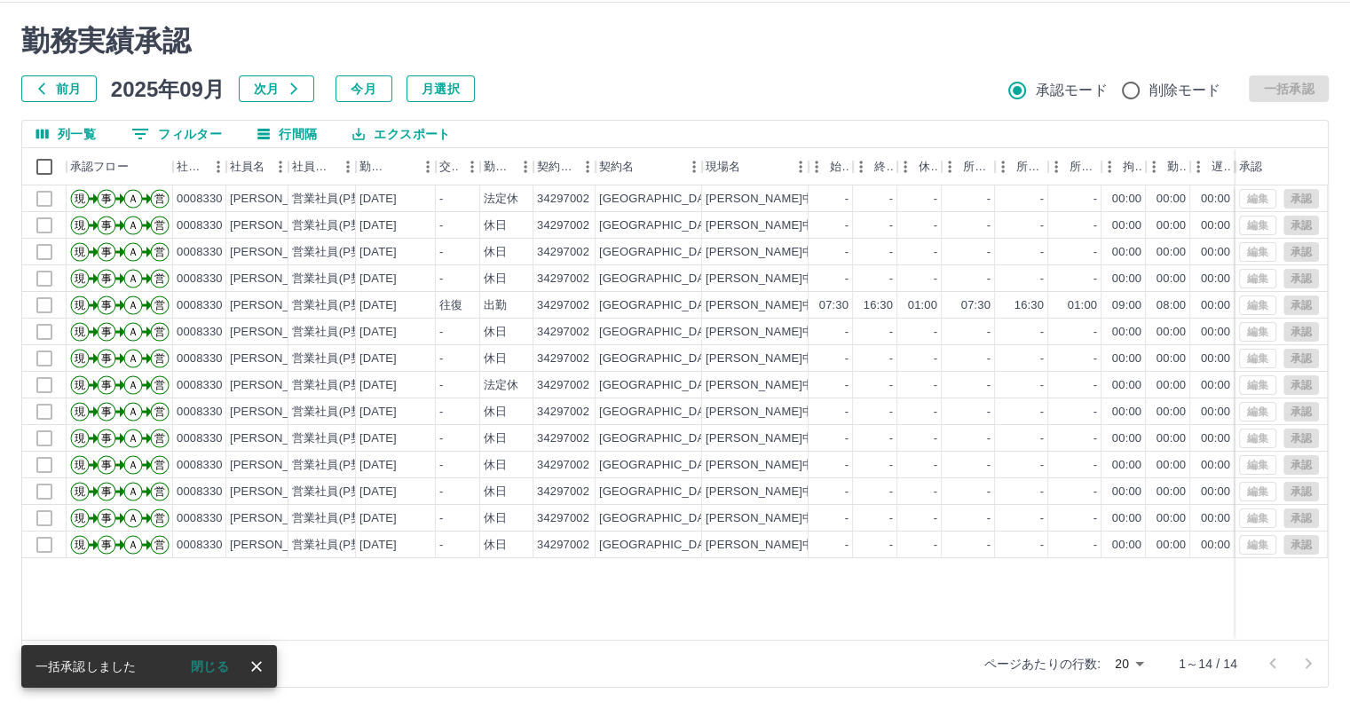
click at [1310, 665] on div at bounding box center [1290, 663] width 71 height 35
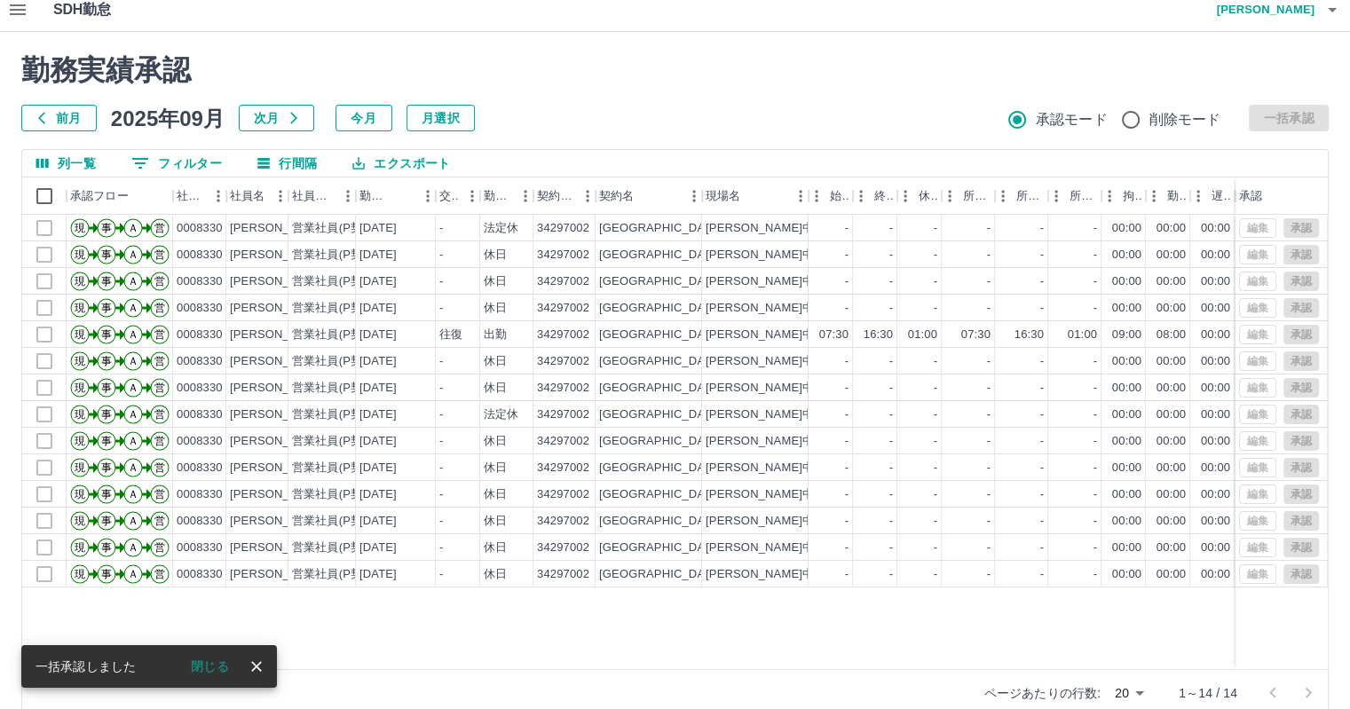
scroll to position [0, 0]
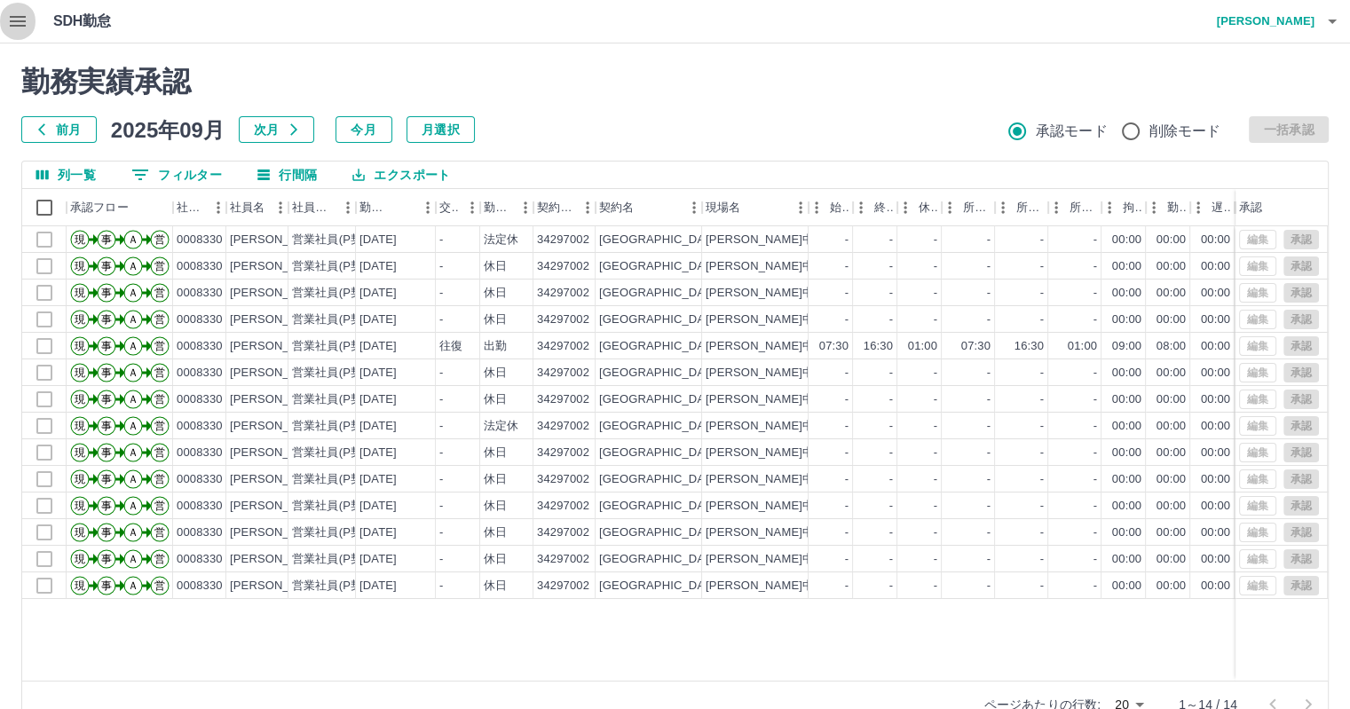
click at [11, 20] on icon "button" at bounding box center [18, 21] width 16 height 11
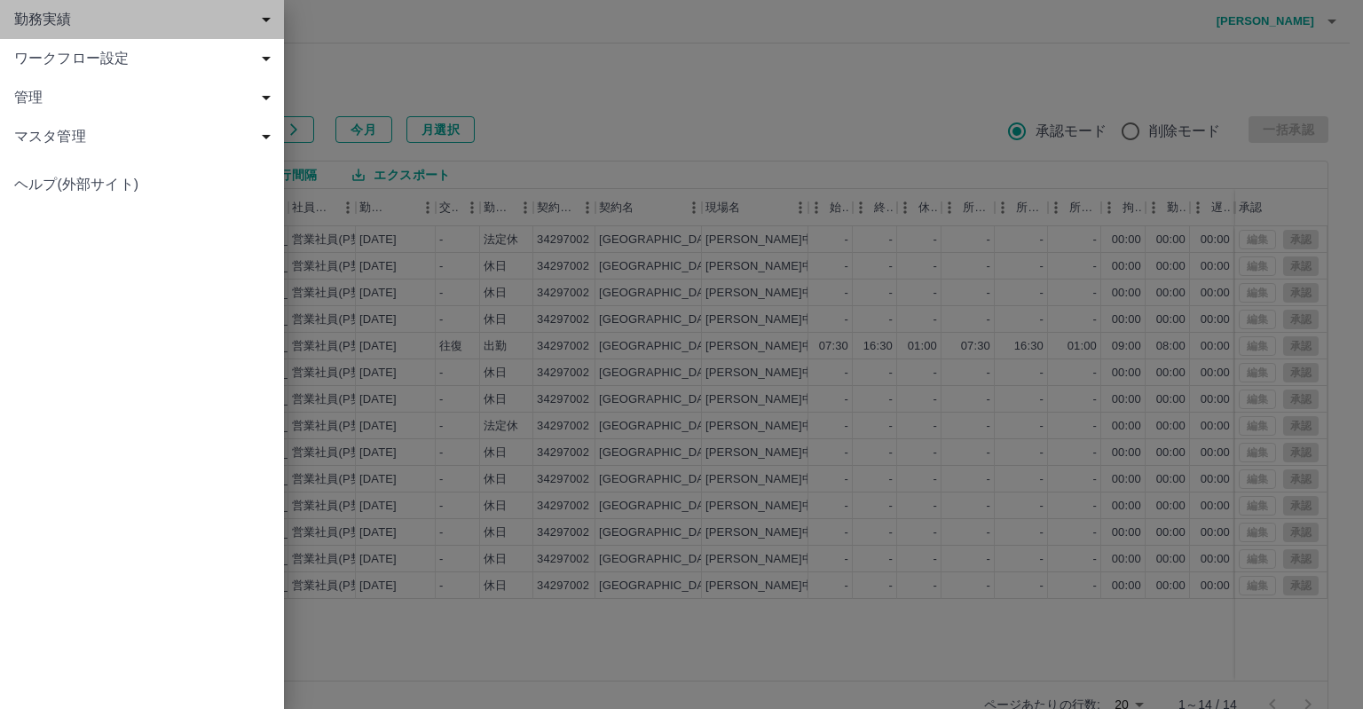
click at [43, 21] on span "勤務実績" at bounding box center [145, 19] width 263 height 21
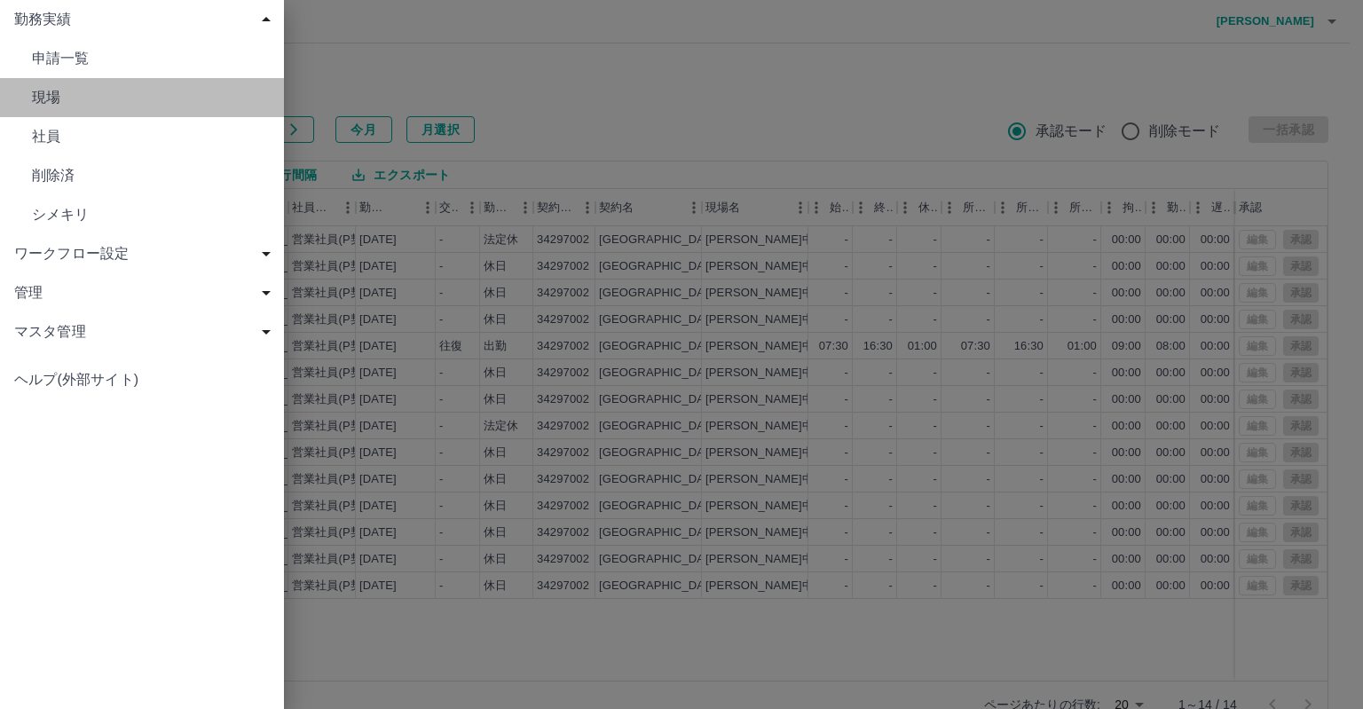
click at [43, 98] on span "現場" at bounding box center [151, 97] width 238 height 21
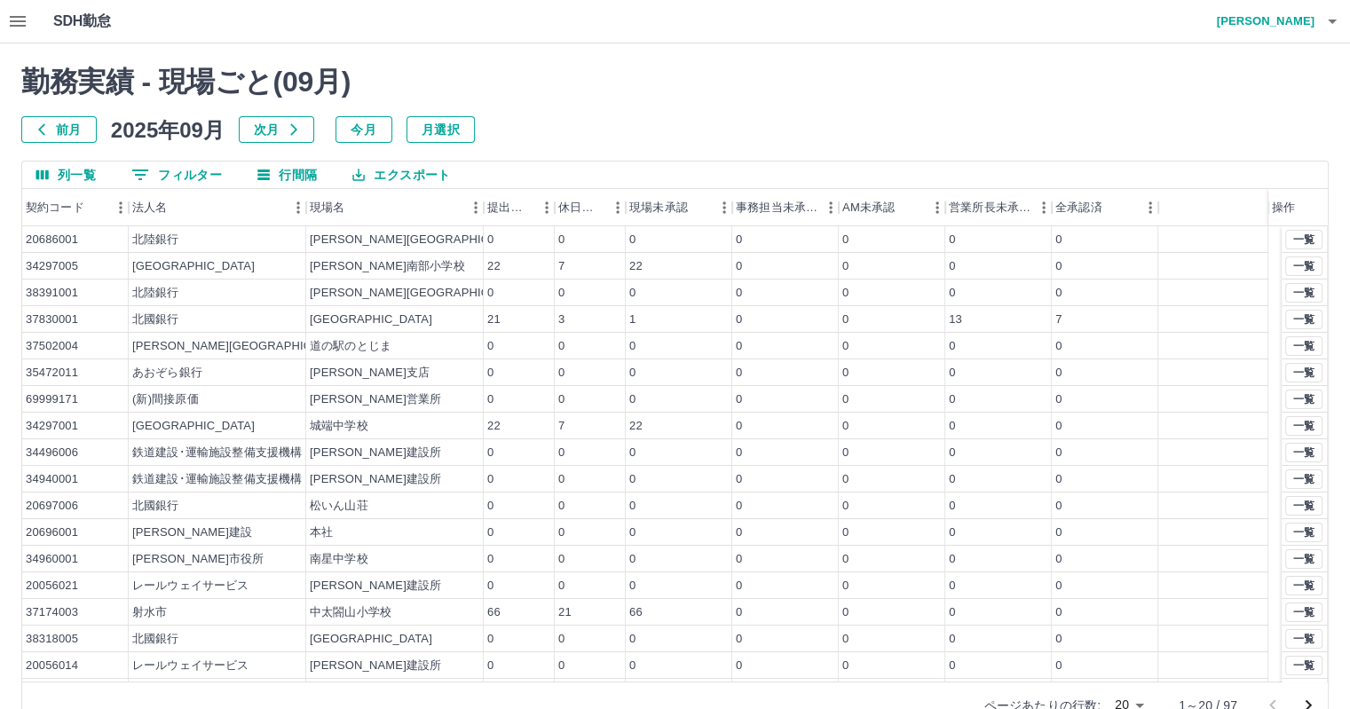
scroll to position [76, 0]
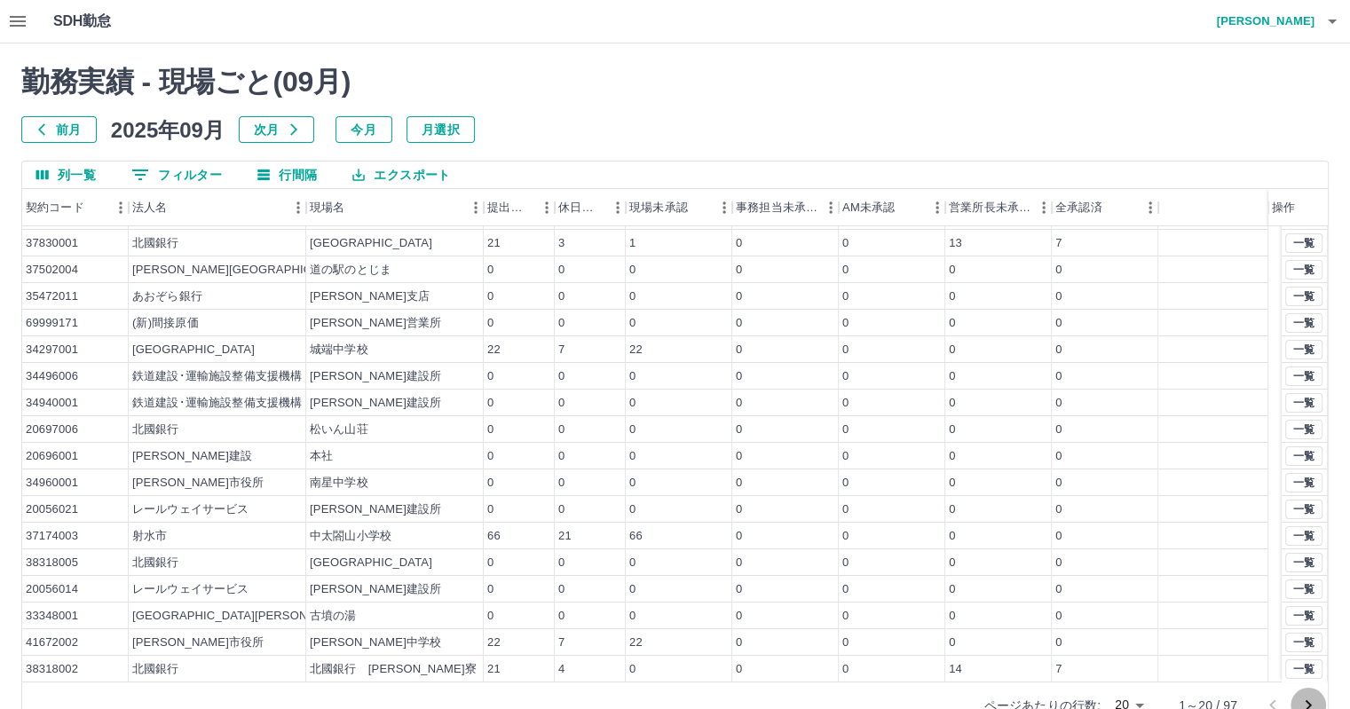
click at [1308, 696] on icon "次のページへ" at bounding box center [1307, 705] width 21 height 21
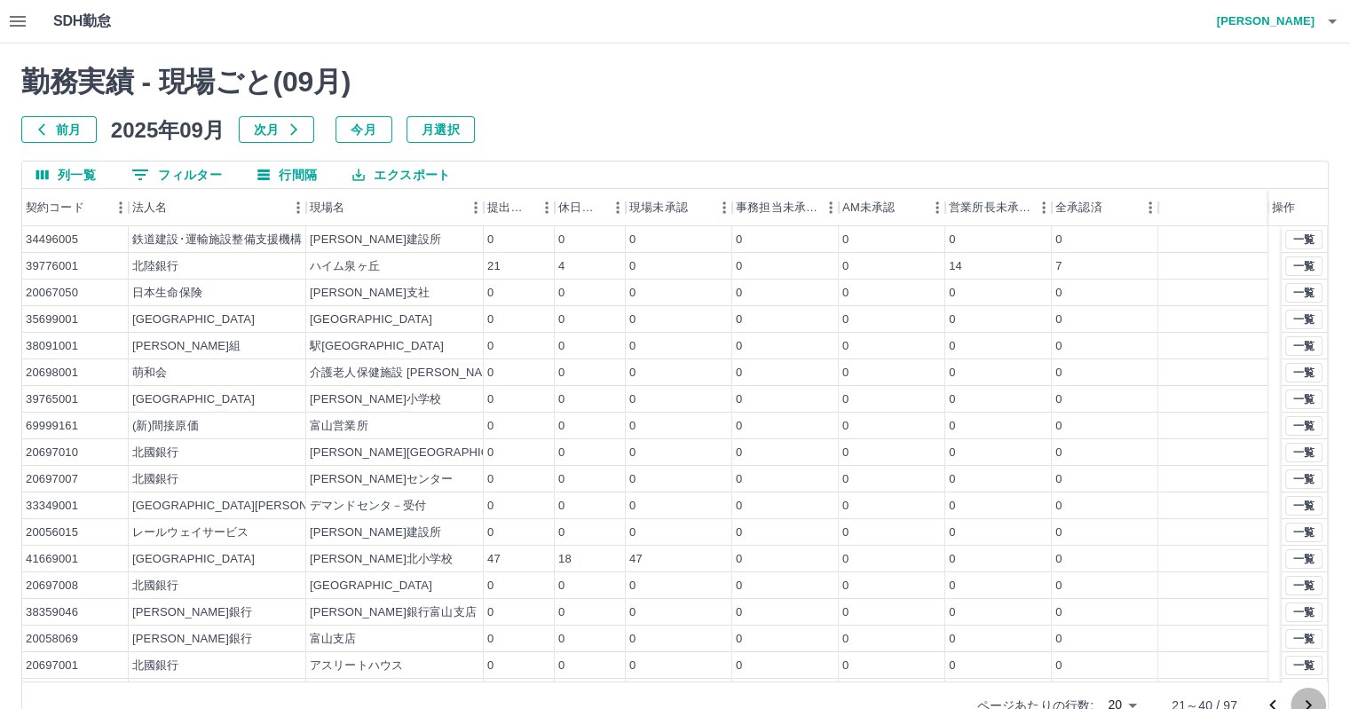
click at [1308, 696] on icon "次のページへ" at bounding box center [1307, 705] width 21 height 21
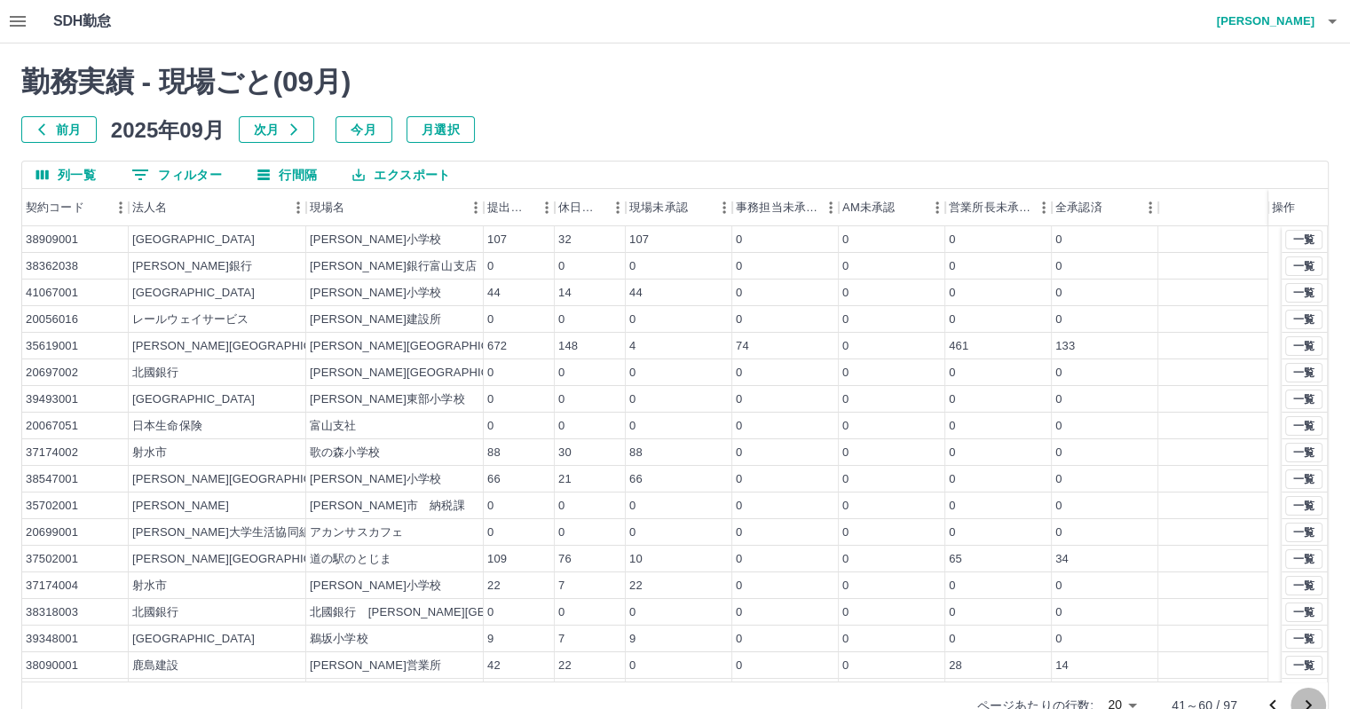
click at [1309, 698] on icon "次のページへ" at bounding box center [1307, 705] width 21 height 21
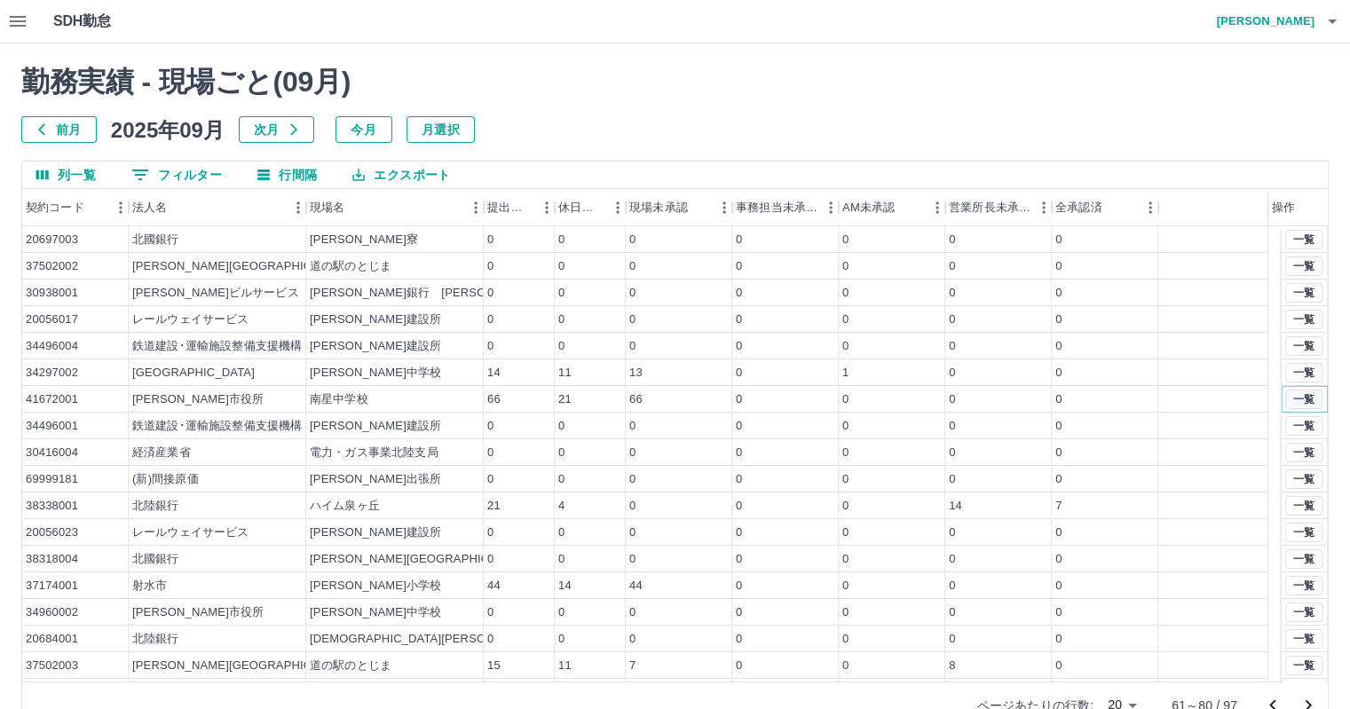
click at [1290, 397] on button "一覧" at bounding box center [1303, 400] width 37 height 20
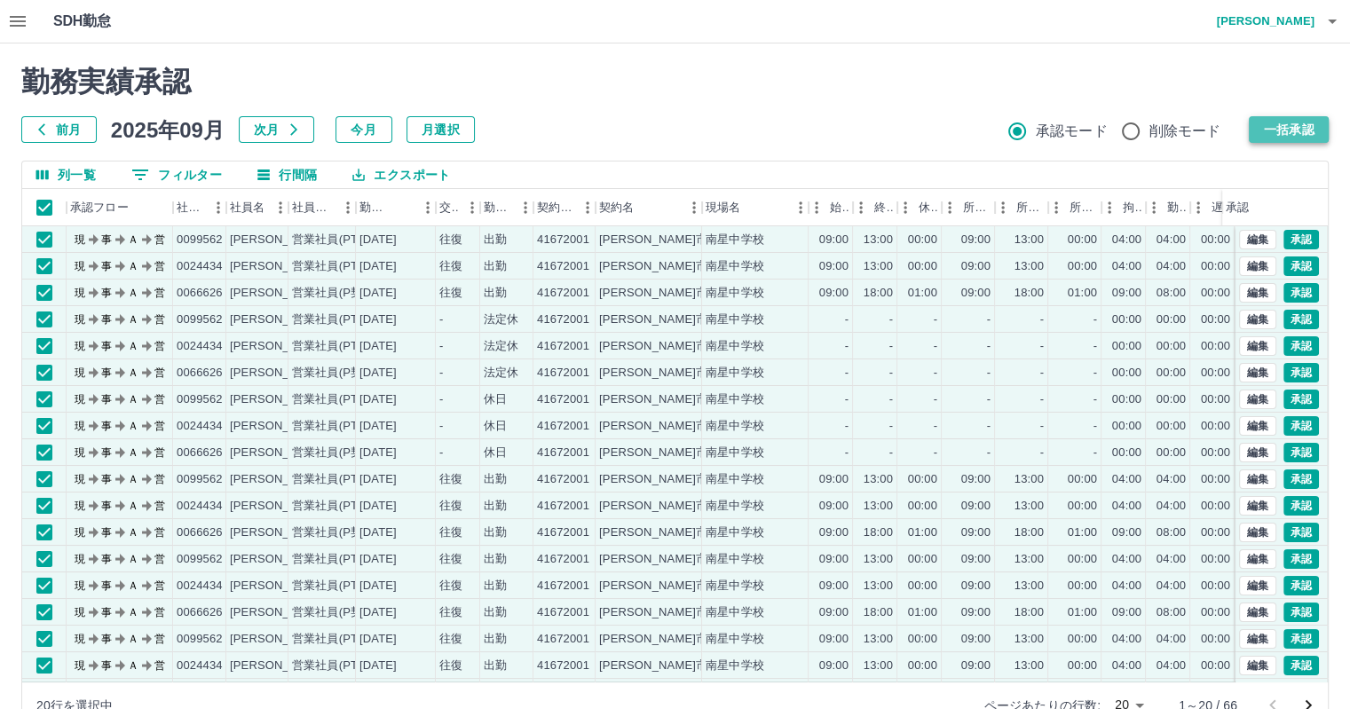
click at [1293, 130] on button "一括承認" at bounding box center [1288, 129] width 80 height 27
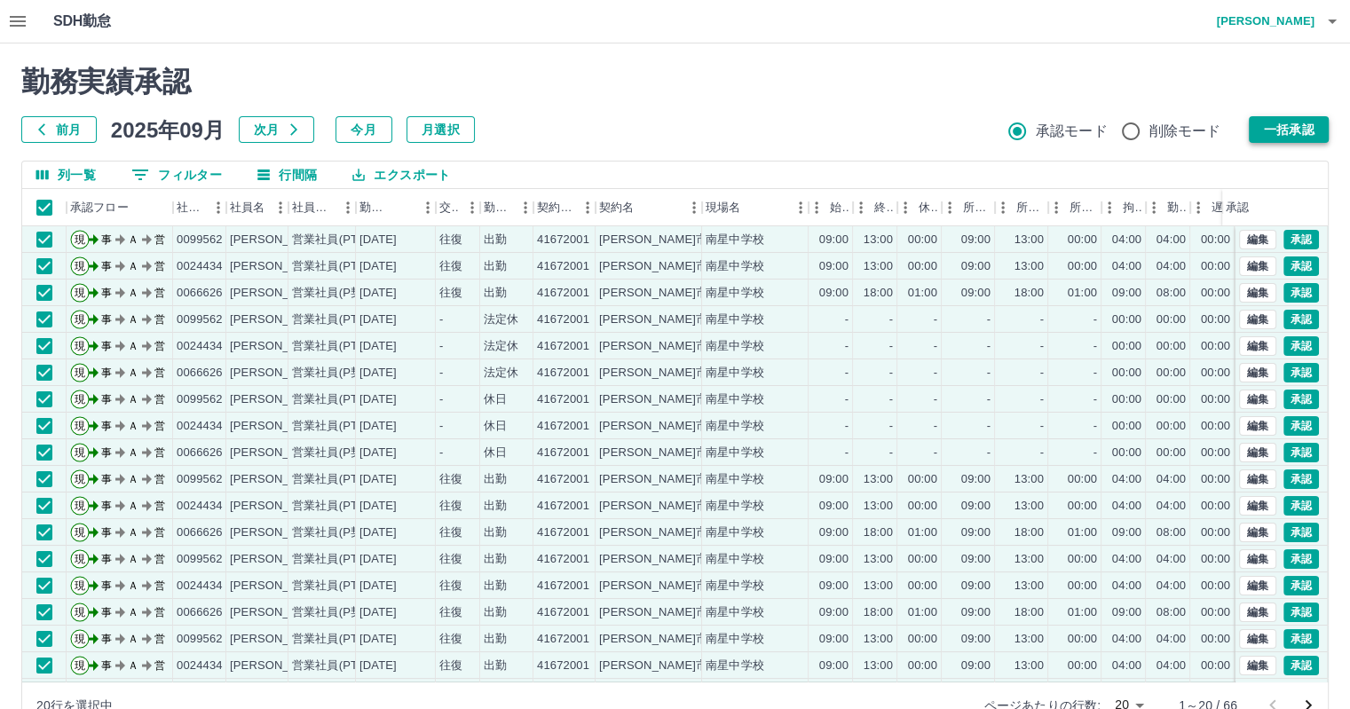
click at [1297, 136] on button "一括承認" at bounding box center [1288, 129] width 80 height 27
click at [1275, 126] on button "一括承認" at bounding box center [1288, 129] width 80 height 27
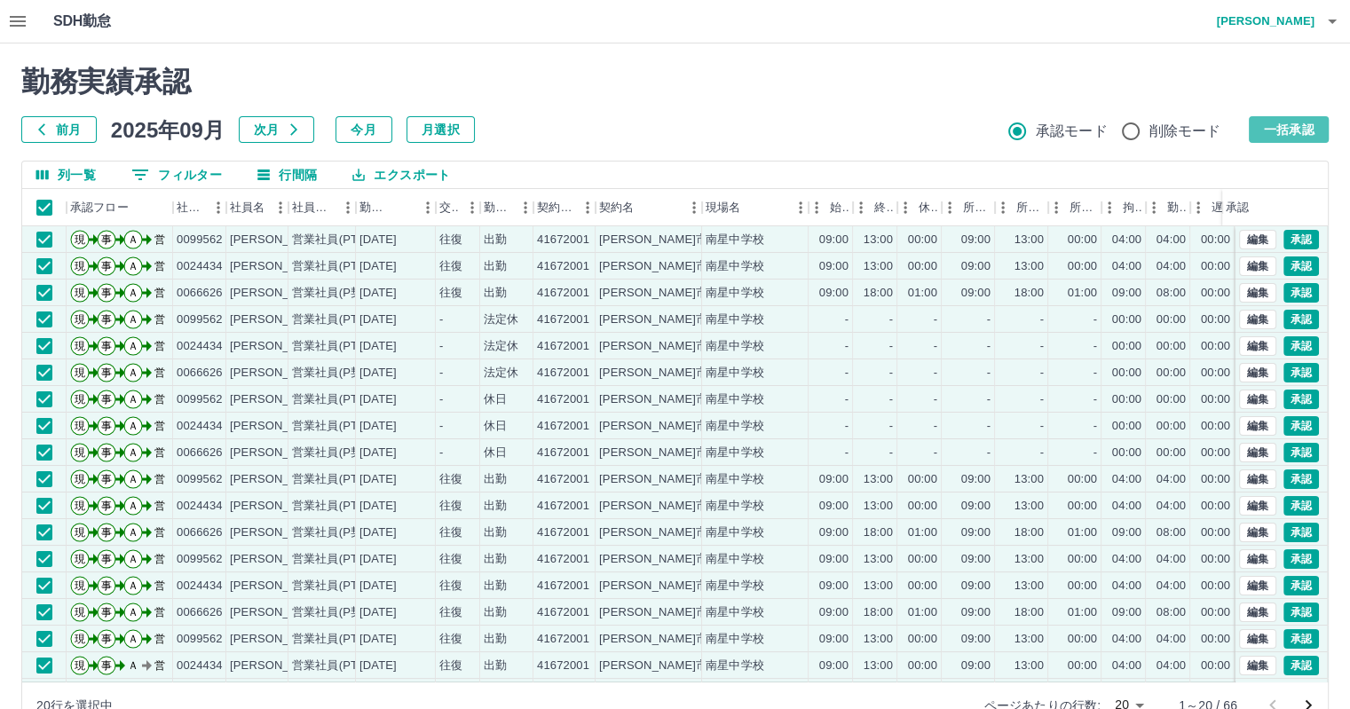
click at [1298, 134] on button "一括承認" at bounding box center [1288, 129] width 80 height 27
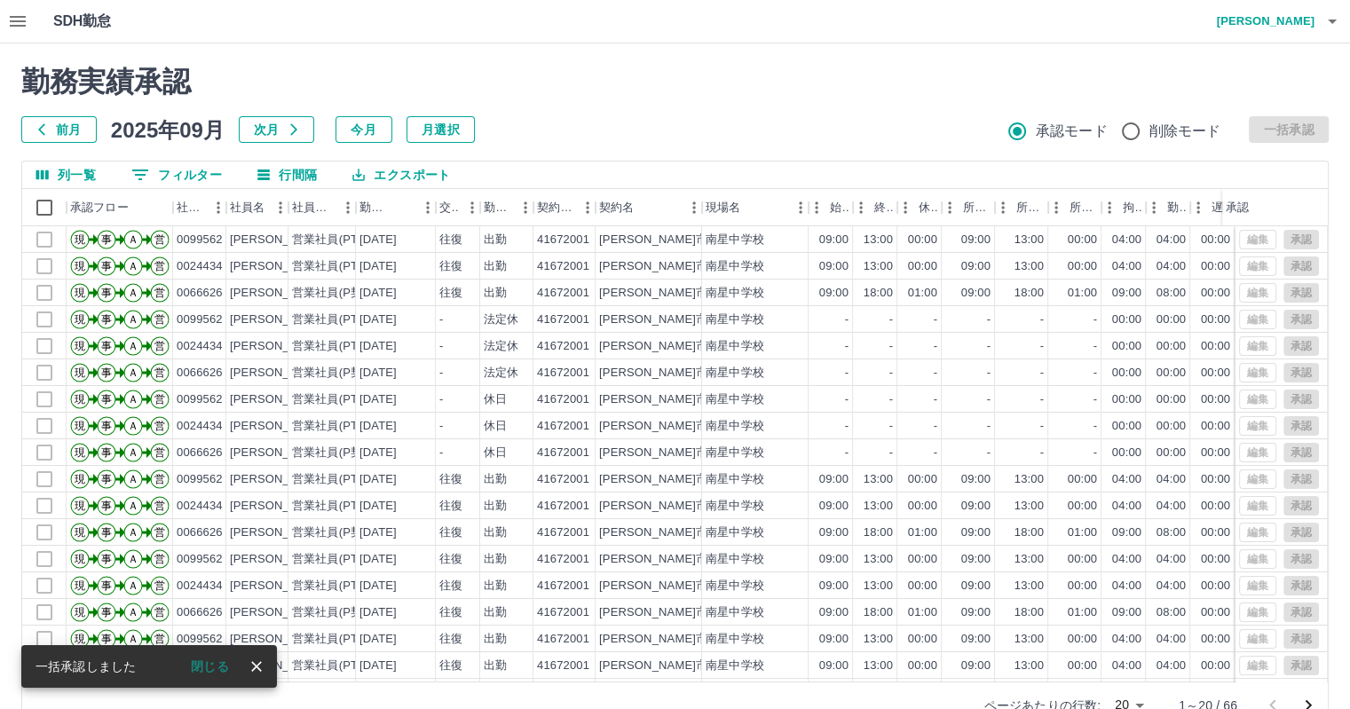
scroll to position [41, 0]
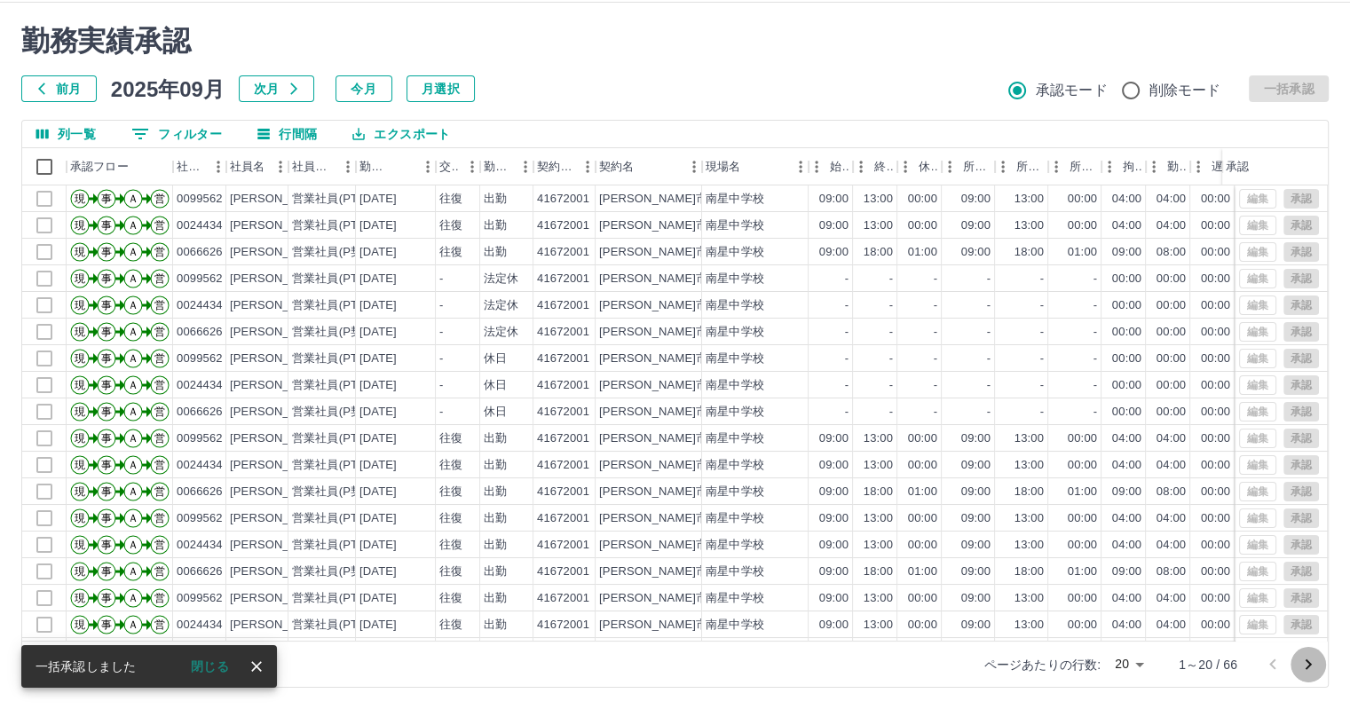
click at [1306, 663] on icon "次のページへ" at bounding box center [1307, 664] width 21 height 21
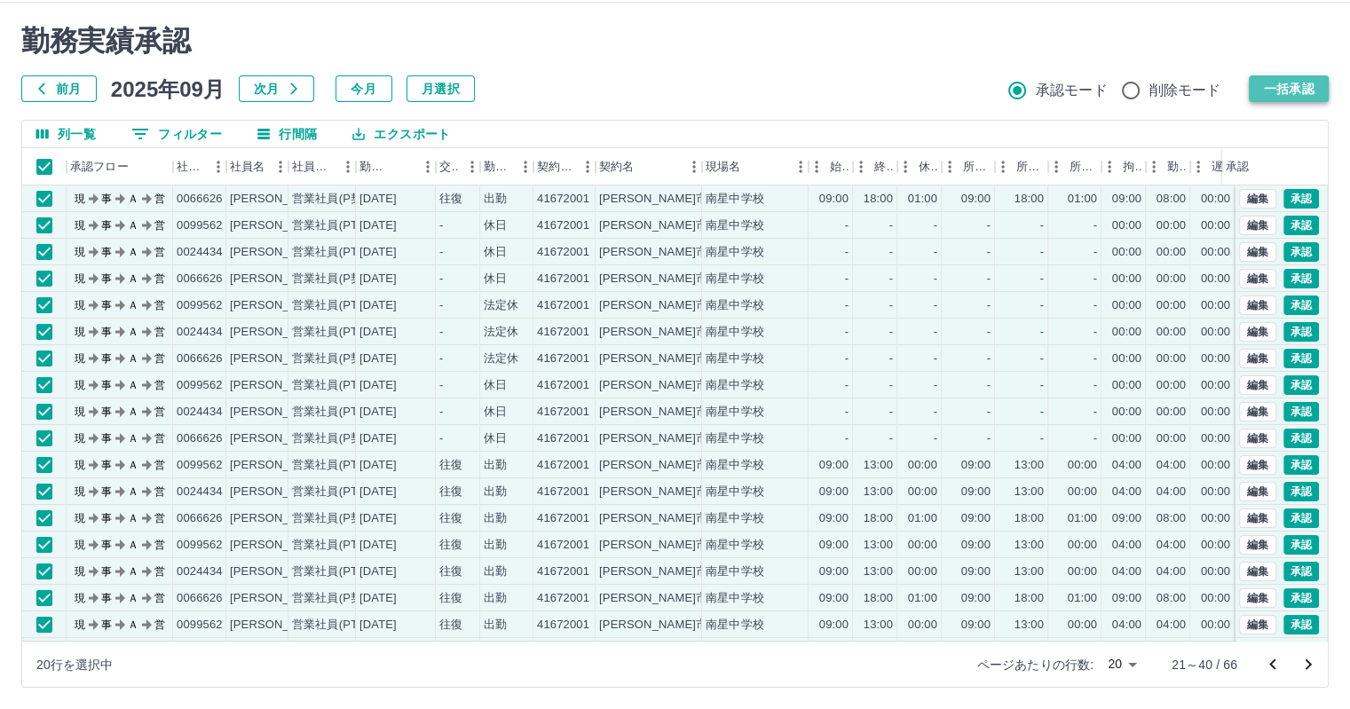
click at [1272, 84] on button "一括承認" at bounding box center [1288, 88] width 80 height 27
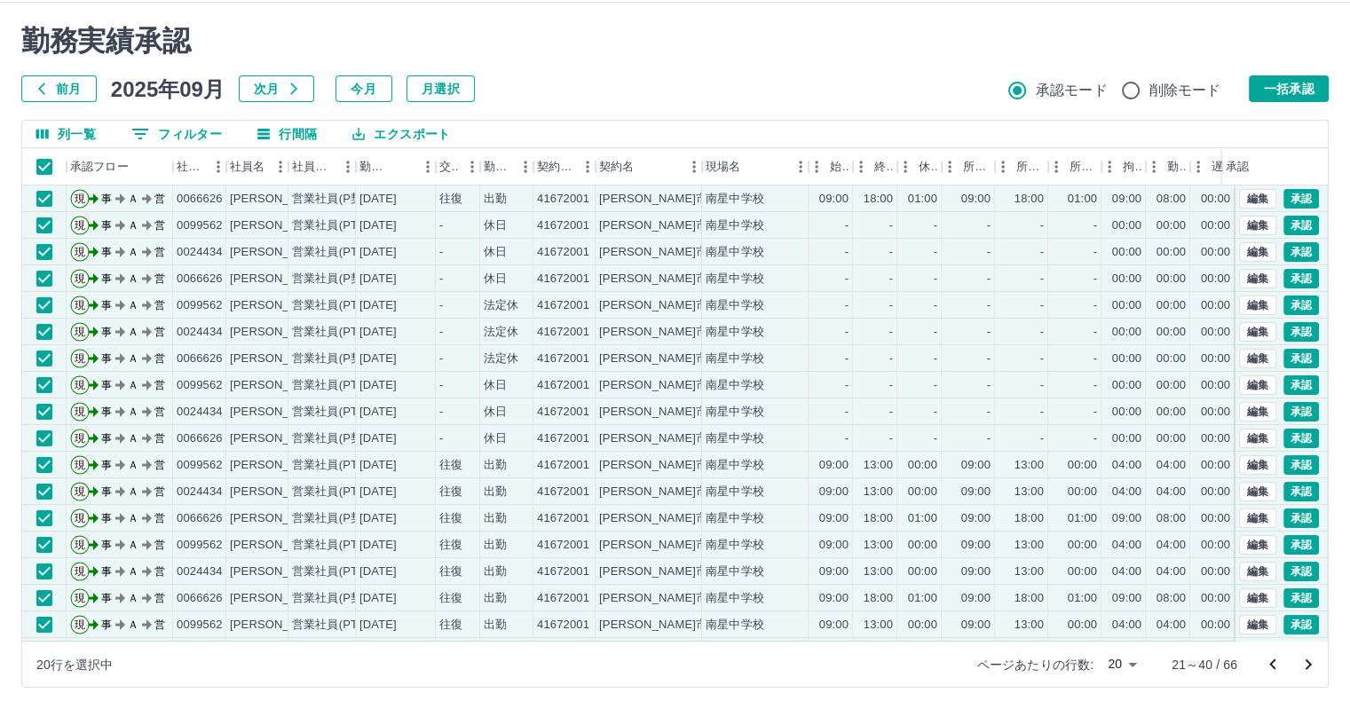
click at [1271, 89] on div "勤務実績承認 前月 2025年09月 次月 今月 月選択 承認モード 削除モード 一括承認" at bounding box center [674, 63] width 1307 height 78
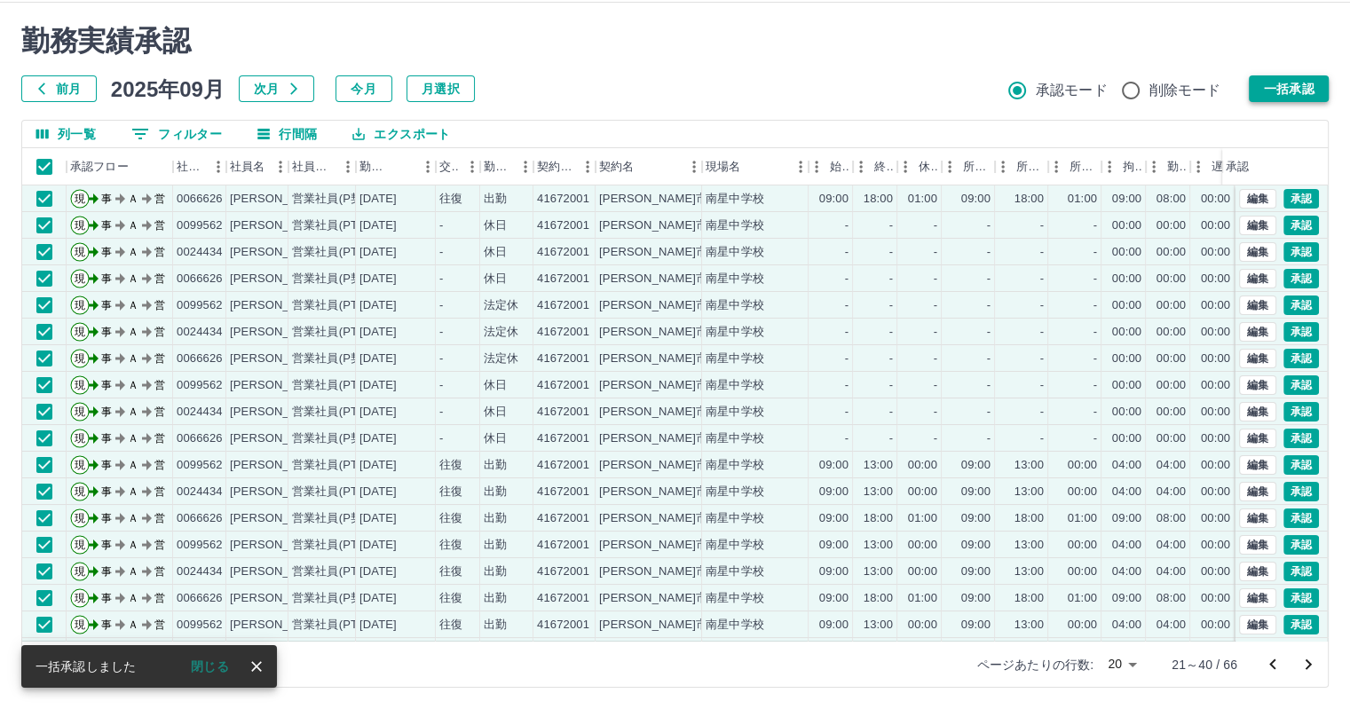
click at [1276, 84] on button "一括承認" at bounding box center [1288, 88] width 80 height 27
click at [1281, 88] on button "一括承認" at bounding box center [1288, 88] width 80 height 27
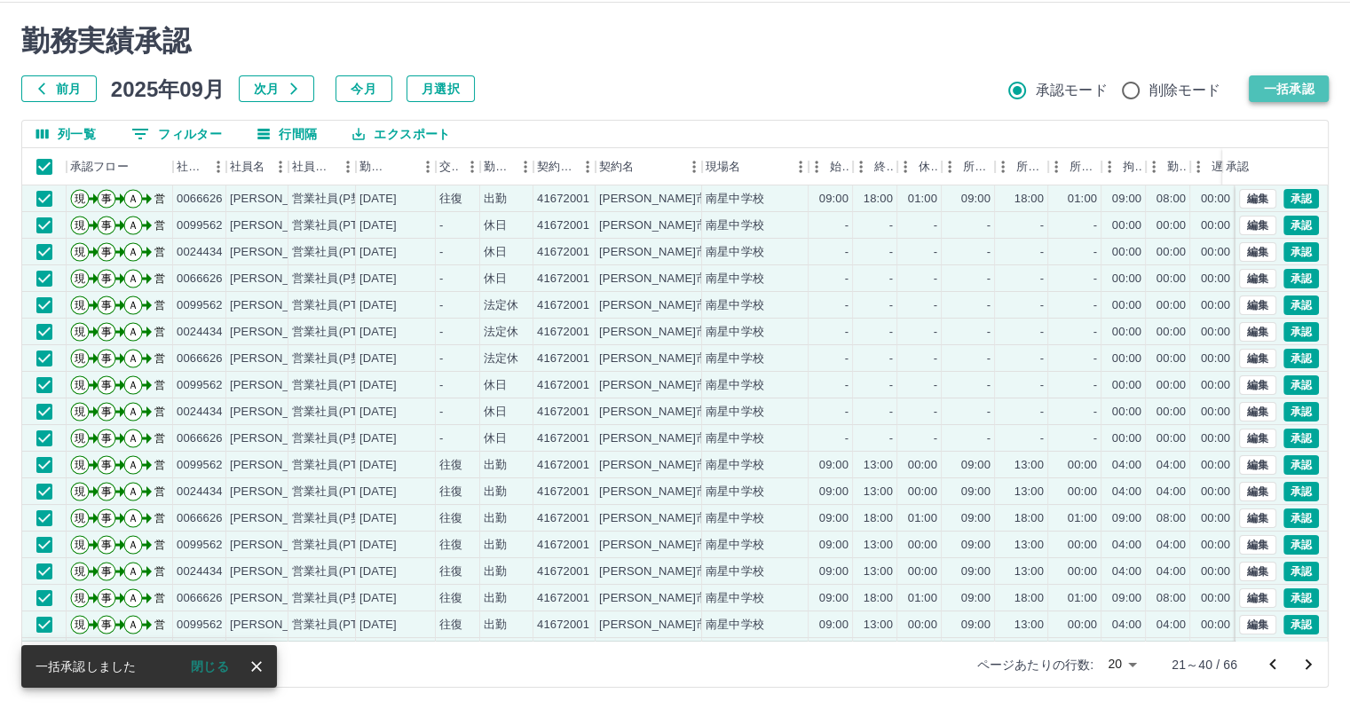
click at [1280, 84] on button "一括承認" at bounding box center [1288, 88] width 80 height 27
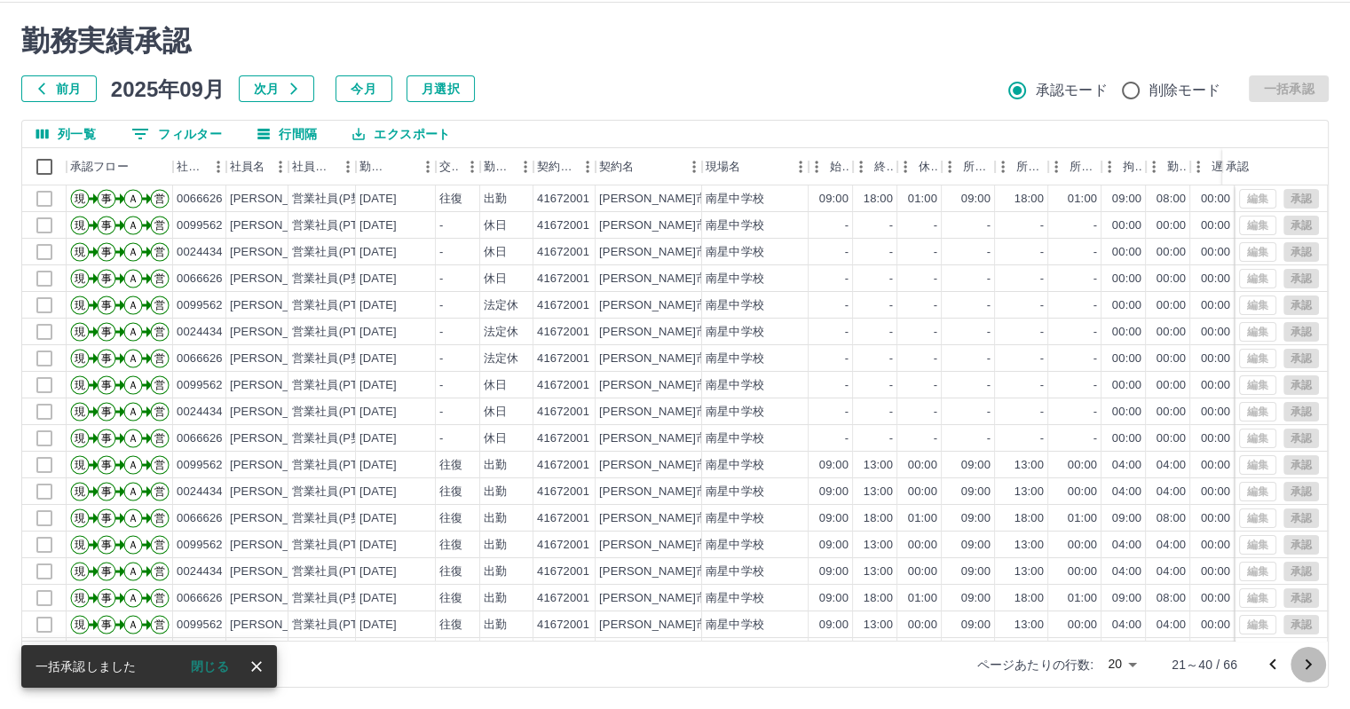
click at [1309, 663] on icon "次のページへ" at bounding box center [1308, 664] width 6 height 11
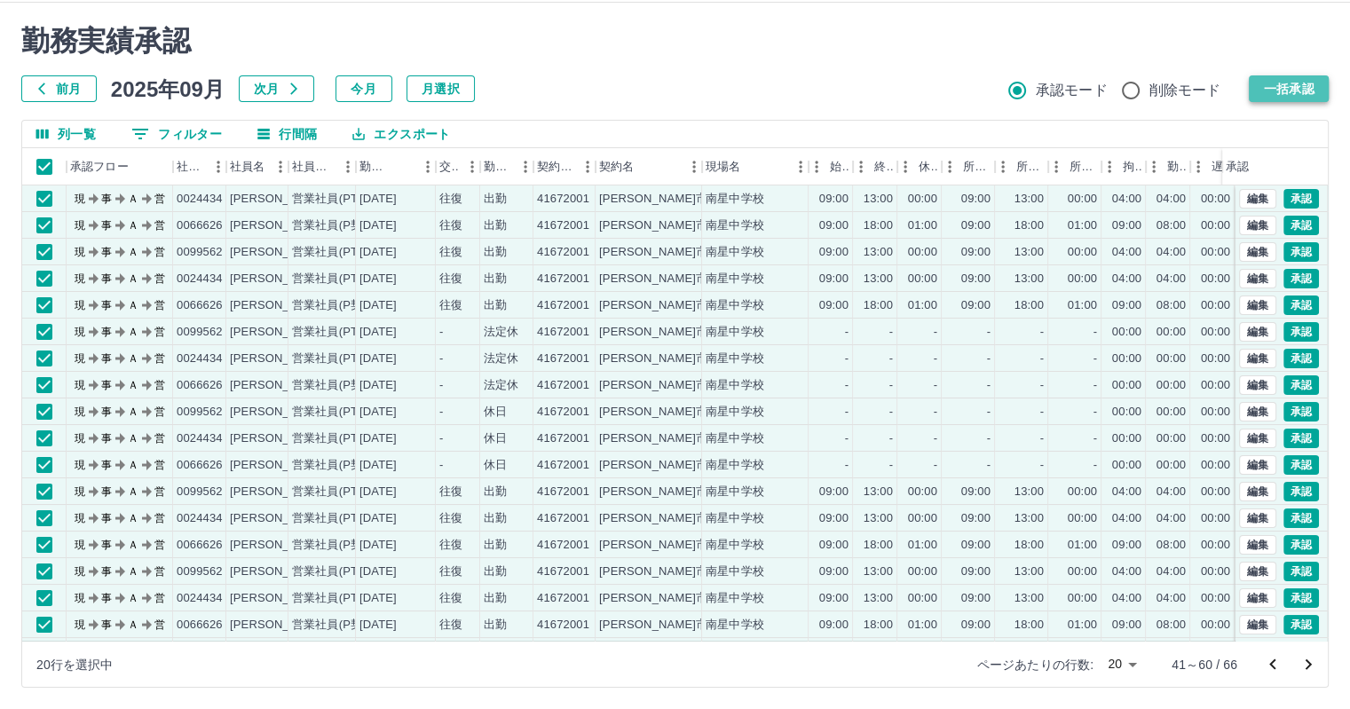
click at [1289, 84] on button "一括承認" at bounding box center [1288, 88] width 80 height 27
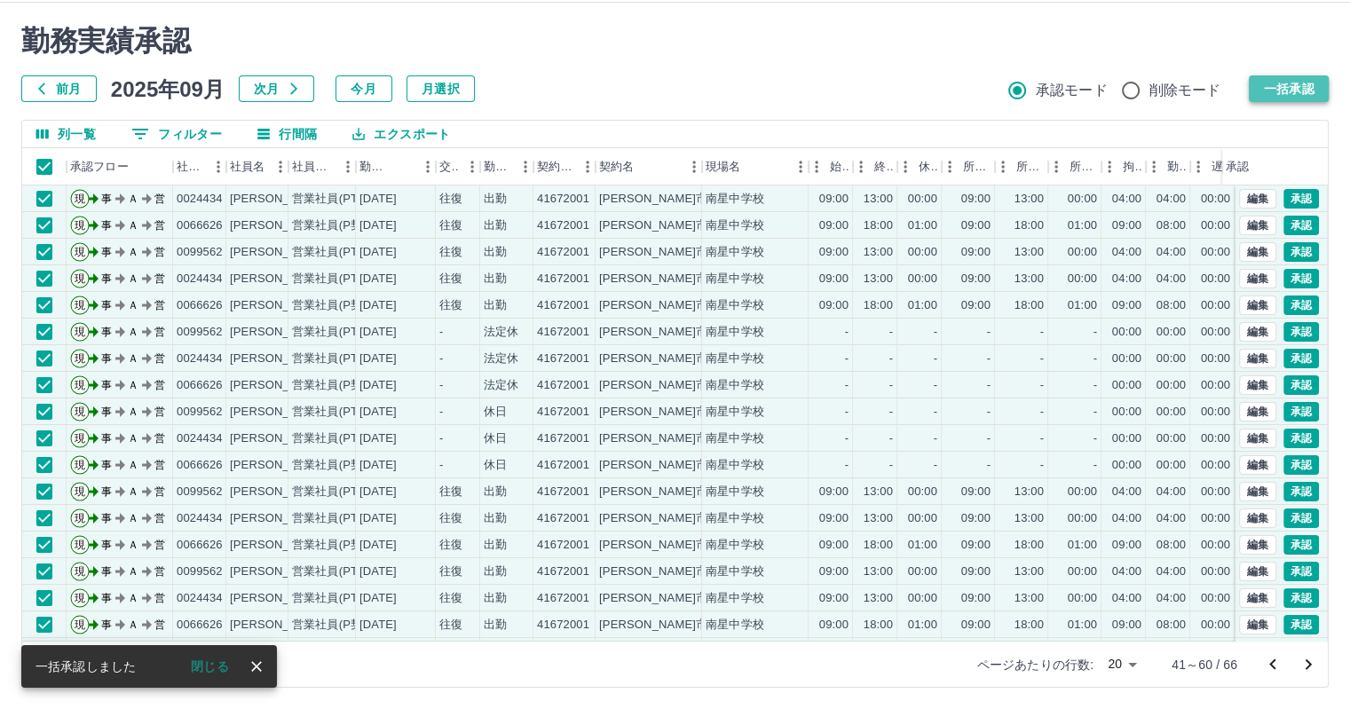
click at [1287, 86] on button "一括承認" at bounding box center [1288, 88] width 80 height 27
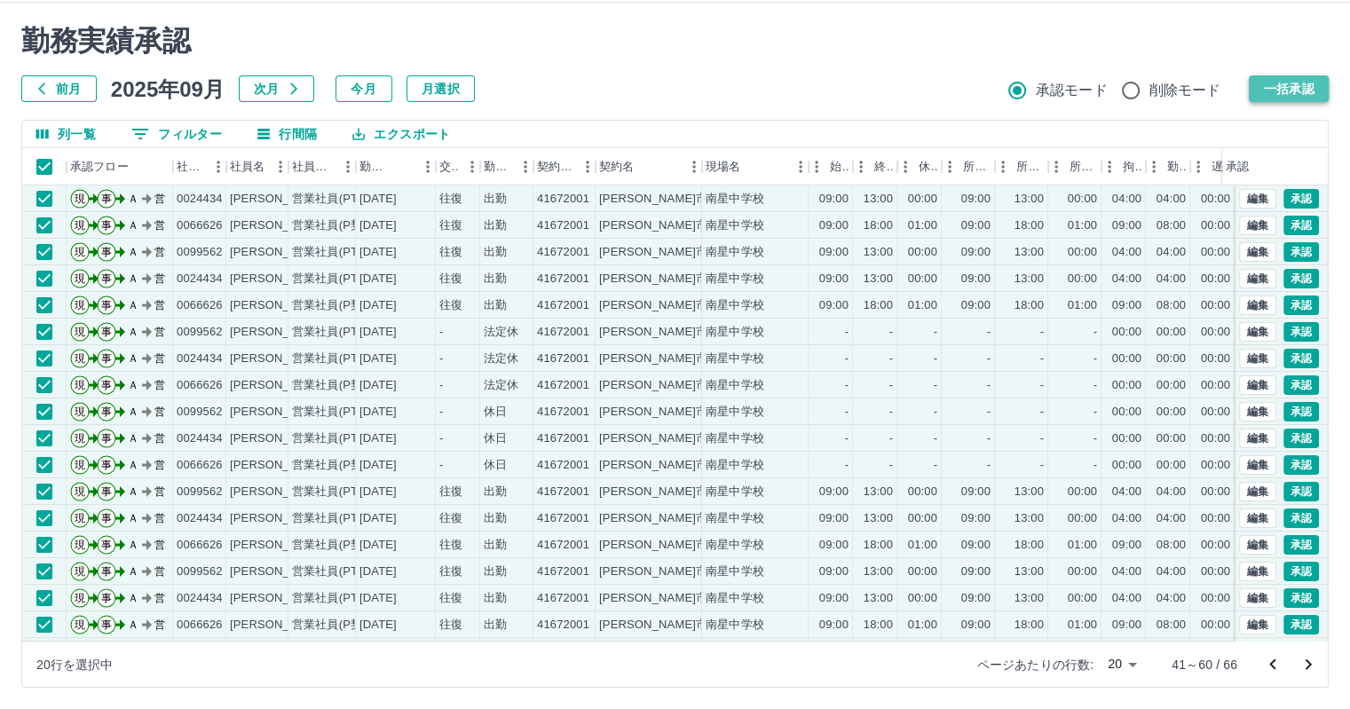
click at [1287, 88] on button "一括承認" at bounding box center [1288, 88] width 80 height 27
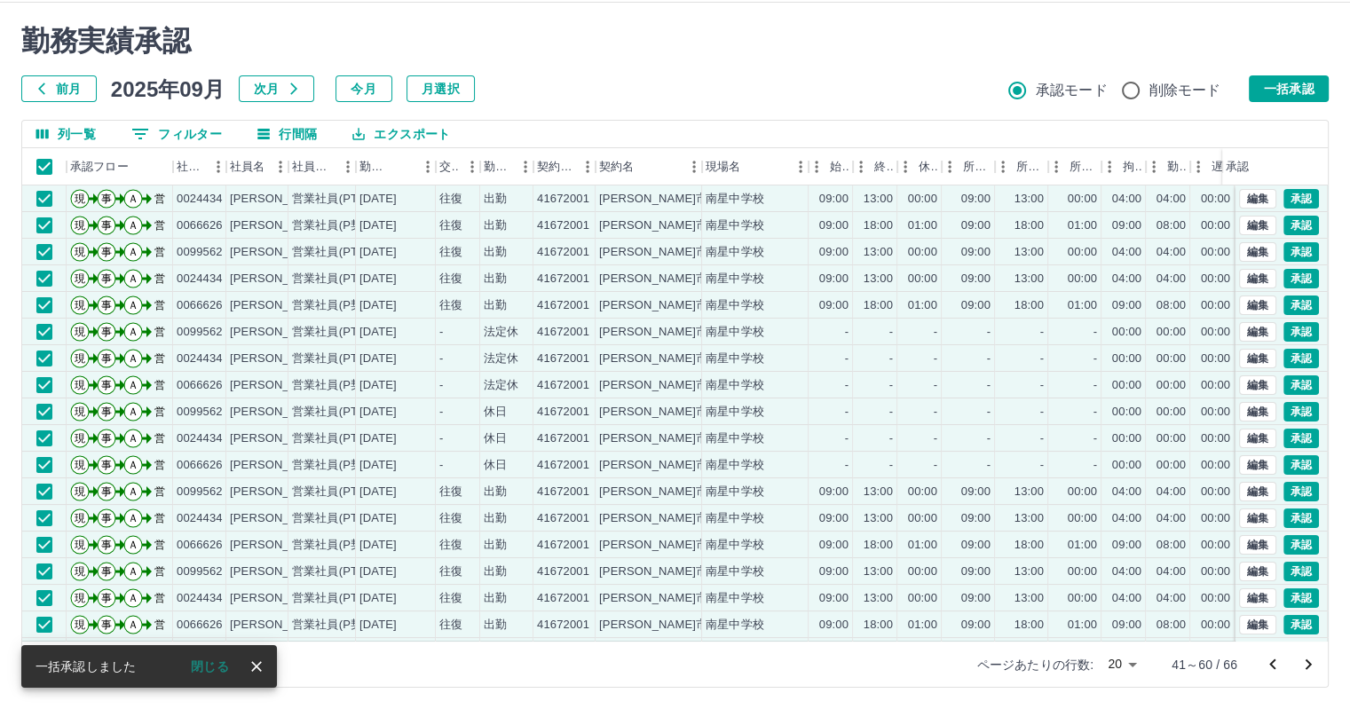
click at [1287, 89] on button "一括承認" at bounding box center [1288, 88] width 80 height 27
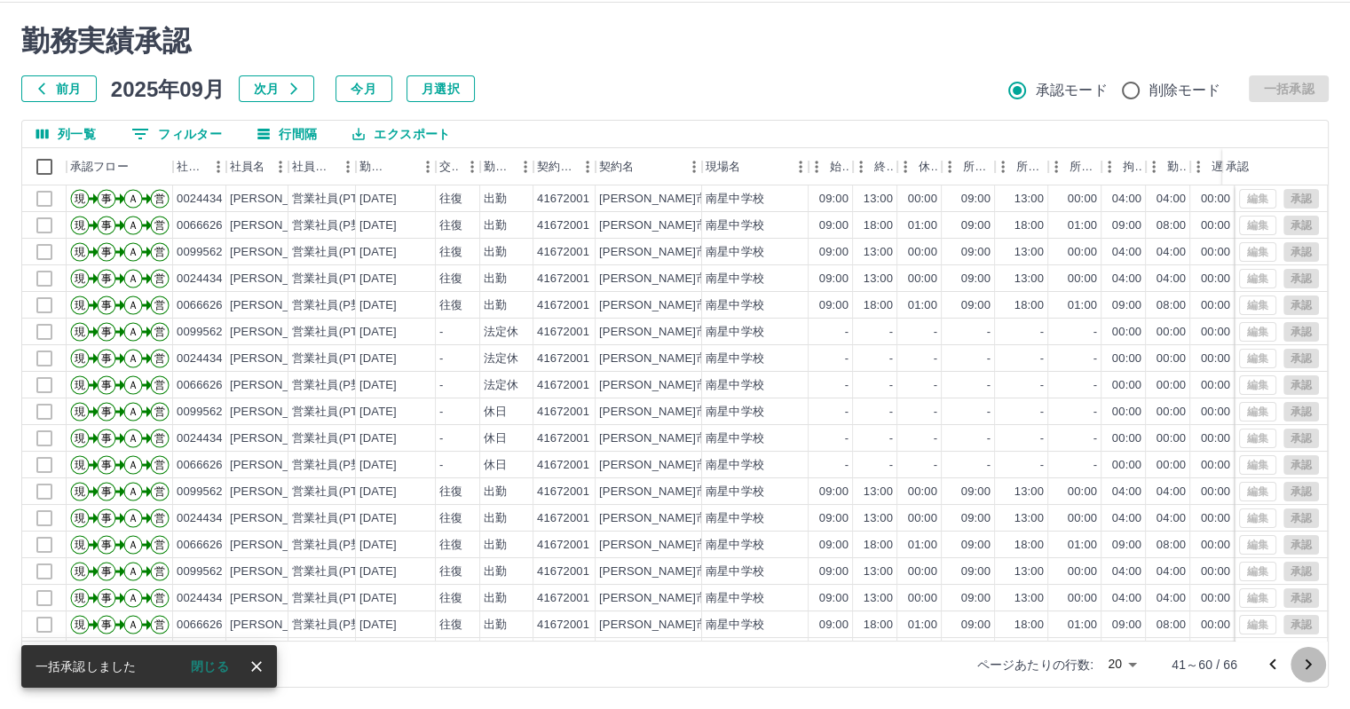
drag, startPoint x: 1302, startPoint y: 664, endPoint x: 1326, endPoint y: 666, distance: 24.1
click at [1303, 659] on icon "次のページへ" at bounding box center [1307, 664] width 21 height 21
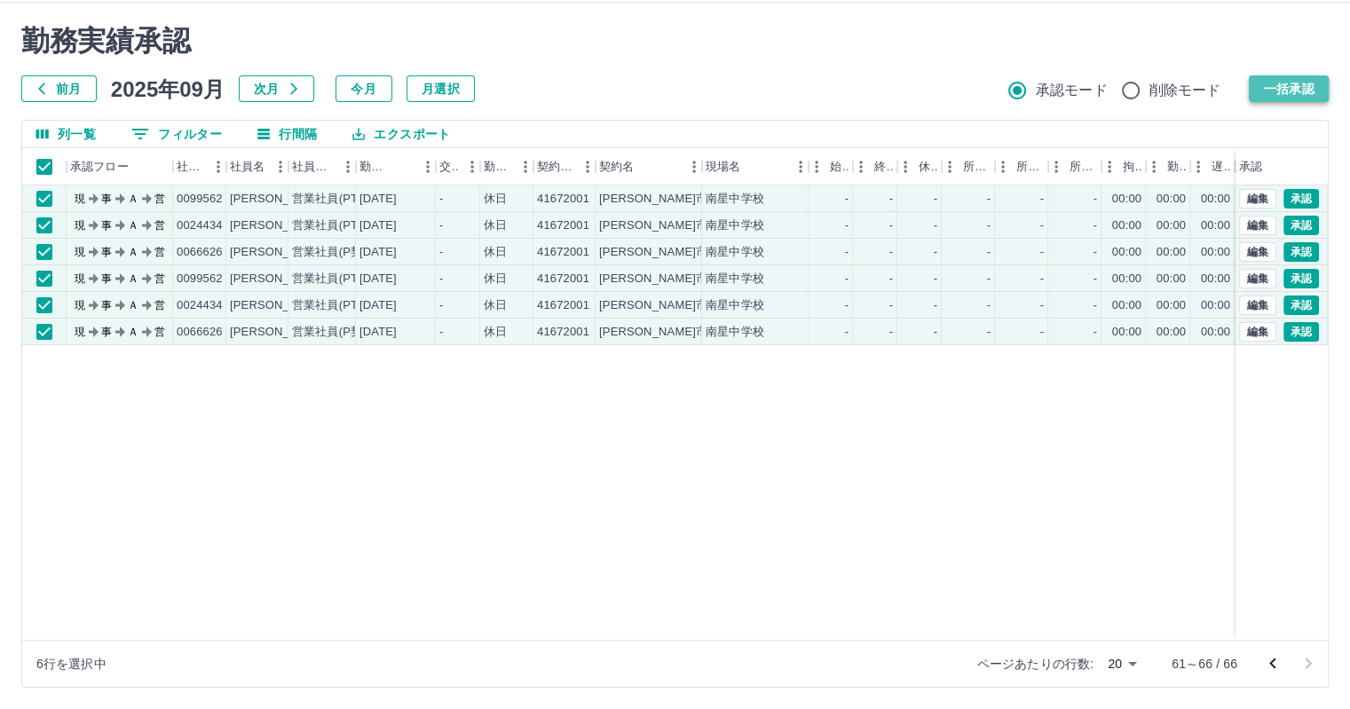
click at [1281, 84] on button "一括承認" at bounding box center [1288, 88] width 80 height 27
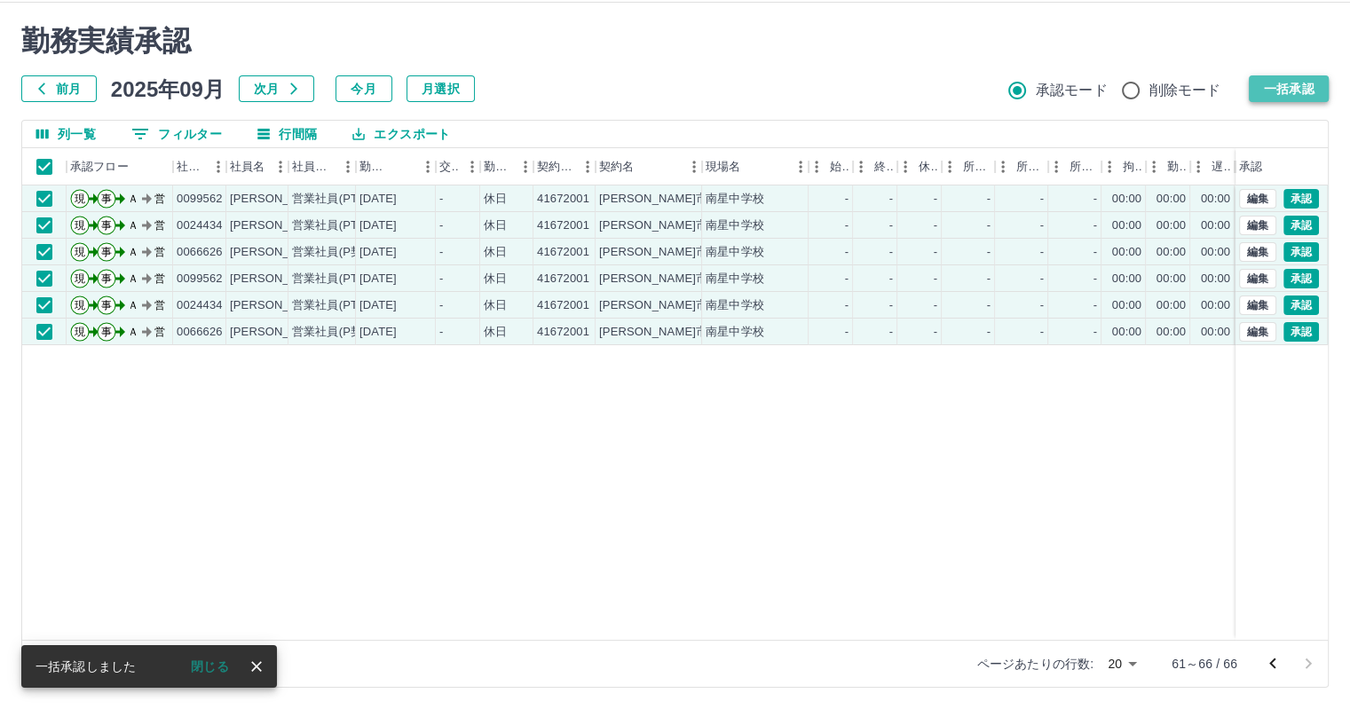
click at [1281, 84] on button "一括承認" at bounding box center [1288, 88] width 80 height 27
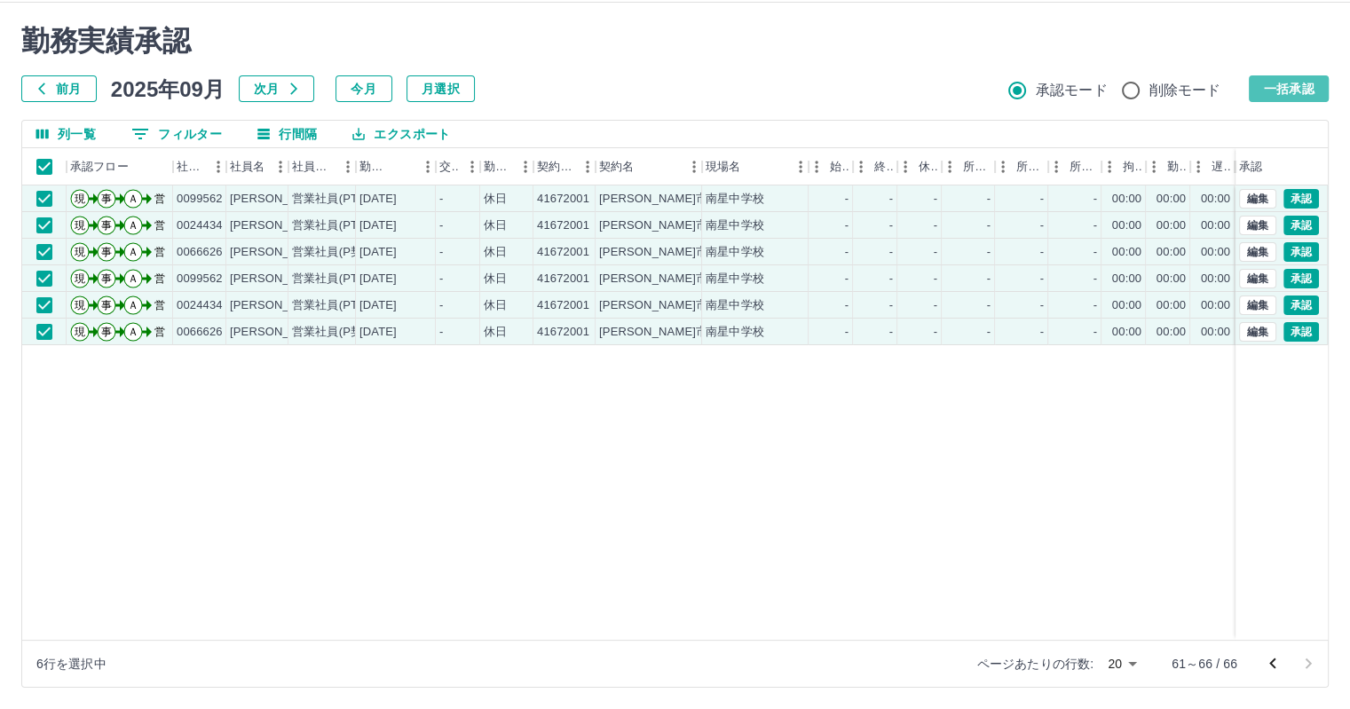
click at [1284, 84] on button "一括承認" at bounding box center [1288, 88] width 80 height 27
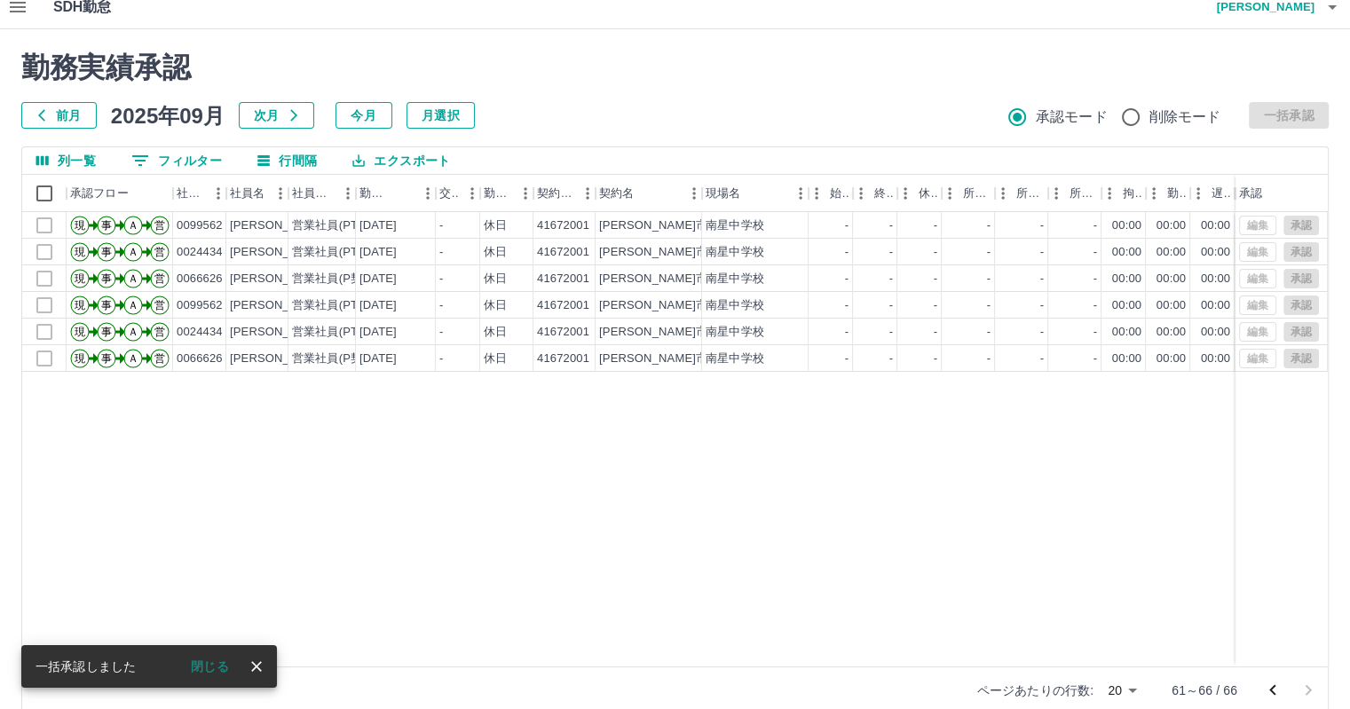
scroll to position [0, 0]
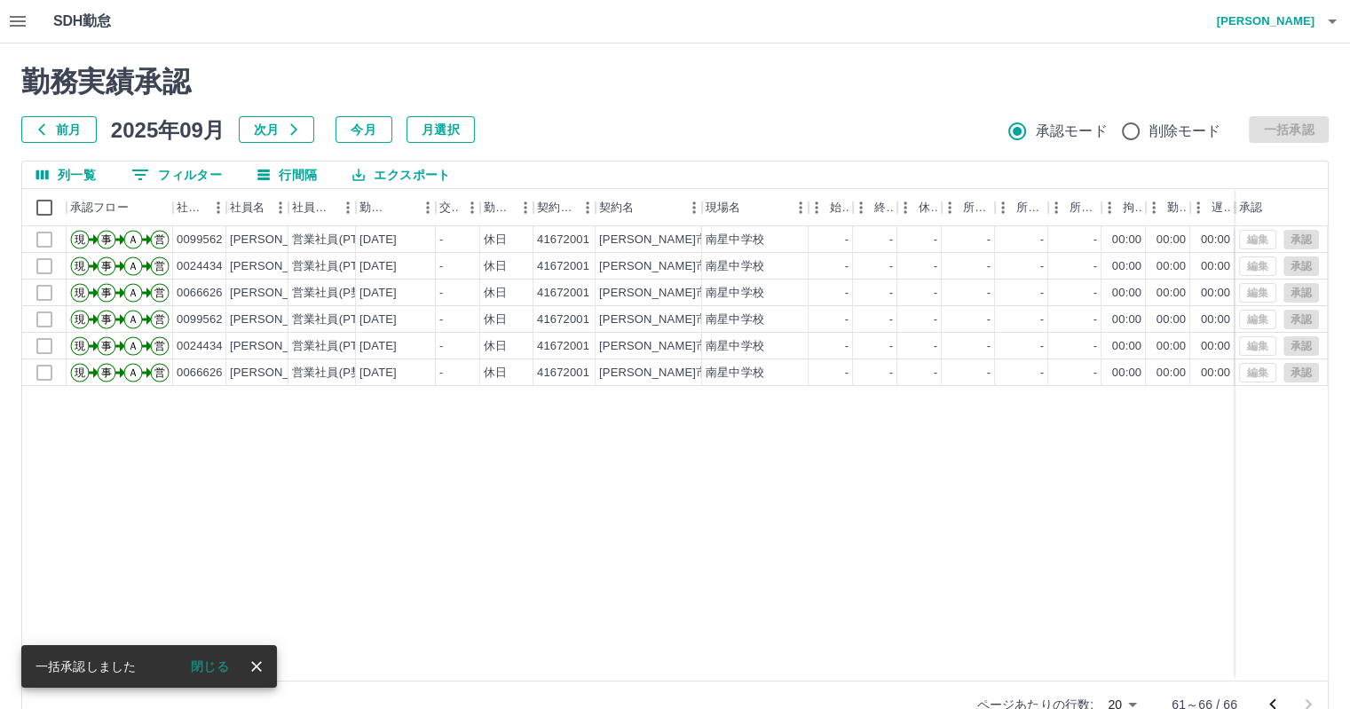
click at [19, 24] on icon "button" at bounding box center [17, 21] width 21 height 21
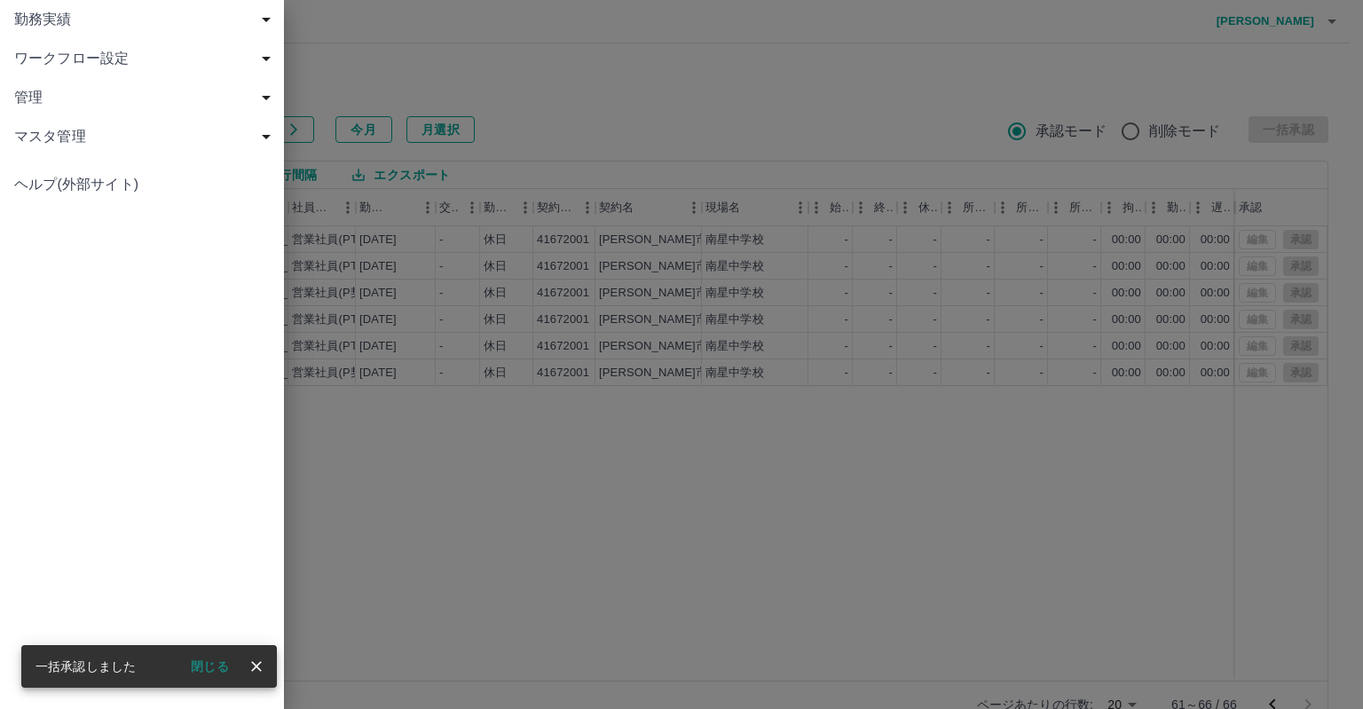
click at [50, 26] on span "勤務実績" at bounding box center [145, 19] width 263 height 21
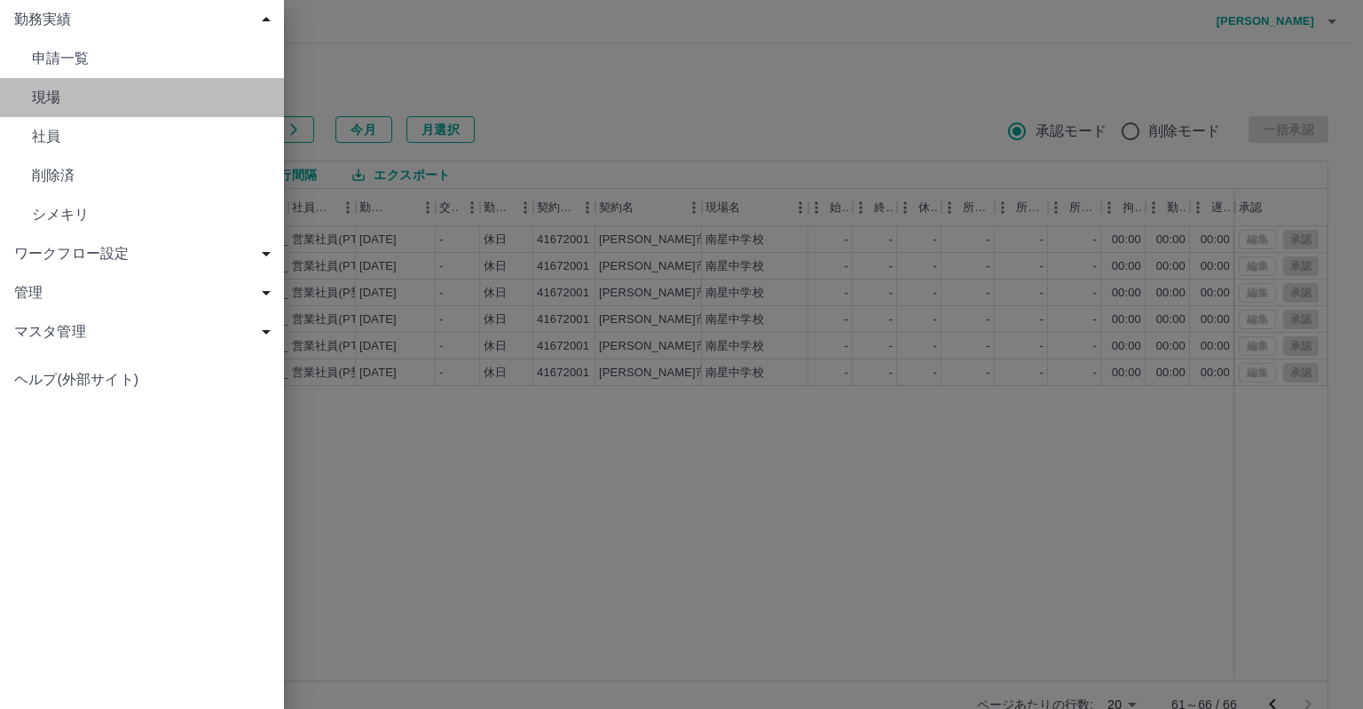
click at [62, 96] on span "現場" at bounding box center [151, 97] width 238 height 21
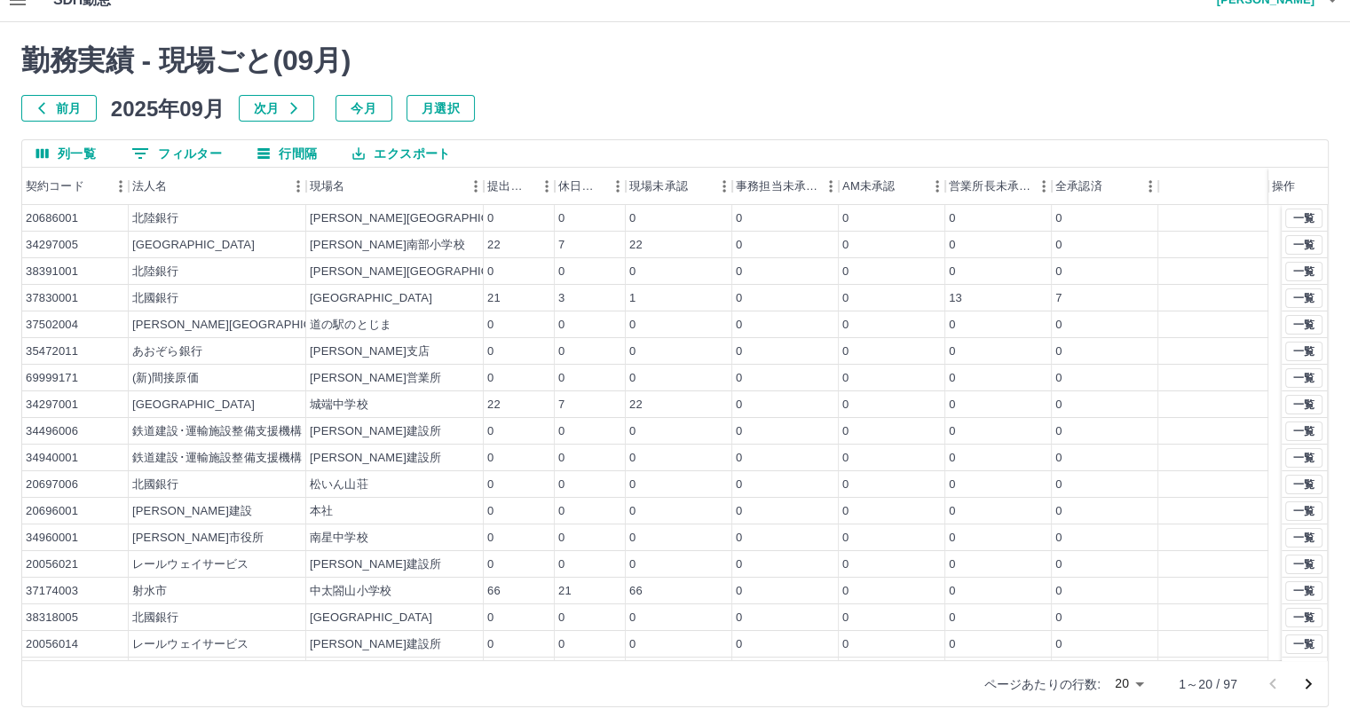
scroll to position [41, 0]
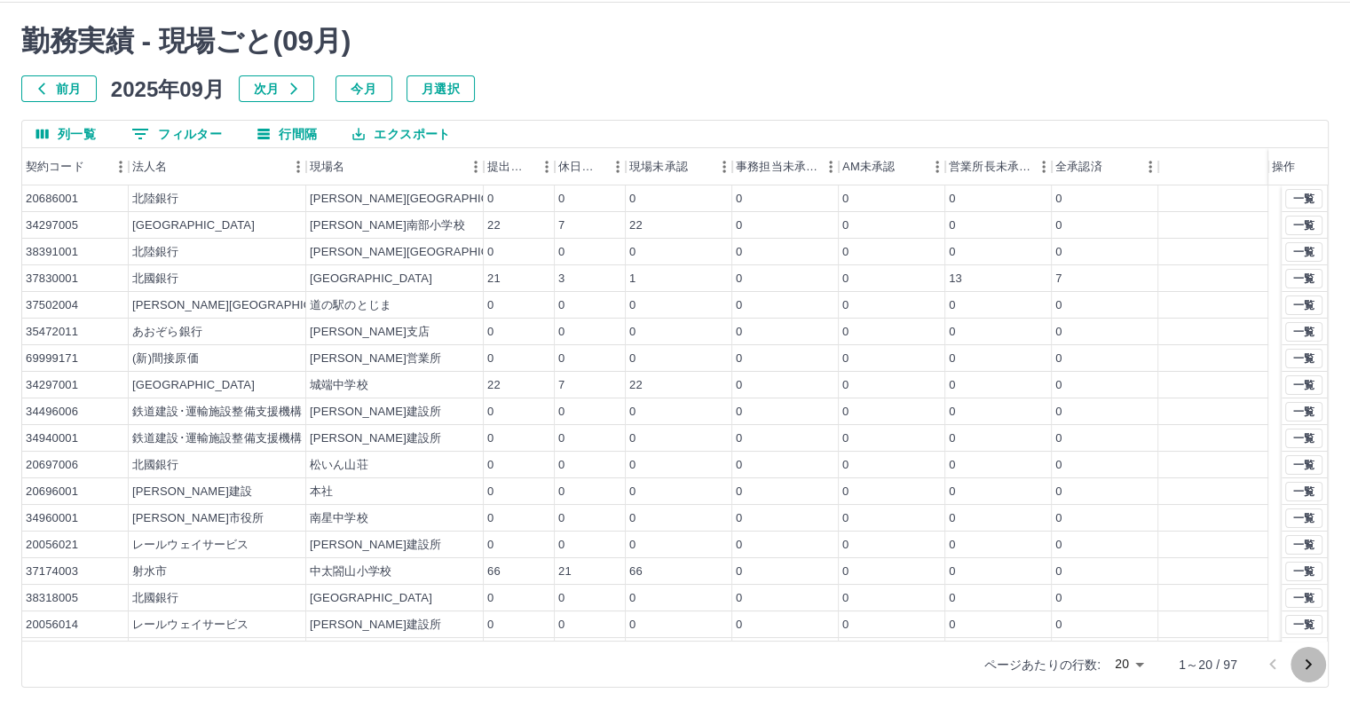
click at [1300, 663] on icon "次のページへ" at bounding box center [1307, 664] width 21 height 21
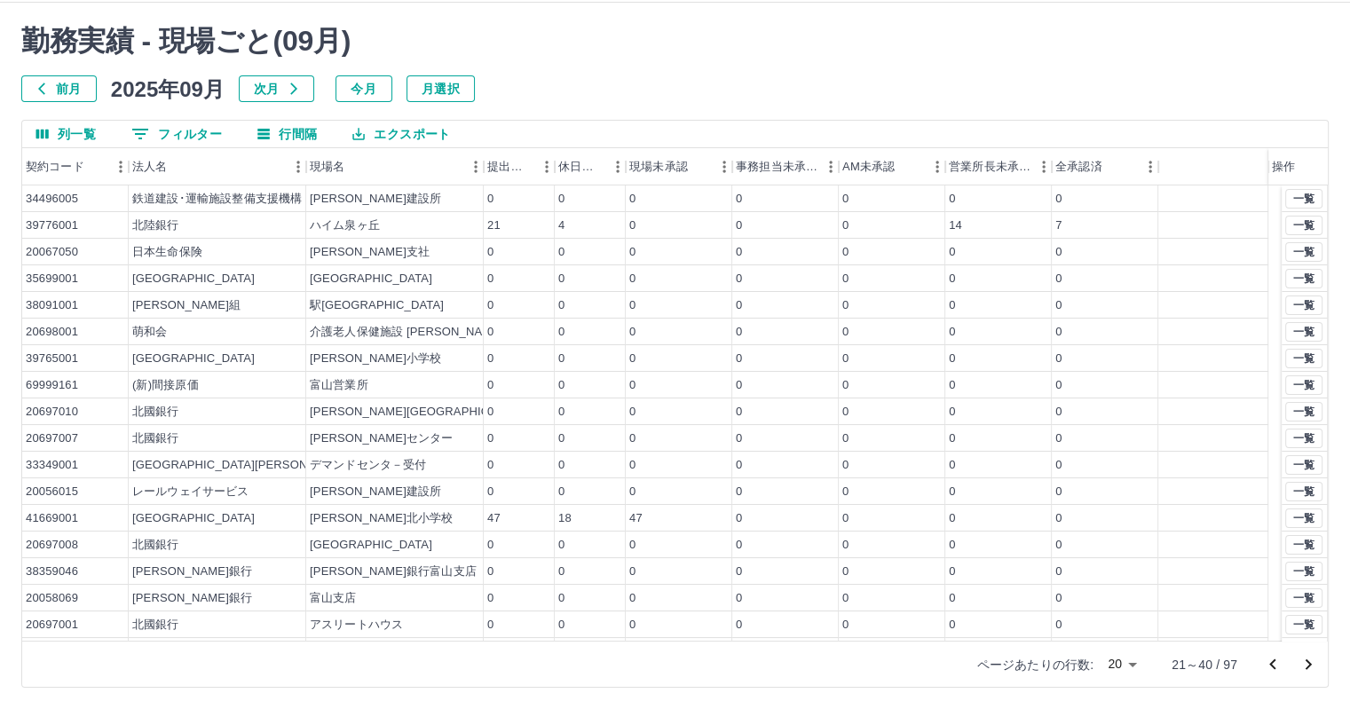
click at [1307, 661] on icon "次のページへ" at bounding box center [1308, 664] width 6 height 11
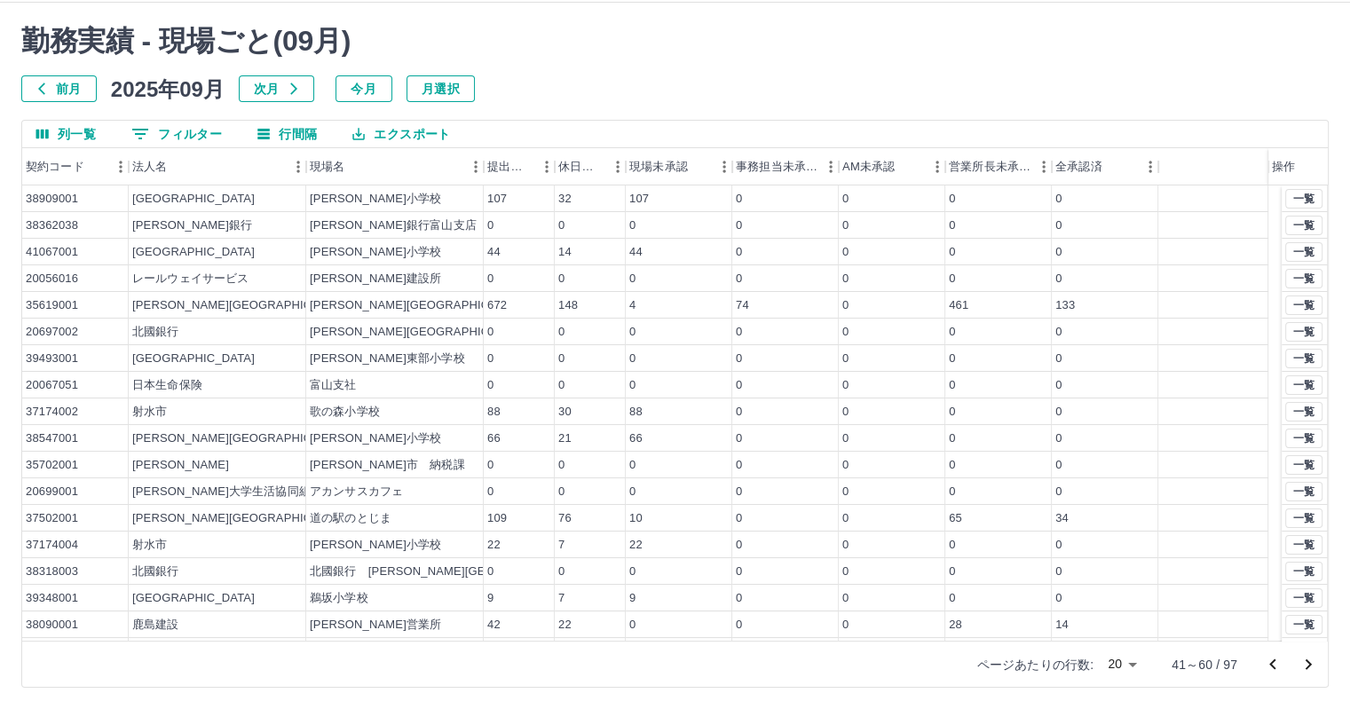
click at [1307, 661] on icon "次のページへ" at bounding box center [1308, 664] width 6 height 11
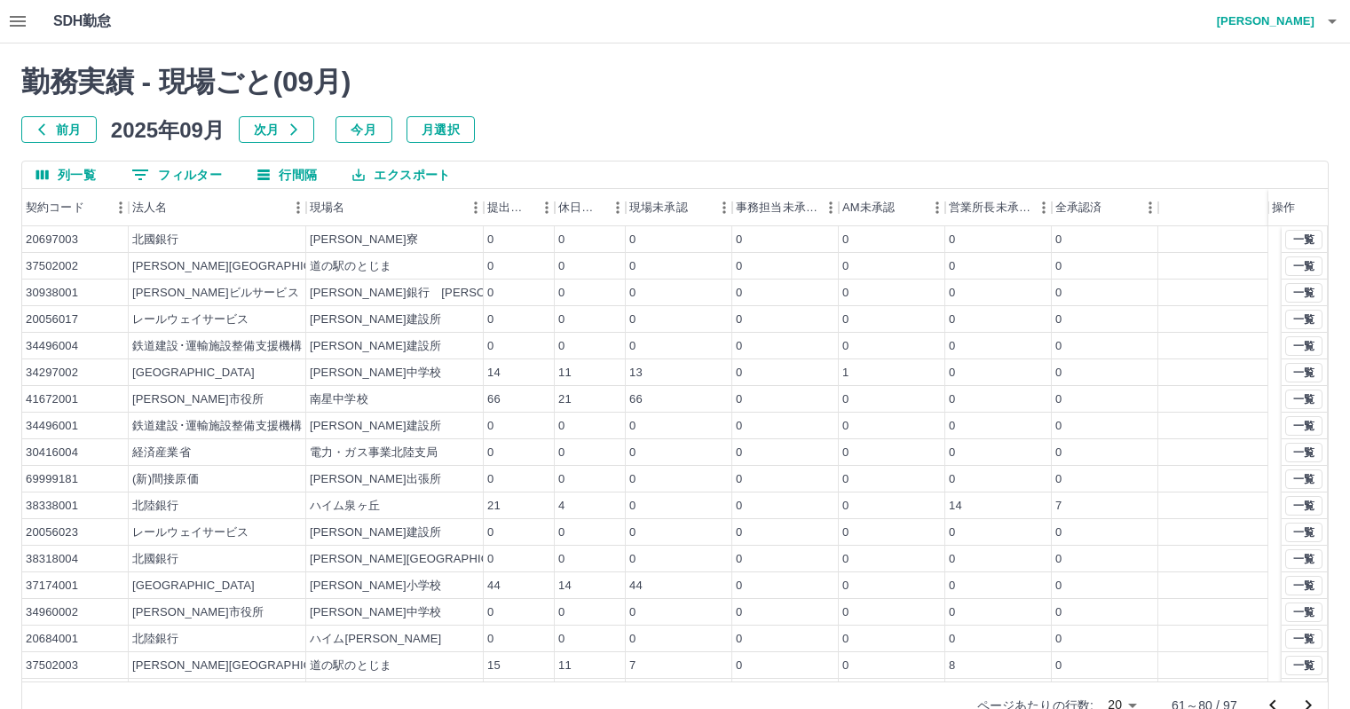
scroll to position [41, 0]
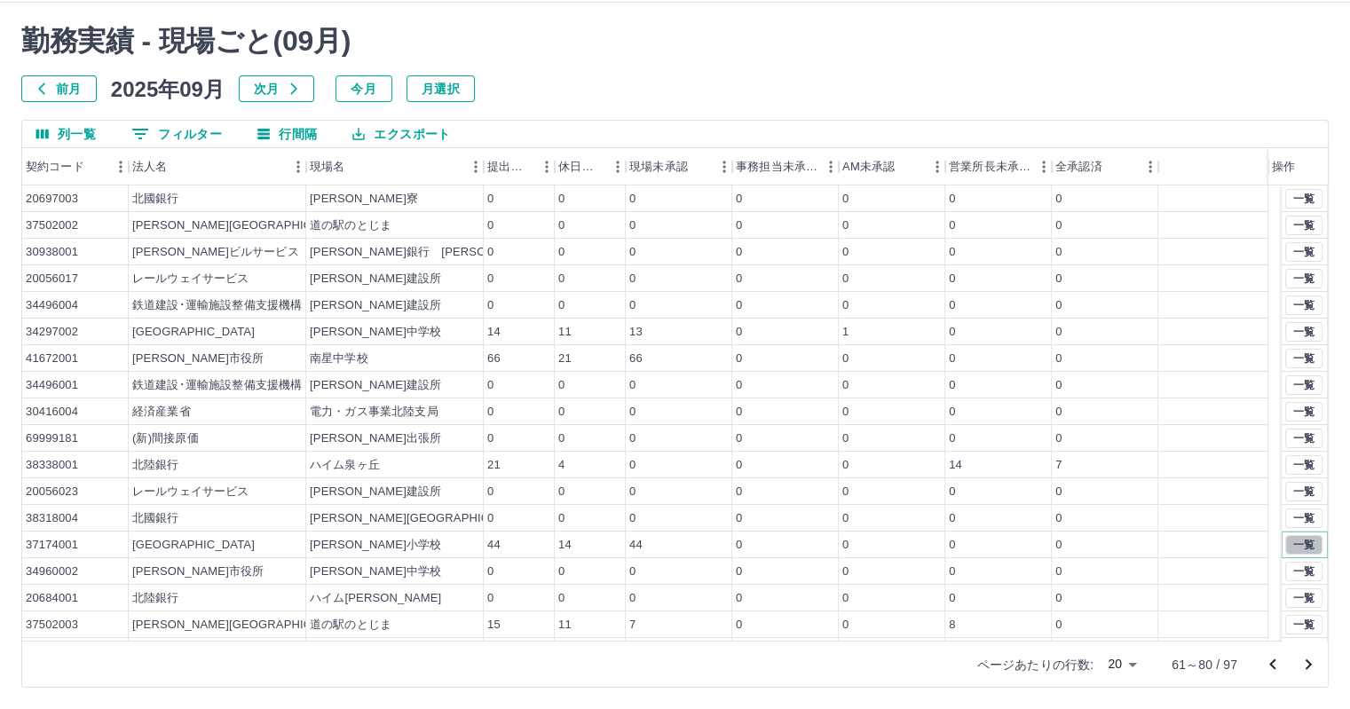
click at [1289, 542] on button "一覧" at bounding box center [1303, 545] width 37 height 20
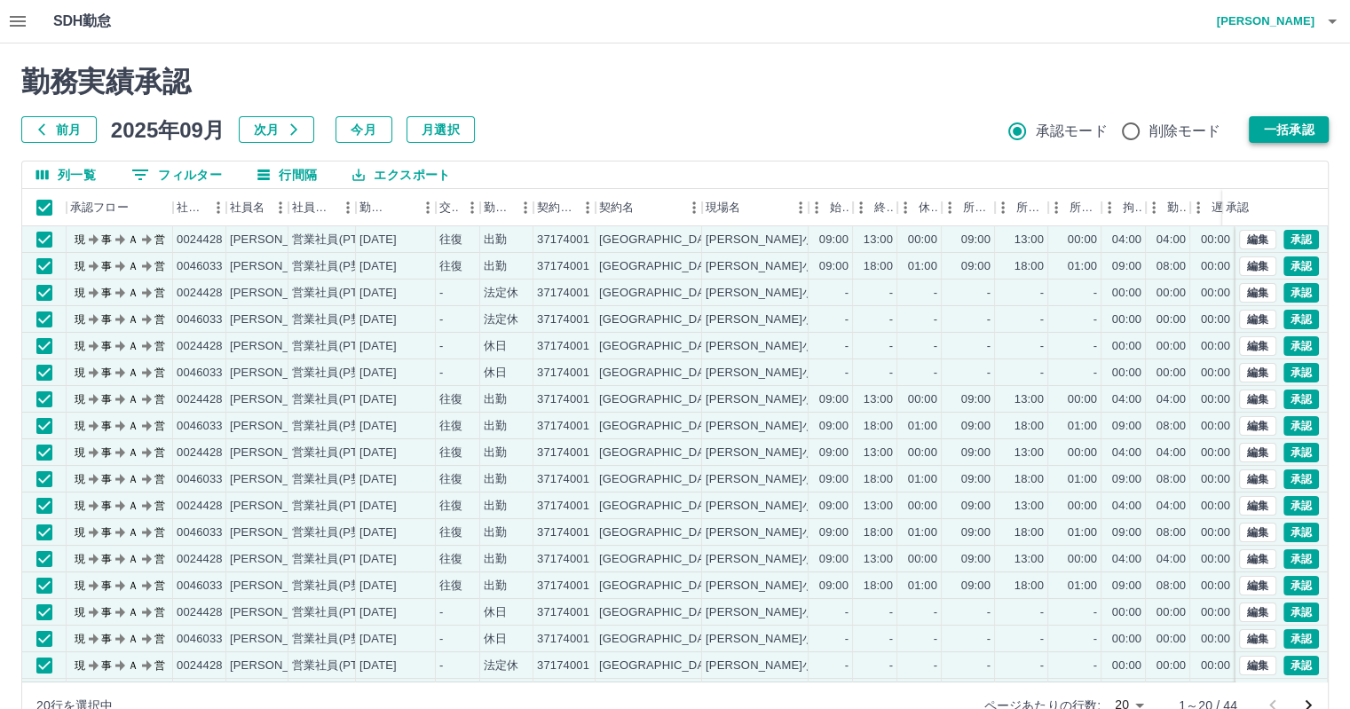
click at [1279, 130] on button "一括承認" at bounding box center [1288, 129] width 80 height 27
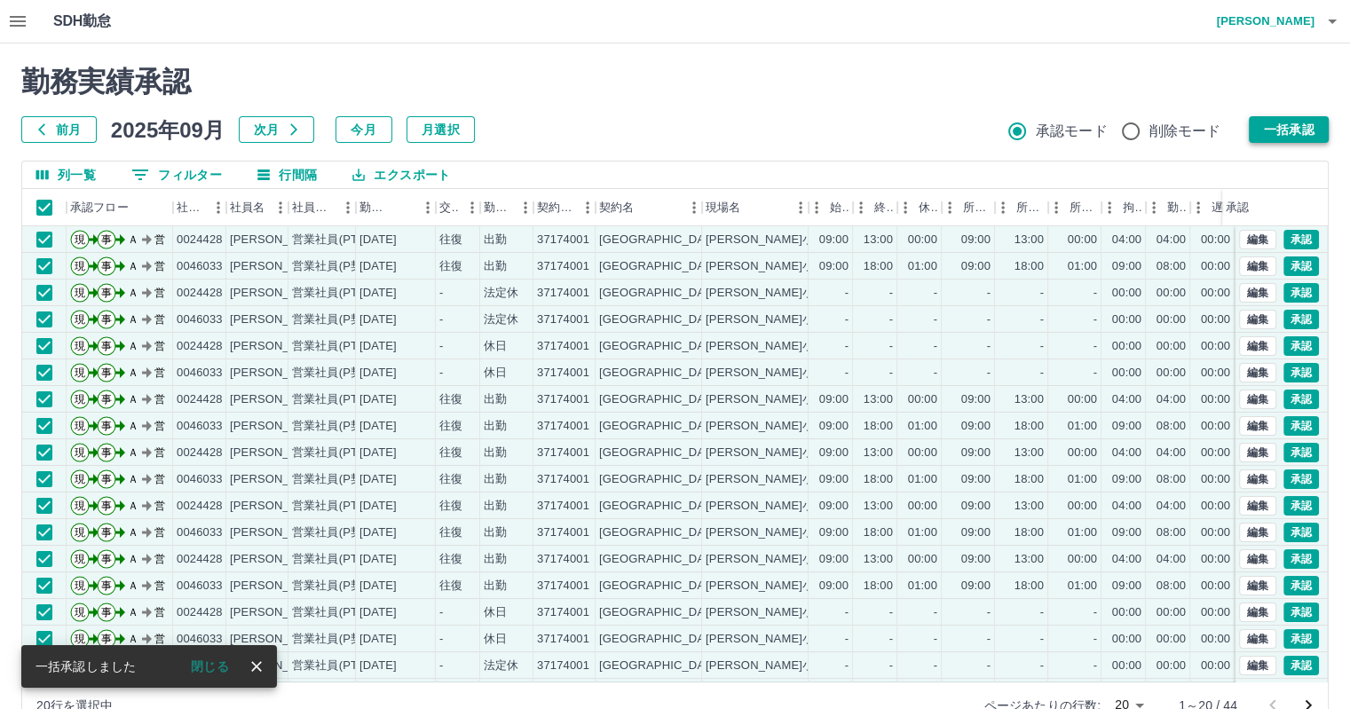
click at [1279, 130] on button "一括承認" at bounding box center [1288, 129] width 80 height 27
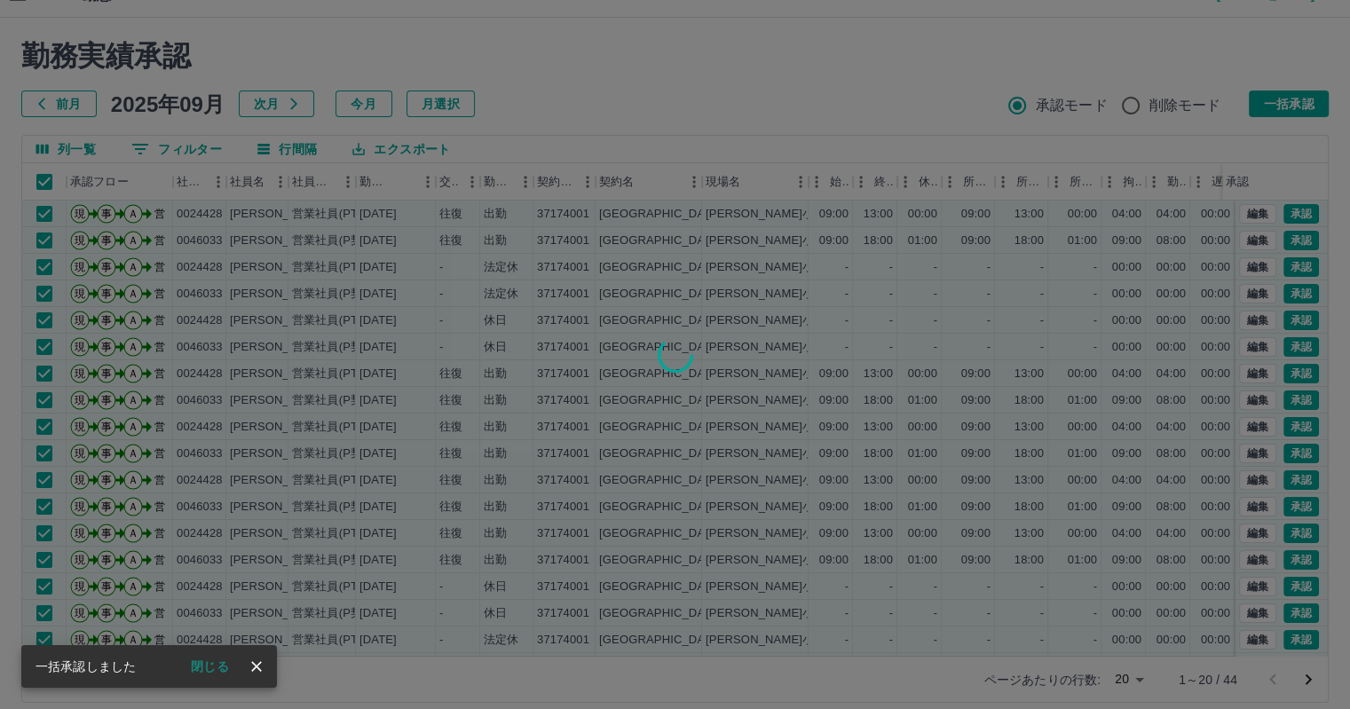
scroll to position [41, 0]
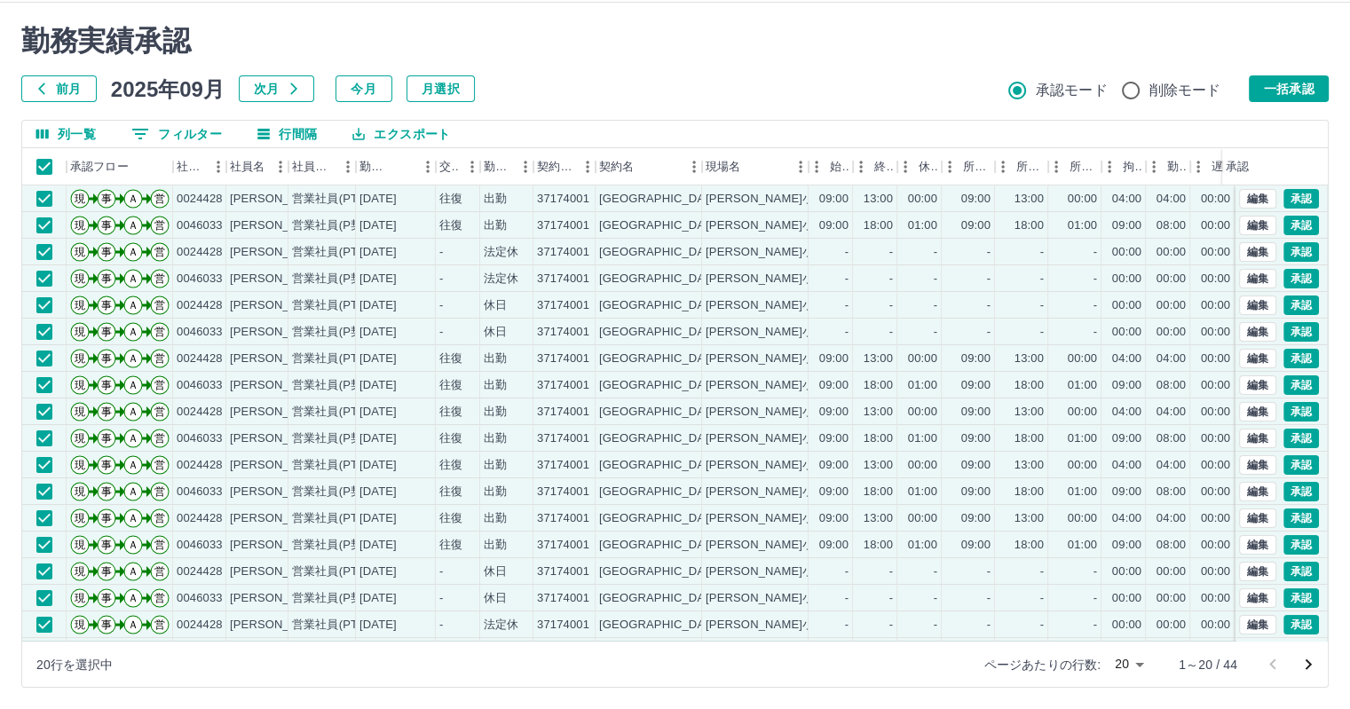
drag, startPoint x: 1320, startPoint y: 524, endPoint x: 1318, endPoint y: 584, distance: 59.5
click at [1313, 608] on div "勤務実績承認 前月 2025年09月 次月 今月 月選択 承認モード 削除モード 一括承認 列一覧 0 フィルター 行間隔 エクスポート 承認フロー 社員番号…" at bounding box center [675, 356] width 1350 height 706
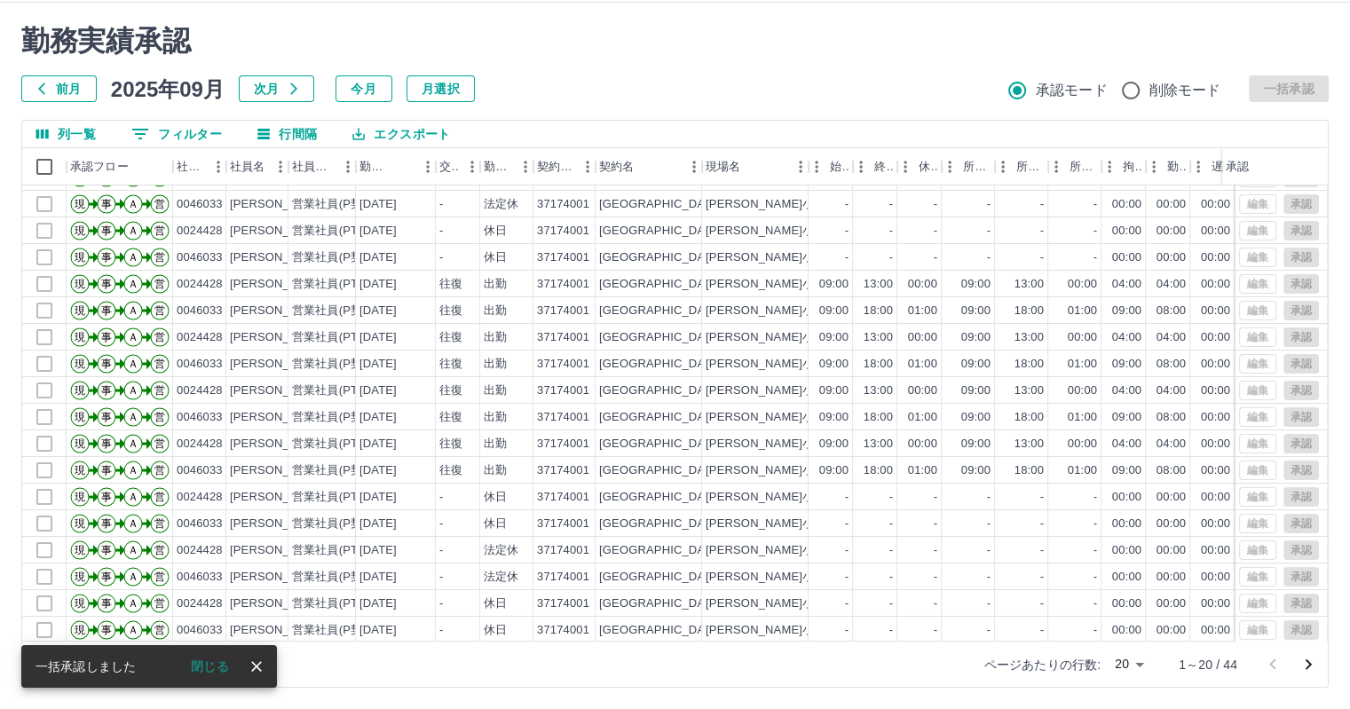
scroll to position [90, 0]
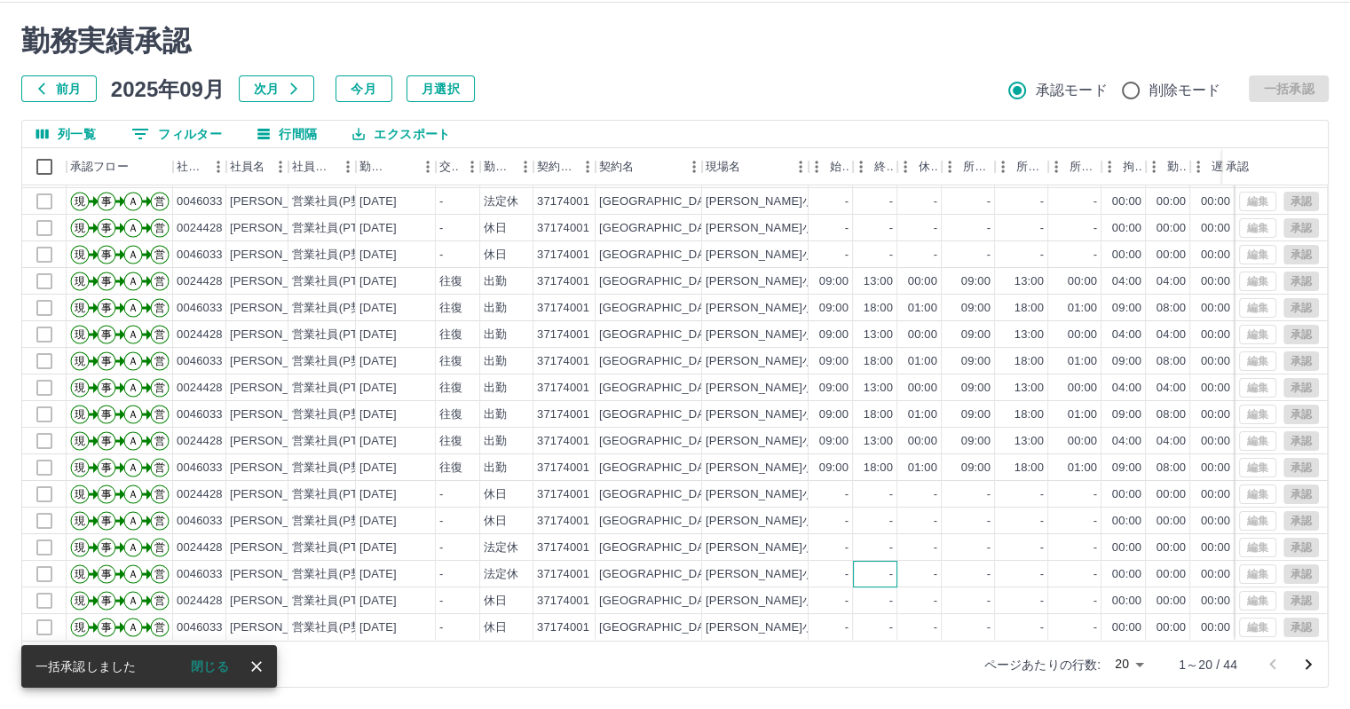
click at [874, 564] on div "-" at bounding box center [875, 574] width 44 height 27
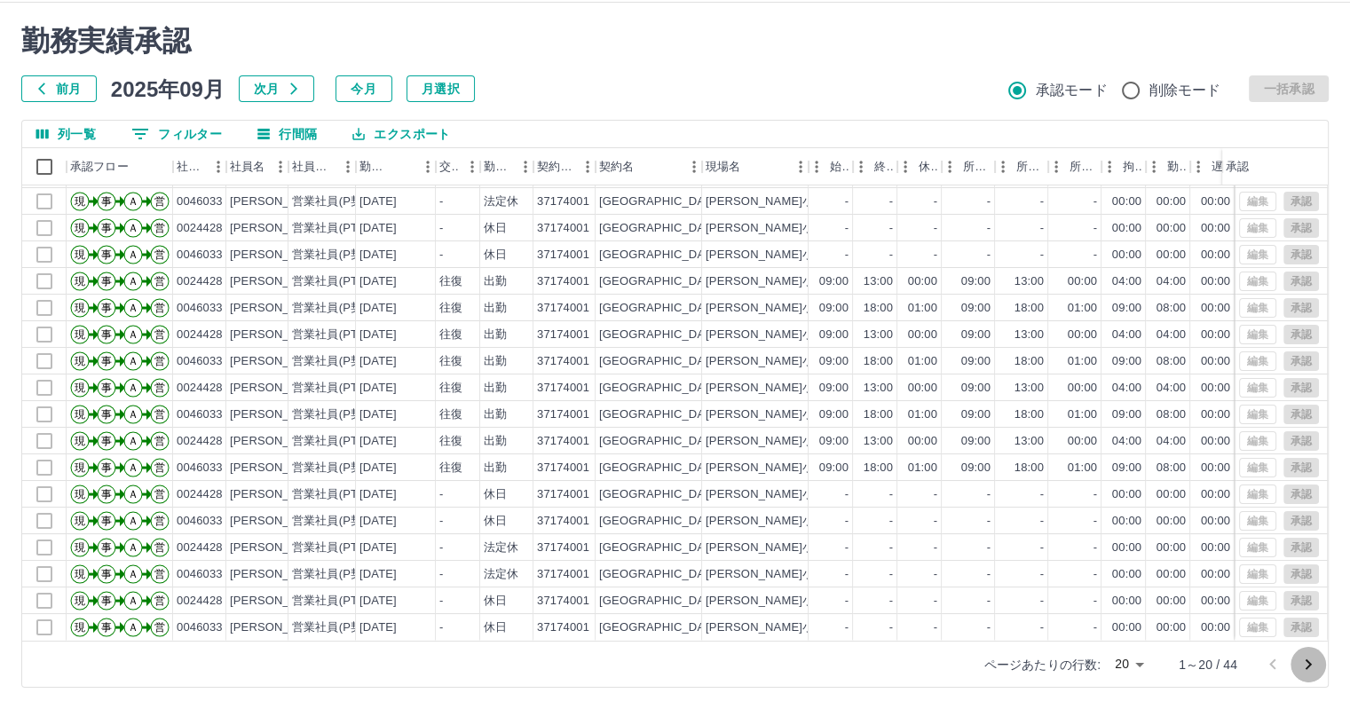
click at [1306, 666] on icon "次のページへ" at bounding box center [1308, 664] width 6 height 11
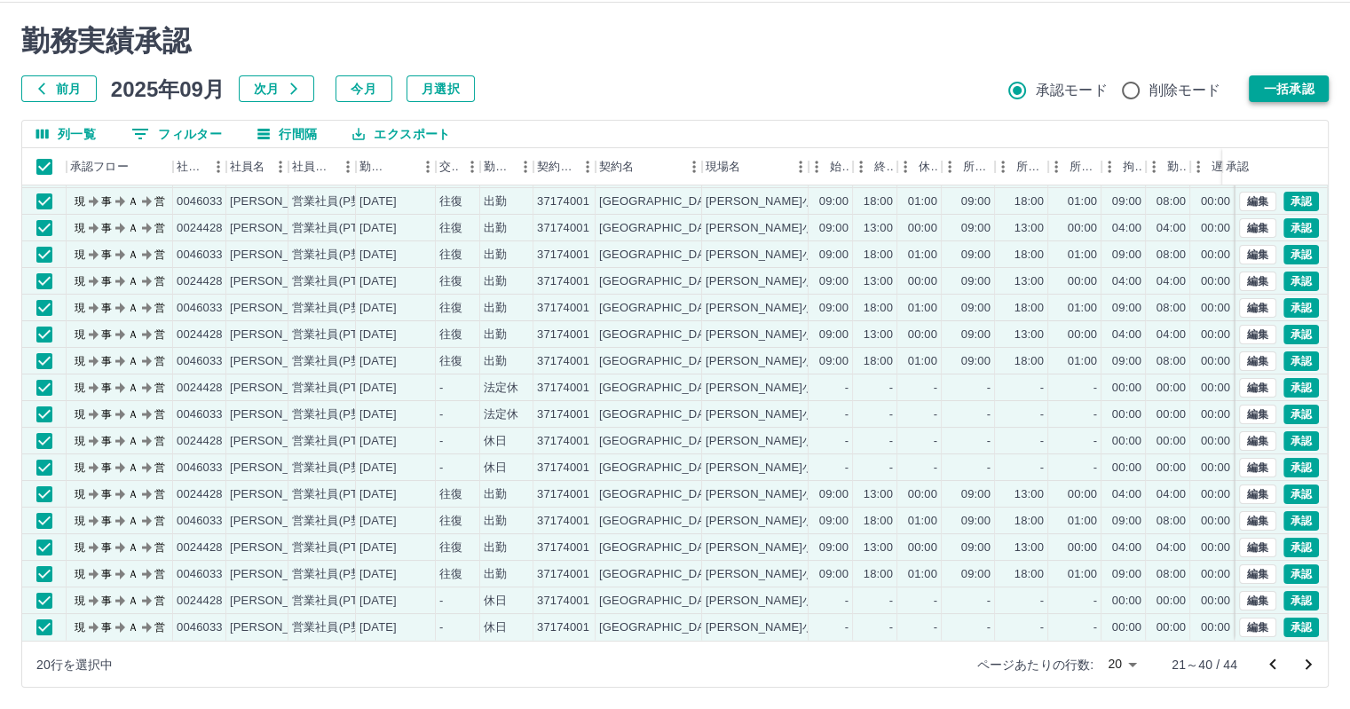
click at [1269, 95] on button "一括承認" at bounding box center [1288, 88] width 80 height 27
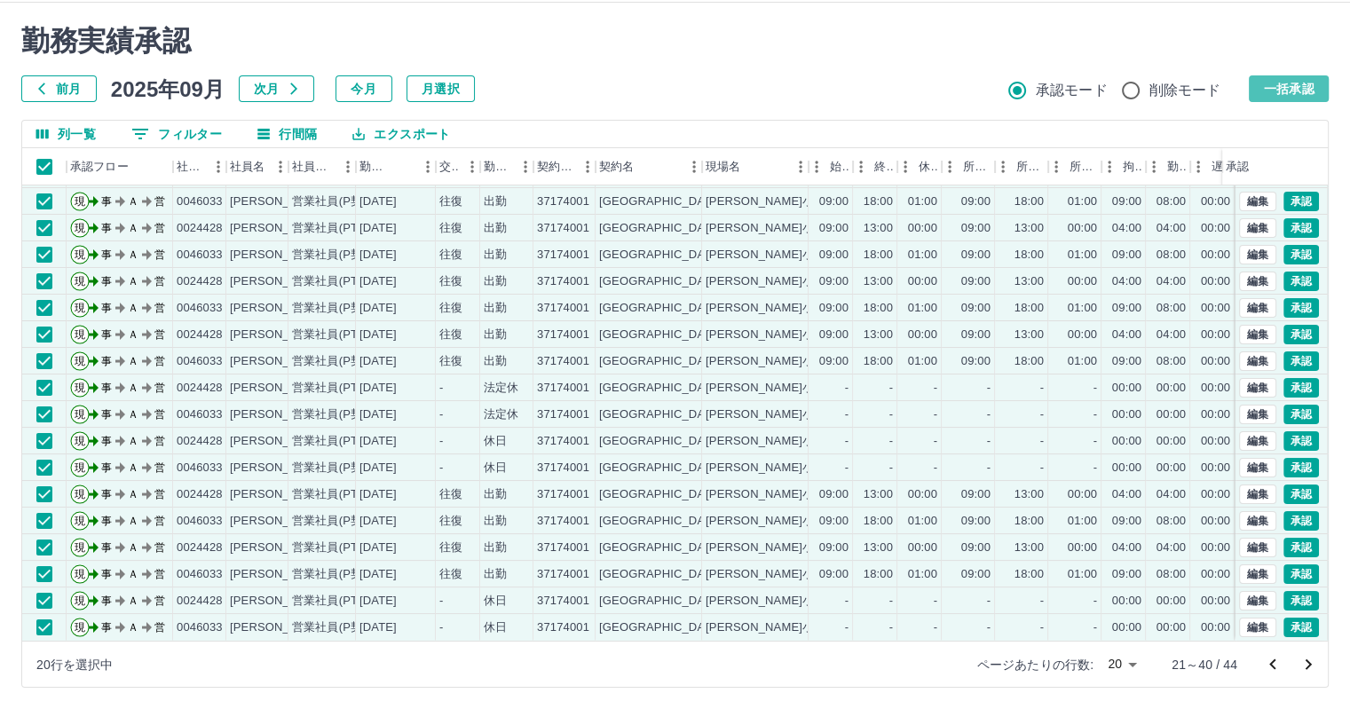
click at [1294, 89] on button "一括承認" at bounding box center [1288, 88] width 80 height 27
click at [1292, 89] on button "一括承認" at bounding box center [1288, 88] width 80 height 27
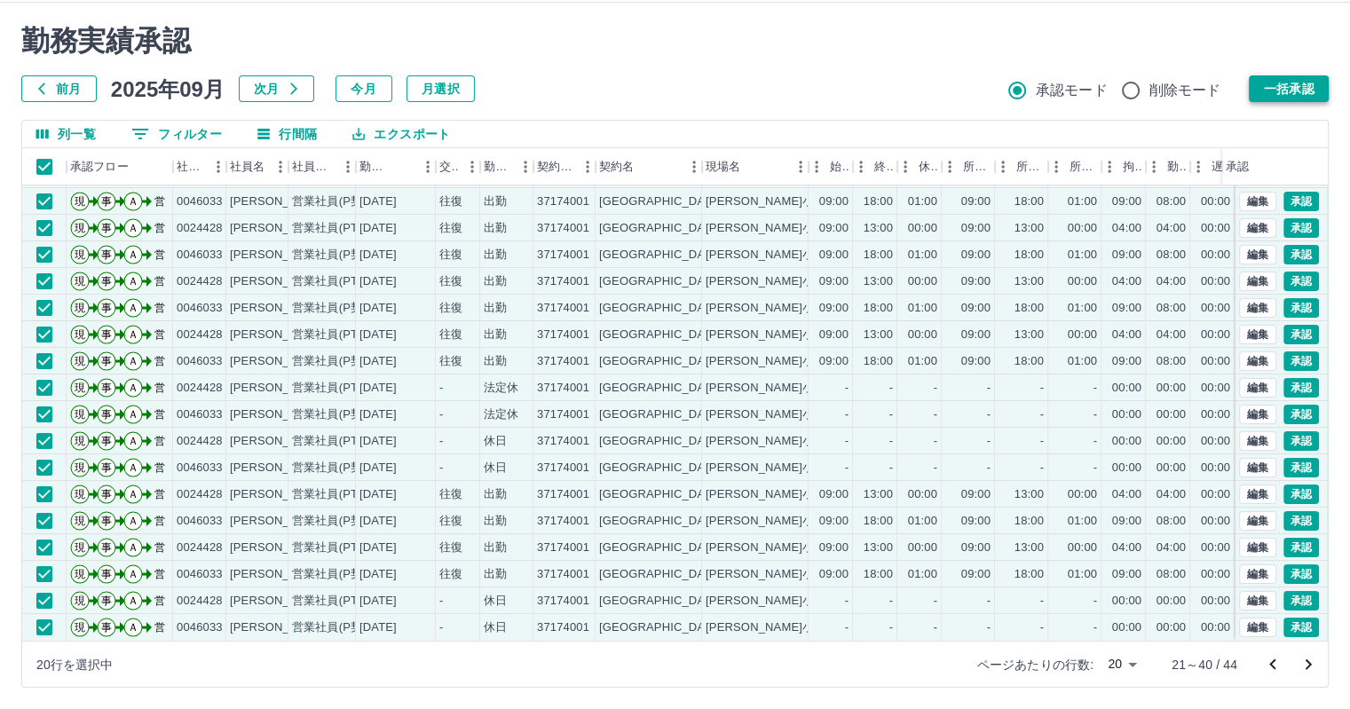
click at [1292, 89] on button "一括承認" at bounding box center [1288, 88] width 80 height 27
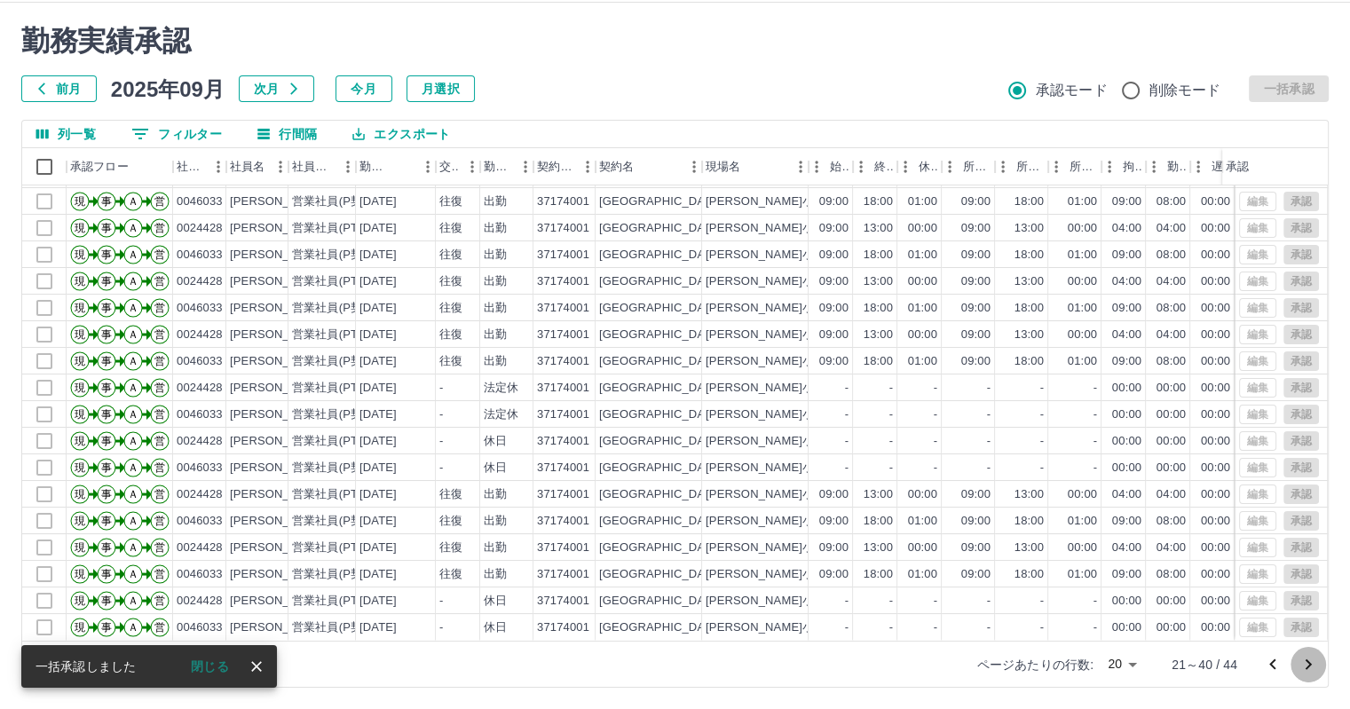
click at [1302, 659] on icon "次のページへ" at bounding box center [1307, 664] width 21 height 21
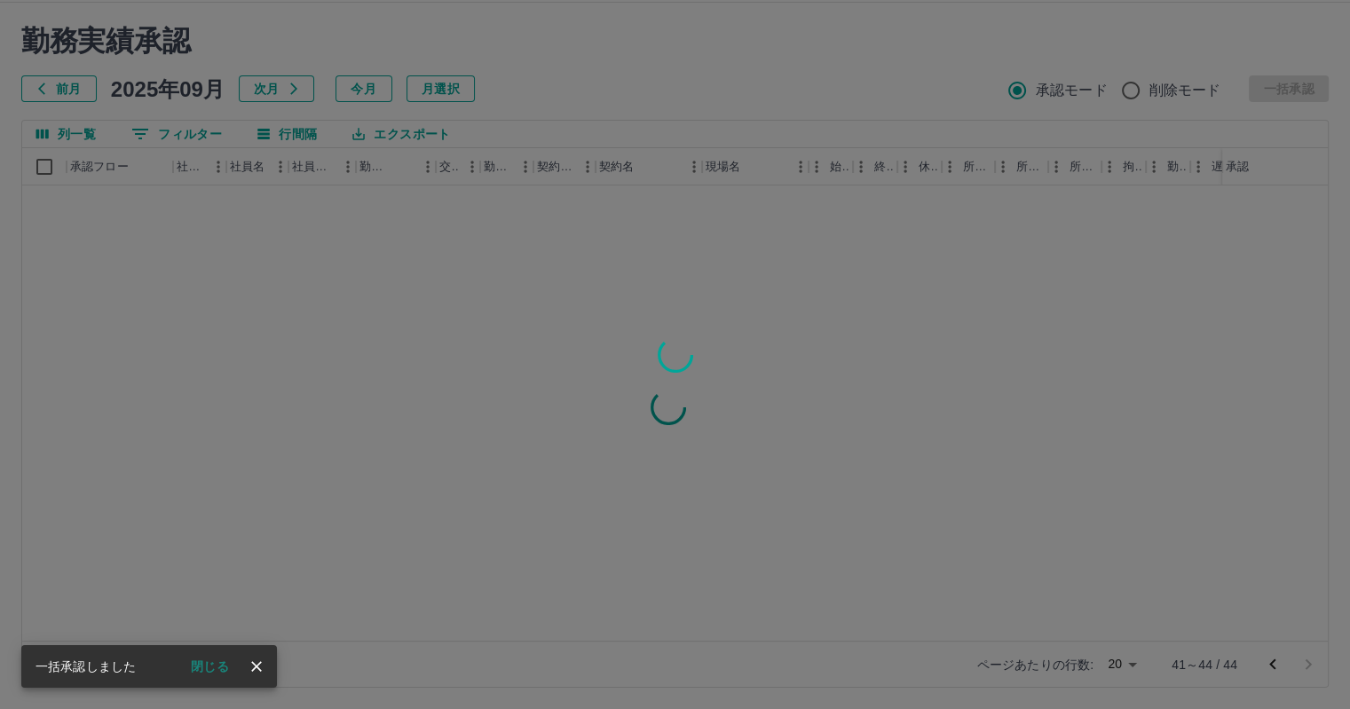
scroll to position [0, 0]
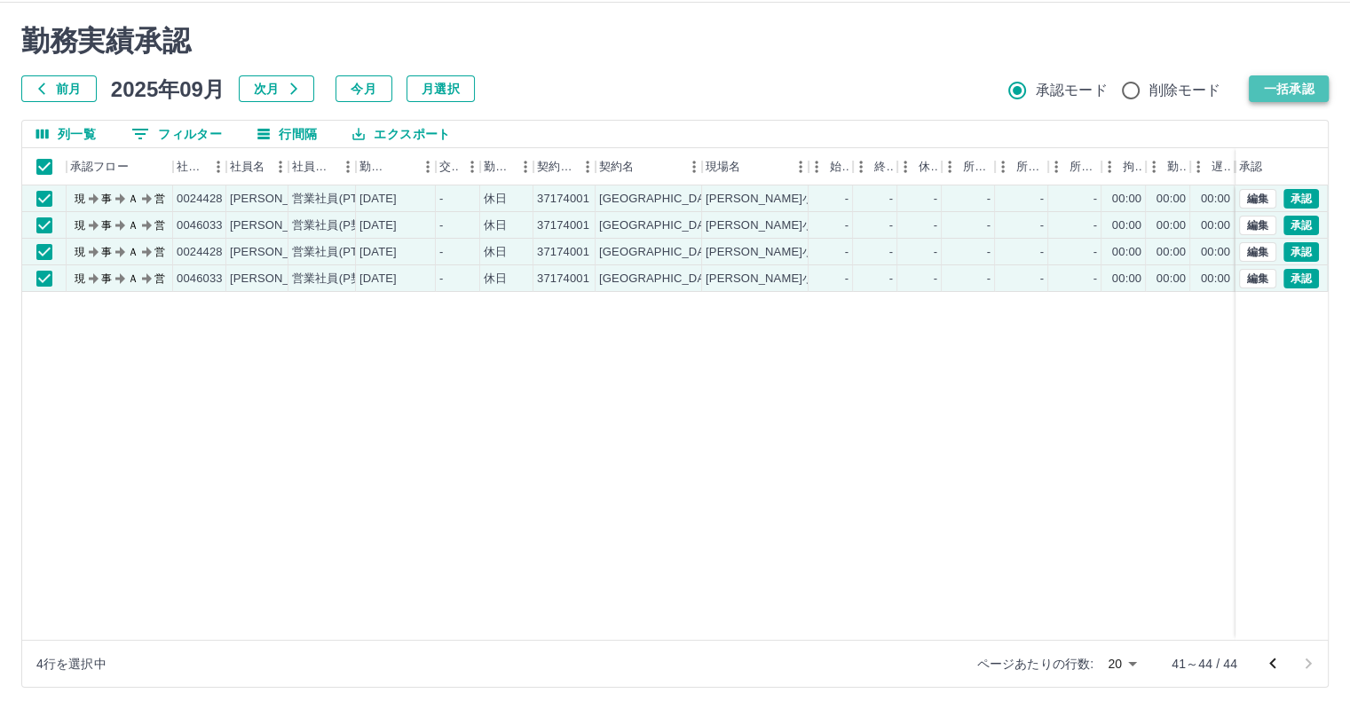
click at [1294, 90] on button "一括承認" at bounding box center [1288, 88] width 80 height 27
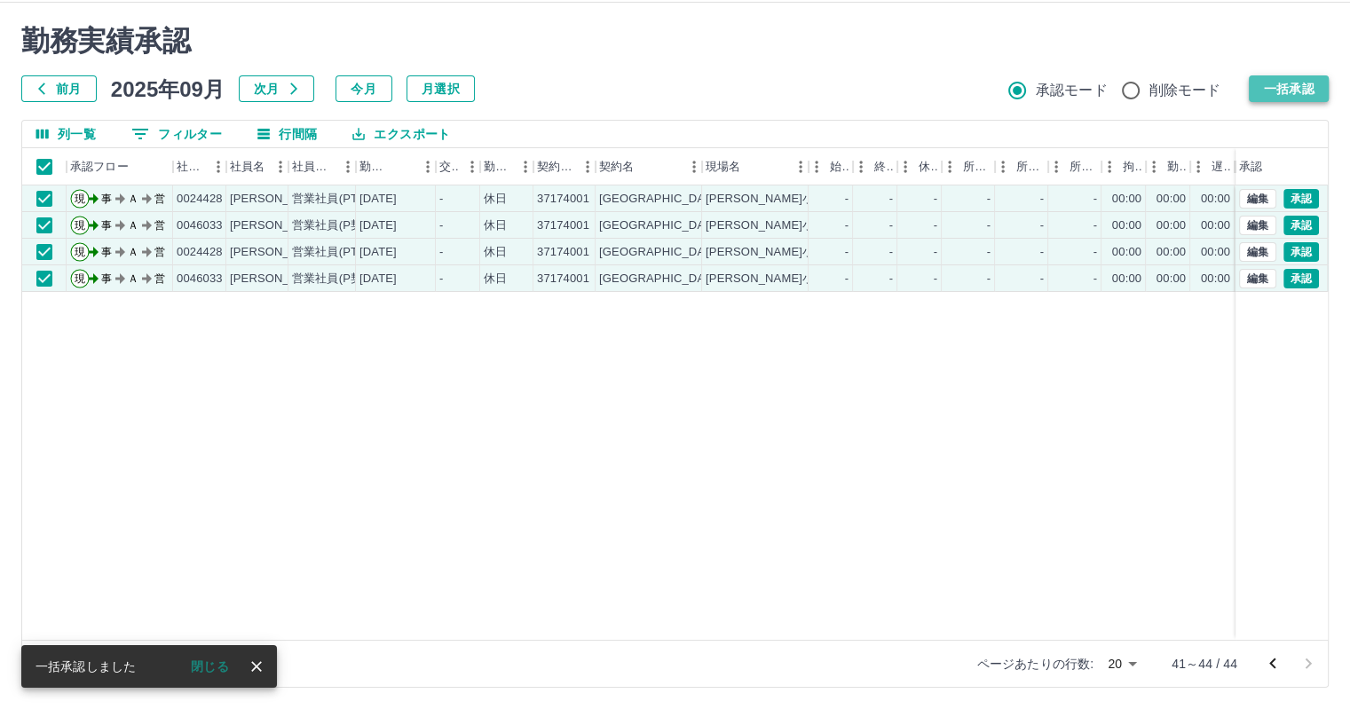
click at [1294, 90] on button "一括承認" at bounding box center [1288, 88] width 80 height 27
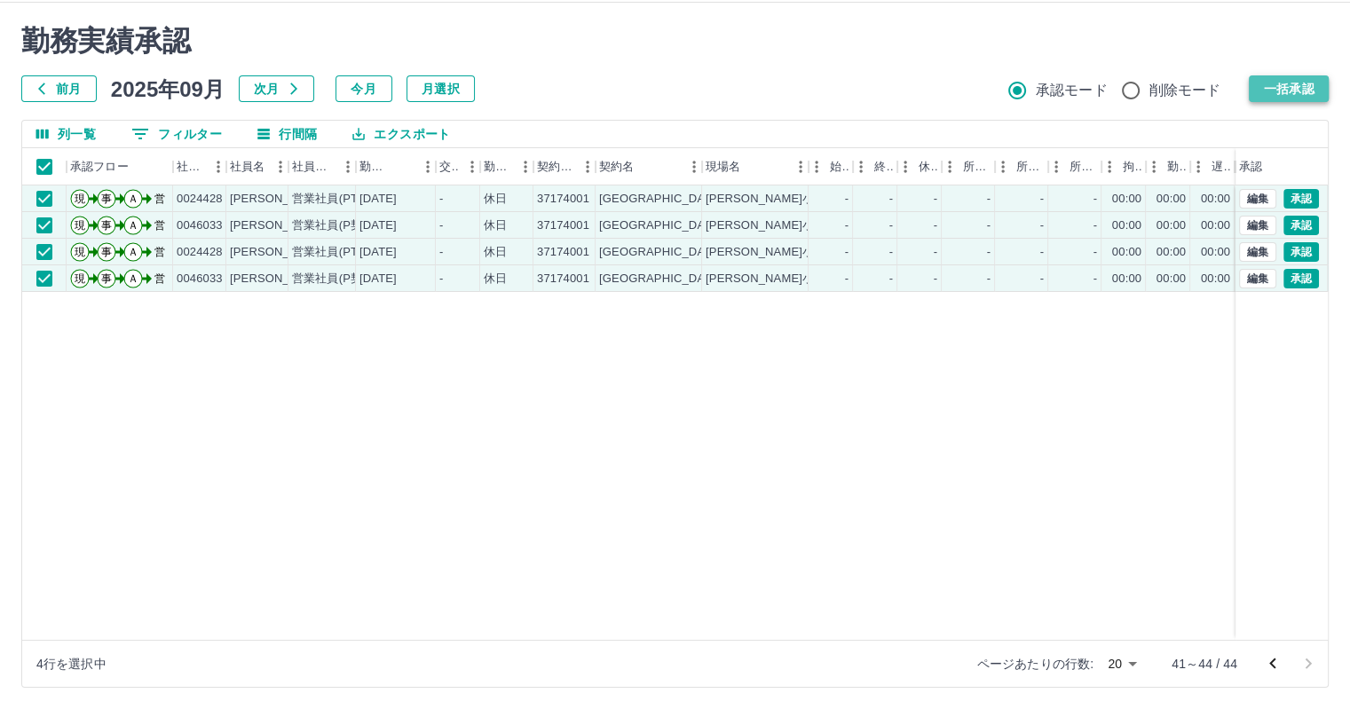
click at [1294, 90] on button "一括承認" at bounding box center [1288, 88] width 80 height 27
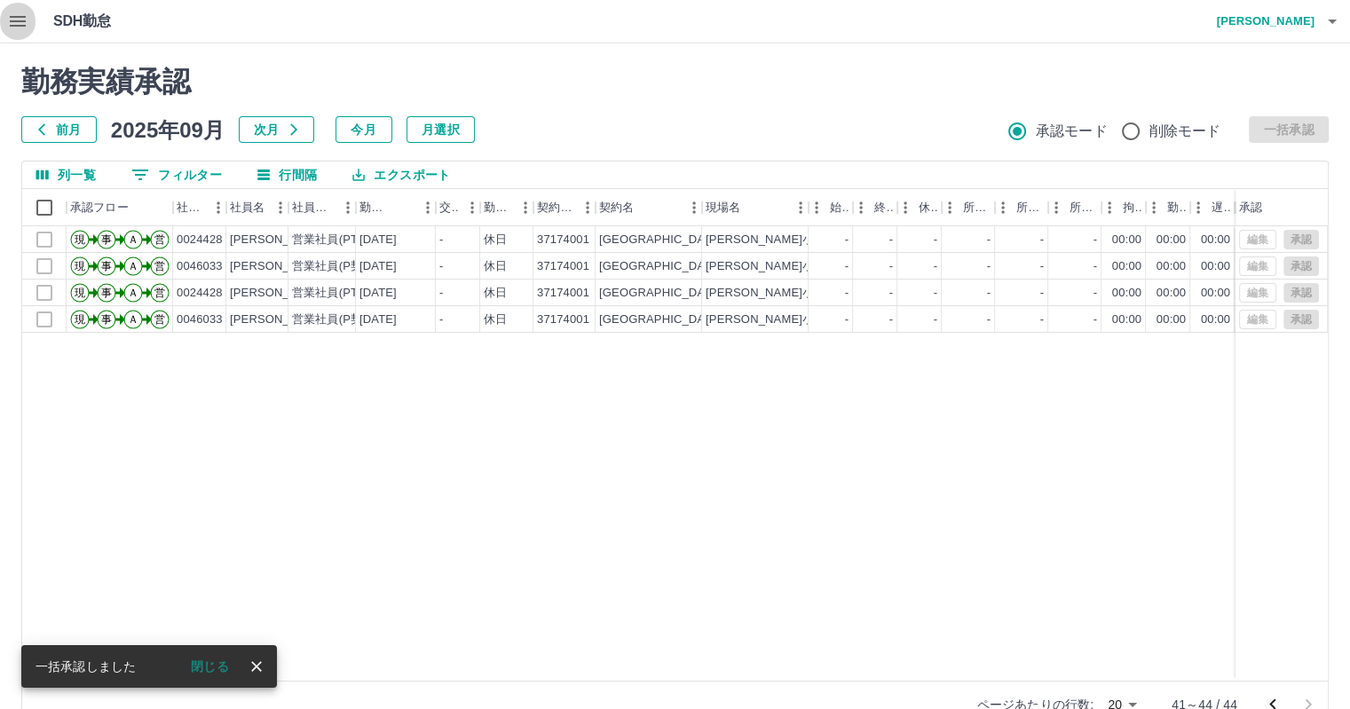
click at [14, 20] on icon "button" at bounding box center [18, 21] width 16 height 11
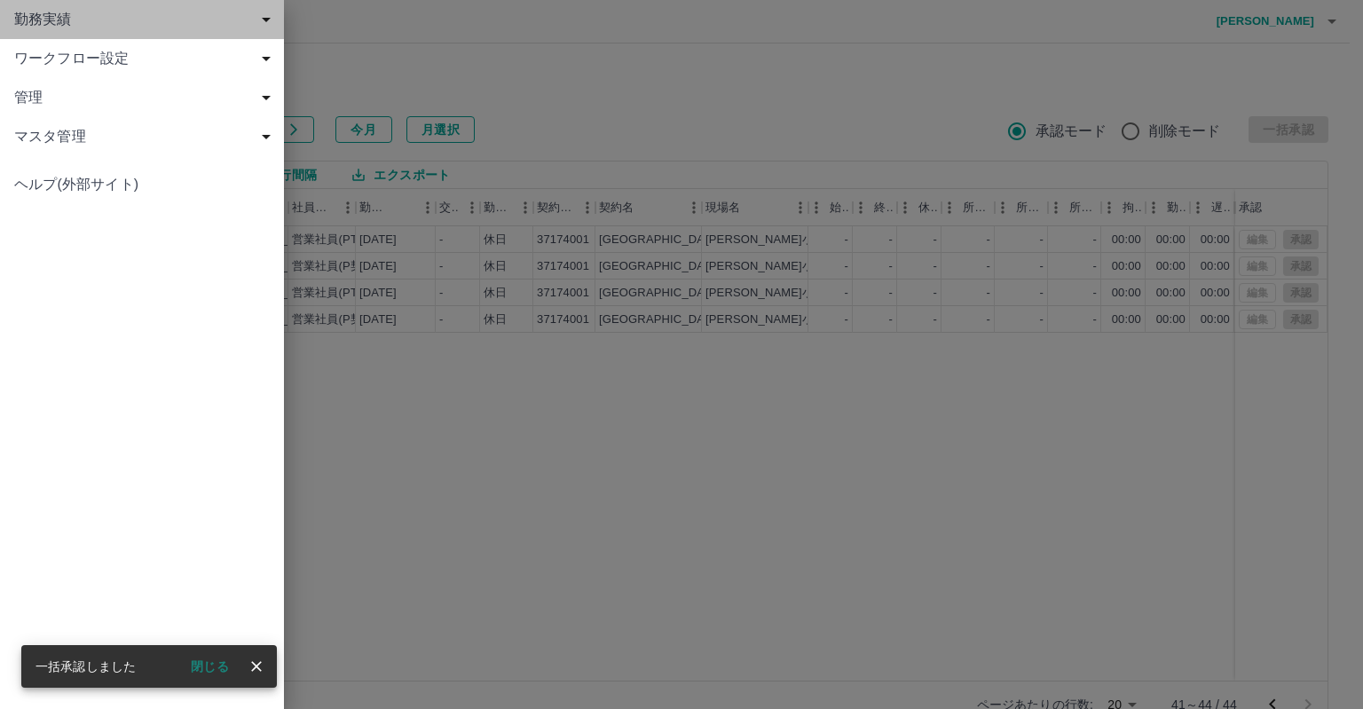
click at [67, 20] on span "勤務実績" at bounding box center [145, 19] width 263 height 21
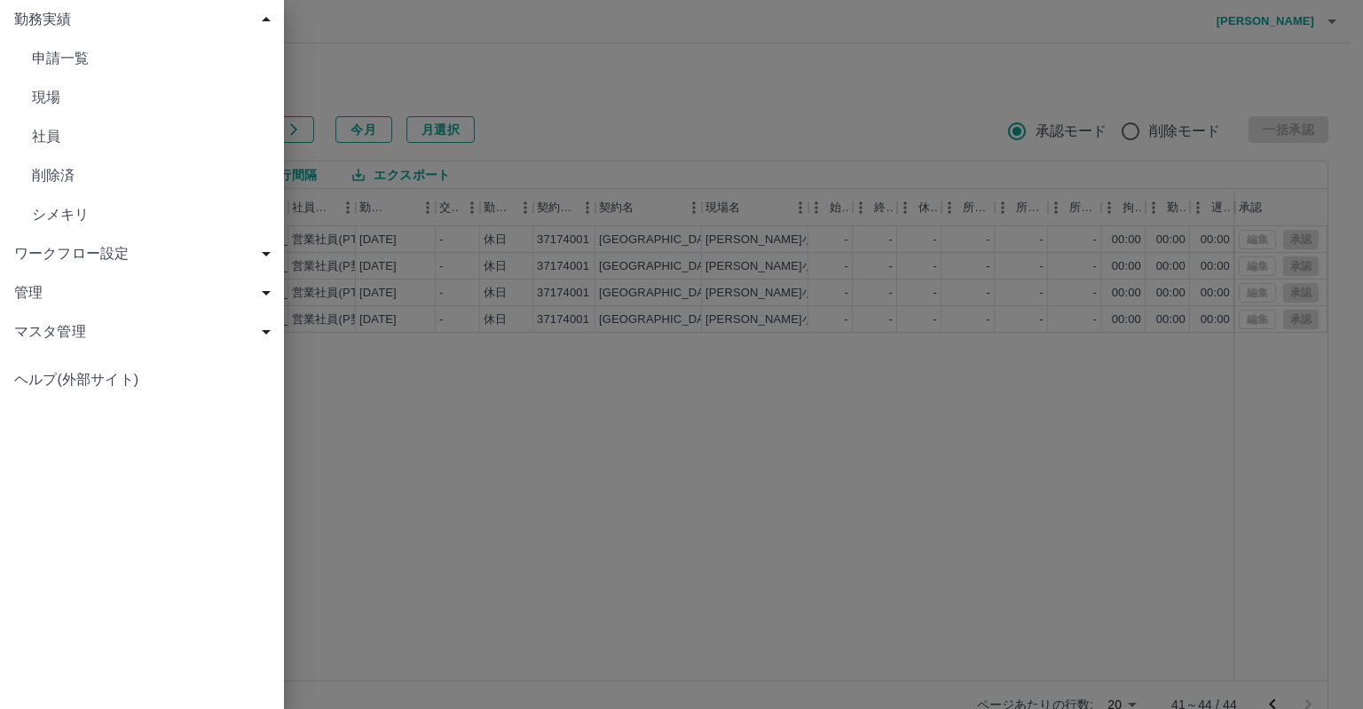
click at [40, 95] on span "現場" at bounding box center [151, 97] width 238 height 21
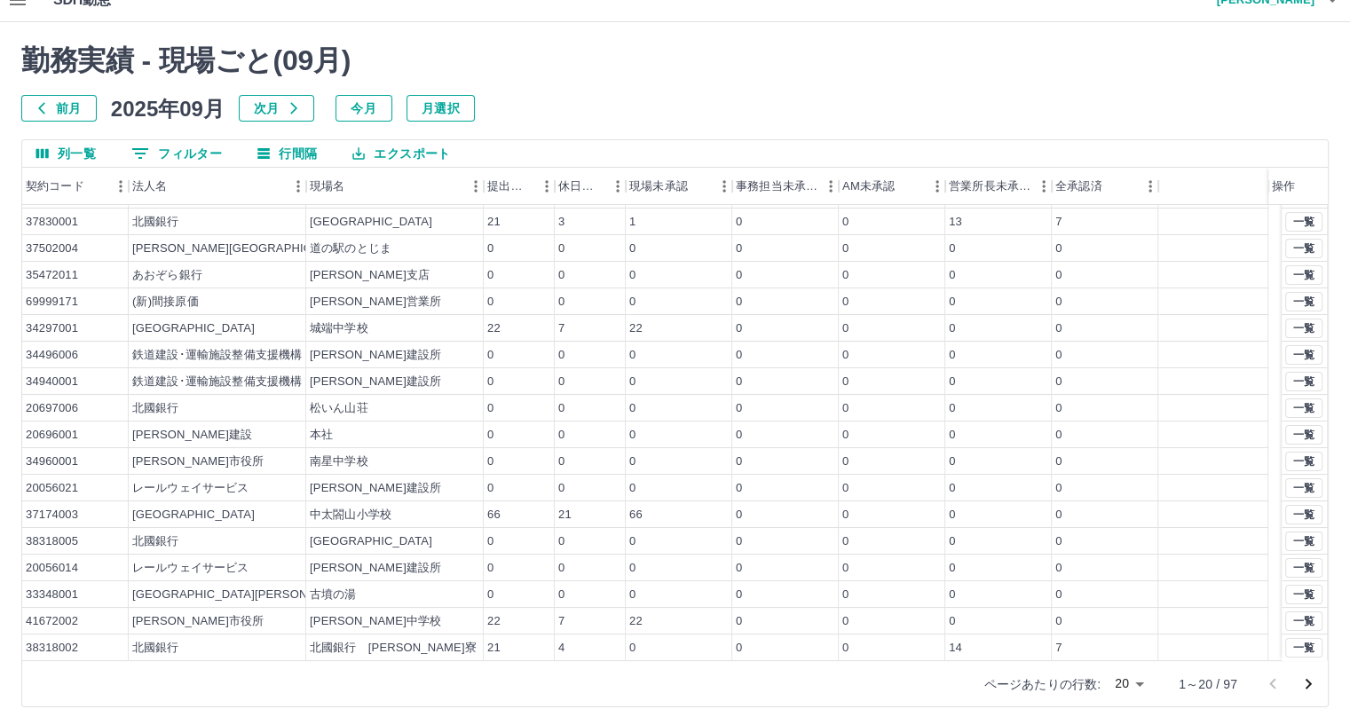
scroll to position [41, 0]
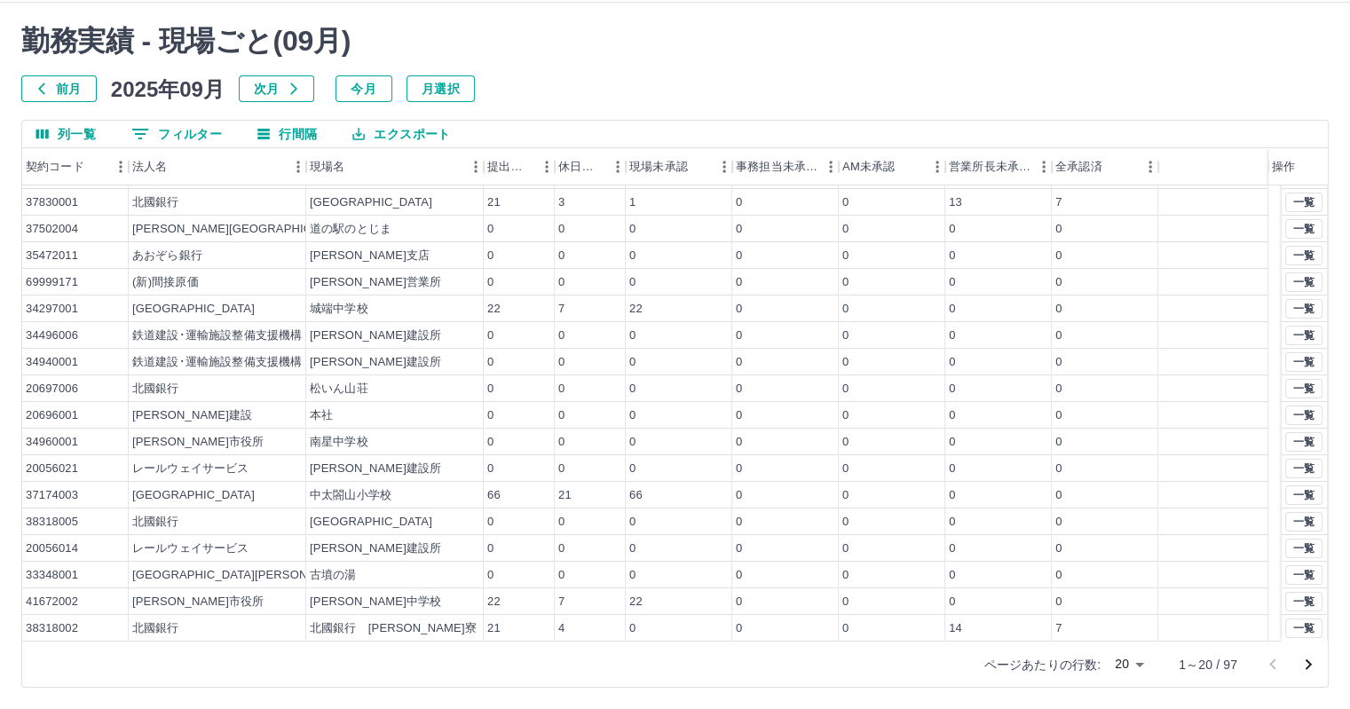
click at [1310, 658] on icon "次のページへ" at bounding box center [1307, 664] width 21 height 21
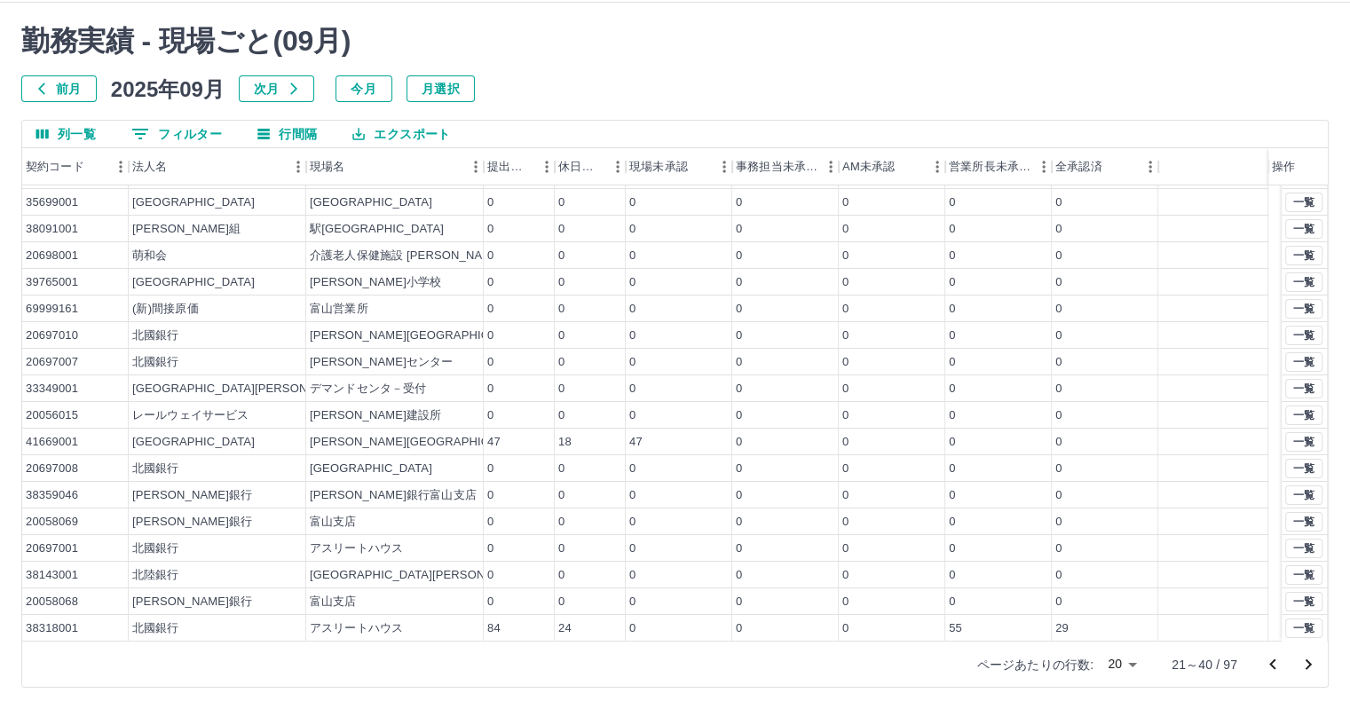
scroll to position [0, 0]
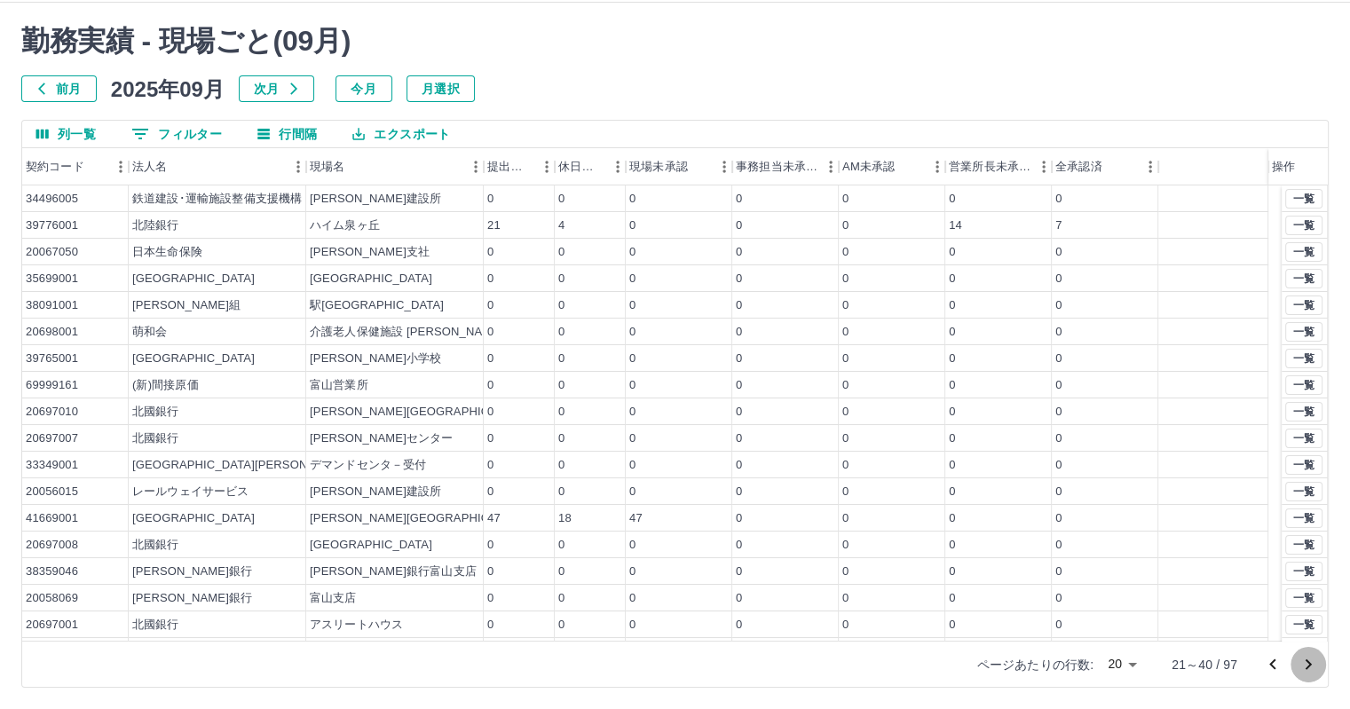
click at [1306, 666] on icon "次のページへ" at bounding box center [1308, 664] width 6 height 11
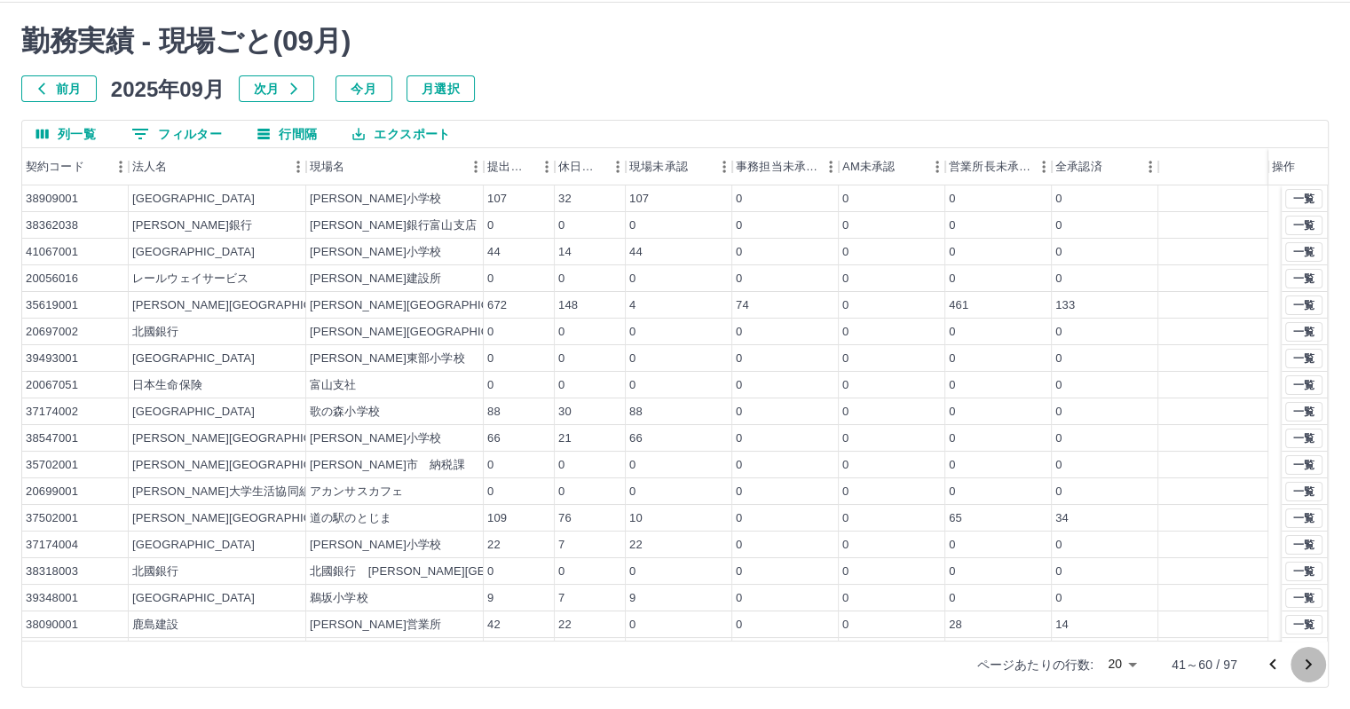
click at [1306, 666] on icon "次のページへ" at bounding box center [1308, 664] width 6 height 11
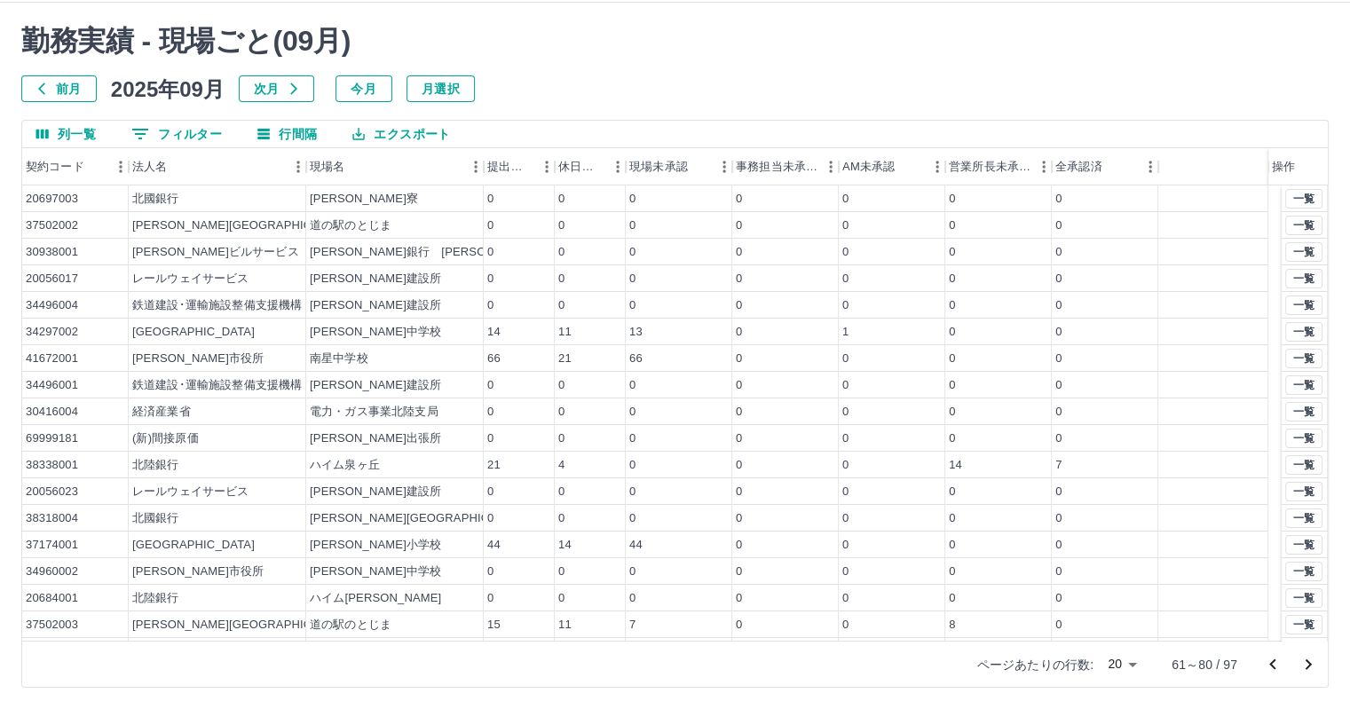
click at [1311, 665] on icon "次のページへ" at bounding box center [1307, 664] width 21 height 21
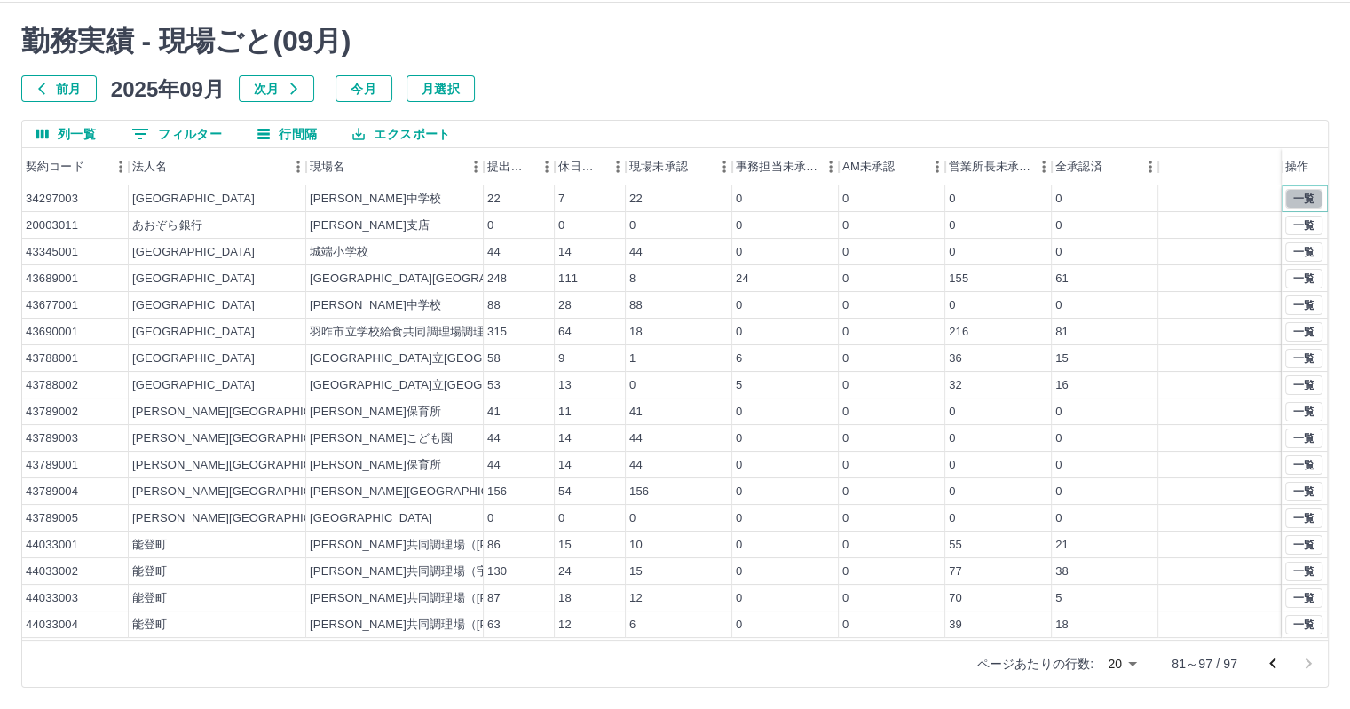
click at [1295, 192] on button "一覧" at bounding box center [1303, 199] width 37 height 20
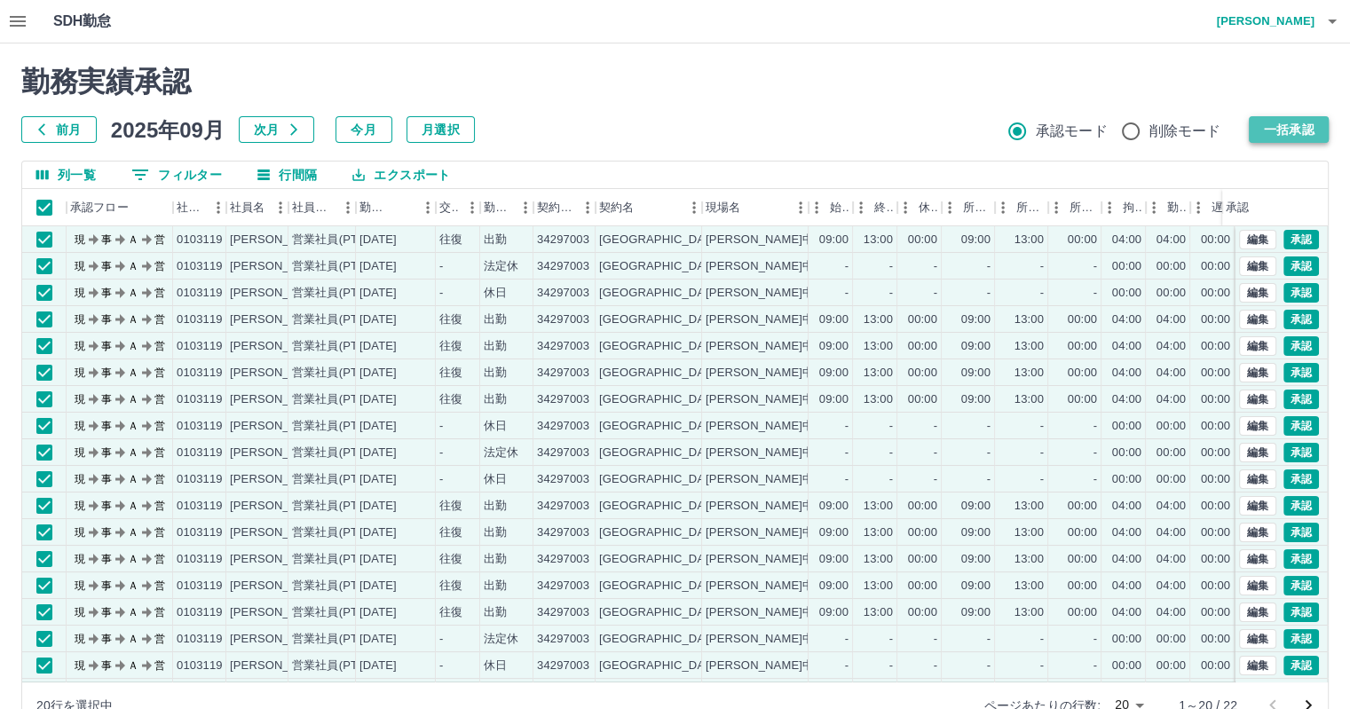
click at [1292, 129] on button "一括承認" at bounding box center [1288, 129] width 80 height 27
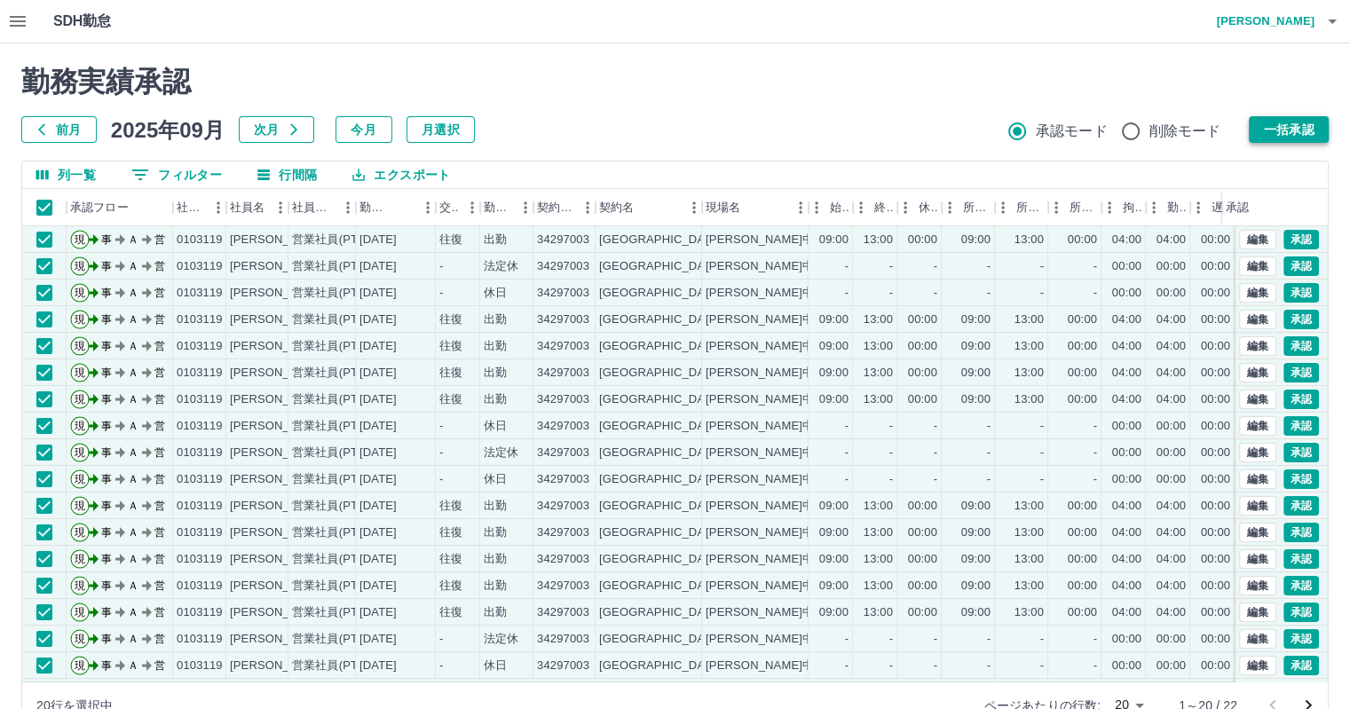
click at [1295, 129] on button "一括承認" at bounding box center [1288, 129] width 80 height 27
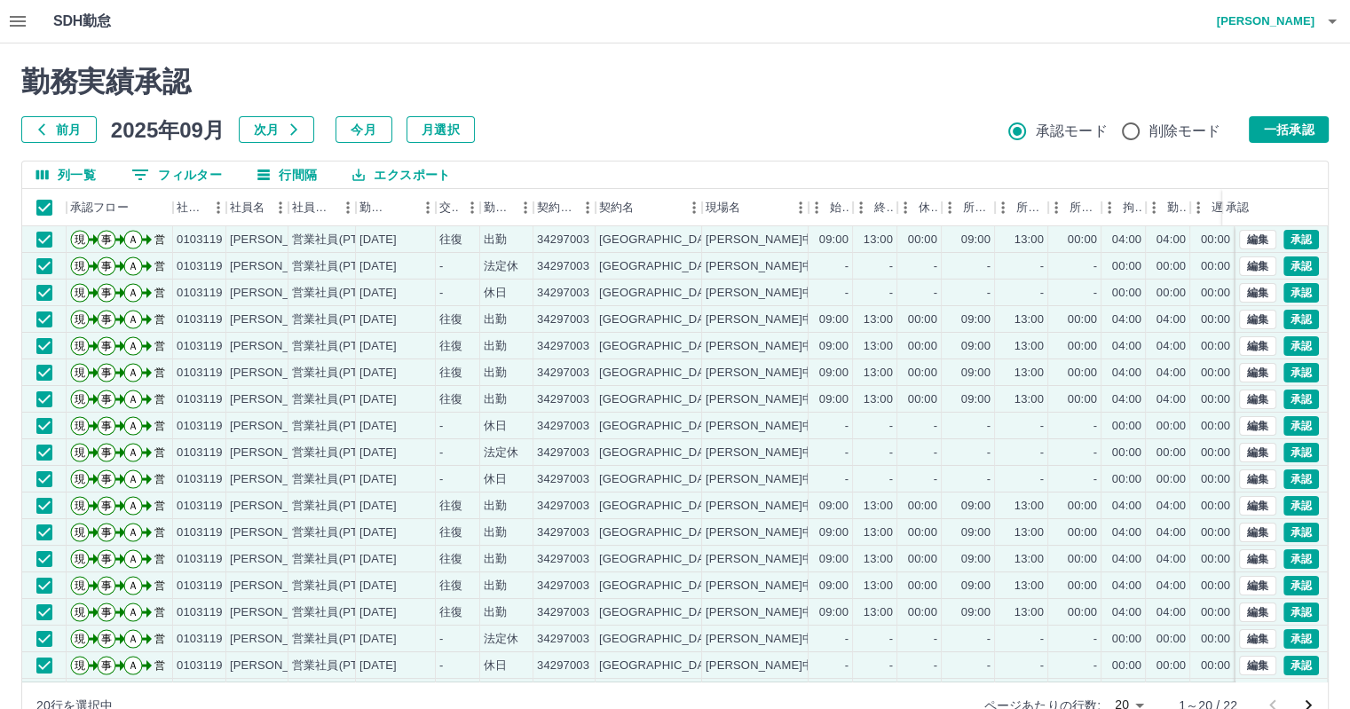
click at [1295, 133] on button "一括承認" at bounding box center [1288, 129] width 80 height 27
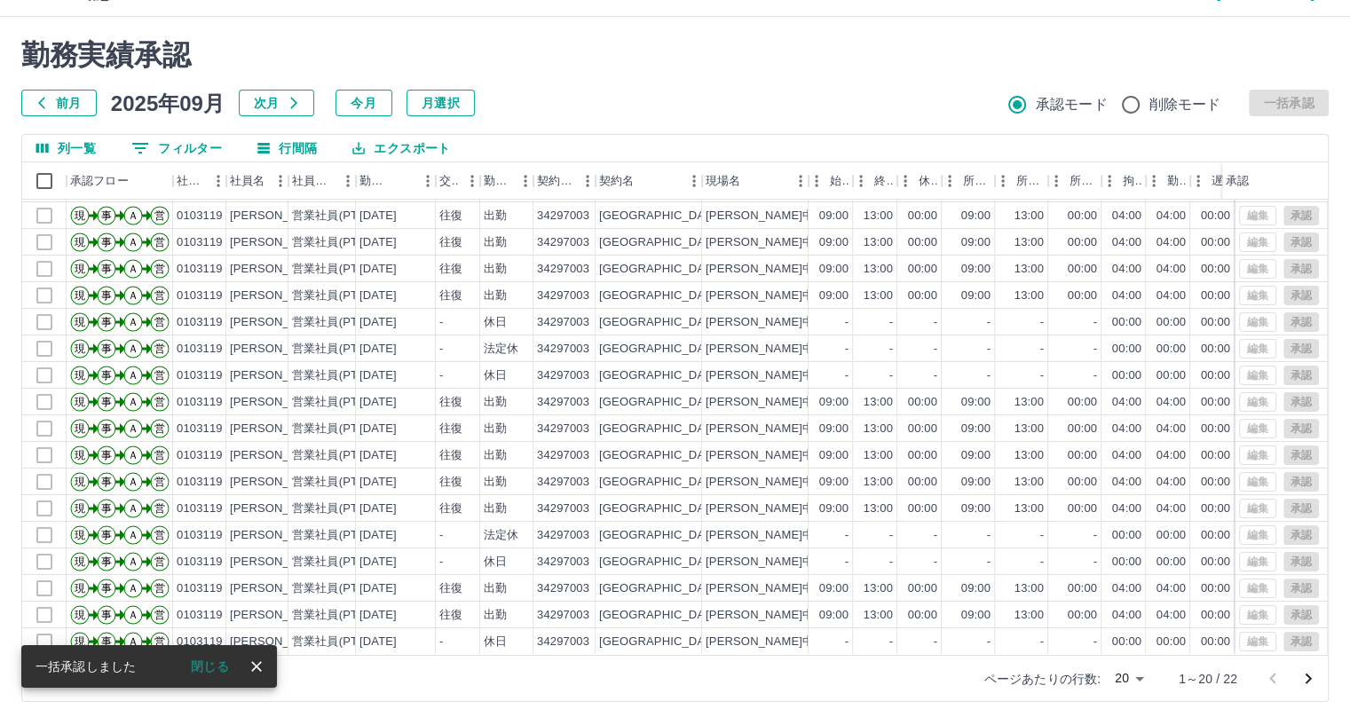
scroll to position [41, 0]
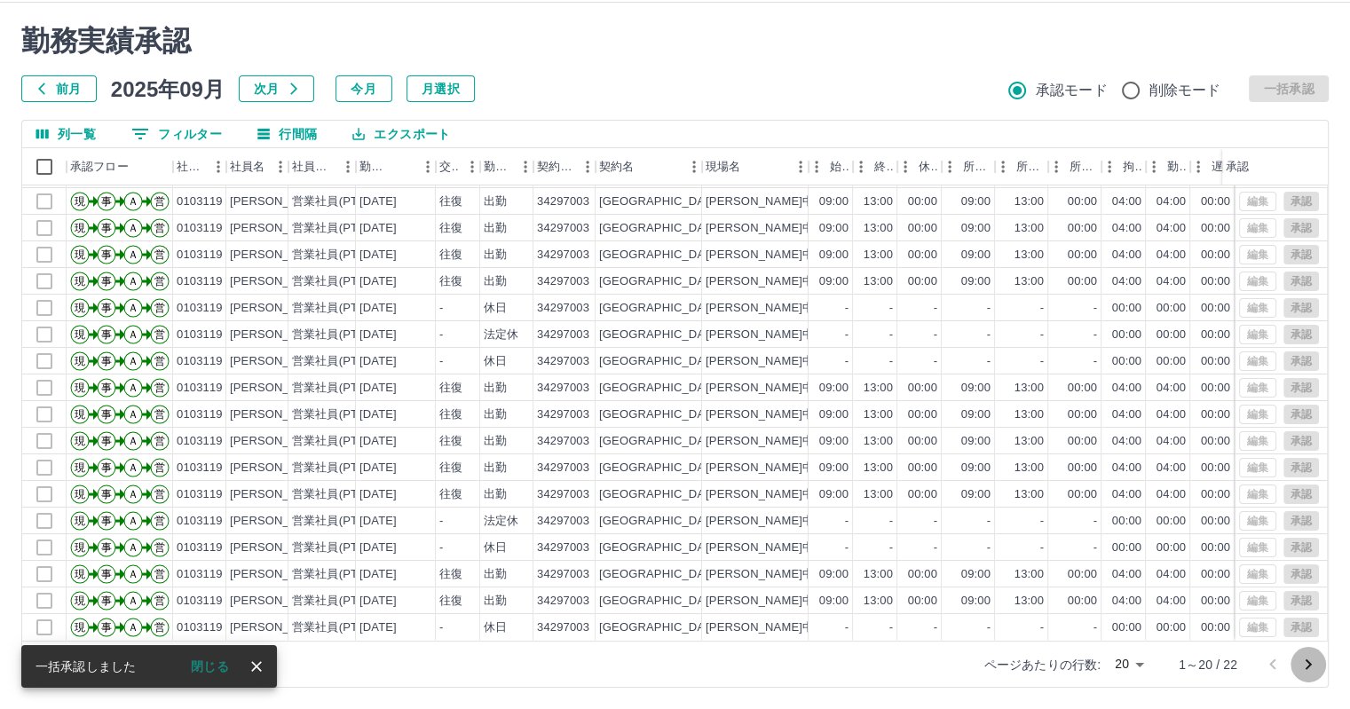
click at [1306, 665] on icon "次のページへ" at bounding box center [1307, 664] width 21 height 21
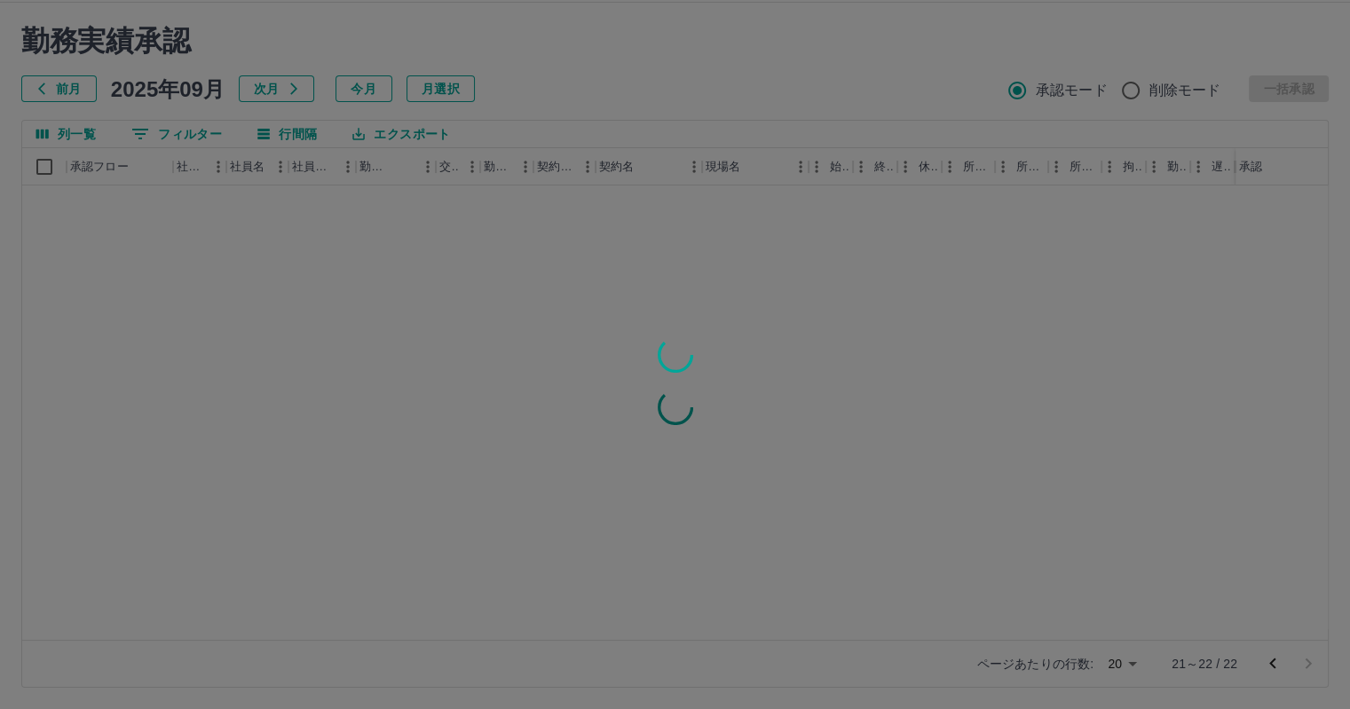
scroll to position [0, 0]
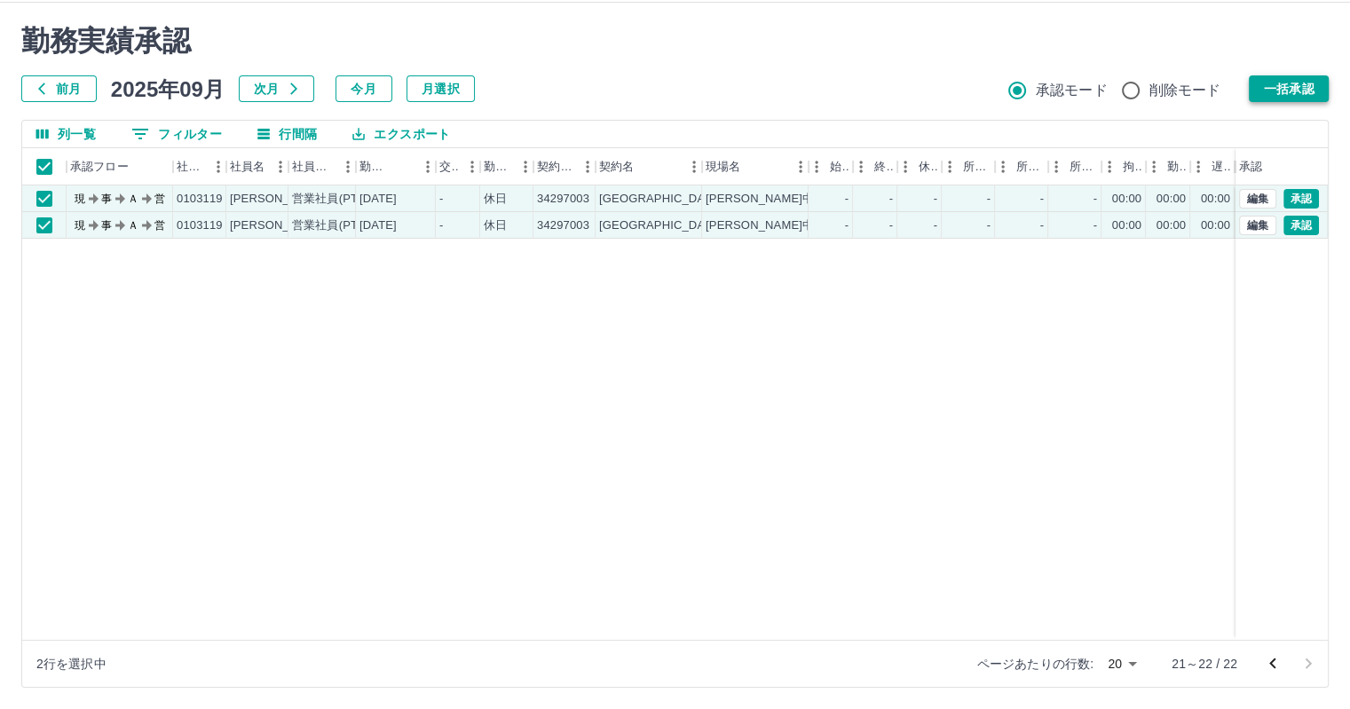
click at [1285, 91] on button "一括承認" at bounding box center [1288, 88] width 80 height 27
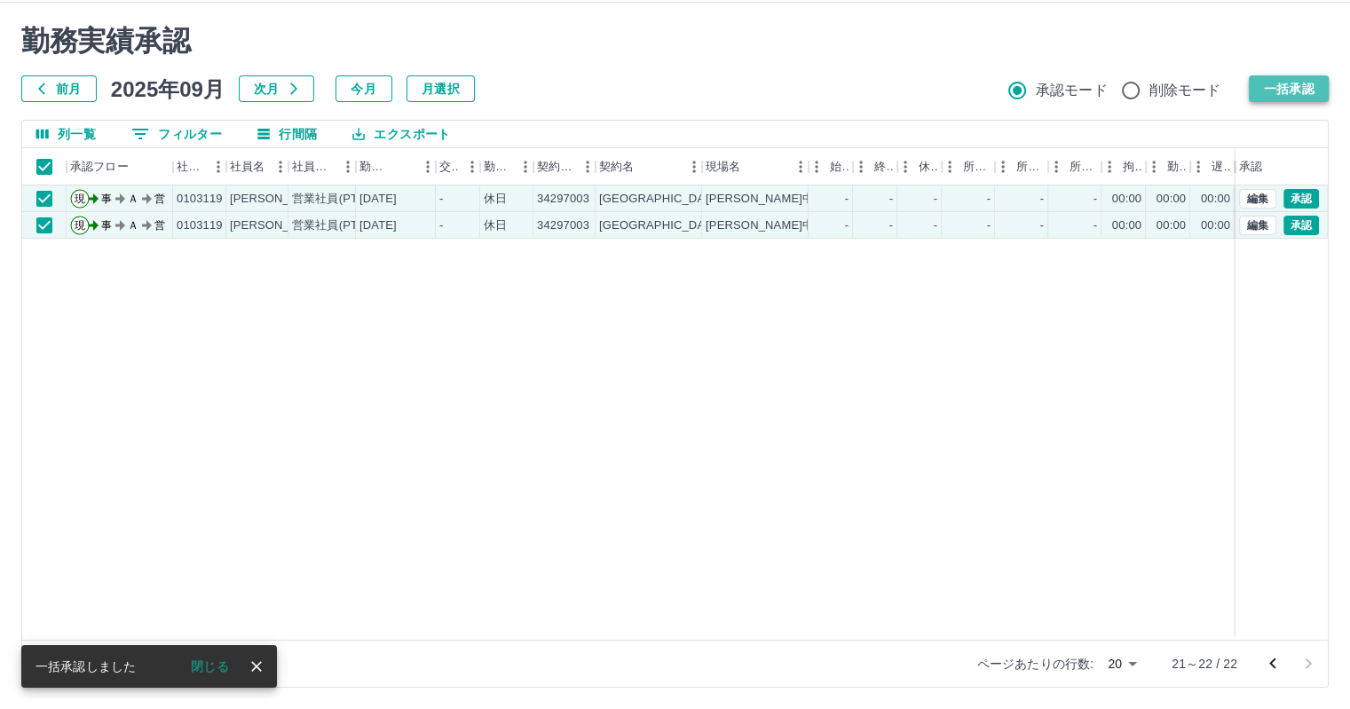
click at [1264, 84] on button "一括承認" at bounding box center [1288, 88] width 80 height 27
click at [1266, 84] on button "一括承認" at bounding box center [1288, 88] width 80 height 27
click at [1267, 84] on button "一括承認" at bounding box center [1288, 88] width 80 height 27
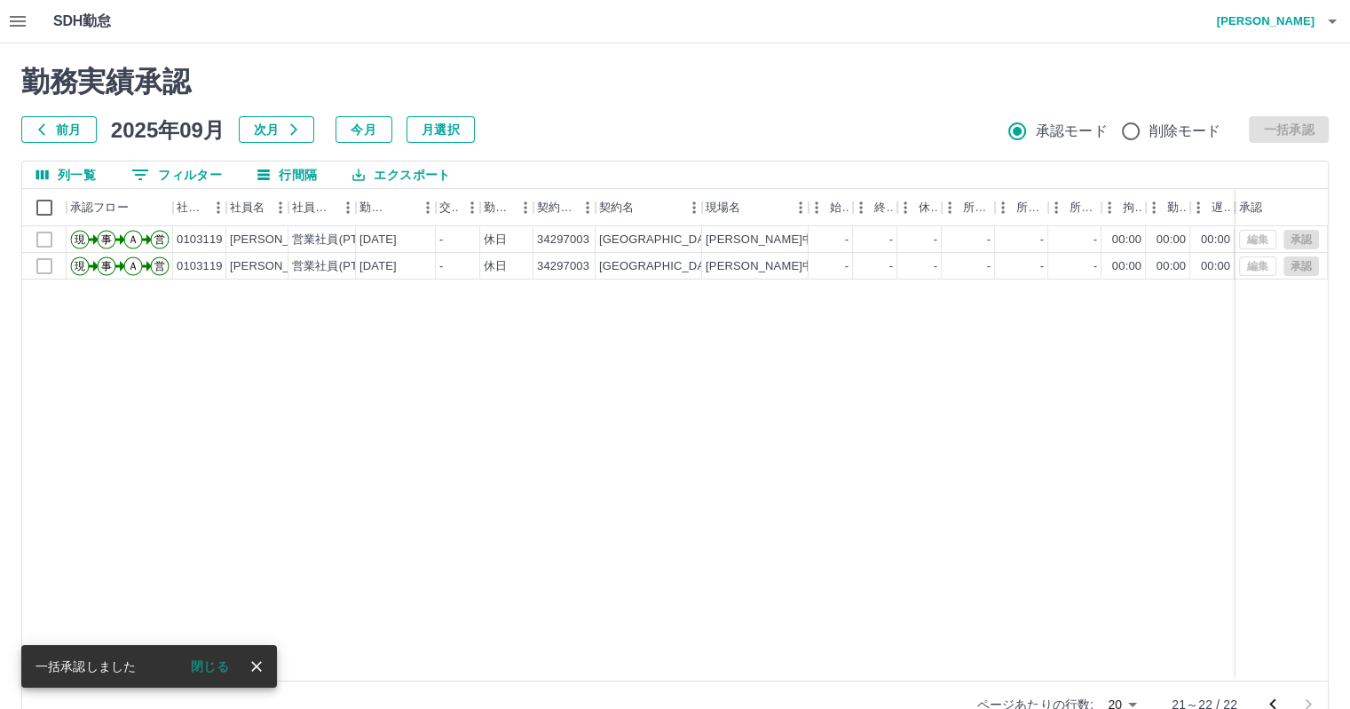
click at [16, 17] on icon "button" at bounding box center [18, 21] width 16 height 11
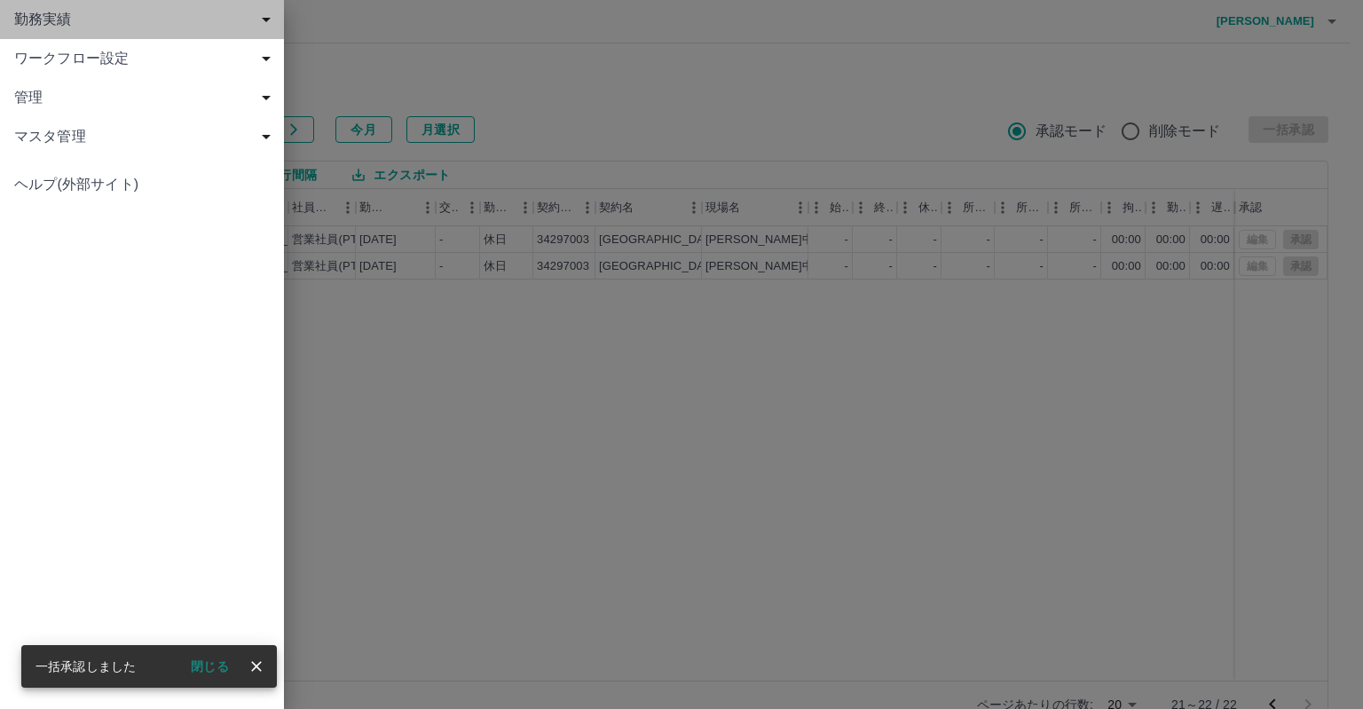
click at [55, 25] on span "勤務実績" at bounding box center [145, 19] width 263 height 21
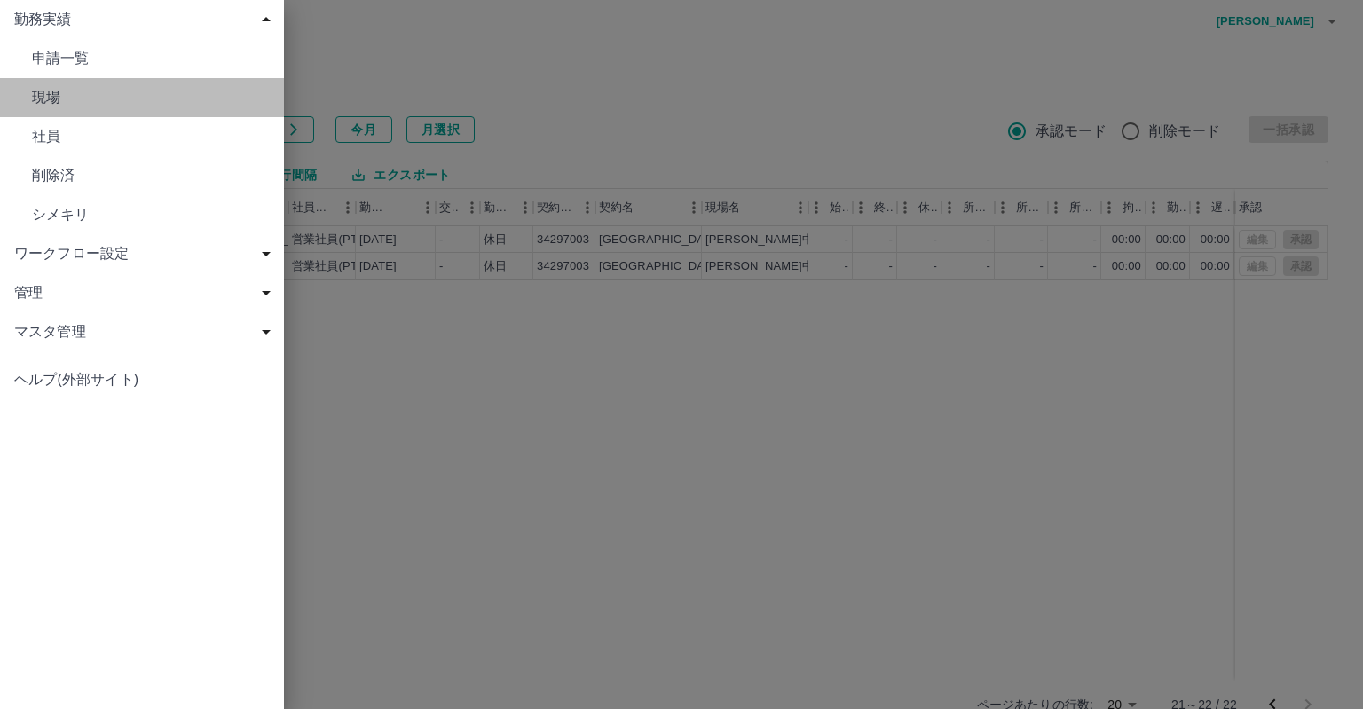
click at [58, 103] on span "現場" at bounding box center [151, 97] width 238 height 21
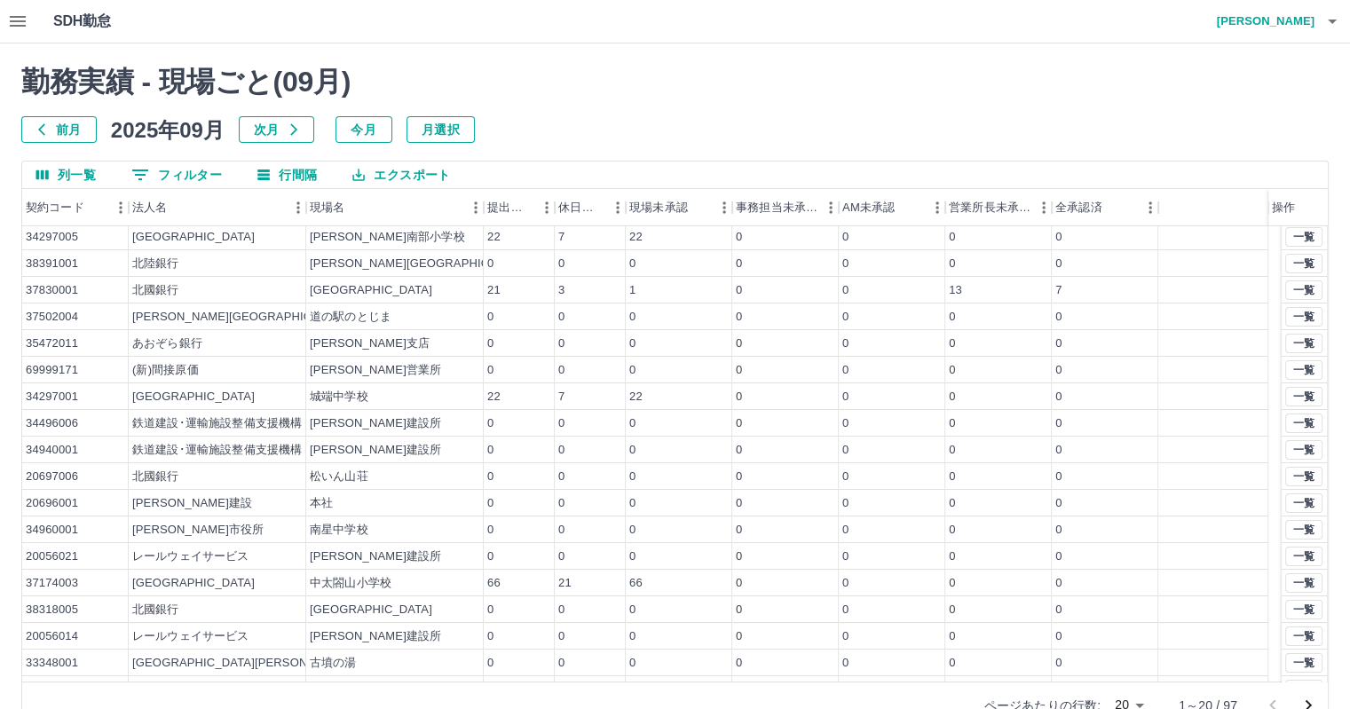
scroll to position [76, 0]
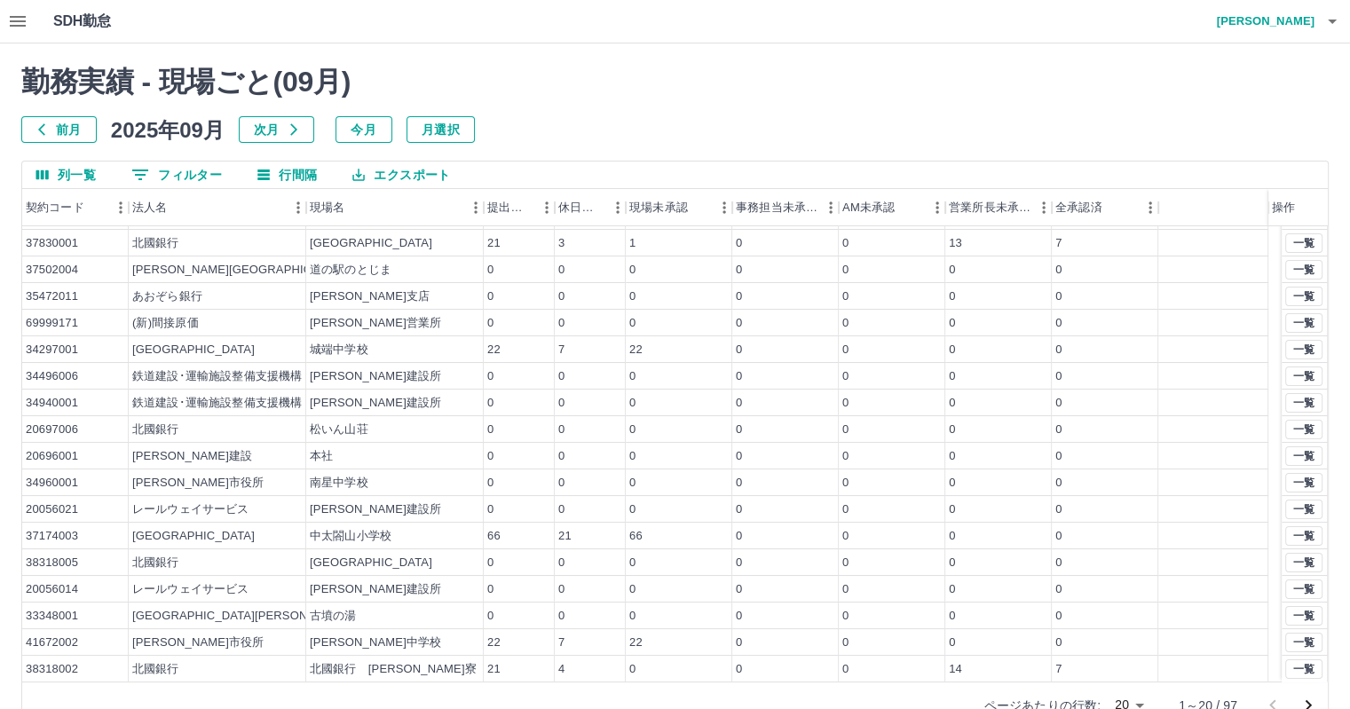
click at [1307, 704] on icon "次のページへ" at bounding box center [1307, 705] width 21 height 21
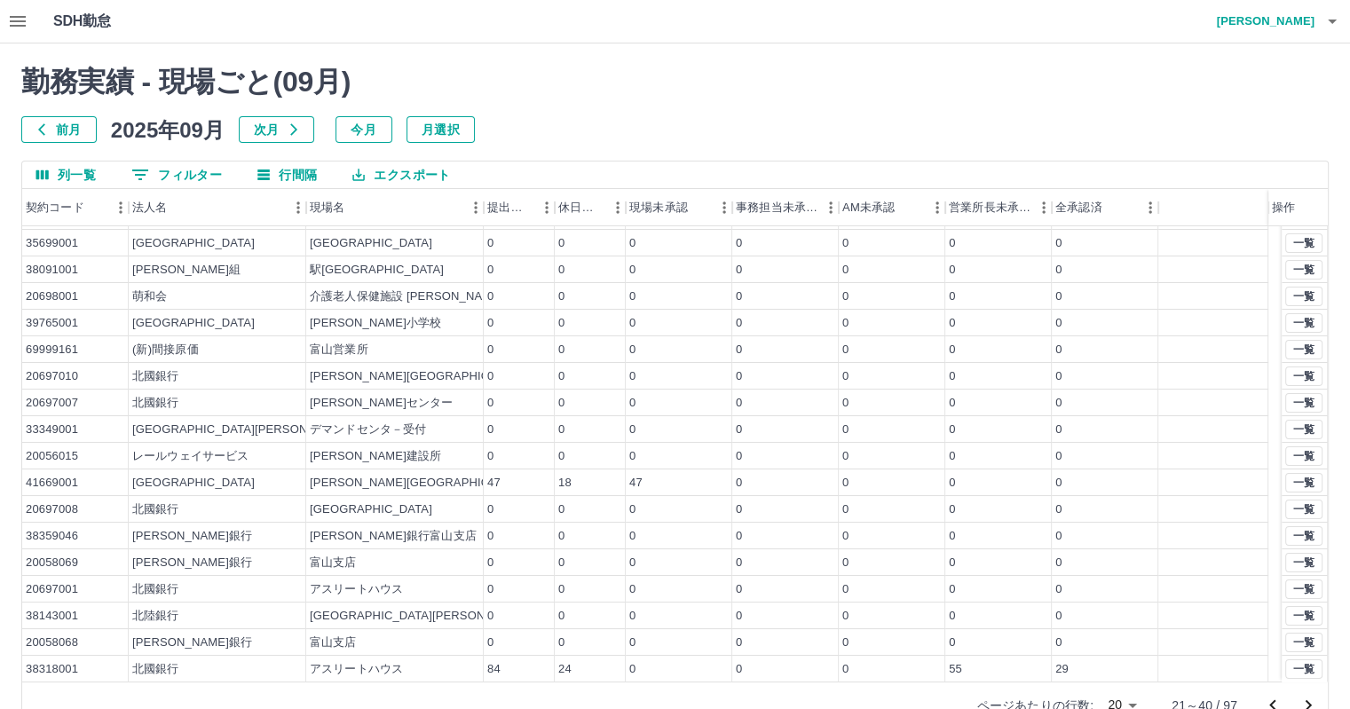
scroll to position [0, 0]
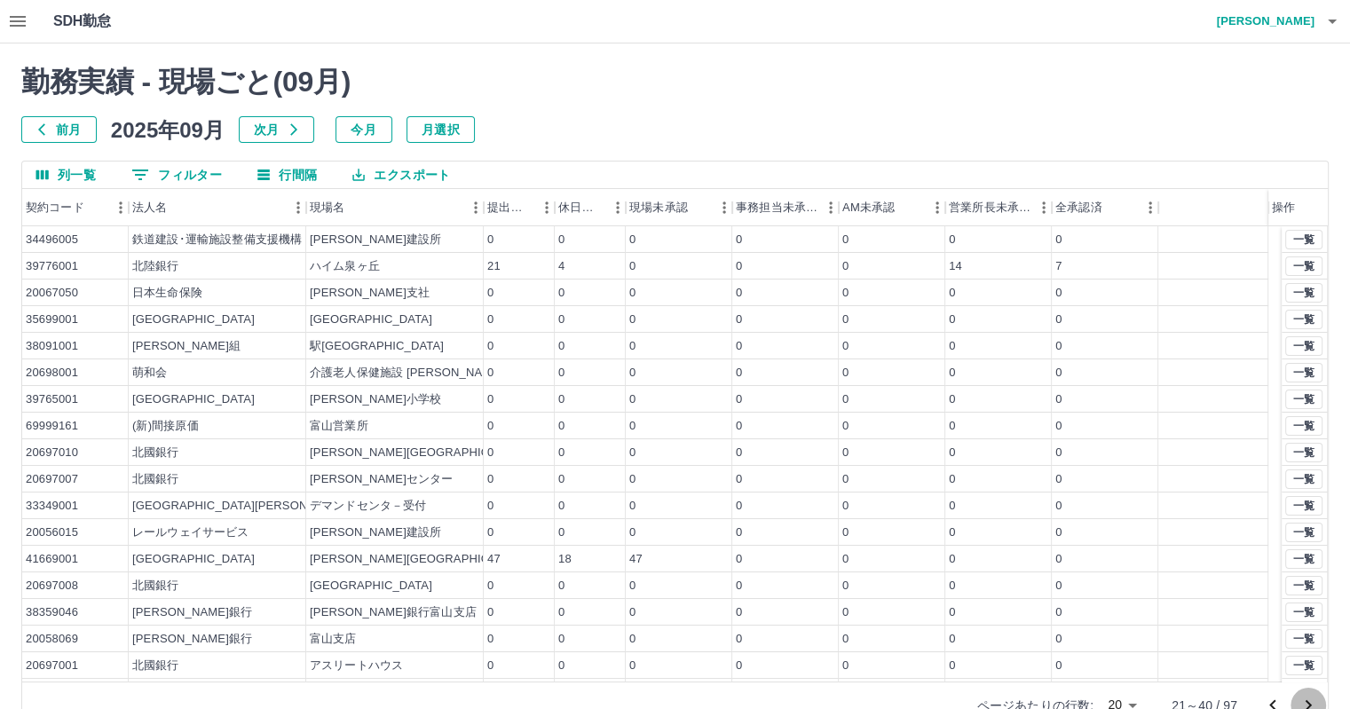
click at [1307, 704] on icon "次のページへ" at bounding box center [1307, 705] width 21 height 21
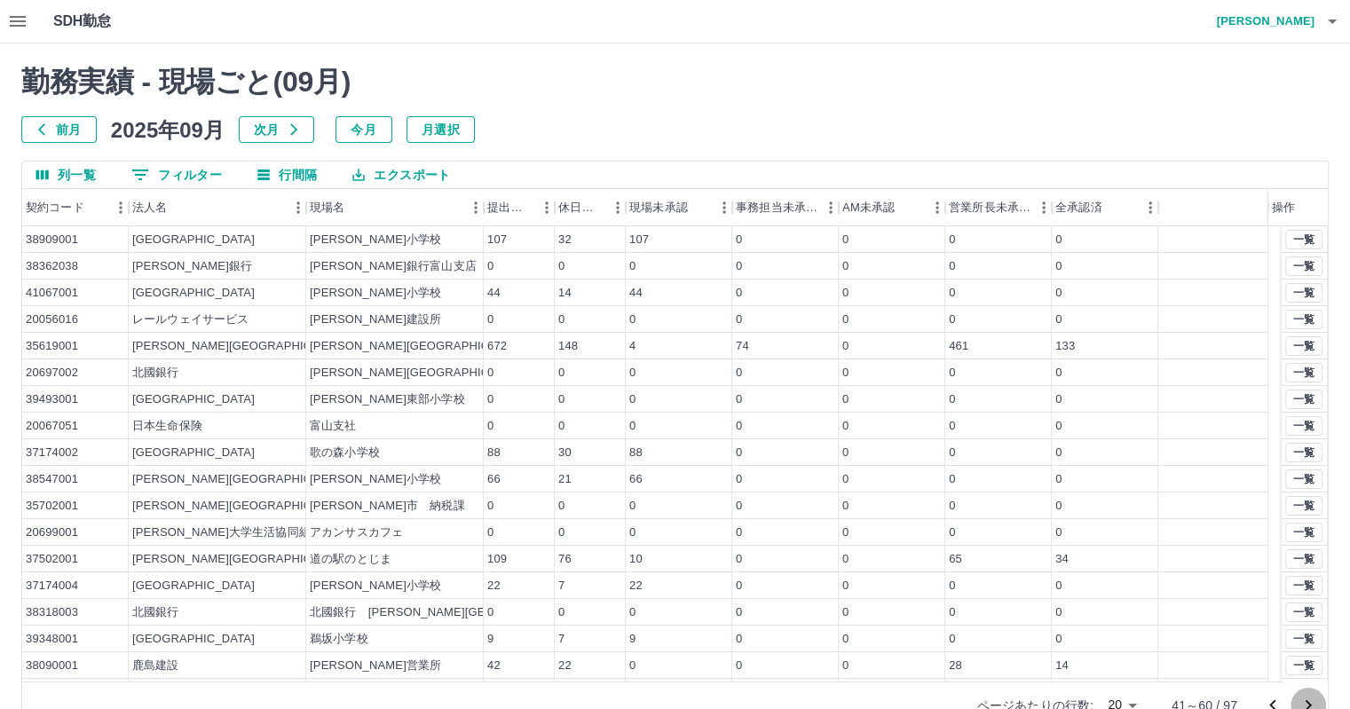
click at [1307, 704] on icon "次のページへ" at bounding box center [1307, 705] width 21 height 21
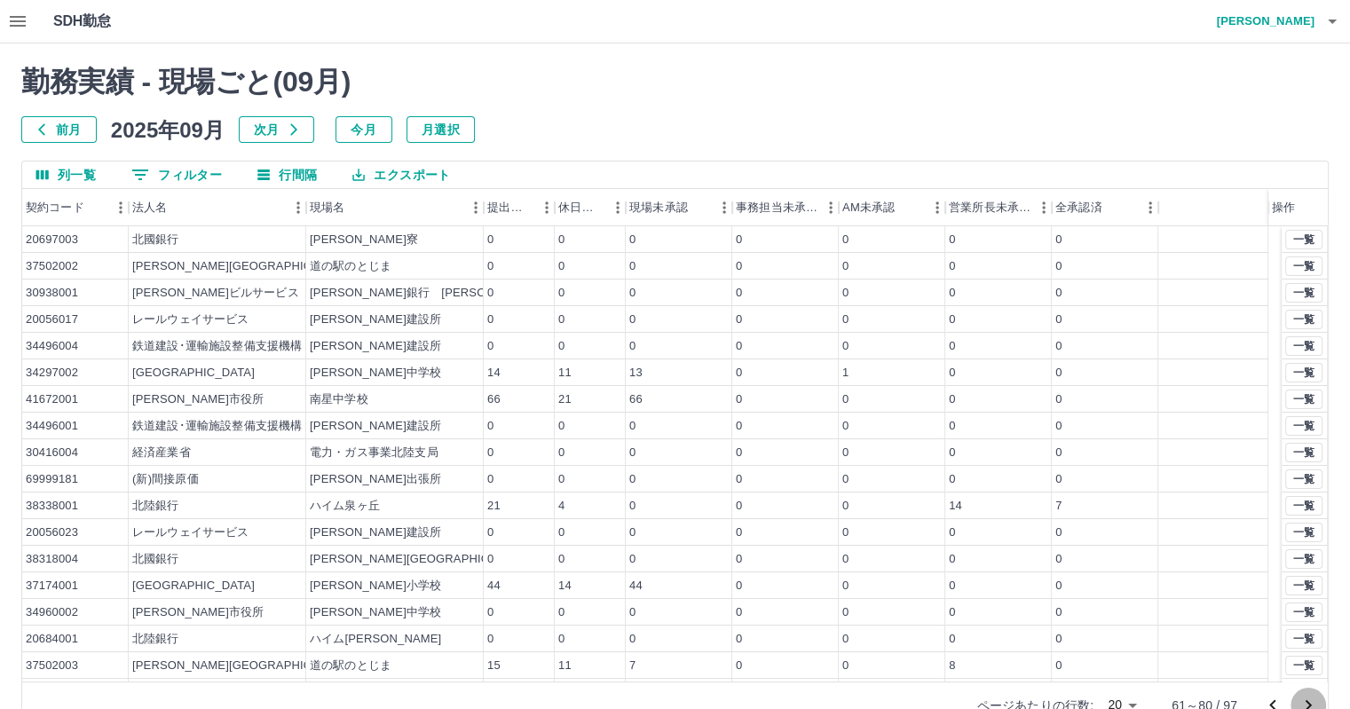
click at [1305, 699] on icon "次のページへ" at bounding box center [1307, 705] width 21 height 21
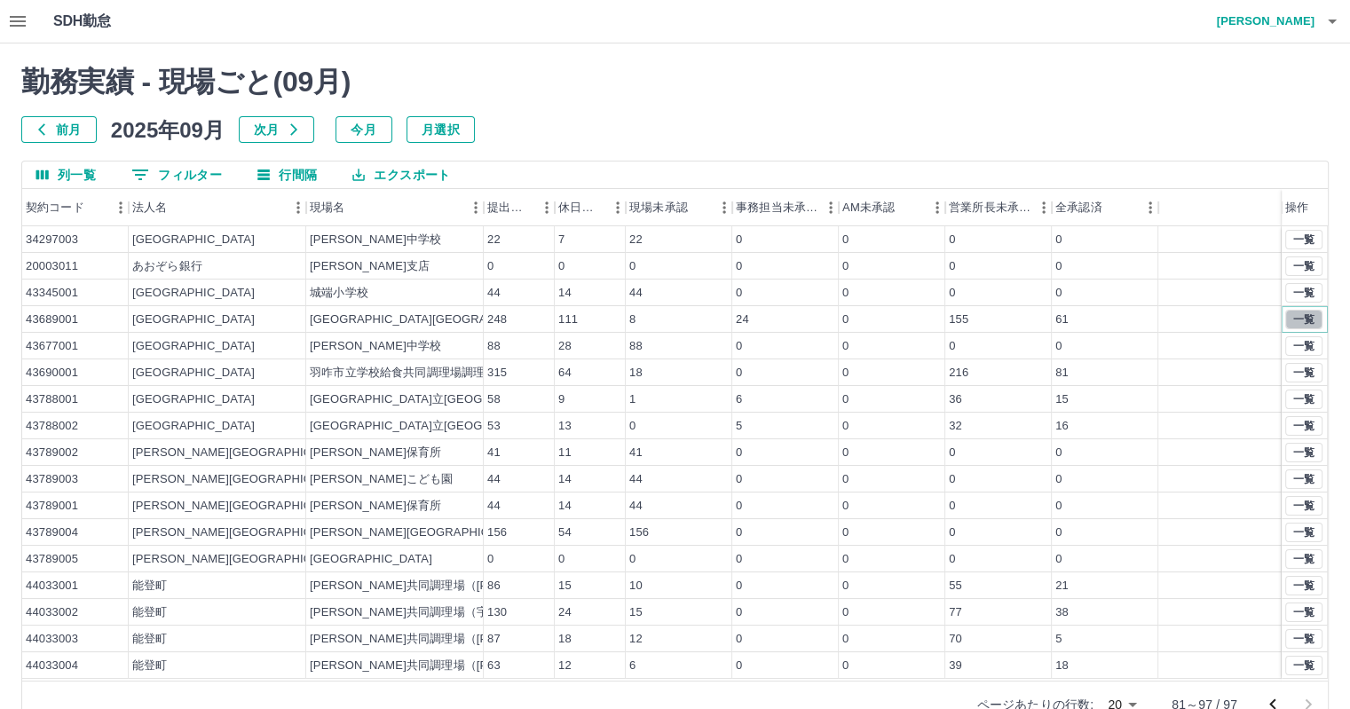
click at [1302, 317] on button "一覧" at bounding box center [1303, 320] width 37 height 20
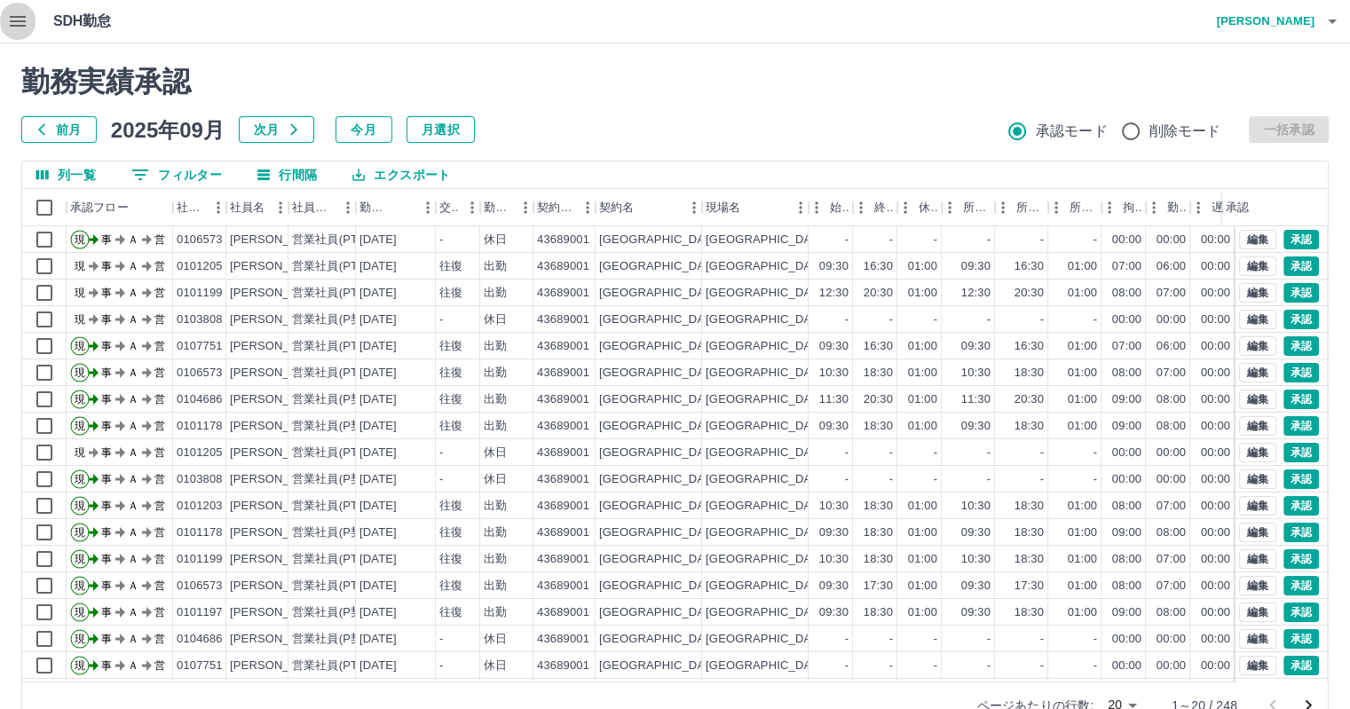
click at [14, 17] on icon "button" at bounding box center [18, 21] width 16 height 11
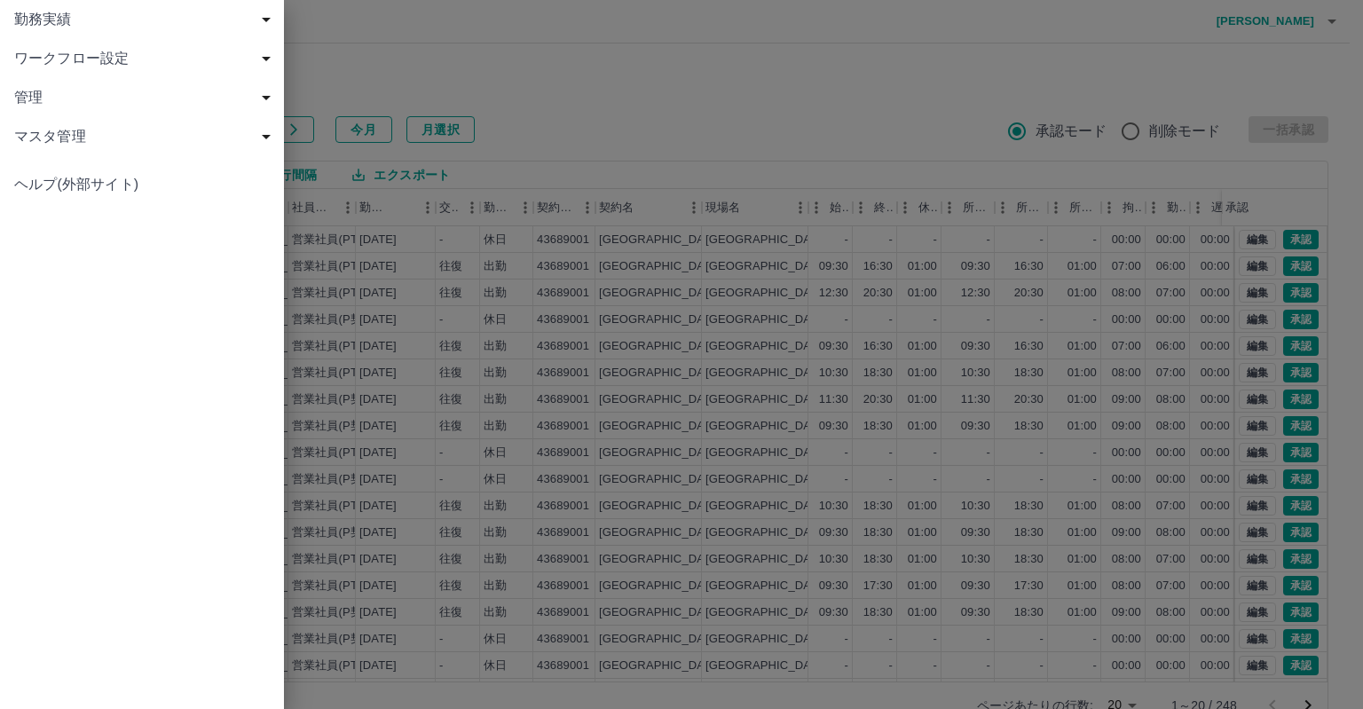
click at [45, 13] on span "勤務実績" at bounding box center [145, 19] width 263 height 21
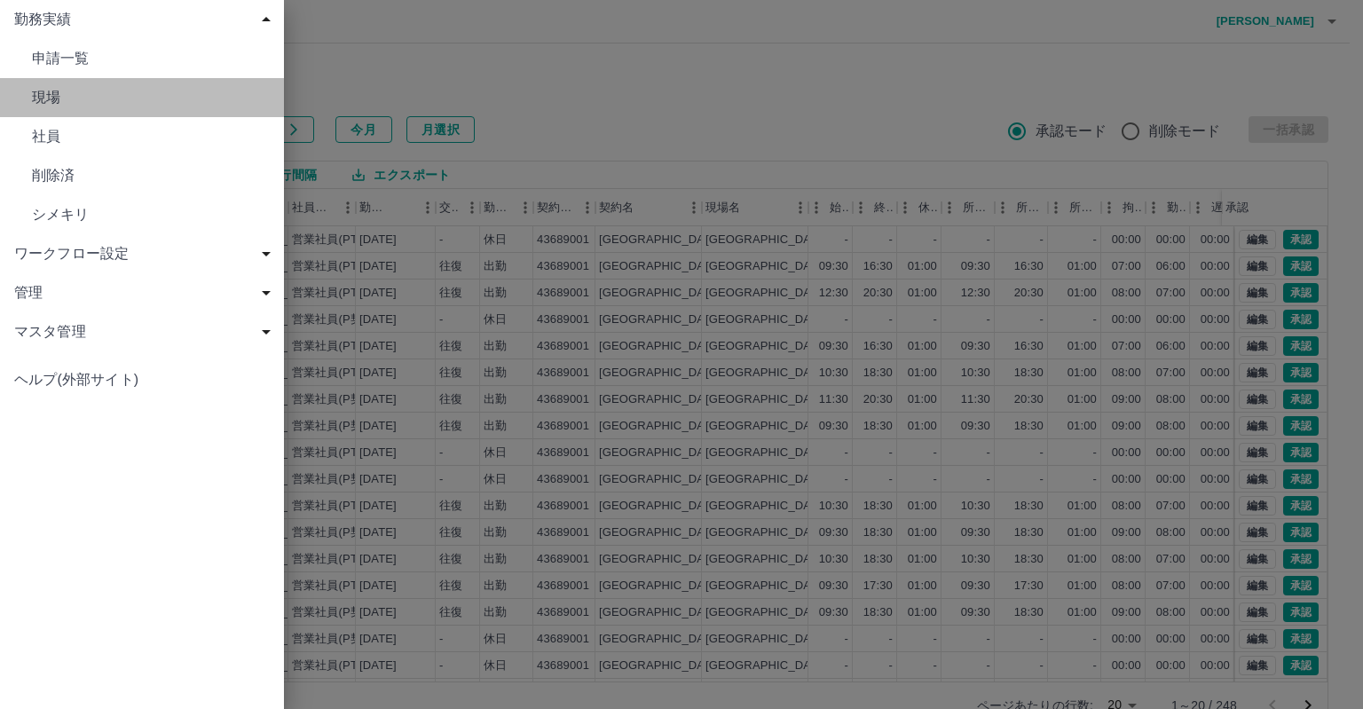
click at [52, 94] on span "現場" at bounding box center [151, 97] width 238 height 21
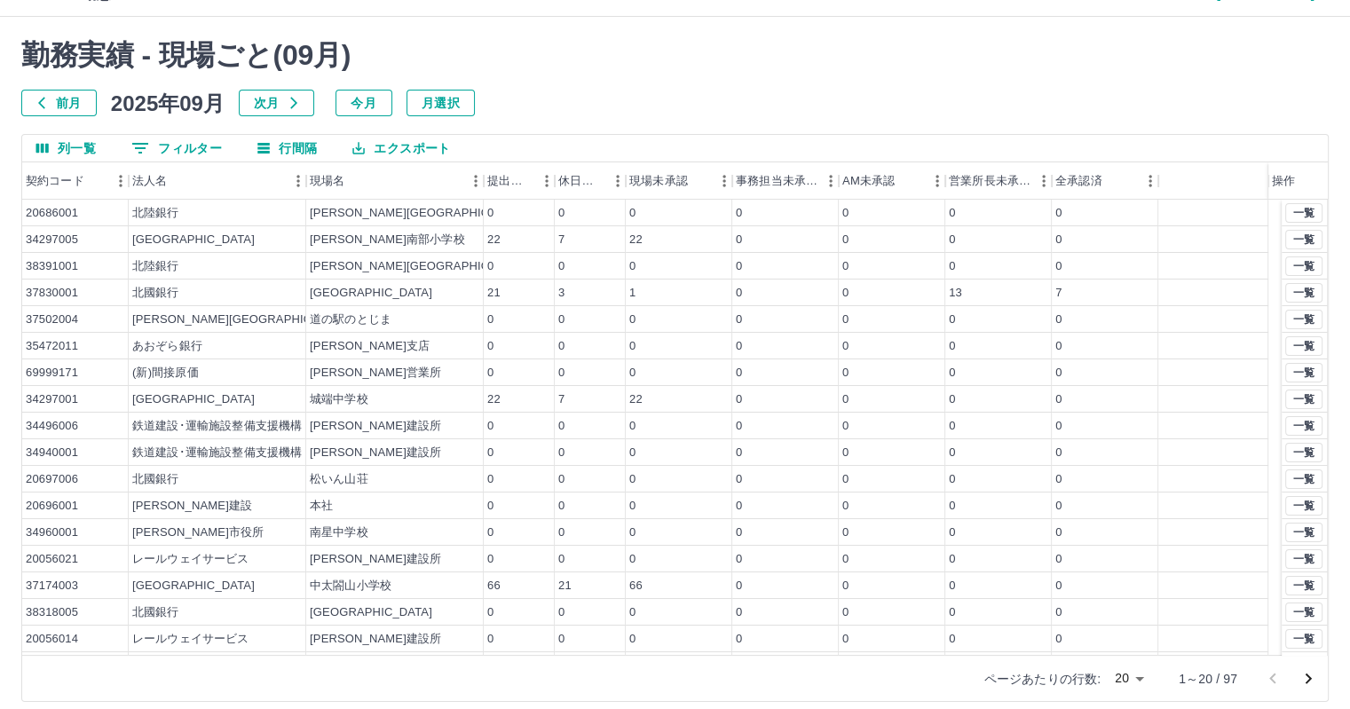
scroll to position [41, 0]
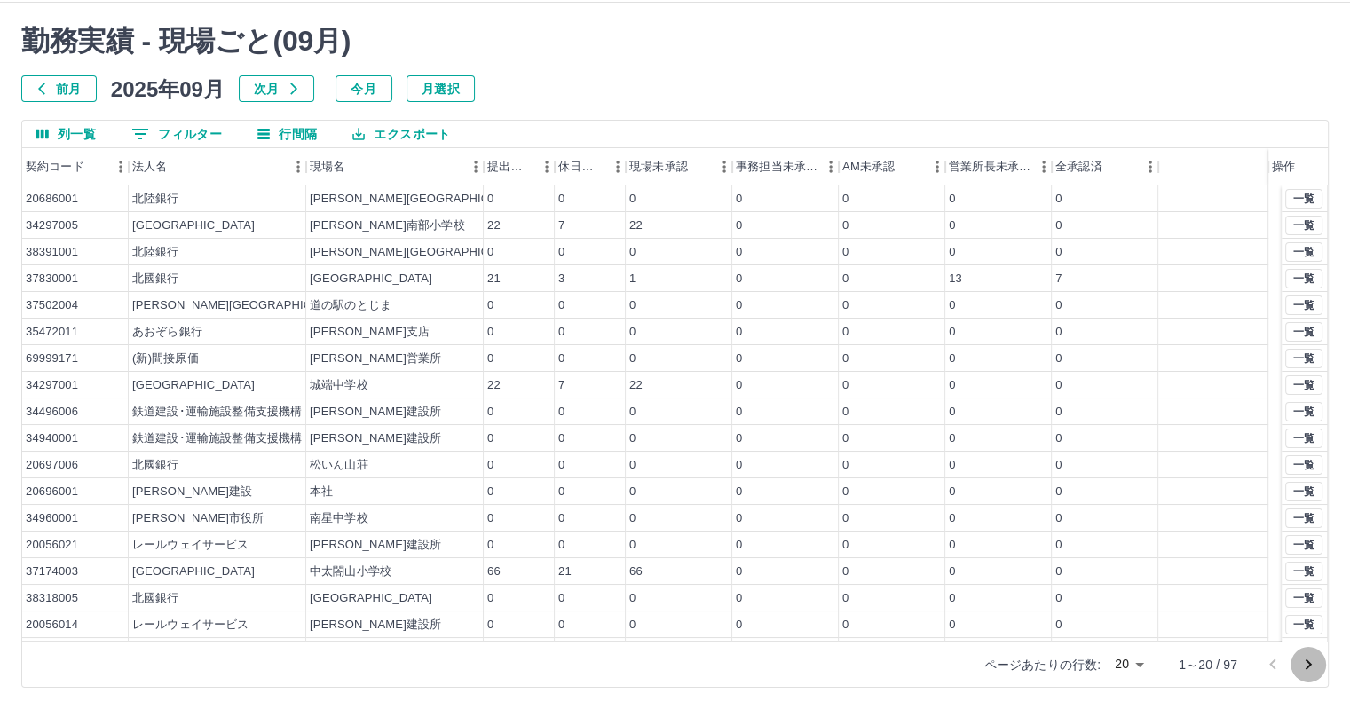
click at [1305, 665] on icon "次のページへ" at bounding box center [1307, 664] width 21 height 21
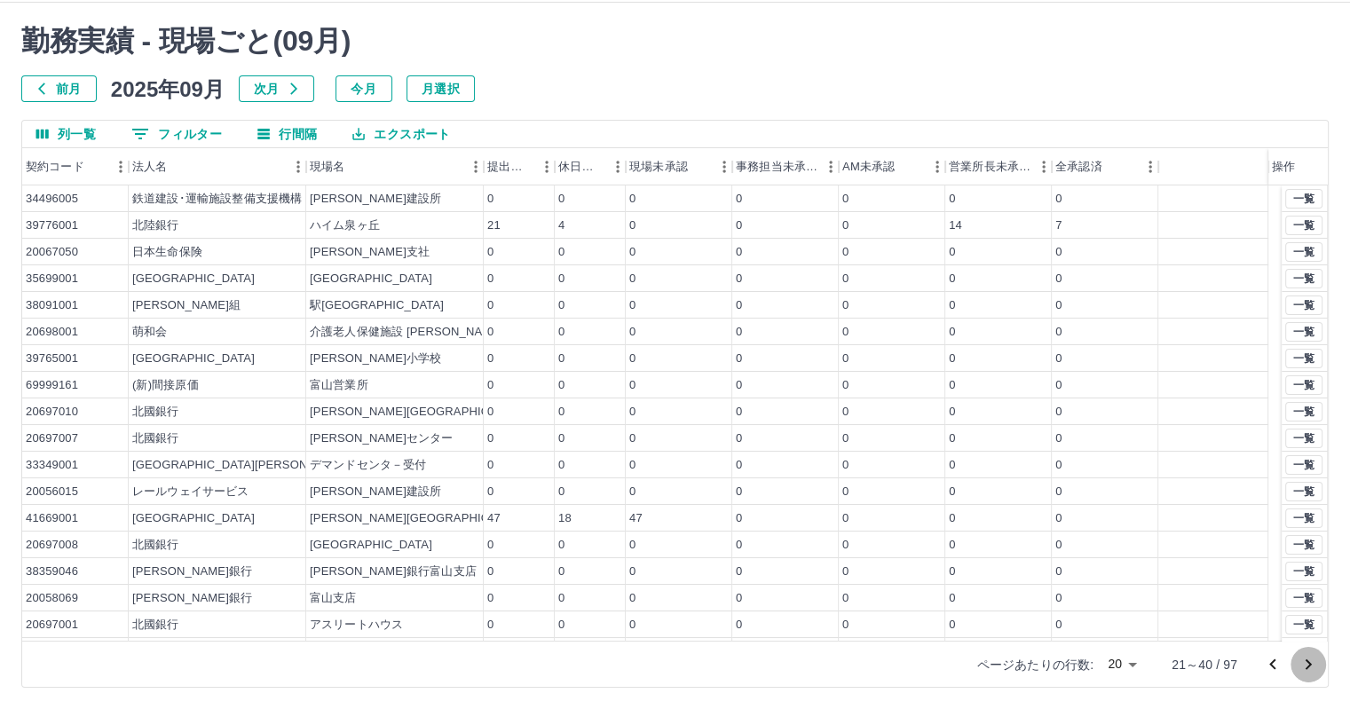
click at [1305, 665] on icon "次のページへ" at bounding box center [1307, 664] width 21 height 21
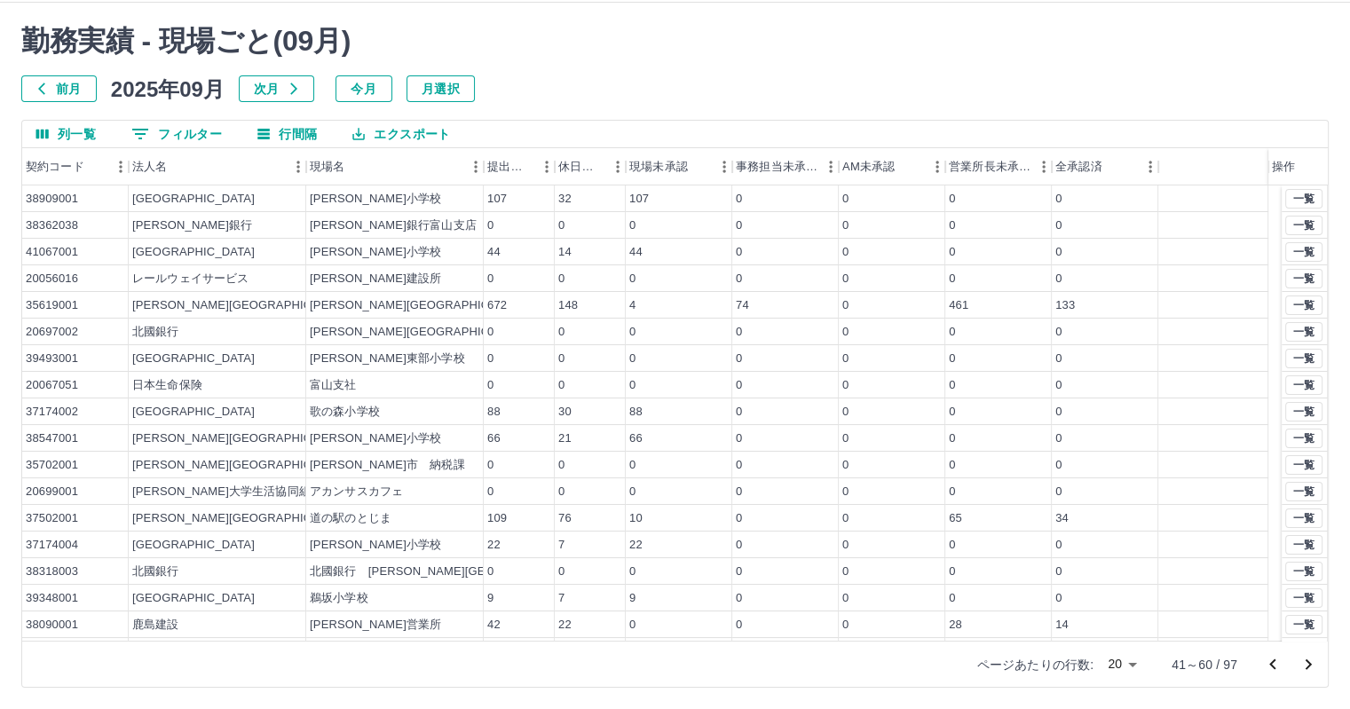
click at [1305, 665] on icon "次のページへ" at bounding box center [1307, 664] width 21 height 21
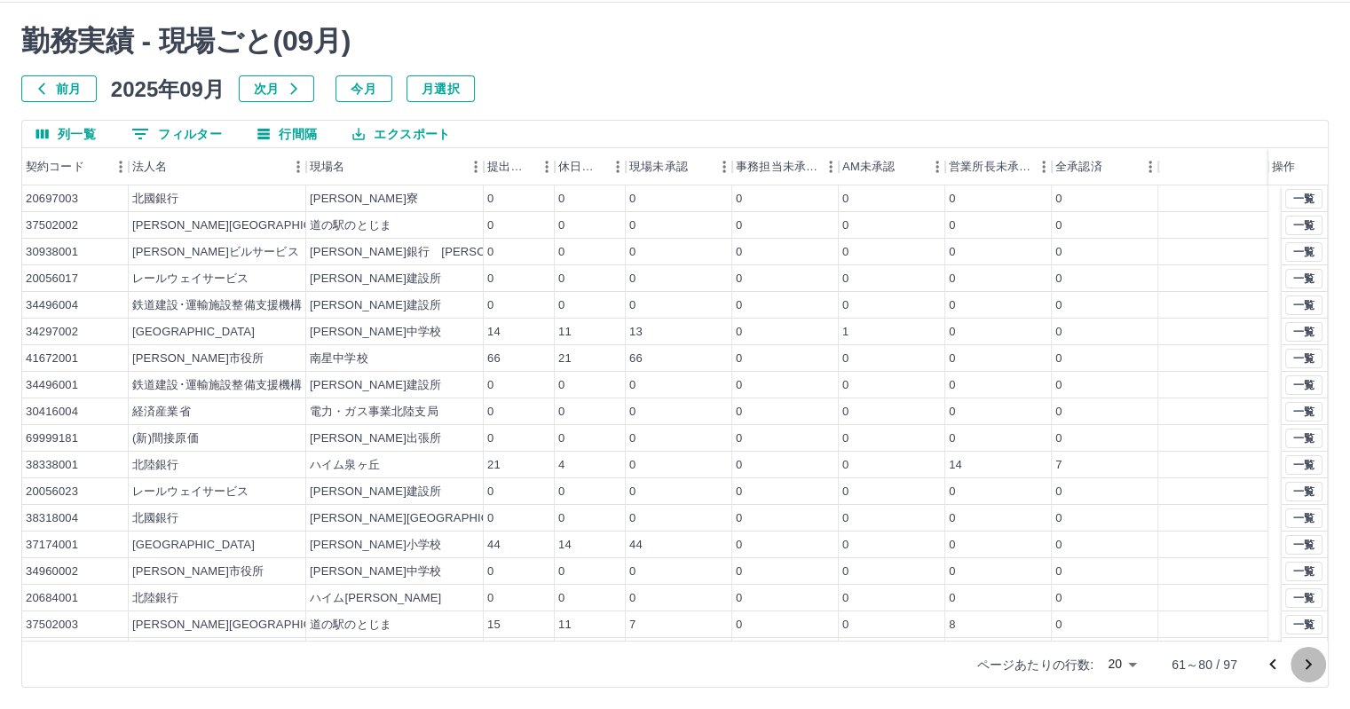
click at [1305, 665] on icon "次のページへ" at bounding box center [1307, 664] width 21 height 21
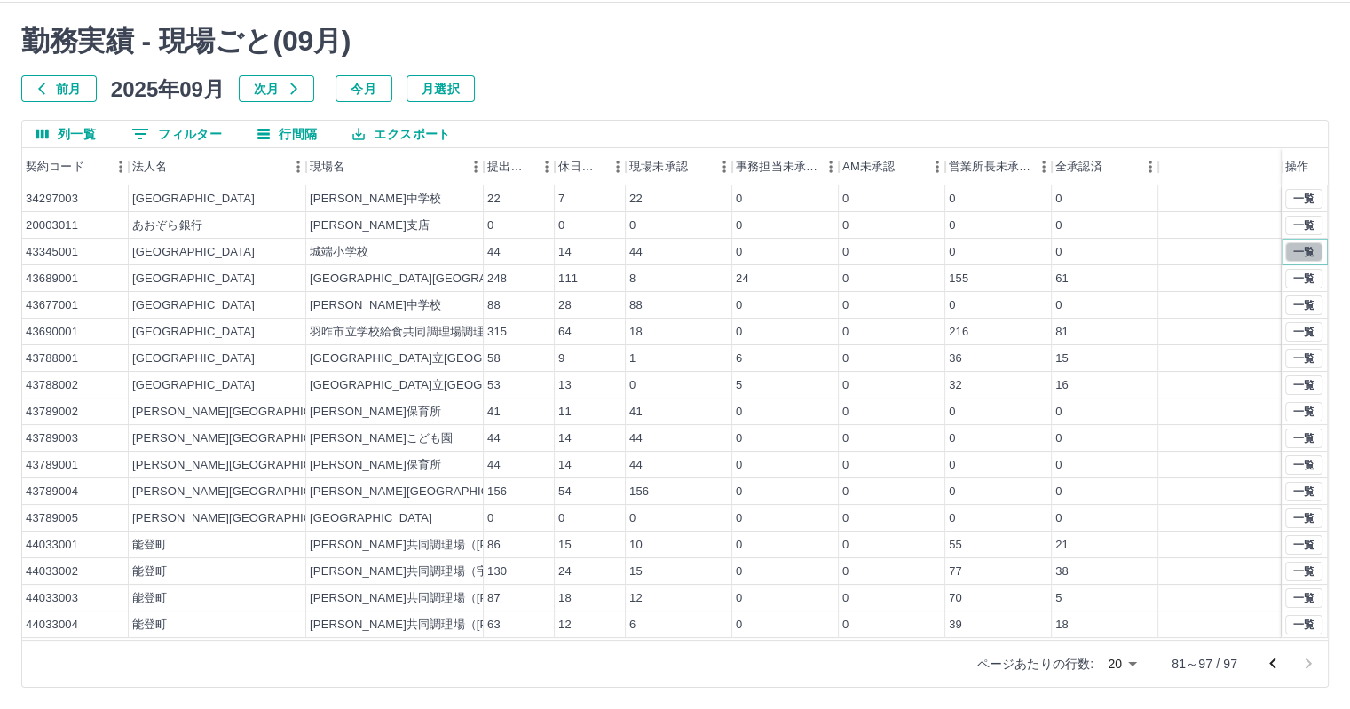
click at [1292, 248] on button "一覧" at bounding box center [1303, 252] width 37 height 20
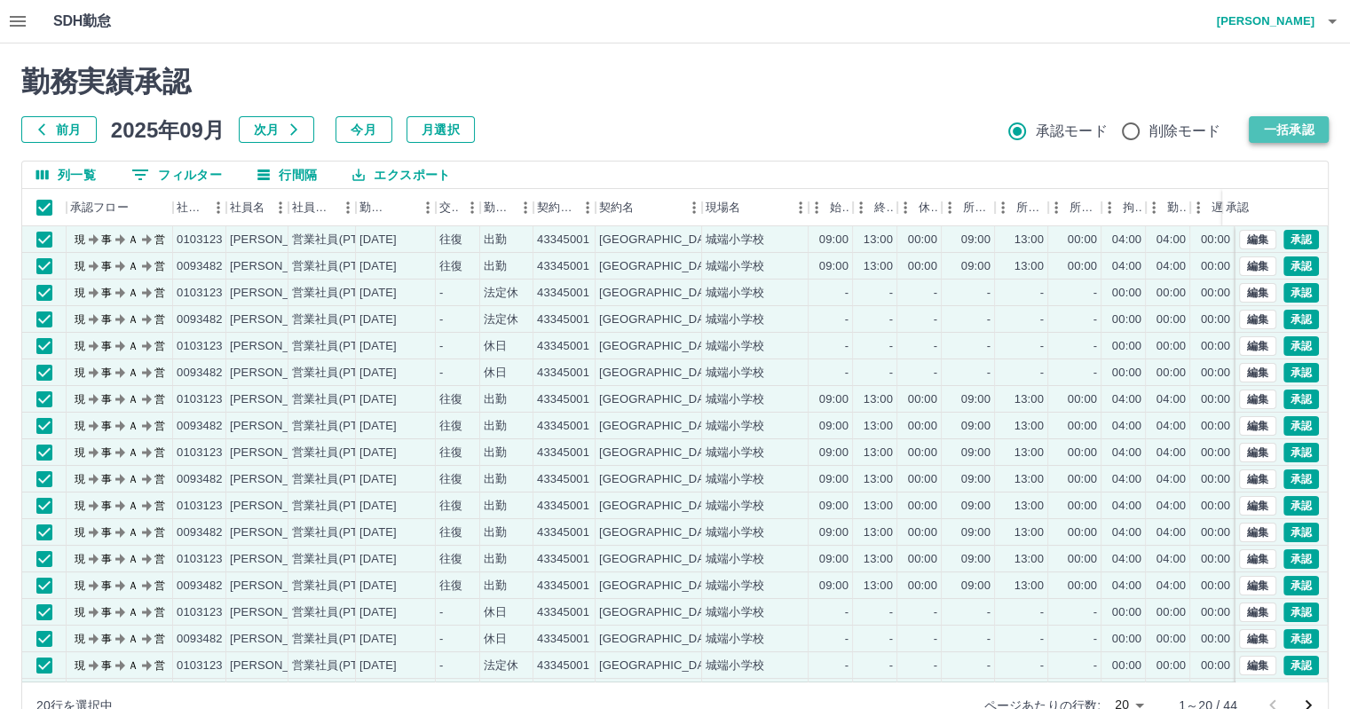
click at [1296, 125] on button "一括承認" at bounding box center [1288, 129] width 80 height 27
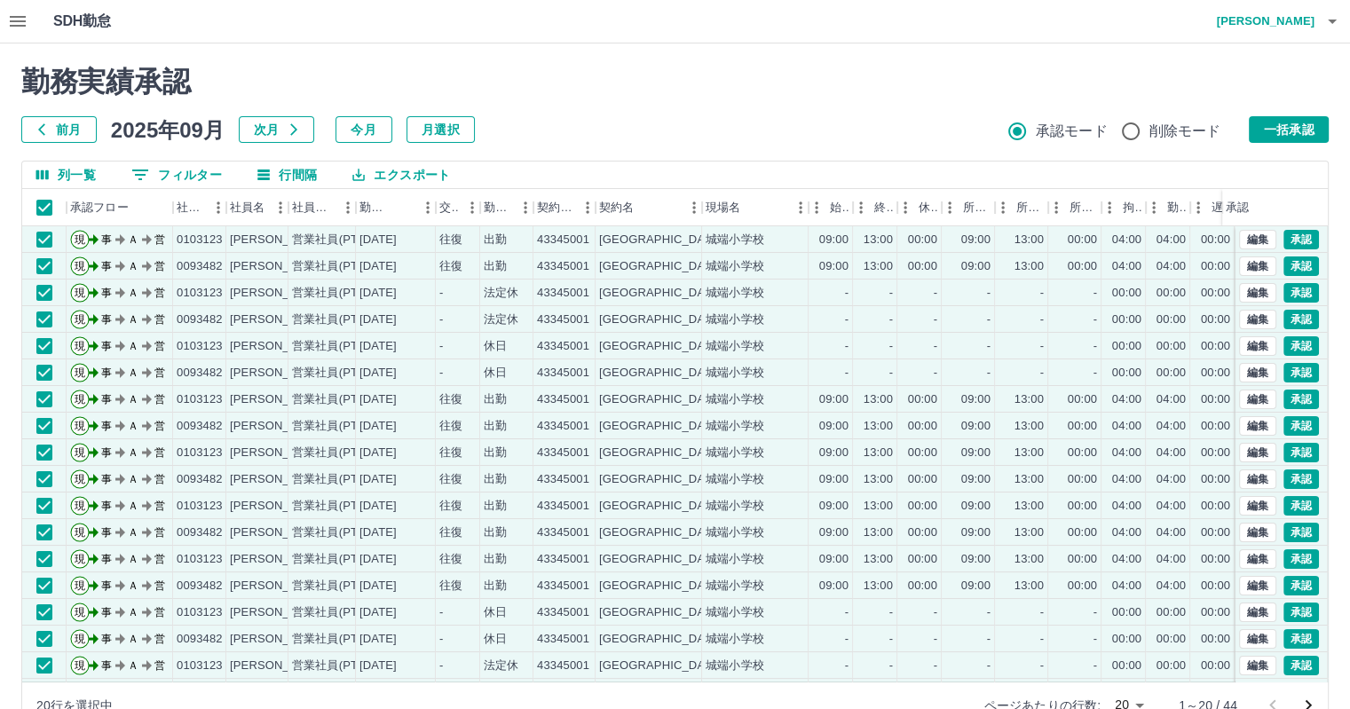
click at [1309, 126] on button "一括承認" at bounding box center [1288, 129] width 80 height 27
click at [1315, 141] on button "一括承認" at bounding box center [1288, 129] width 80 height 27
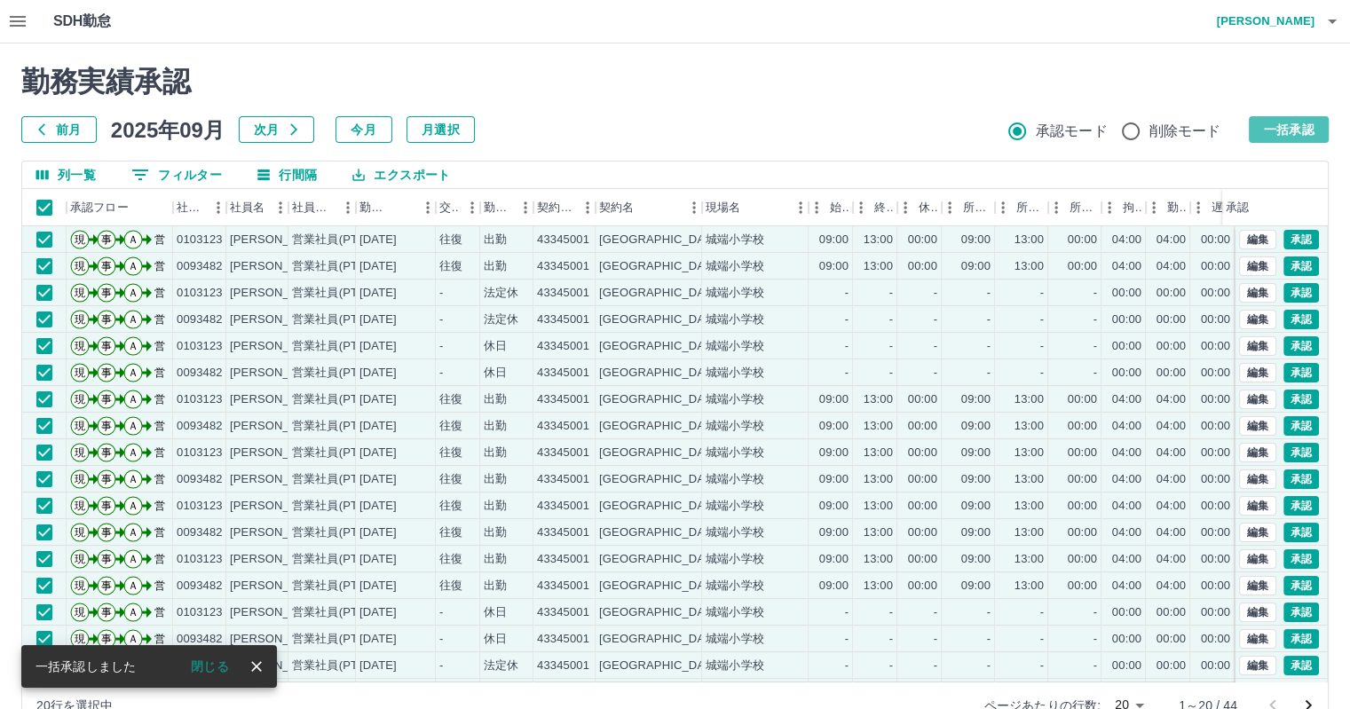
click at [1279, 130] on button "一括承認" at bounding box center [1288, 129] width 80 height 27
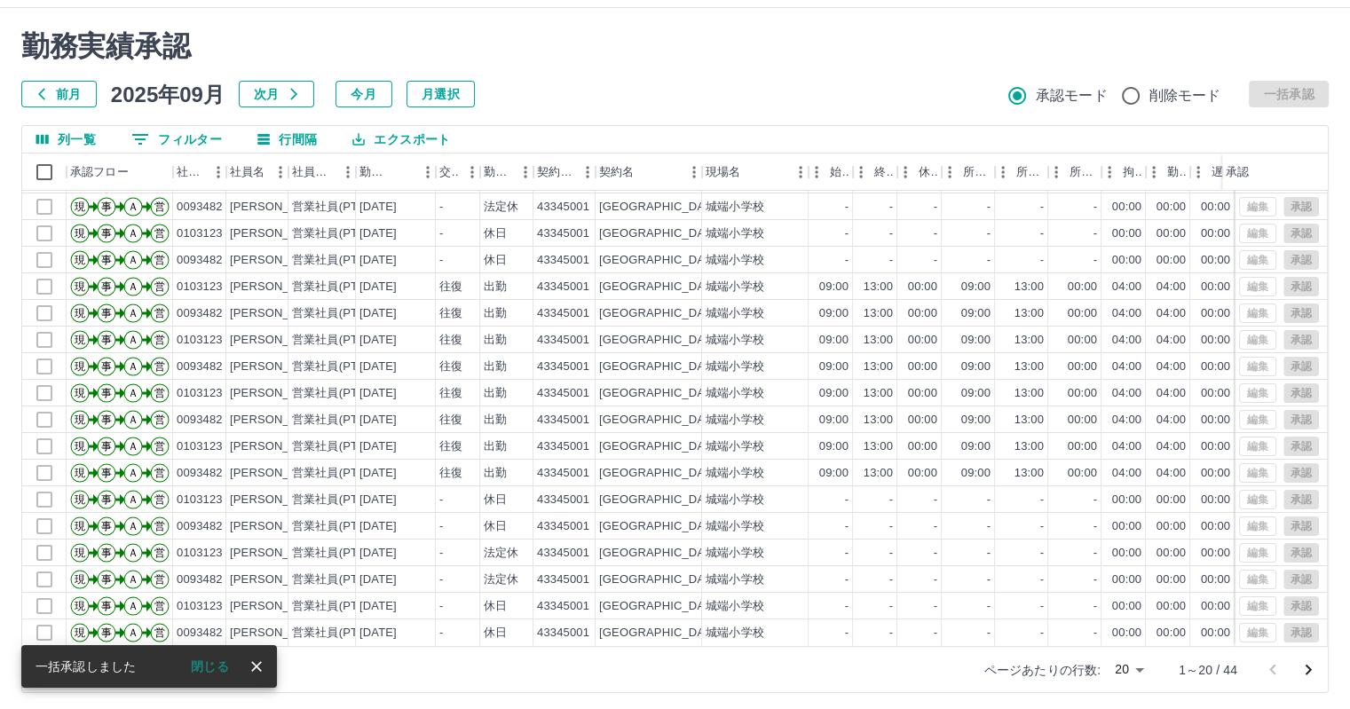
scroll to position [41, 0]
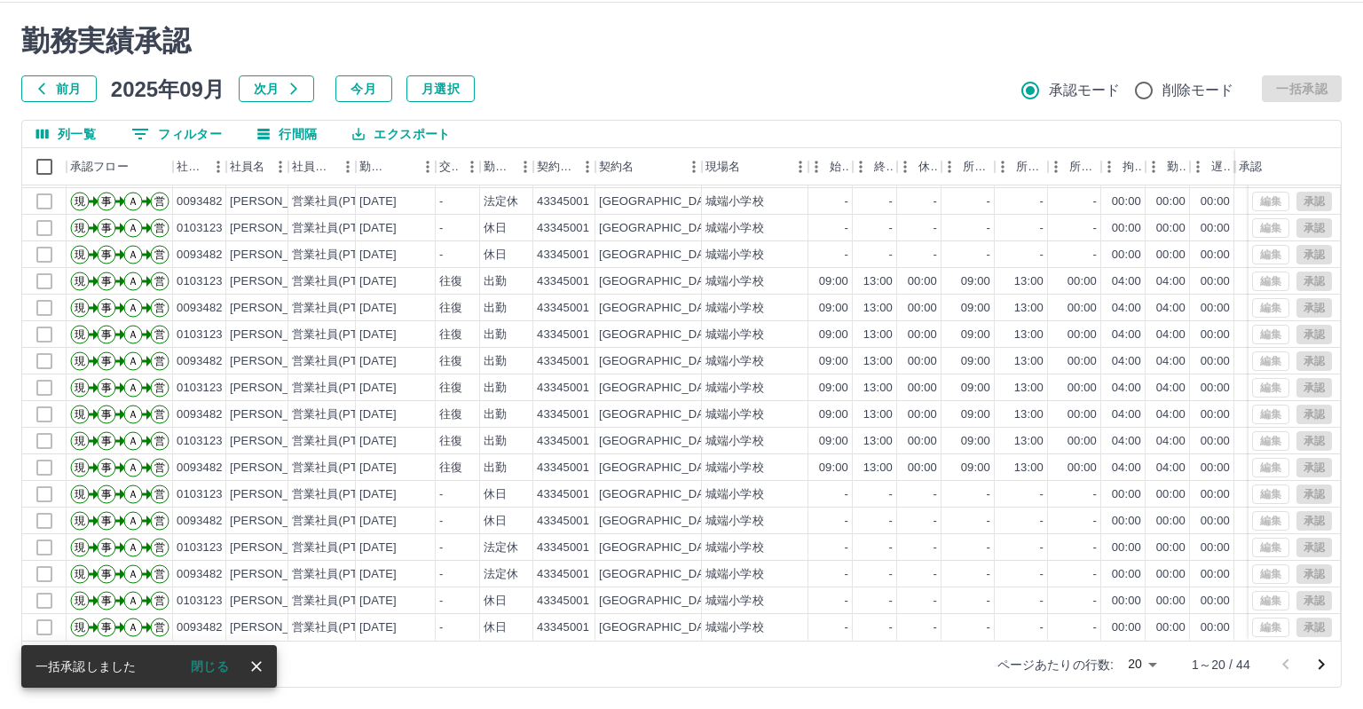
click at [1139, 662] on body "SDH勤怠 草薙　修康 勤務実績承認 前月 2025年09月 次月 今月 月選択 承認モード 削除モード 一括承認 列一覧 0 フィルター 行間隔 エクスポー…" at bounding box center [681, 334] width 1363 height 750
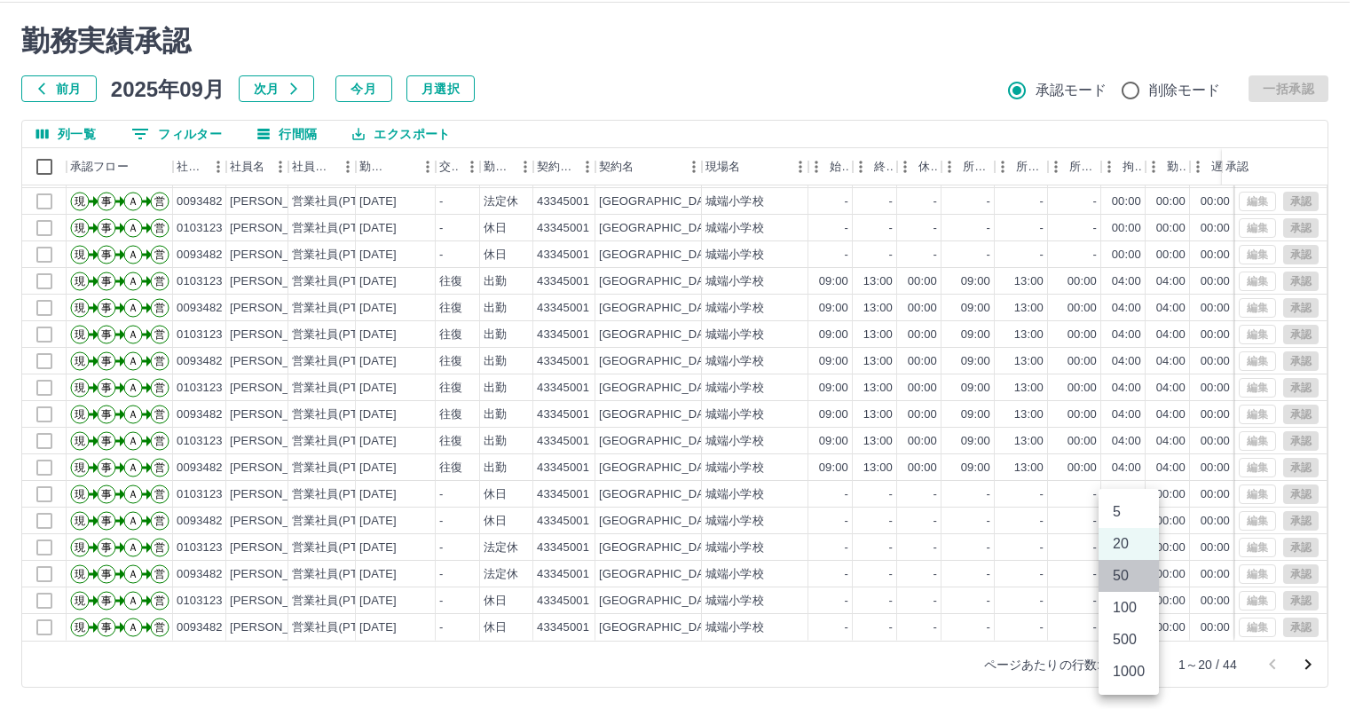
click at [1125, 575] on li "50" at bounding box center [1128, 576] width 60 height 32
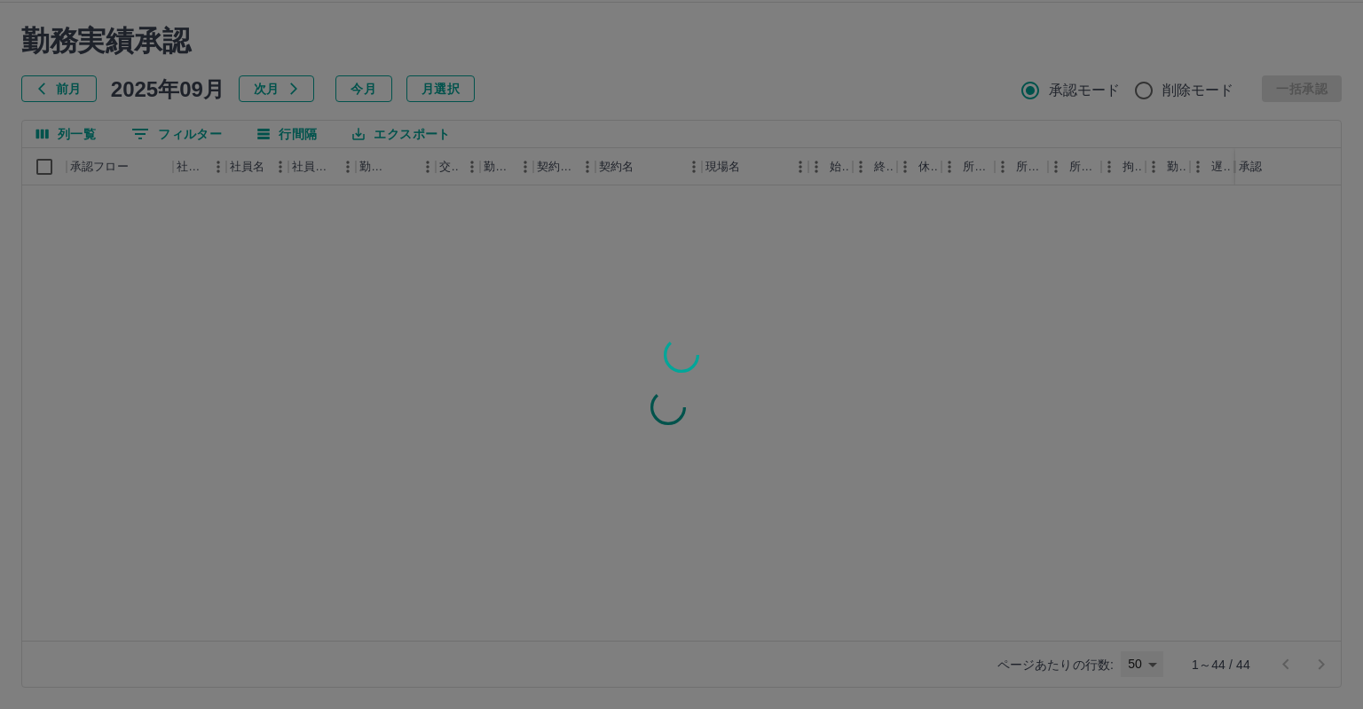
type input "**"
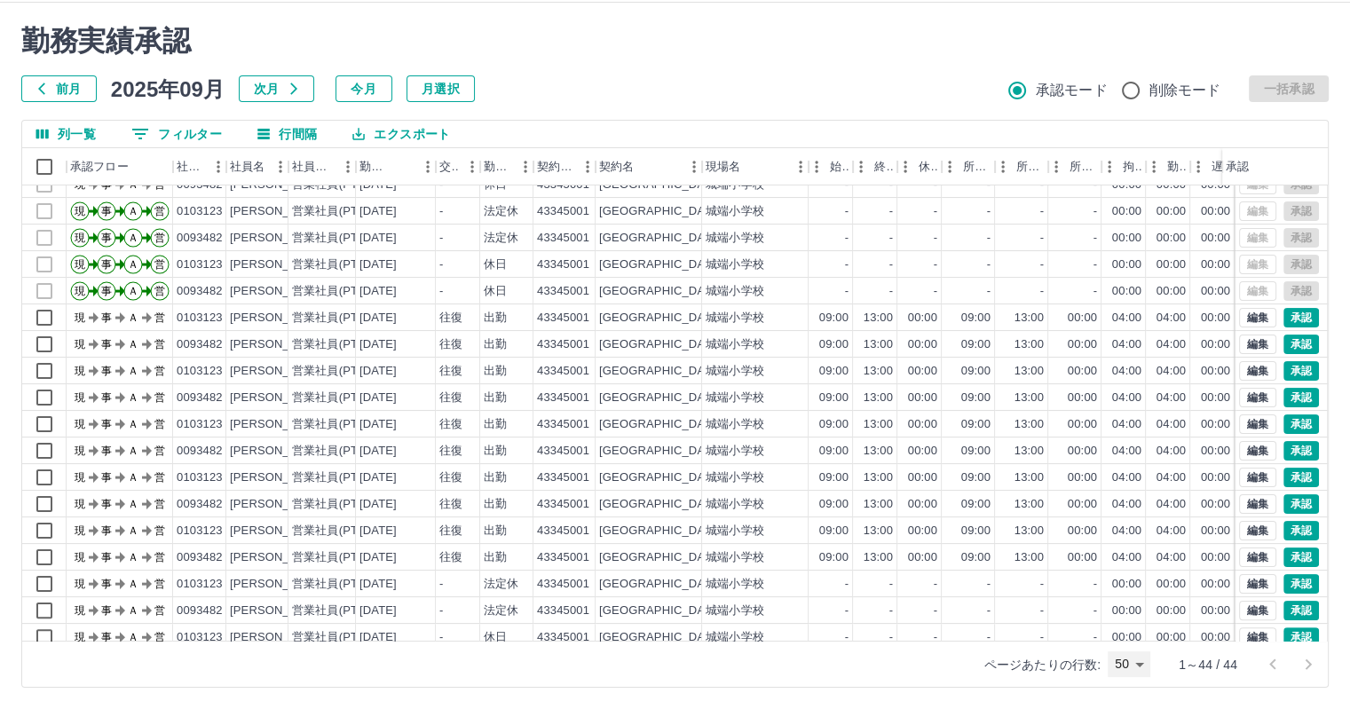
scroll to position [414, 0]
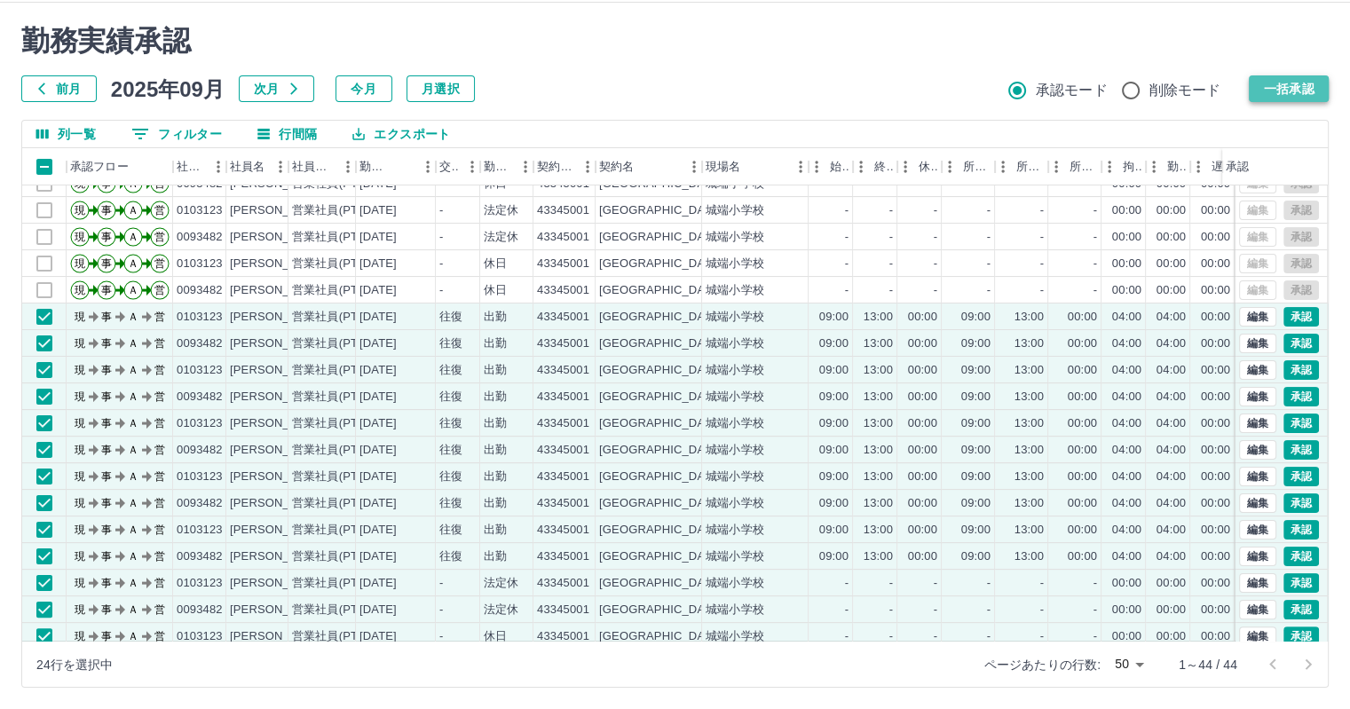
click at [1274, 88] on button "一括承認" at bounding box center [1288, 88] width 80 height 27
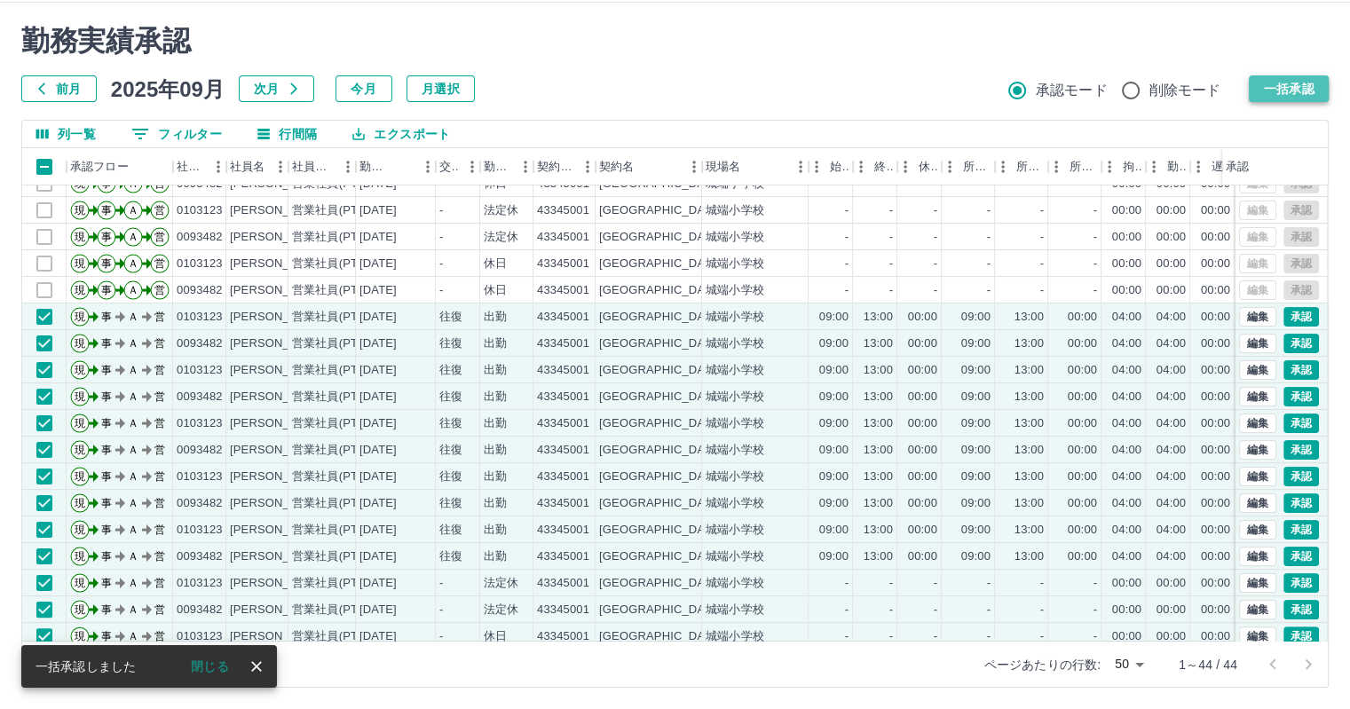
click at [1282, 89] on button "一括承認" at bounding box center [1288, 88] width 80 height 27
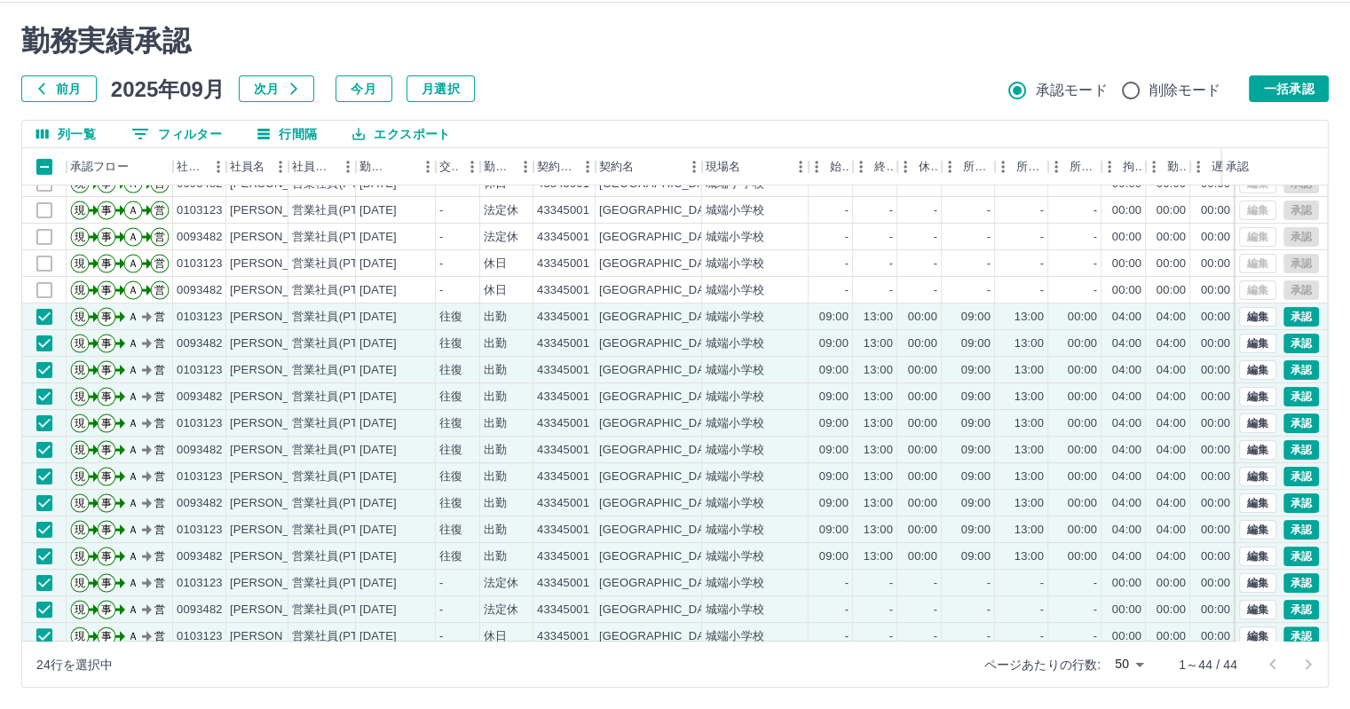
click at [1291, 89] on button "一括承認" at bounding box center [1288, 88] width 80 height 27
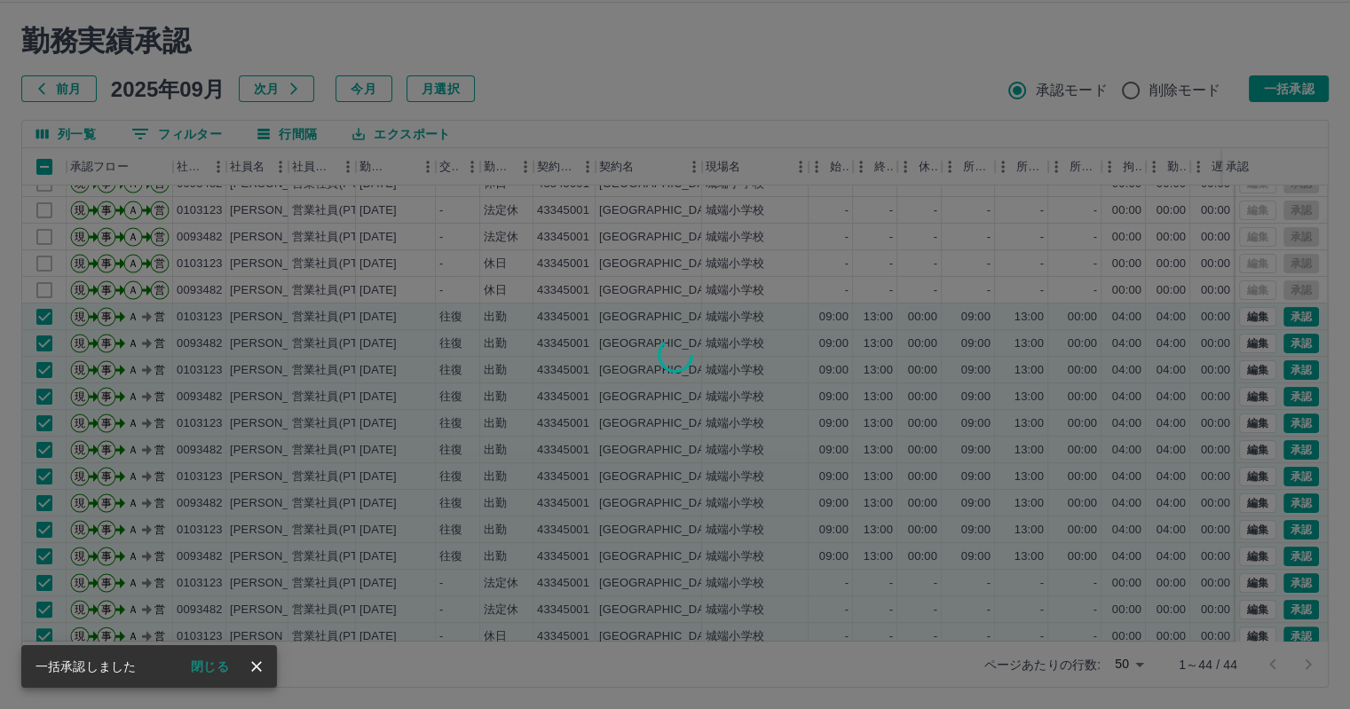
click at [1295, 88] on div at bounding box center [675, 354] width 1350 height 709
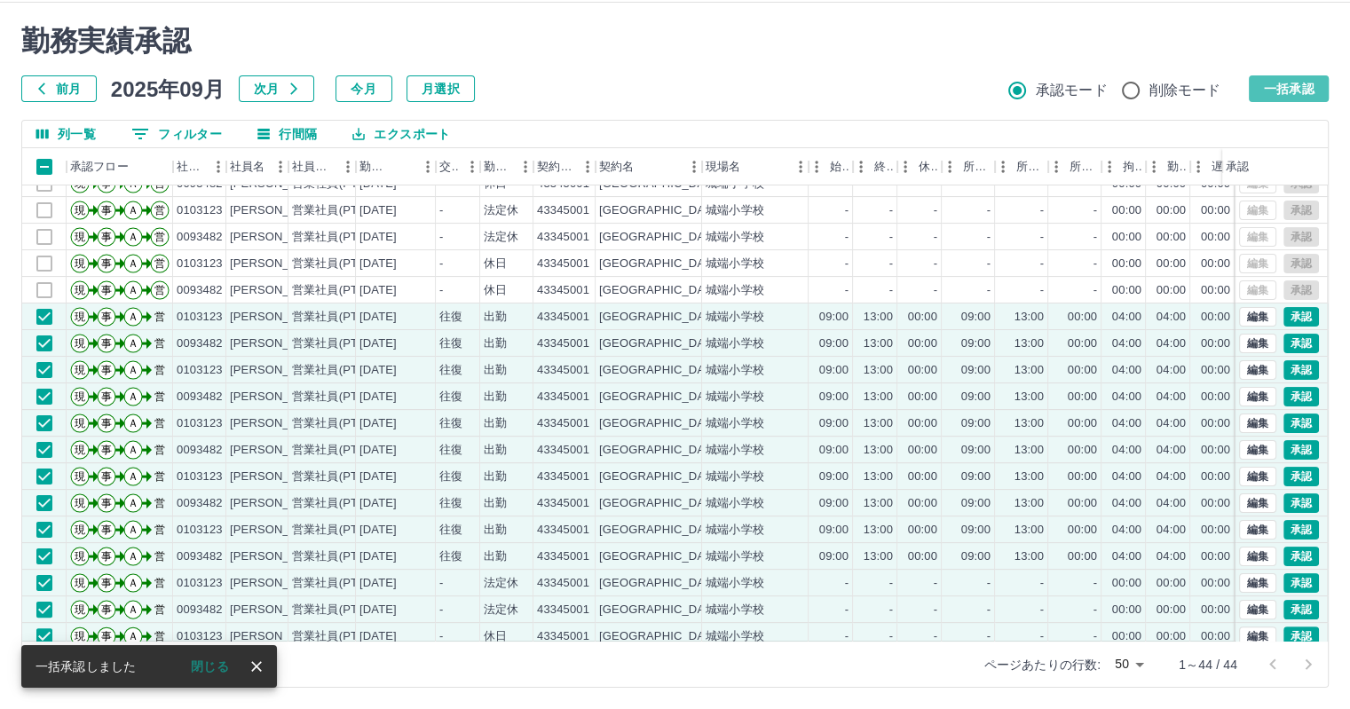
click at [1295, 88] on button "一括承認" at bounding box center [1288, 88] width 80 height 27
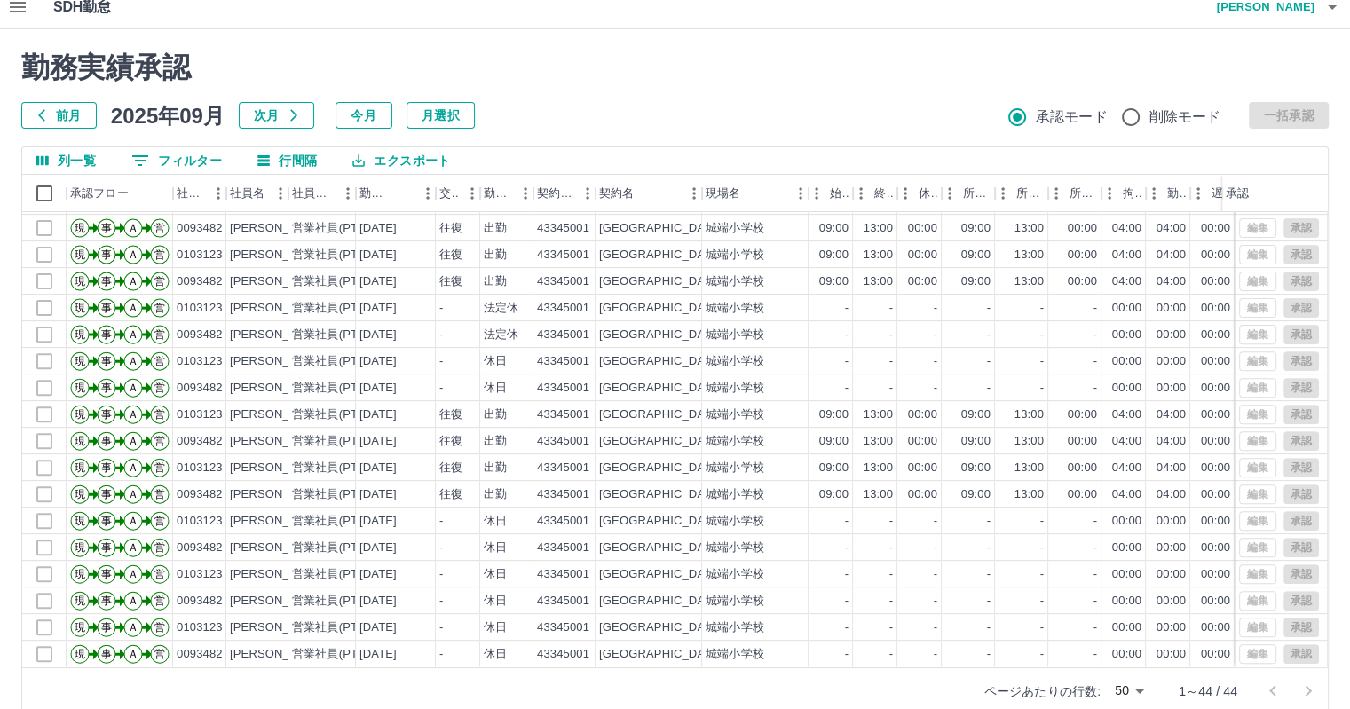
scroll to position [0, 0]
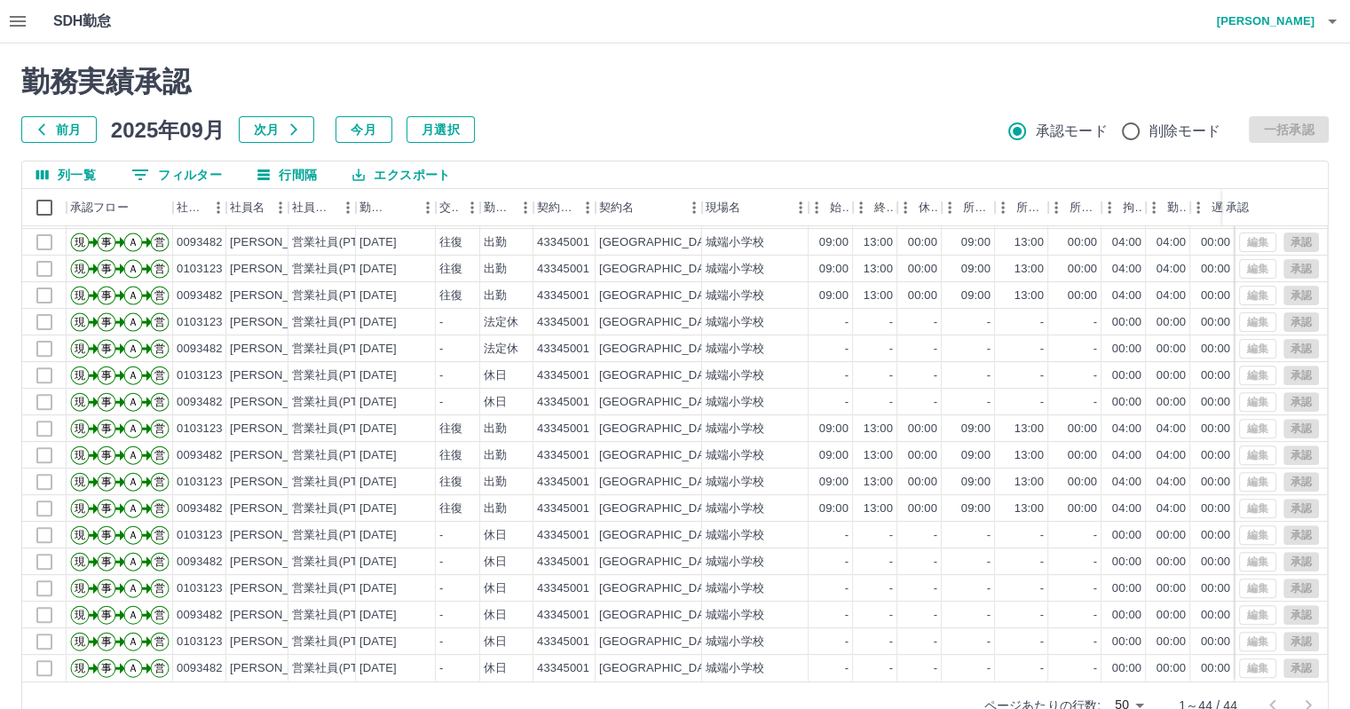
click at [17, 19] on icon "button" at bounding box center [17, 21] width 21 height 21
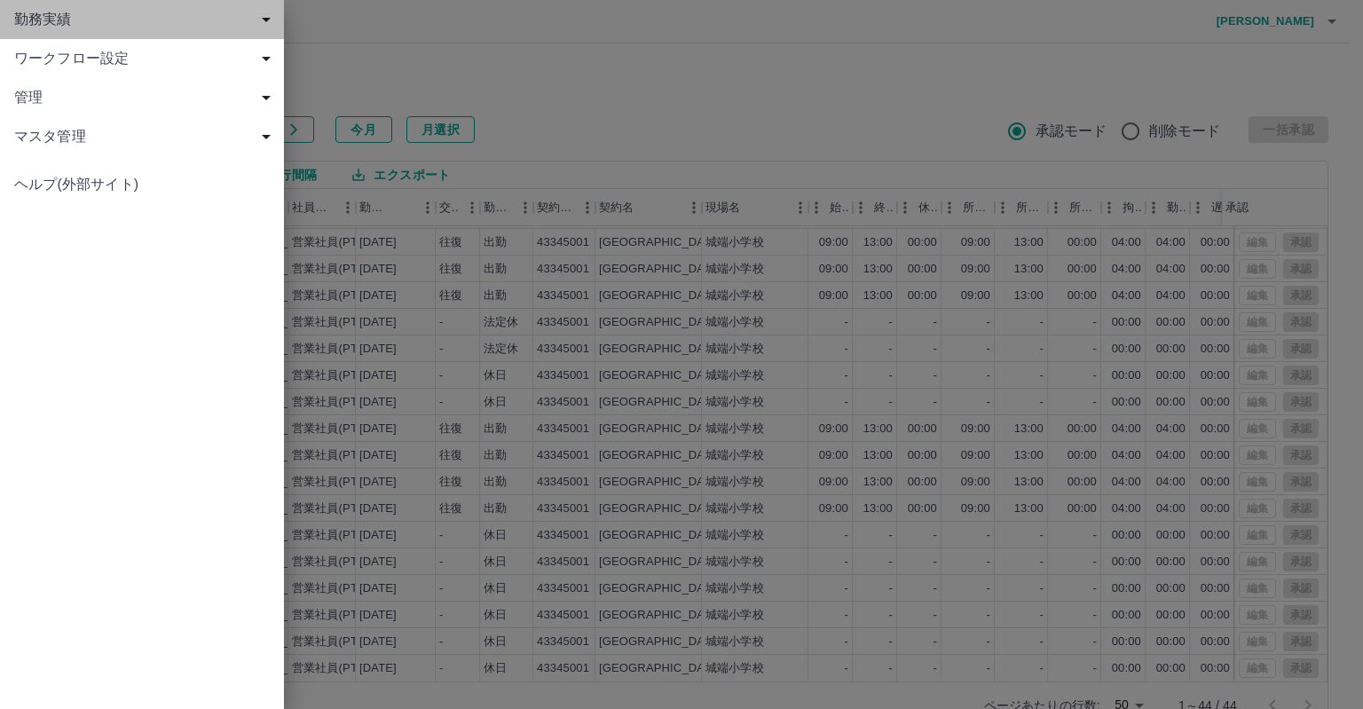
click at [61, 14] on span "勤務実績" at bounding box center [145, 19] width 263 height 21
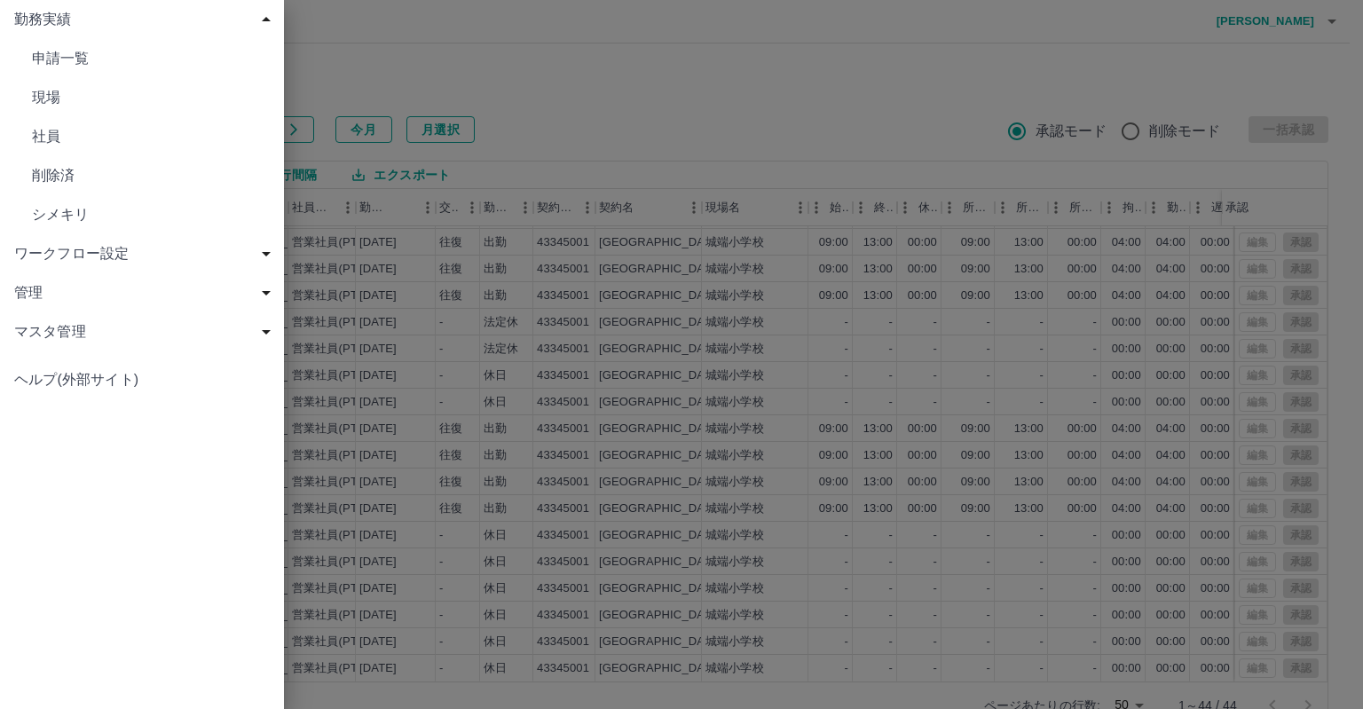
click at [43, 95] on span "現場" at bounding box center [151, 97] width 238 height 21
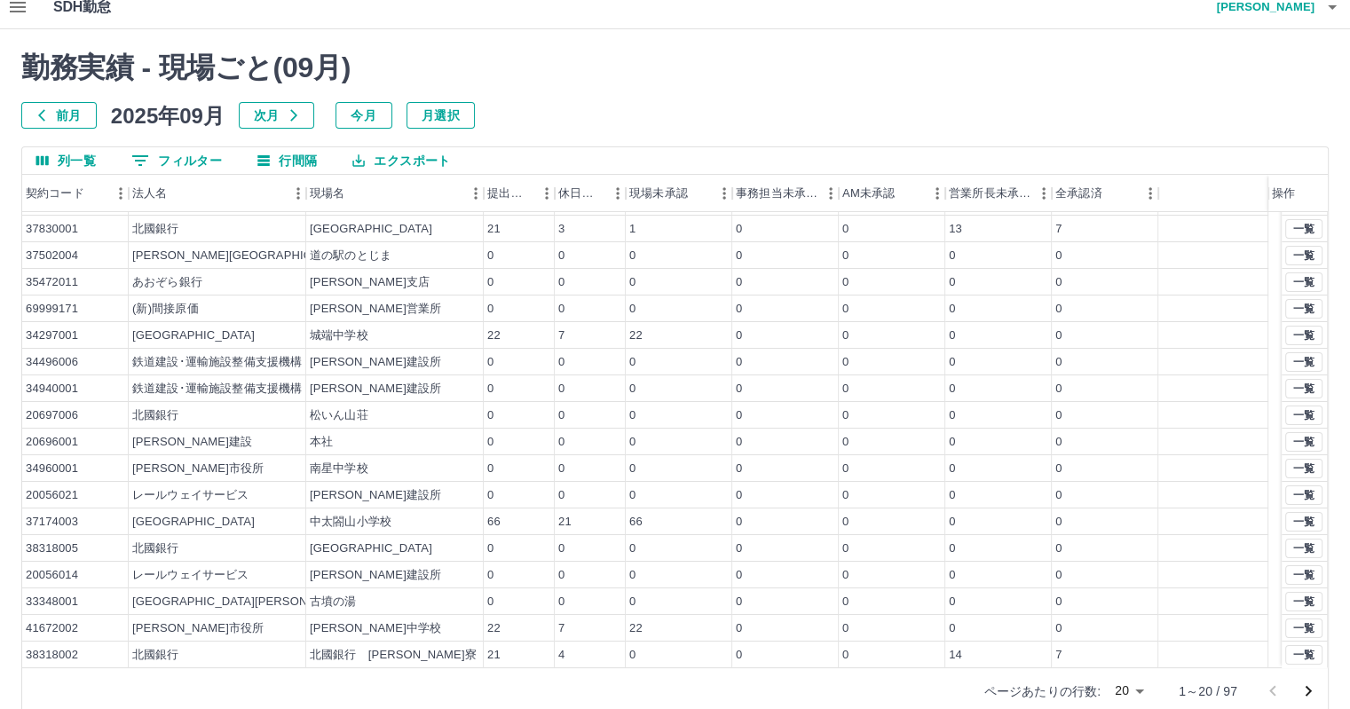
scroll to position [41, 0]
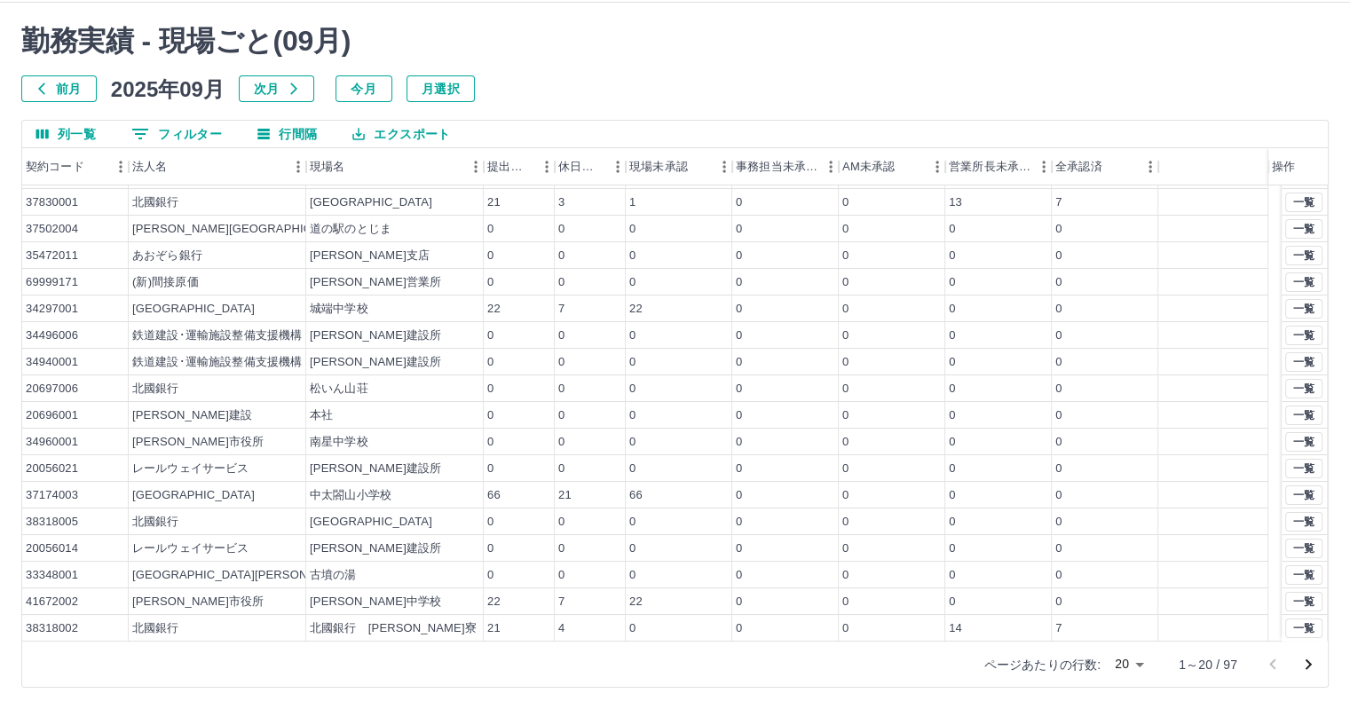
click at [1303, 661] on icon "次のページへ" at bounding box center [1307, 664] width 21 height 21
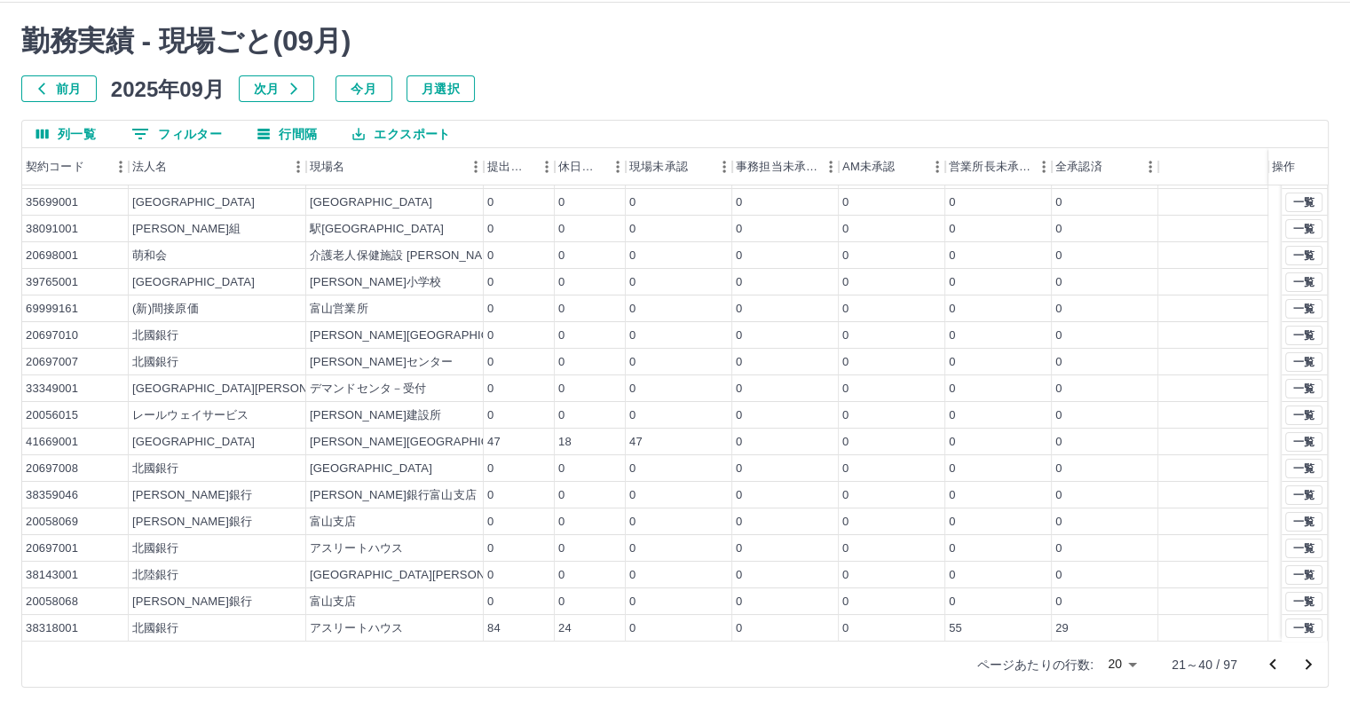
scroll to position [0, 0]
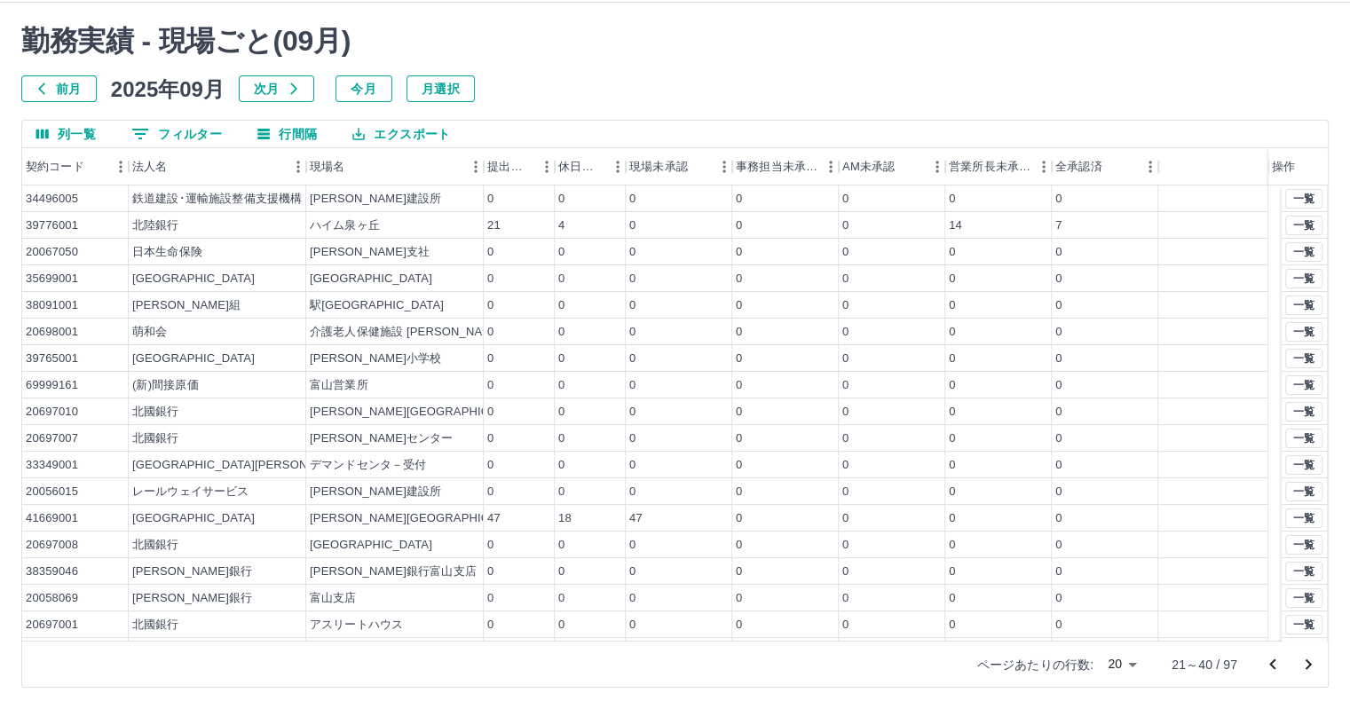
click at [1309, 665] on icon "次のページへ" at bounding box center [1308, 664] width 6 height 11
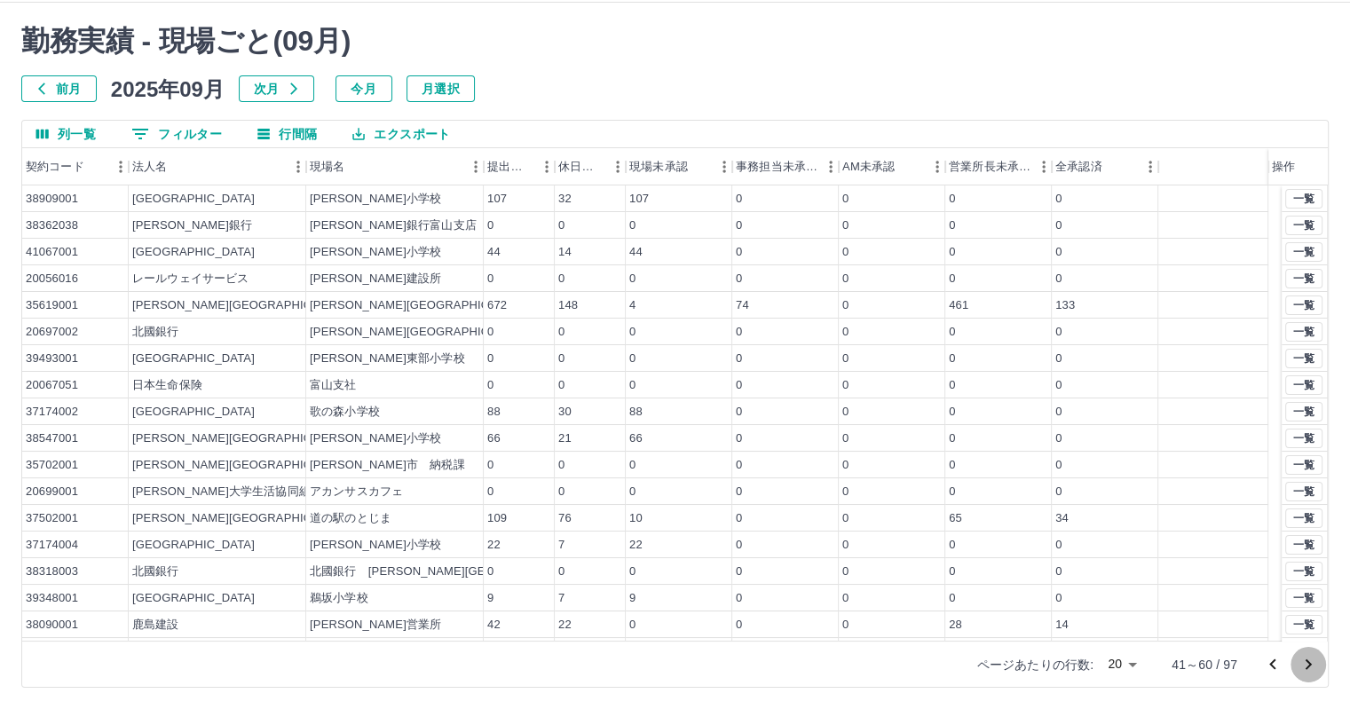
click at [1309, 665] on icon "次のページへ" at bounding box center [1308, 664] width 6 height 11
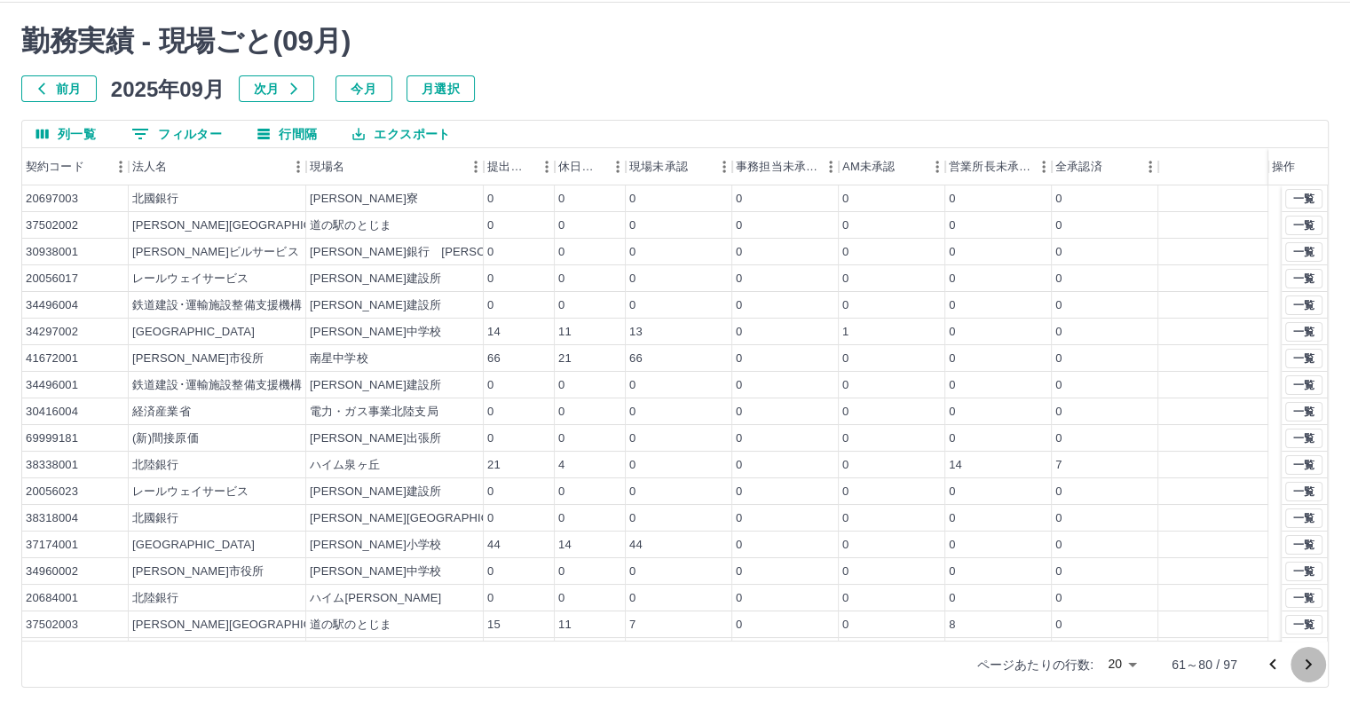
click at [1309, 665] on icon "次のページへ" at bounding box center [1308, 664] width 6 height 11
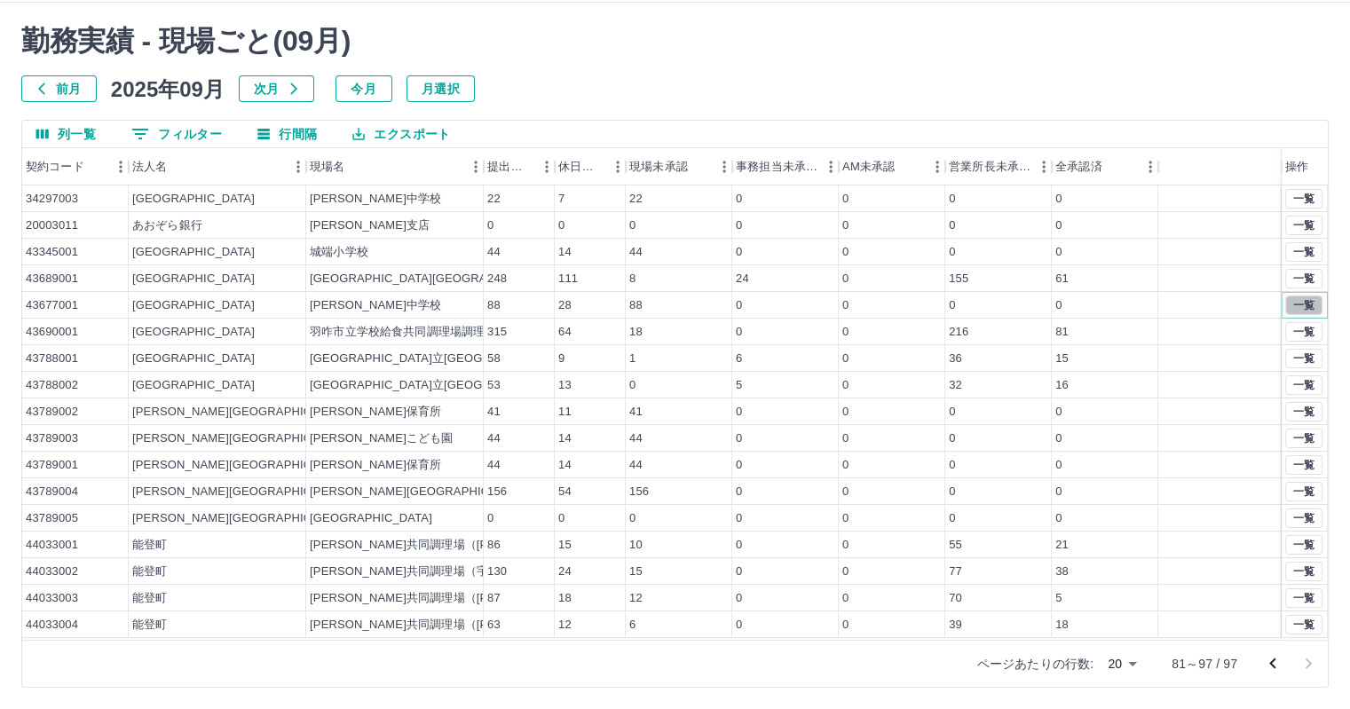
click at [1305, 303] on button "一覧" at bounding box center [1303, 305] width 37 height 20
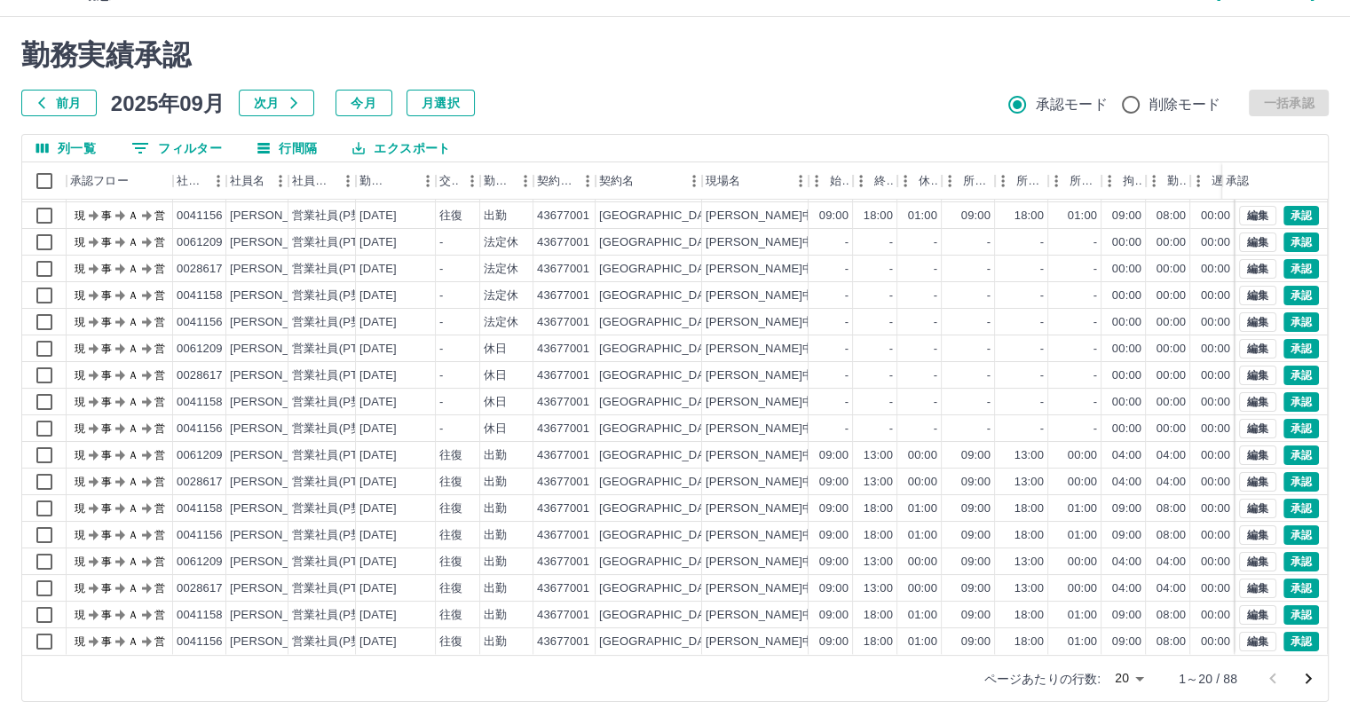
scroll to position [41, 0]
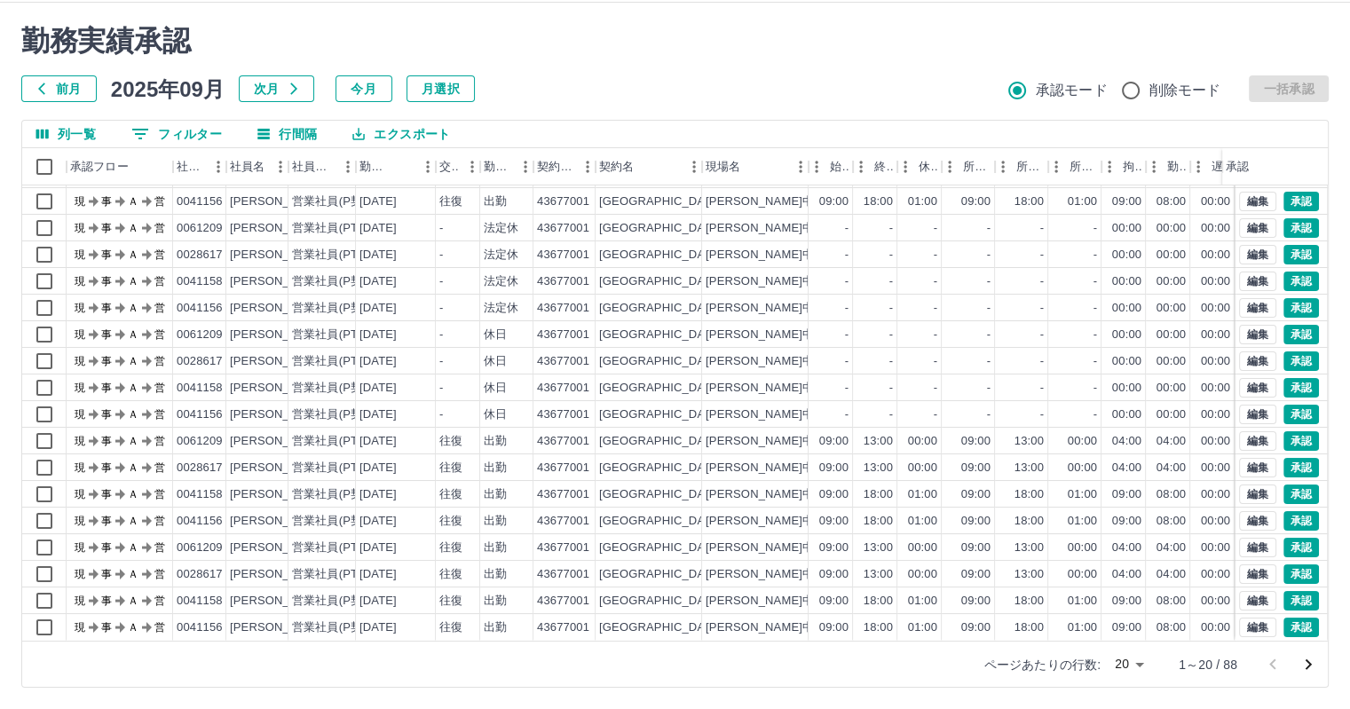
click at [1137, 663] on body "SDH勤怠 草薙　修康 勤務実績承認 前月 2025年09月 次月 今月 月選択 承認モード 削除モード 一括承認 列一覧 0 フィルター 行間隔 エクスポー…" at bounding box center [675, 334] width 1350 height 750
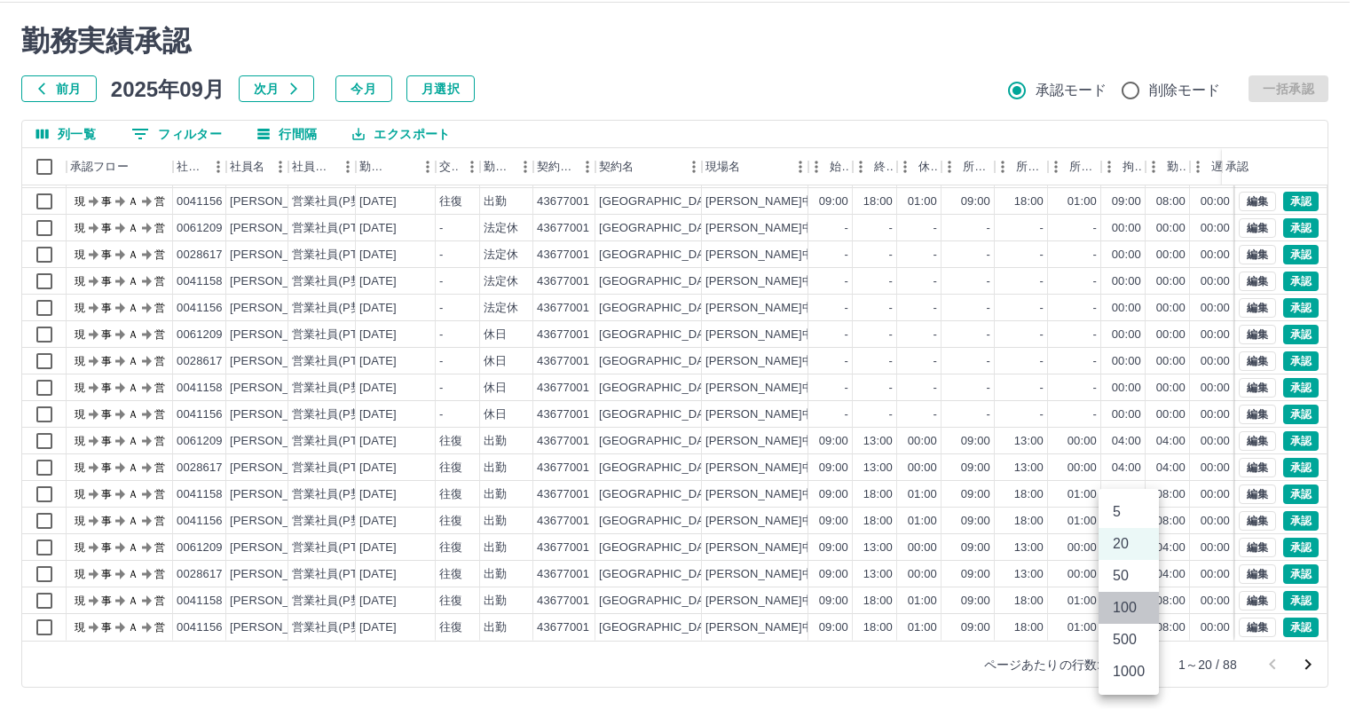
click at [1121, 608] on li "100" at bounding box center [1128, 608] width 60 height 32
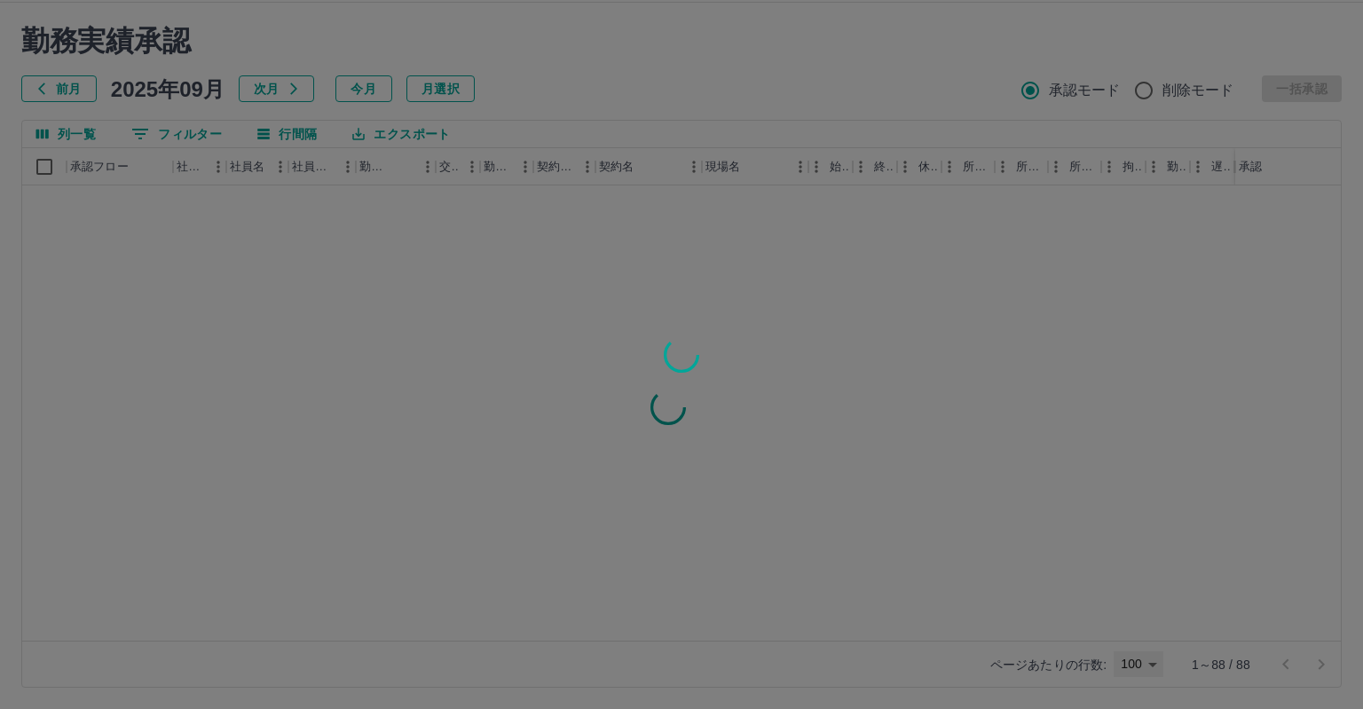
type input "***"
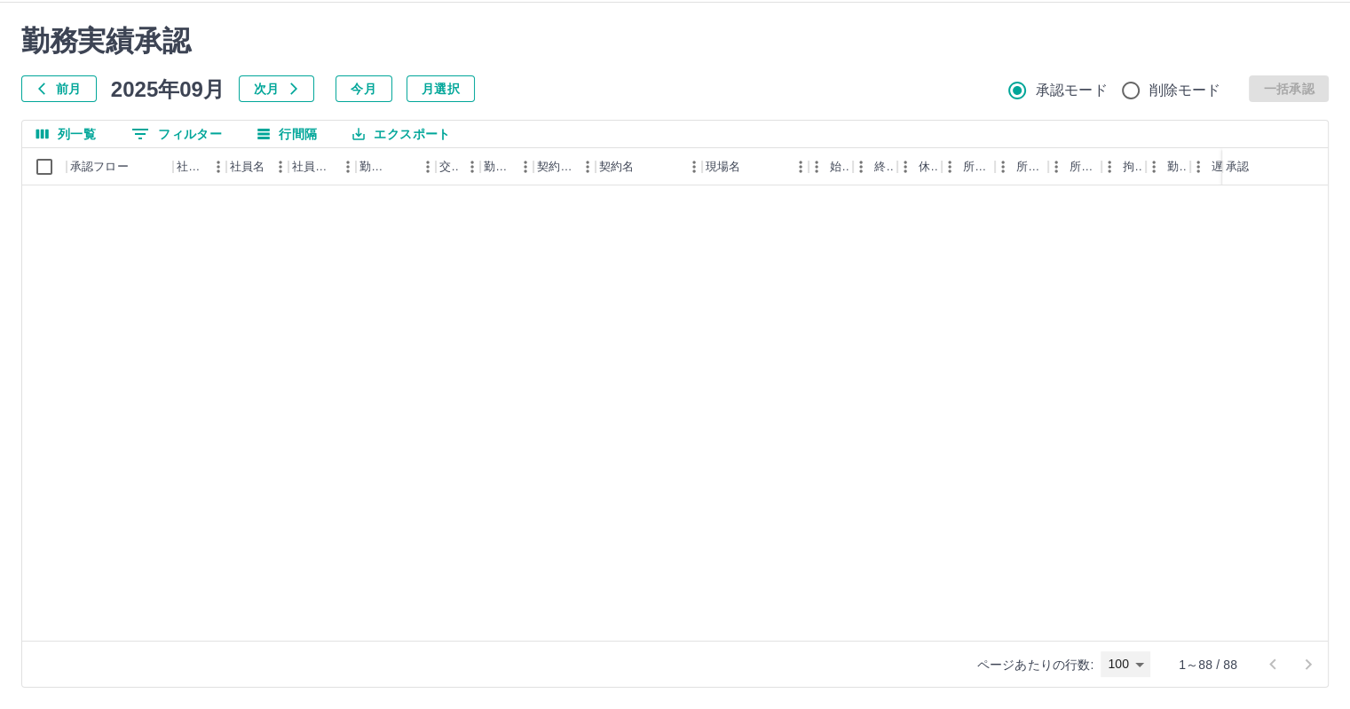
scroll to position [1900, 0]
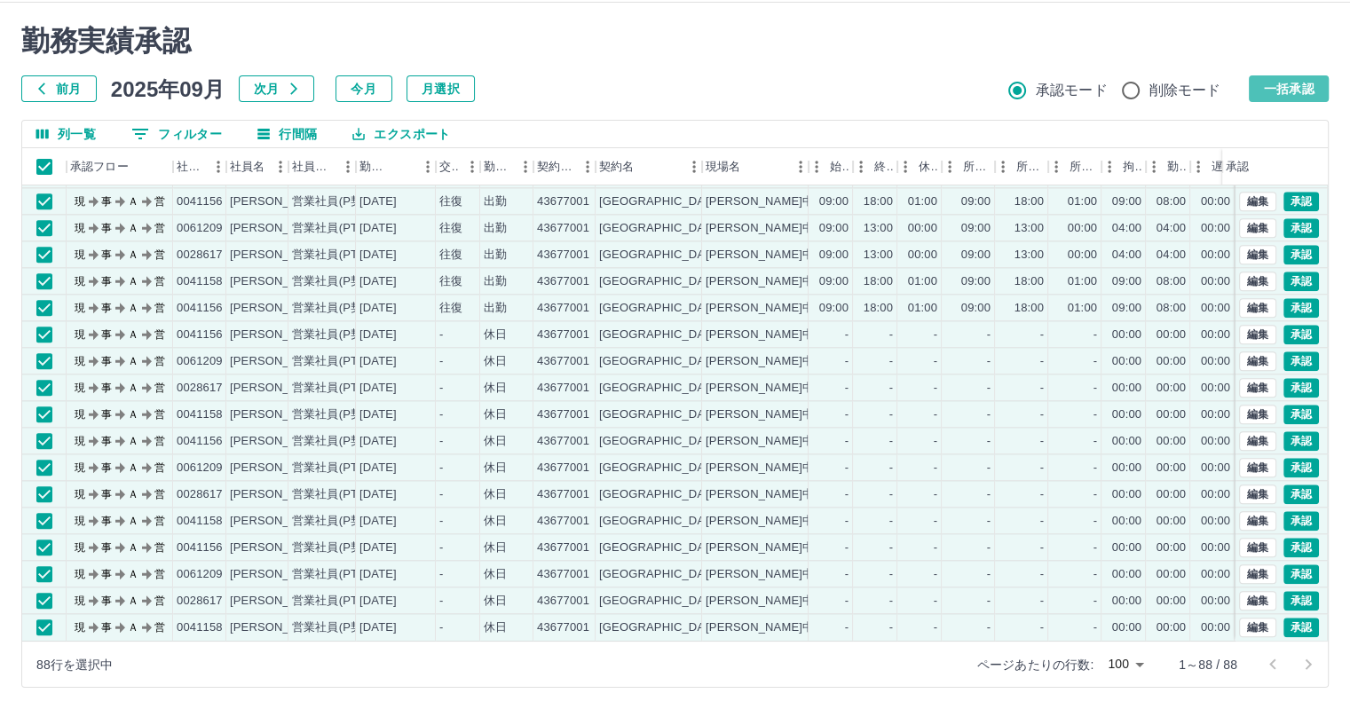
drag, startPoint x: 1292, startPoint y: 77, endPoint x: 1287, endPoint y: 86, distance: 9.9
click at [1288, 77] on button "一括承認" at bounding box center [1288, 88] width 80 height 27
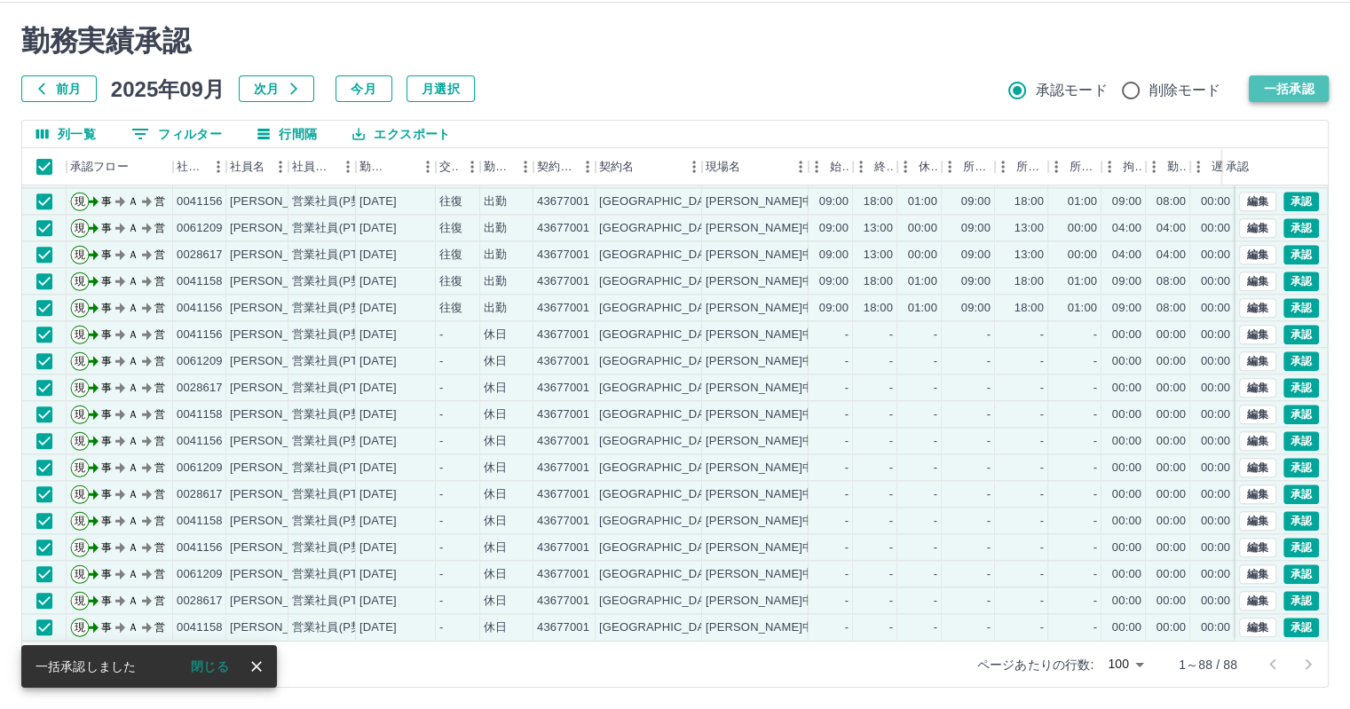
click at [1288, 83] on button "一括承認" at bounding box center [1288, 88] width 80 height 27
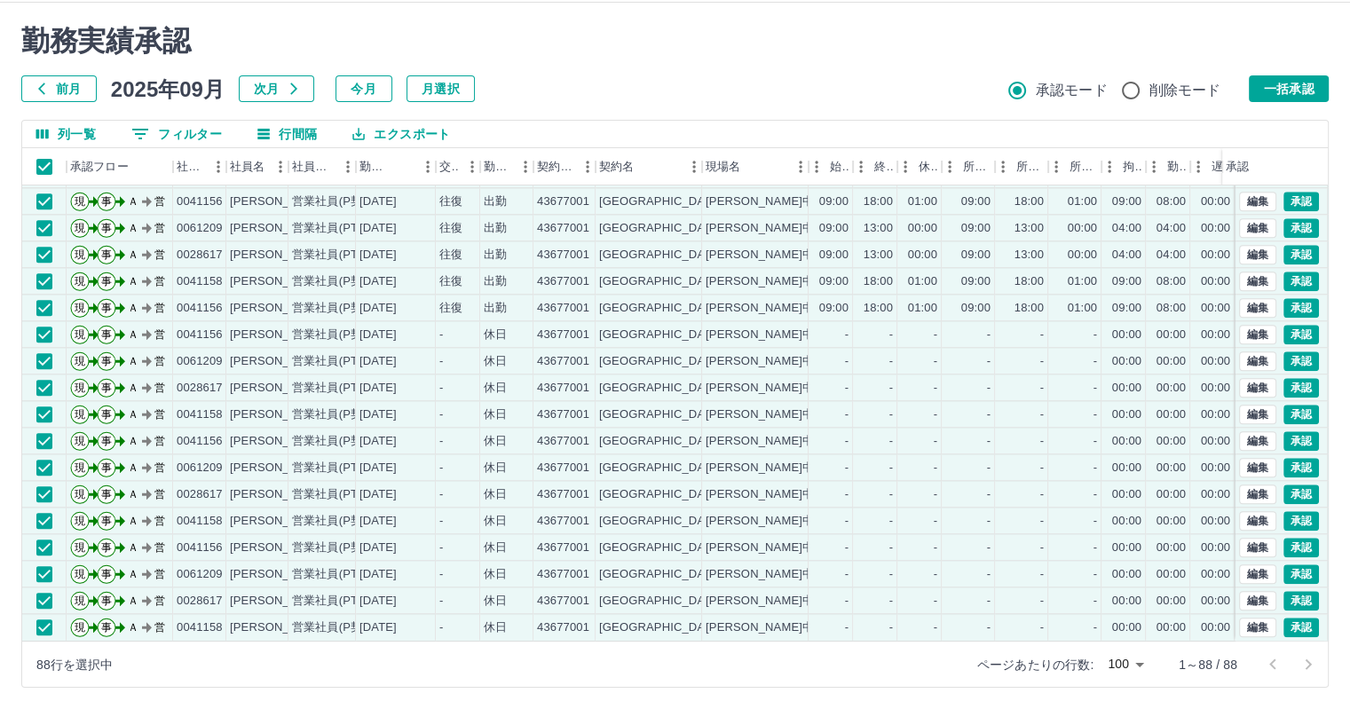
click at [1292, 91] on button "一括承認" at bounding box center [1288, 88] width 80 height 27
click at [1295, 90] on button "一括承認" at bounding box center [1288, 88] width 80 height 27
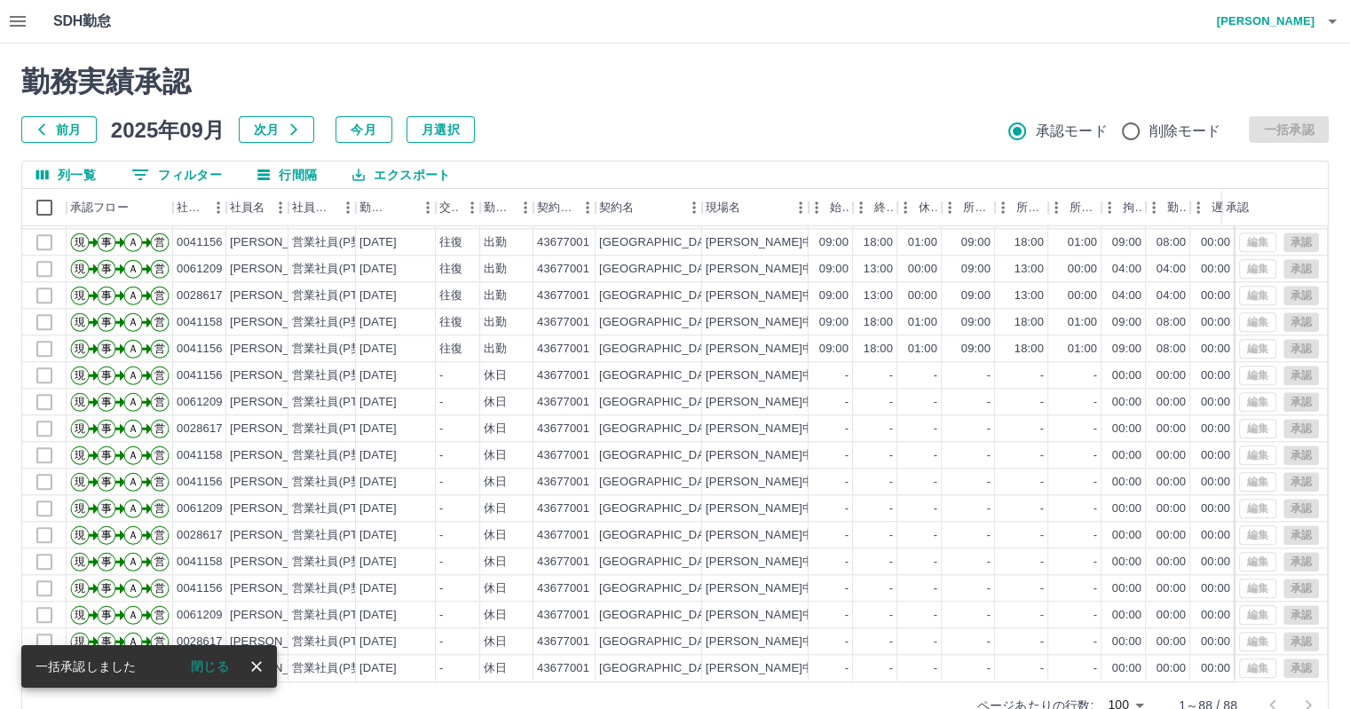
scroll to position [0, 0]
click at [19, 13] on icon "button" at bounding box center [17, 21] width 21 height 21
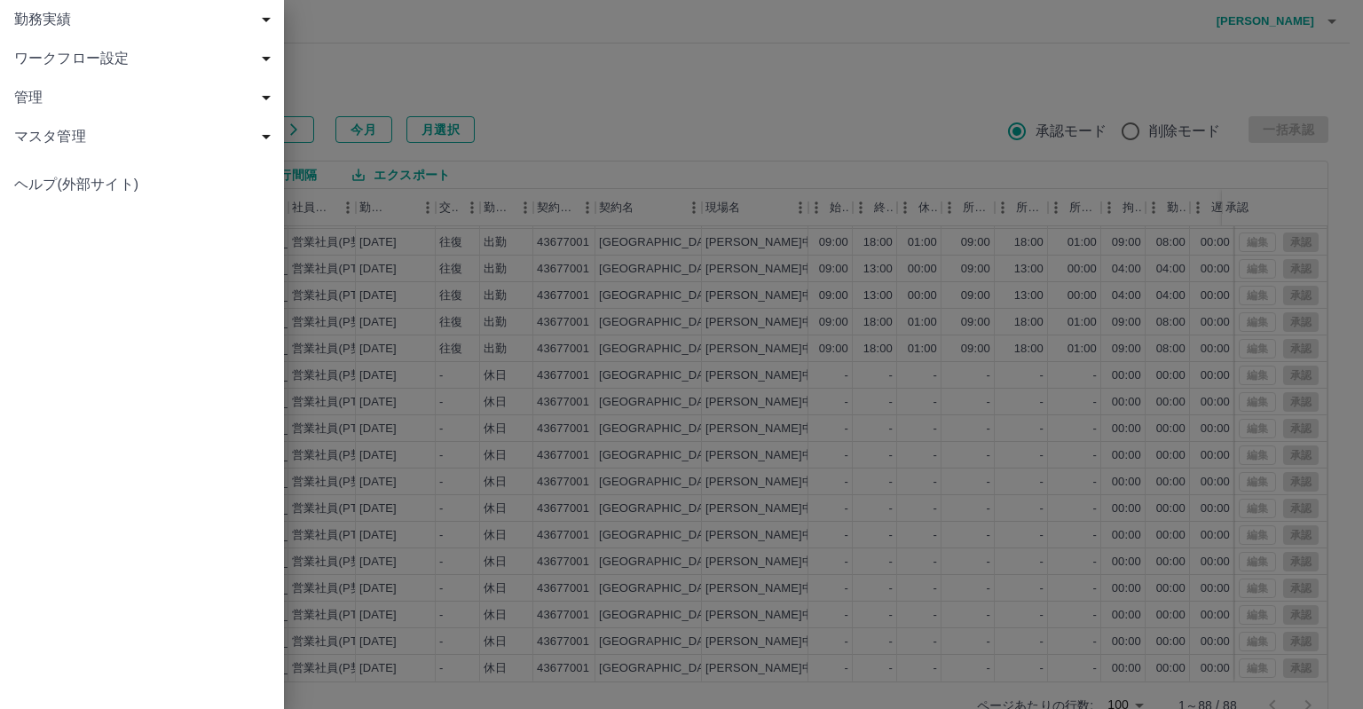
click at [58, 24] on span "勤務実績" at bounding box center [145, 19] width 263 height 21
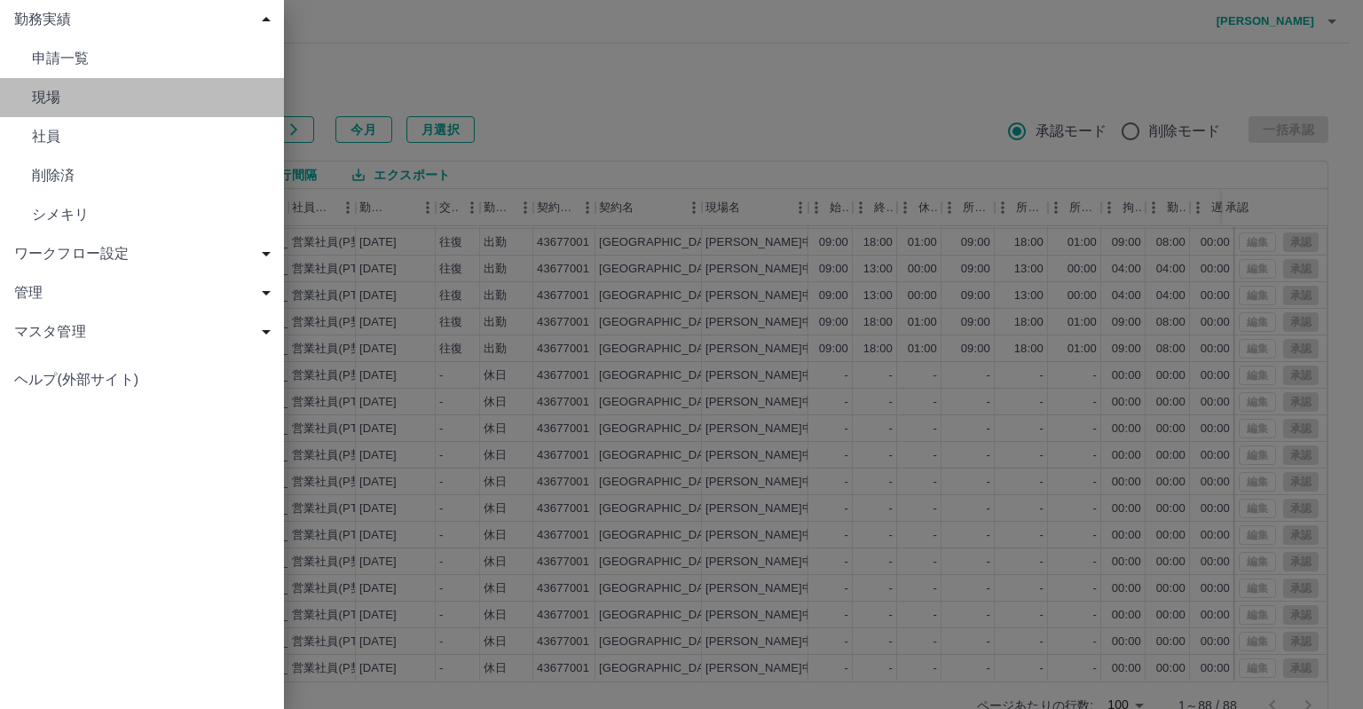
click at [55, 93] on span "現場" at bounding box center [151, 97] width 238 height 21
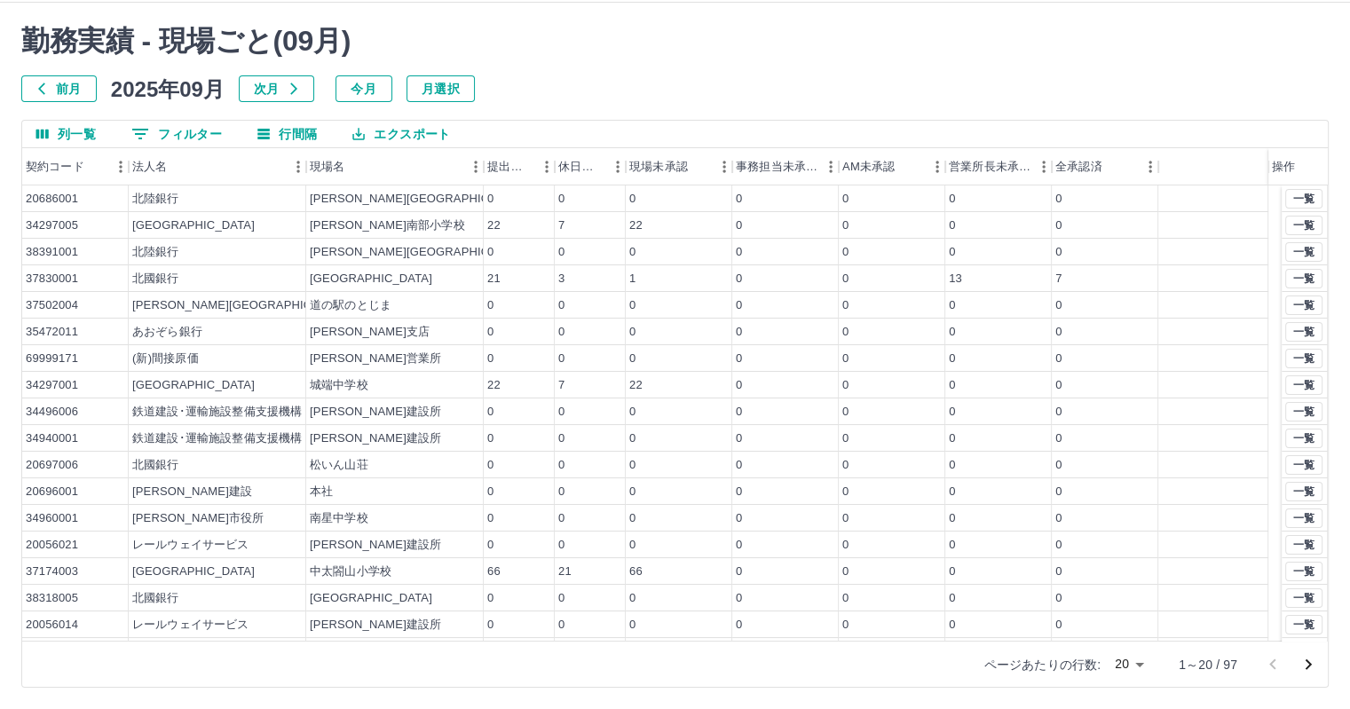
scroll to position [76, 0]
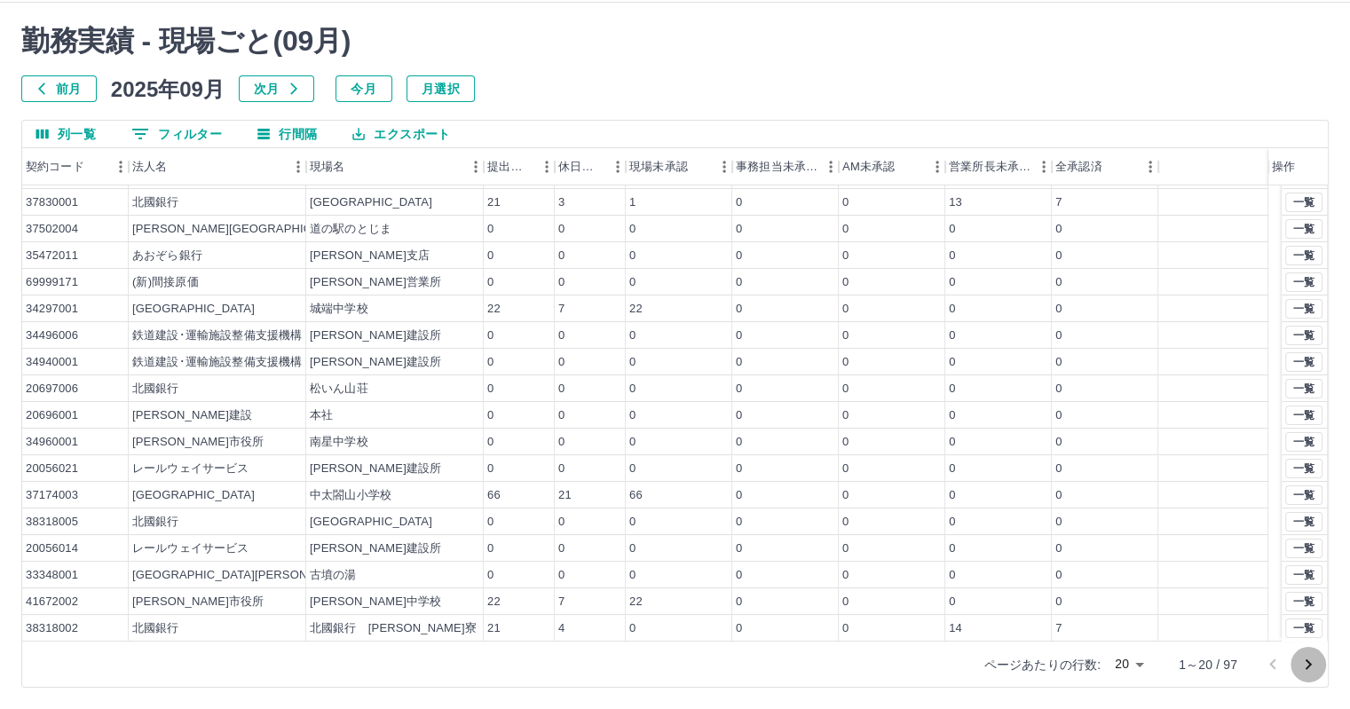
click at [1306, 661] on icon "次のページへ" at bounding box center [1307, 664] width 21 height 21
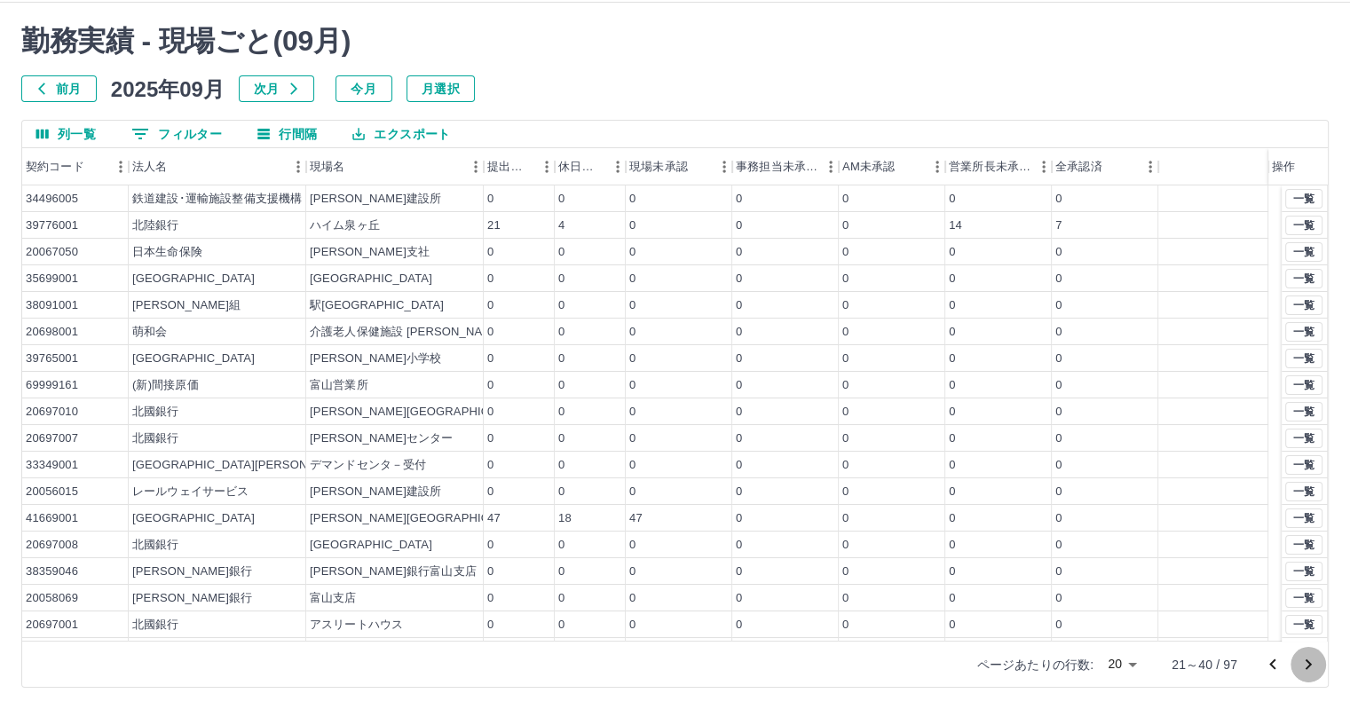
click at [1306, 661] on icon "次のページへ" at bounding box center [1307, 664] width 21 height 21
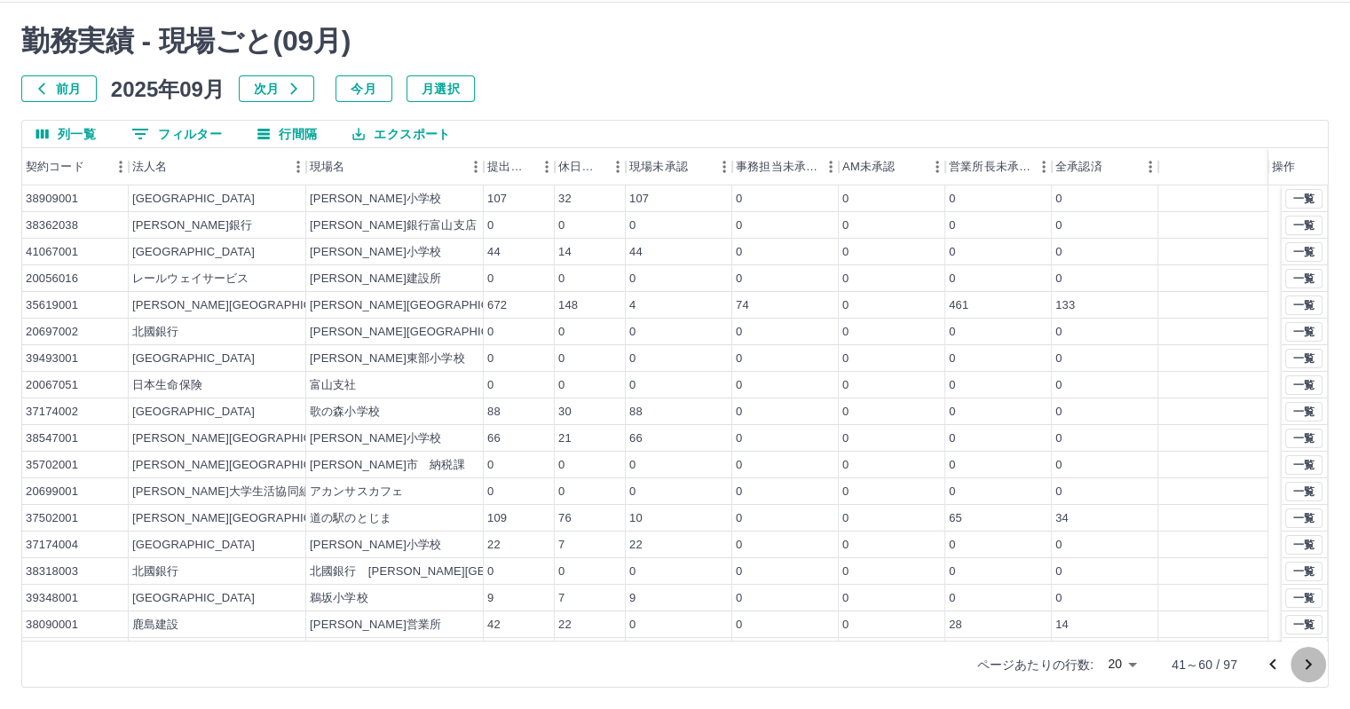
click at [1306, 661] on icon "次のページへ" at bounding box center [1307, 664] width 21 height 21
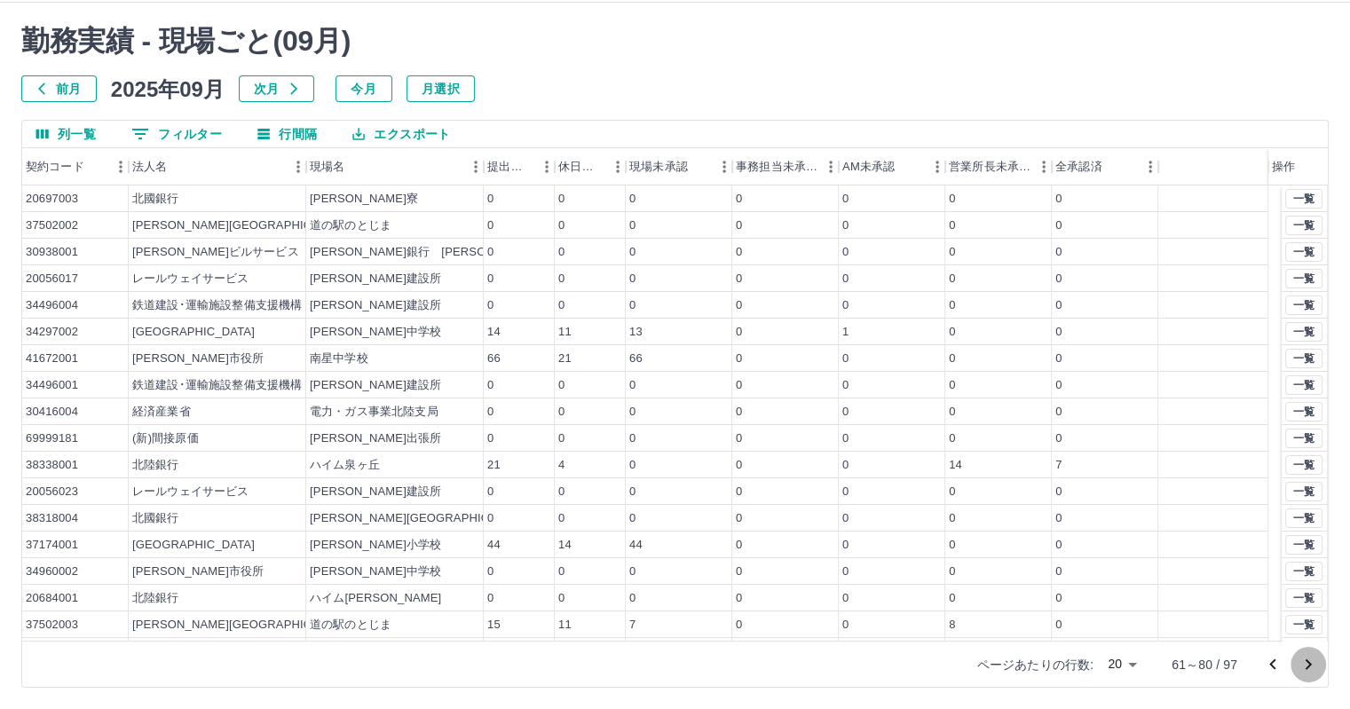
click at [1308, 660] on icon "次のページへ" at bounding box center [1308, 664] width 6 height 11
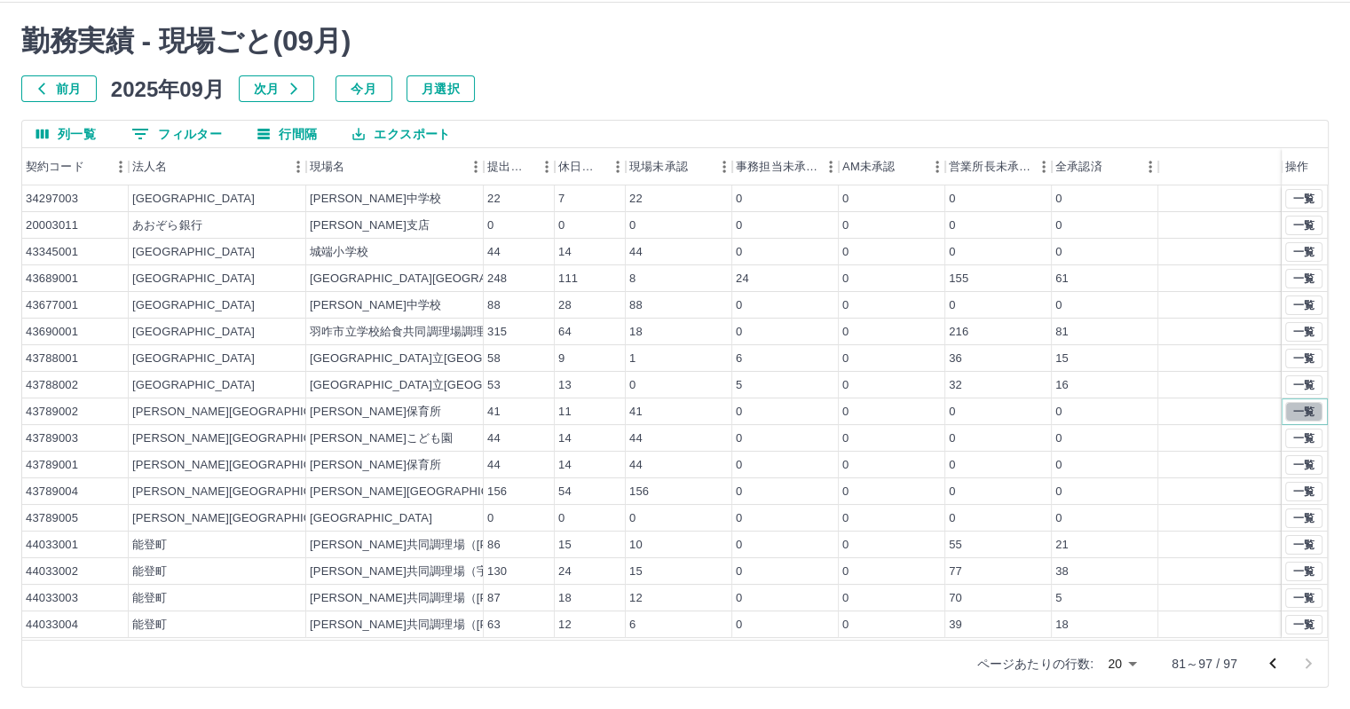
click at [1312, 412] on button "一覧" at bounding box center [1303, 412] width 37 height 20
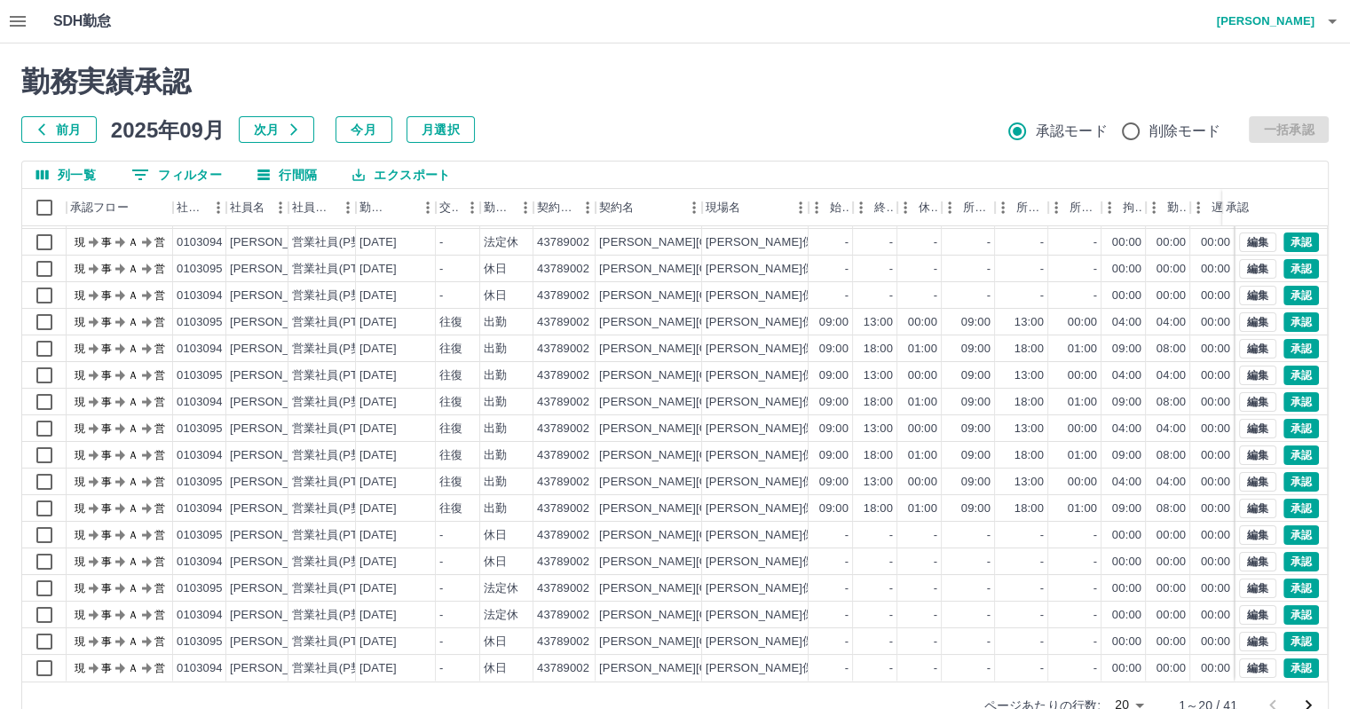
scroll to position [90, 0]
click at [1135, 699] on body "SDH勤怠 草薙　修康 勤務実績承認 前月 2025年09月 次月 今月 月選択 承認モード 削除モード 一括承認 列一覧 0 フィルター 行間隔 エクスポー…" at bounding box center [675, 375] width 1350 height 750
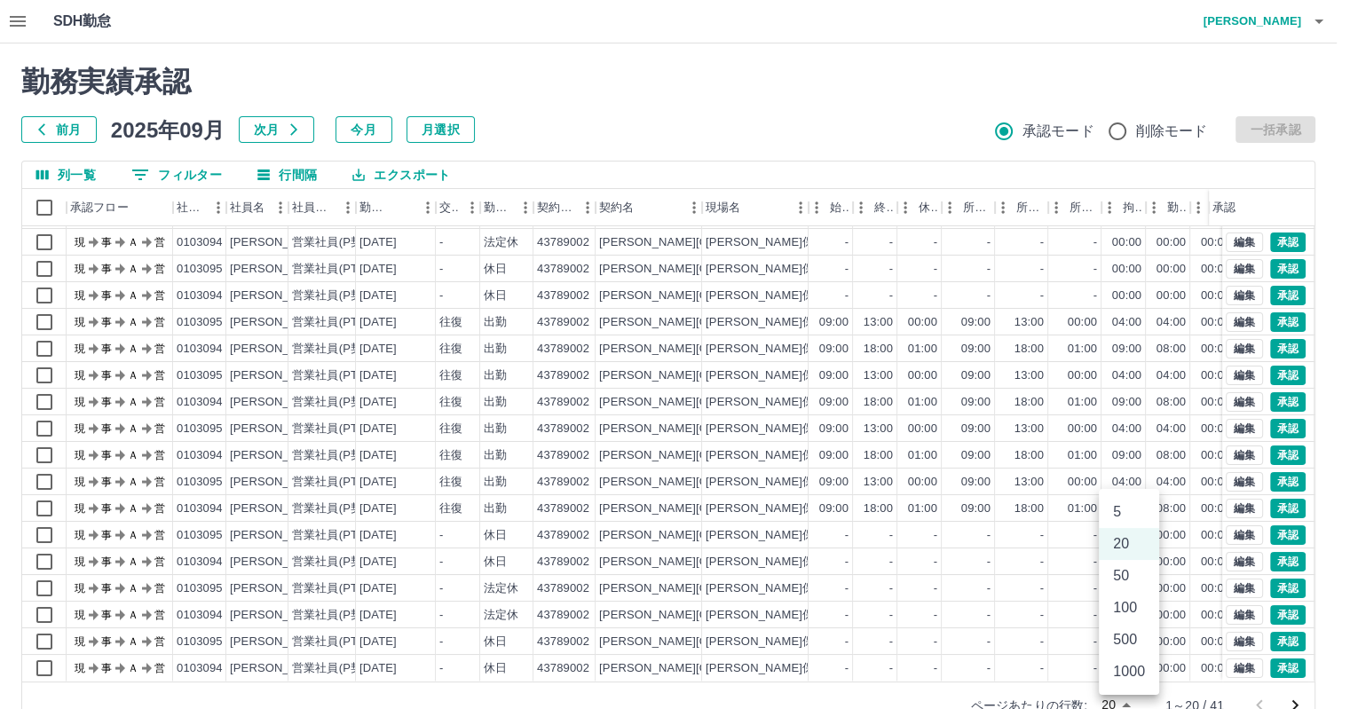
scroll to position [8, 0]
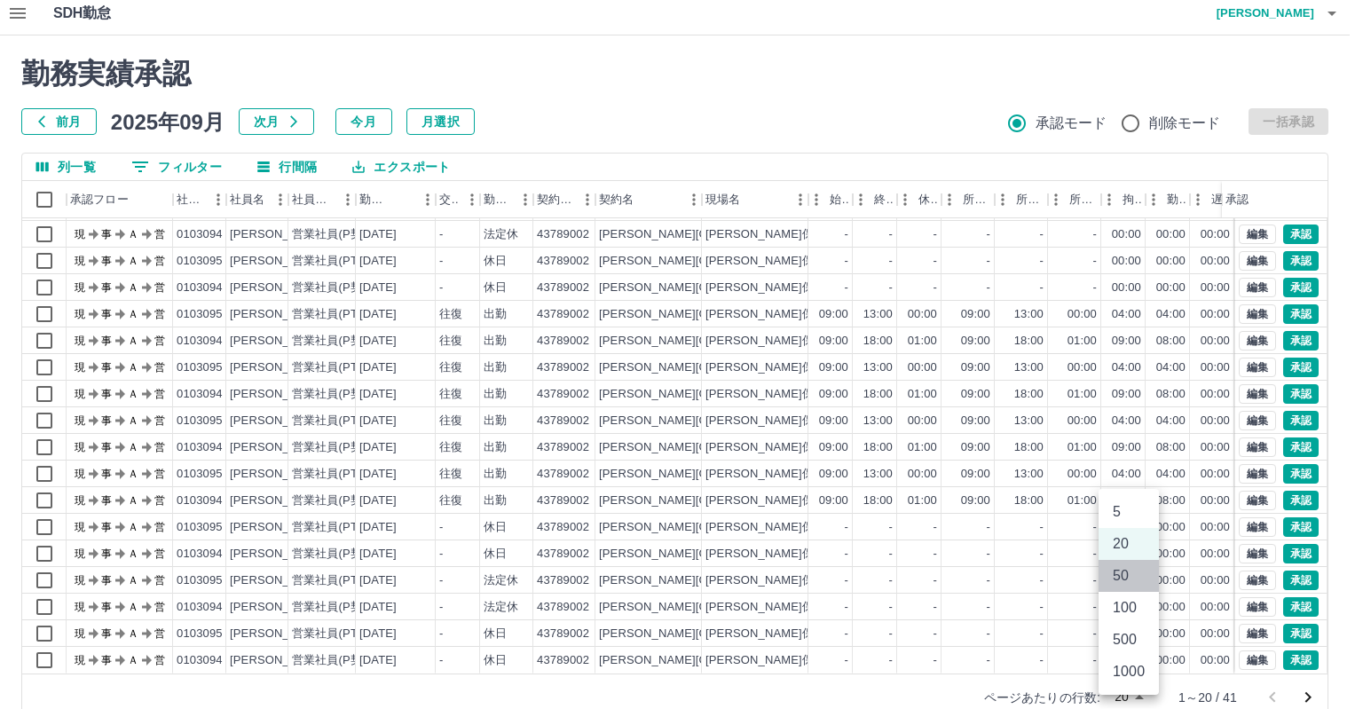
click at [1121, 571] on li "50" at bounding box center [1128, 576] width 60 height 32
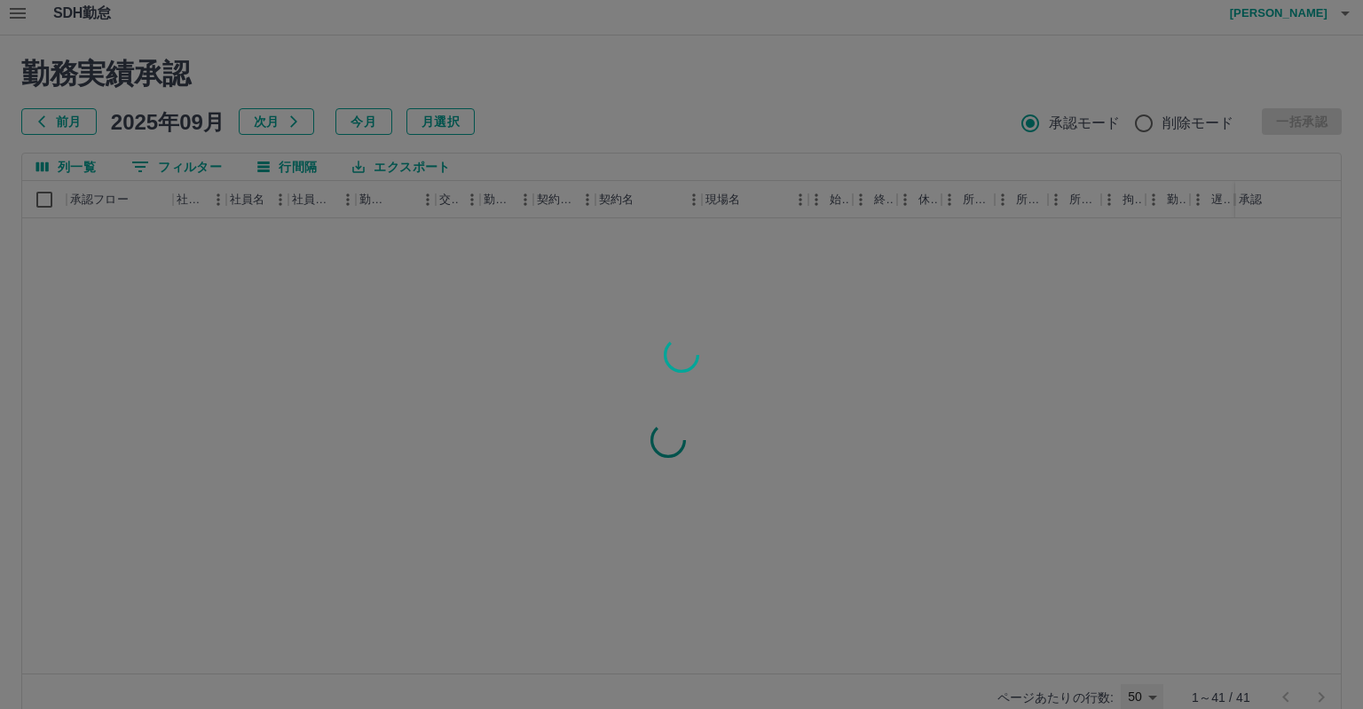
type input "**"
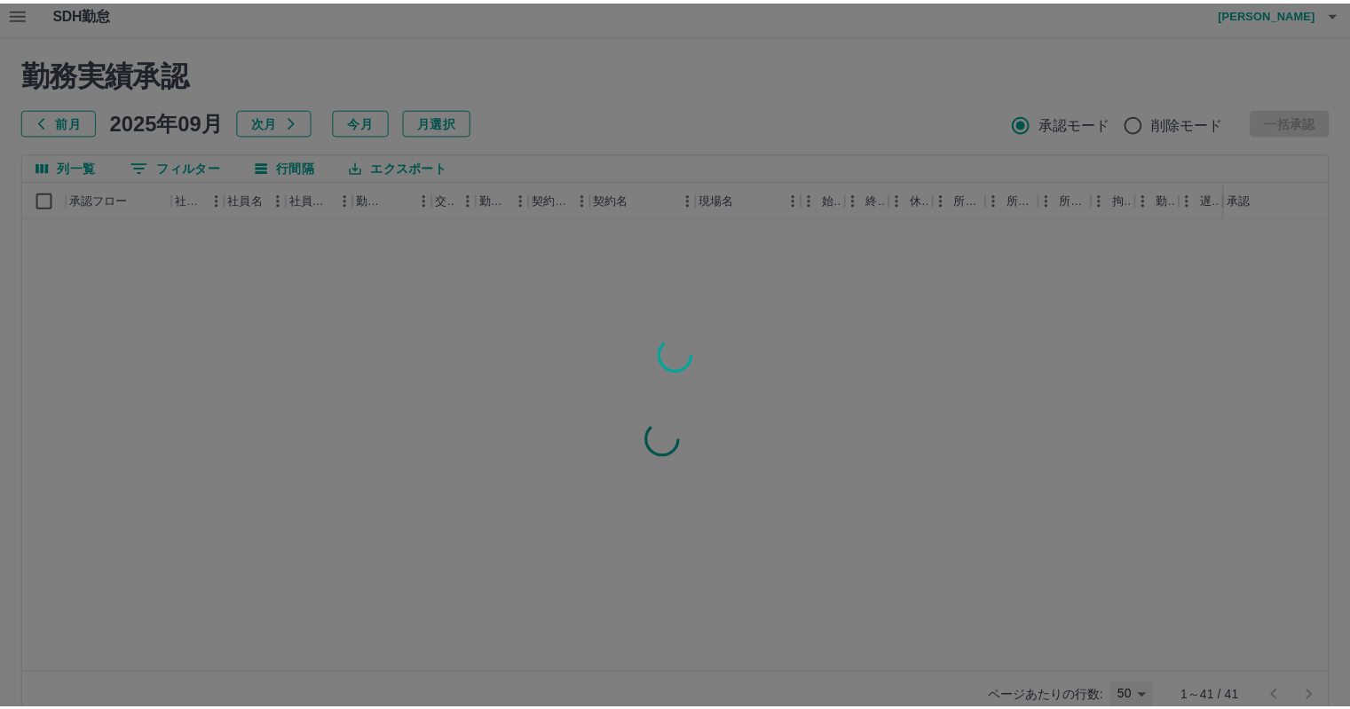
scroll to position [0, 0]
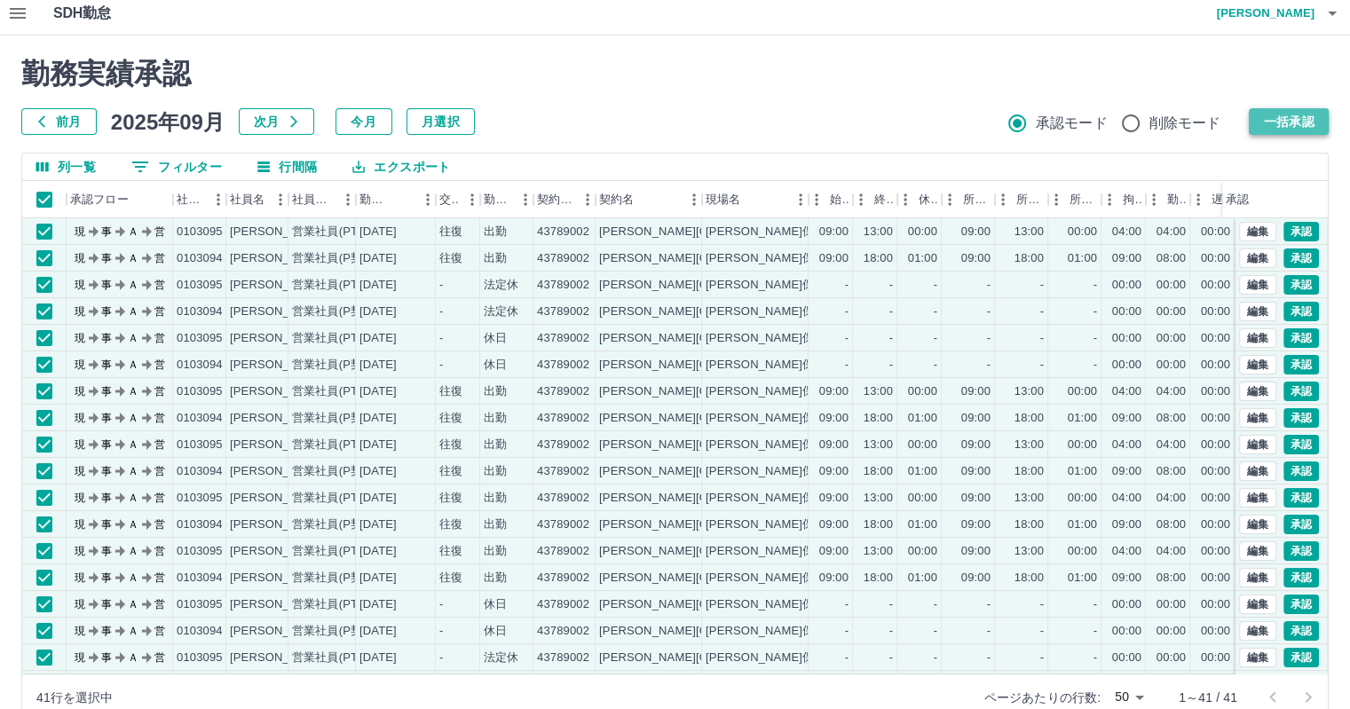
click at [1283, 123] on button "一括承認" at bounding box center [1288, 121] width 80 height 27
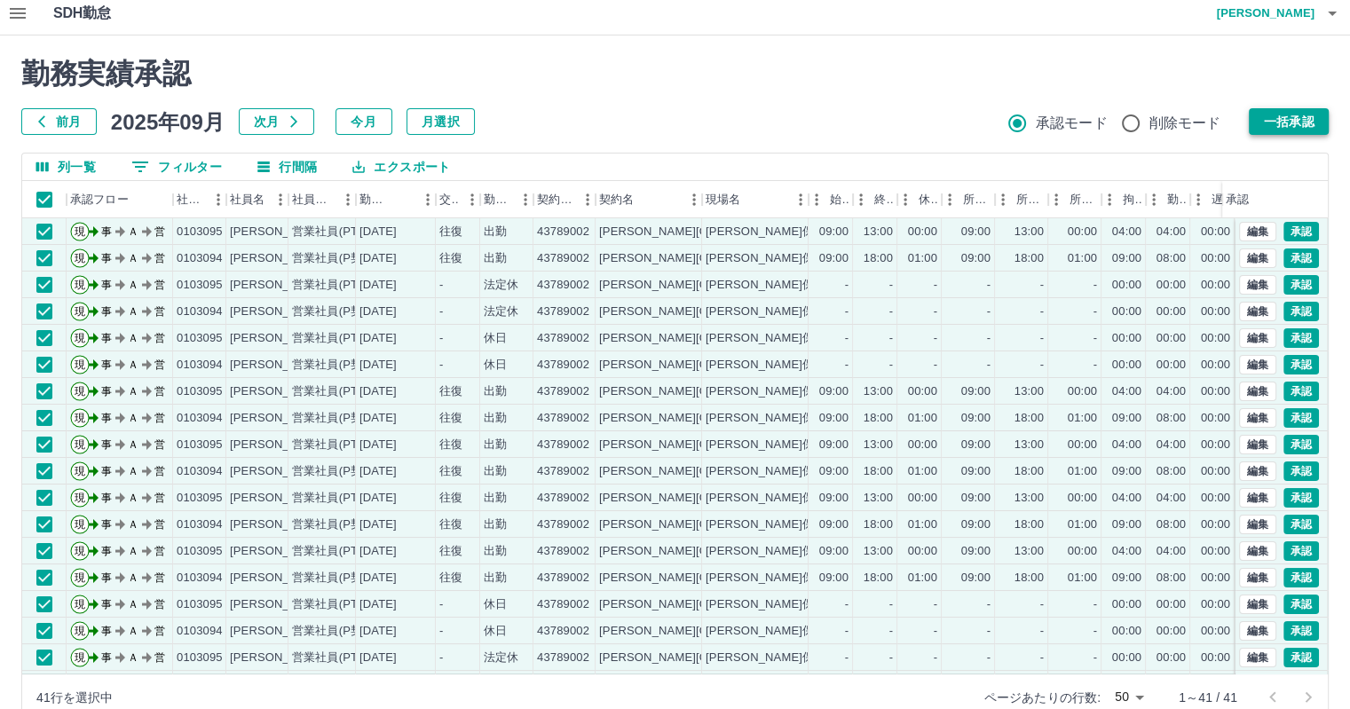
click at [1283, 123] on button "一括承認" at bounding box center [1288, 121] width 80 height 27
click at [1299, 122] on button "一括承認" at bounding box center [1288, 121] width 80 height 27
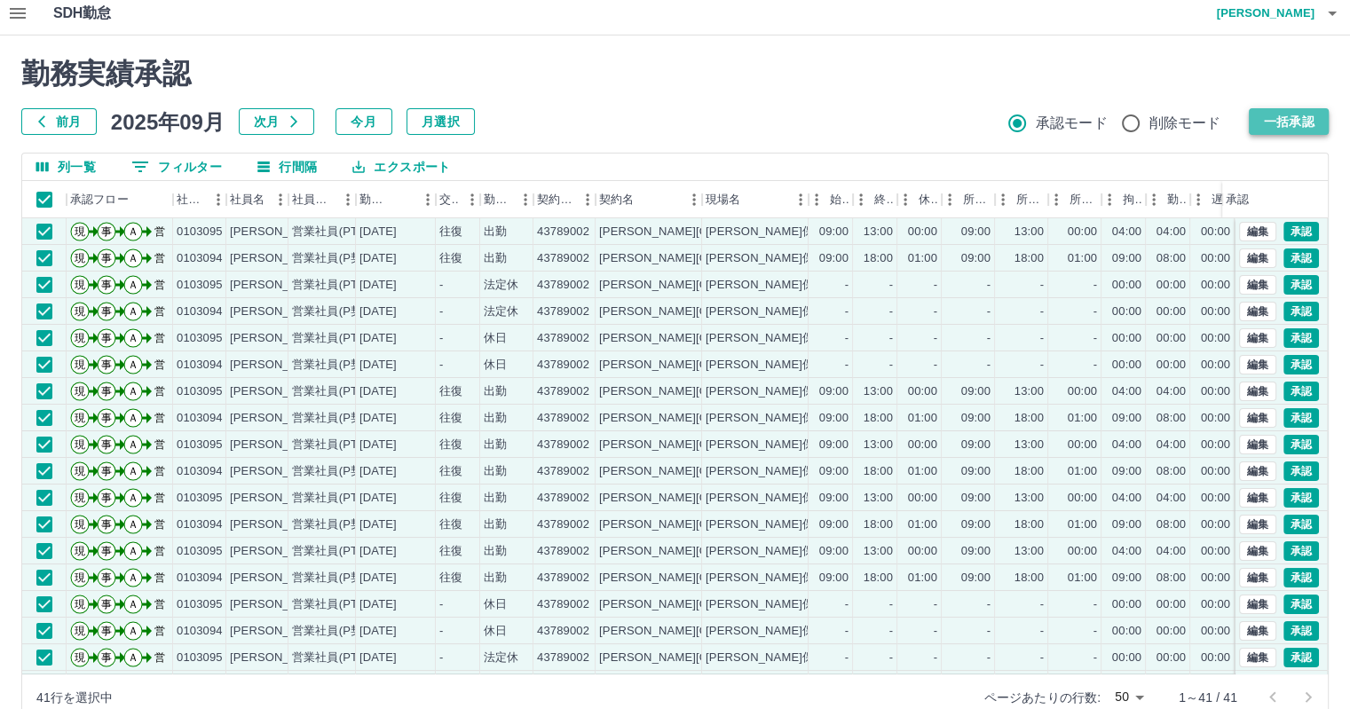
click at [1296, 121] on button "一括承認" at bounding box center [1288, 121] width 80 height 27
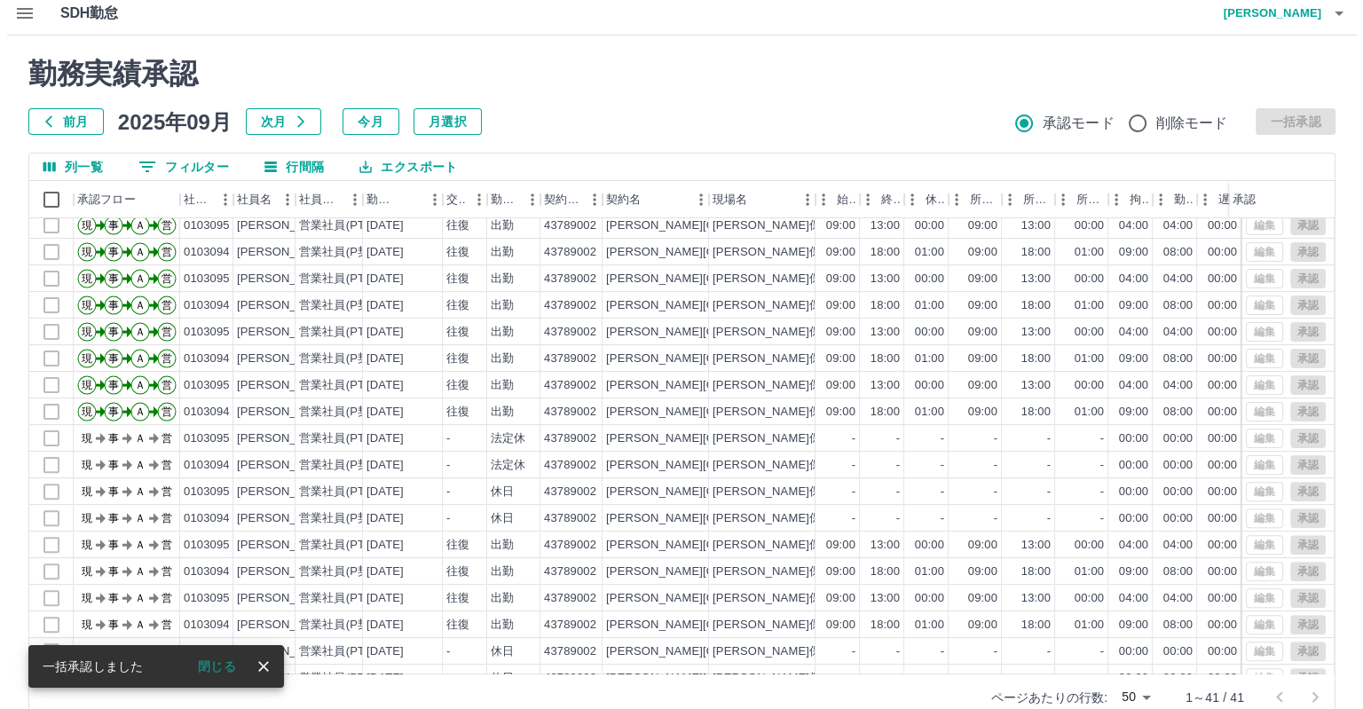
scroll to position [649, 0]
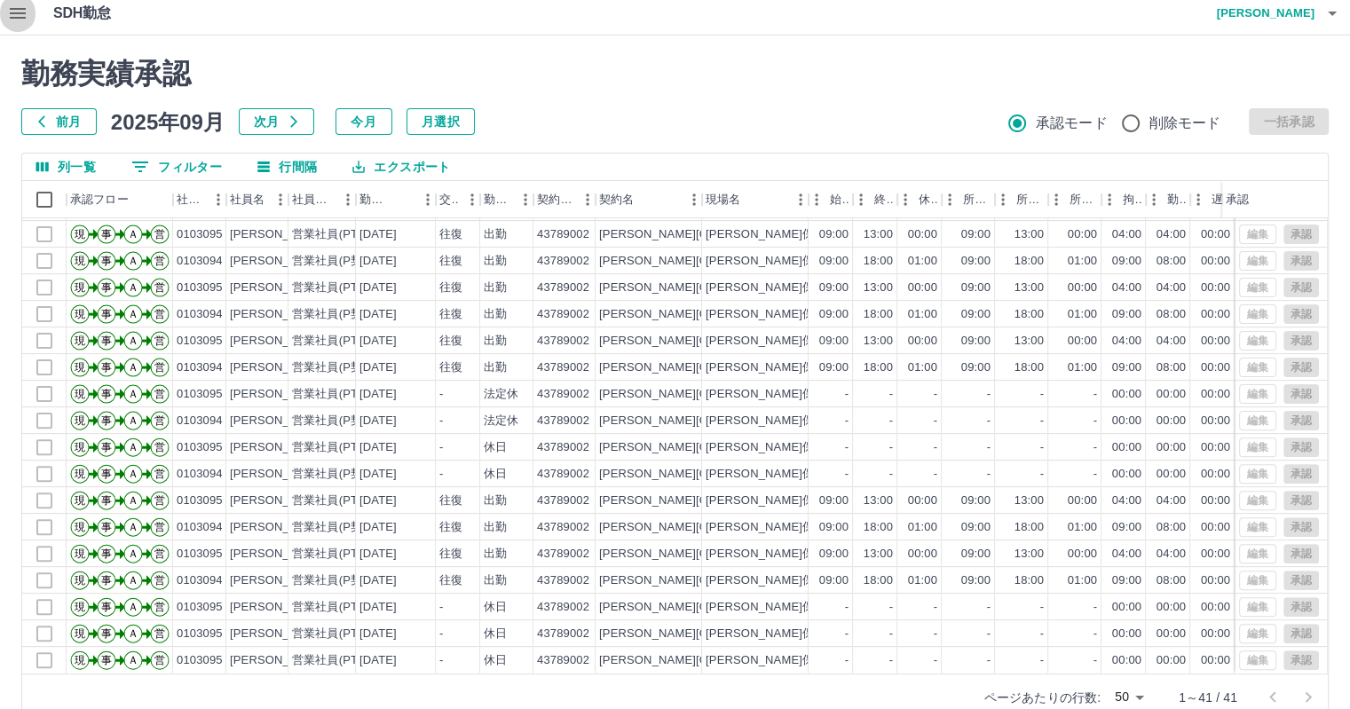
click at [14, 14] on icon "button" at bounding box center [17, 13] width 21 height 21
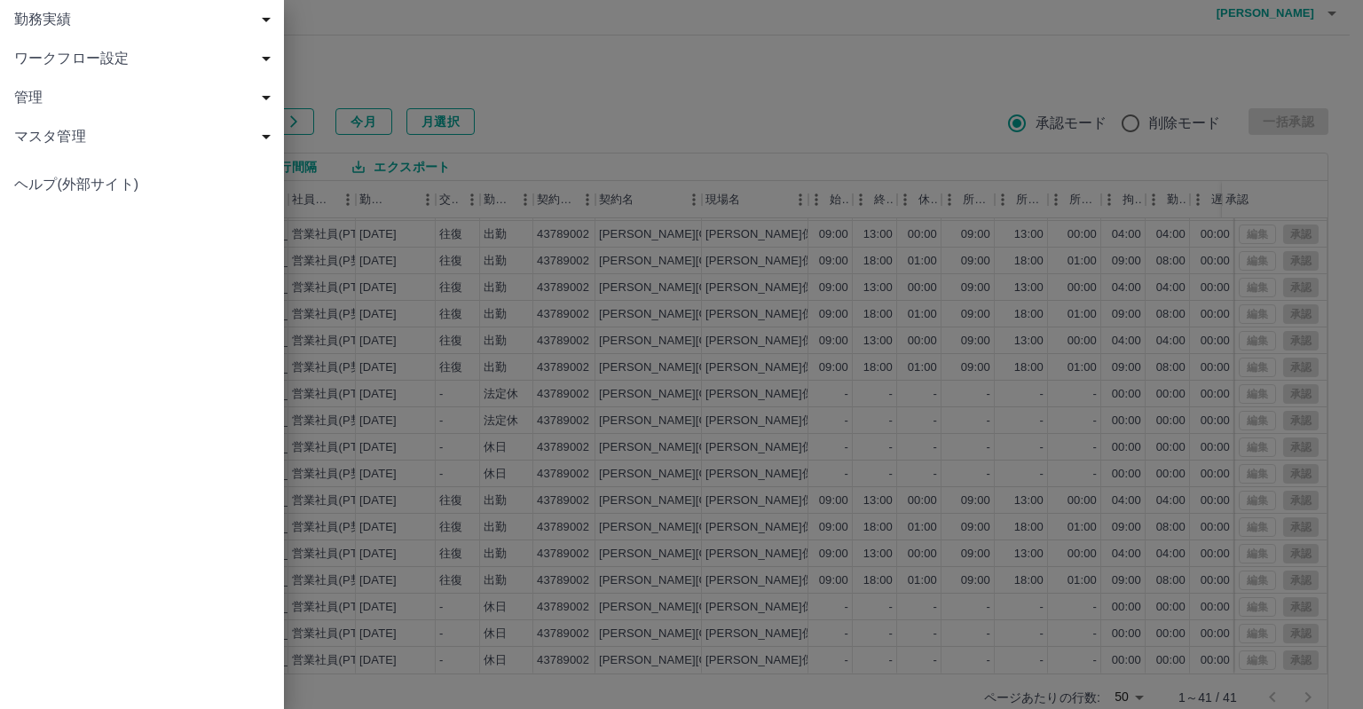
click at [43, 9] on span "勤務実績" at bounding box center [145, 19] width 263 height 21
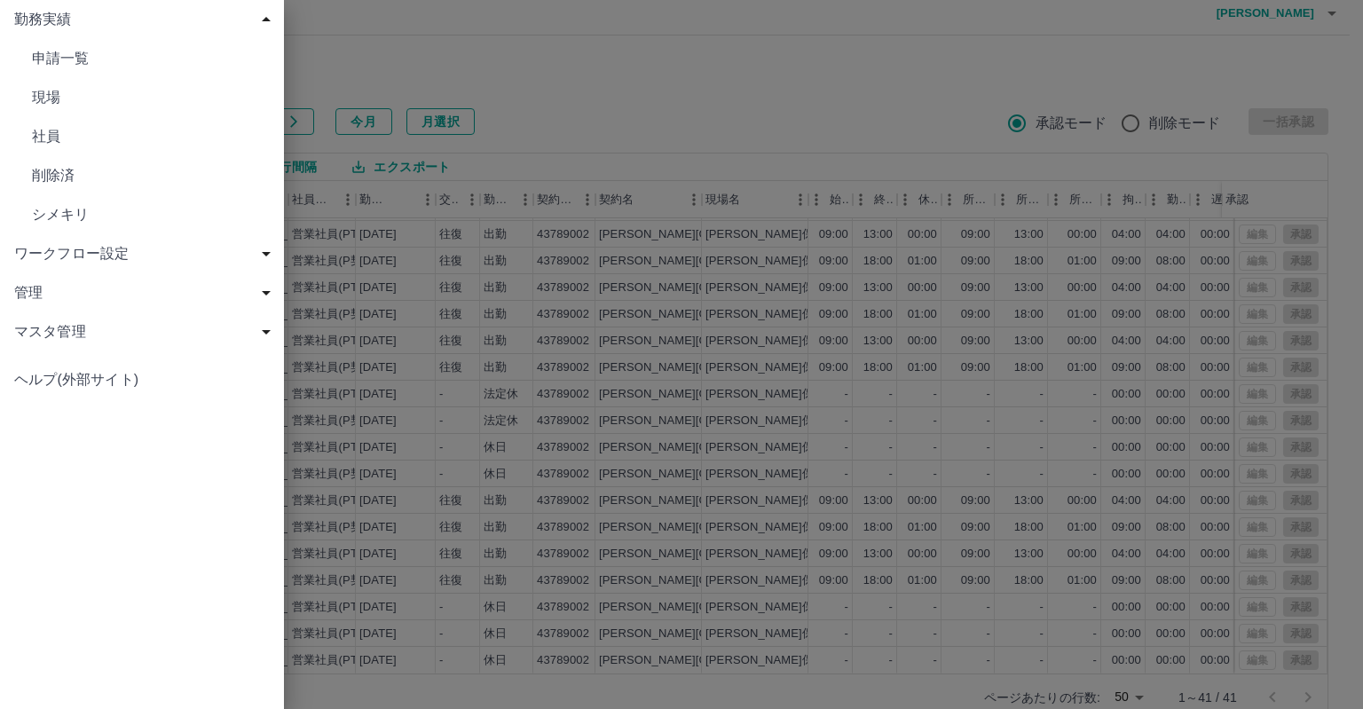
click at [41, 98] on span "現場" at bounding box center [151, 97] width 238 height 21
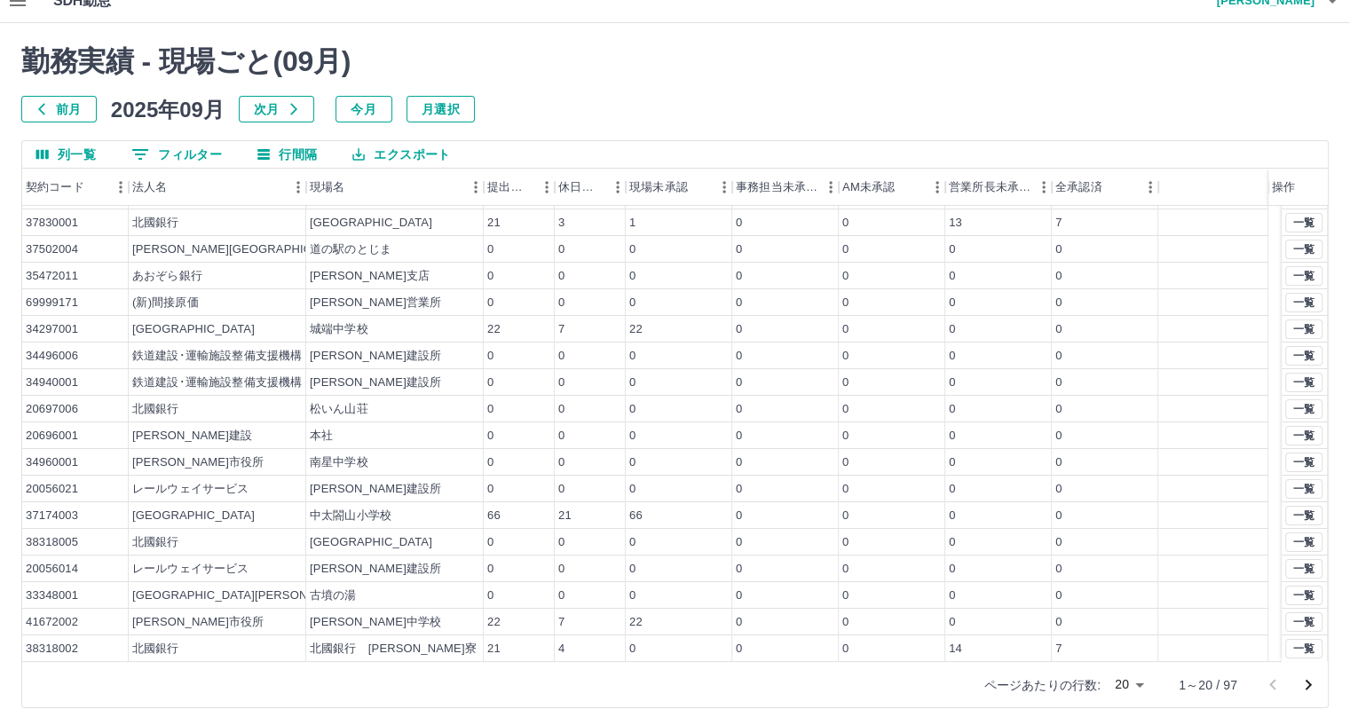
scroll to position [41, 0]
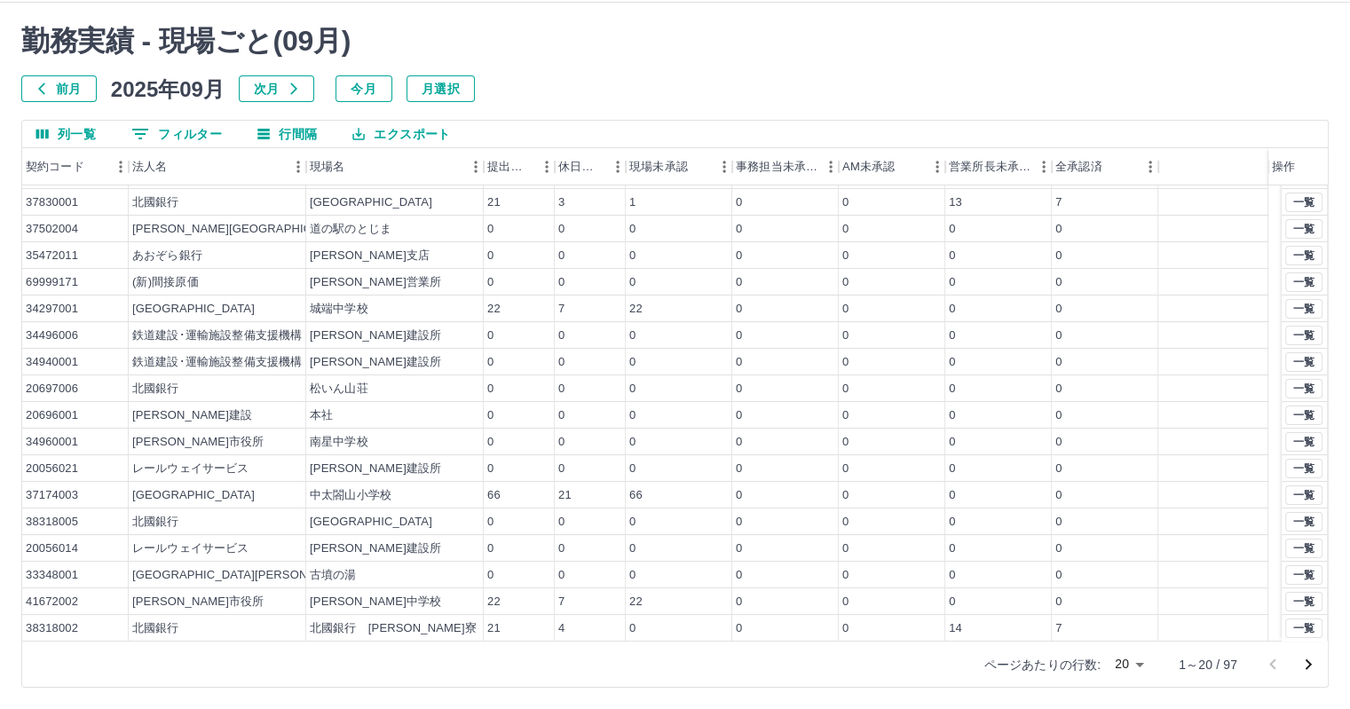
click at [1306, 657] on icon "次のページへ" at bounding box center [1307, 664] width 21 height 21
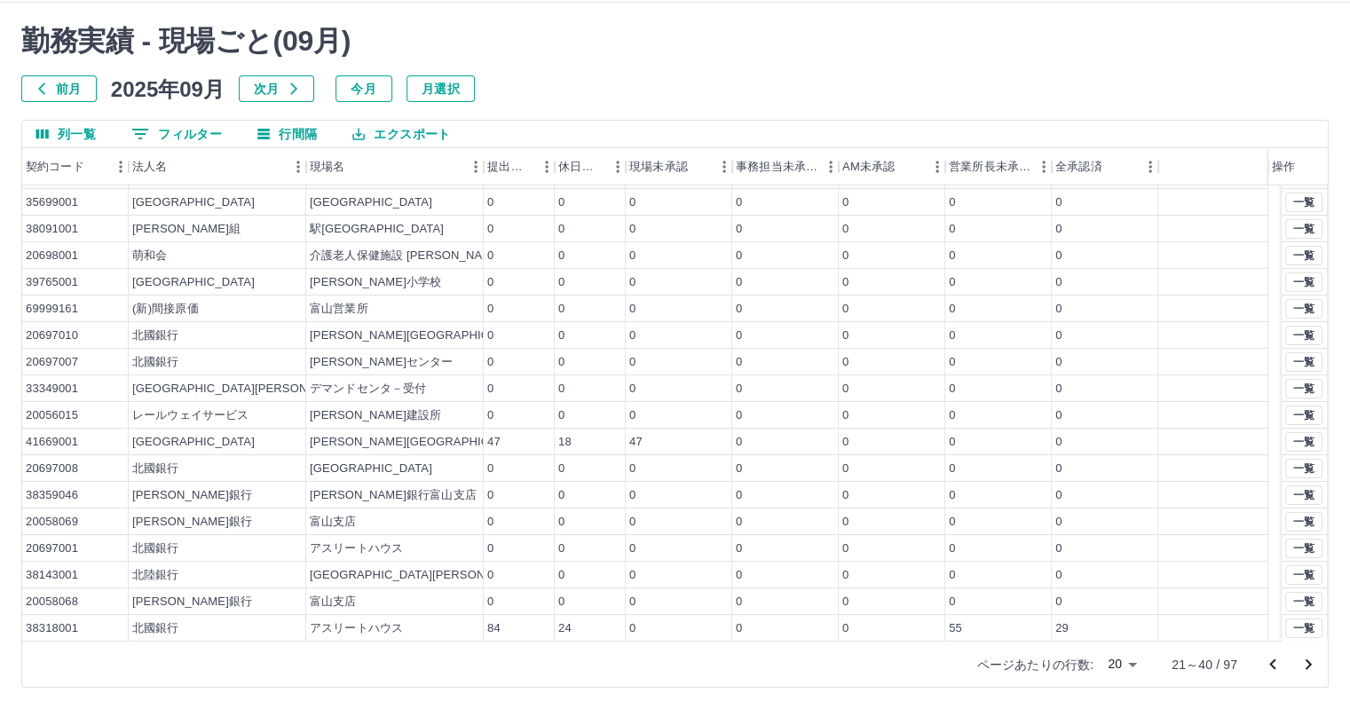
scroll to position [0, 0]
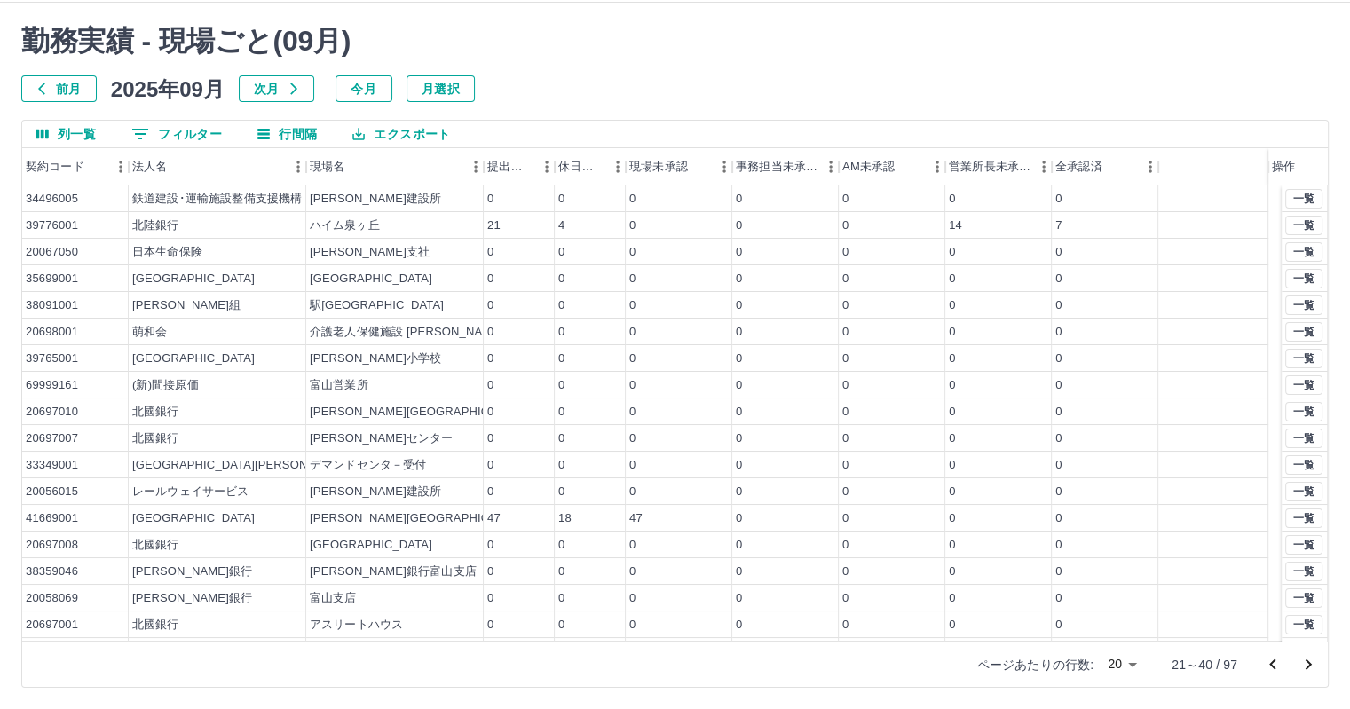
click at [1306, 657] on icon "次のページへ" at bounding box center [1307, 664] width 21 height 21
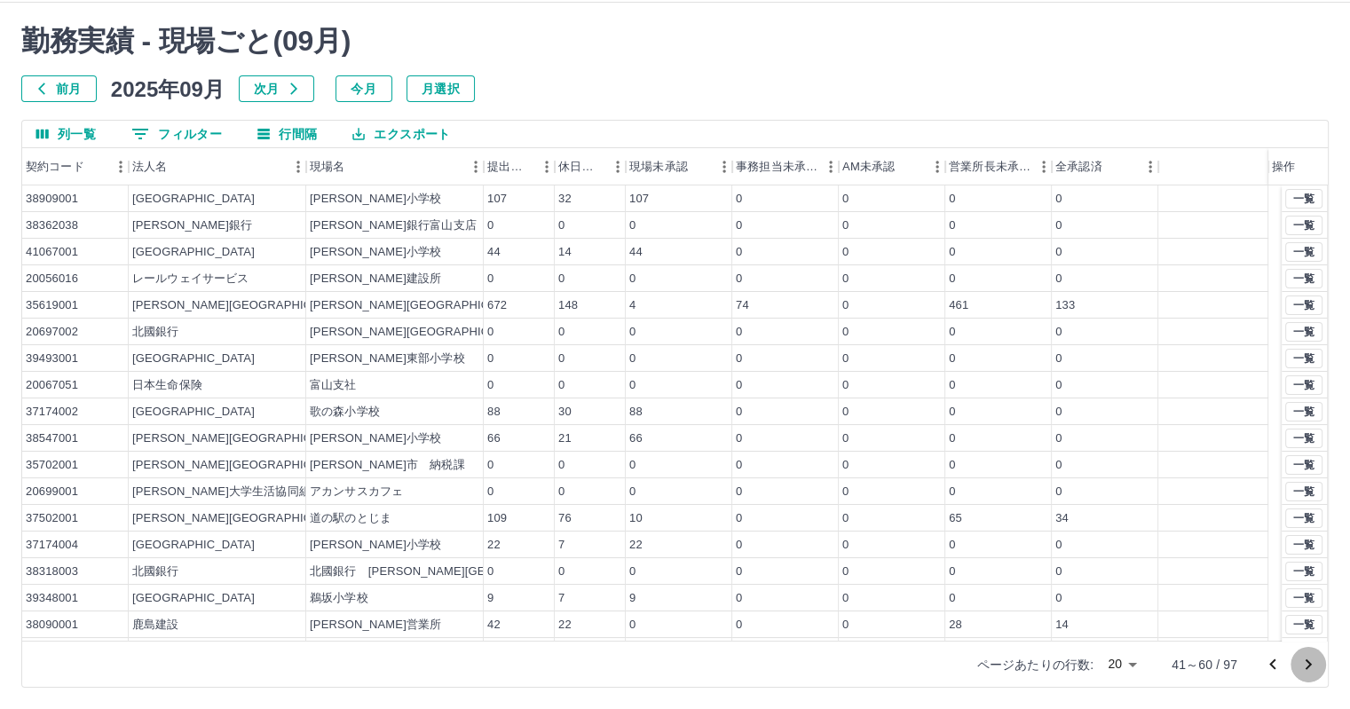
click at [1306, 657] on icon "次のページへ" at bounding box center [1307, 664] width 21 height 21
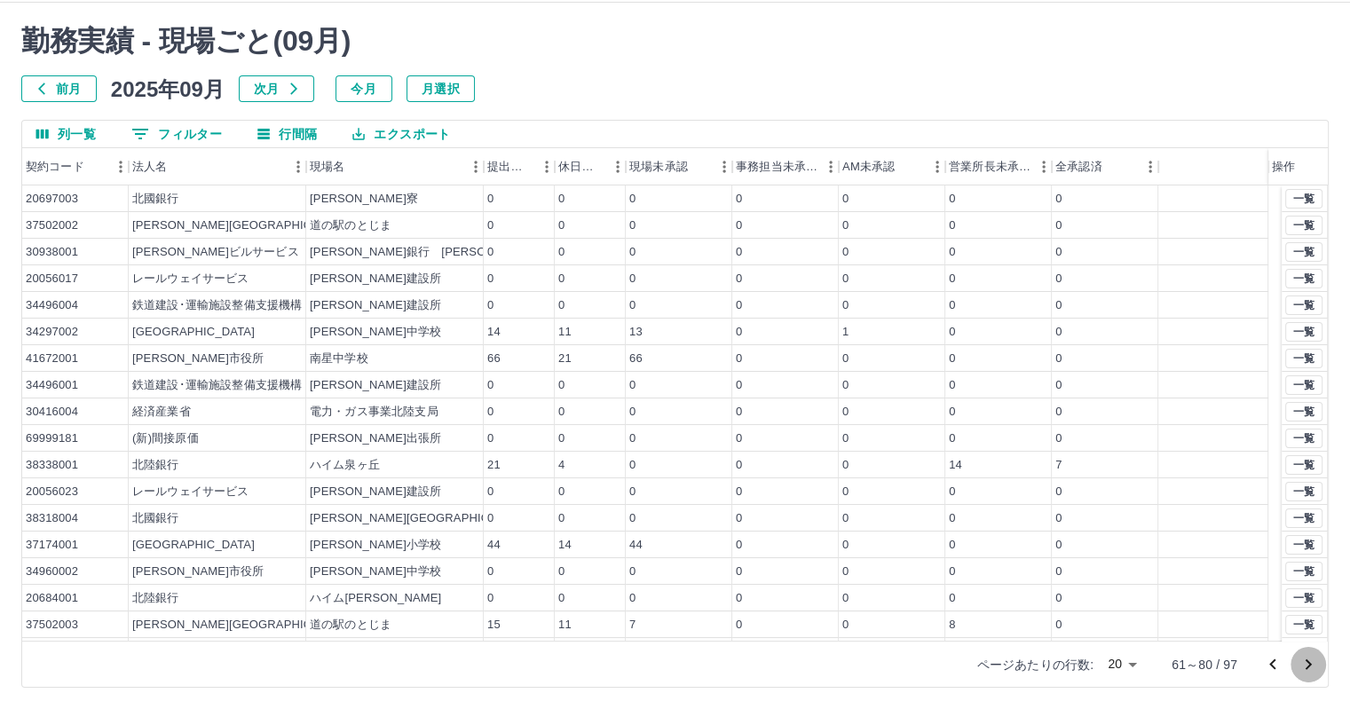
click at [1306, 657] on icon "次のページへ" at bounding box center [1307, 664] width 21 height 21
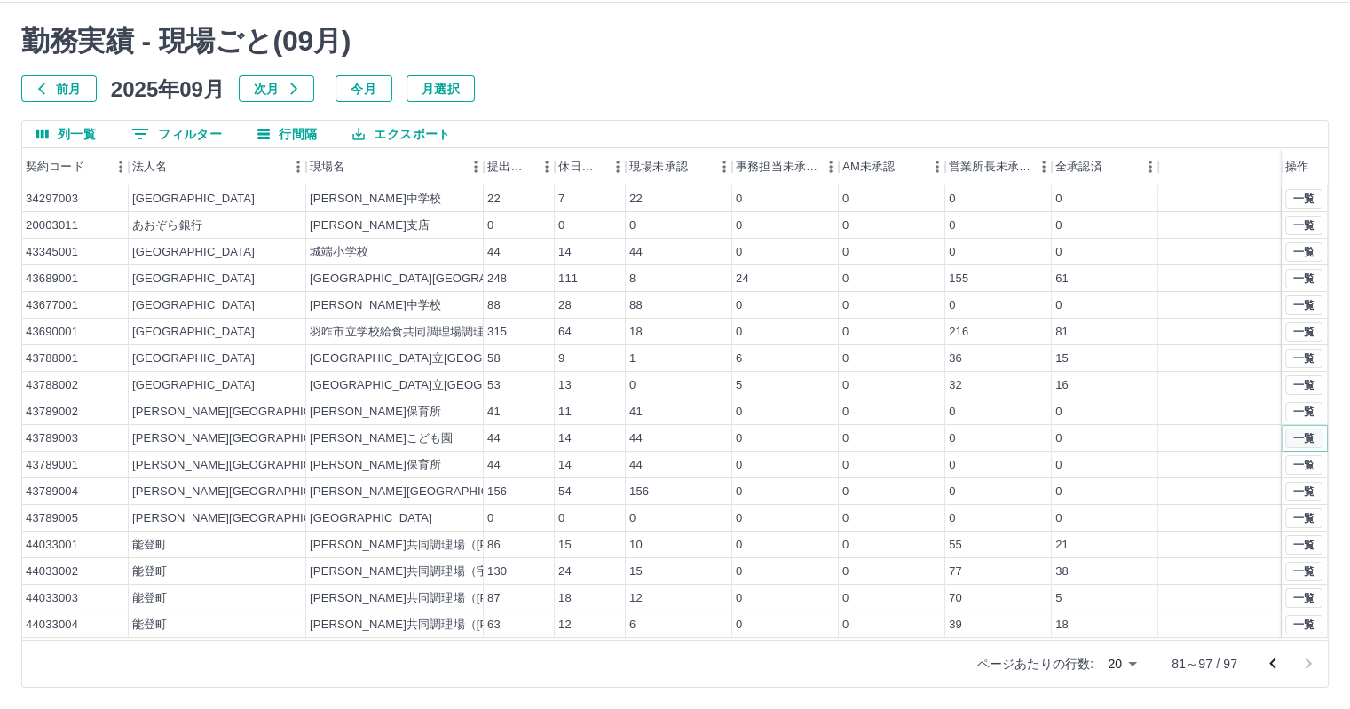
click at [1302, 436] on button "一覧" at bounding box center [1303, 439] width 37 height 20
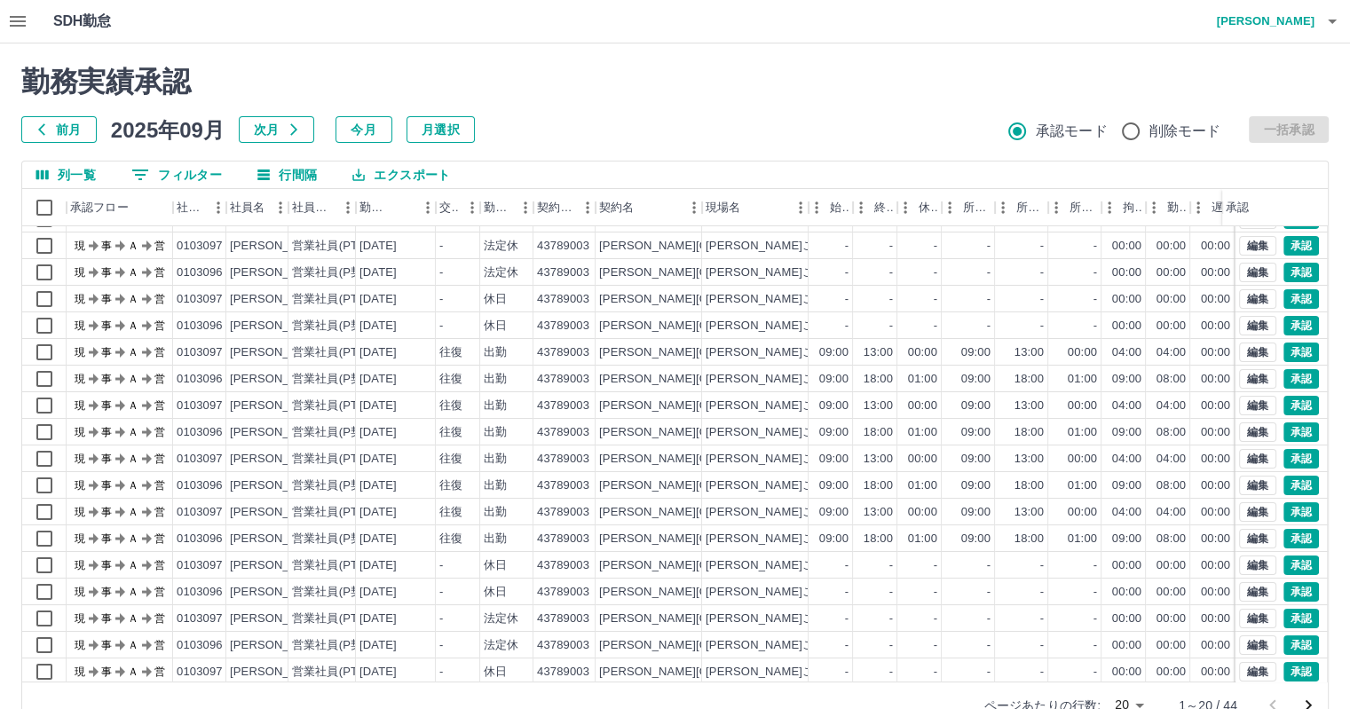
scroll to position [90, 0]
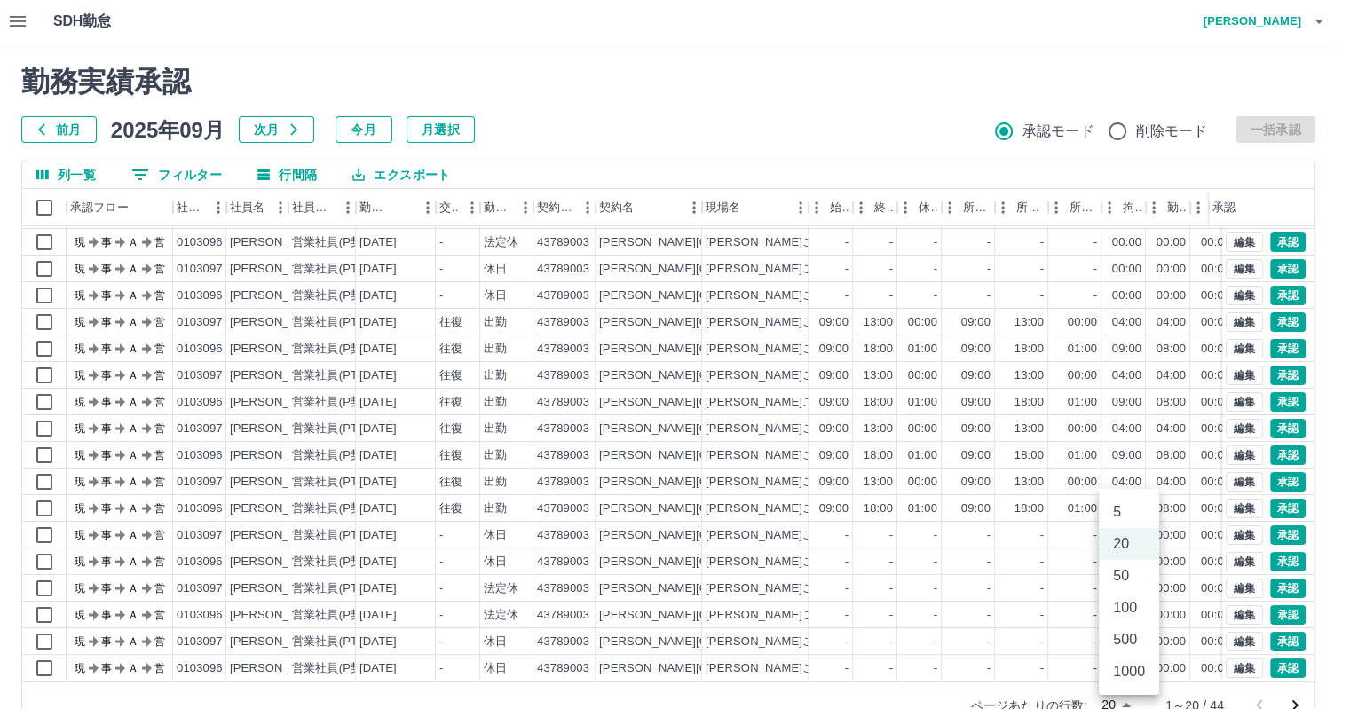
click at [1137, 702] on body "SDH勤怠 草薙　修康 勤務実績承認 前月 2025年09月 次月 今月 月選択 承認モード 削除モード 一括承認 列一覧 0 フィルター 行間隔 エクスポー…" at bounding box center [675, 375] width 1350 height 750
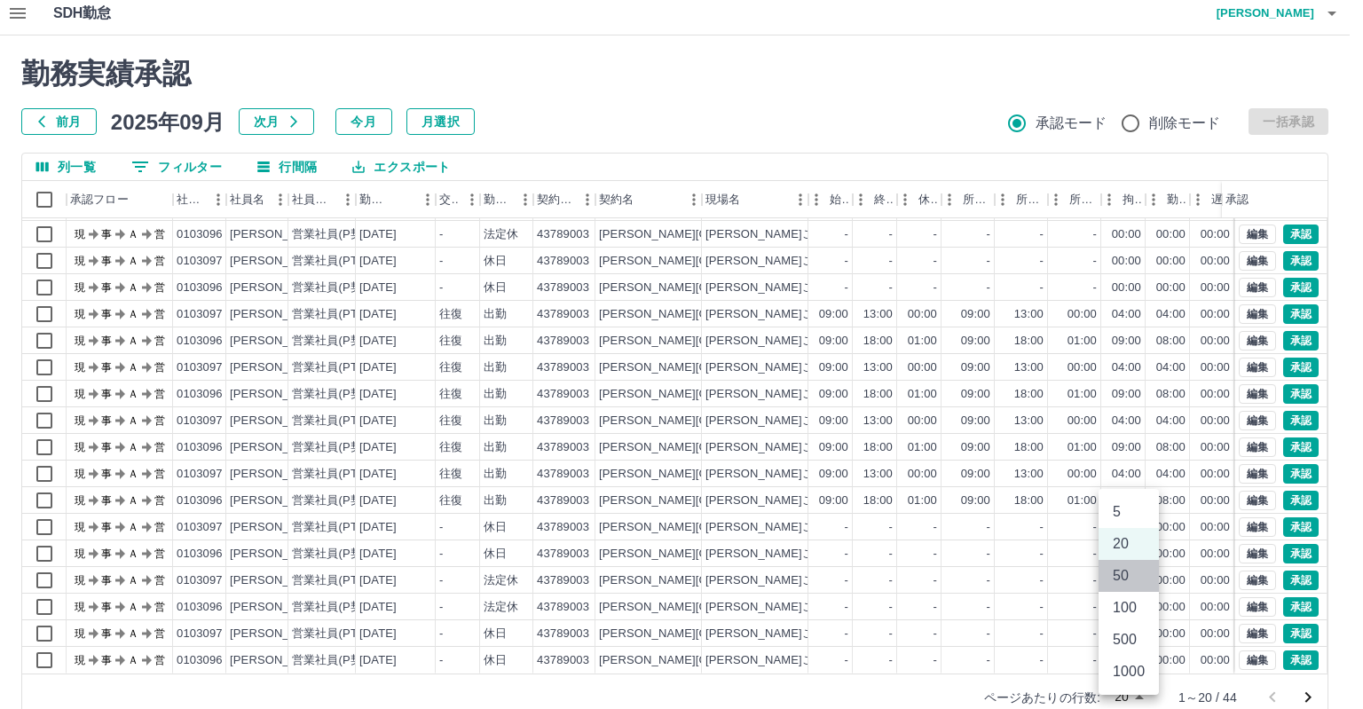
click at [1125, 576] on li "50" at bounding box center [1128, 576] width 60 height 32
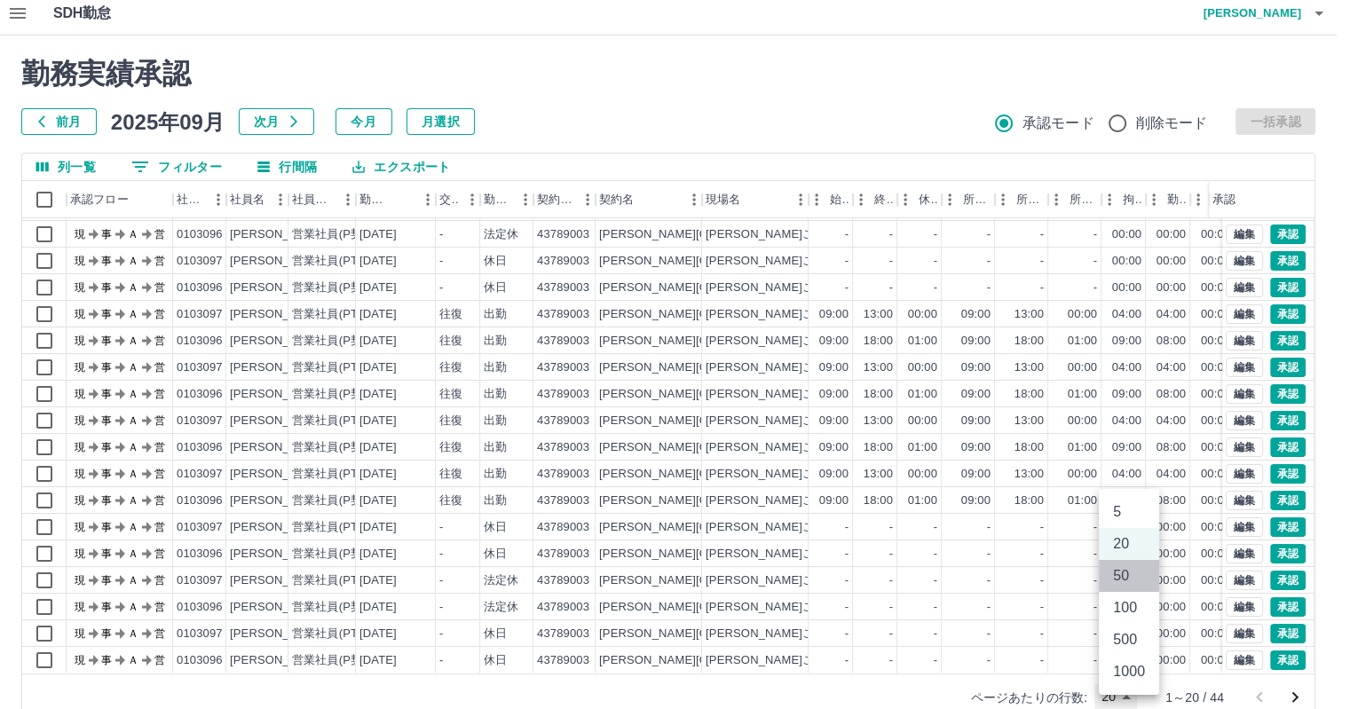
type input "**"
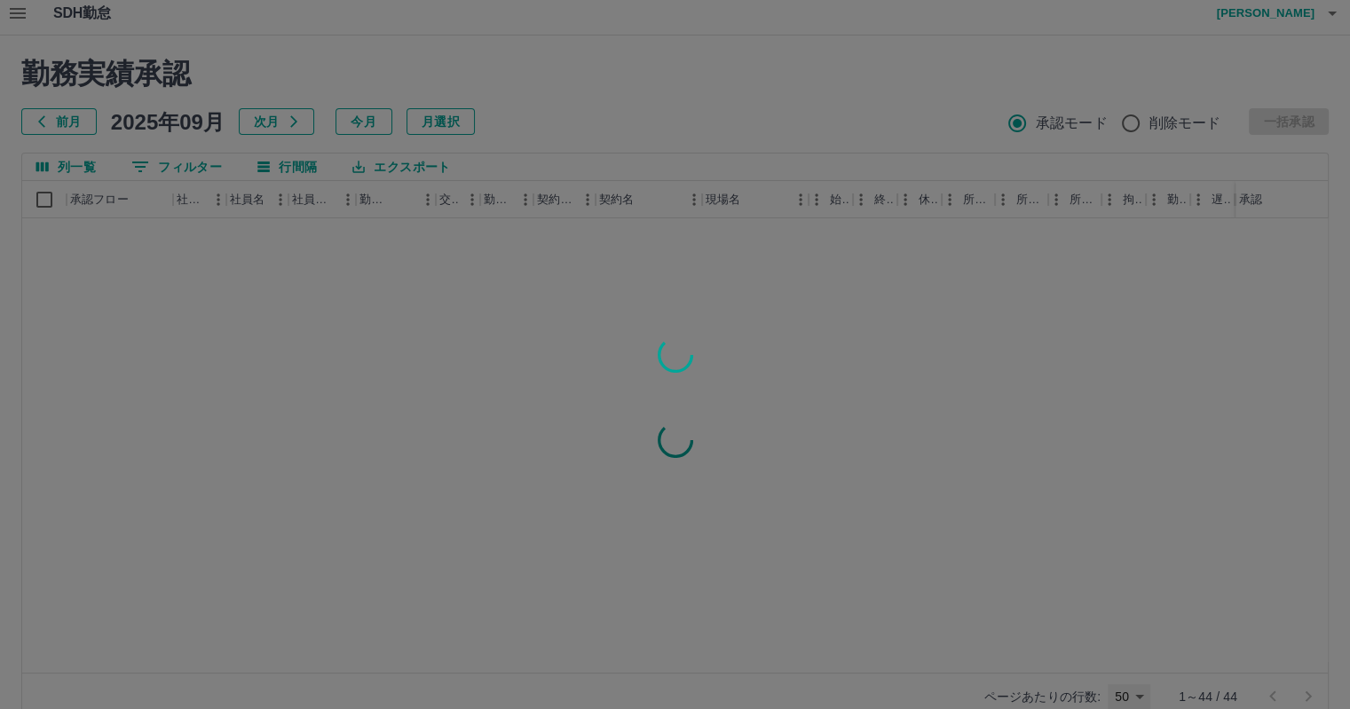
scroll to position [0, 0]
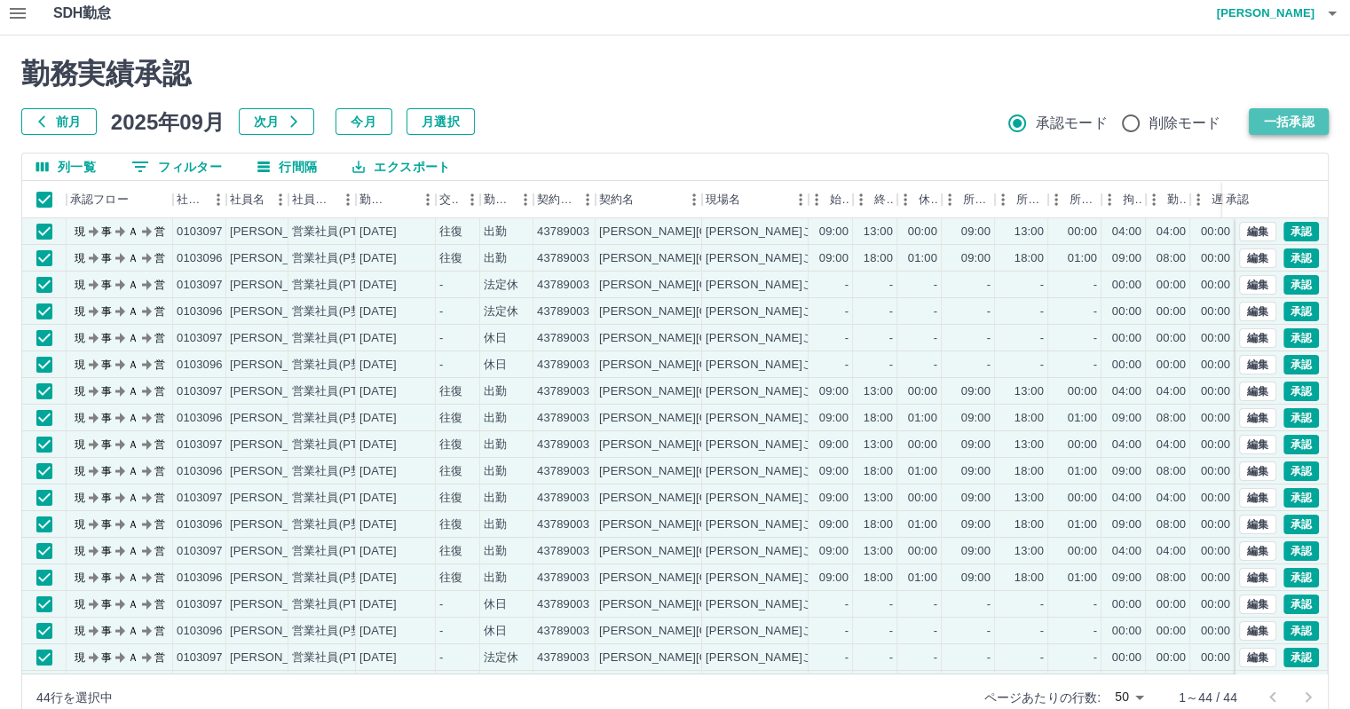
click at [1309, 122] on button "一括承認" at bounding box center [1288, 121] width 80 height 27
click at [1281, 123] on button "一括承認" at bounding box center [1288, 121] width 80 height 27
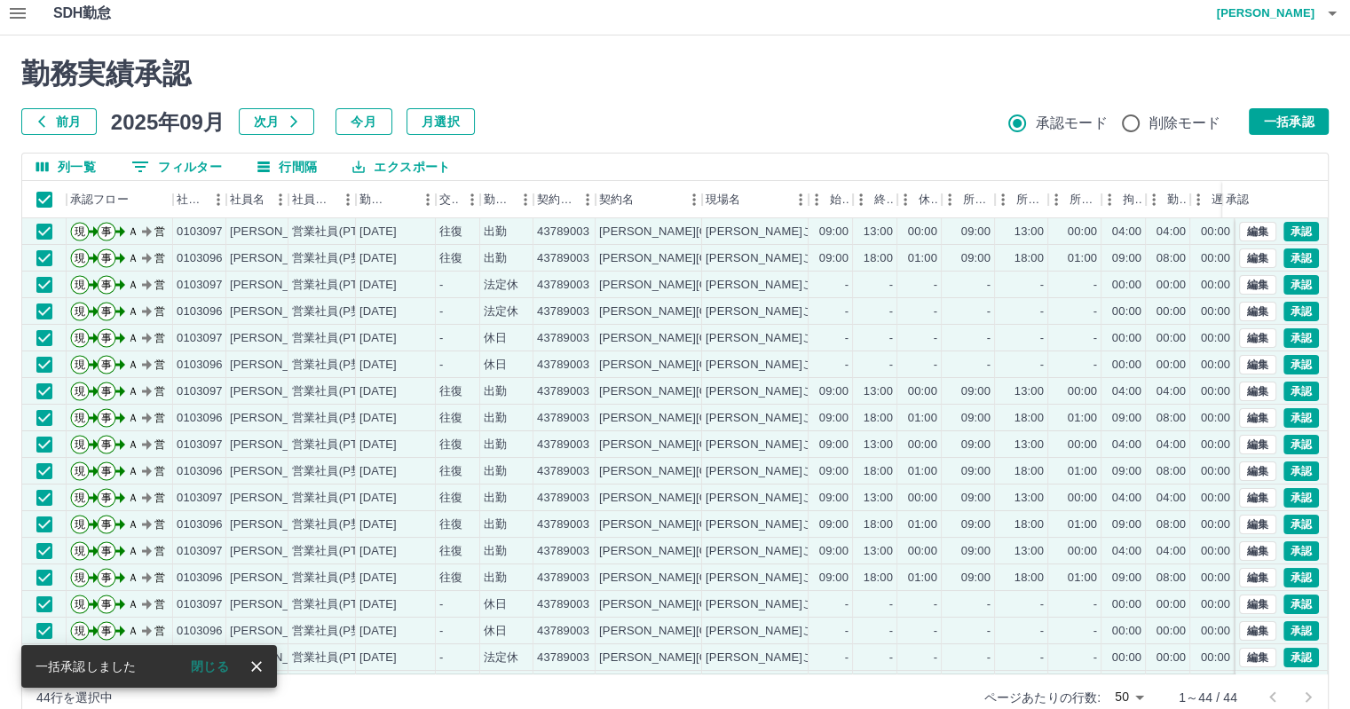
click at [1282, 122] on button "一括承認" at bounding box center [1288, 121] width 80 height 27
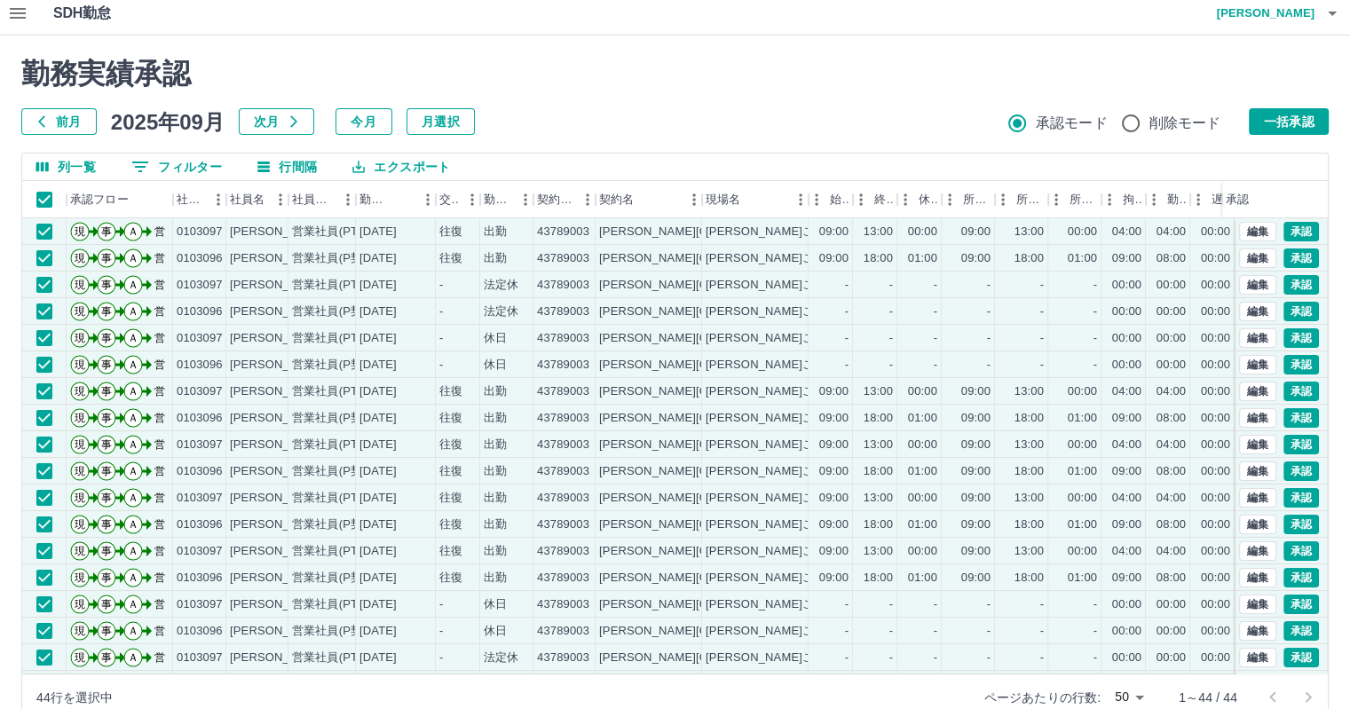
click at [1286, 119] on button "一括承認" at bounding box center [1288, 121] width 80 height 27
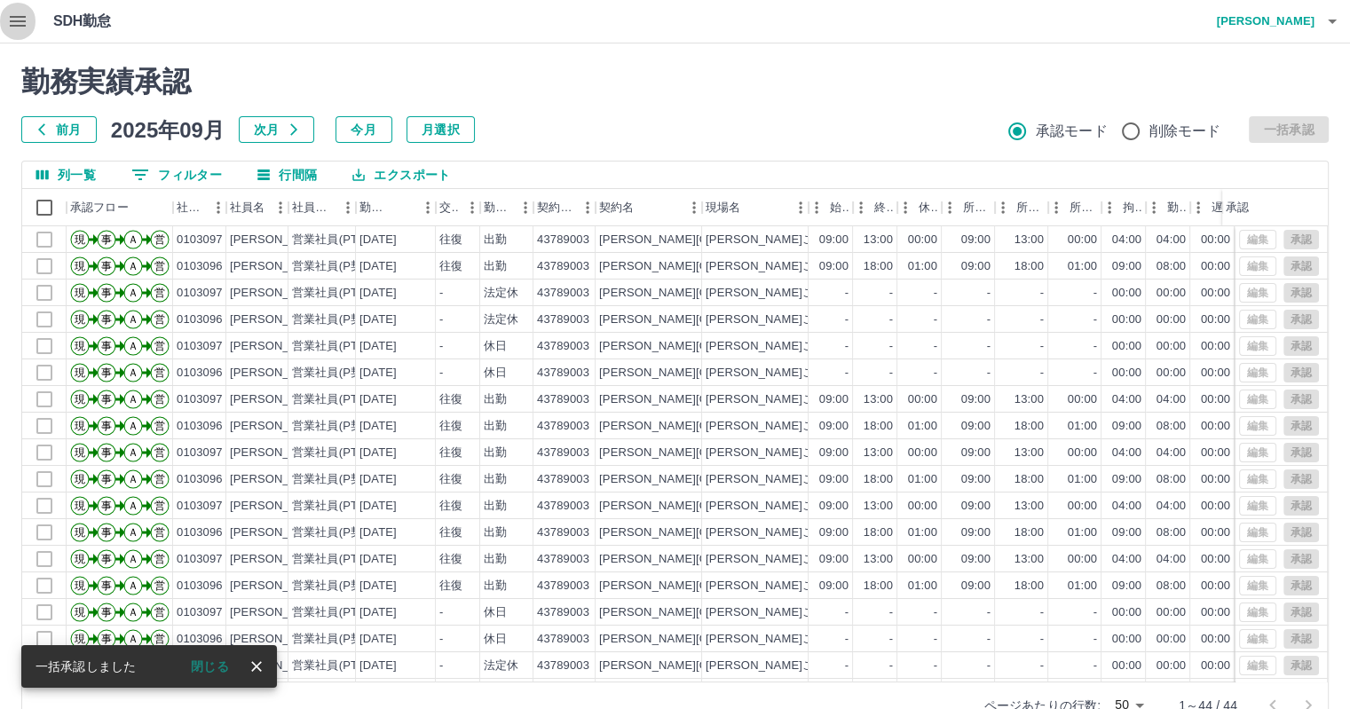
click at [11, 21] on icon "button" at bounding box center [18, 21] width 16 height 11
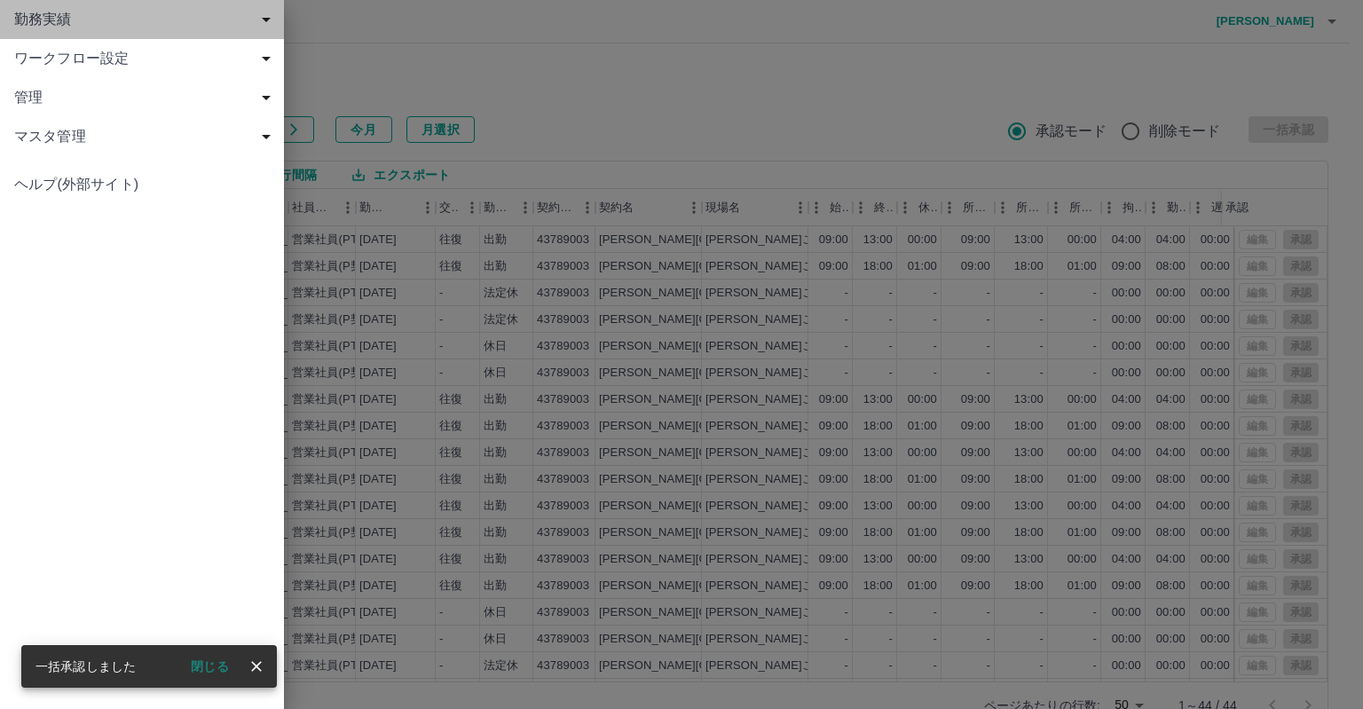
click at [75, 24] on span "勤務実績" at bounding box center [145, 19] width 263 height 21
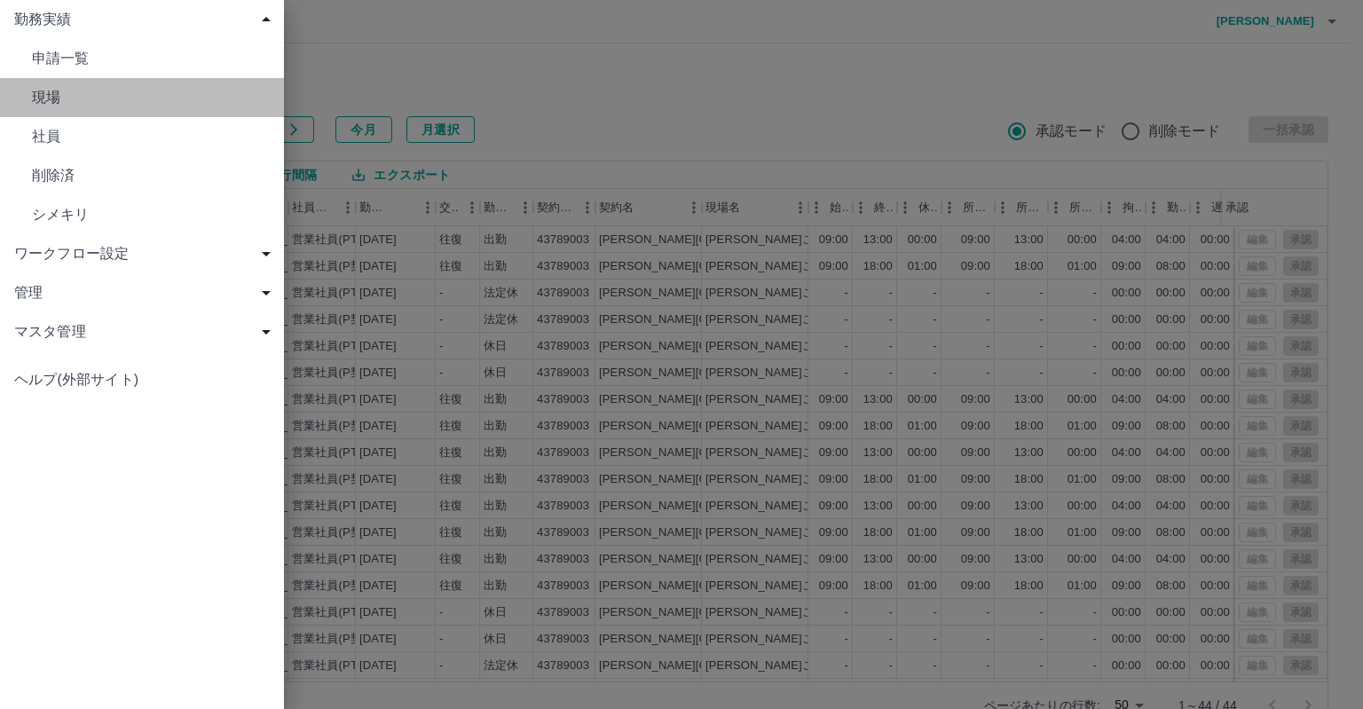
click at [63, 102] on span "現場" at bounding box center [151, 97] width 238 height 21
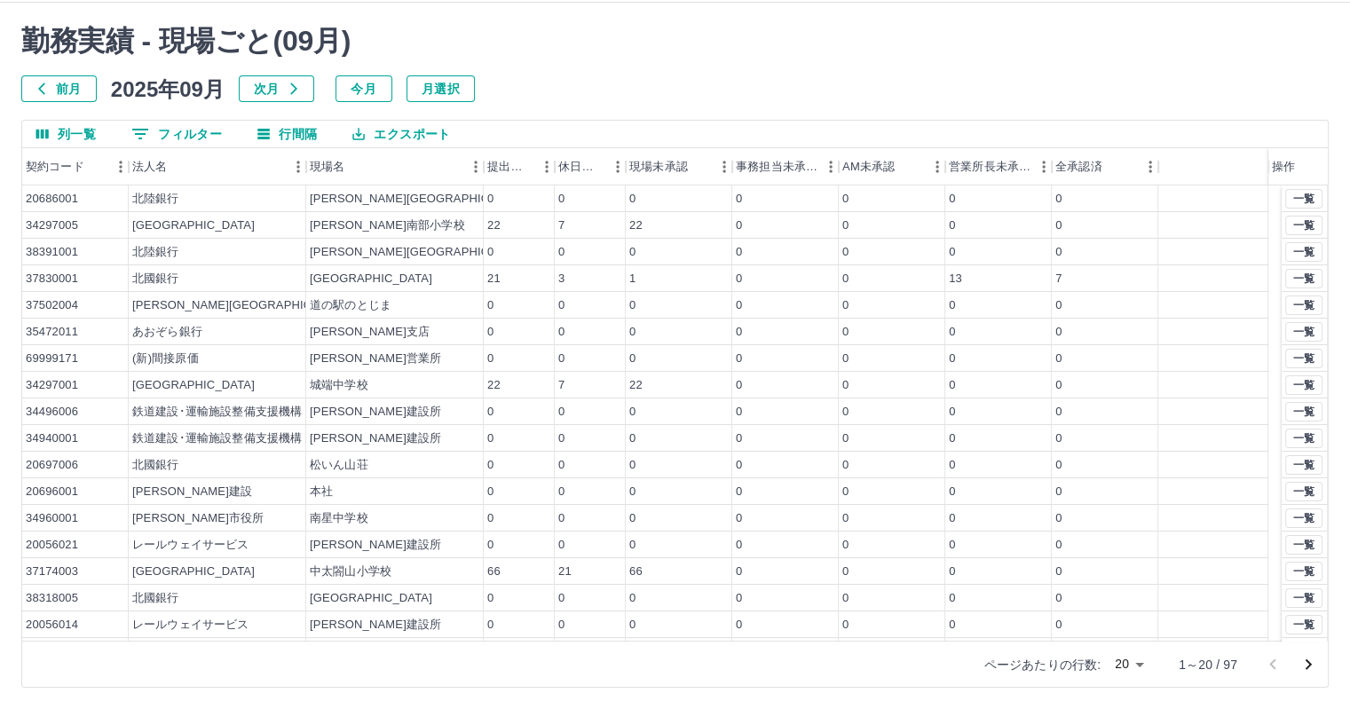
scroll to position [76, 0]
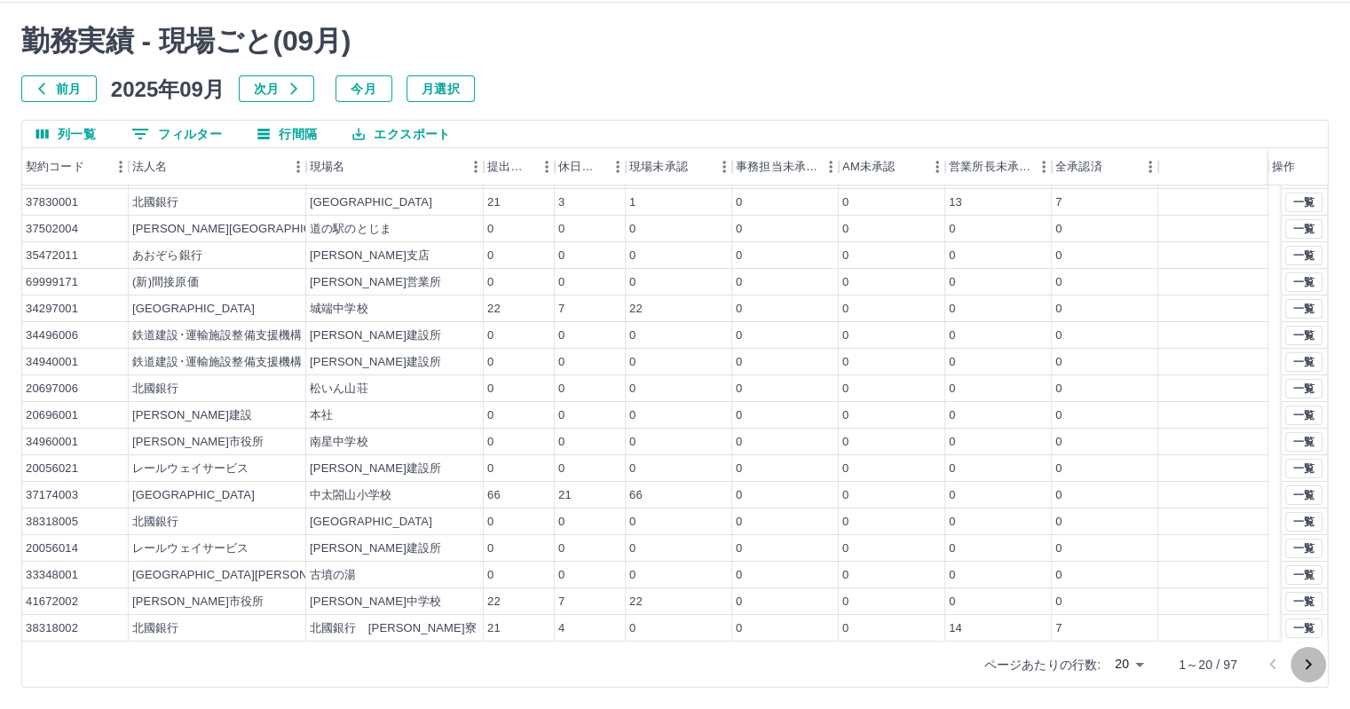
click at [1311, 657] on icon "次のページへ" at bounding box center [1307, 664] width 21 height 21
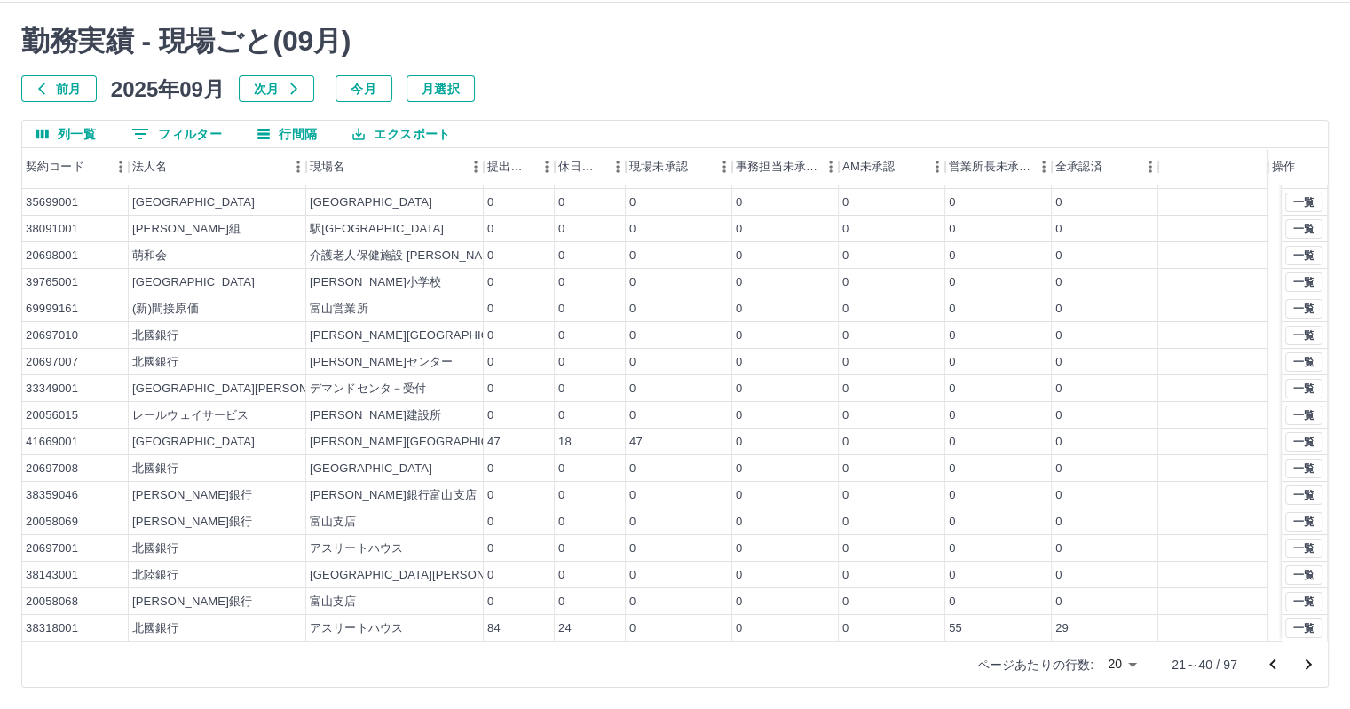
scroll to position [0, 0]
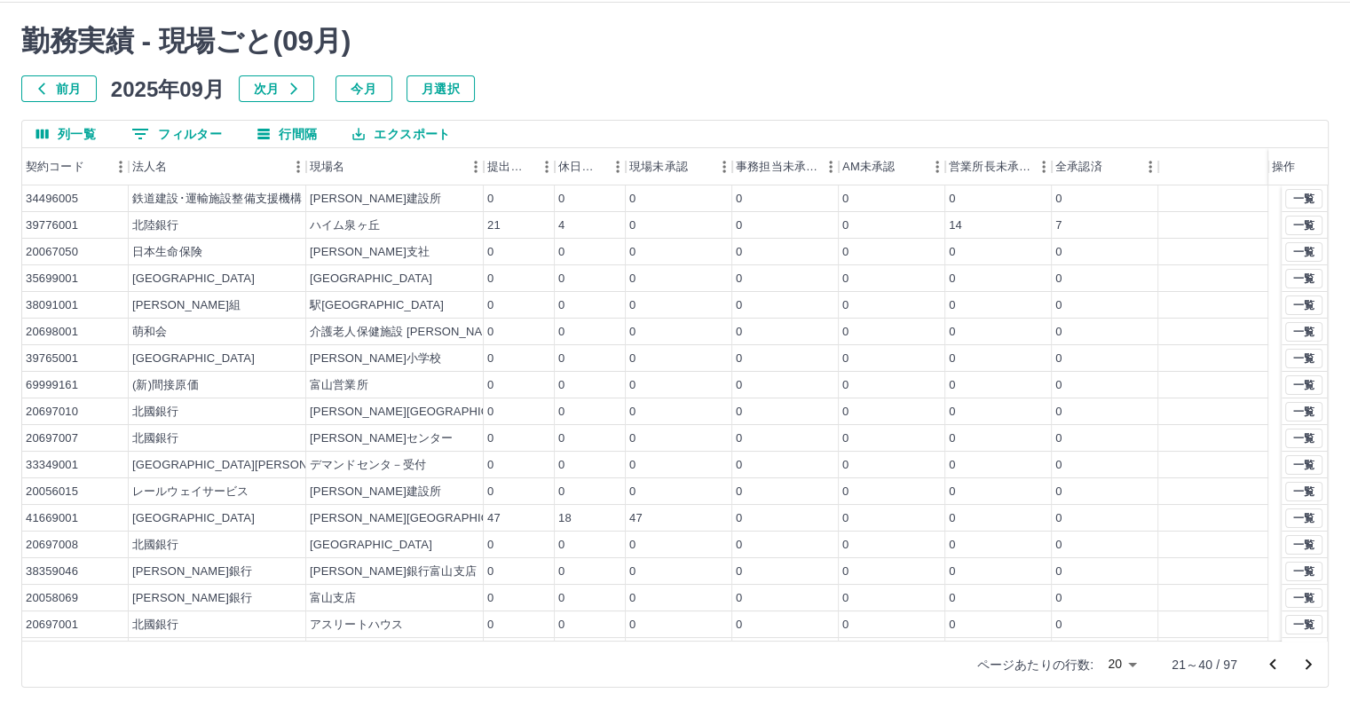
click at [1310, 658] on icon "次のページへ" at bounding box center [1307, 664] width 21 height 21
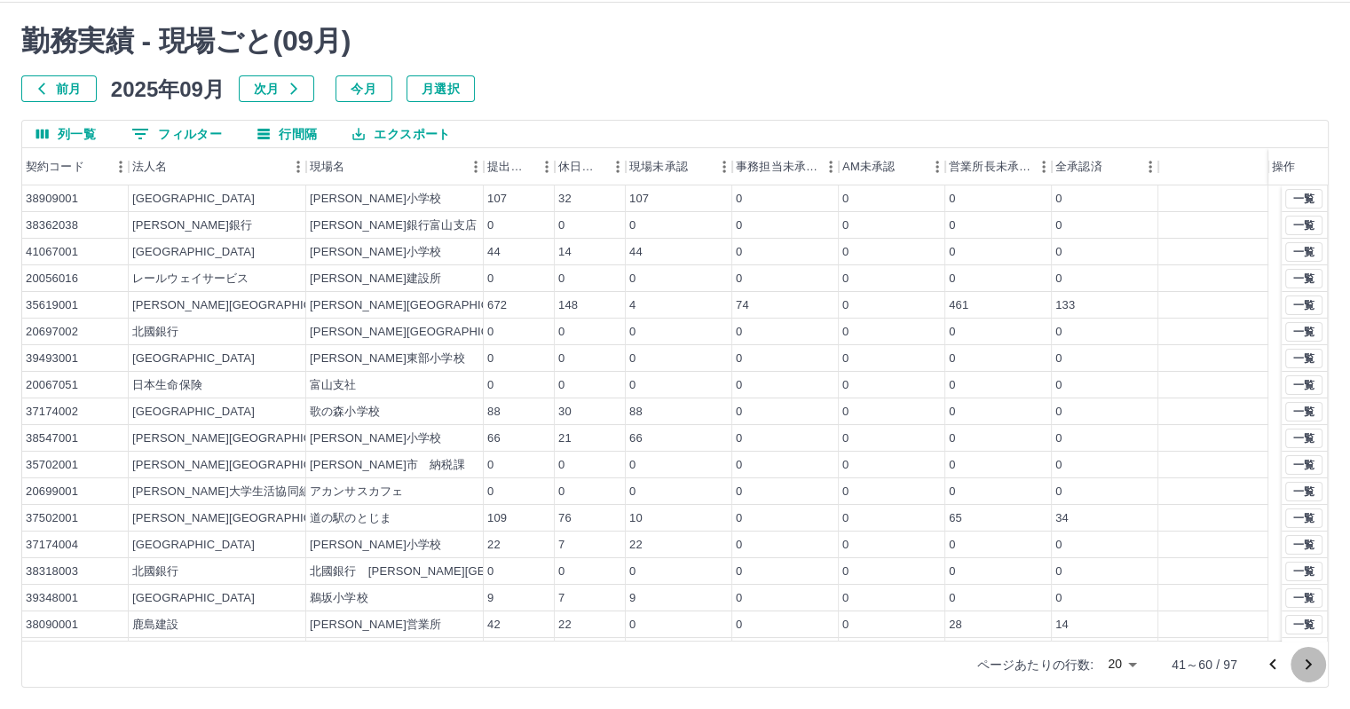
click at [1310, 658] on icon "次のページへ" at bounding box center [1307, 664] width 21 height 21
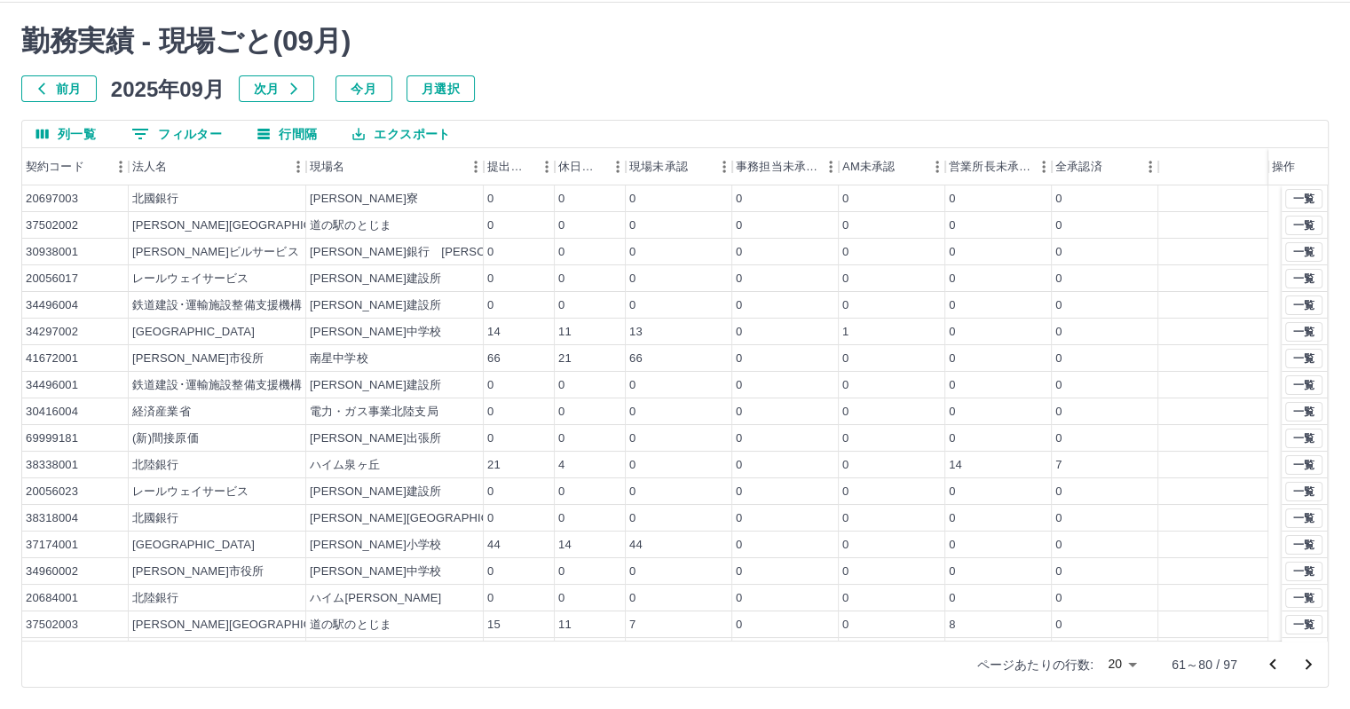
click at [1310, 658] on icon "次のページへ" at bounding box center [1307, 664] width 21 height 21
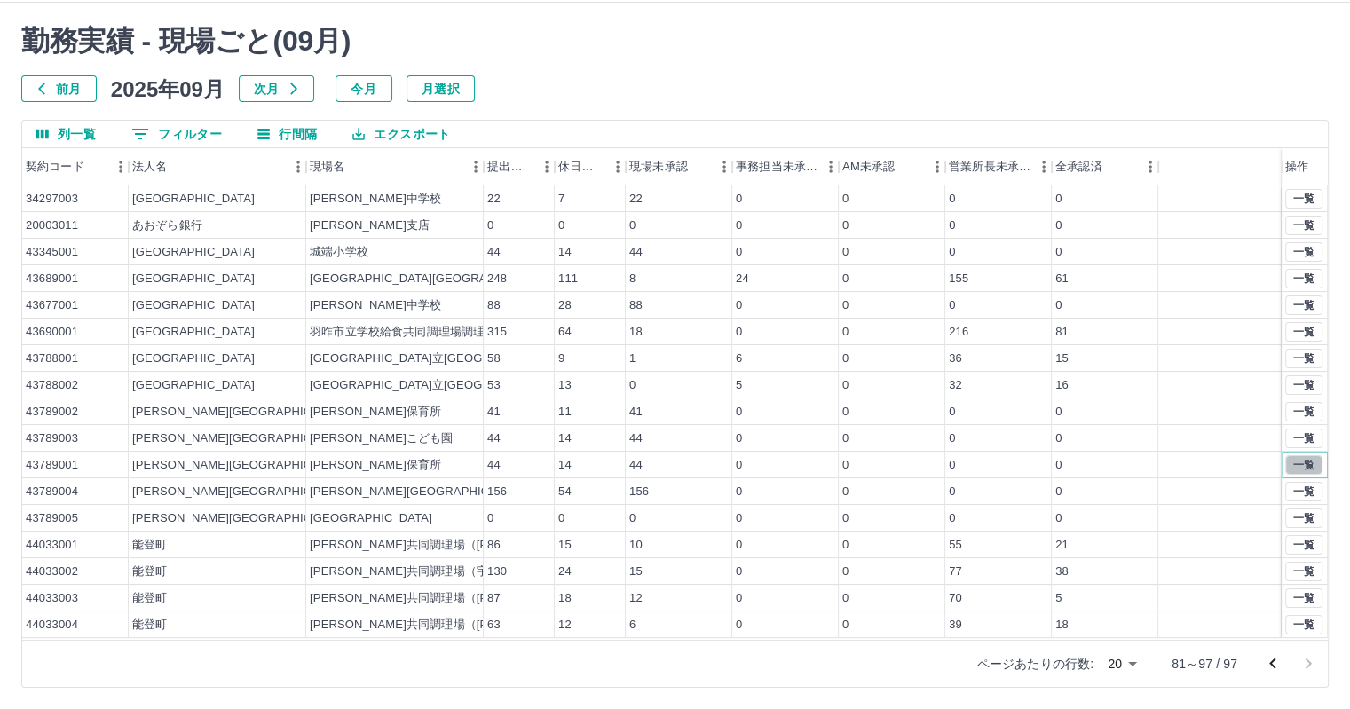
click at [1306, 462] on button "一覧" at bounding box center [1303, 465] width 37 height 20
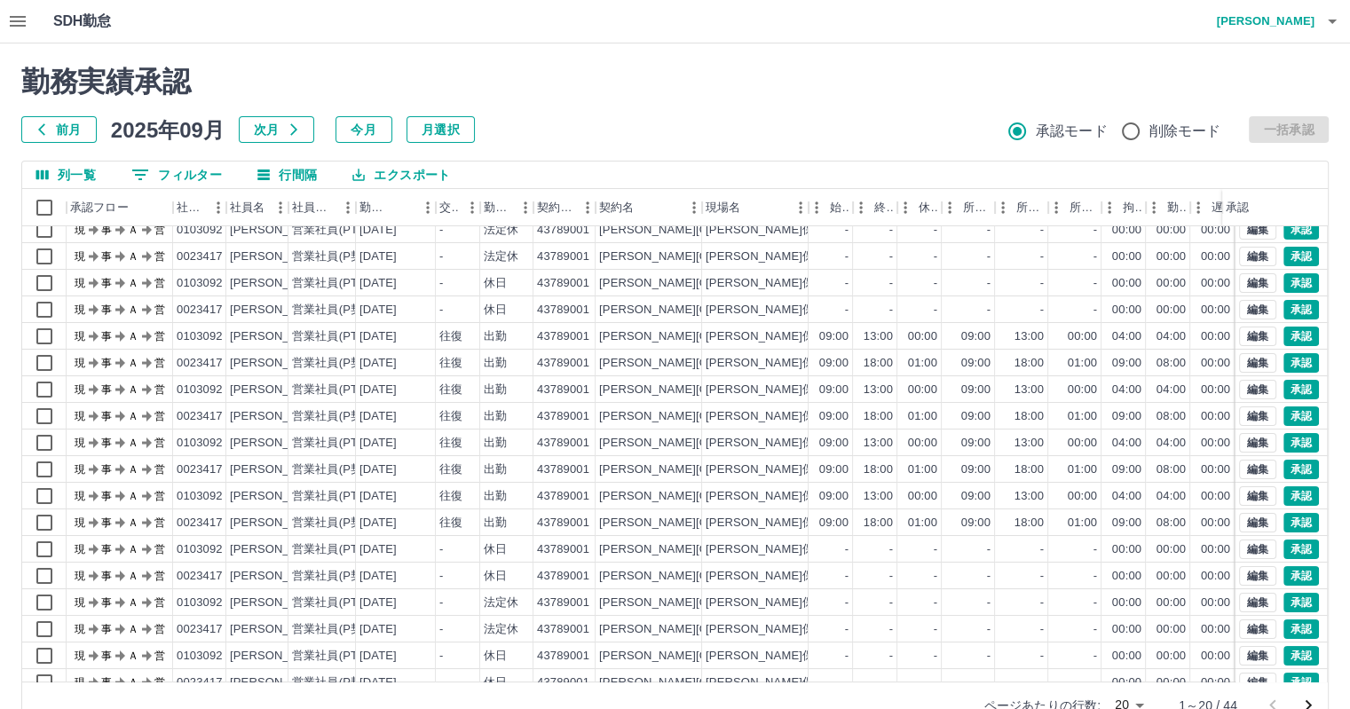
scroll to position [90, 0]
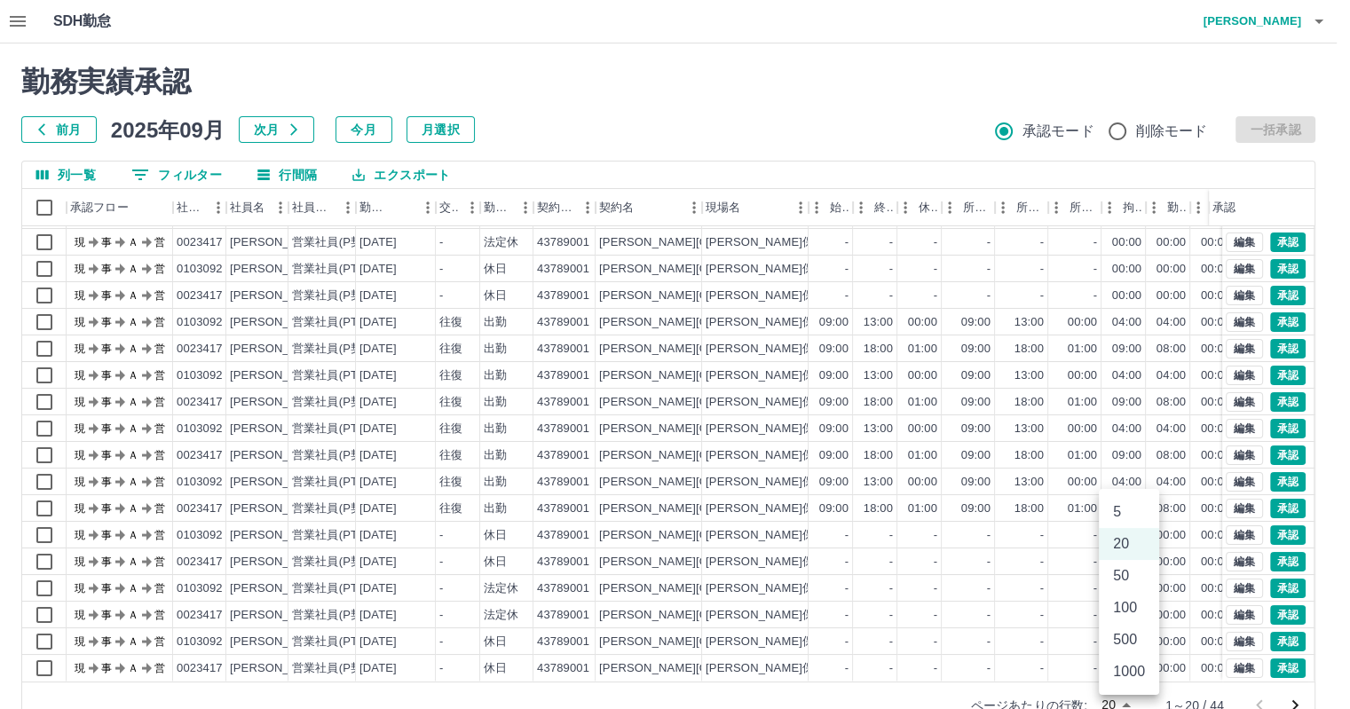
drag, startPoint x: 1136, startPoint y: 701, endPoint x: 1146, endPoint y: 681, distance: 23.0
click at [1137, 700] on body "SDH勤怠 草薙　修康 勤務実績承認 前月 2025年09月 次月 今月 月選択 承認モード 削除モード 一括承認 列一覧 0 フィルター 行間隔 エクスポー…" at bounding box center [675, 375] width 1350 height 750
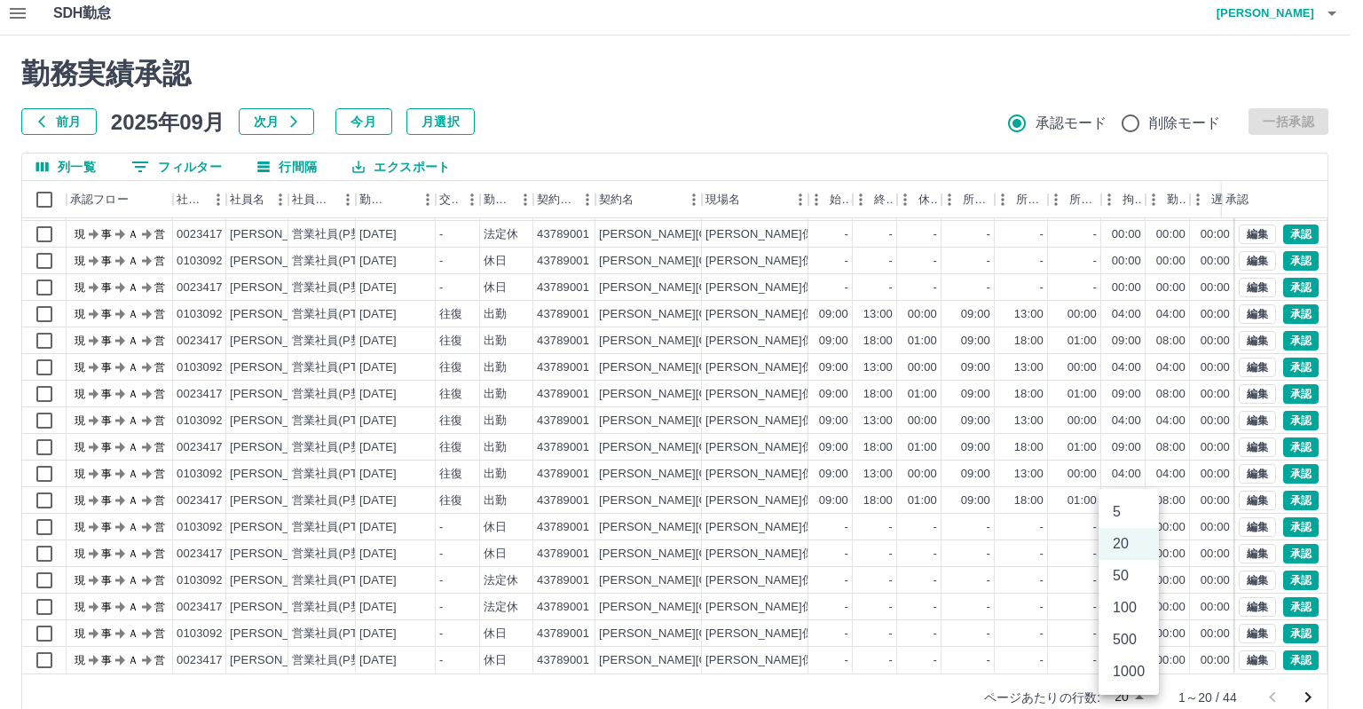
click at [1124, 569] on li "50" at bounding box center [1128, 576] width 60 height 32
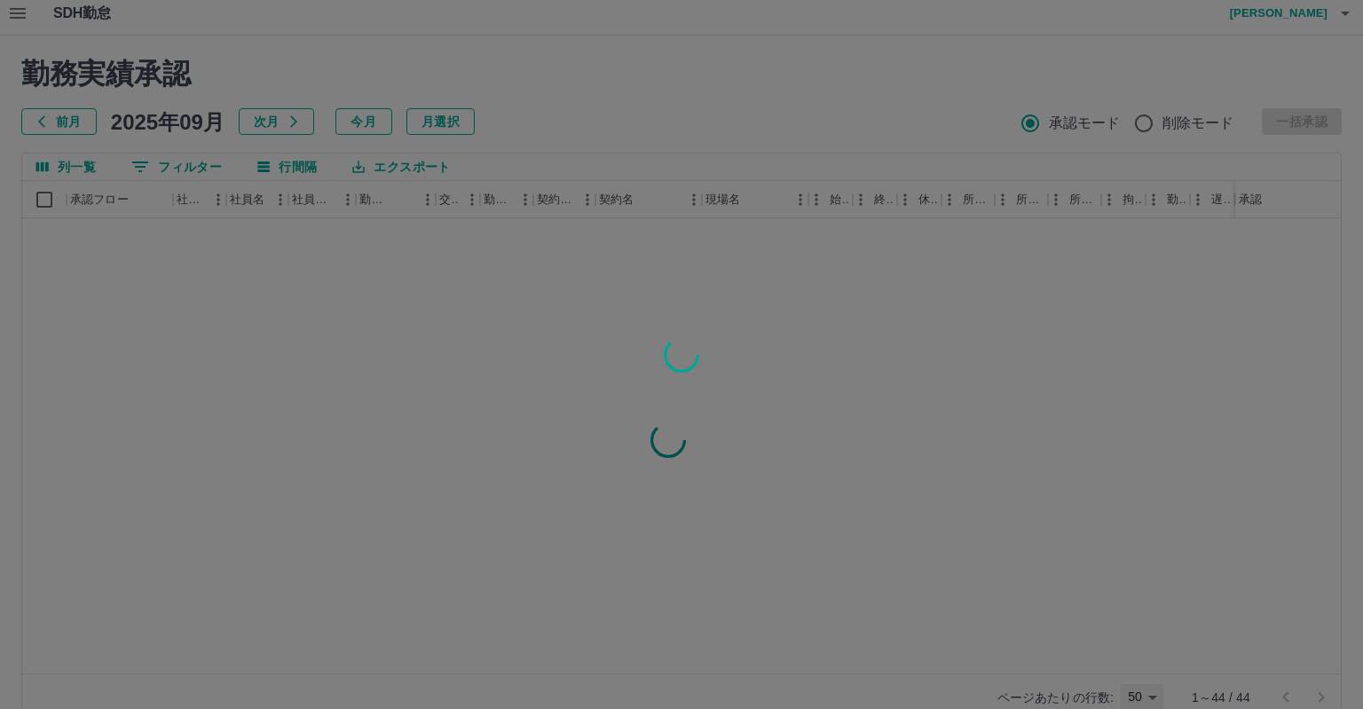
type input "**"
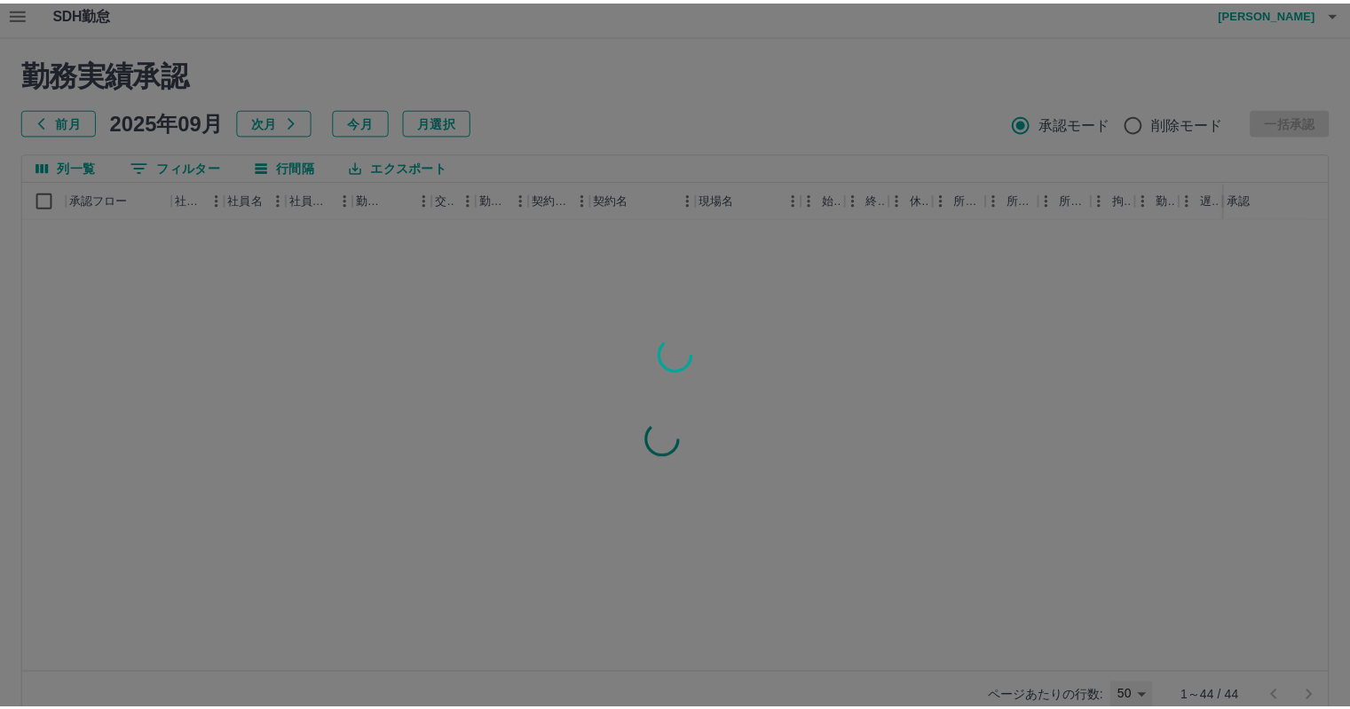
scroll to position [0, 0]
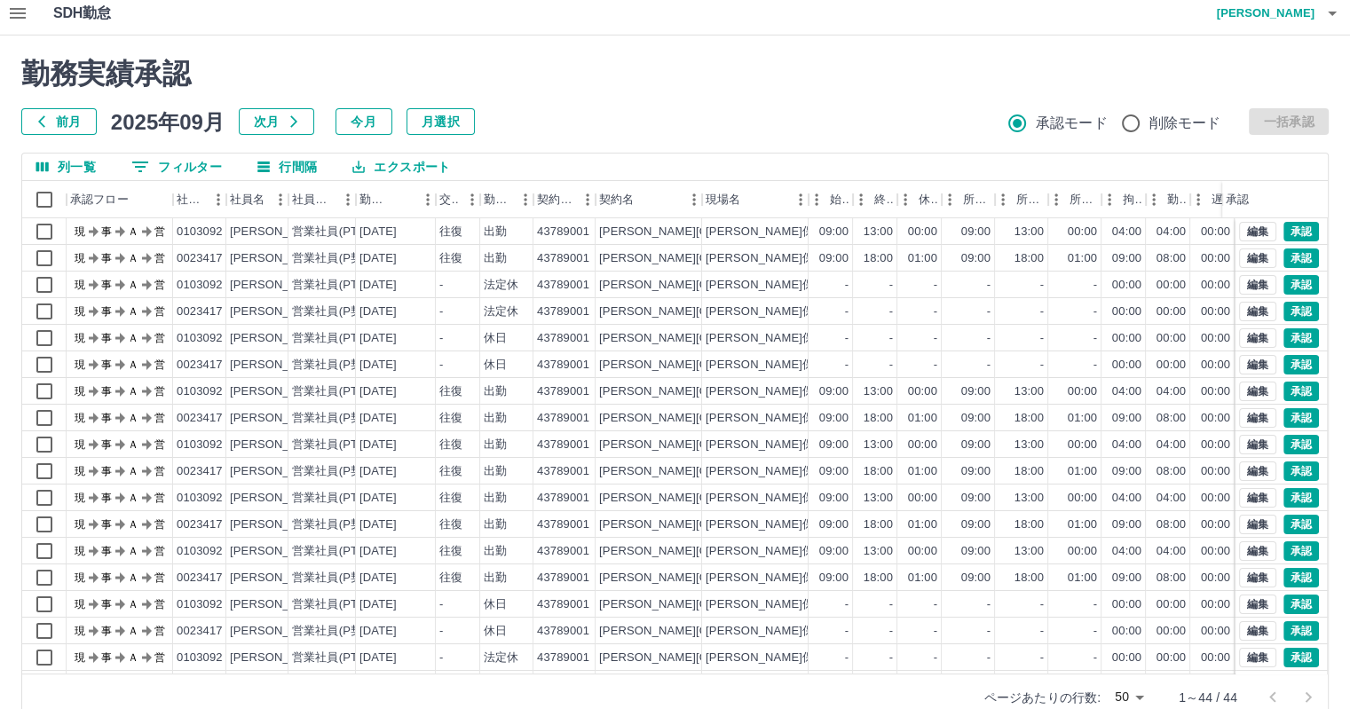
click at [45, 193] on div "勤務実績承認 前月 2025年09月 次月 今月 月選択 承認モード 削除モード 一括承認 列一覧 0 フィルター 行間隔 エクスポート 承認フロー 社員番号…" at bounding box center [675, 388] width 1350 height 706
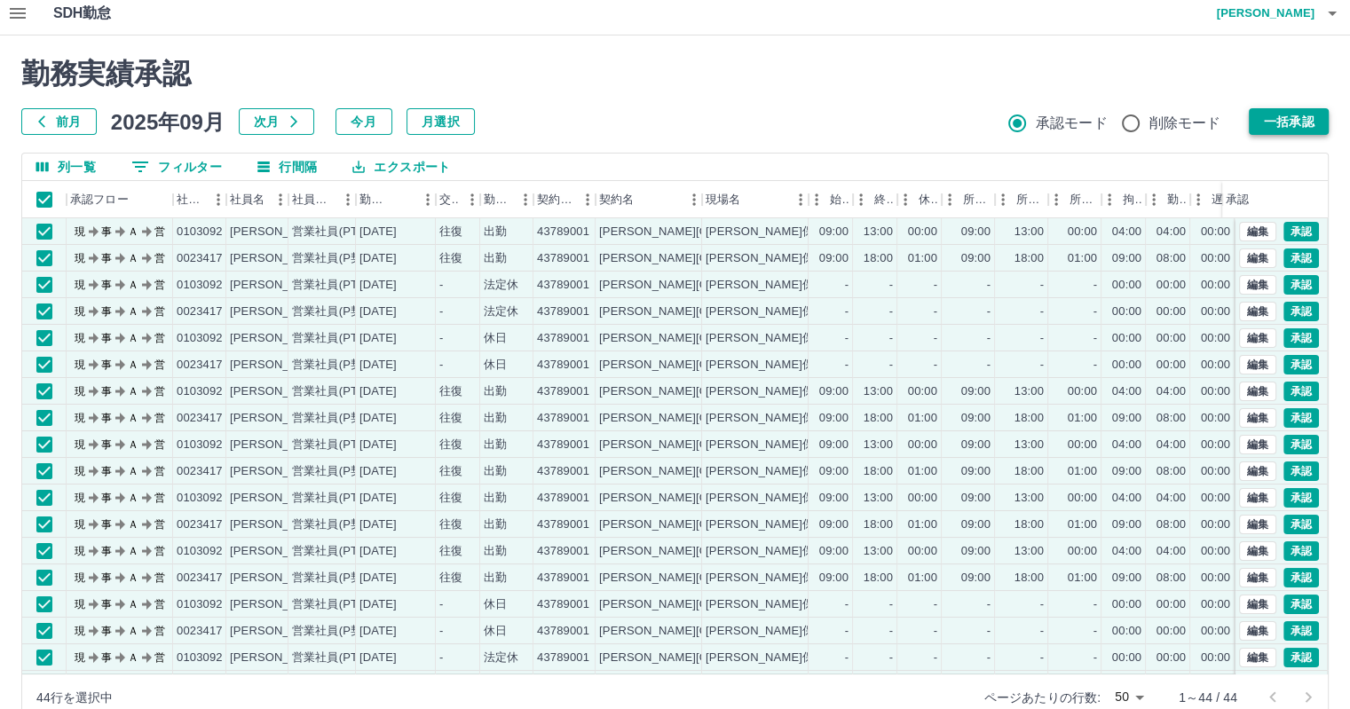
click at [1288, 118] on button "一括承認" at bounding box center [1288, 121] width 80 height 27
click at [1287, 124] on button "一括承認" at bounding box center [1288, 121] width 80 height 27
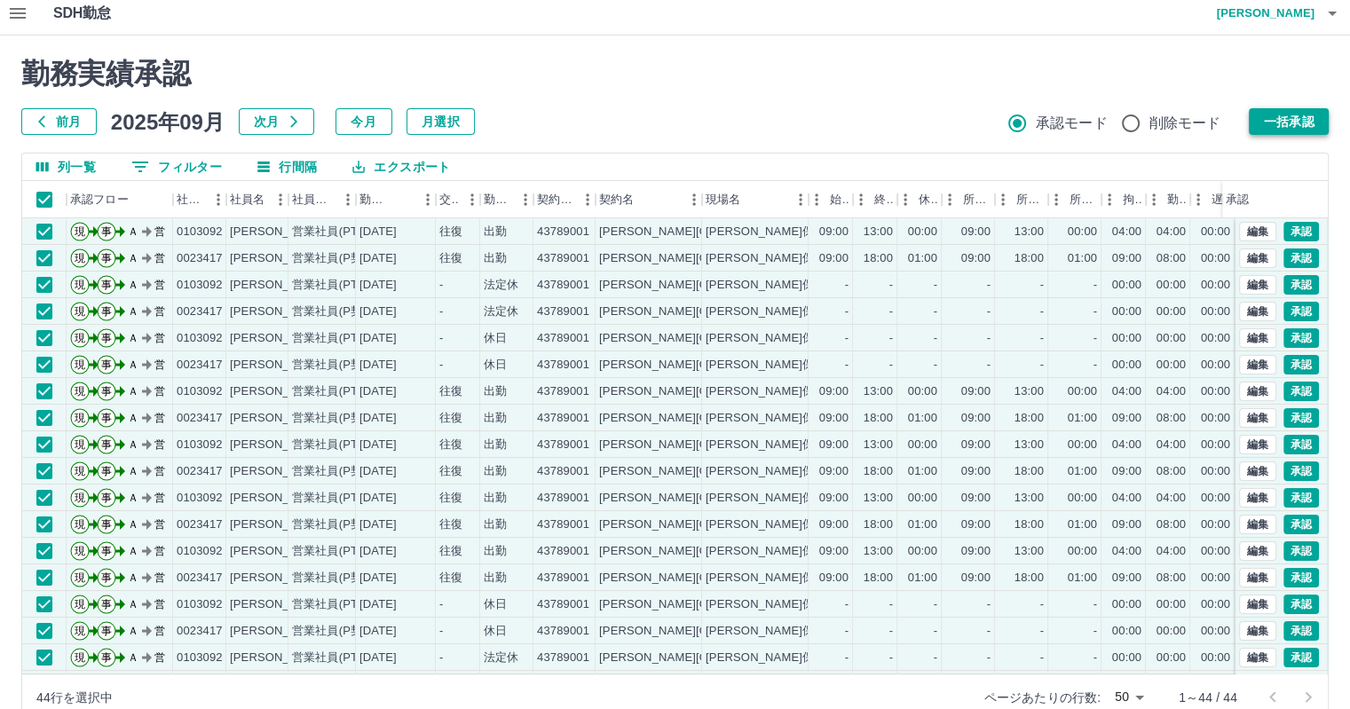
click at [1294, 123] on button "一括承認" at bounding box center [1288, 121] width 80 height 27
click at [1308, 121] on button "一括承認" at bounding box center [1288, 121] width 80 height 27
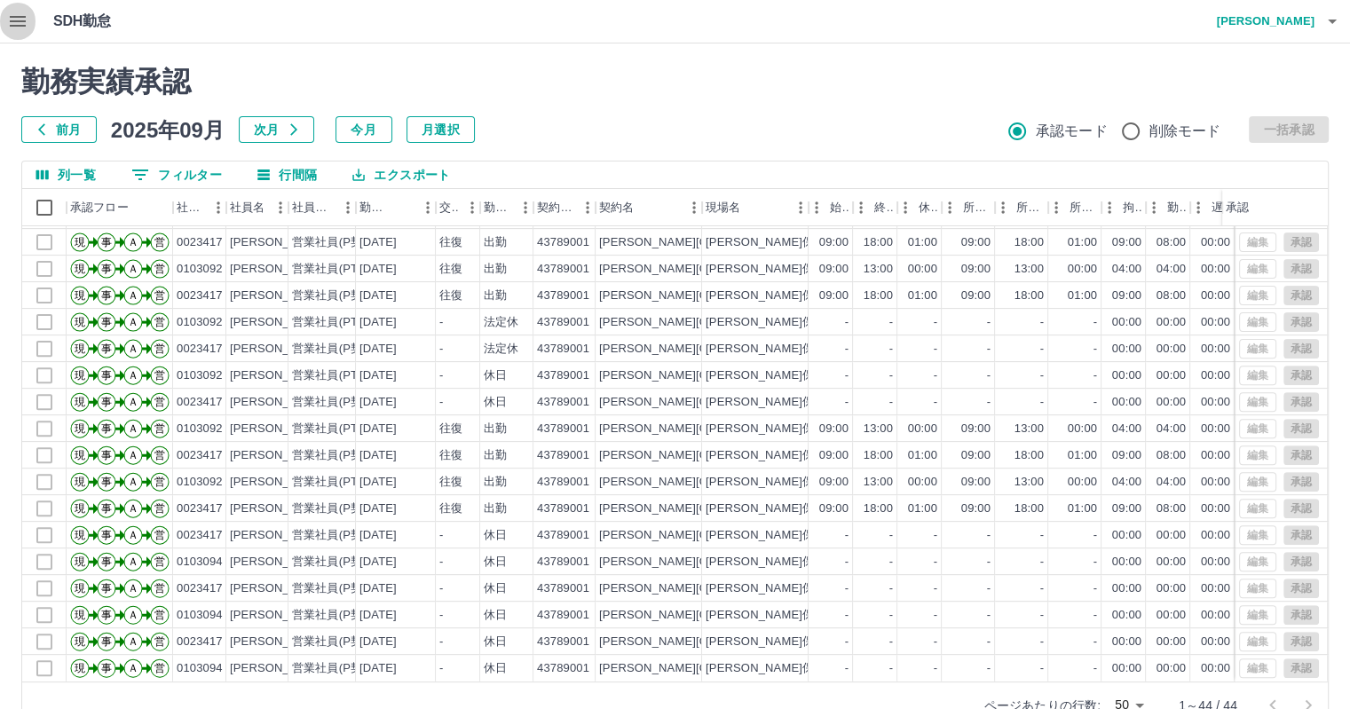
click at [14, 21] on icon "button" at bounding box center [18, 21] width 16 height 11
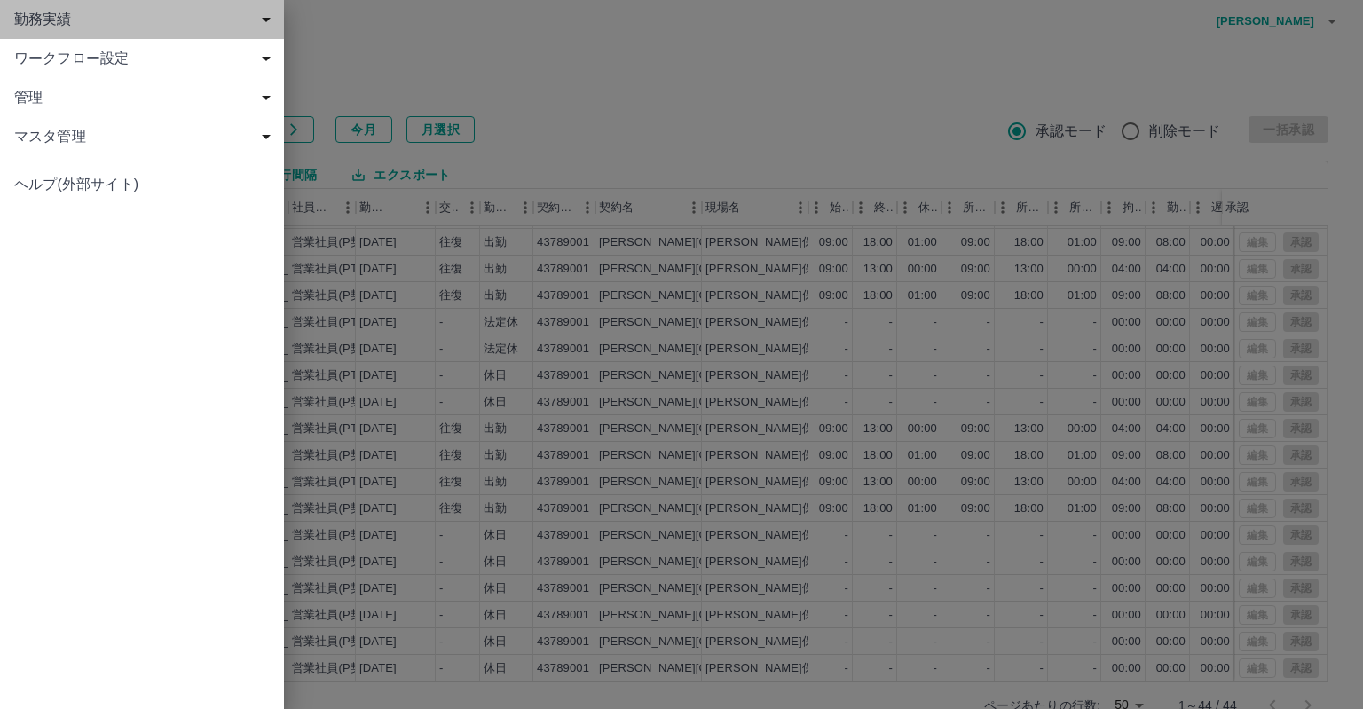
click at [45, 13] on span "勤務実績" at bounding box center [145, 19] width 263 height 21
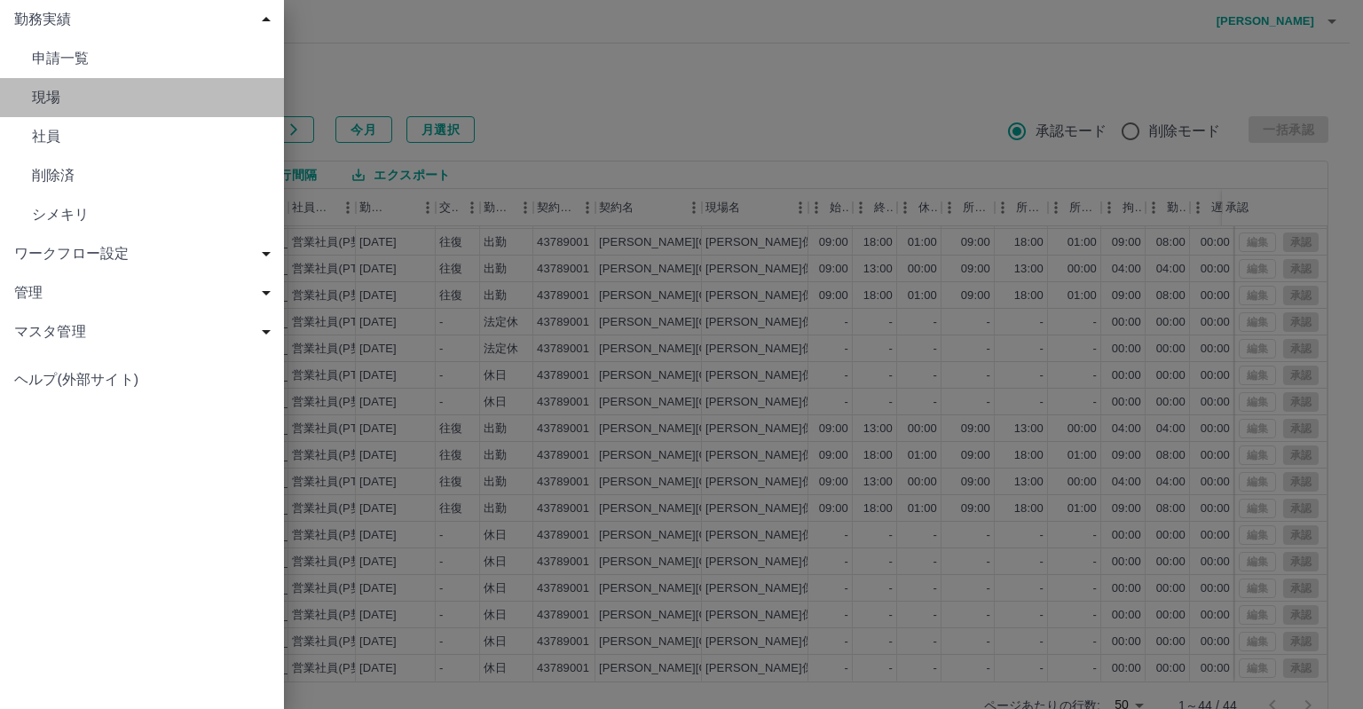
click at [62, 99] on span "現場" at bounding box center [151, 97] width 238 height 21
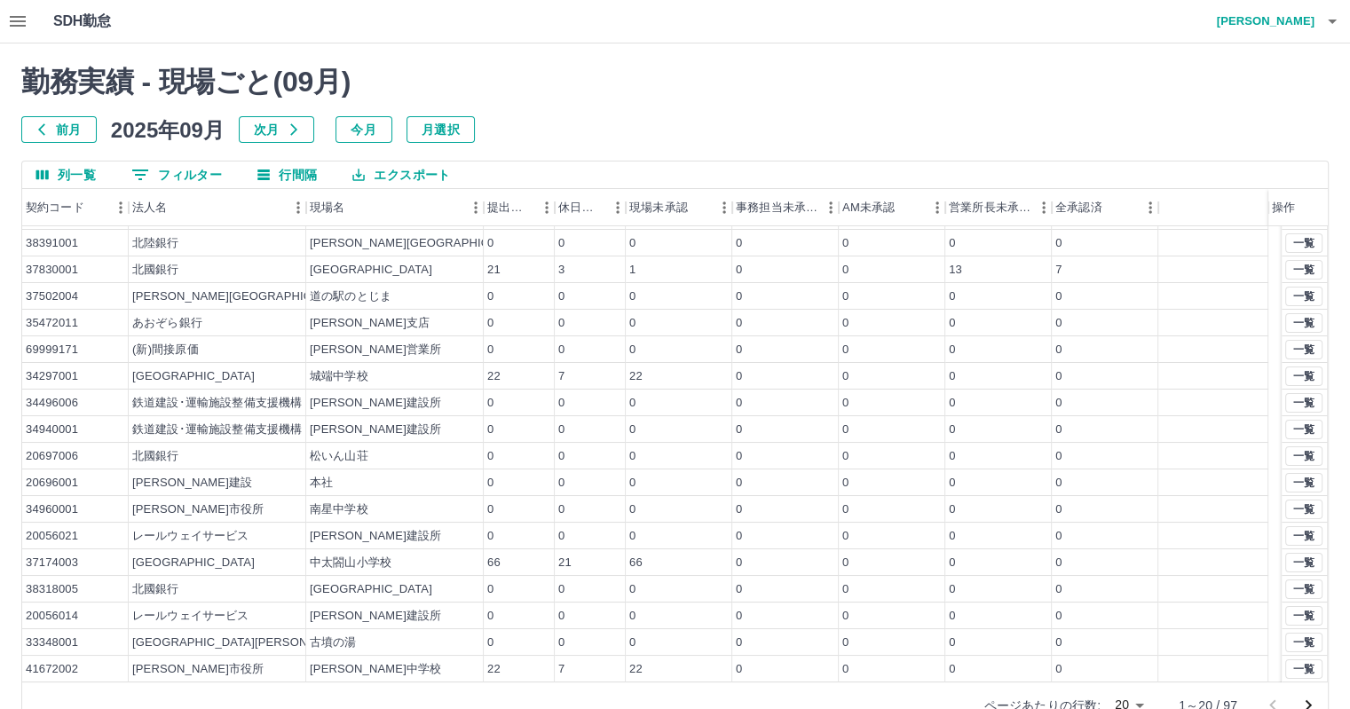
scroll to position [76, 0]
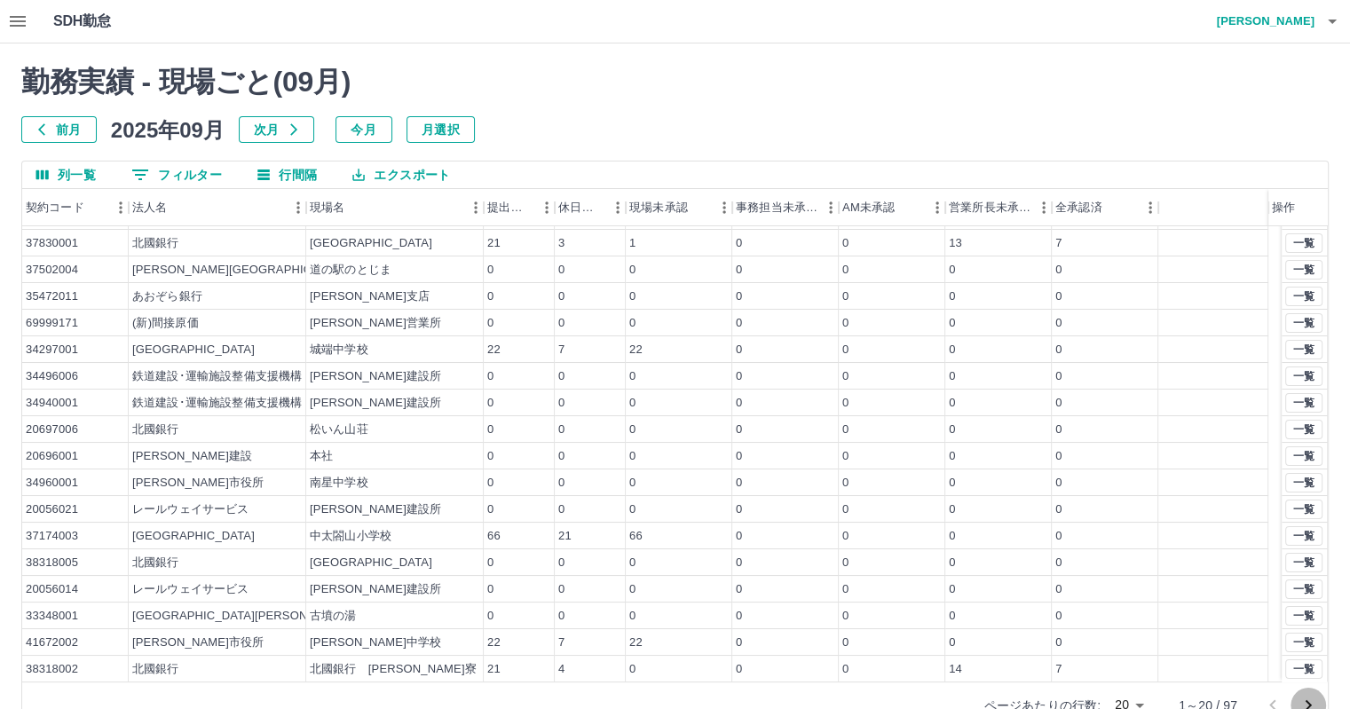
click at [1305, 697] on icon "次のページへ" at bounding box center [1307, 705] width 21 height 21
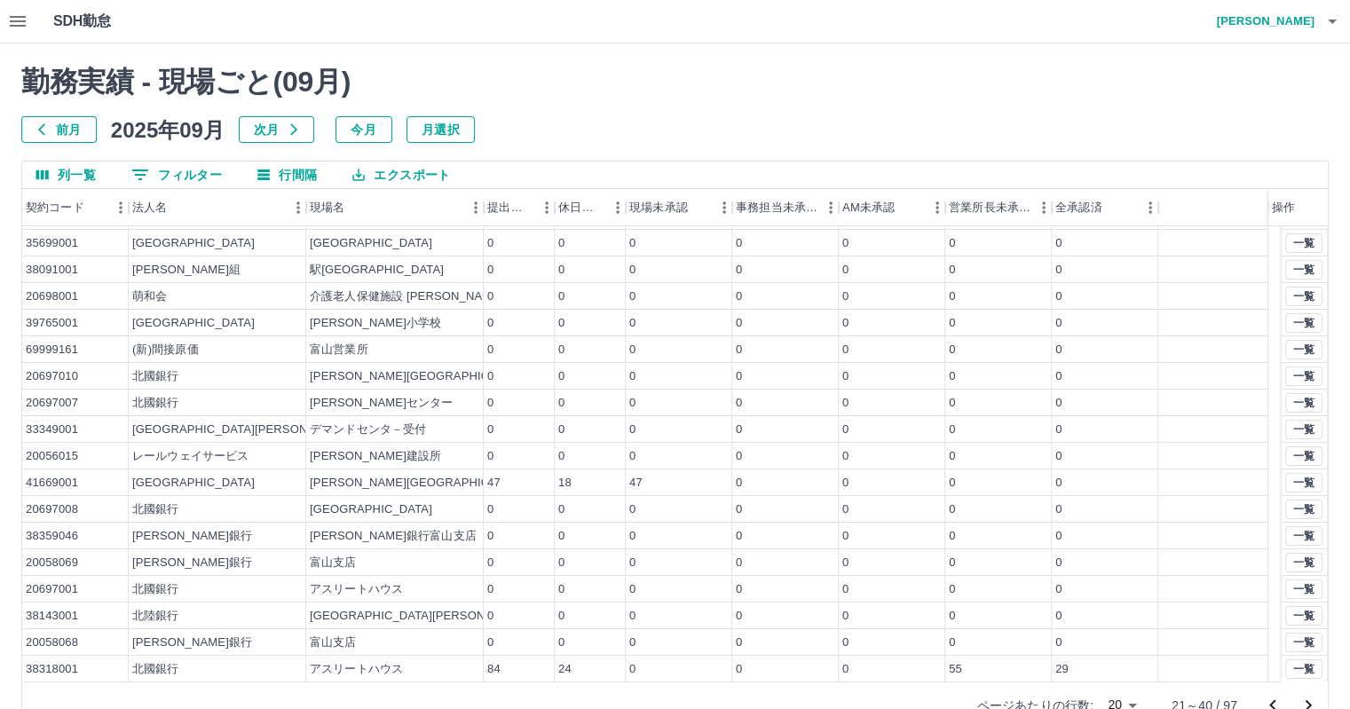
scroll to position [0, 0]
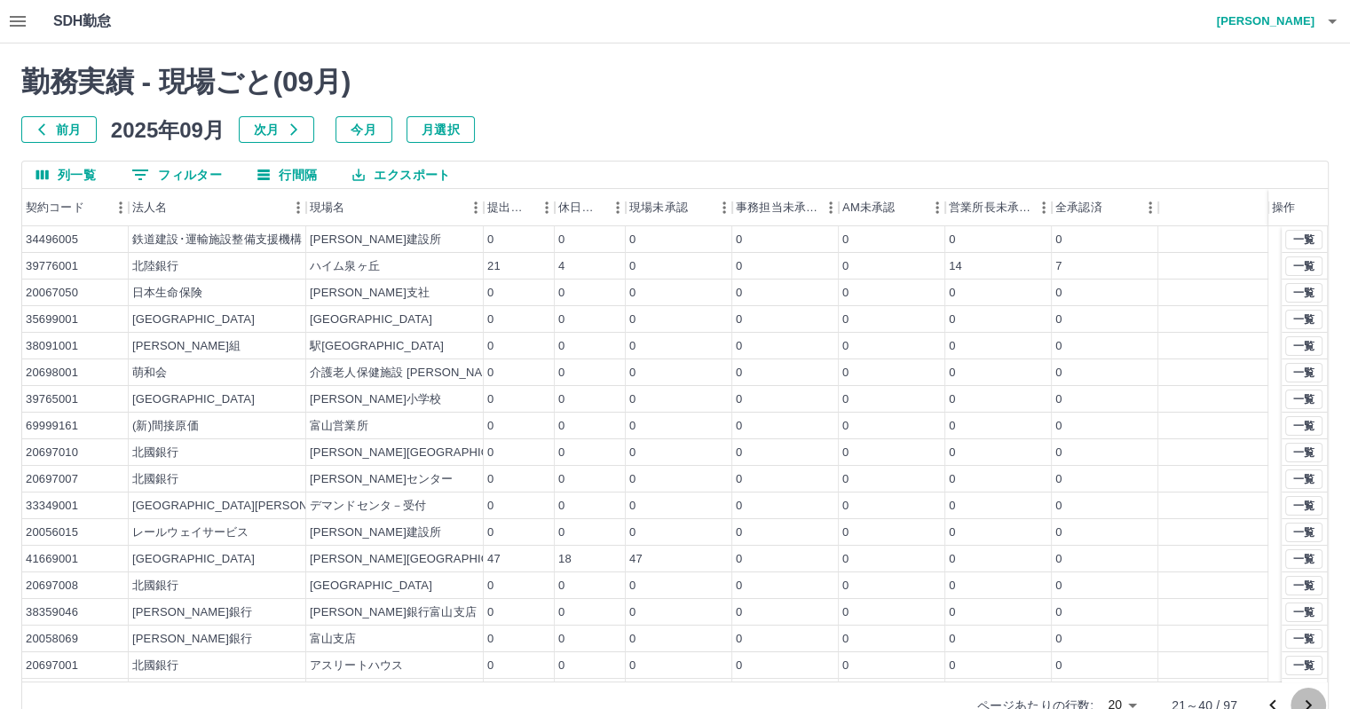
click at [1305, 697] on icon "次のページへ" at bounding box center [1307, 705] width 21 height 21
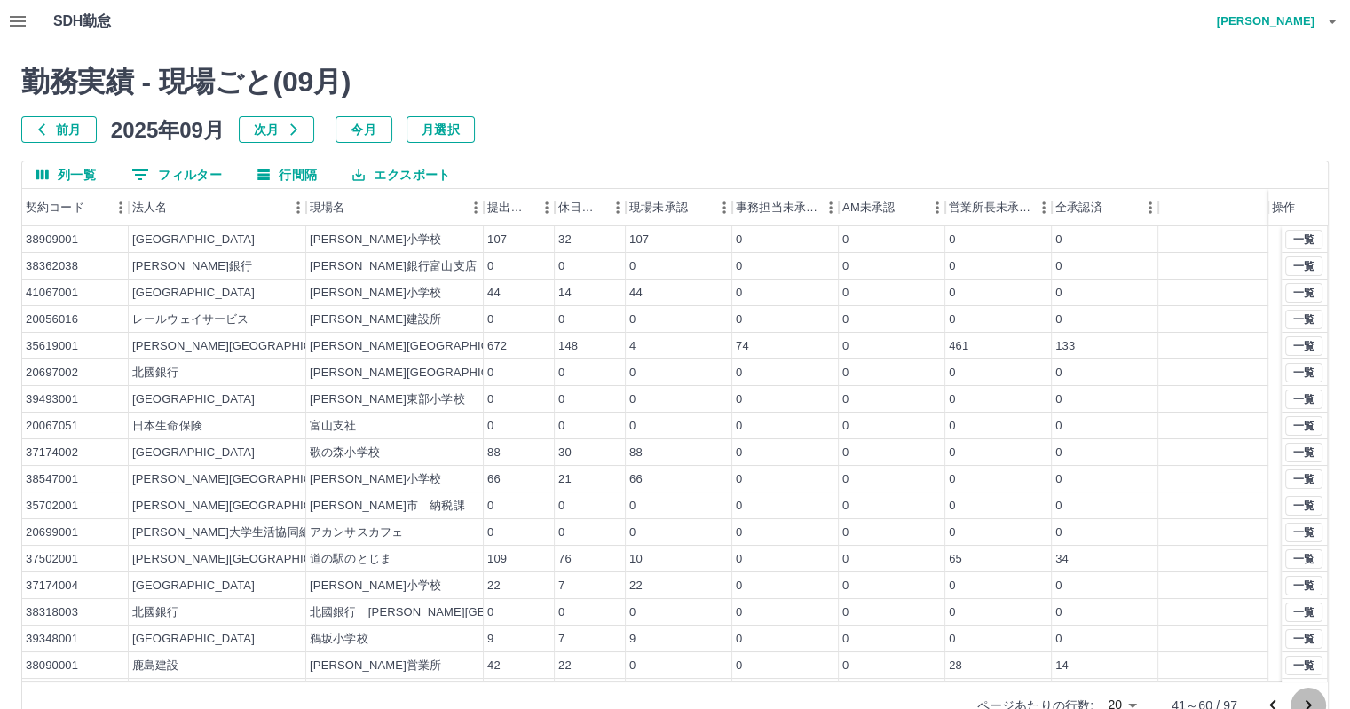
click at [1305, 697] on icon "次のページへ" at bounding box center [1307, 705] width 21 height 21
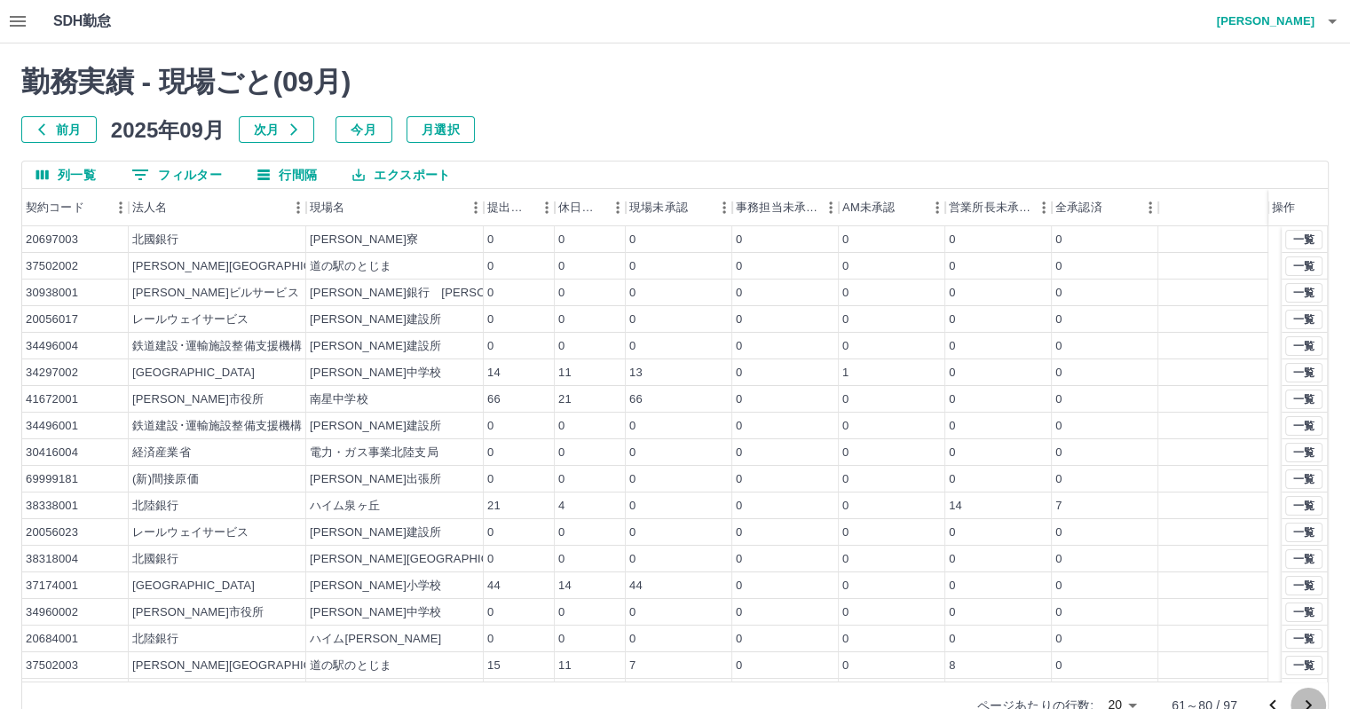
click at [1305, 697] on icon "次のページへ" at bounding box center [1307, 705] width 21 height 21
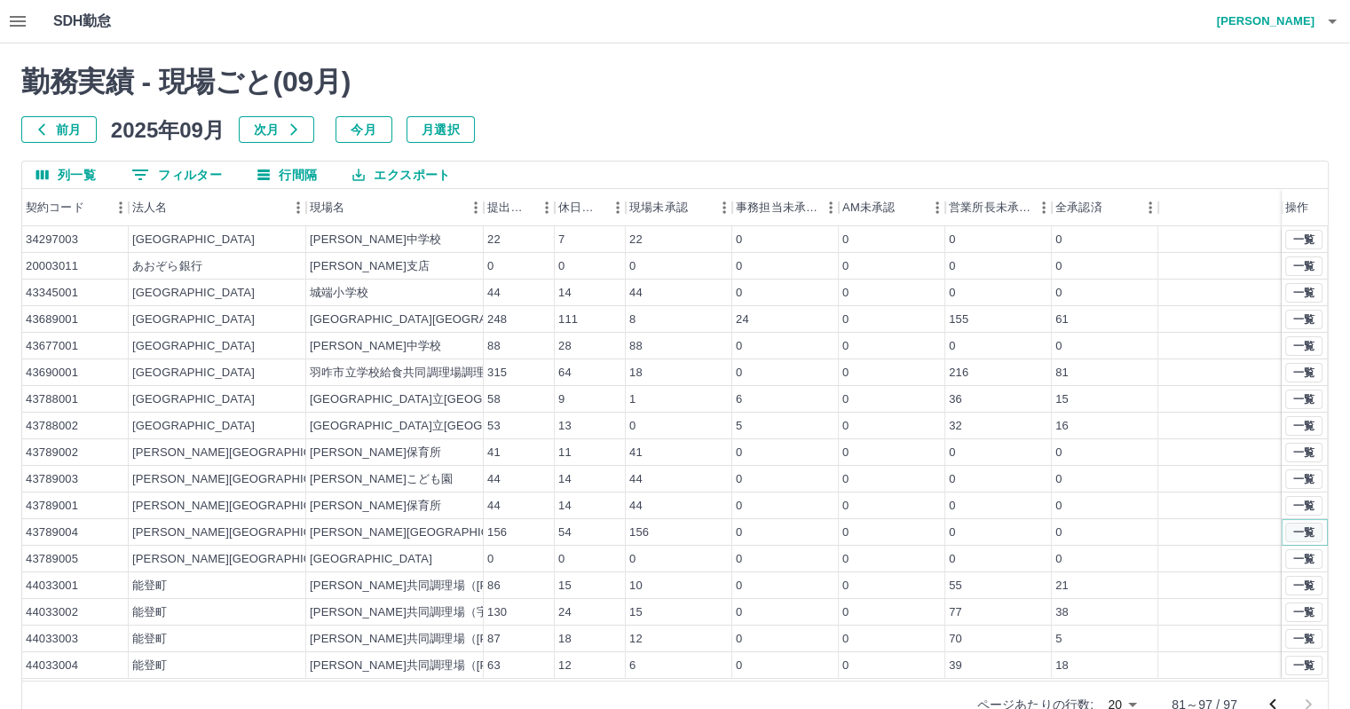
click at [1316, 531] on button "一覧" at bounding box center [1303, 533] width 37 height 20
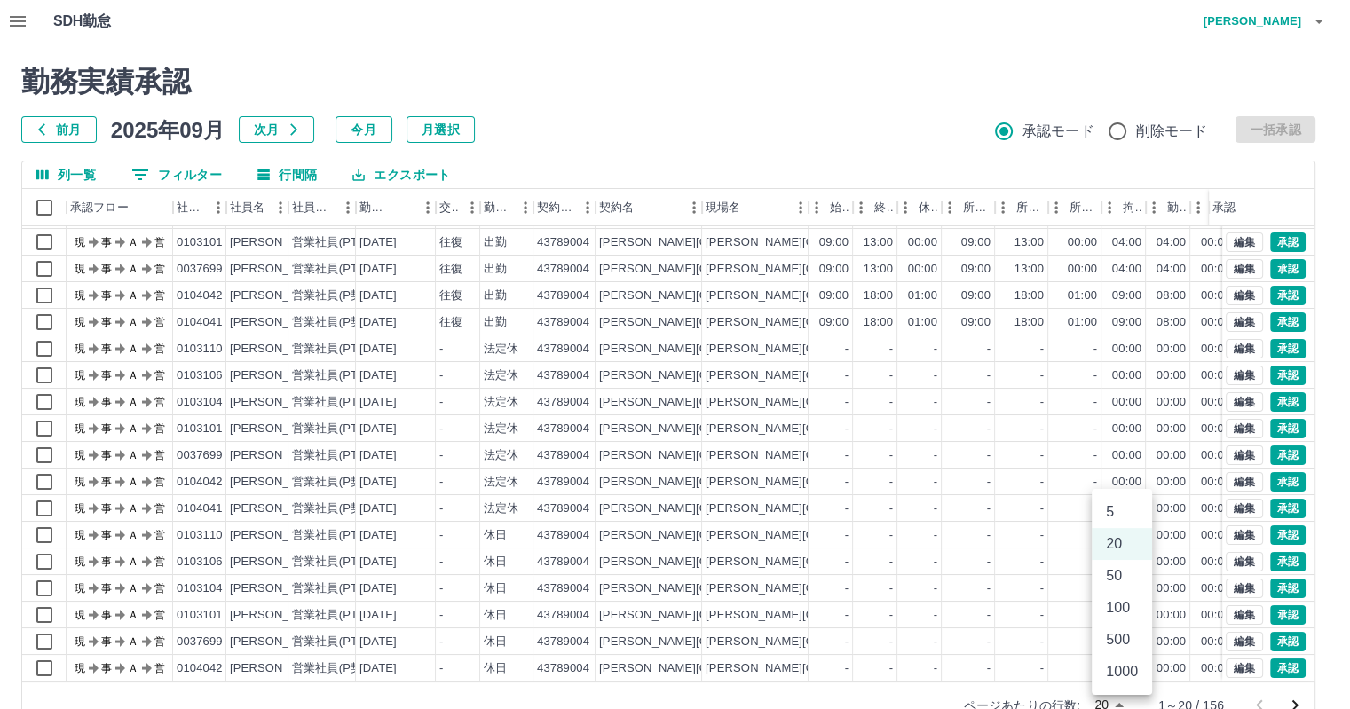
scroll to position [8, 0]
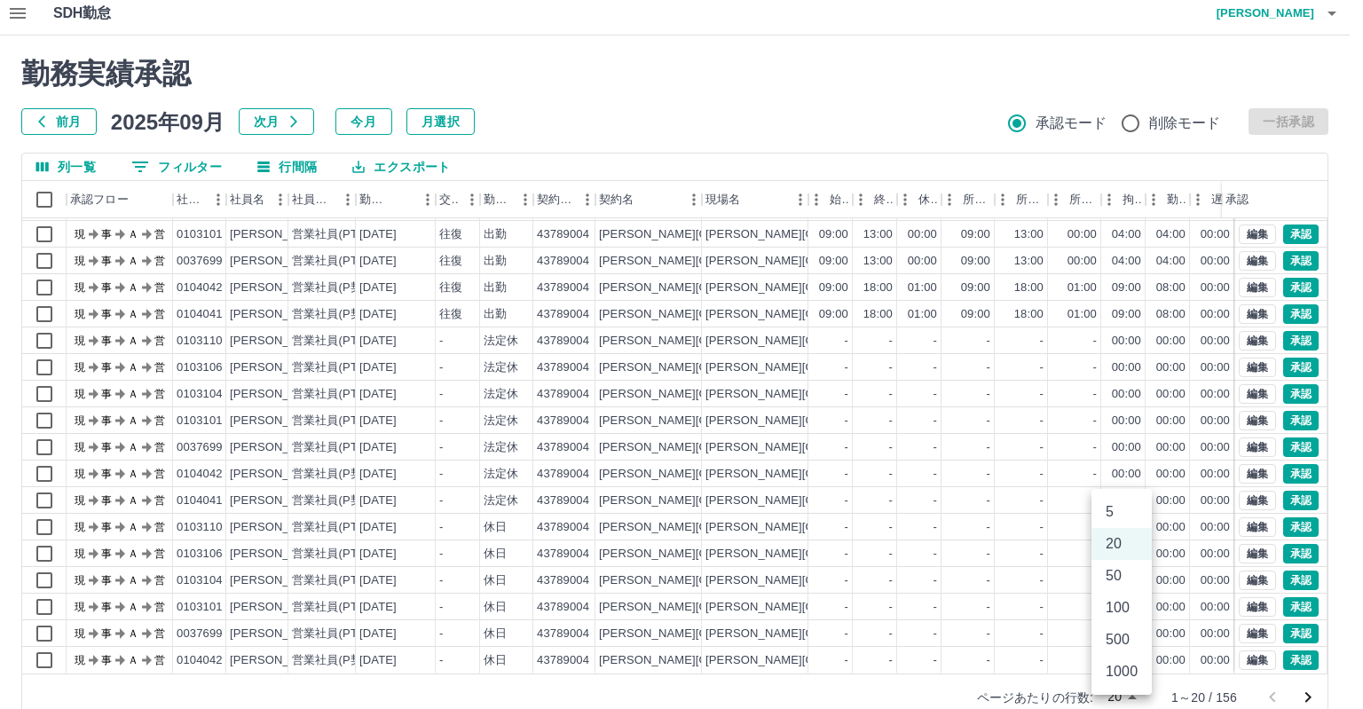
click at [1128, 699] on body "SDH勤怠 草薙　修康 勤務実績承認 前月 2025年09月 次月 今月 月選択 承認モード 削除モード 一括承認 列一覧 0 フィルター 行間隔 エクスポー…" at bounding box center [681, 367] width 1363 height 750
click at [1118, 606] on li "100" at bounding box center [1121, 608] width 60 height 32
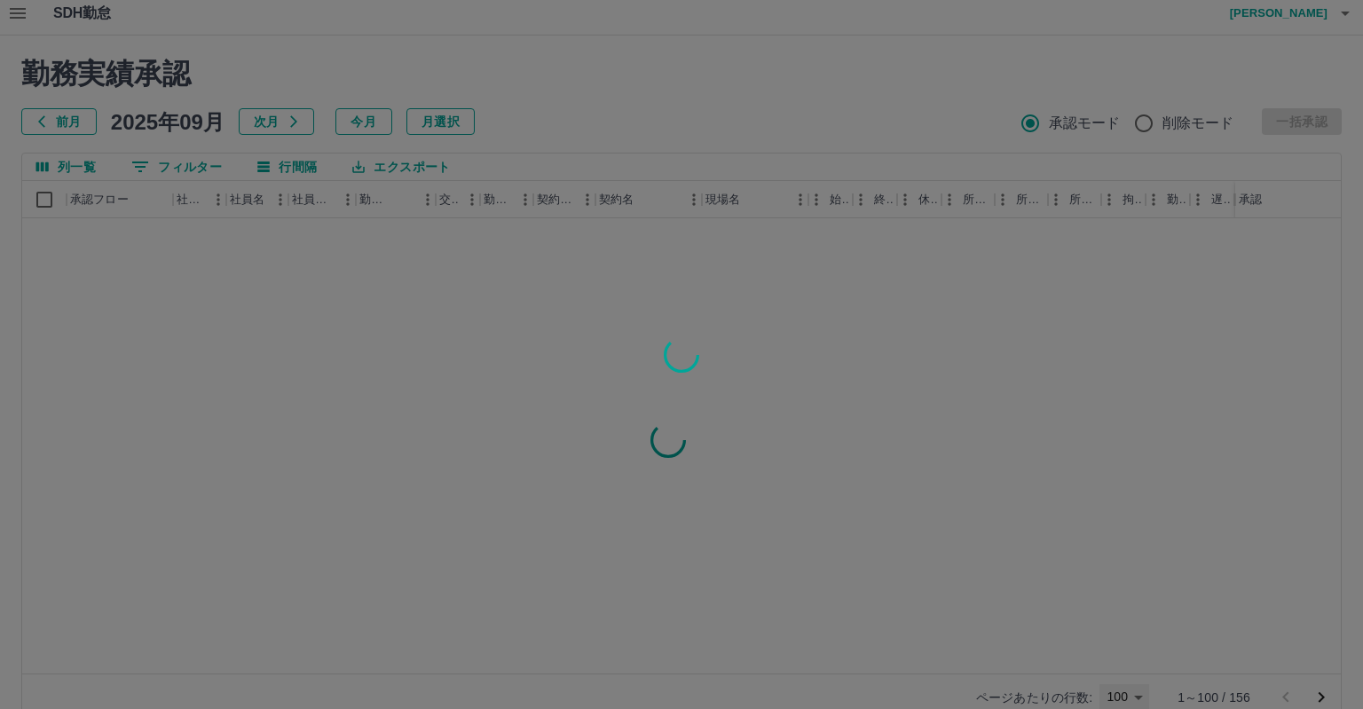
type input "***"
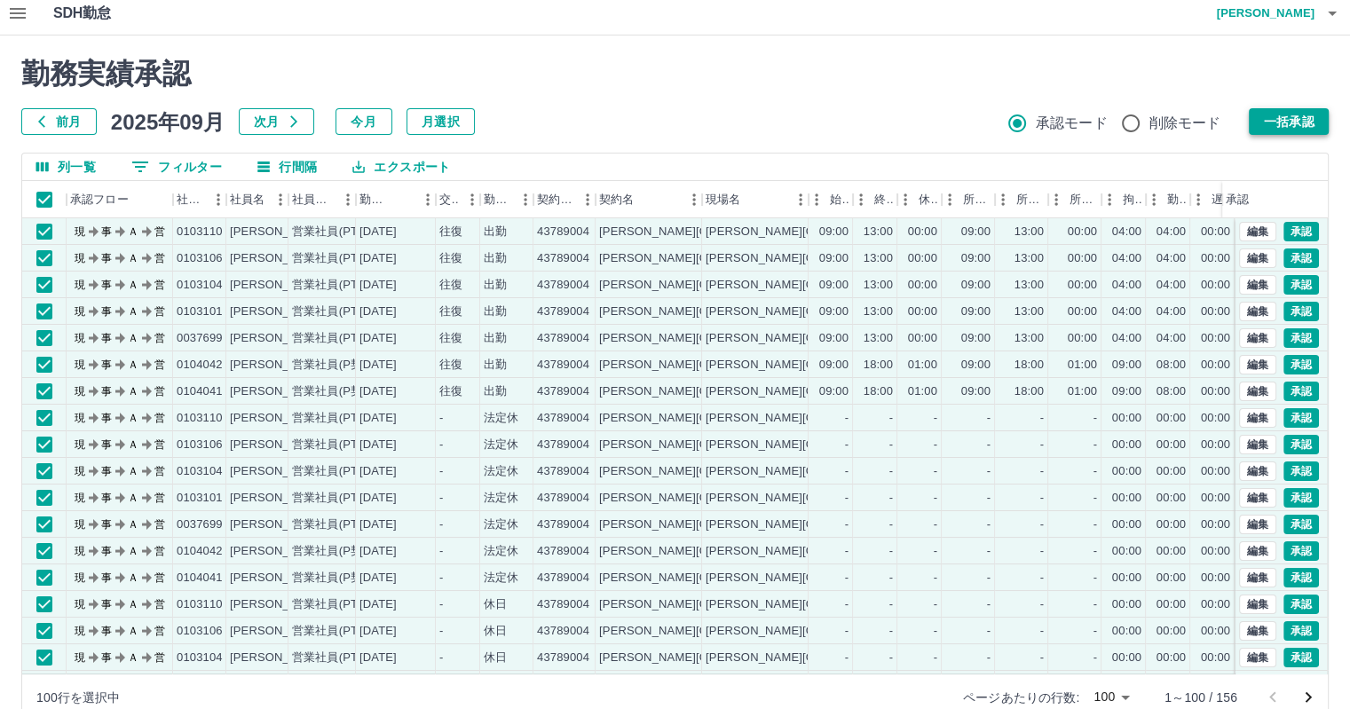
click at [1299, 118] on button "一括承認" at bounding box center [1288, 121] width 80 height 27
drag, startPoint x: 1256, startPoint y: 119, endPoint x: 1271, endPoint y: 116, distance: 14.4
click at [1266, 116] on button "一括承認" at bounding box center [1288, 121] width 80 height 27
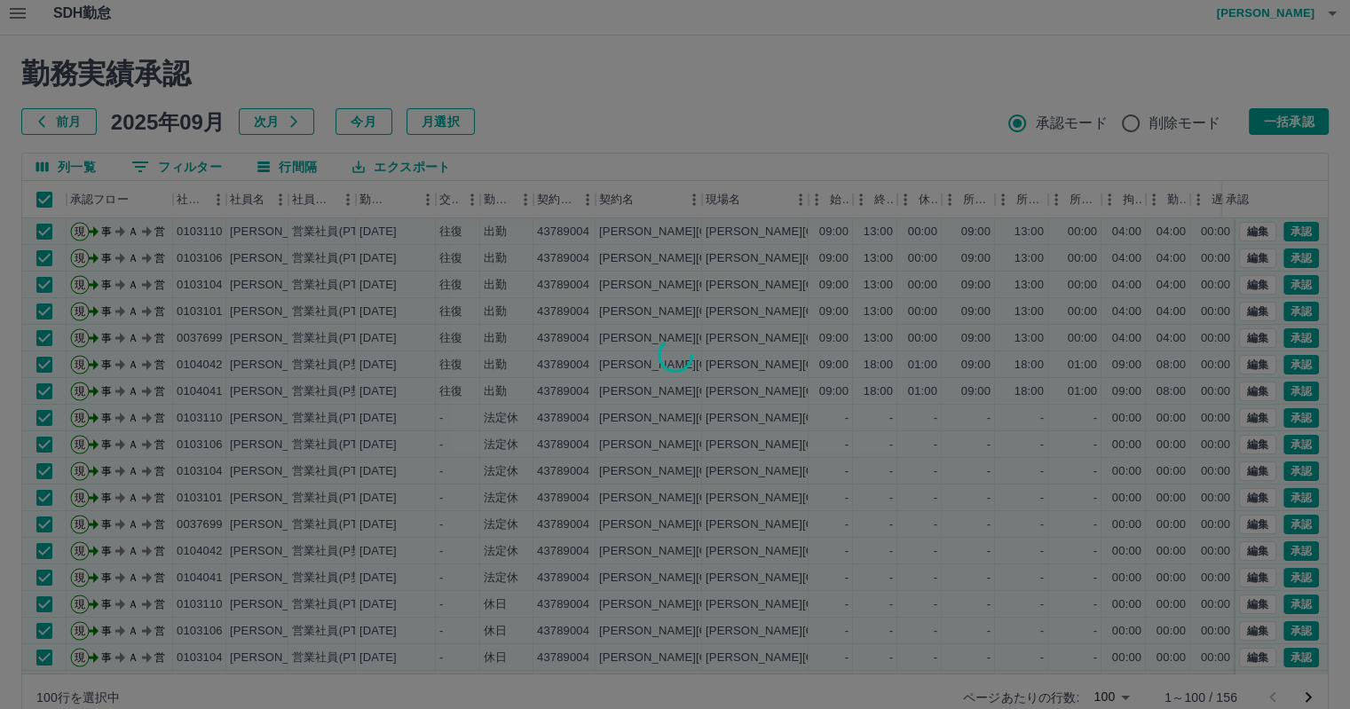
click at [1287, 123] on div at bounding box center [675, 354] width 1350 height 709
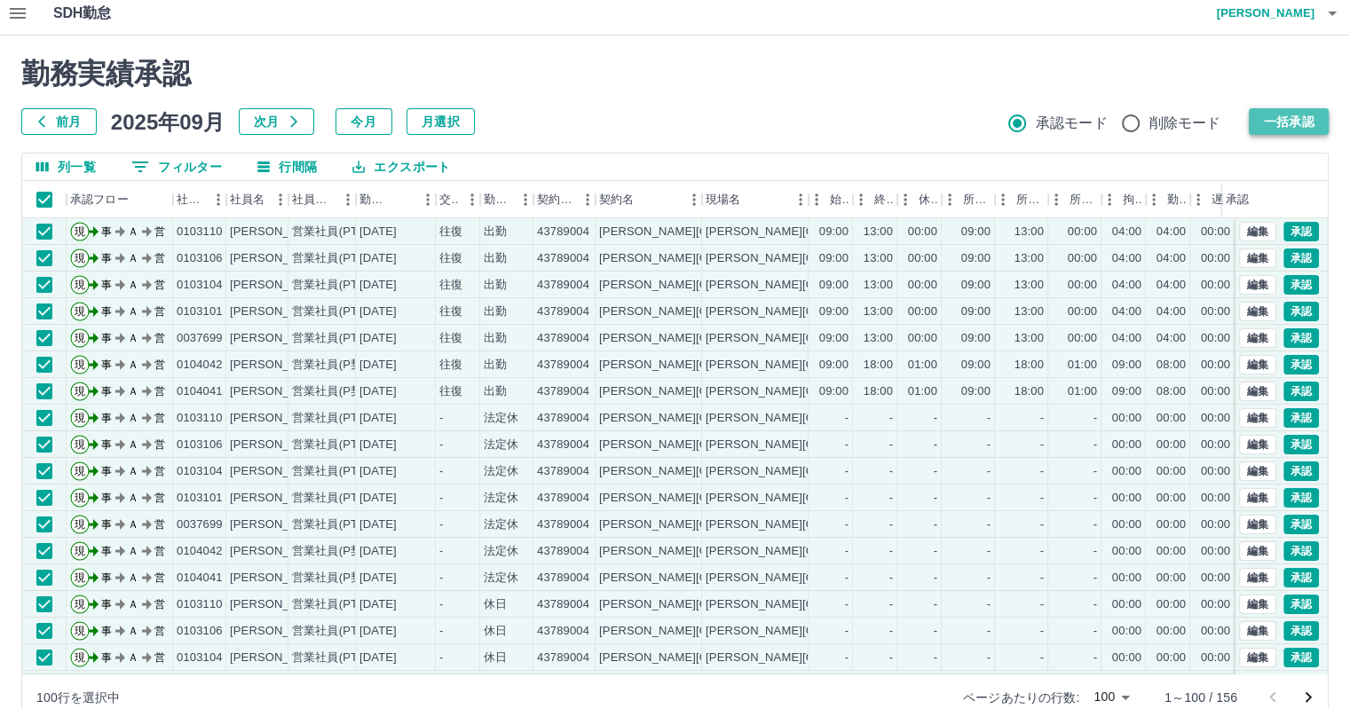
click at [1292, 119] on button "一括承認" at bounding box center [1288, 121] width 80 height 27
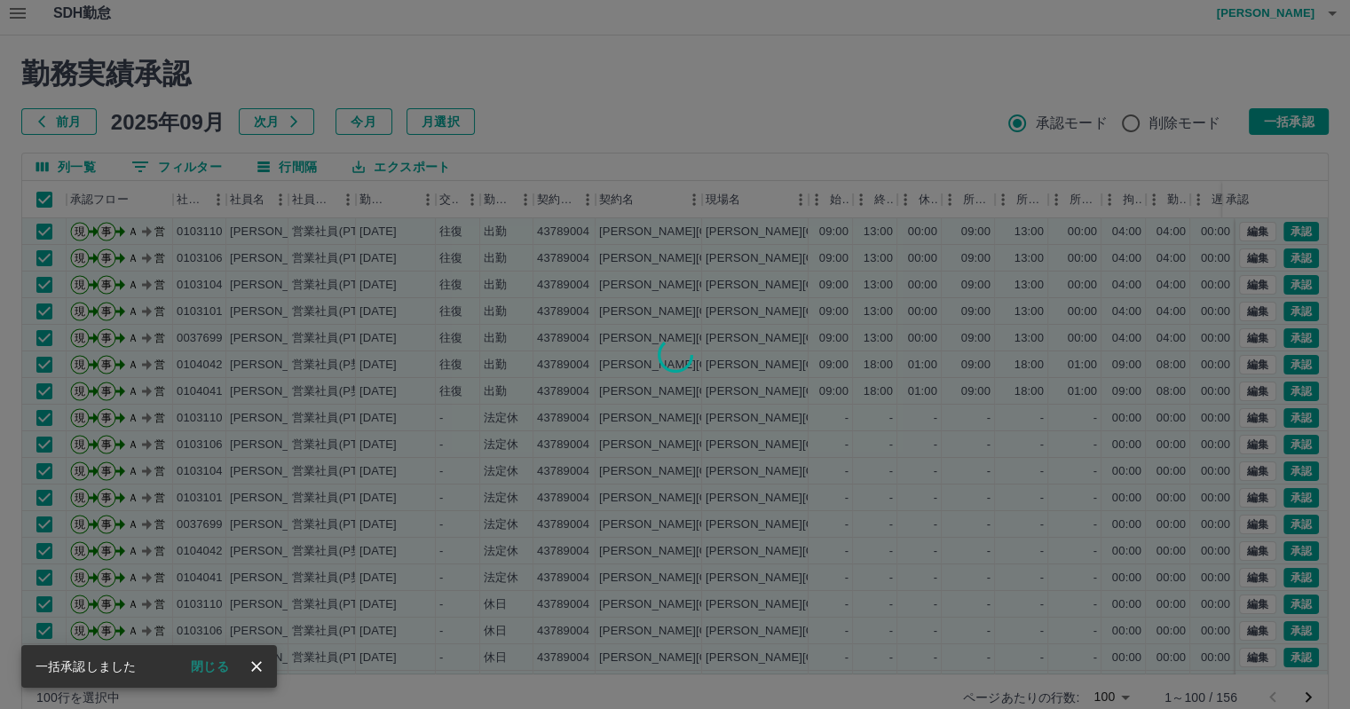
click at [1291, 120] on div at bounding box center [675, 354] width 1350 height 709
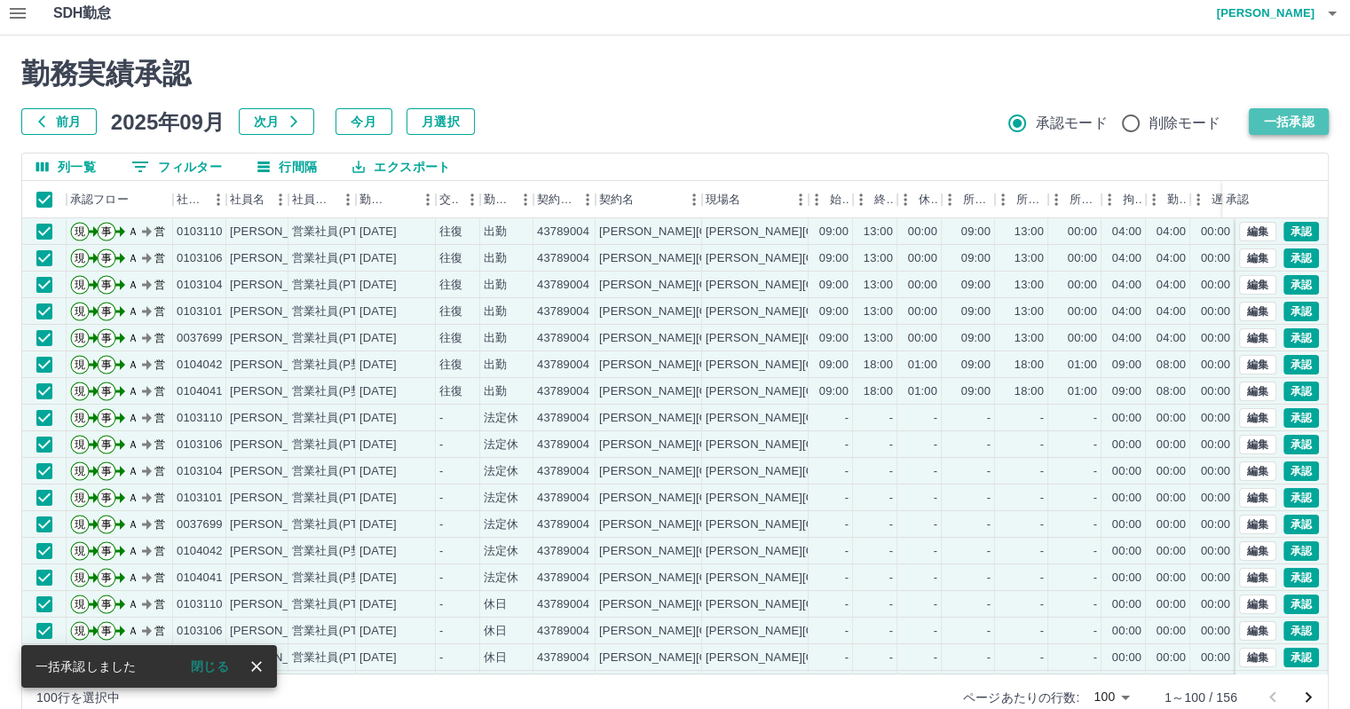
click at [1288, 120] on button "一括承認" at bounding box center [1288, 121] width 80 height 27
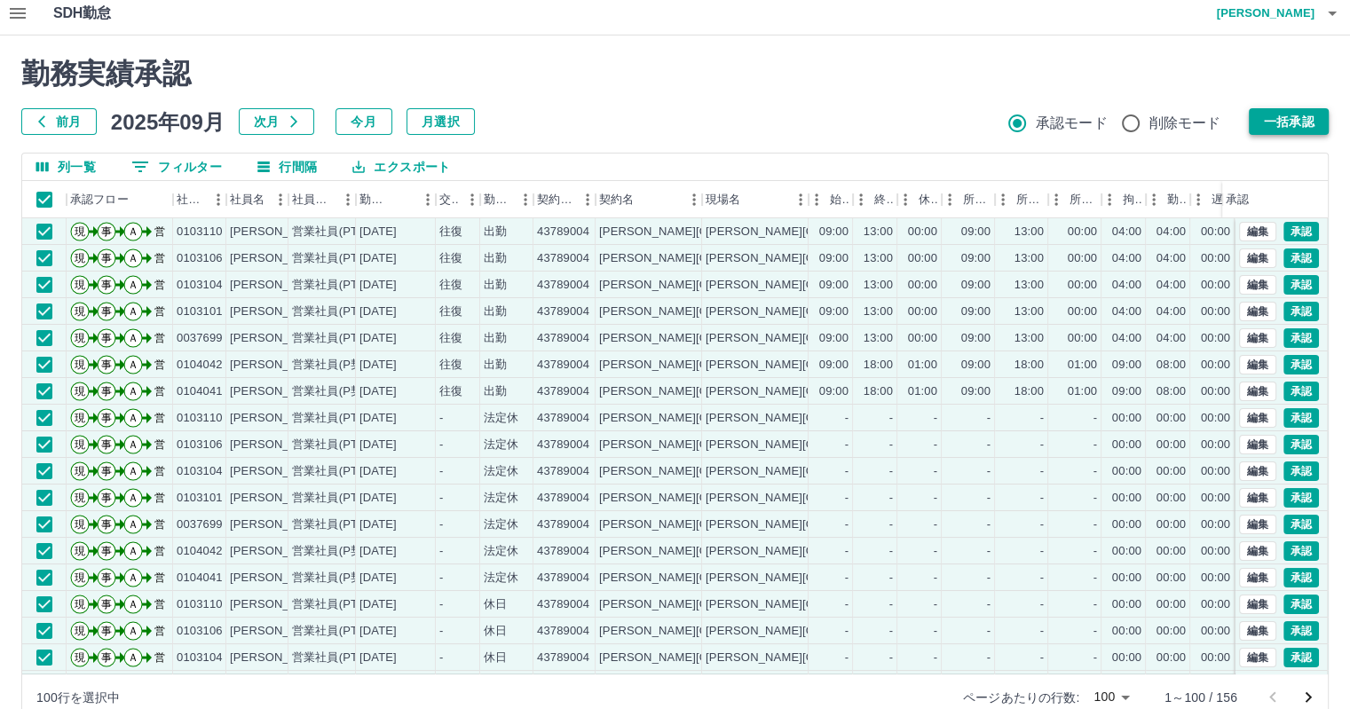
click at [1294, 122] on button "一括承認" at bounding box center [1288, 121] width 80 height 27
click at [1282, 133] on button "一括承認" at bounding box center [1288, 121] width 80 height 27
click at [1296, 116] on button "一括承認" at bounding box center [1288, 121] width 80 height 27
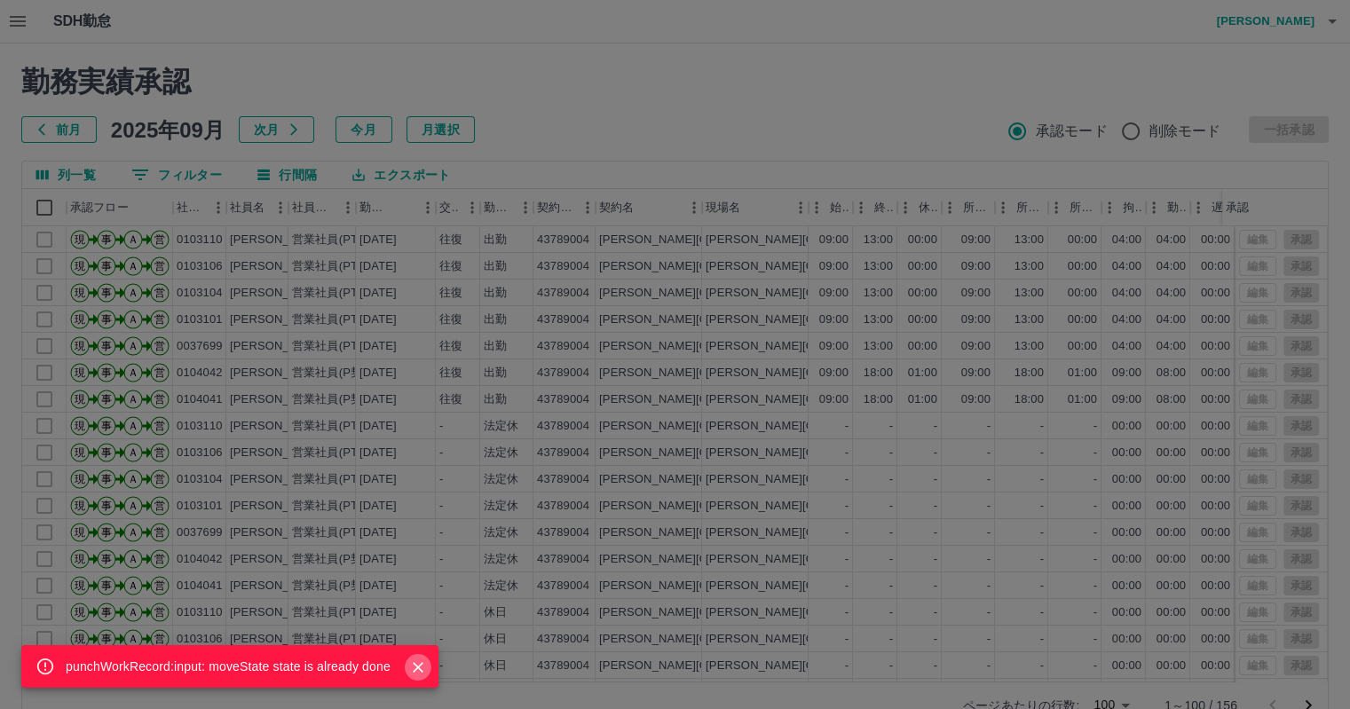
drag, startPoint x: 408, startPoint y: 667, endPoint x: 424, endPoint y: 657, distance: 18.7
click at [412, 667] on icon "Close" at bounding box center [418, 667] width 18 height 18
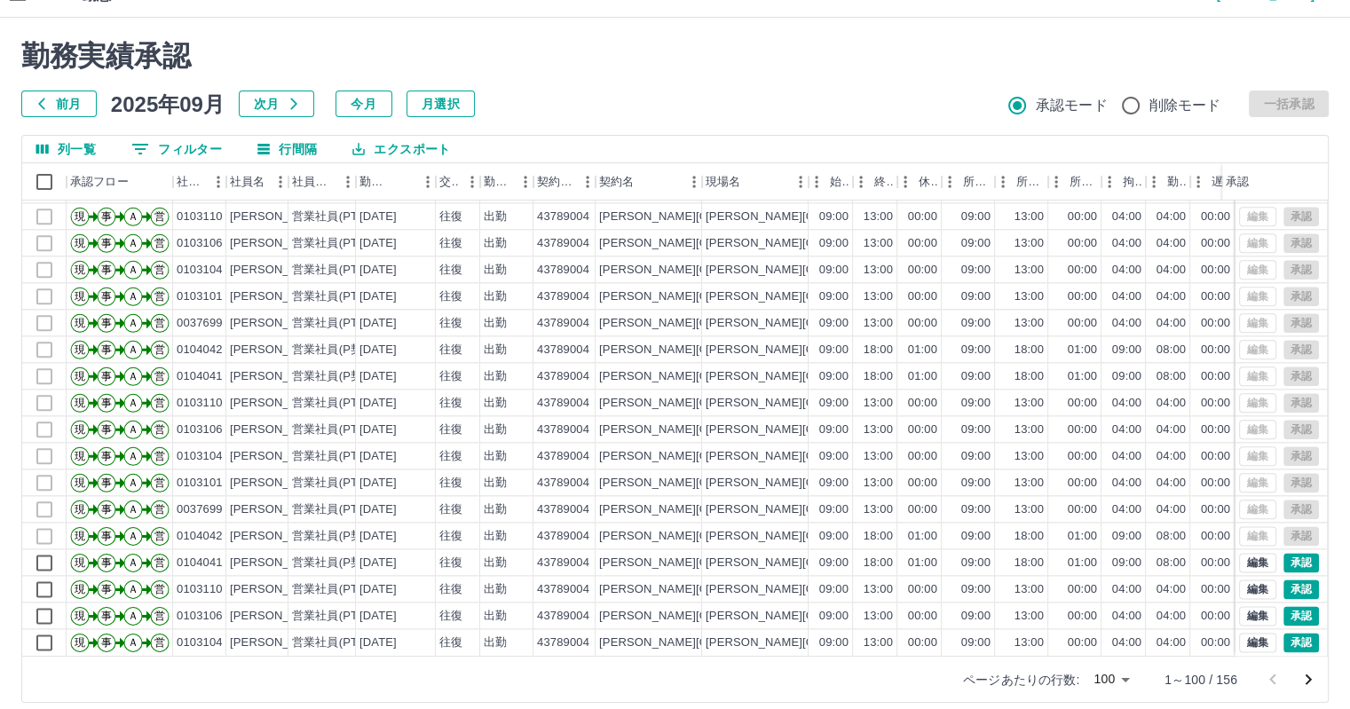
scroll to position [41, 0]
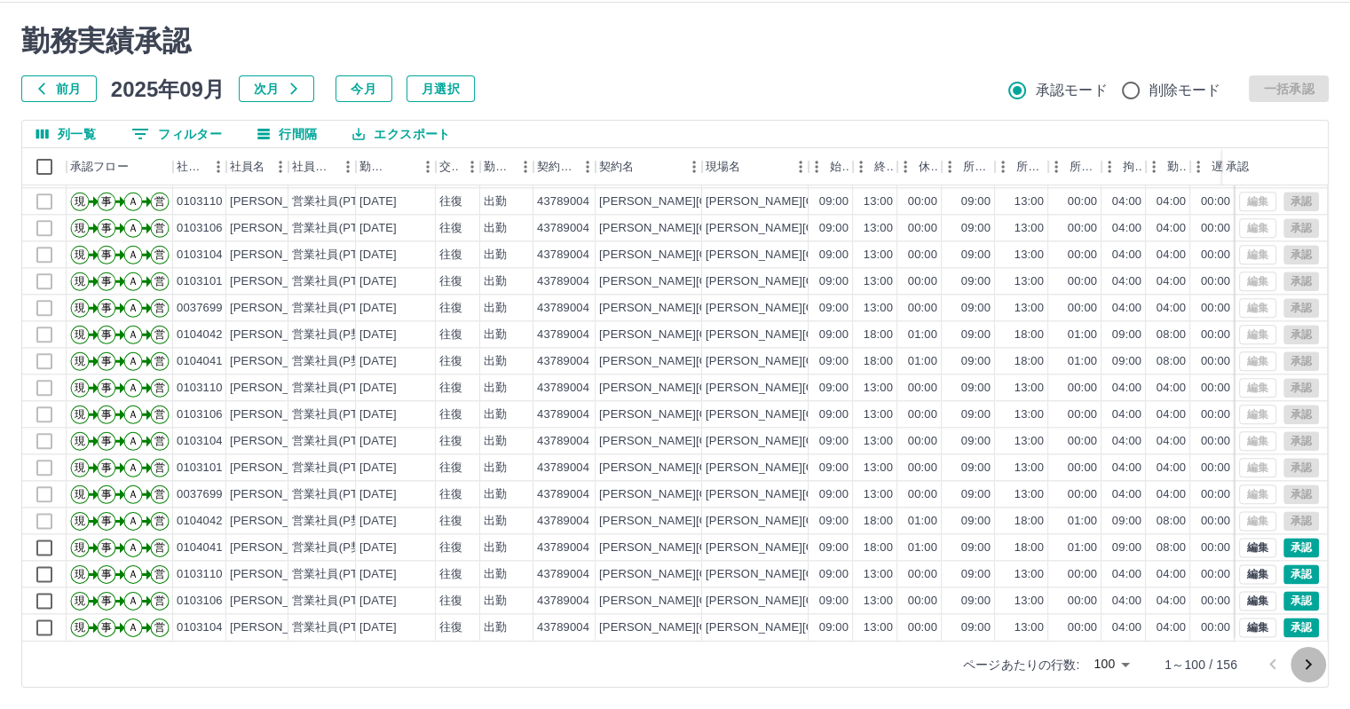
click at [1308, 664] on icon "次のページへ" at bounding box center [1307, 664] width 21 height 21
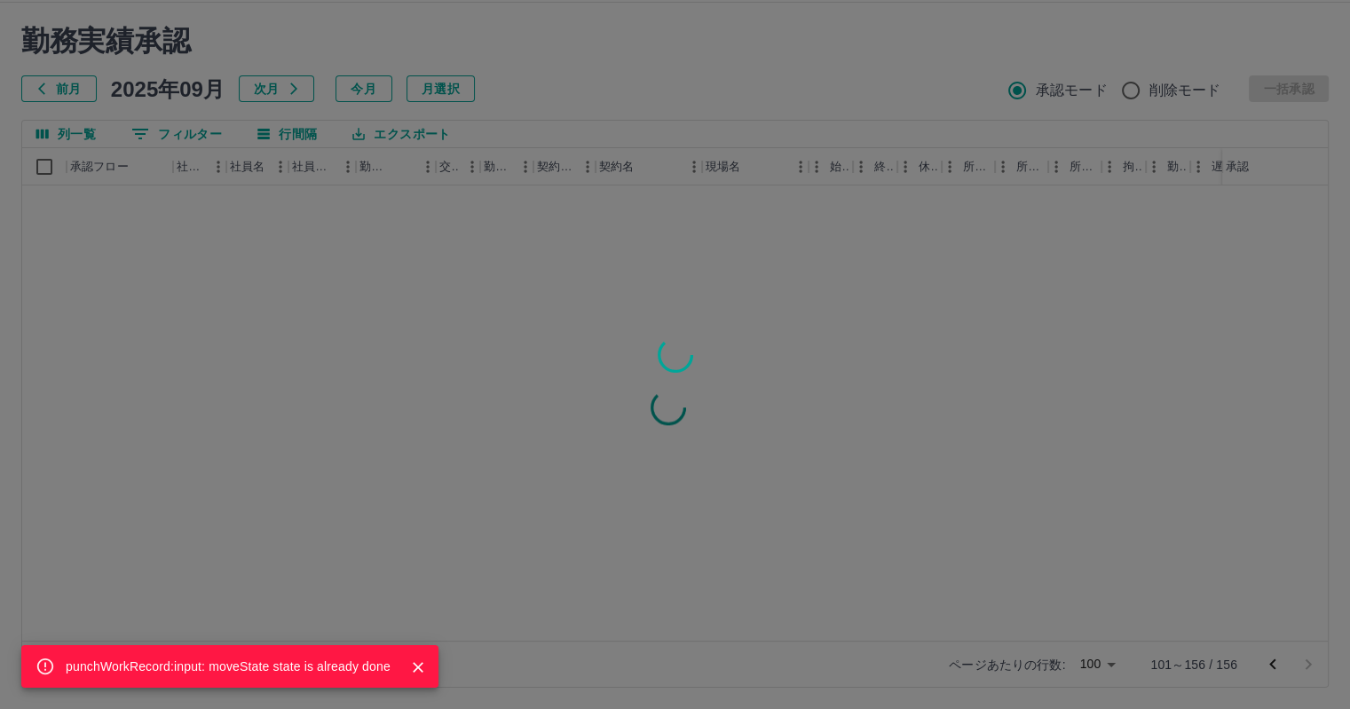
scroll to position [0, 0]
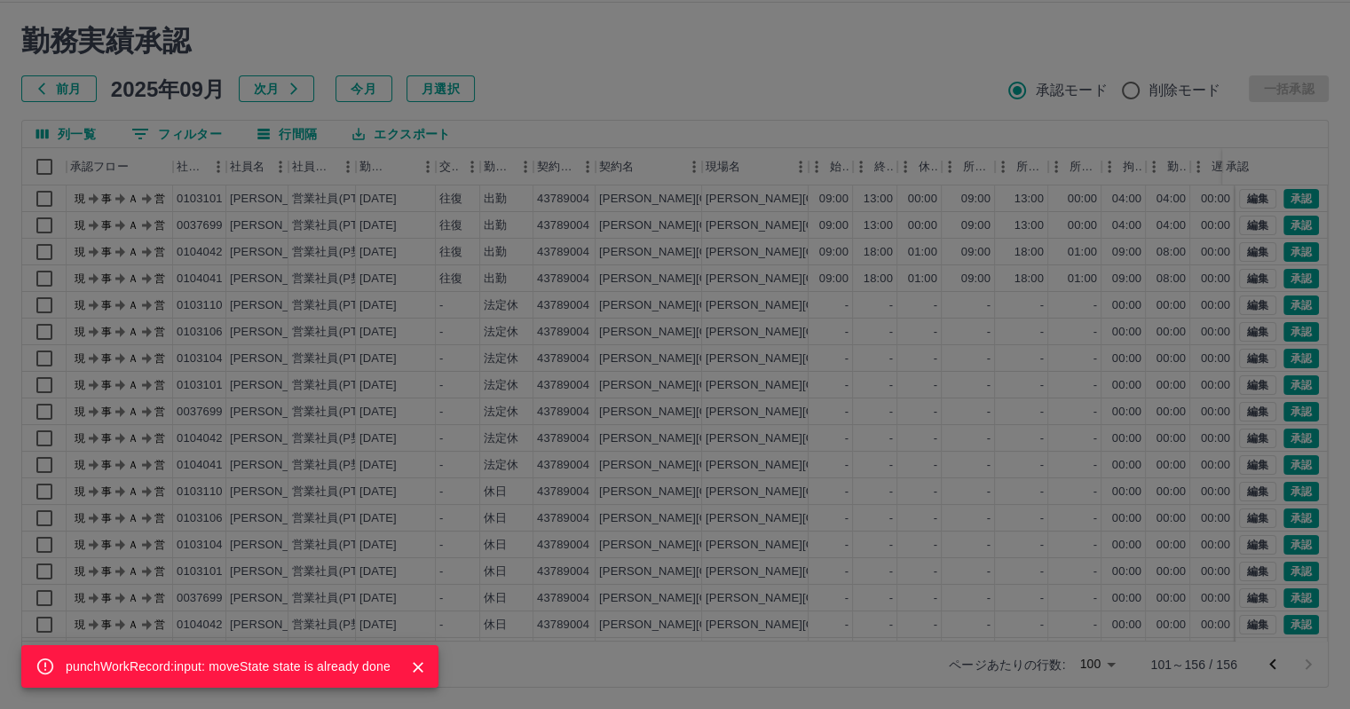
click at [405, 662] on button "Close" at bounding box center [418, 667] width 27 height 27
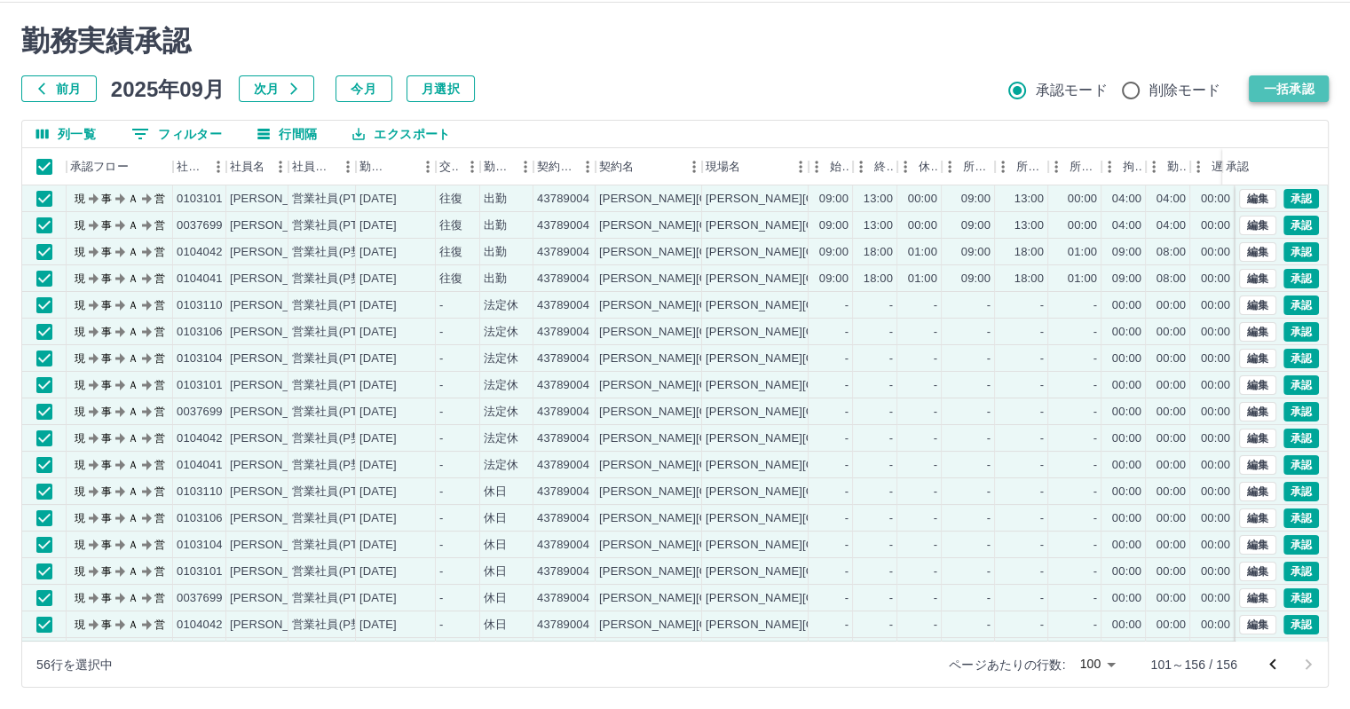
click at [1297, 88] on button "一括承認" at bounding box center [1288, 88] width 80 height 27
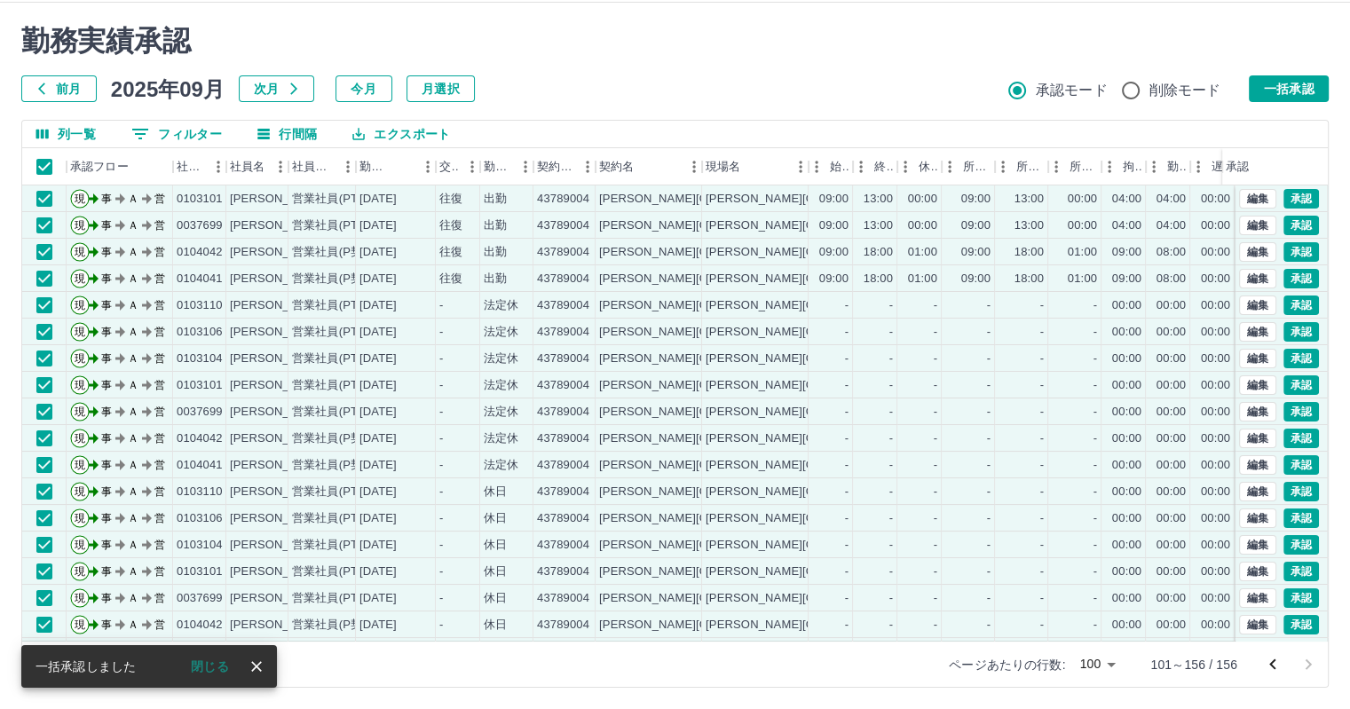
click at [1297, 72] on div "勤務実績承認 前月 2025年09月 次月 今月 月選択 承認モード 削除モード 一括承認" at bounding box center [674, 63] width 1307 height 78
click at [1294, 78] on button "一括承認" at bounding box center [1288, 88] width 80 height 27
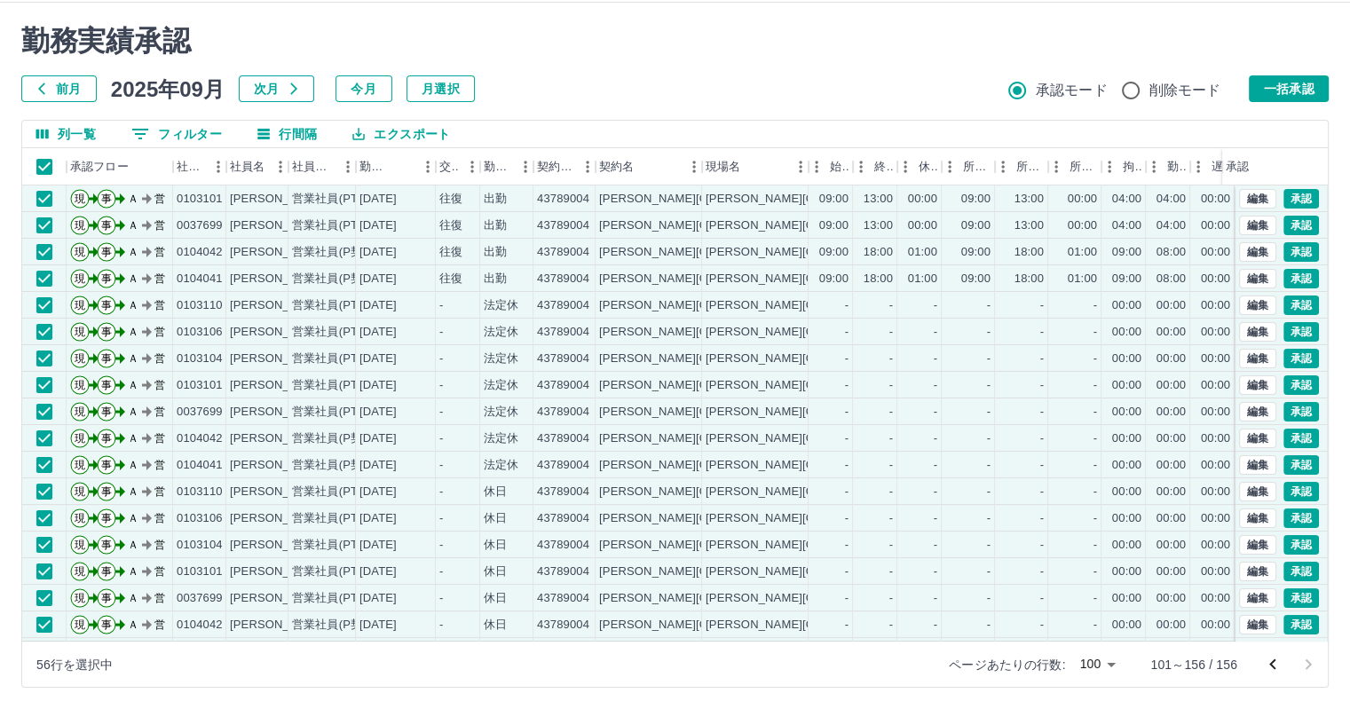
click at [1300, 83] on button "一括承認" at bounding box center [1288, 88] width 80 height 27
click at [1286, 91] on button "一括承認" at bounding box center [1288, 88] width 80 height 27
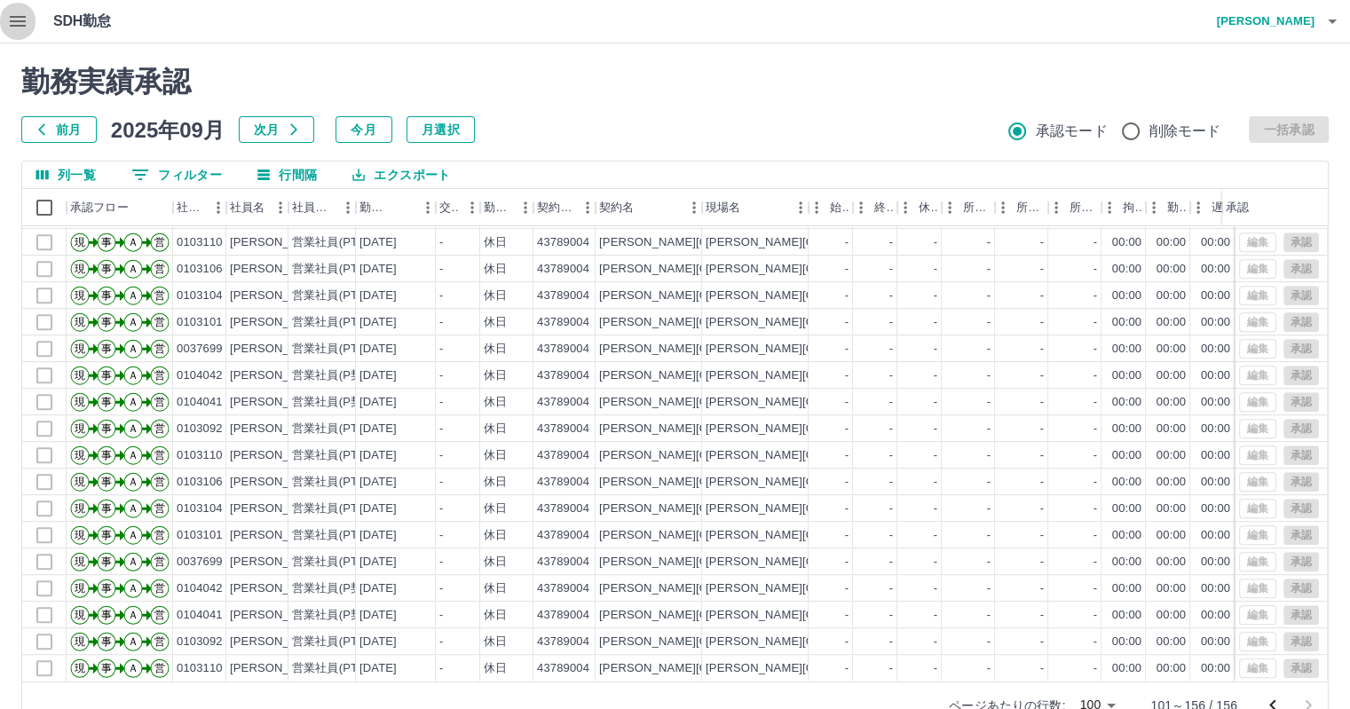
click at [18, 17] on icon "button" at bounding box center [18, 21] width 16 height 11
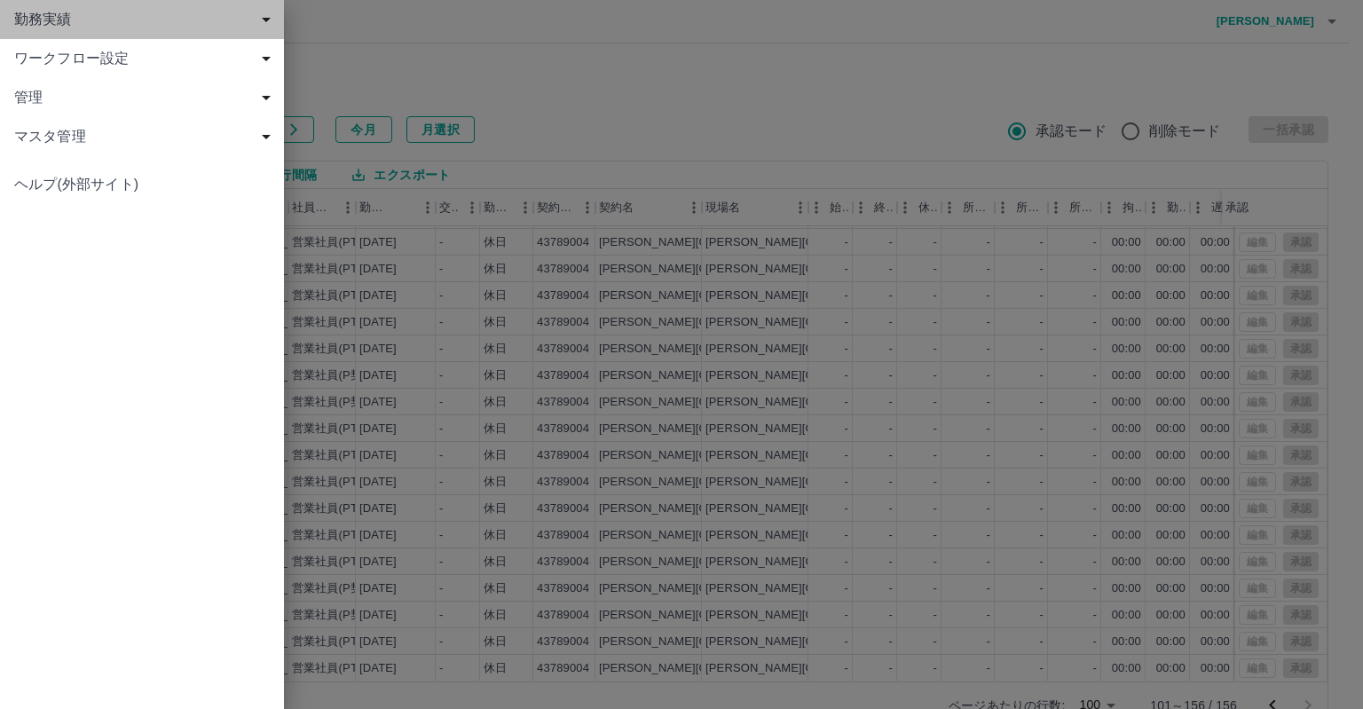
click at [50, 20] on span "勤務実績" at bounding box center [145, 19] width 263 height 21
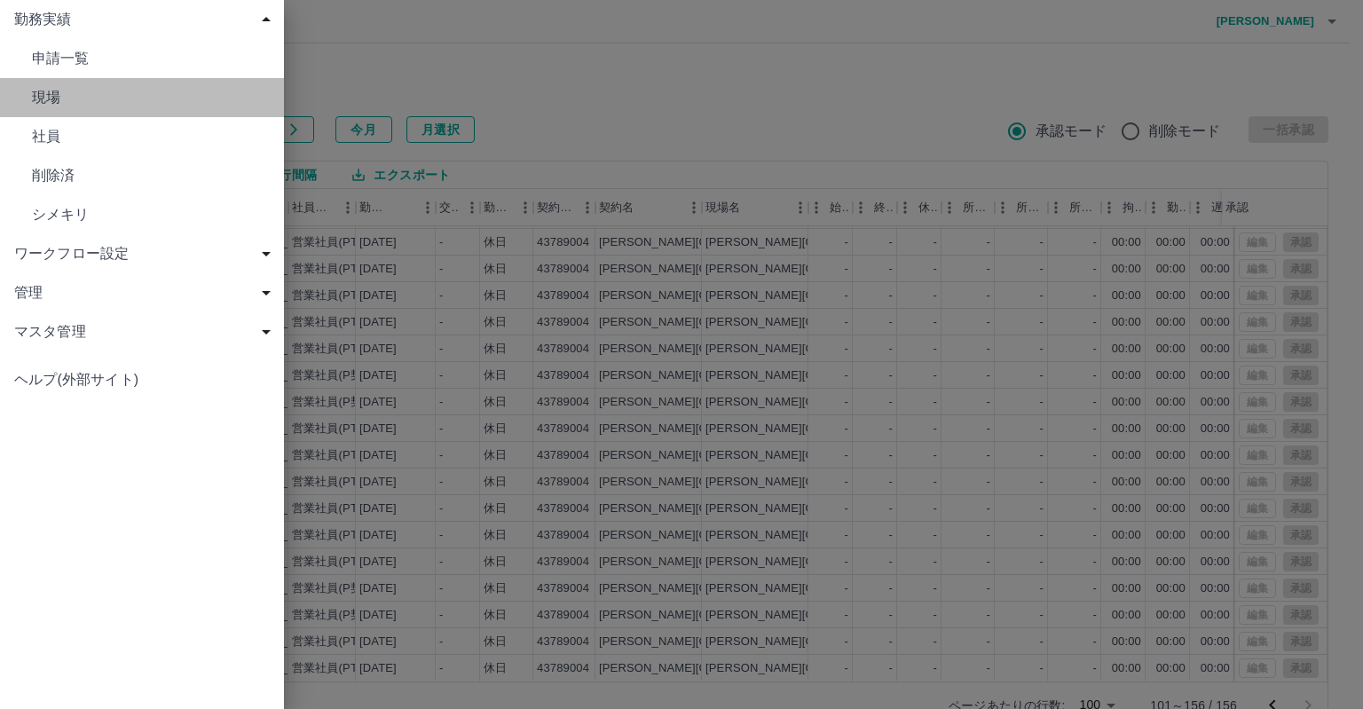
click at [50, 95] on span "現場" at bounding box center [151, 97] width 238 height 21
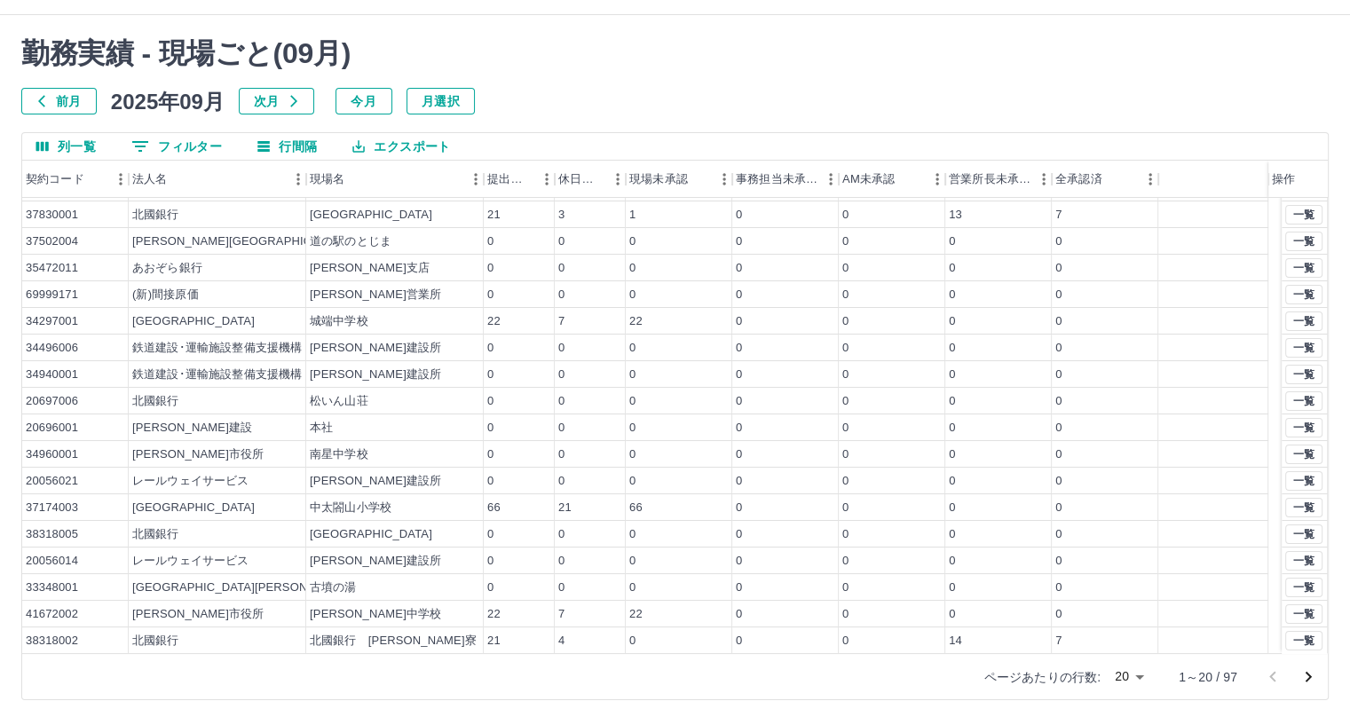
scroll to position [41, 0]
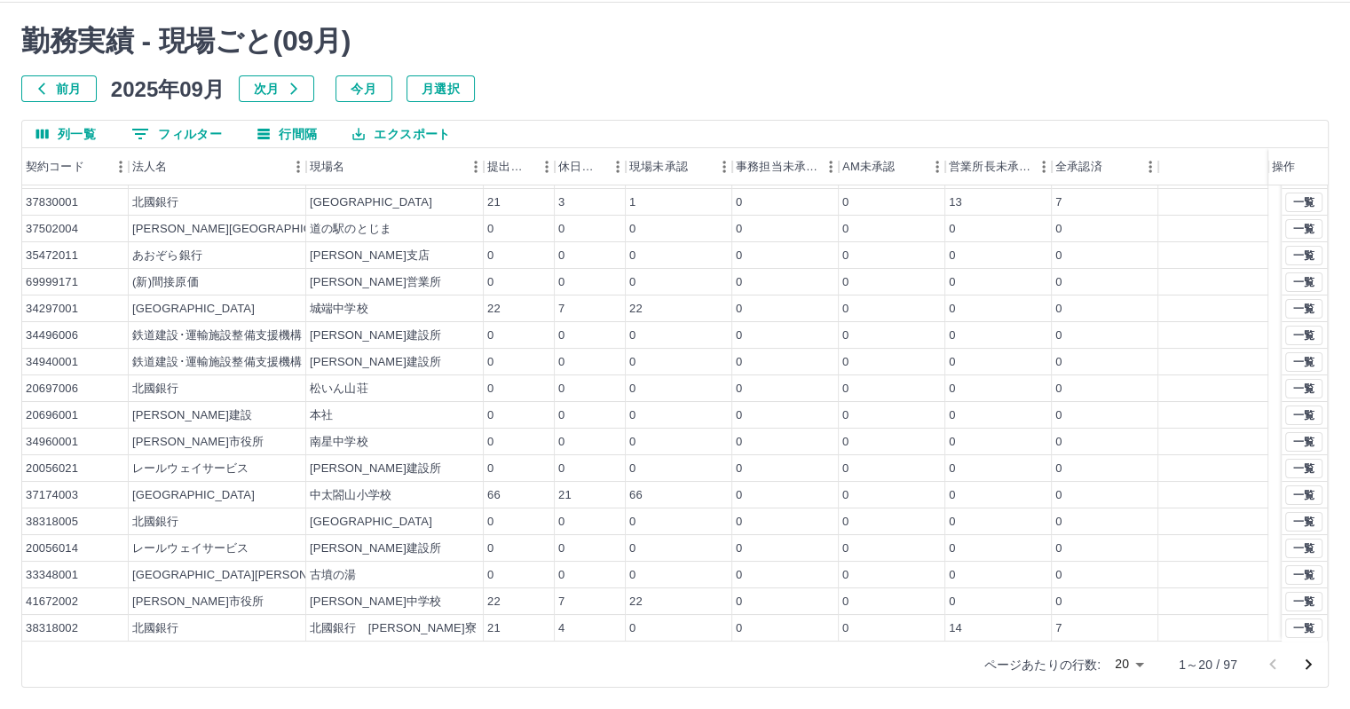
click at [1305, 659] on icon "次のページへ" at bounding box center [1308, 664] width 6 height 11
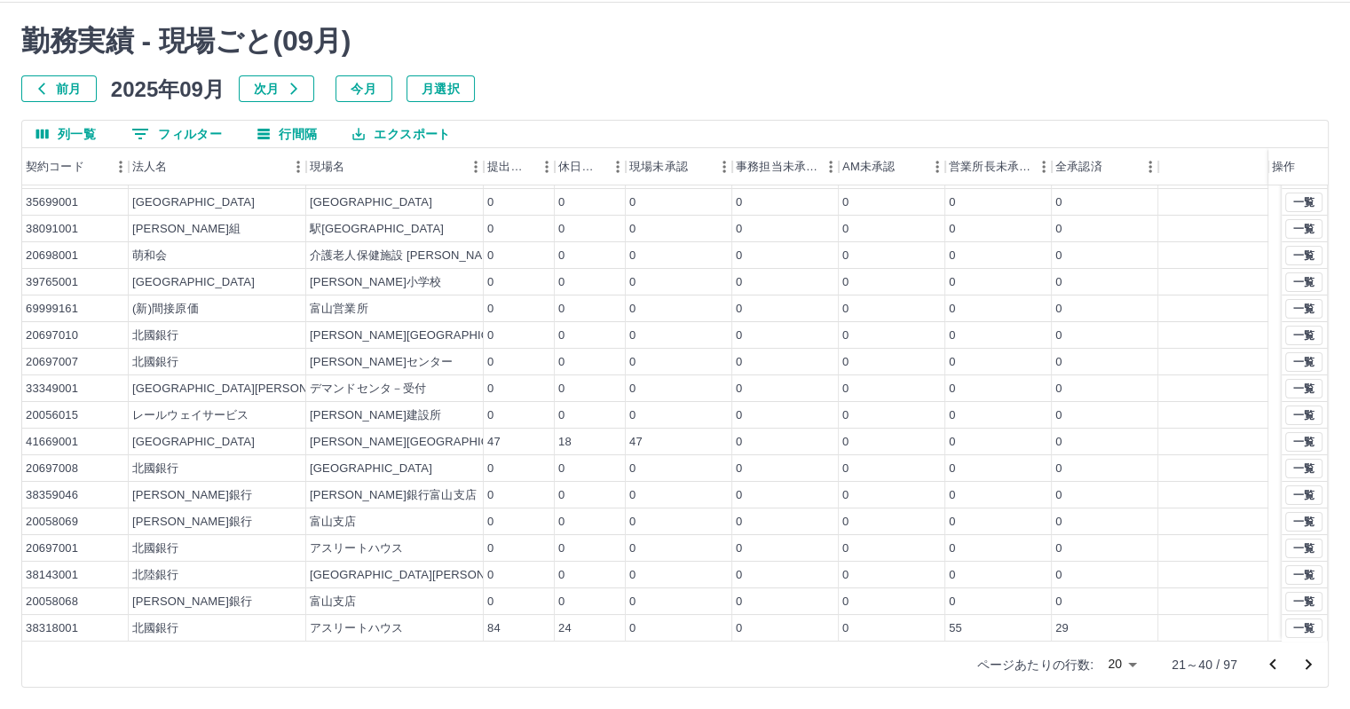
scroll to position [0, 0]
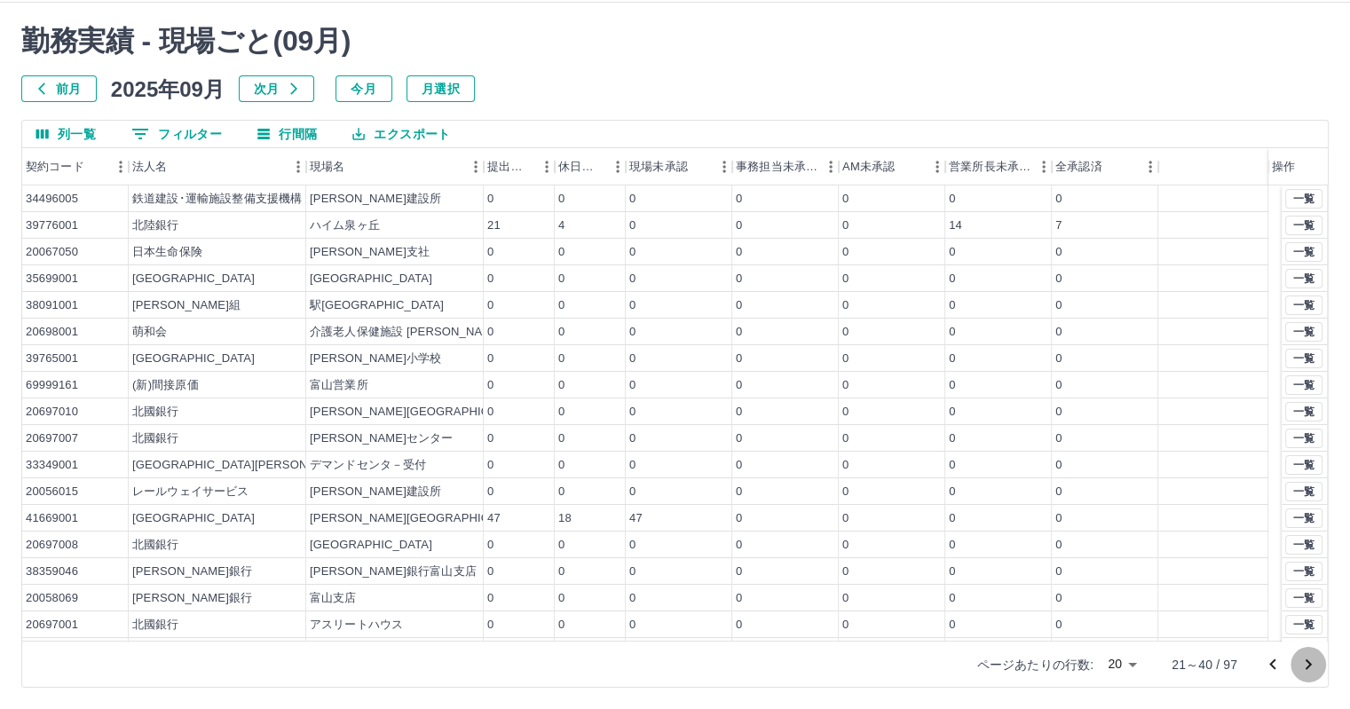
click at [1305, 659] on icon "次のページへ" at bounding box center [1308, 664] width 6 height 11
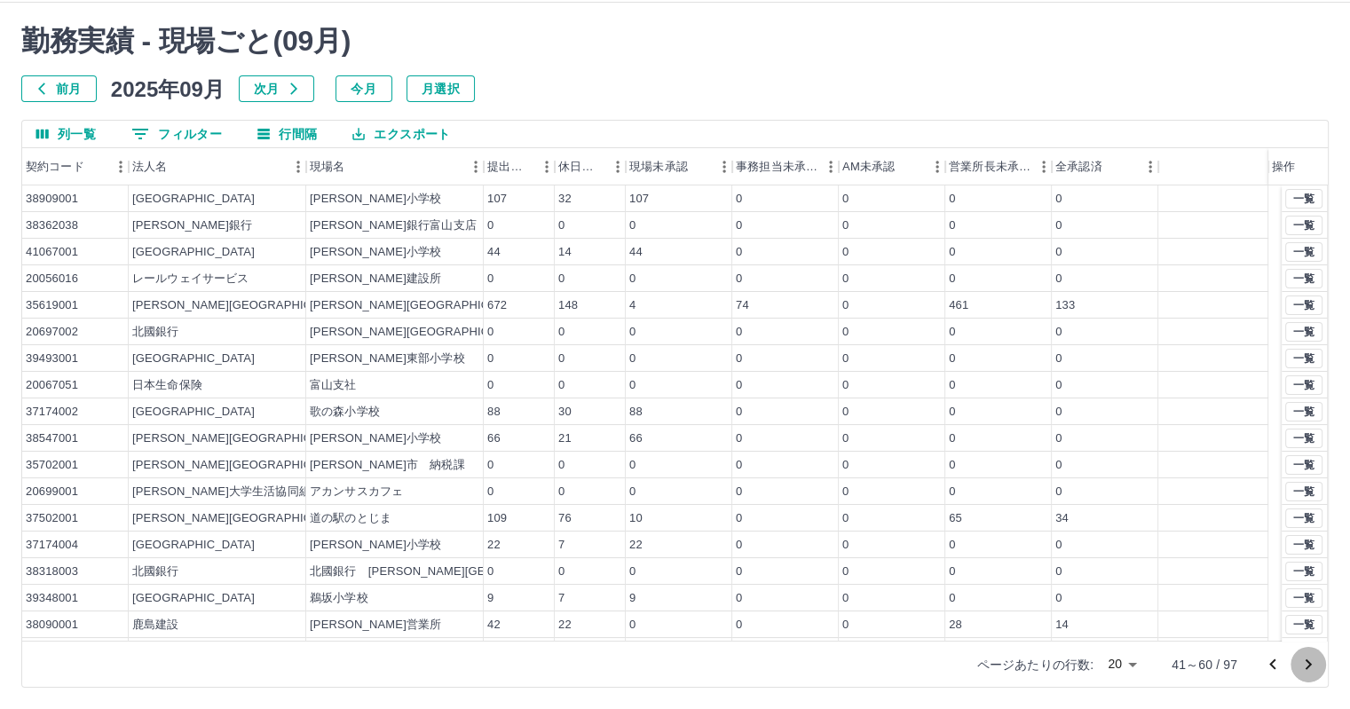
click at [1305, 659] on icon "次のページへ" at bounding box center [1308, 664] width 6 height 11
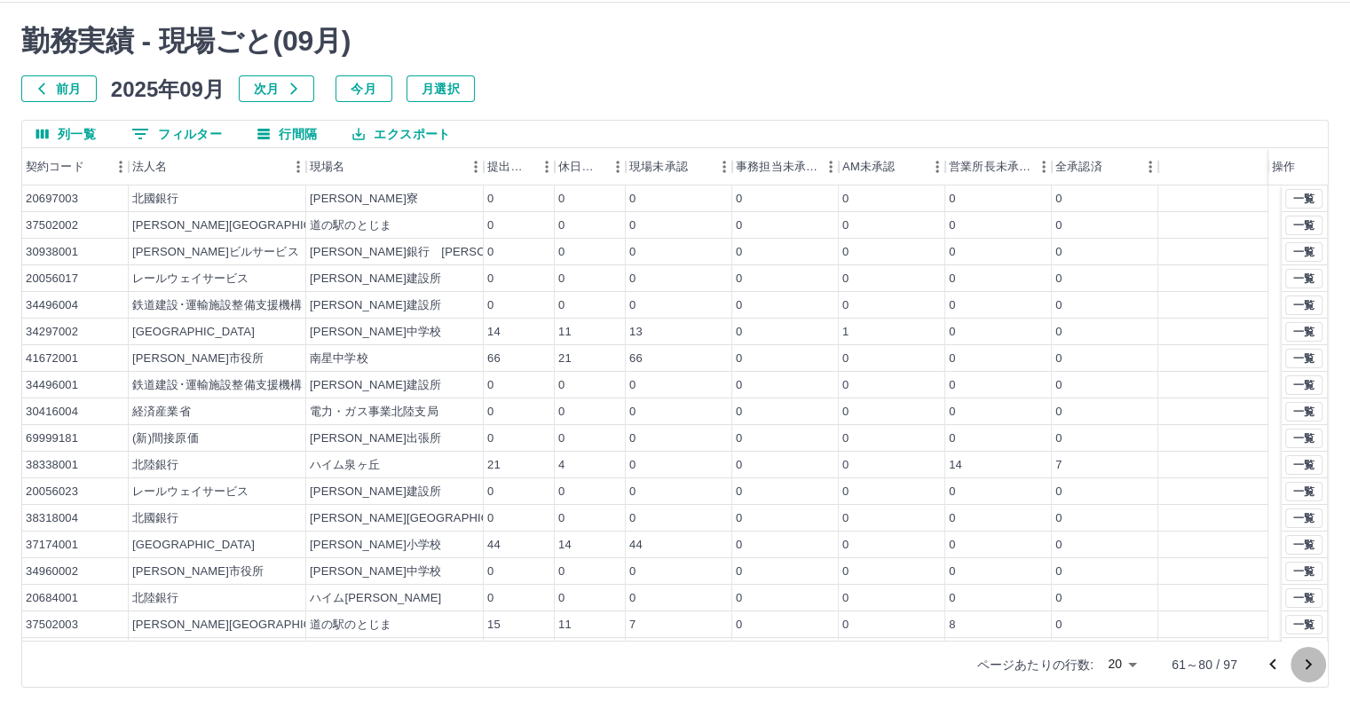
click at [1305, 659] on icon "次のページへ" at bounding box center [1308, 664] width 6 height 11
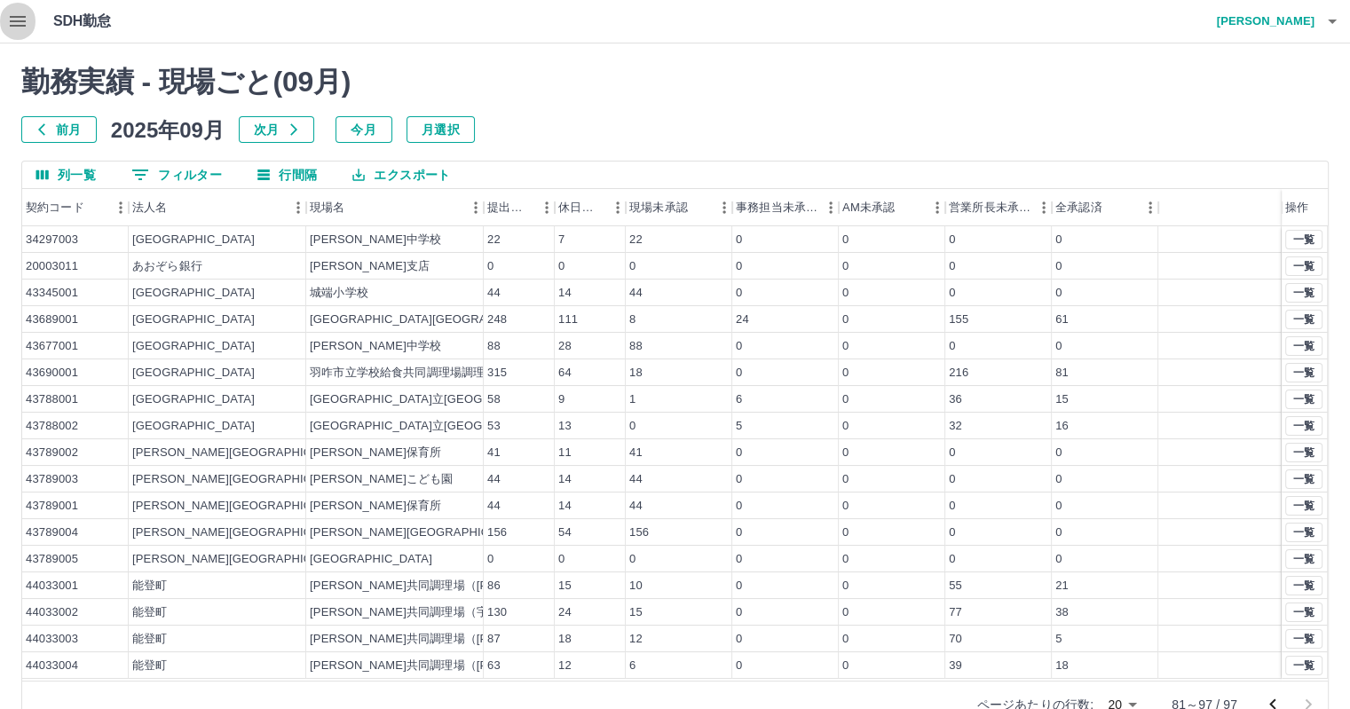
click at [18, 22] on icon "button" at bounding box center [17, 21] width 21 height 21
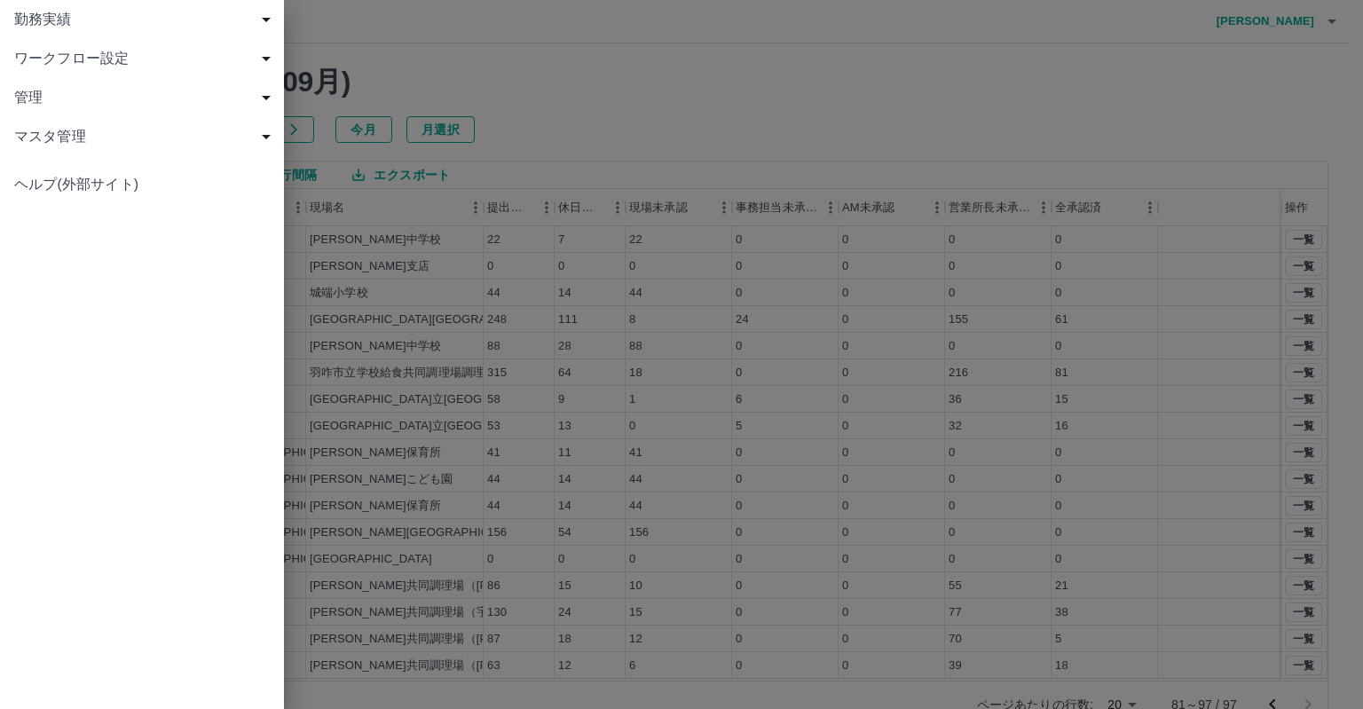
click at [46, 20] on span "勤務実績" at bounding box center [145, 19] width 263 height 21
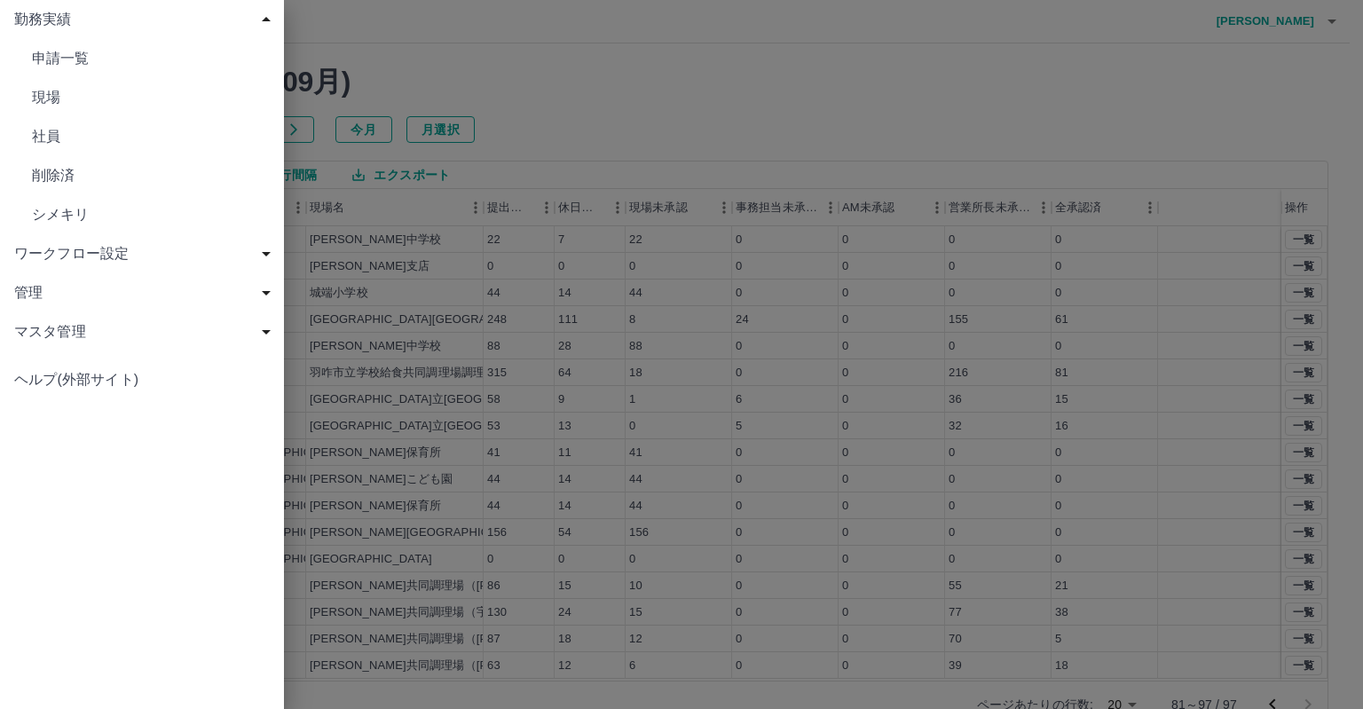
click at [77, 57] on span "申請一覧" at bounding box center [151, 58] width 238 height 21
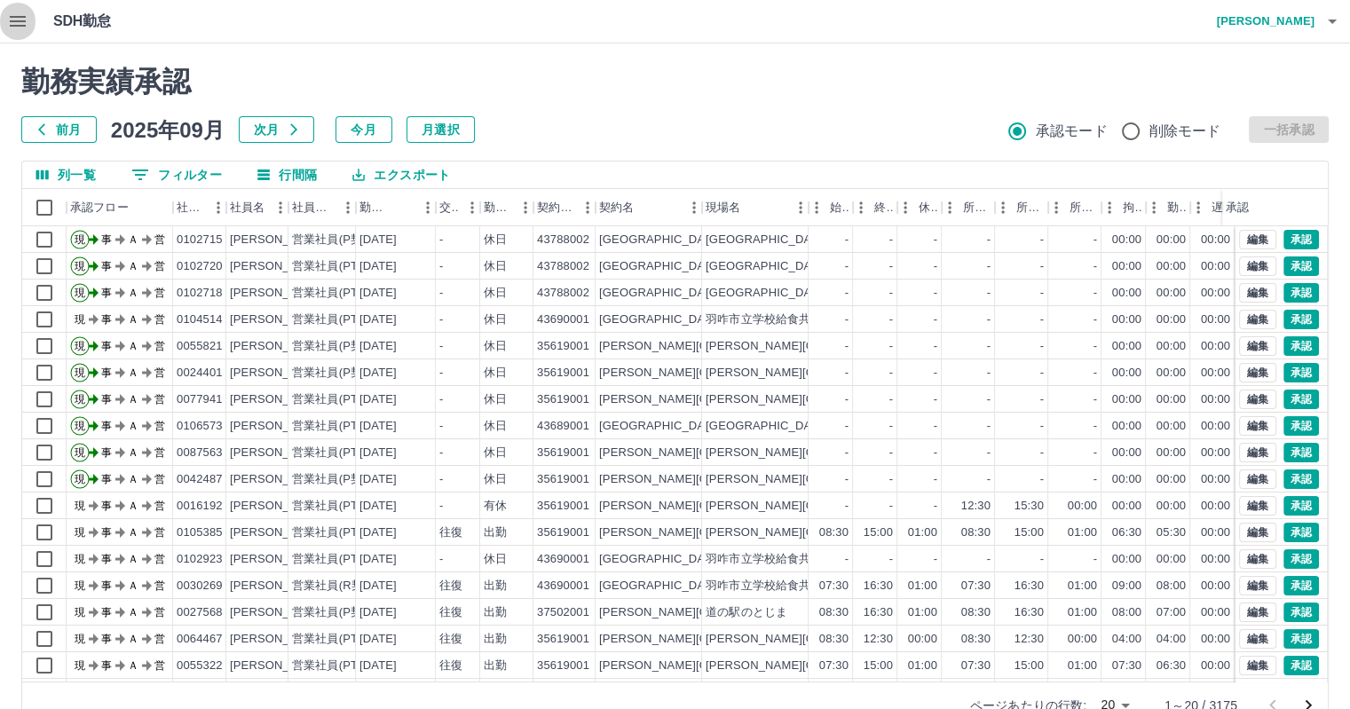
click at [12, 15] on icon "button" at bounding box center [17, 21] width 21 height 21
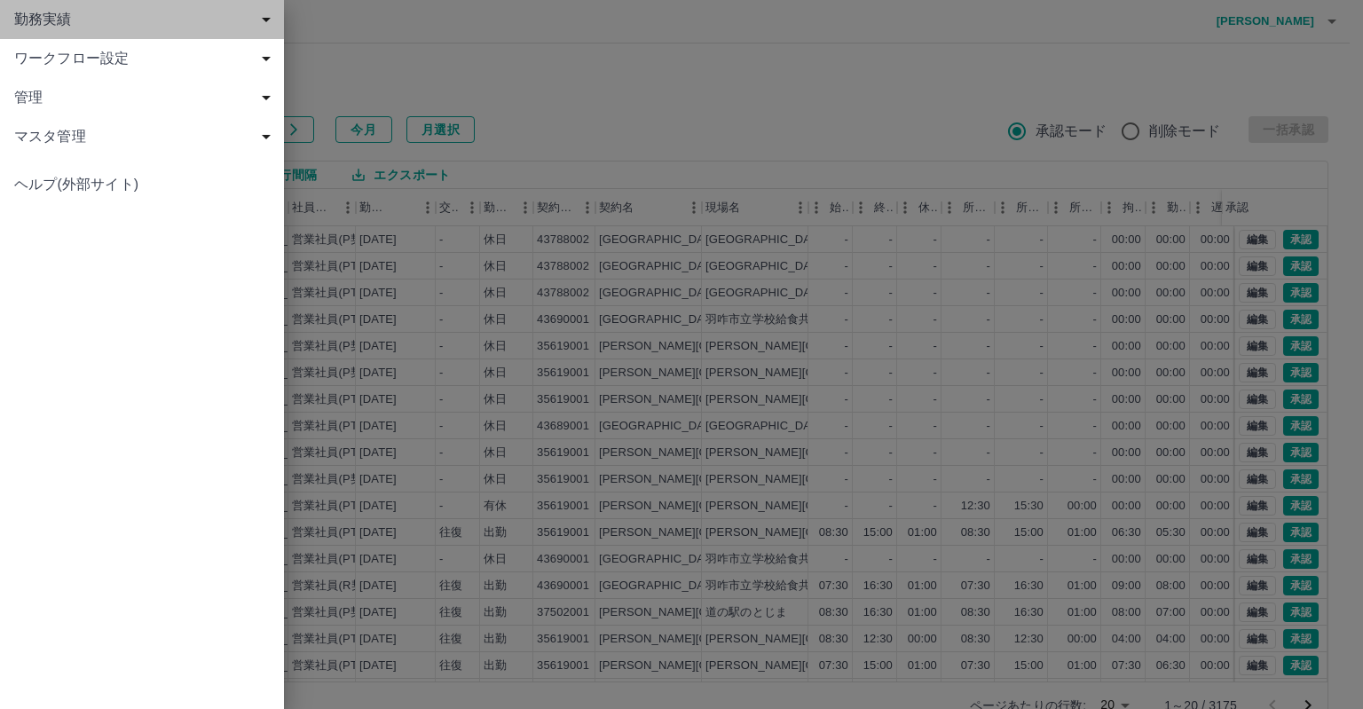
click at [46, 17] on span "勤務実績" at bounding box center [145, 19] width 263 height 21
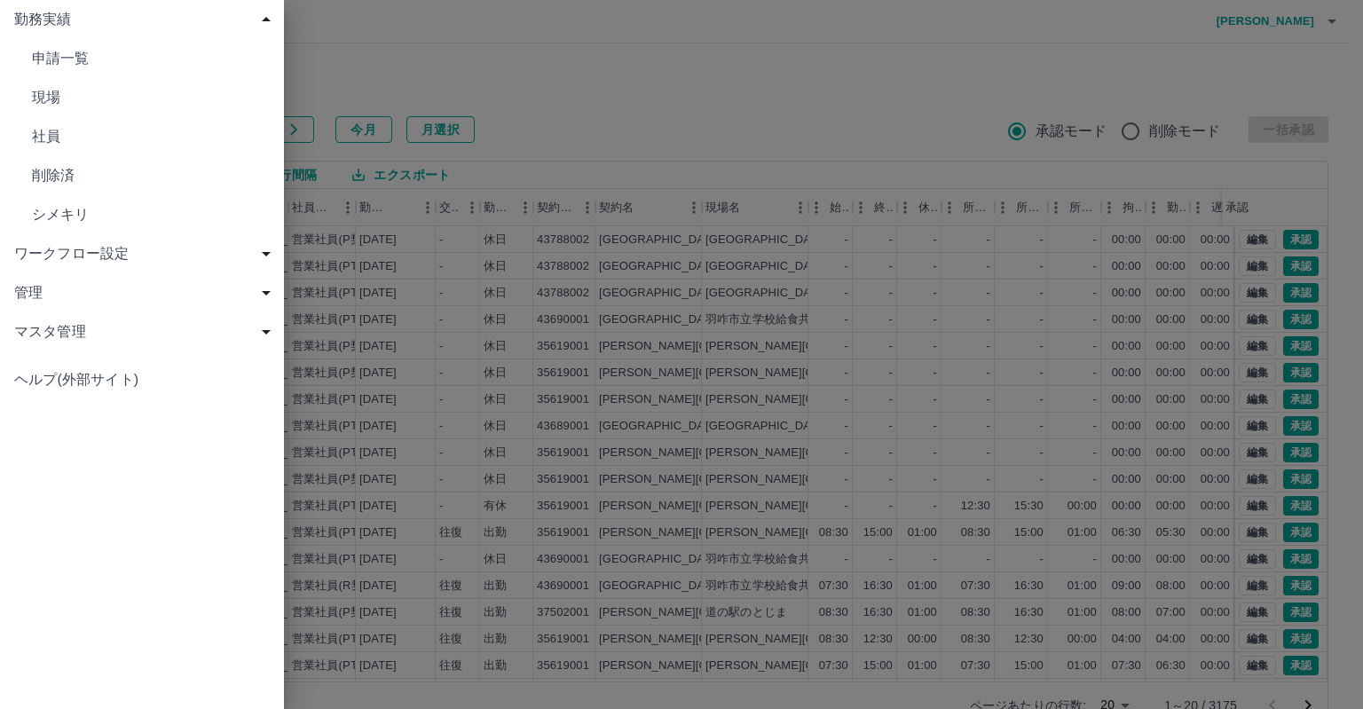
click at [75, 215] on span "シメキリ" at bounding box center [151, 214] width 238 height 21
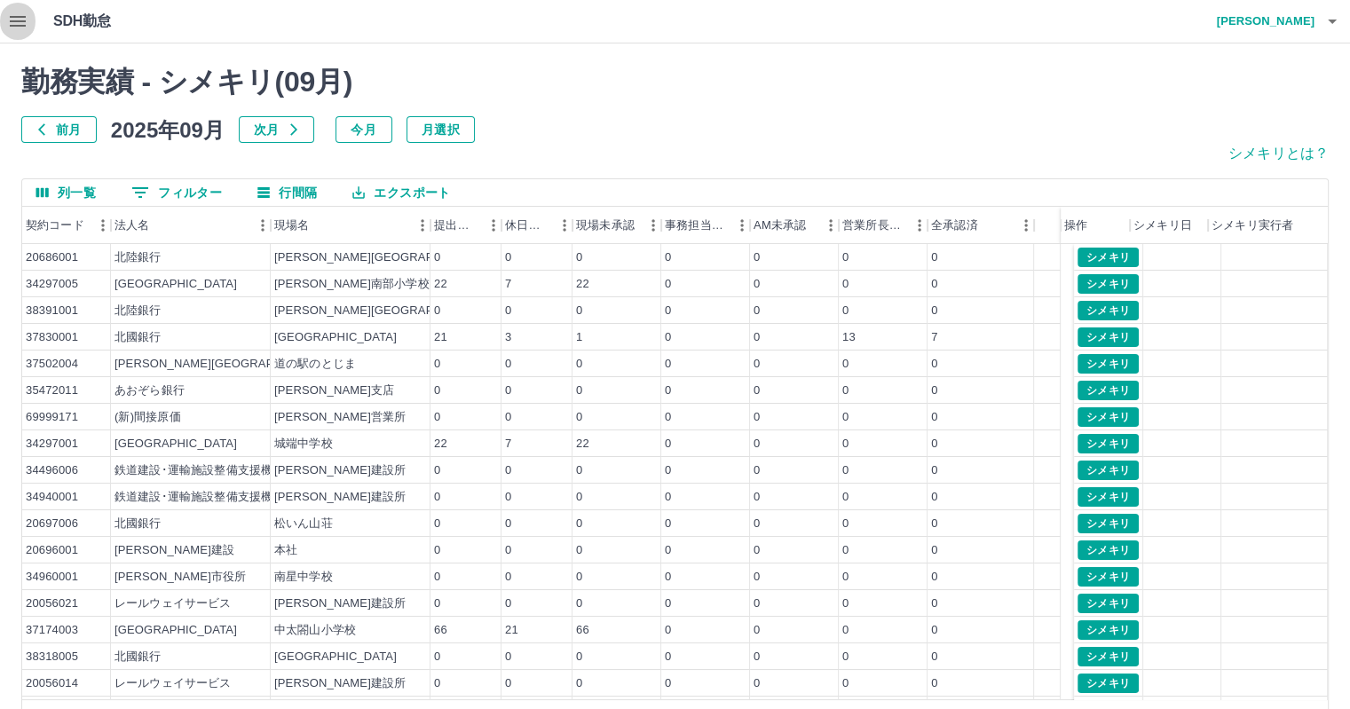
click at [17, 20] on icon "button" at bounding box center [18, 21] width 16 height 11
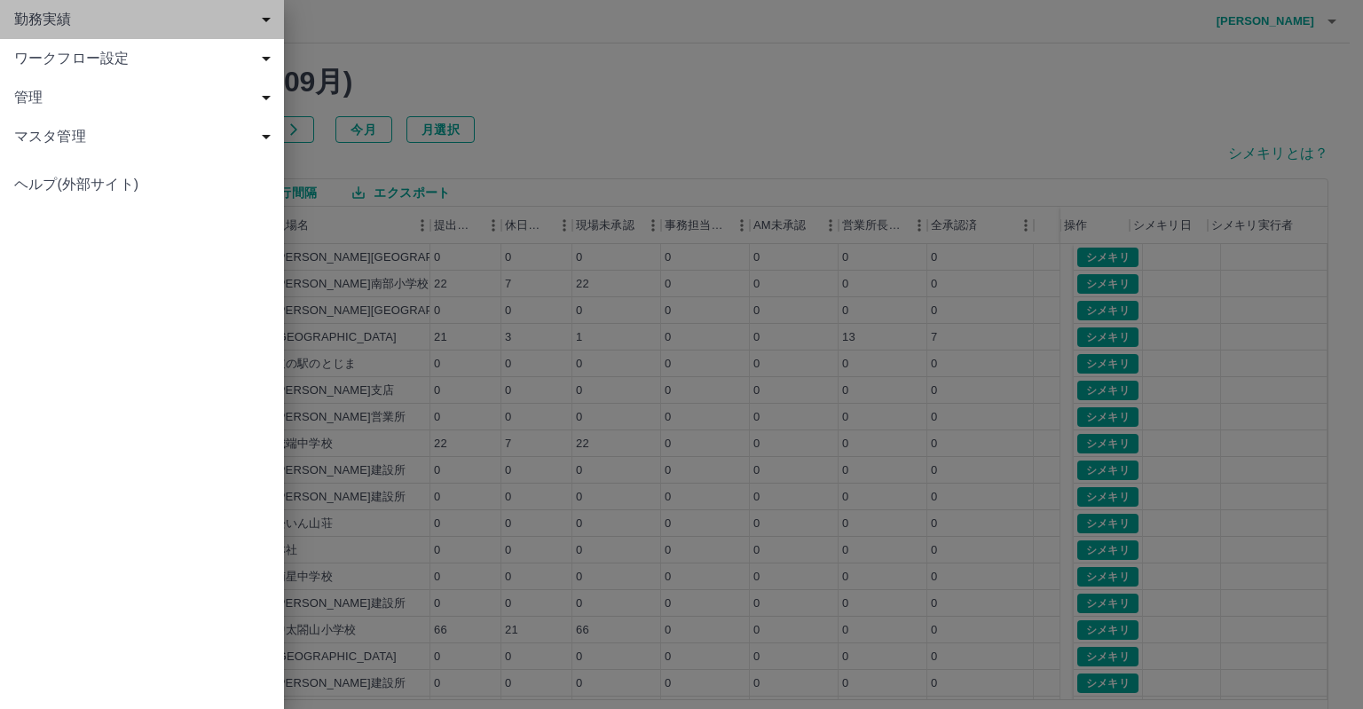
click at [49, 25] on span "勤務実績" at bounding box center [145, 19] width 263 height 21
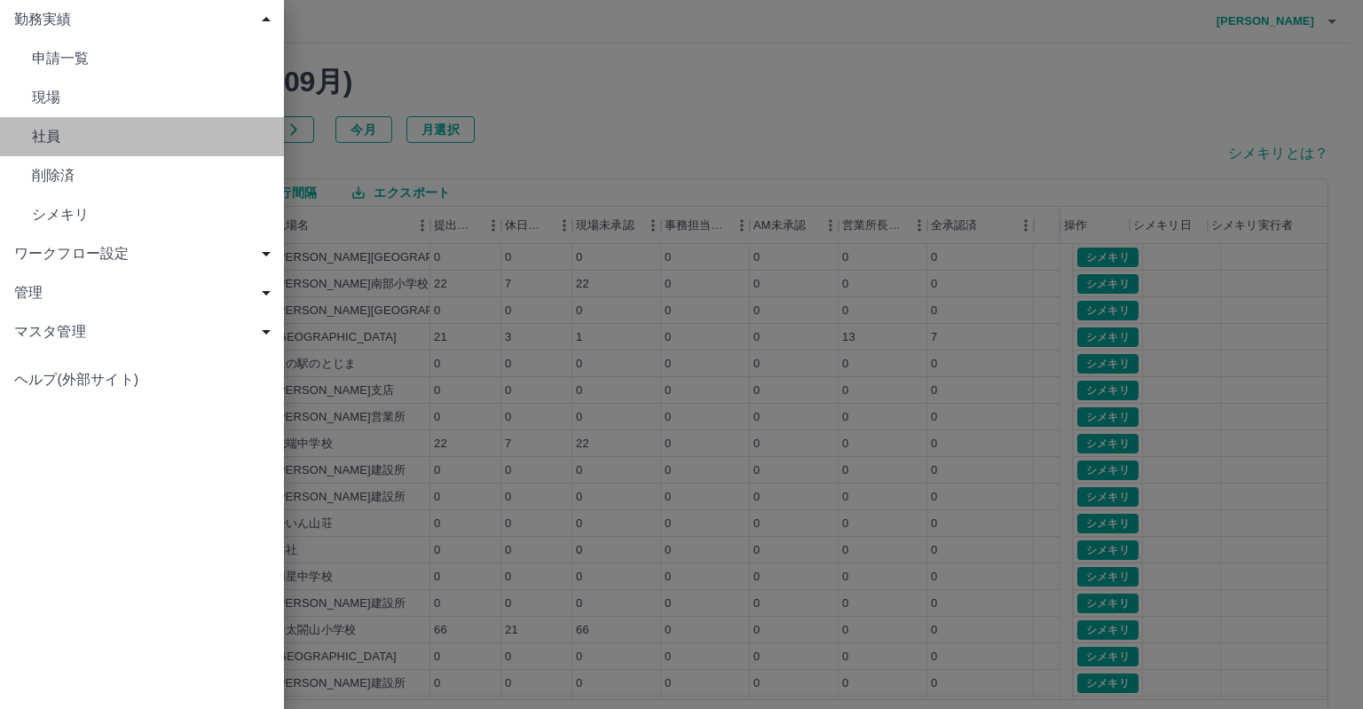
click at [47, 134] on span "社員" at bounding box center [151, 136] width 238 height 21
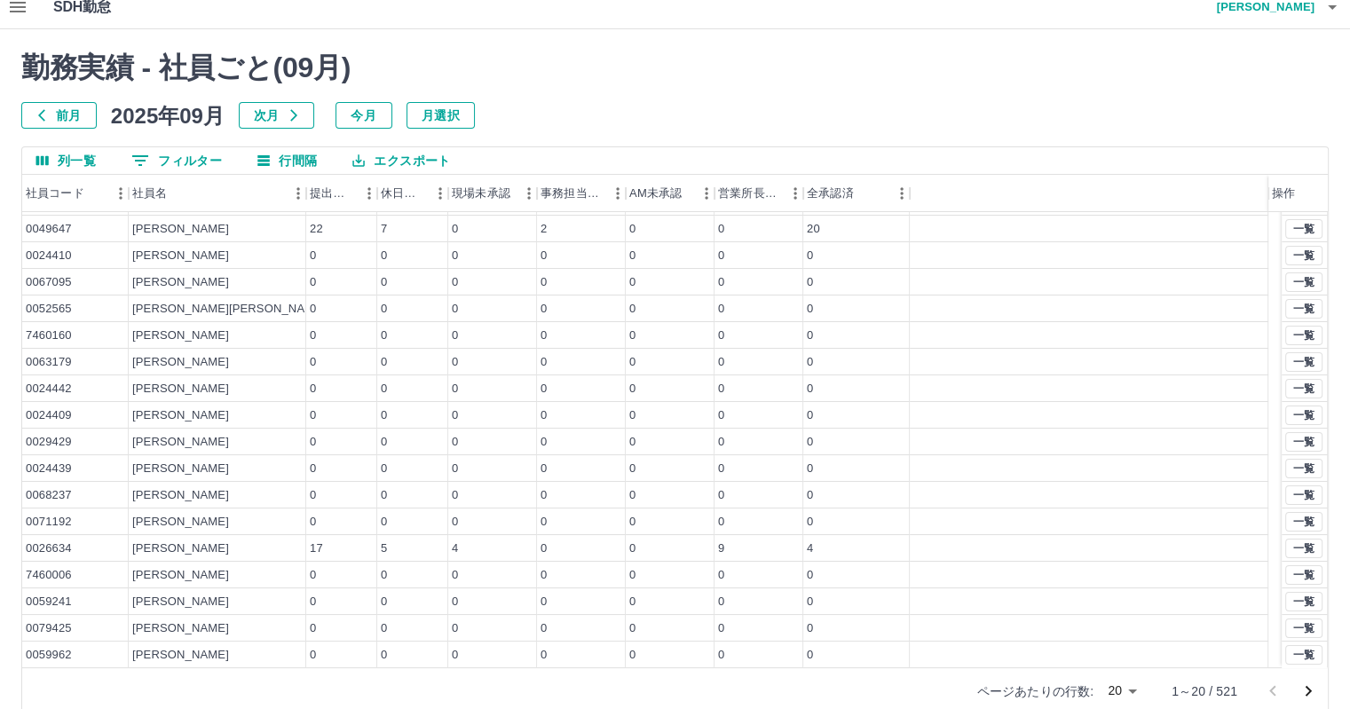
scroll to position [41, 0]
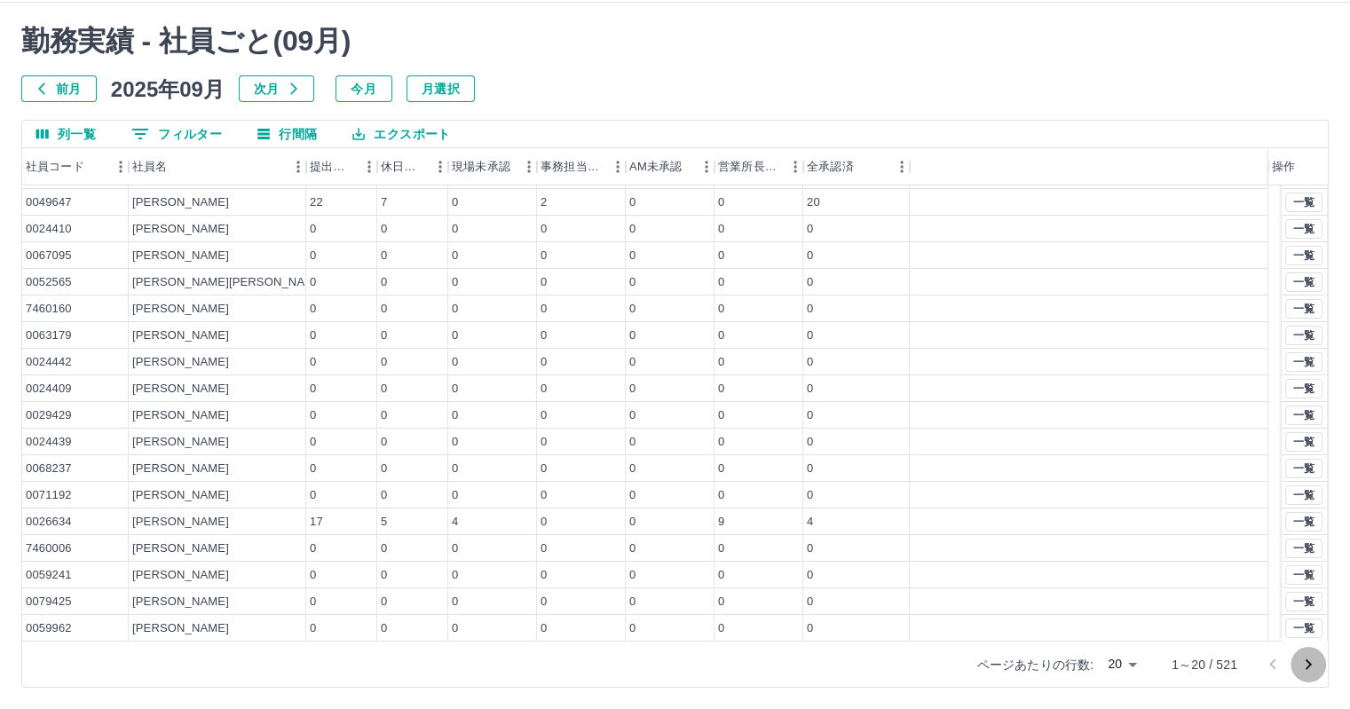
click at [1308, 663] on icon "次のページへ" at bounding box center [1308, 664] width 6 height 11
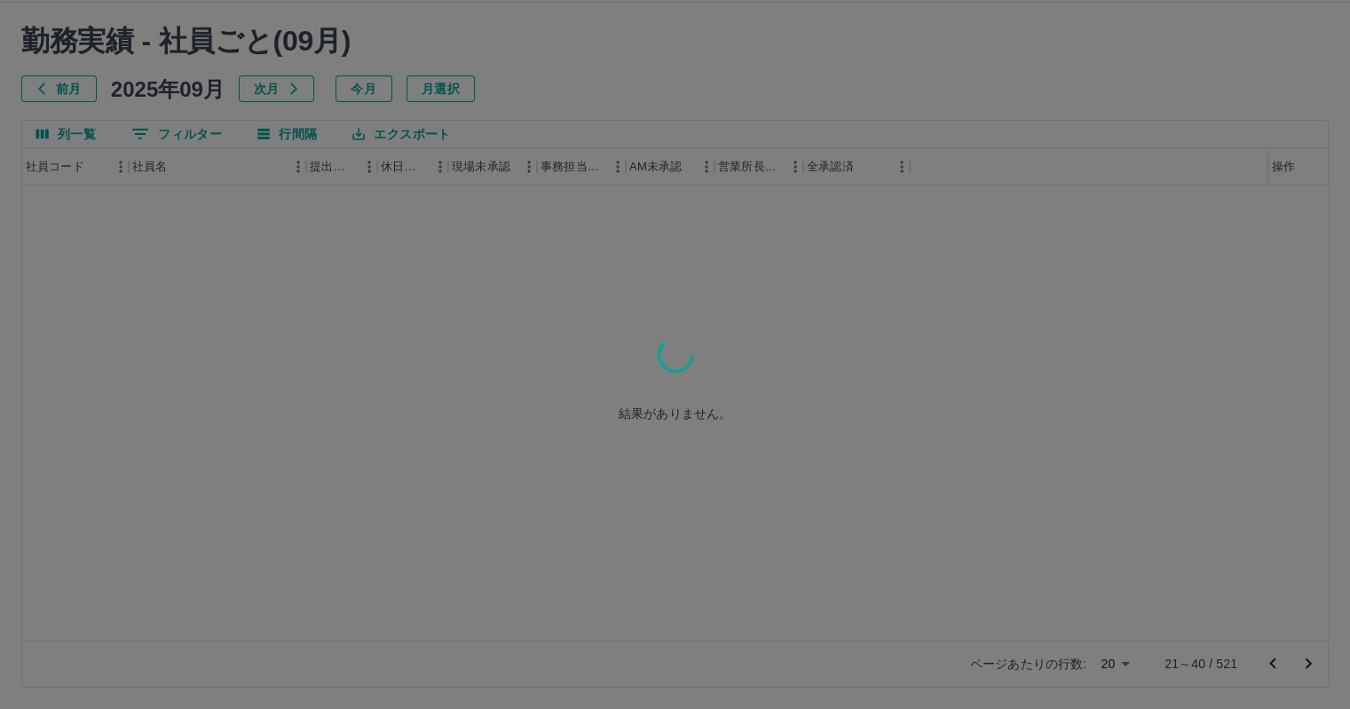
scroll to position [0, 0]
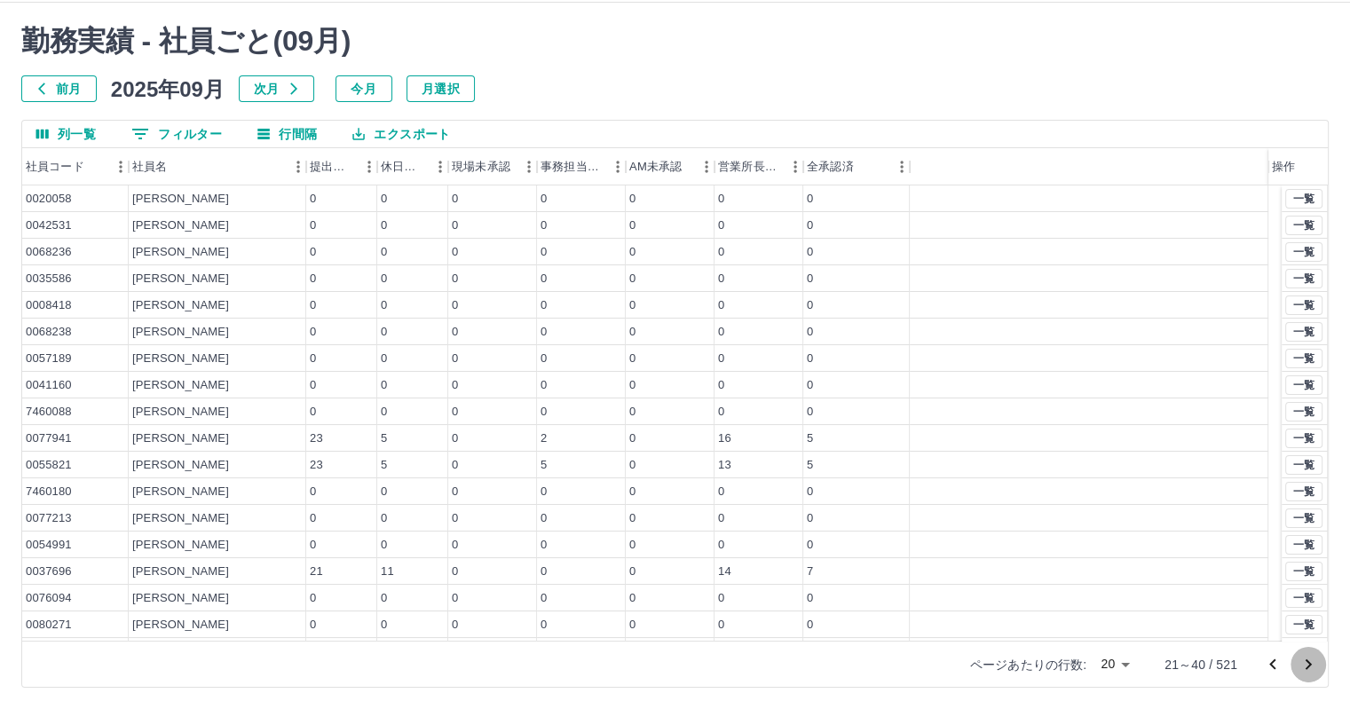
click at [1308, 663] on icon "次のページへ" at bounding box center [1308, 664] width 6 height 11
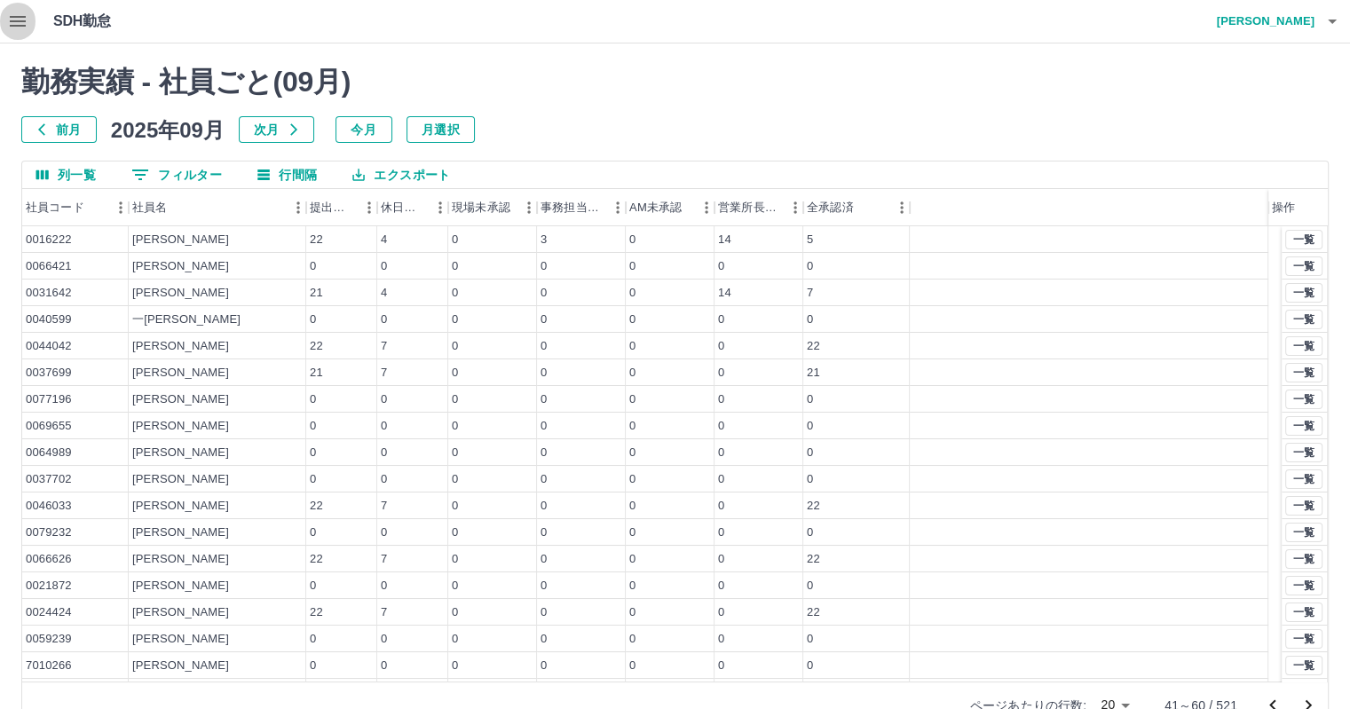
click at [18, 17] on icon "button" at bounding box center [18, 21] width 16 height 11
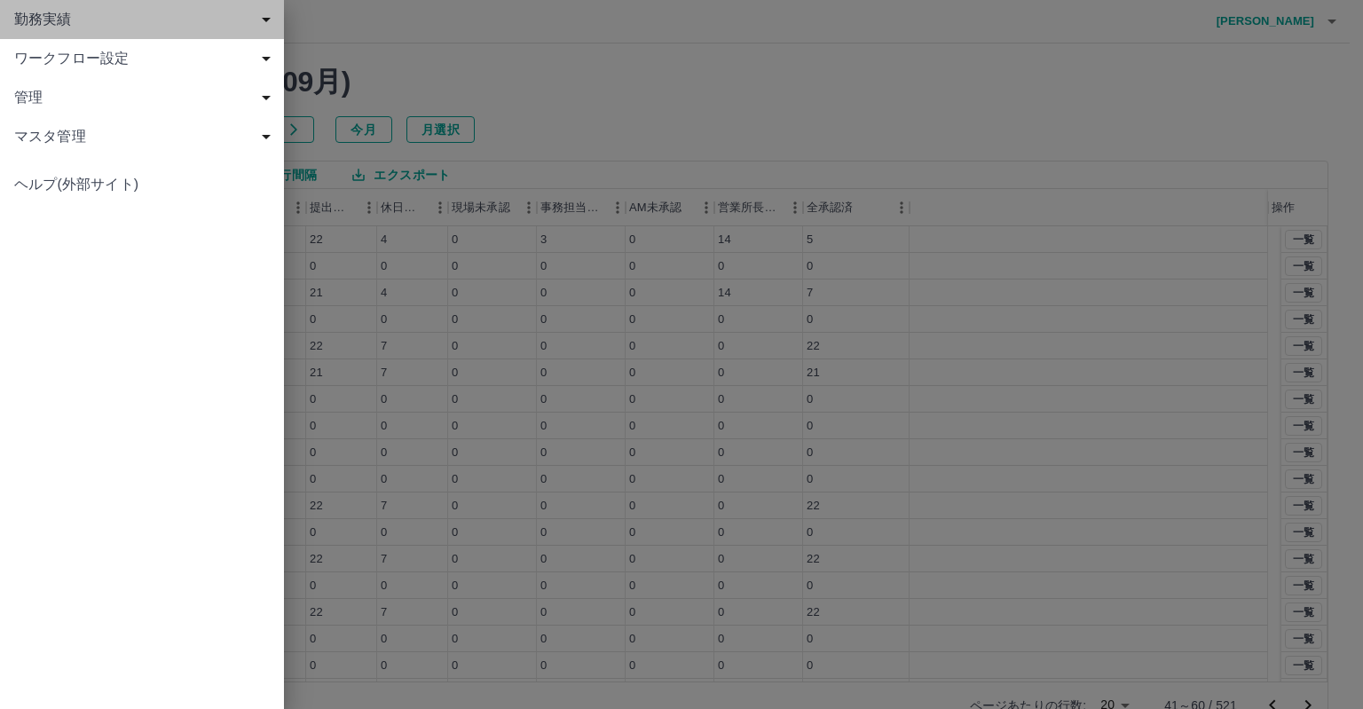
click at [57, 21] on span "勤務実績" at bounding box center [145, 19] width 263 height 21
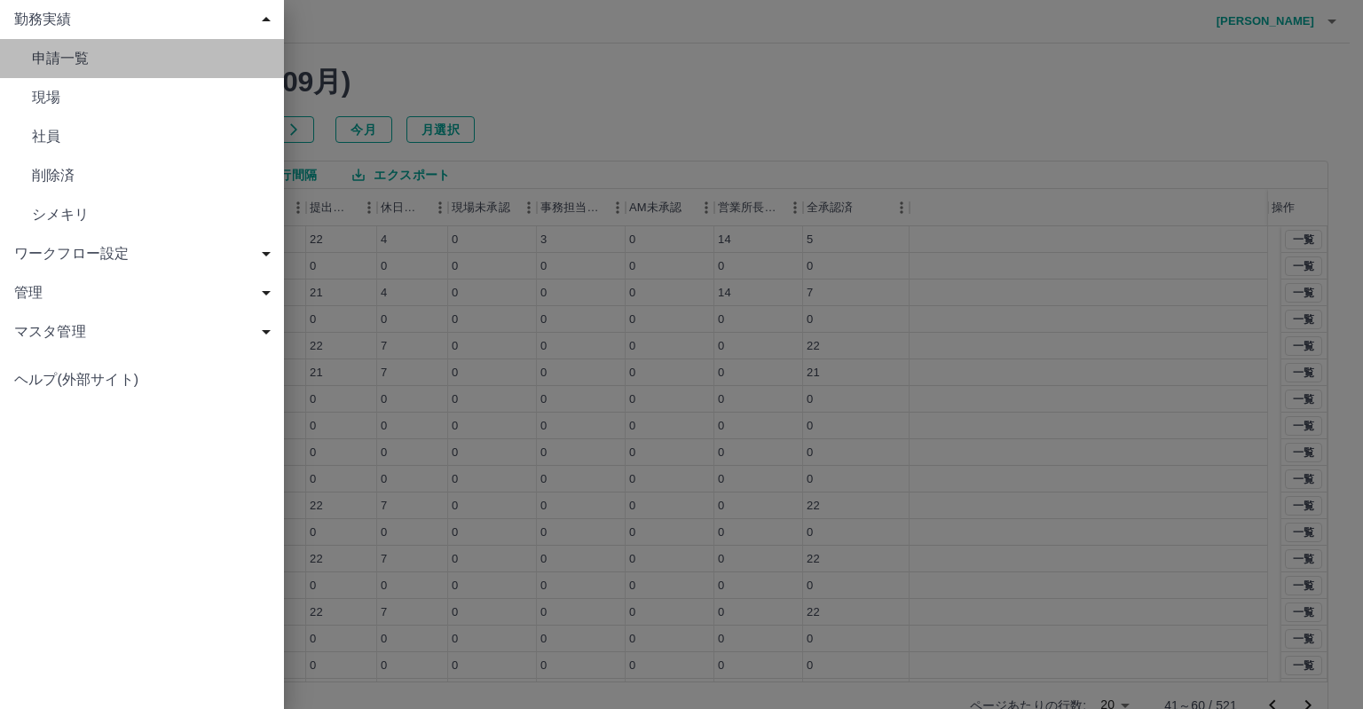
click at [53, 58] on span "申請一覧" at bounding box center [151, 58] width 238 height 21
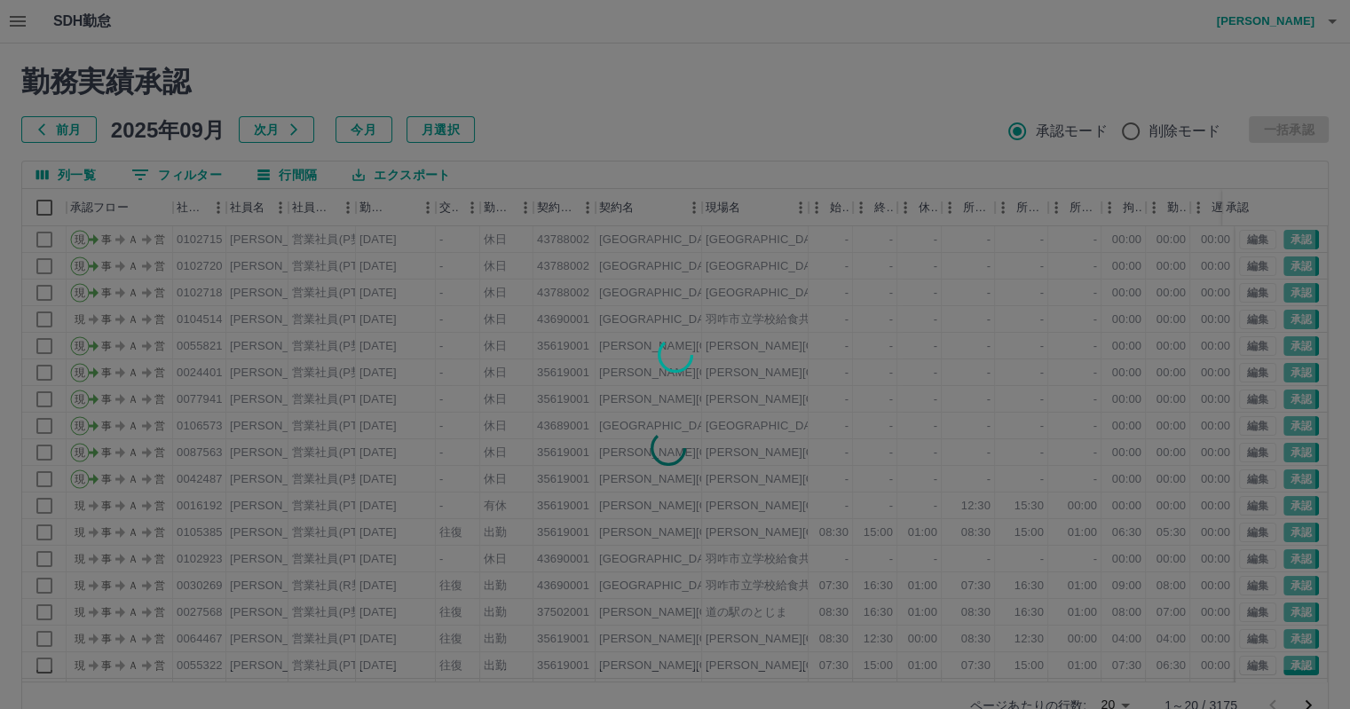
click at [18, 23] on div at bounding box center [675, 354] width 1350 height 709
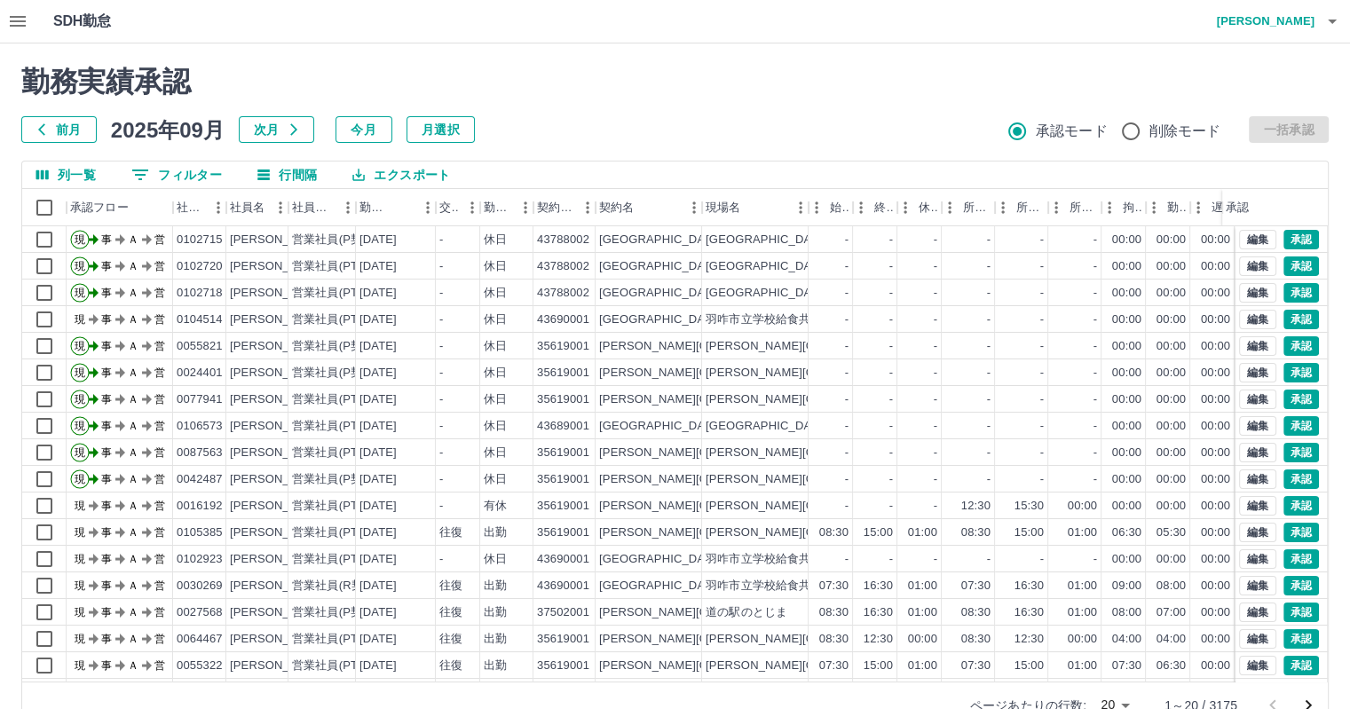
click at [15, 18] on icon "button" at bounding box center [17, 21] width 21 height 21
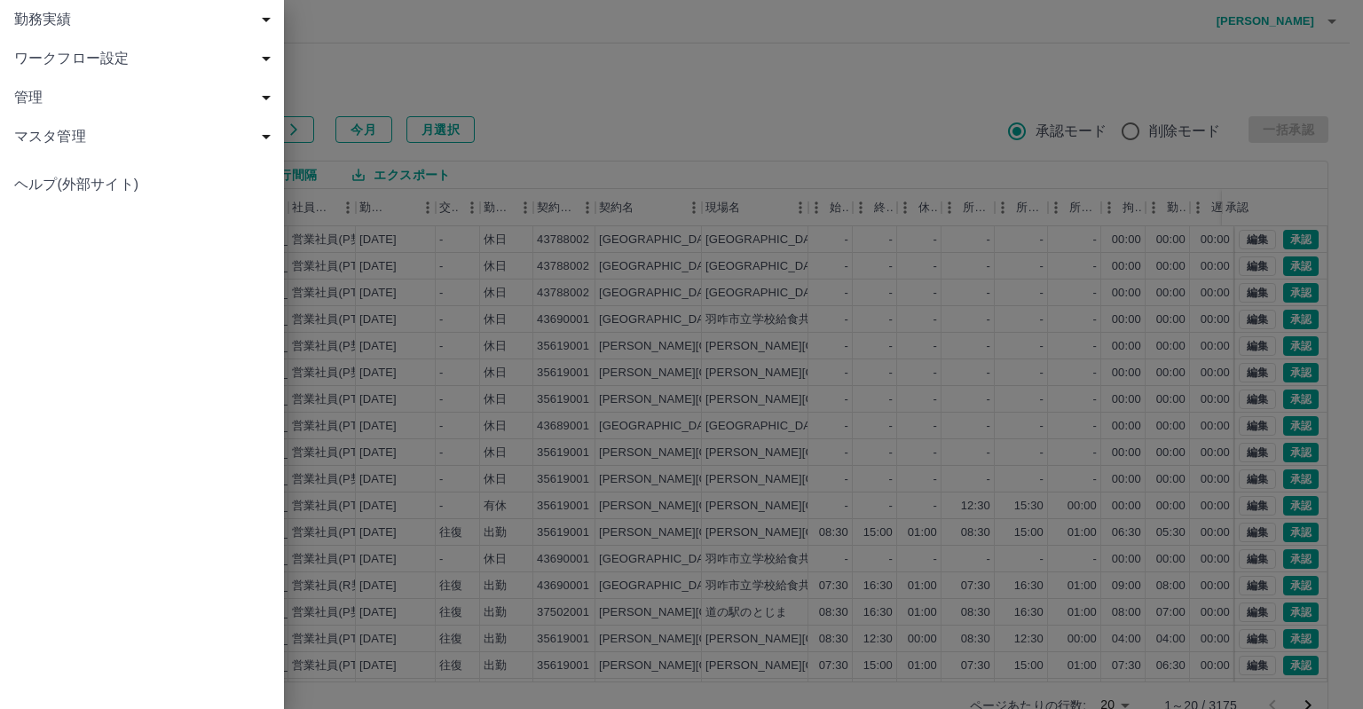
click at [36, 17] on span "勤務実績" at bounding box center [145, 19] width 263 height 21
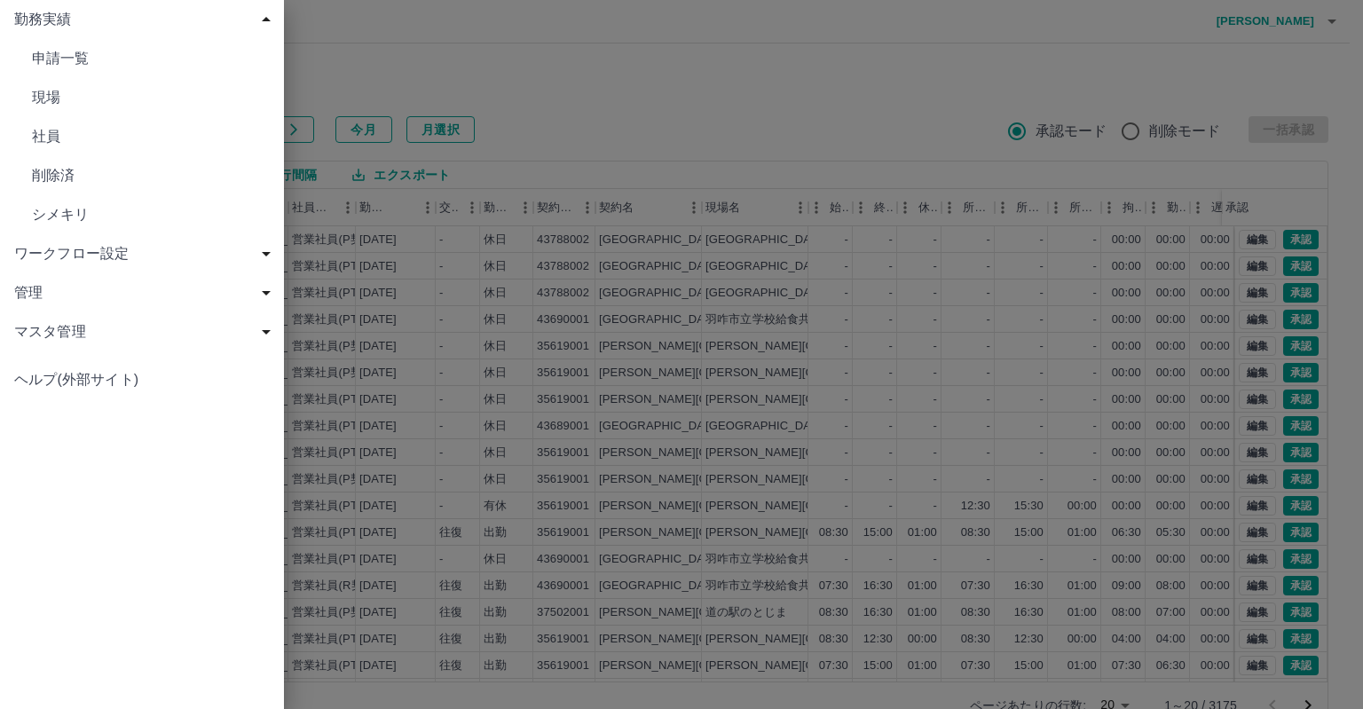
click at [62, 95] on span "現場" at bounding box center [151, 97] width 238 height 21
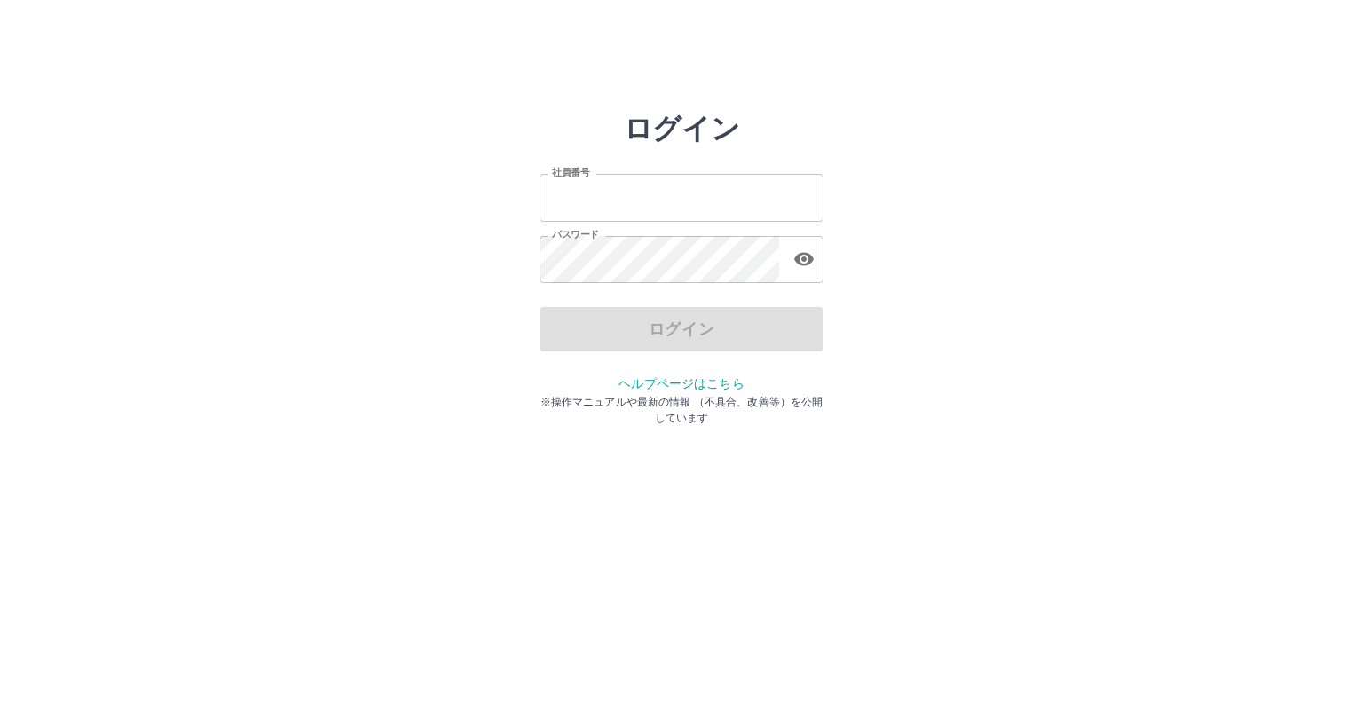
type input "*******"
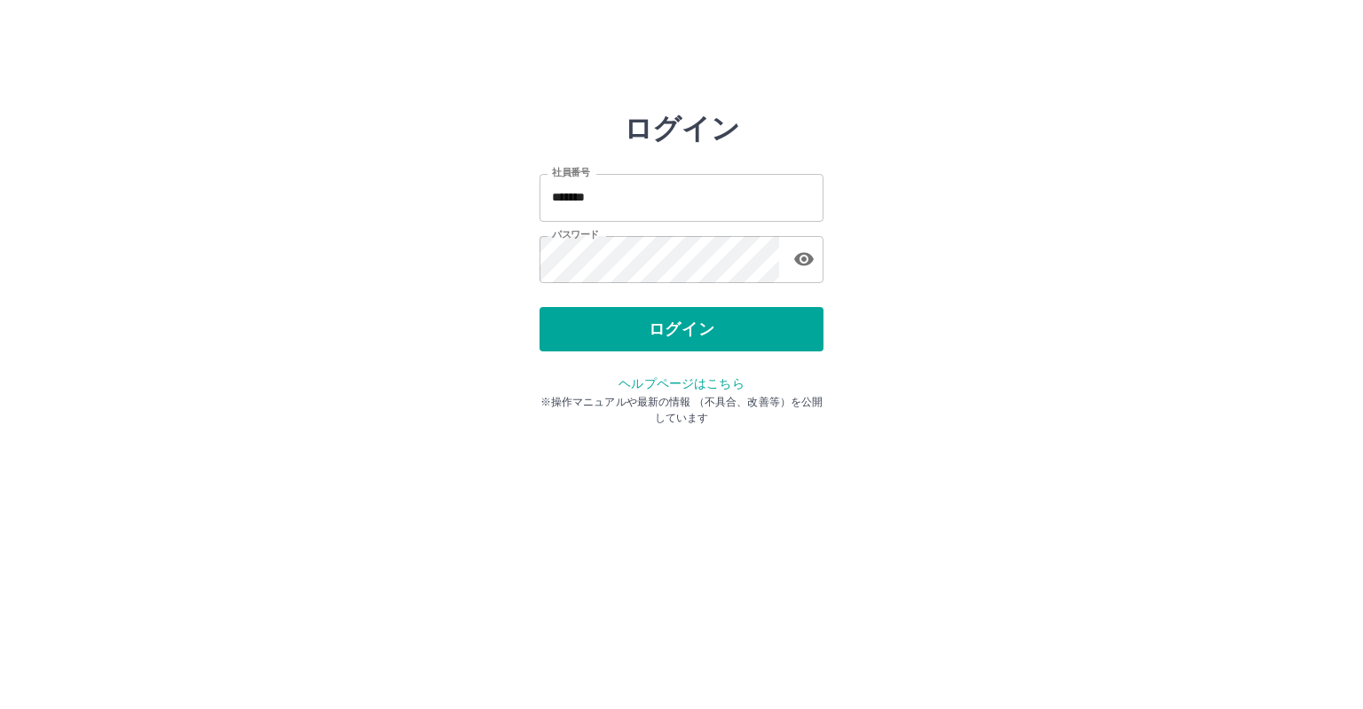
click at [653, 327] on div "ログイン" at bounding box center [681, 329] width 284 height 44
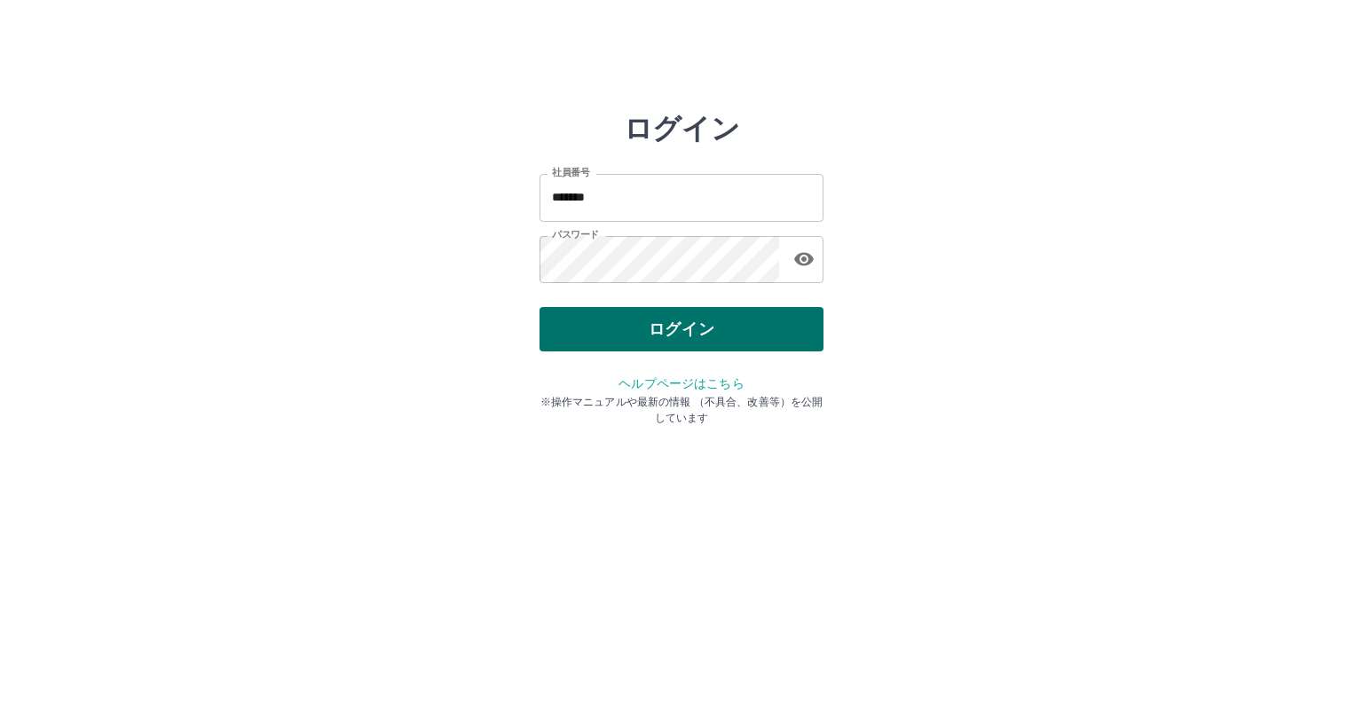
click at [682, 319] on button "ログイン" at bounding box center [681, 329] width 284 height 44
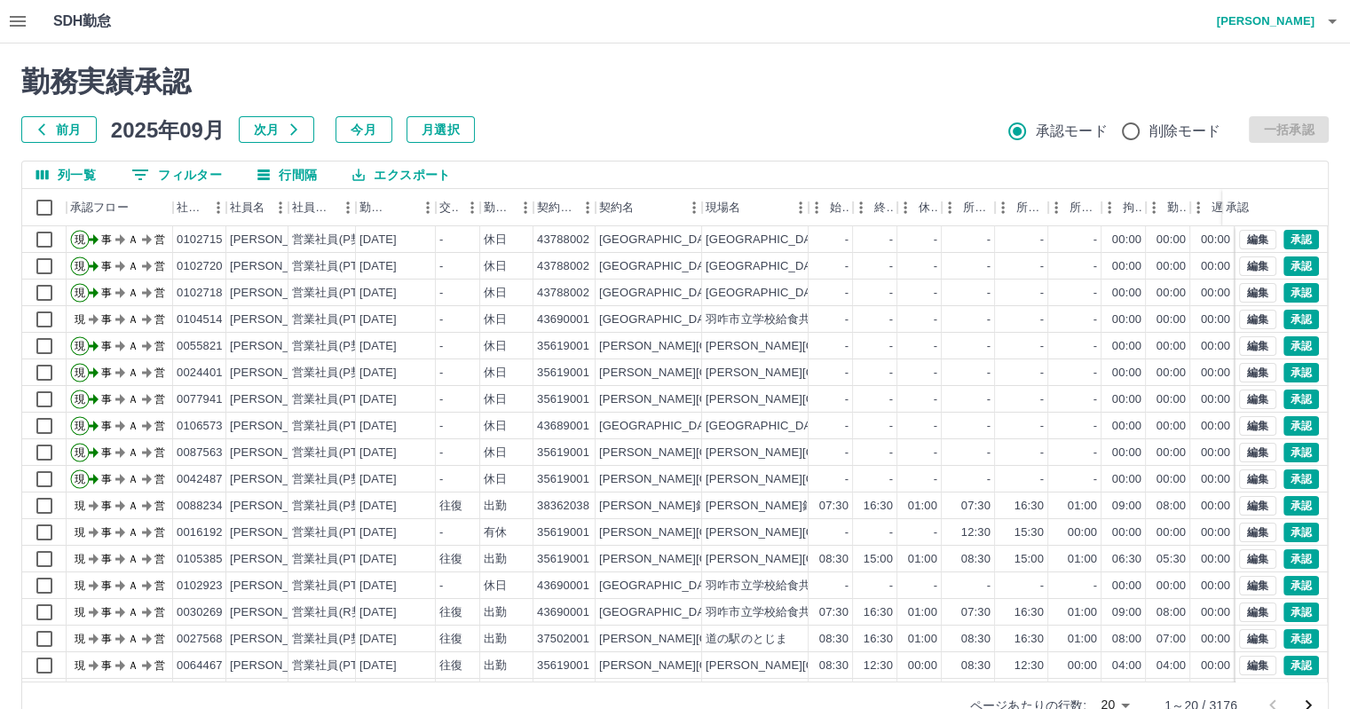
click at [14, 17] on icon "button" at bounding box center [18, 21] width 16 height 11
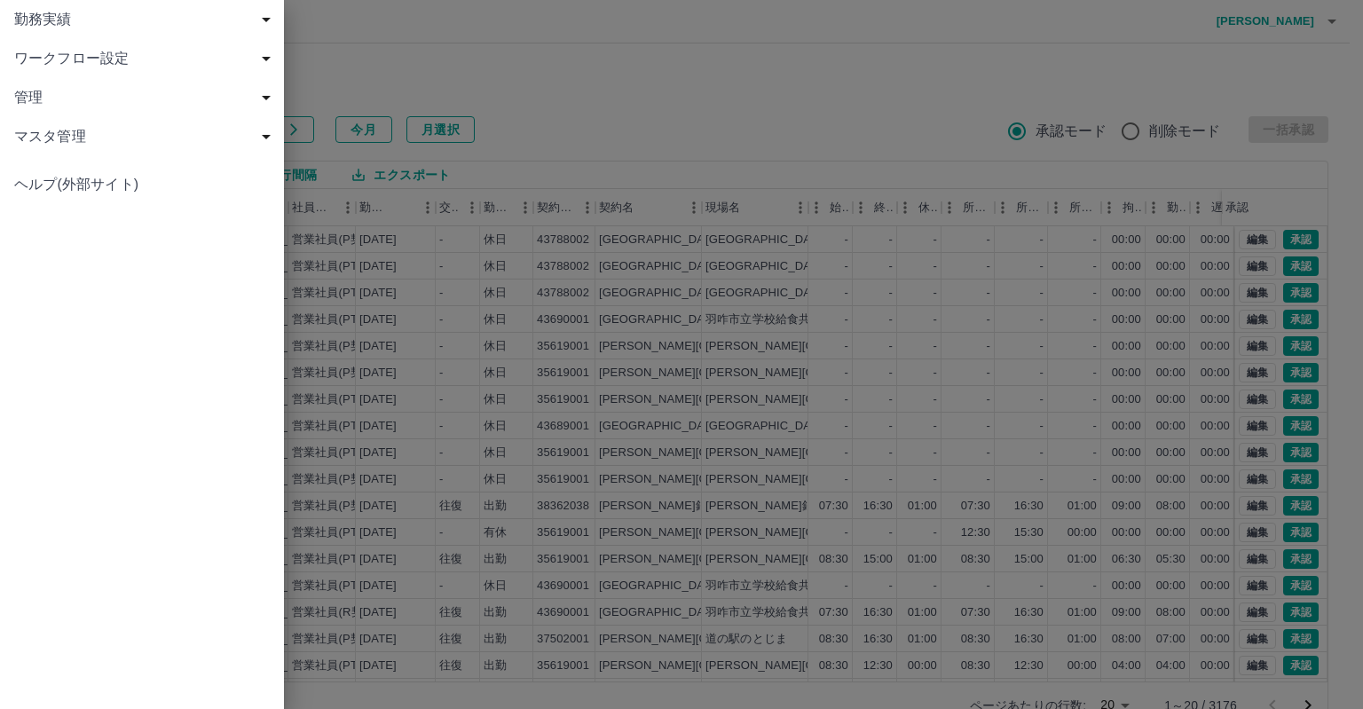
click at [46, 12] on span "勤務実績" at bounding box center [145, 19] width 263 height 21
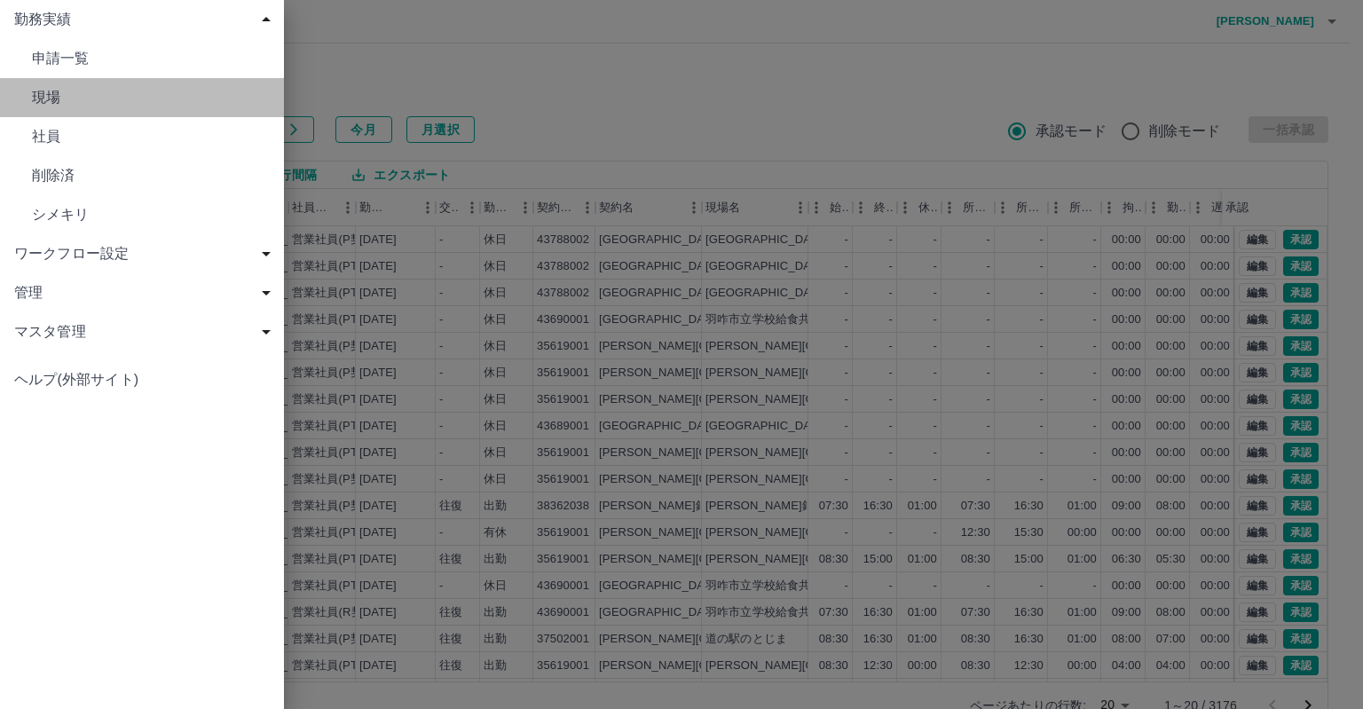
click at [51, 95] on span "現場" at bounding box center [151, 97] width 238 height 21
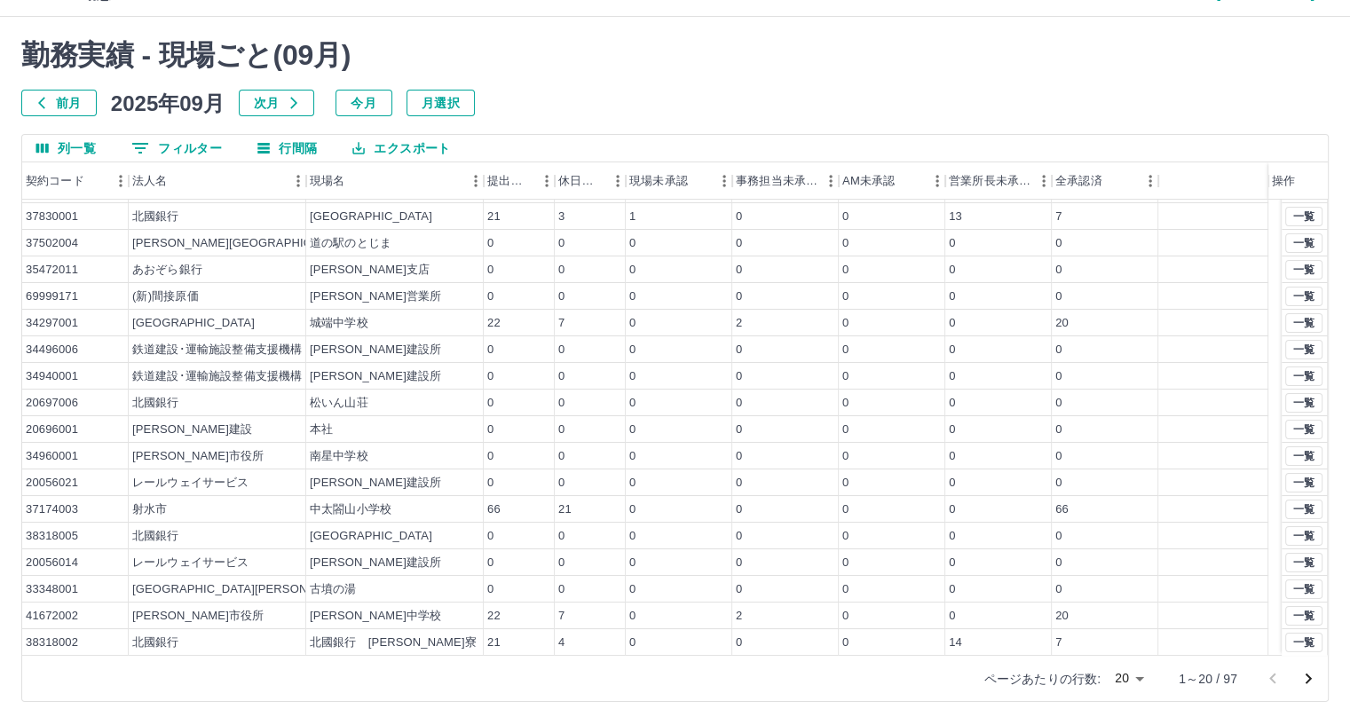
scroll to position [41, 0]
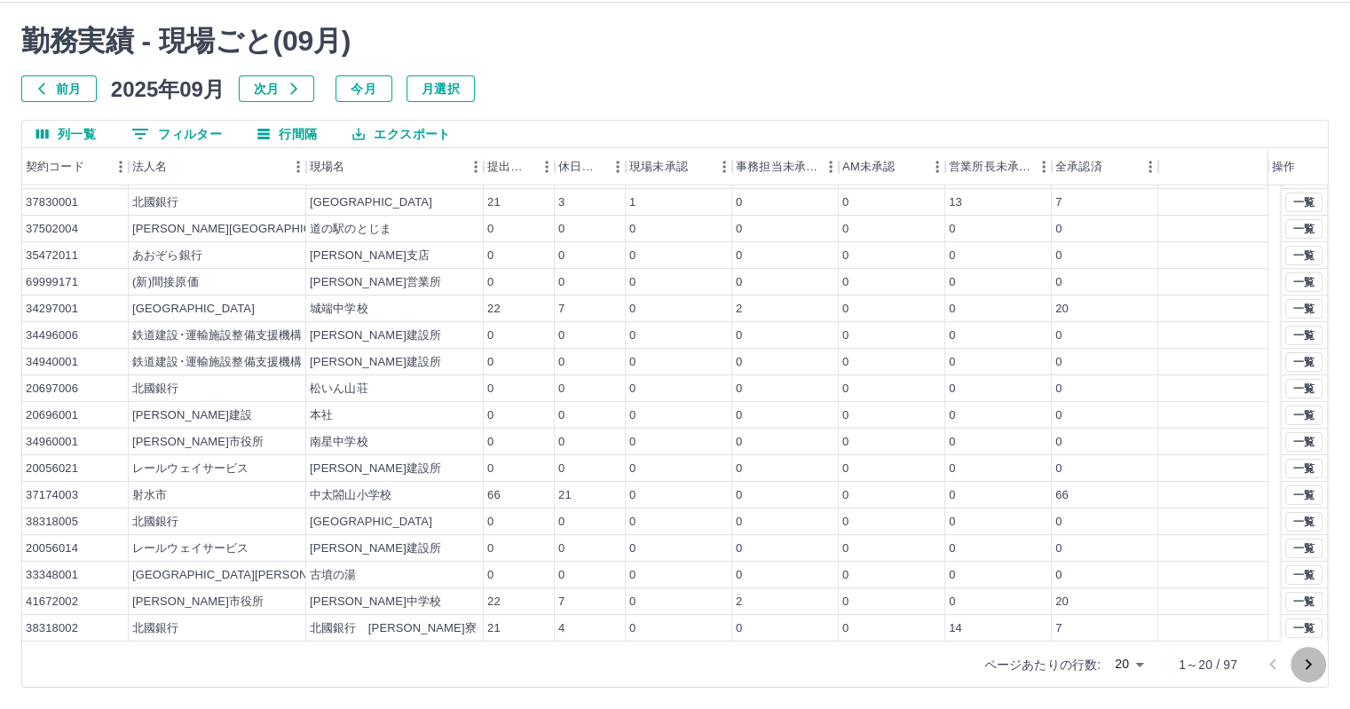
click at [1305, 662] on icon "次のページへ" at bounding box center [1307, 664] width 21 height 21
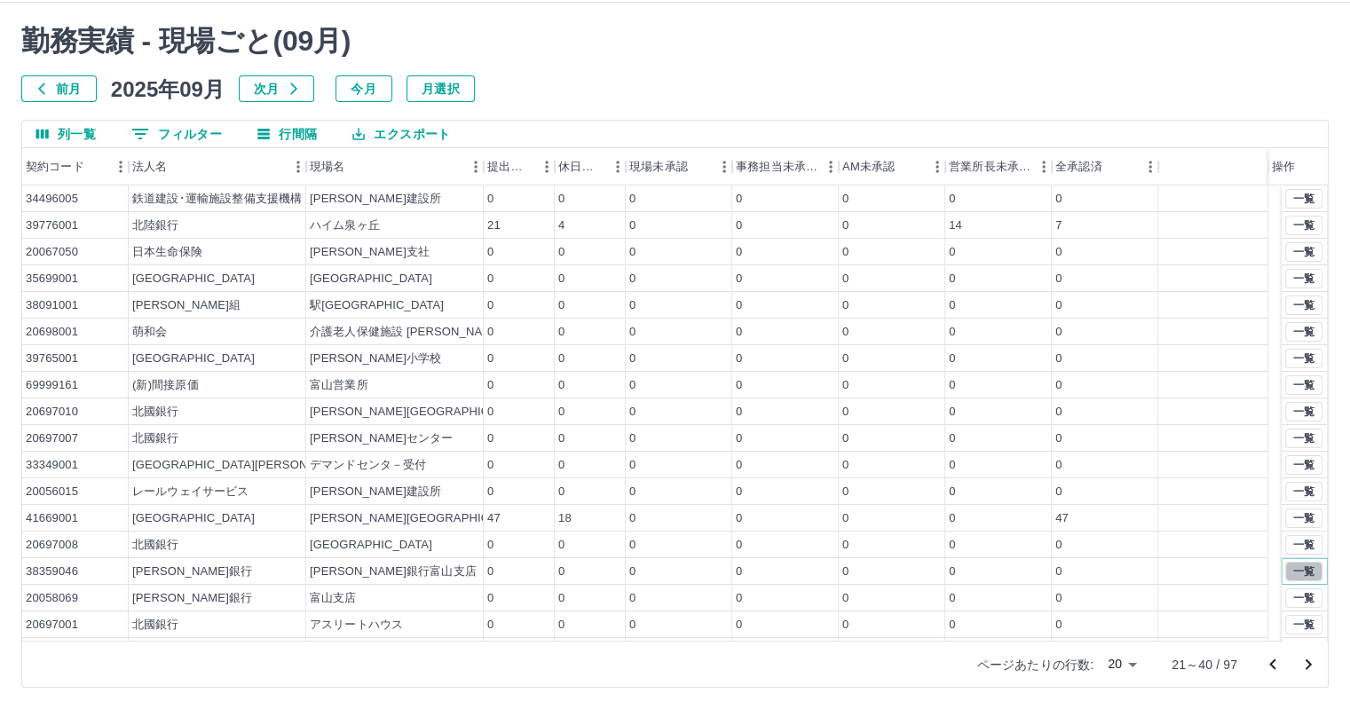
click at [1295, 573] on button "一覧" at bounding box center [1303, 572] width 37 height 20
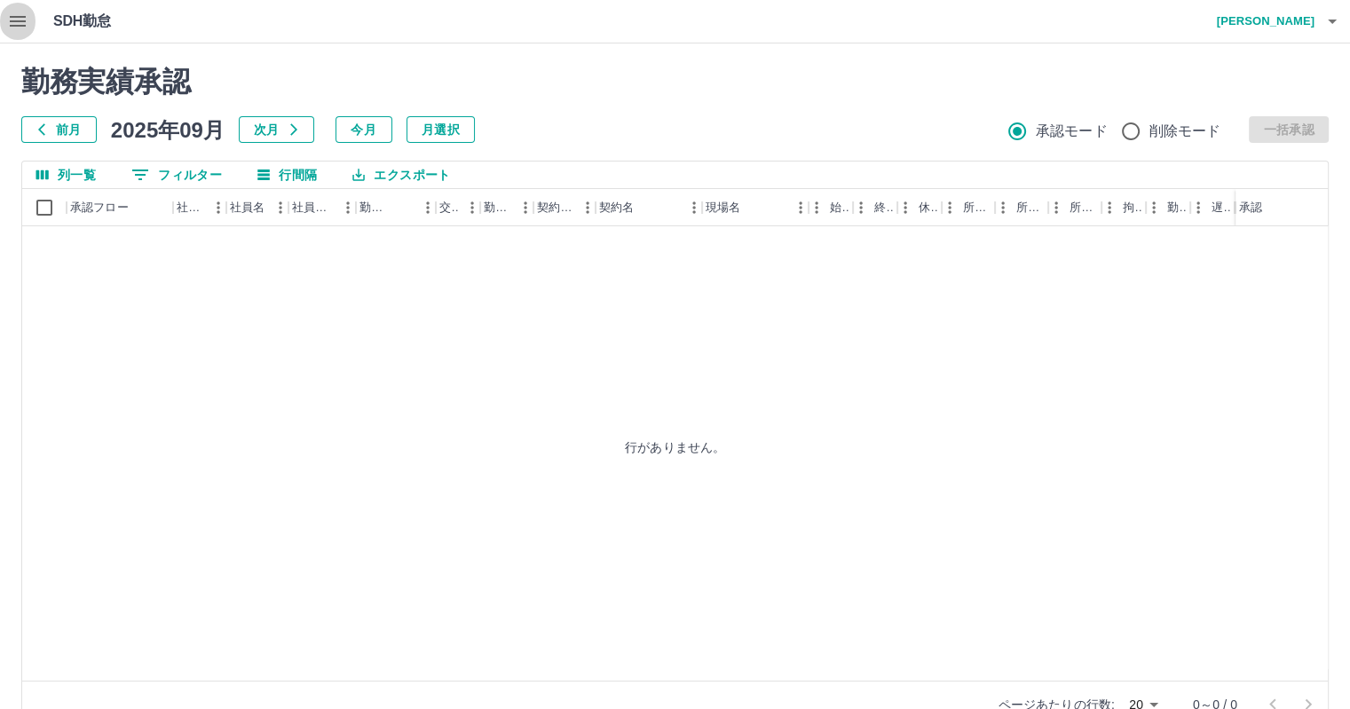
click at [14, 18] on icon "button" at bounding box center [17, 21] width 21 height 21
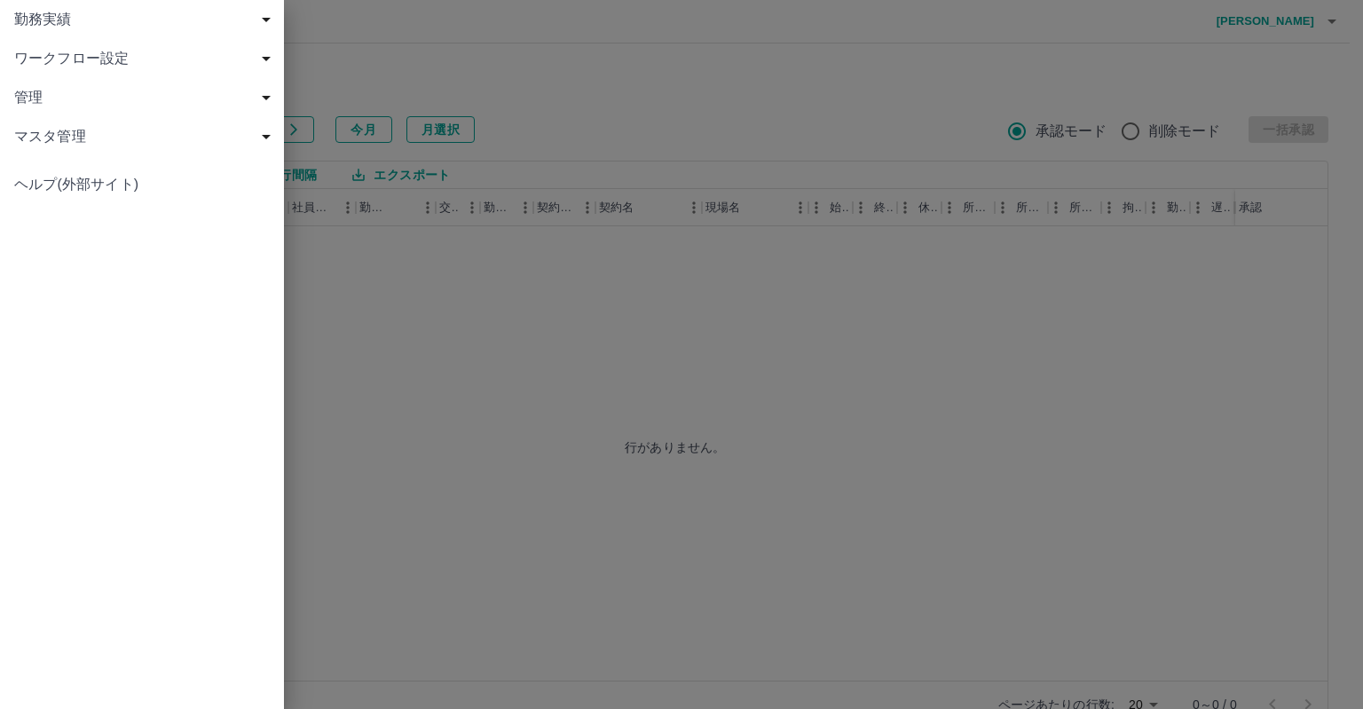
click at [443, 70] on div at bounding box center [681, 354] width 1363 height 709
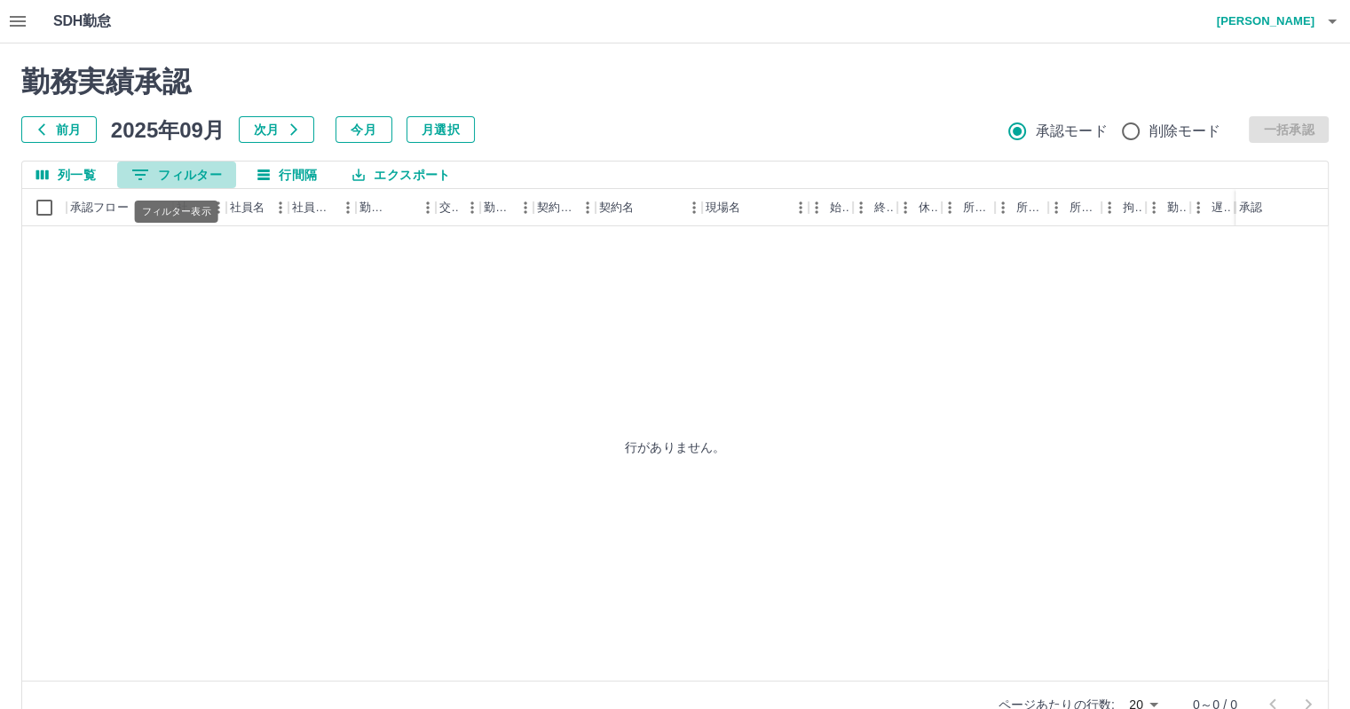
click at [185, 177] on button "0 フィルター" at bounding box center [176, 174] width 119 height 27
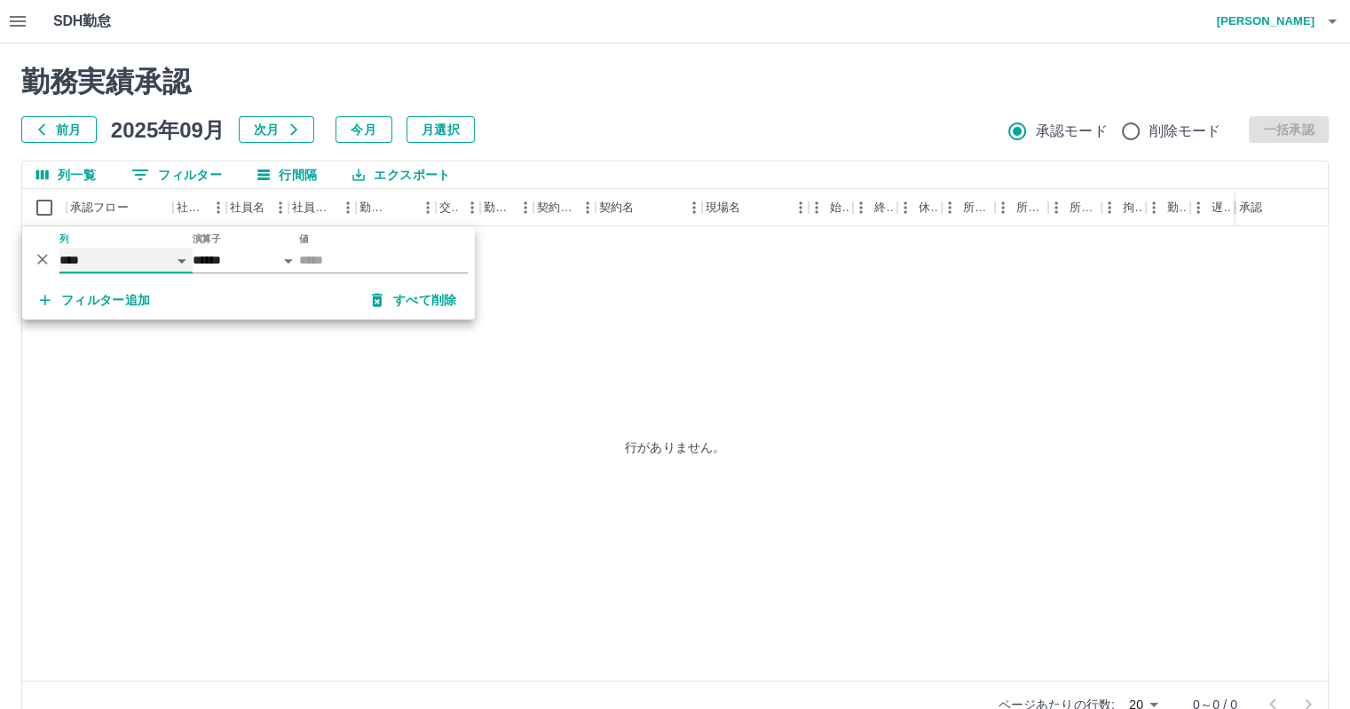
click at [179, 259] on select "**** *** **** *** *** **** ***** *** *** ** ** ** **** **** **** ** ** *** ****…" at bounding box center [125, 261] width 133 height 26
click at [59, 248] on select "**** *** **** *** *** **** ***** *** *** ** ** ** **** **** **** ** ** *** ****…" at bounding box center [125, 261] width 133 height 26
select select "**********"
click at [325, 262] on input "値" at bounding box center [383, 261] width 169 height 26
type input "********"
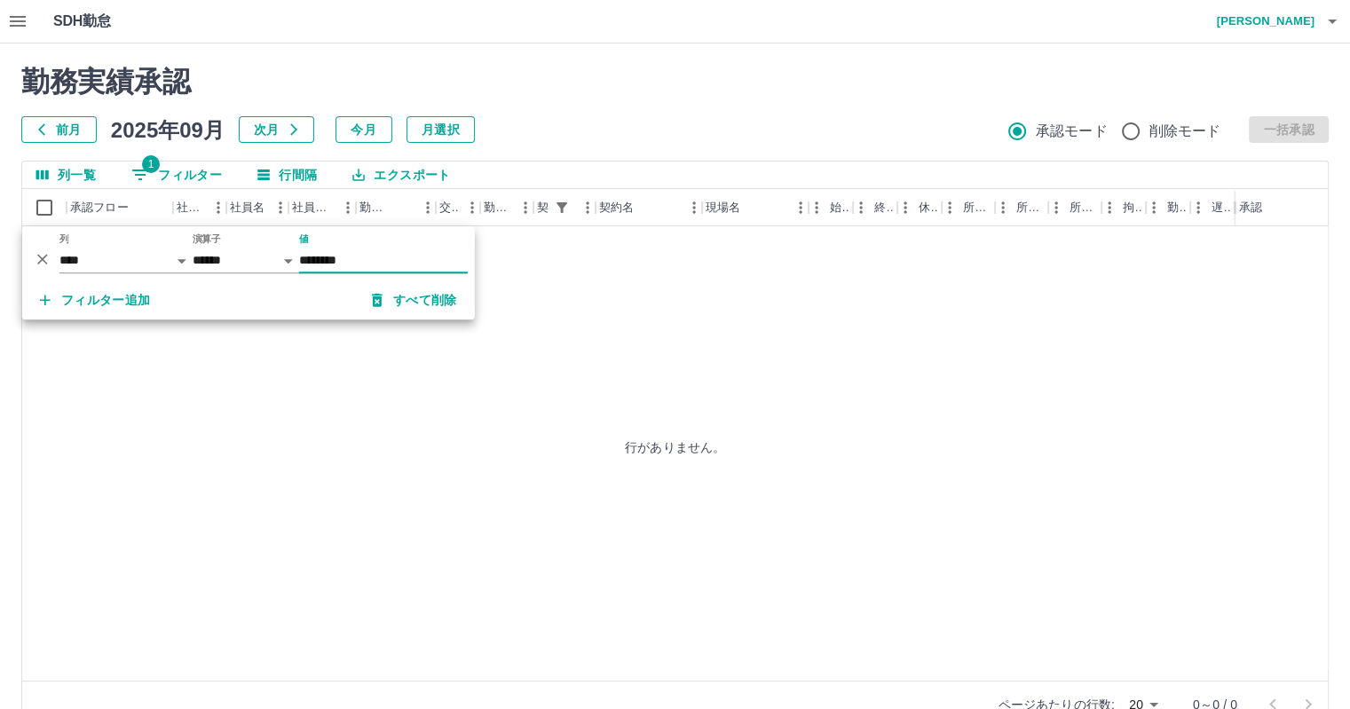
click at [624, 279] on div "行がありません。" at bounding box center [674, 447] width 1305 height 442
